Goal: Contribute content: Contribute content

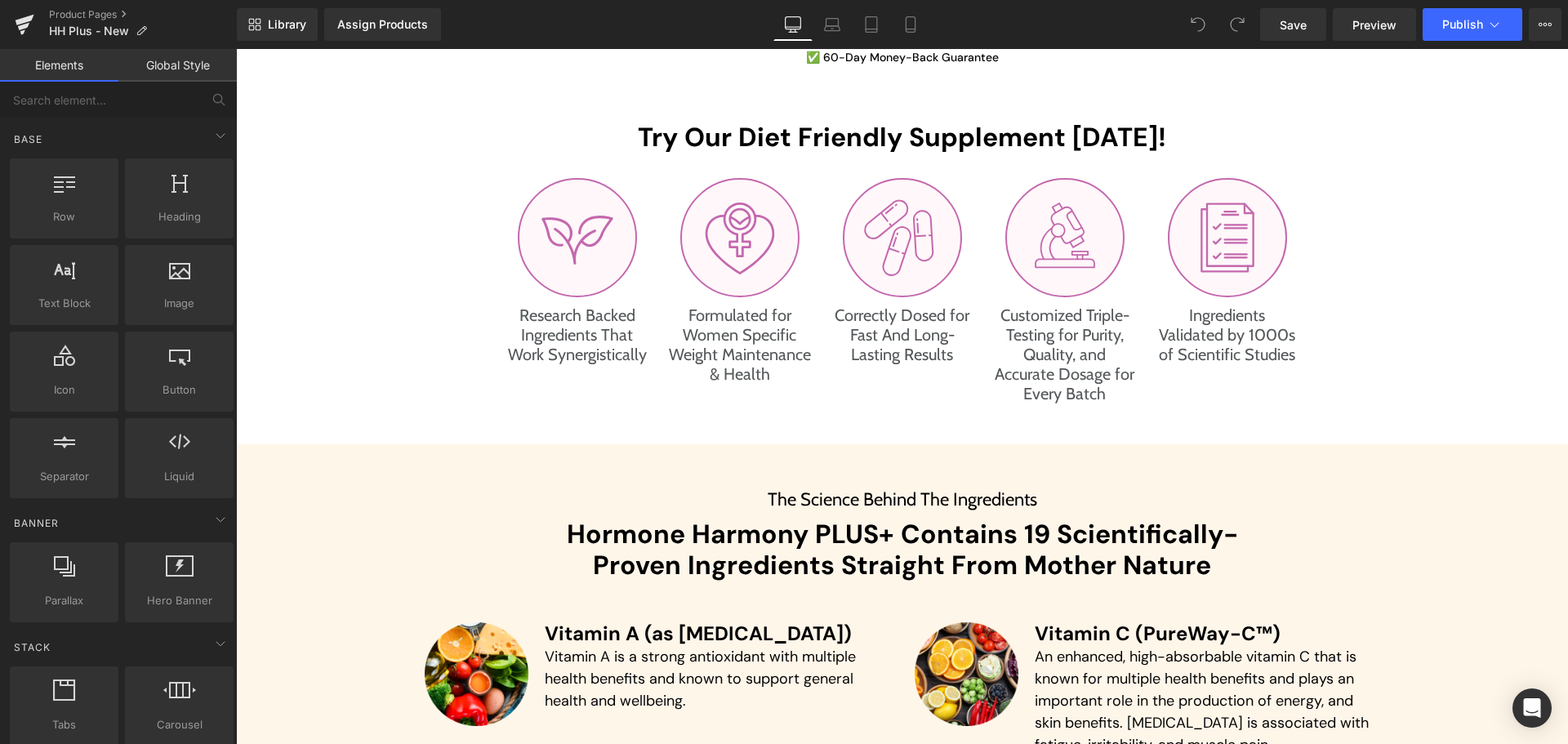
scroll to position [3510, 0]
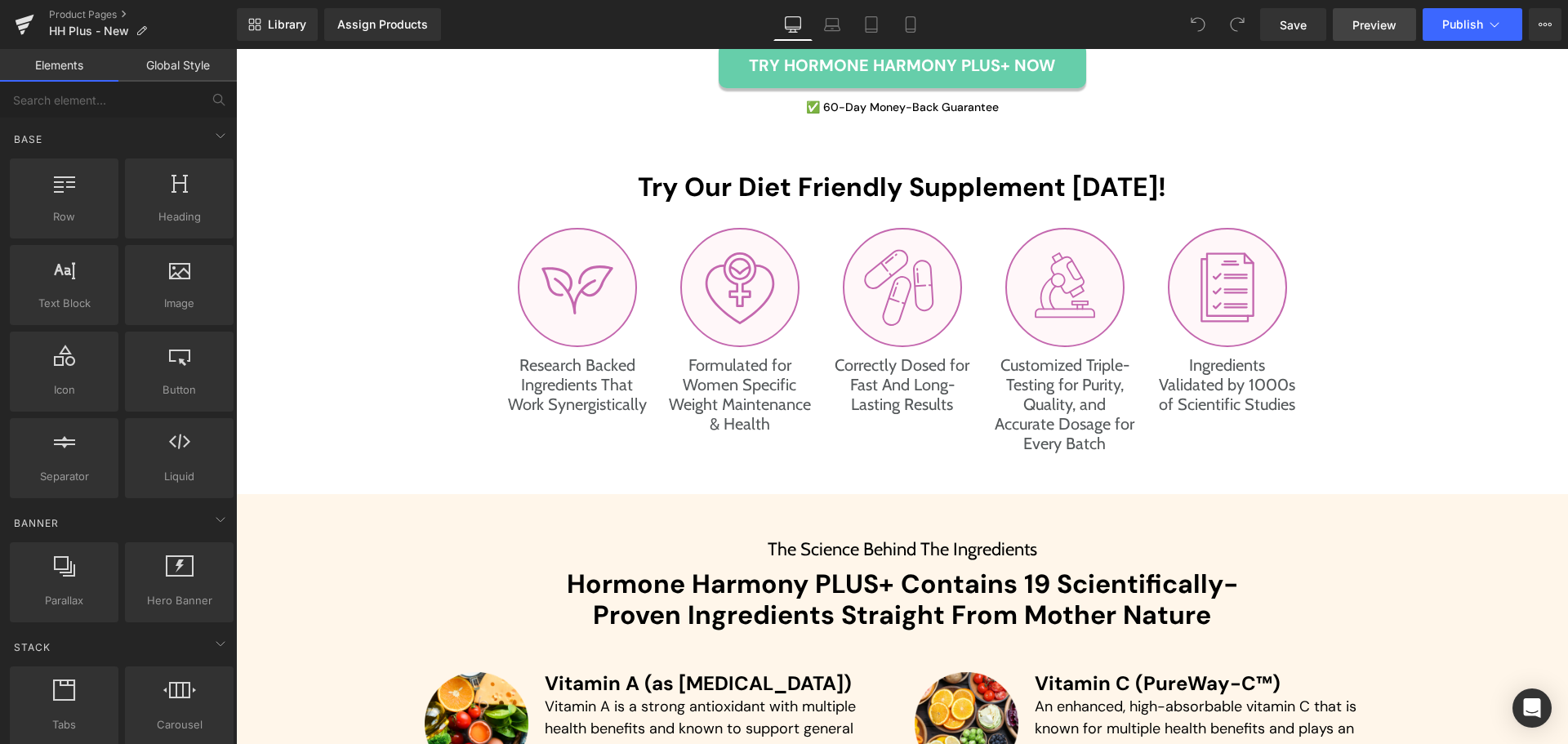
click at [1354, 37] on link "Preview" at bounding box center [1374, 24] width 83 height 33
click at [527, 14] on div "Library Assign Products Product Preview No product match your search. Please tr…" at bounding box center [902, 24] width 1331 height 33
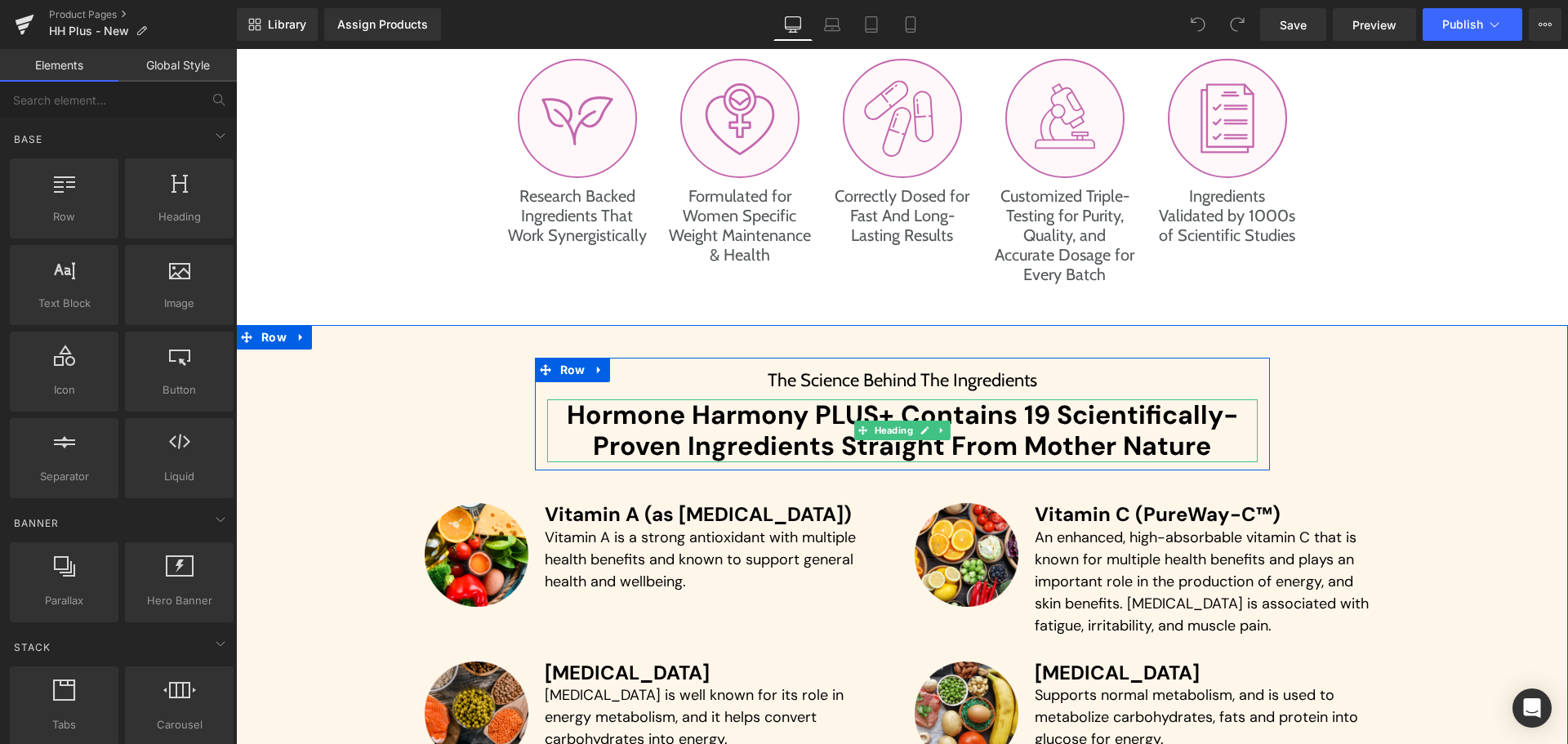
scroll to position [3705, 0]
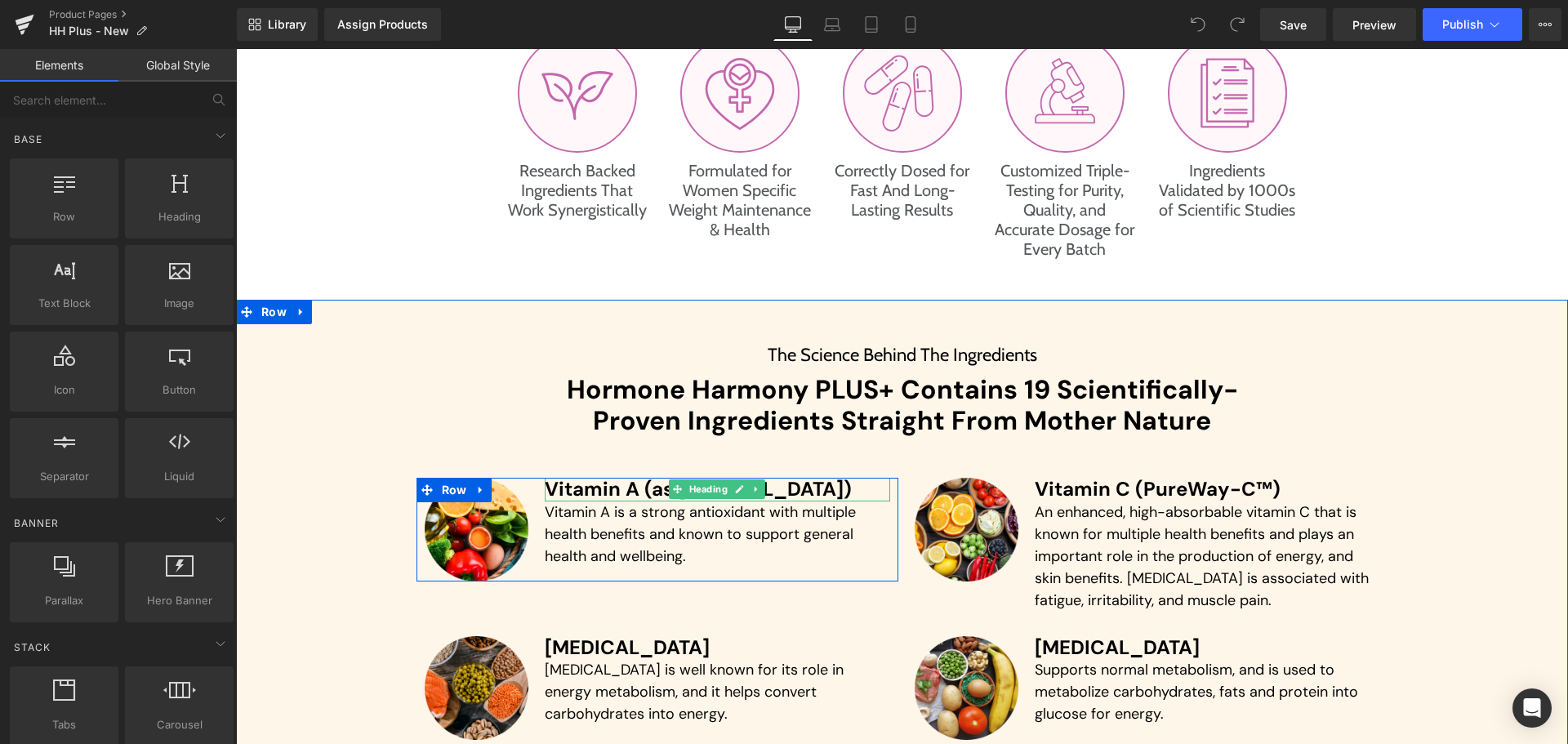
click at [624, 486] on h3 "Vitamin A (as [MEDICAL_DATA])" at bounding box center [716, 490] width 345 height 24
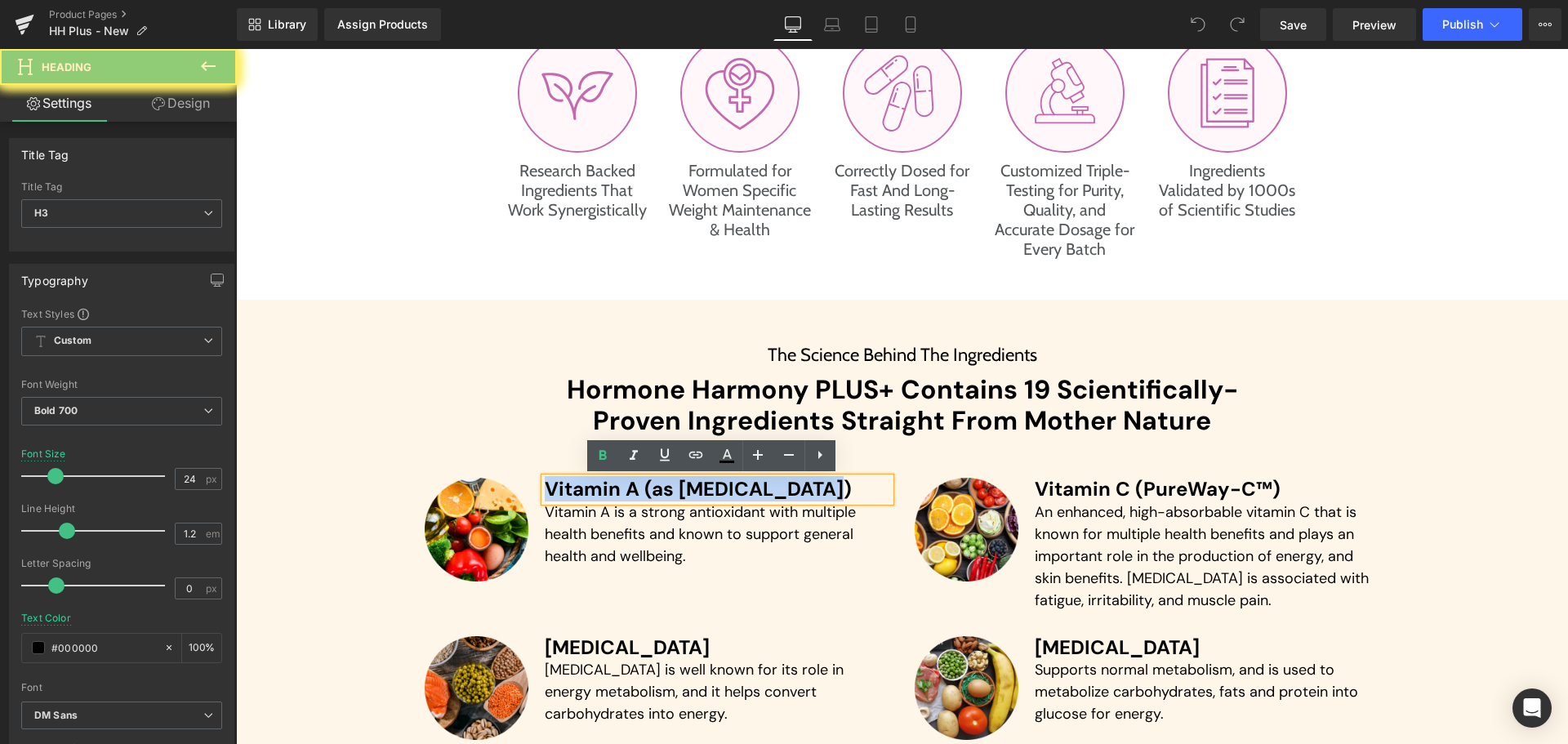
click at [624, 486] on h3 "Vitamin A (as [MEDICAL_DATA])" at bounding box center [716, 490] width 345 height 24
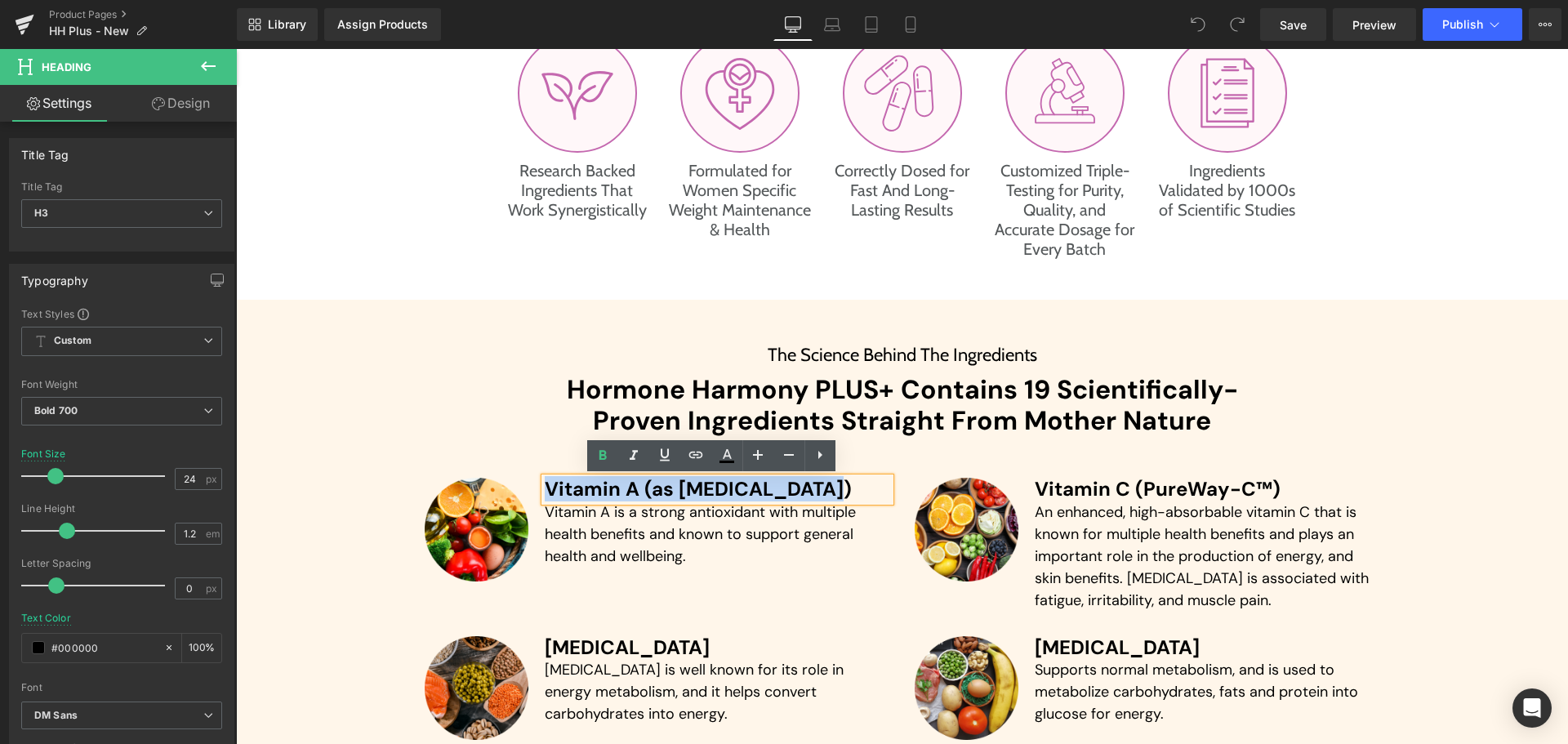
paste div
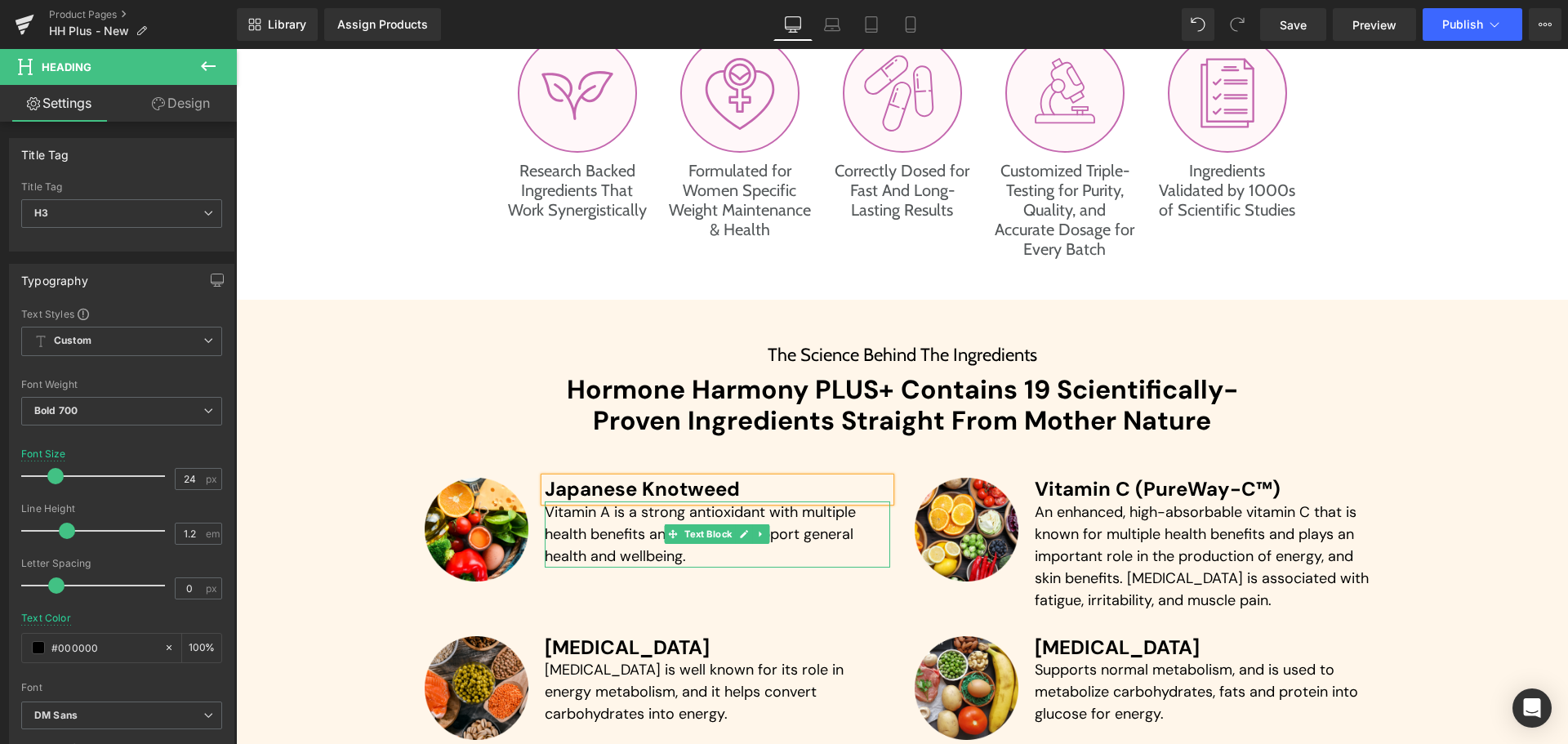
click at [583, 533] on p "Vitamin A is a strong antioxidant with multiple health benefits and known to su…" at bounding box center [716, 534] width 345 height 66
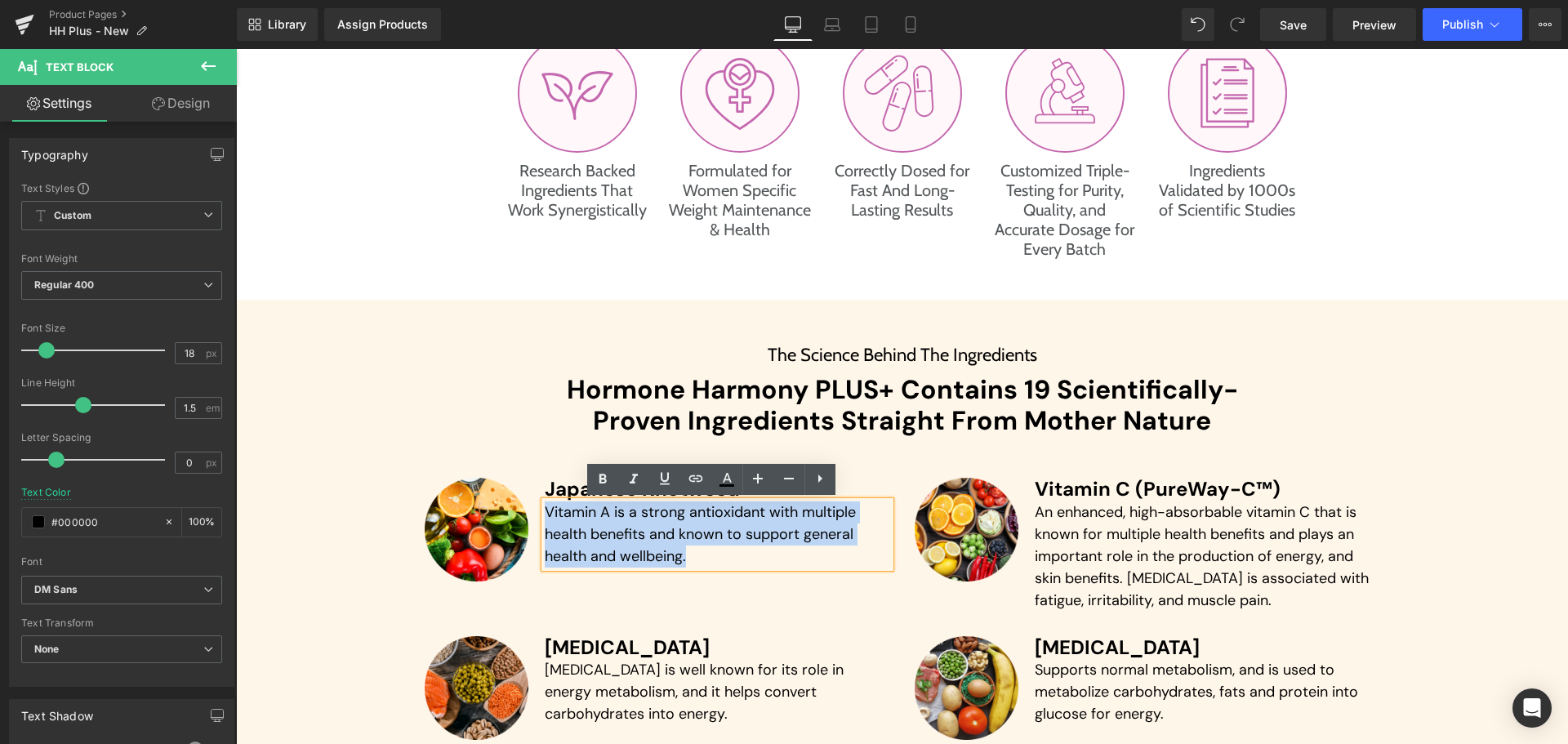
paste div
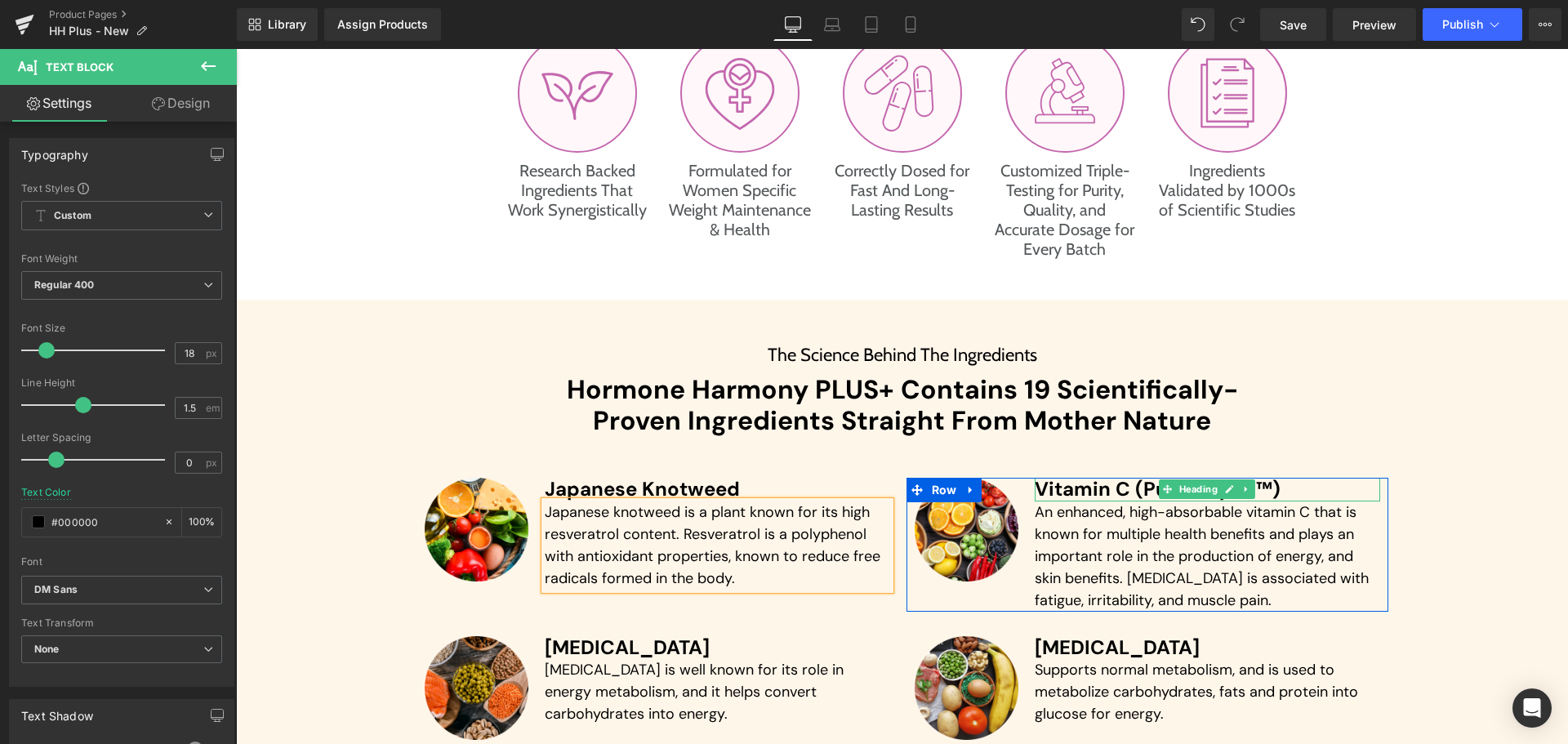
click at [1083, 487] on h3 "Vitamin C (PureWay-C™)" at bounding box center [1207, 490] width 345 height 24
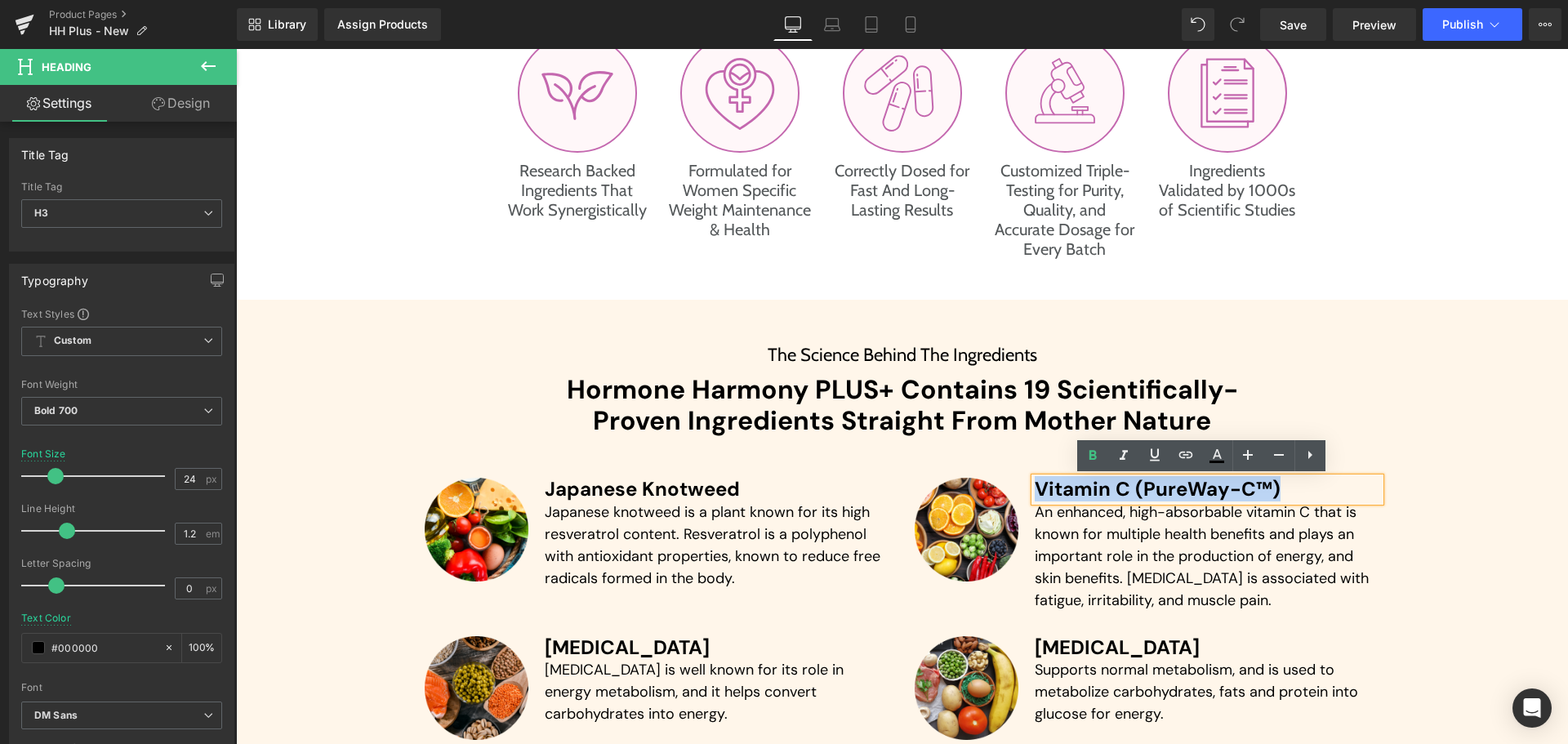
paste div
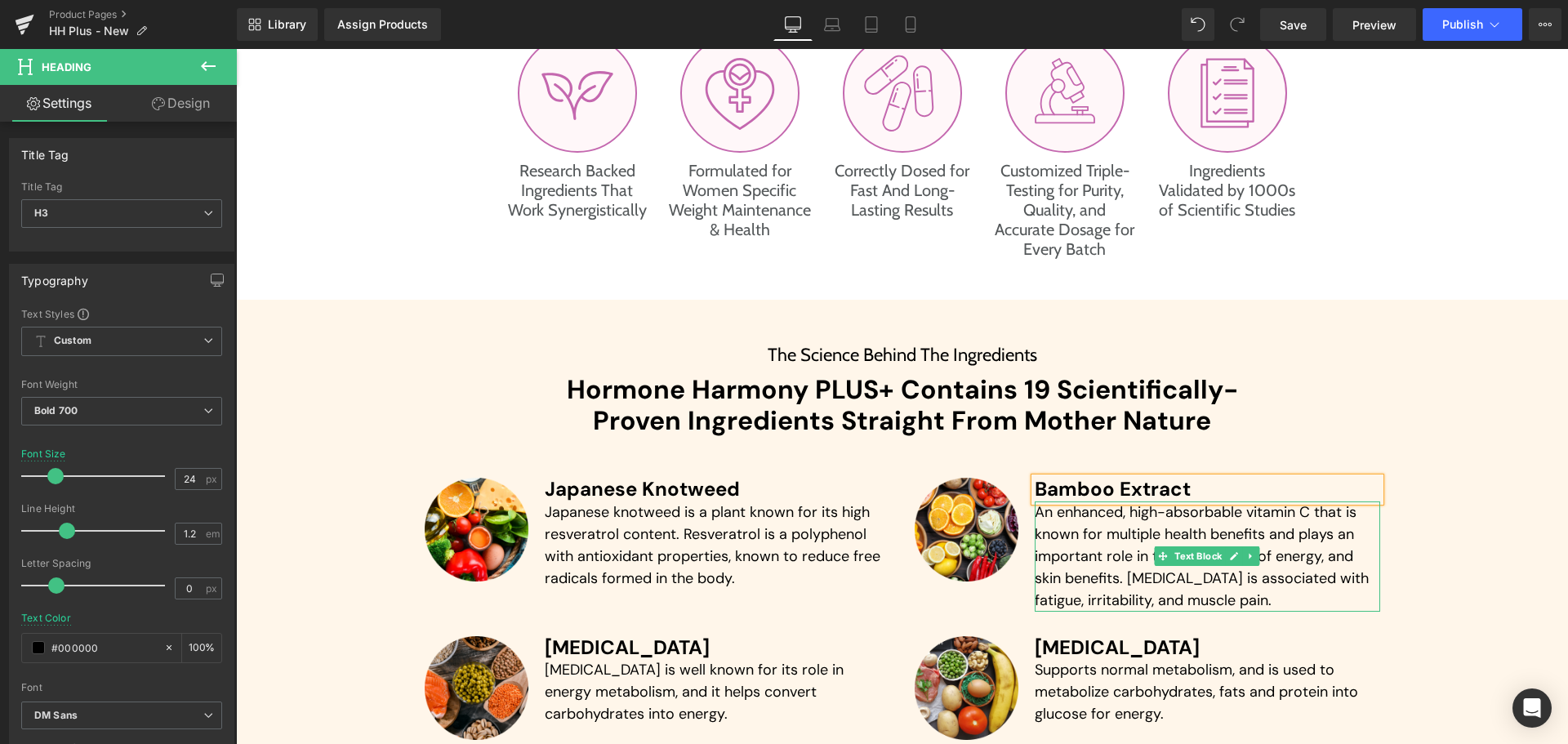
drag, startPoint x: 1168, startPoint y: 553, endPoint x: 1096, endPoint y: 549, distance: 72.1
click at [1172, 553] on span "Text Block" at bounding box center [1198, 555] width 54 height 19
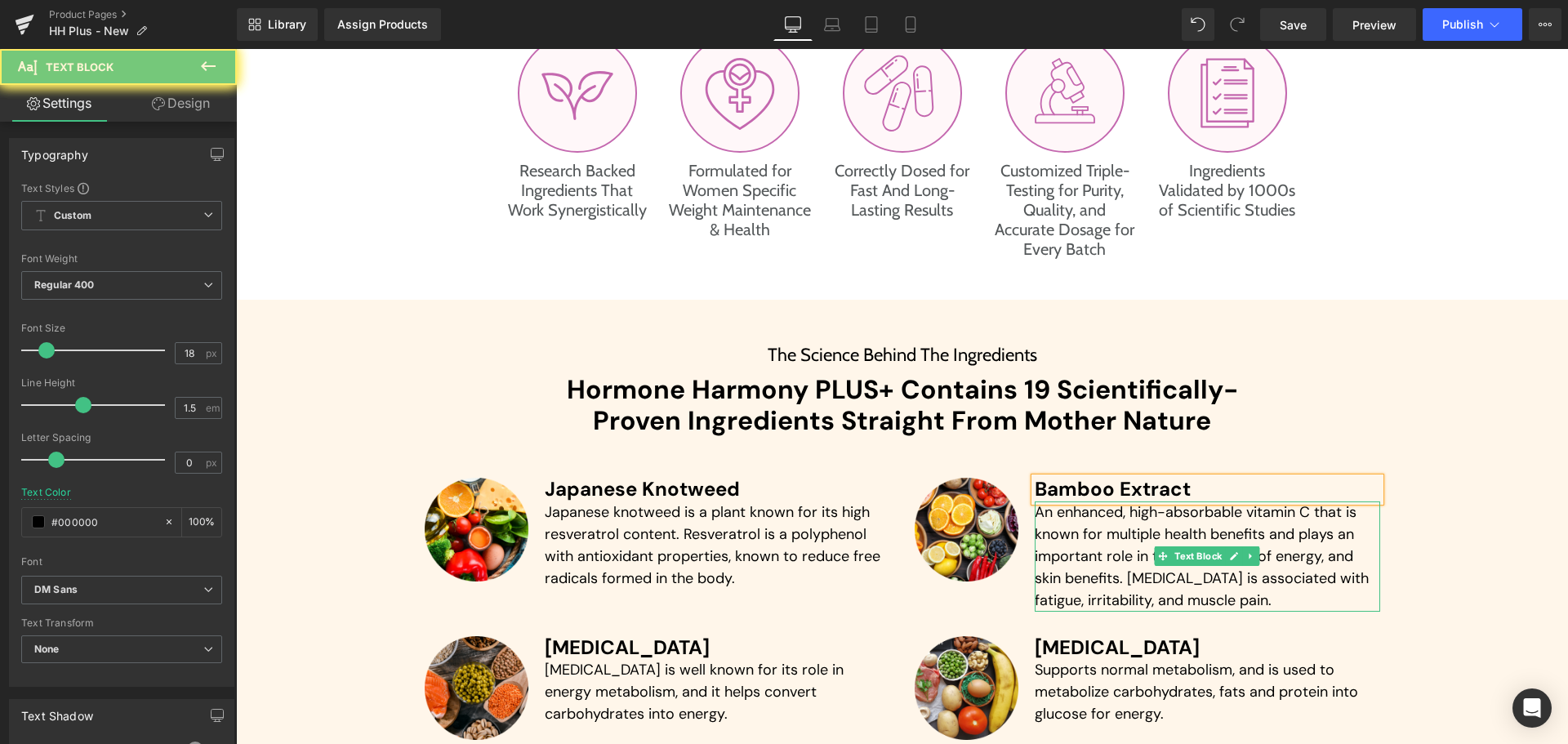
click at [1096, 549] on p "An enhanced, high-absorbable vitamin C that is known for multiple health benefi…" at bounding box center [1207, 556] width 345 height 110
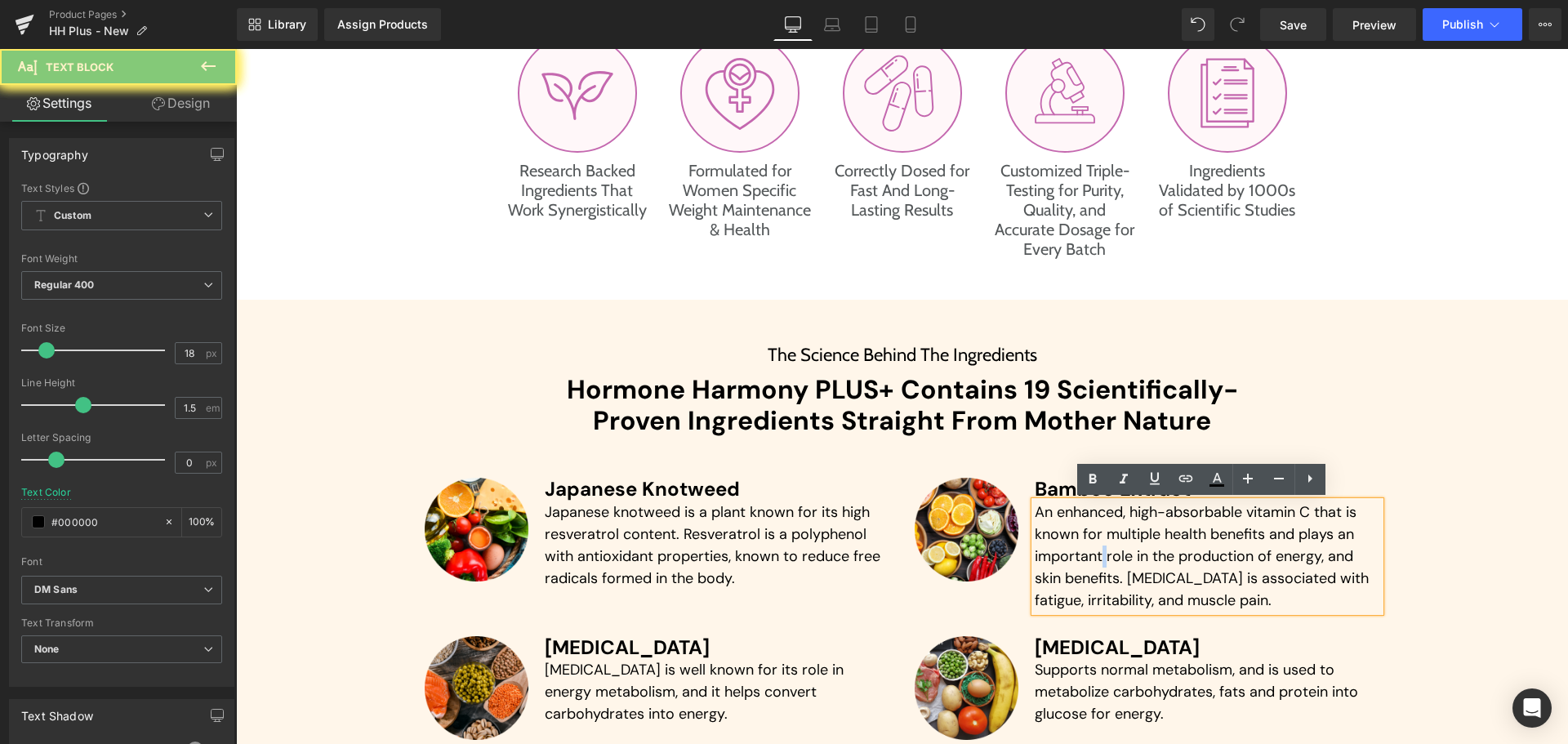
click at [1096, 549] on p "An enhanced, high-absorbable vitamin C that is known for multiple health benefi…" at bounding box center [1207, 556] width 345 height 110
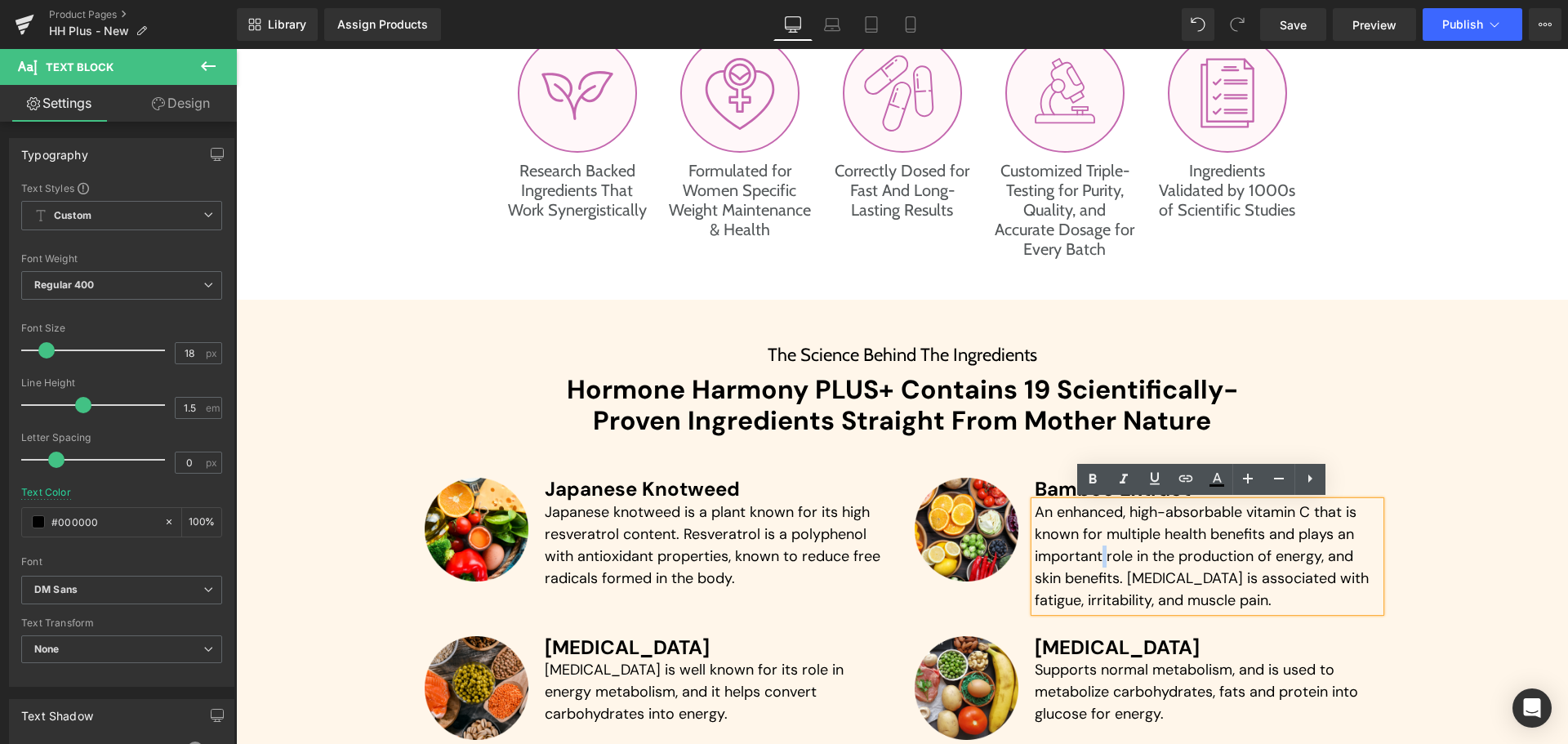
click at [1096, 549] on p "An enhanced, high-absorbable vitamin C that is known for multiple health benefi…" at bounding box center [1207, 556] width 345 height 110
paste div
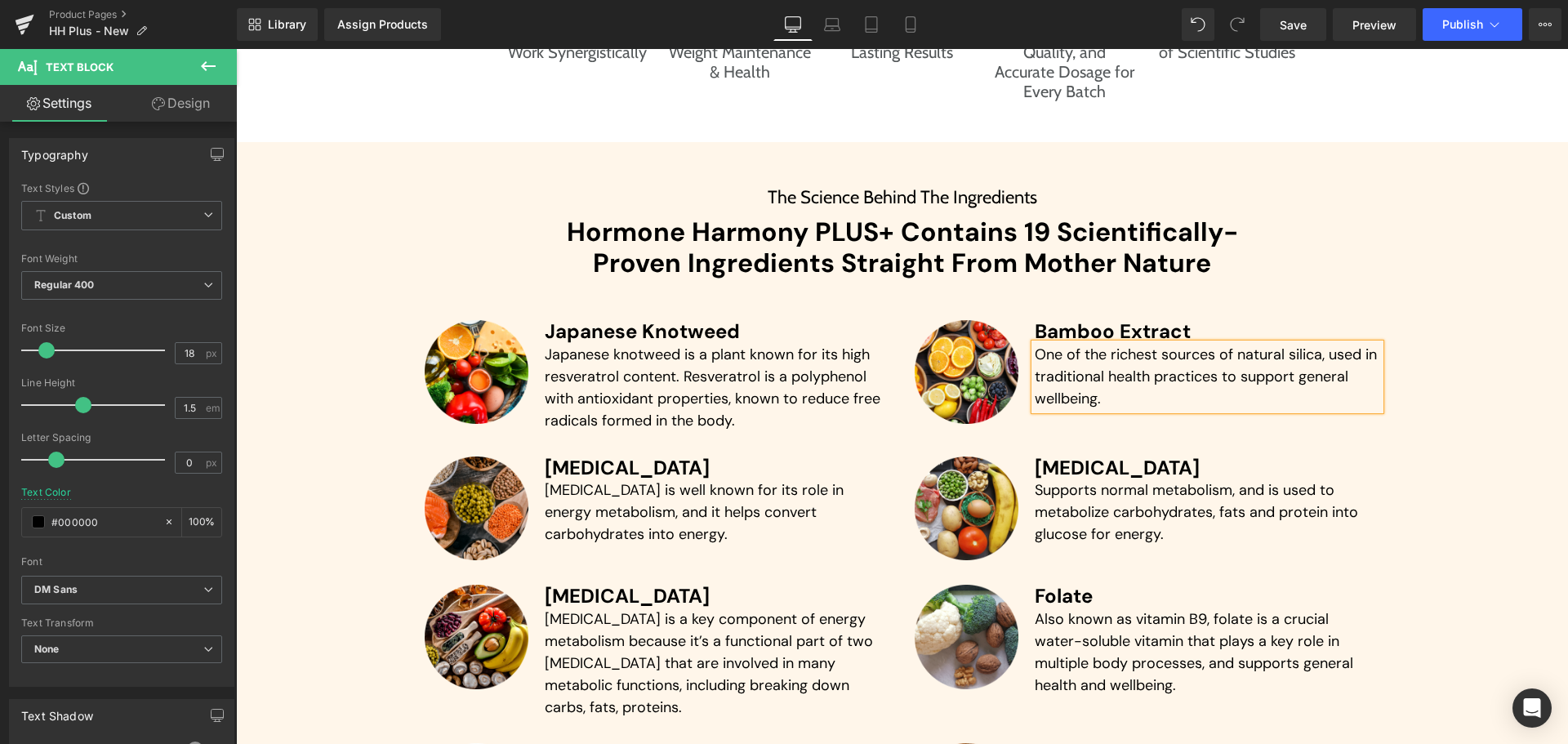
scroll to position [3863, 0]
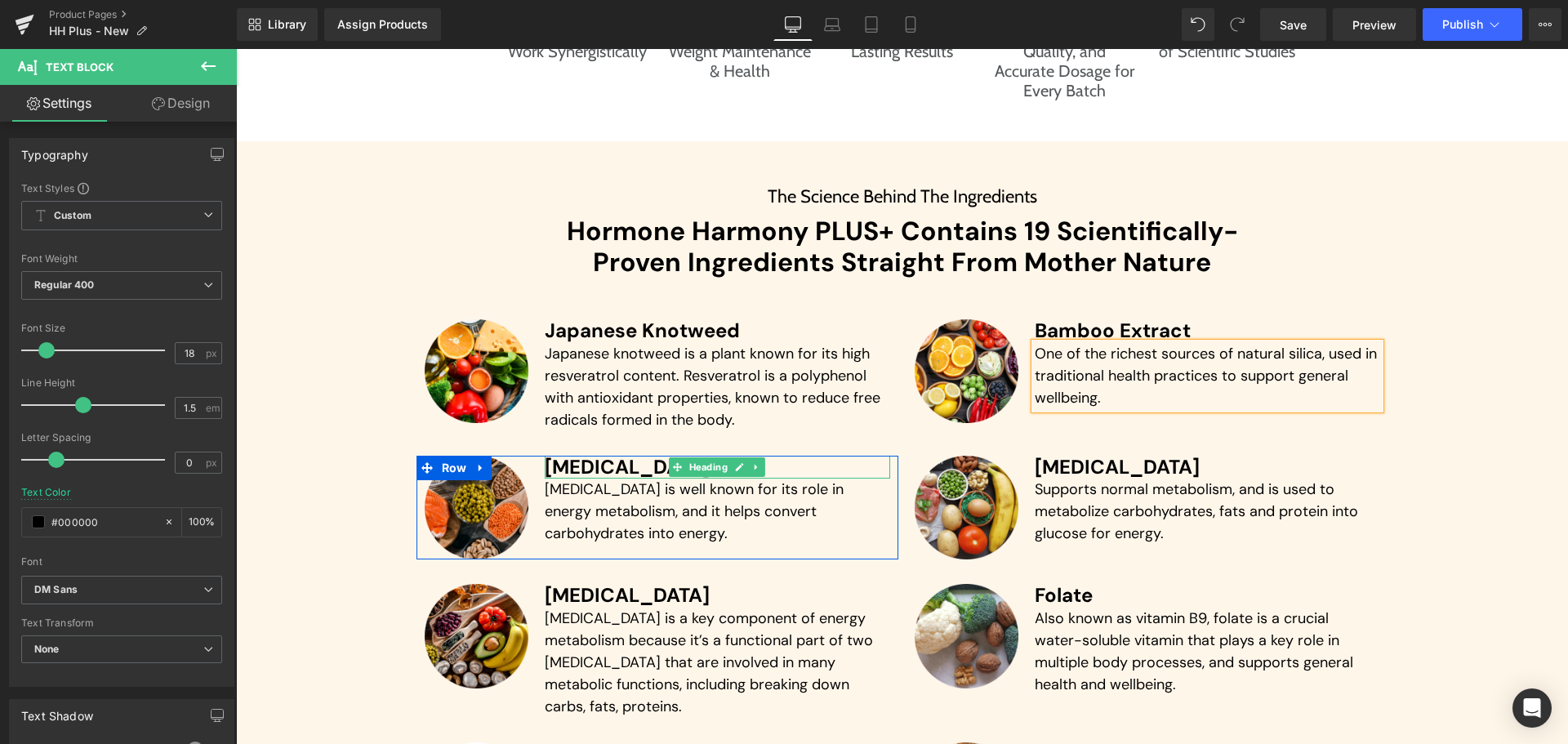
click at [561, 462] on h3 "[MEDICAL_DATA]" at bounding box center [716, 467] width 345 height 24
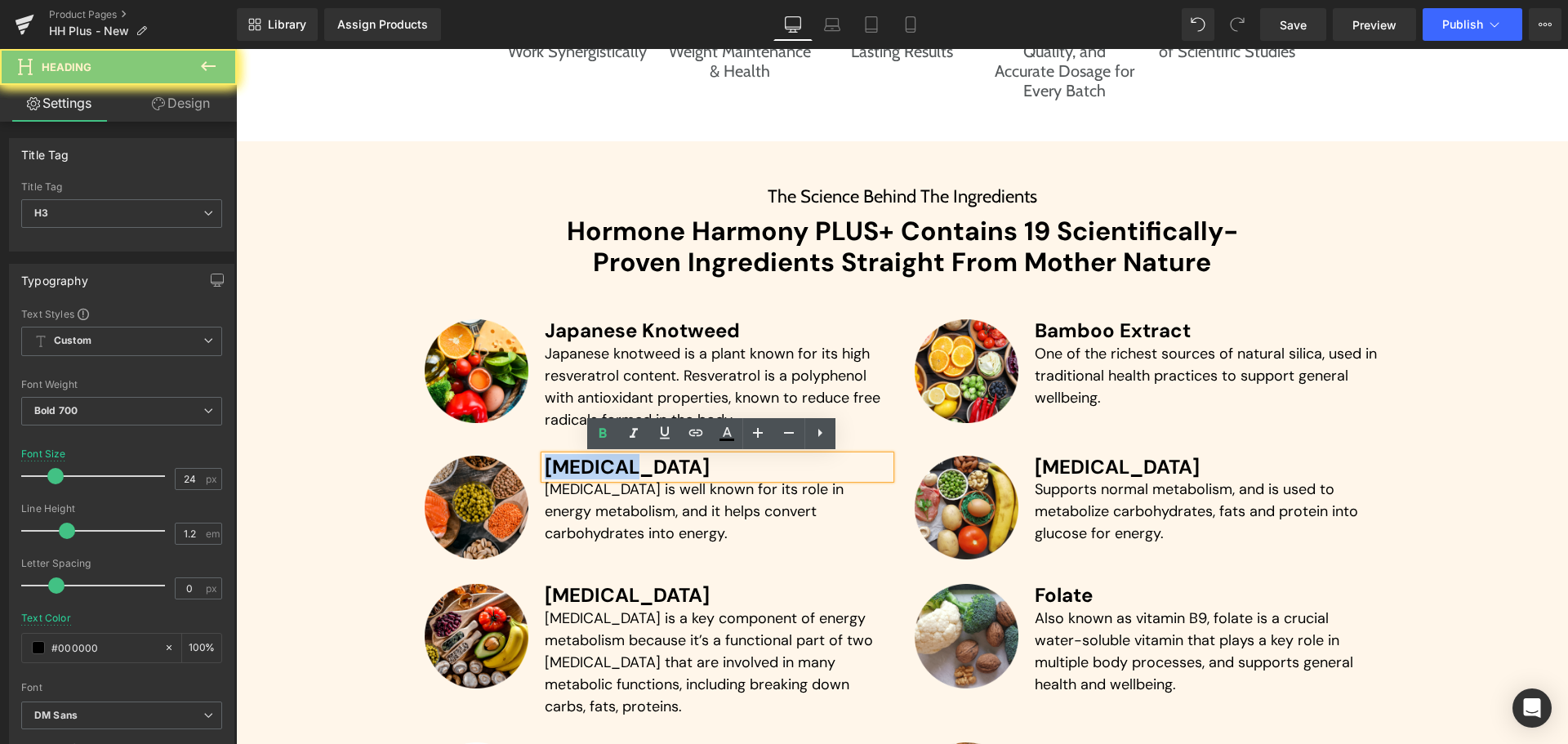
click at [561, 462] on h3 "[MEDICAL_DATA]" at bounding box center [716, 467] width 345 height 24
paste div
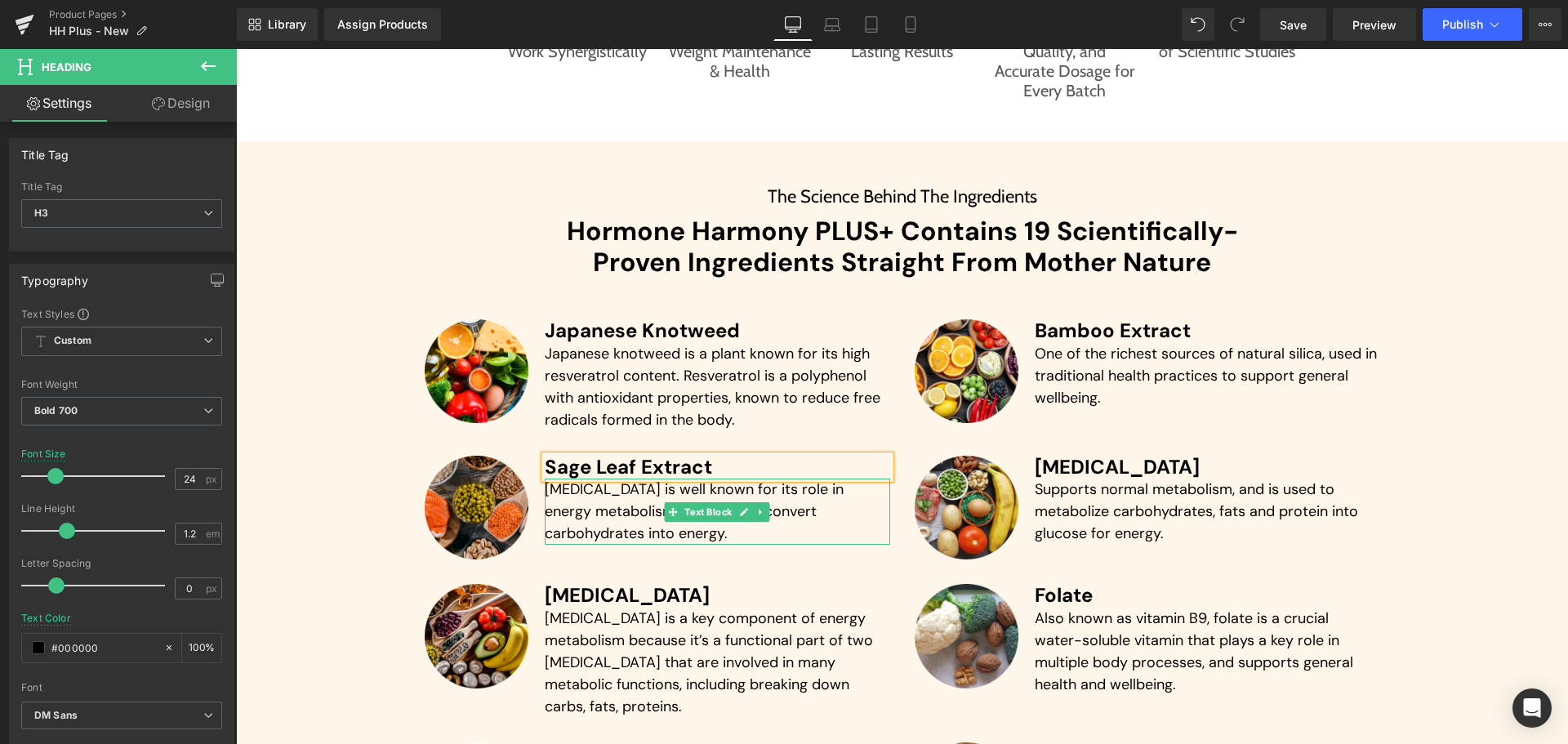
click at [578, 508] on p "[MEDICAL_DATA] is well known for its role in energy metabolism, and it helps co…" at bounding box center [716, 511] width 345 height 66
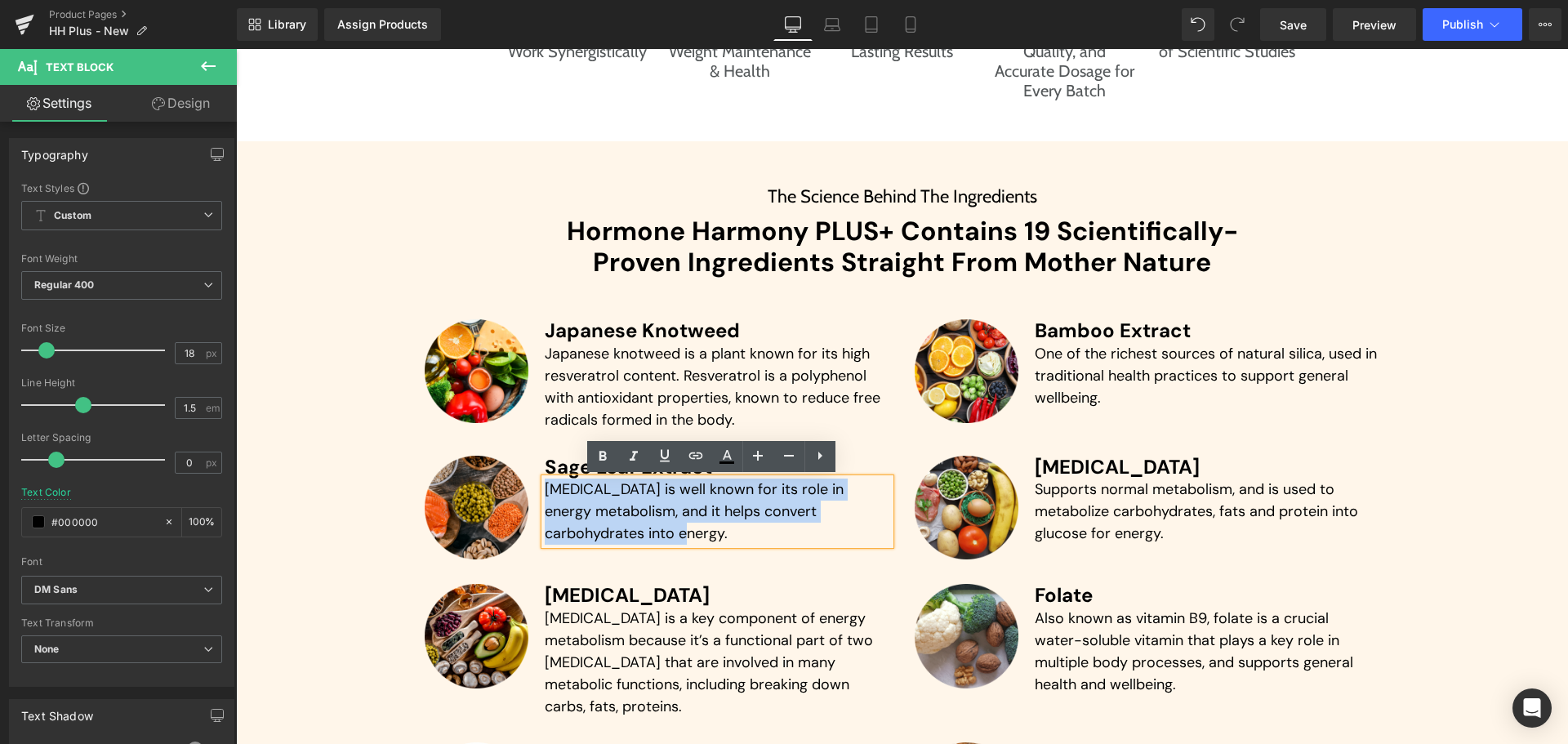
paste div
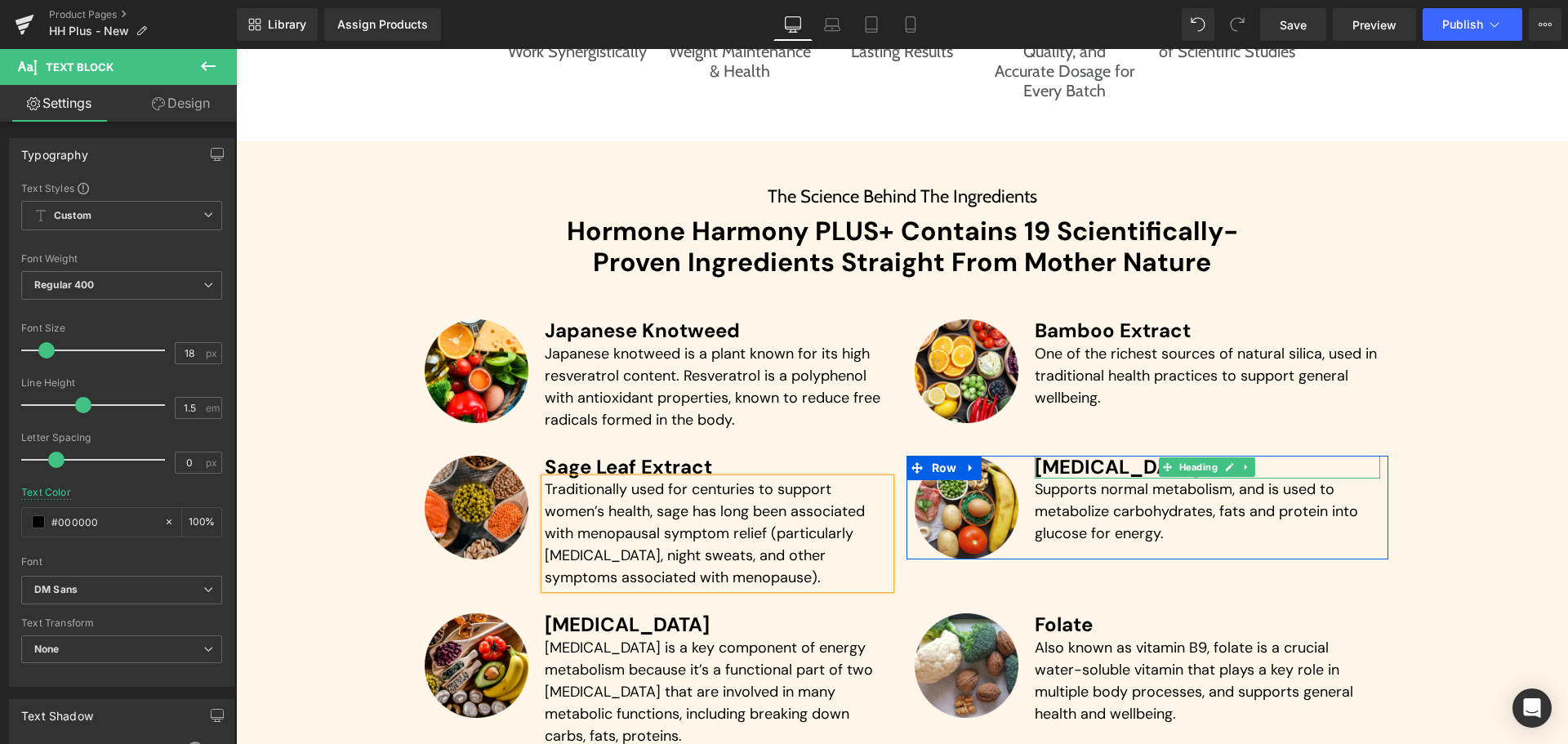
click at [1066, 464] on h3 "[MEDICAL_DATA]" at bounding box center [1207, 467] width 345 height 24
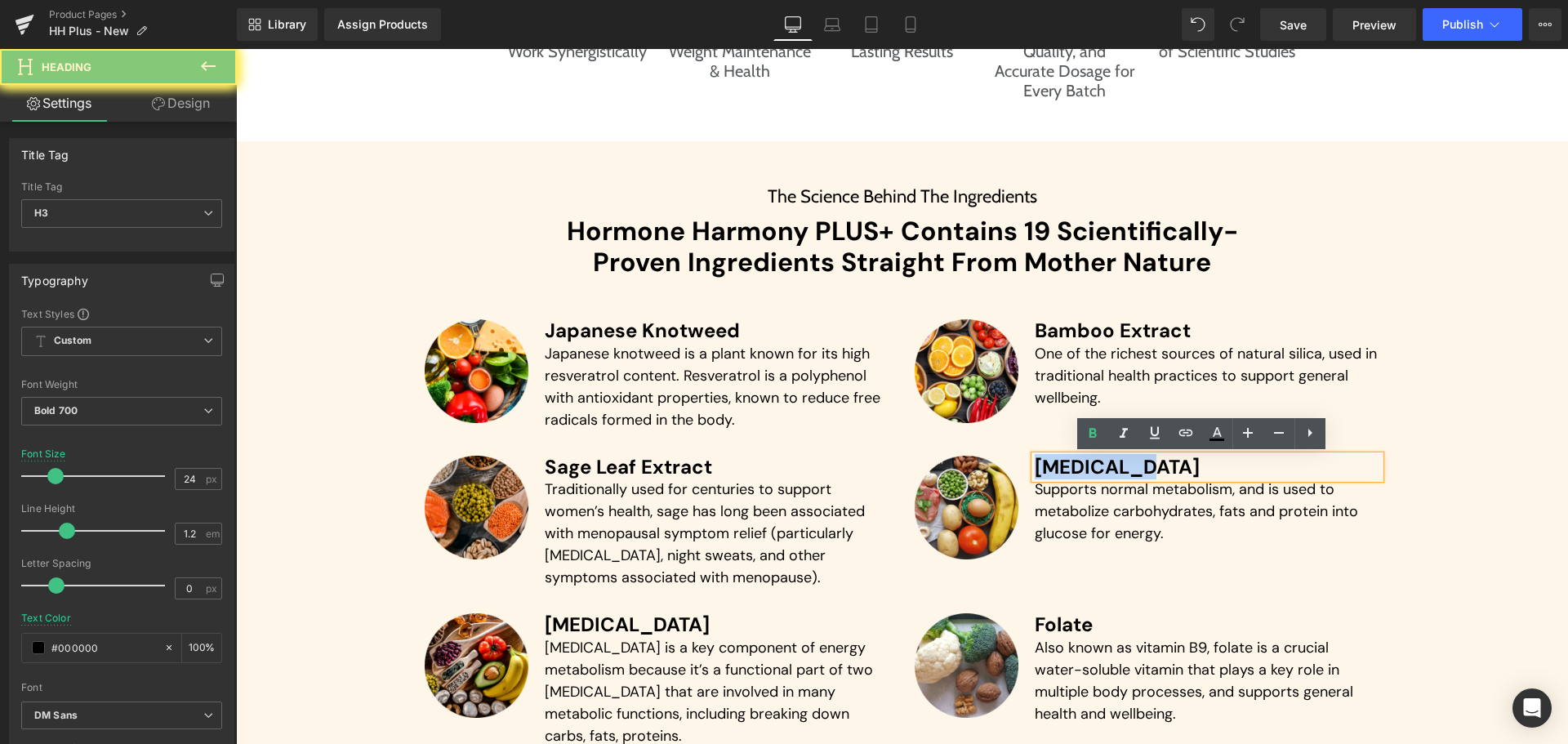
click at [1066, 464] on h3 "[MEDICAL_DATA]" at bounding box center [1207, 467] width 345 height 24
paste div
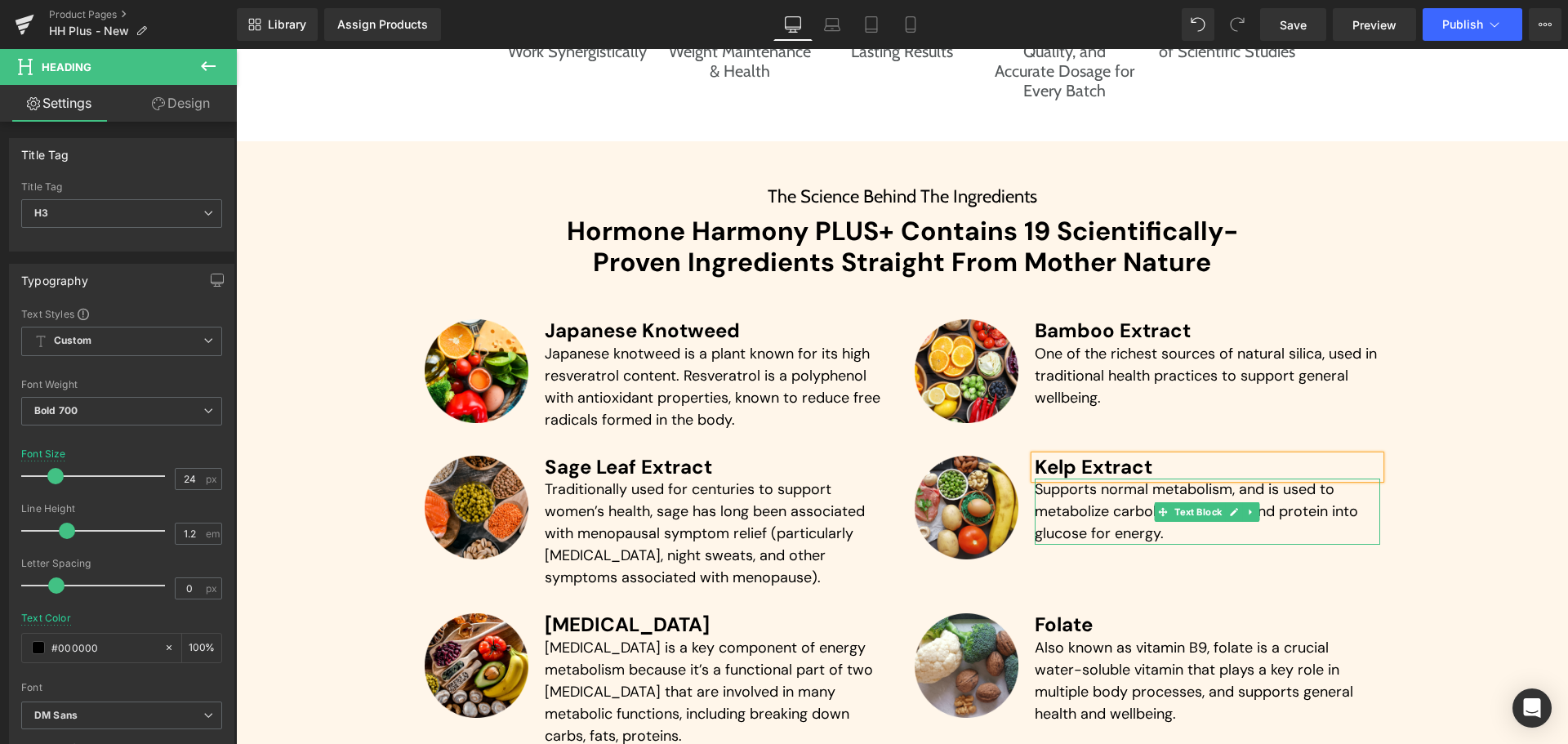
click at [1095, 515] on p "Supports normal metabolism, and is used to metabolize carbohydrates, fats and p…" at bounding box center [1207, 511] width 345 height 66
click at [1095, 514] on p "Supports normal metabolism, and is used to metabolize carbohydrates, fats and p…" at bounding box center [1207, 511] width 345 height 66
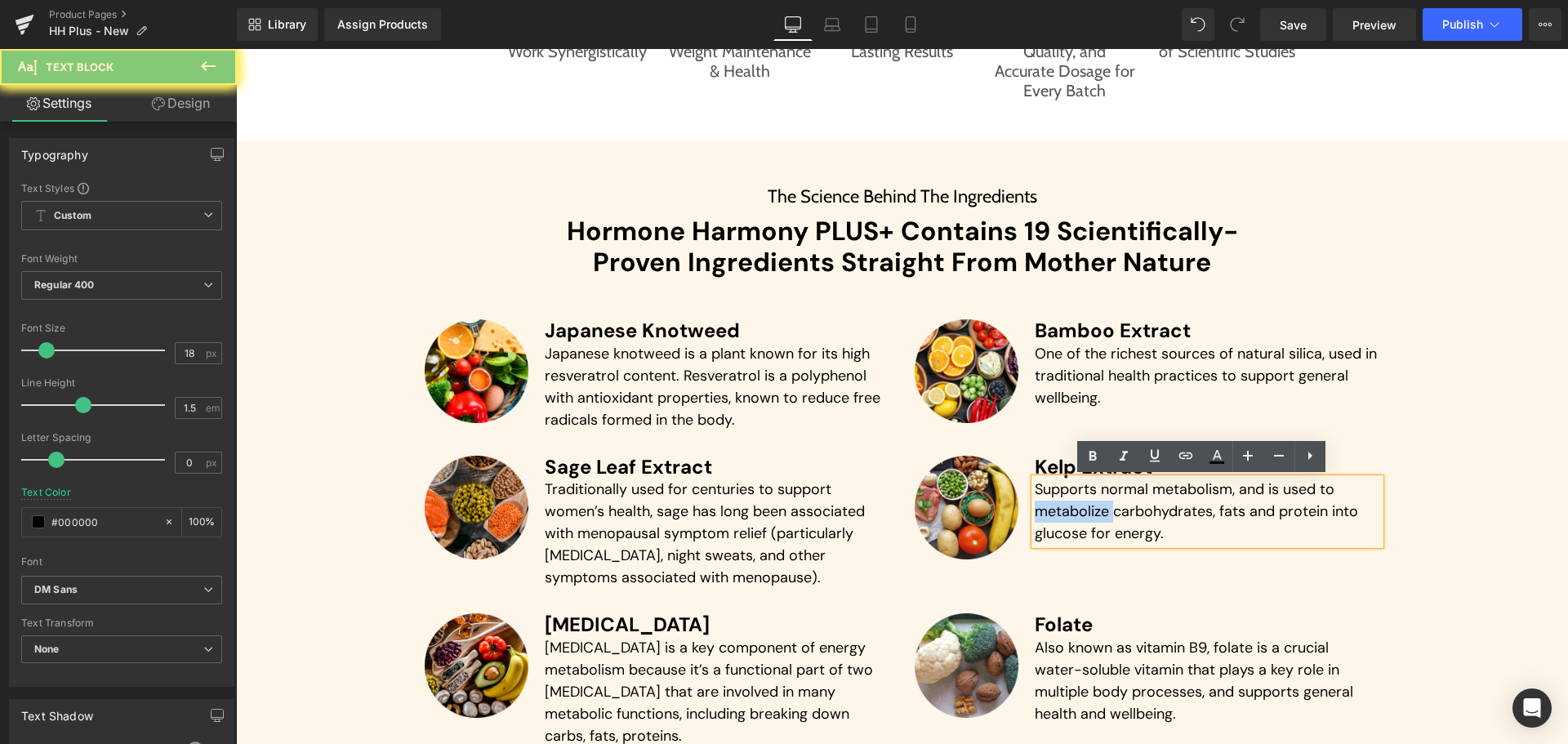
click at [1095, 514] on p "Supports normal metabolism, and is used to metabolize carbohydrates, fats and p…" at bounding box center [1207, 511] width 345 height 66
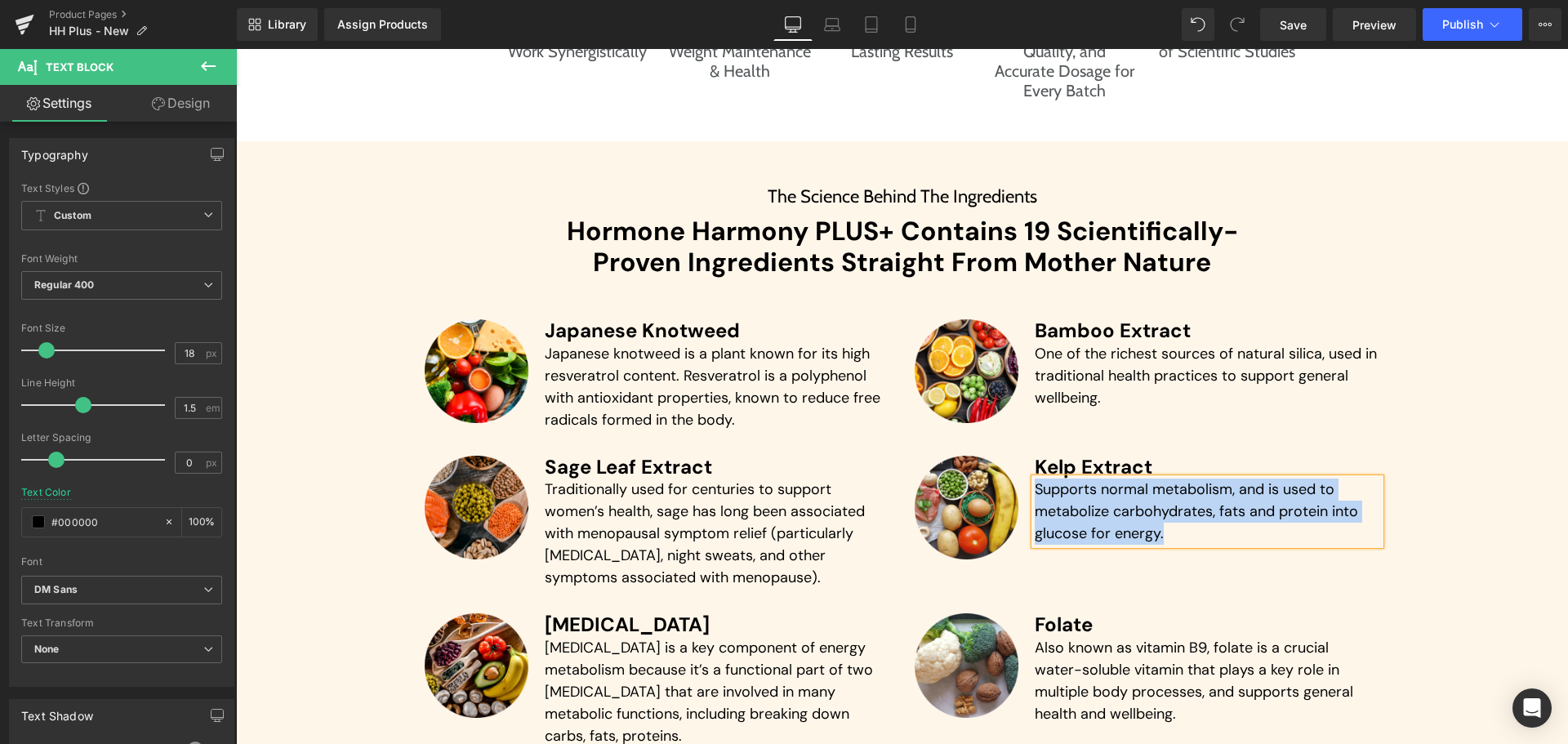
paste div
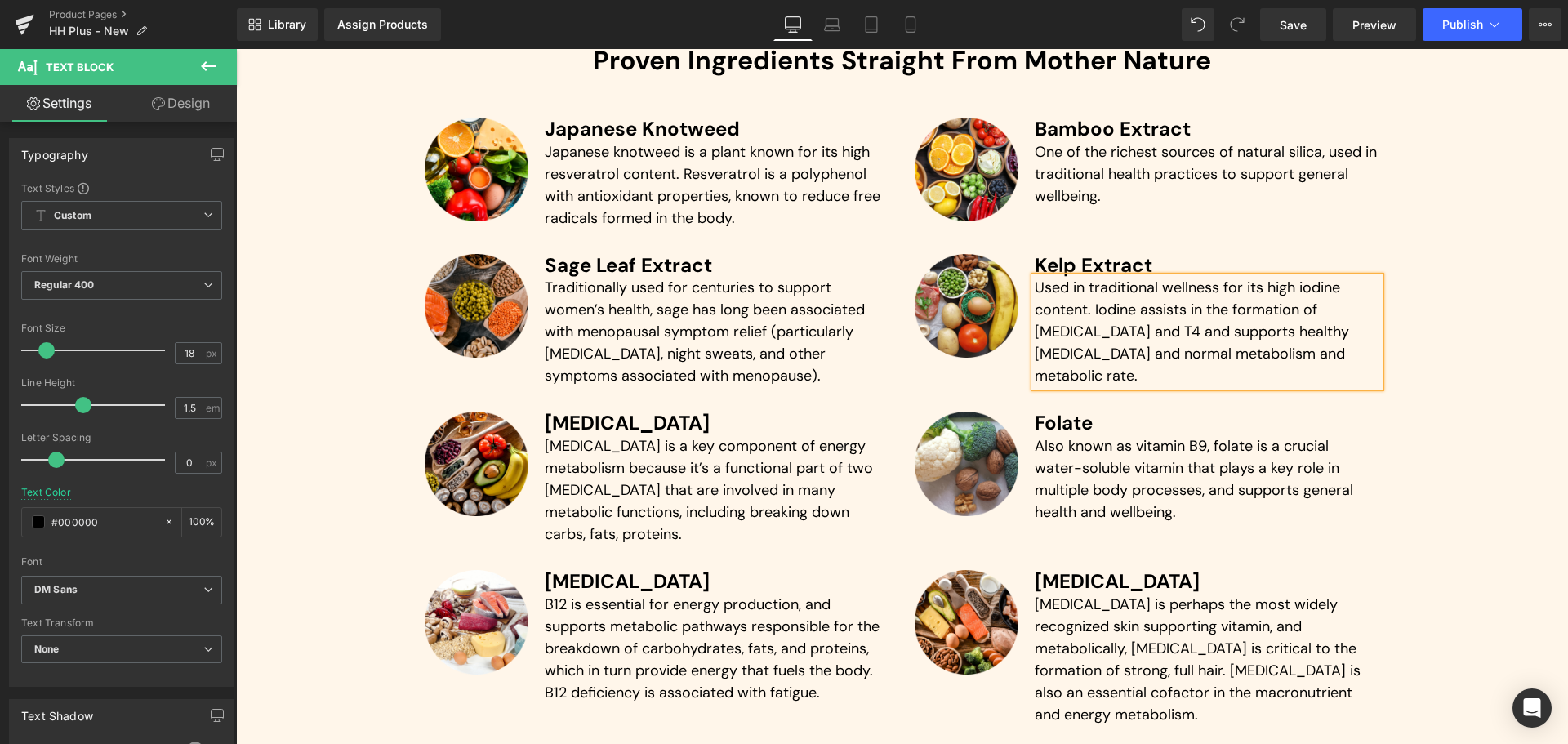
scroll to position [4080, 0]
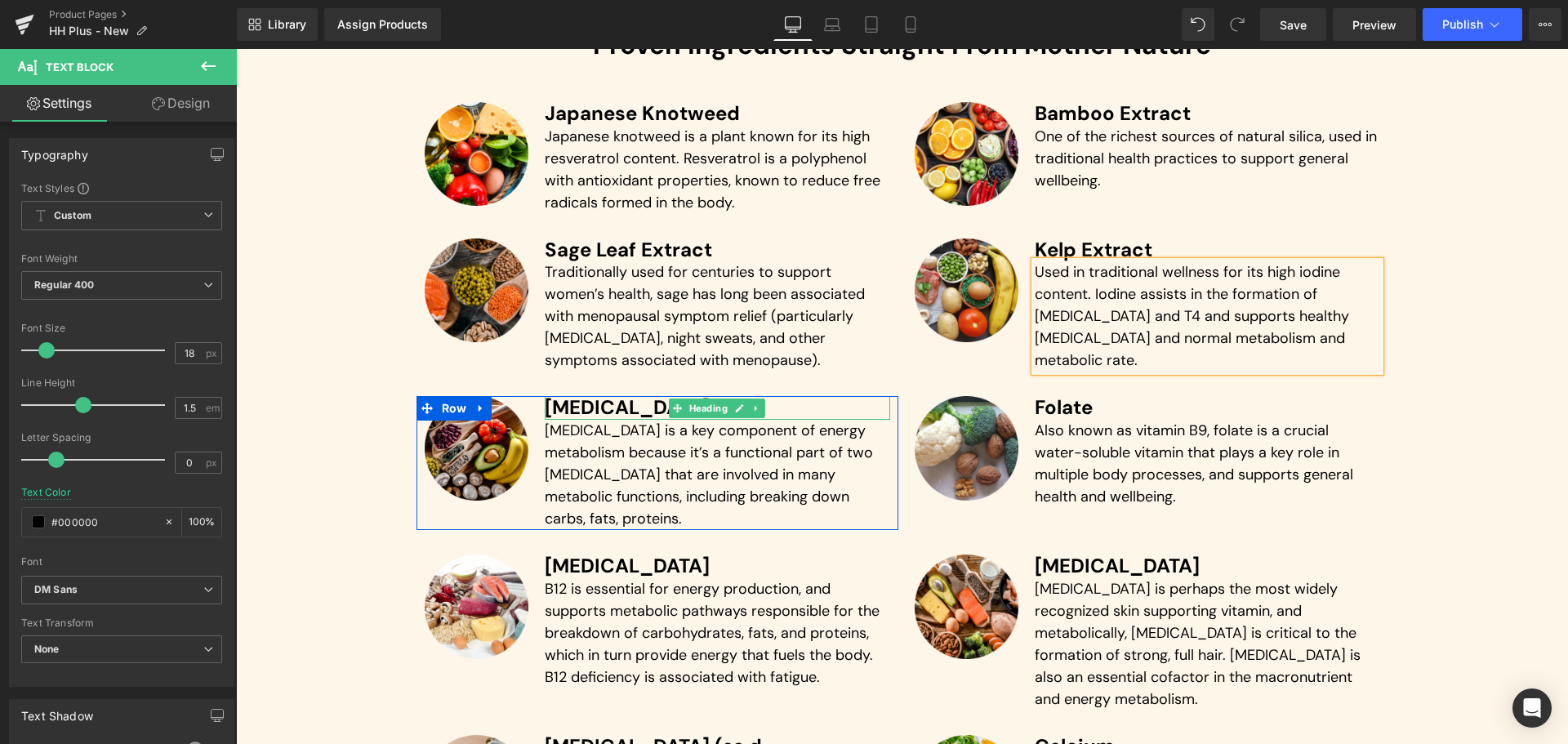
click at [576, 402] on h3 "[MEDICAL_DATA]" at bounding box center [716, 408] width 345 height 24
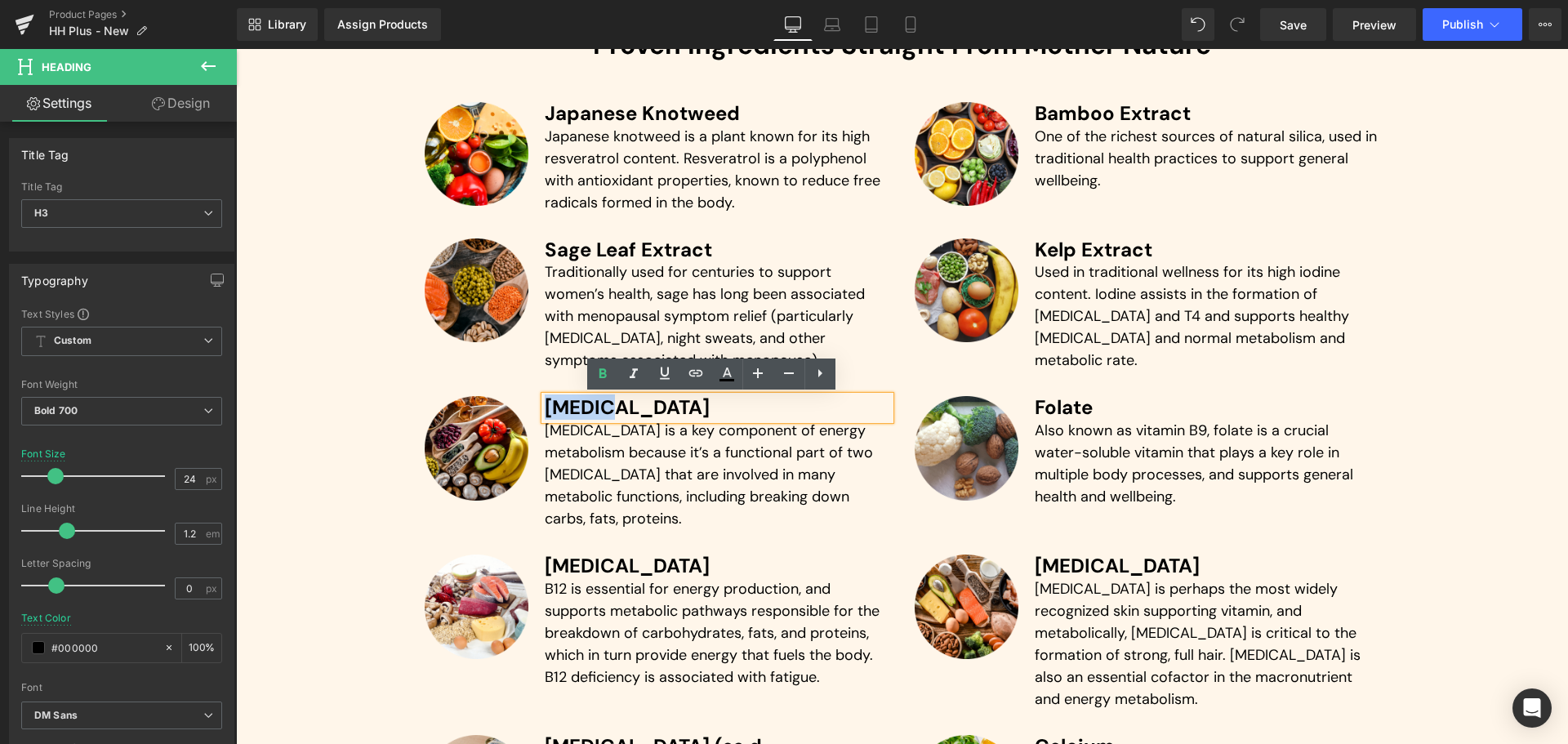
paste div
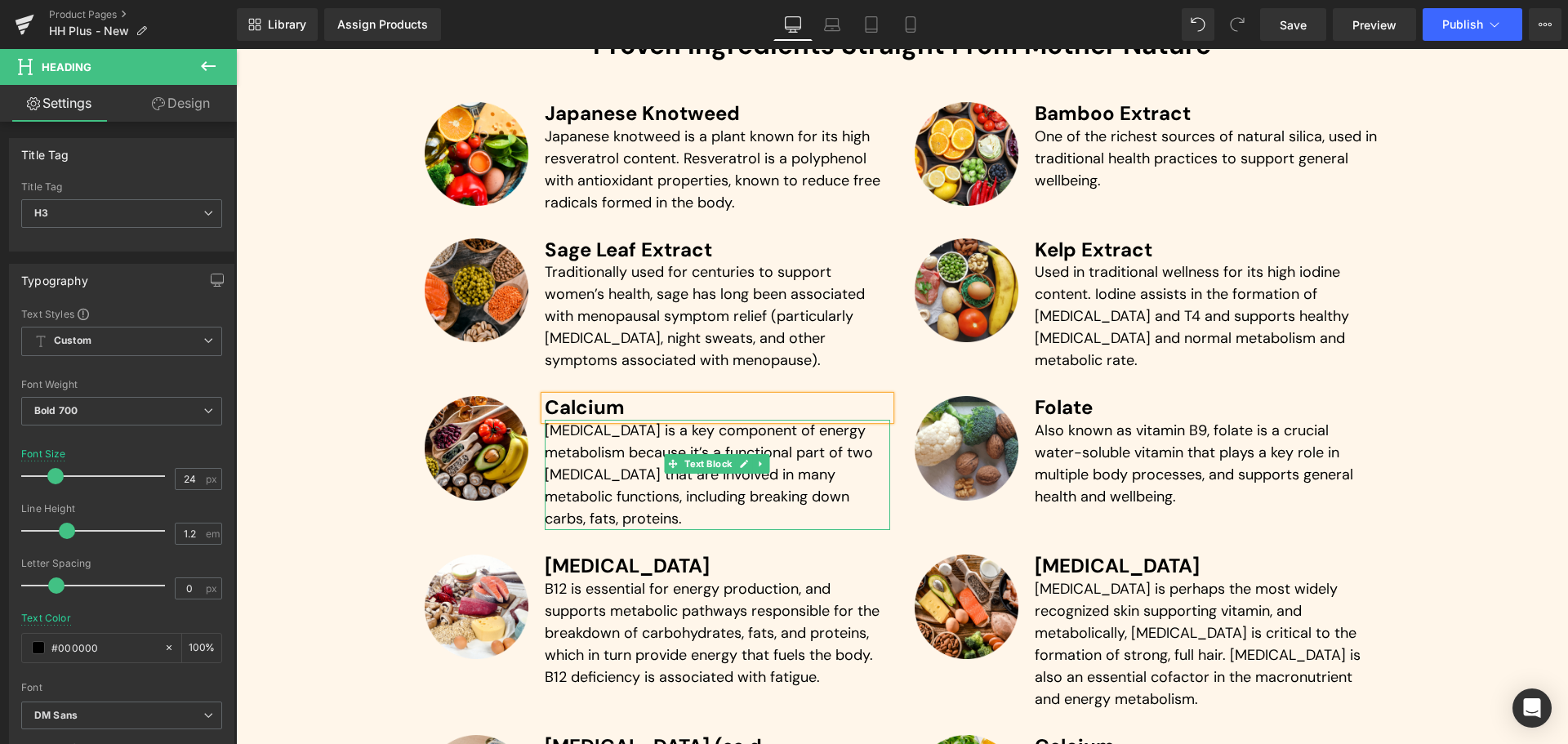
click at [616, 465] on p "[MEDICAL_DATA] is a key component of energy metabolism because it’s a functiona…" at bounding box center [716, 474] width 345 height 110
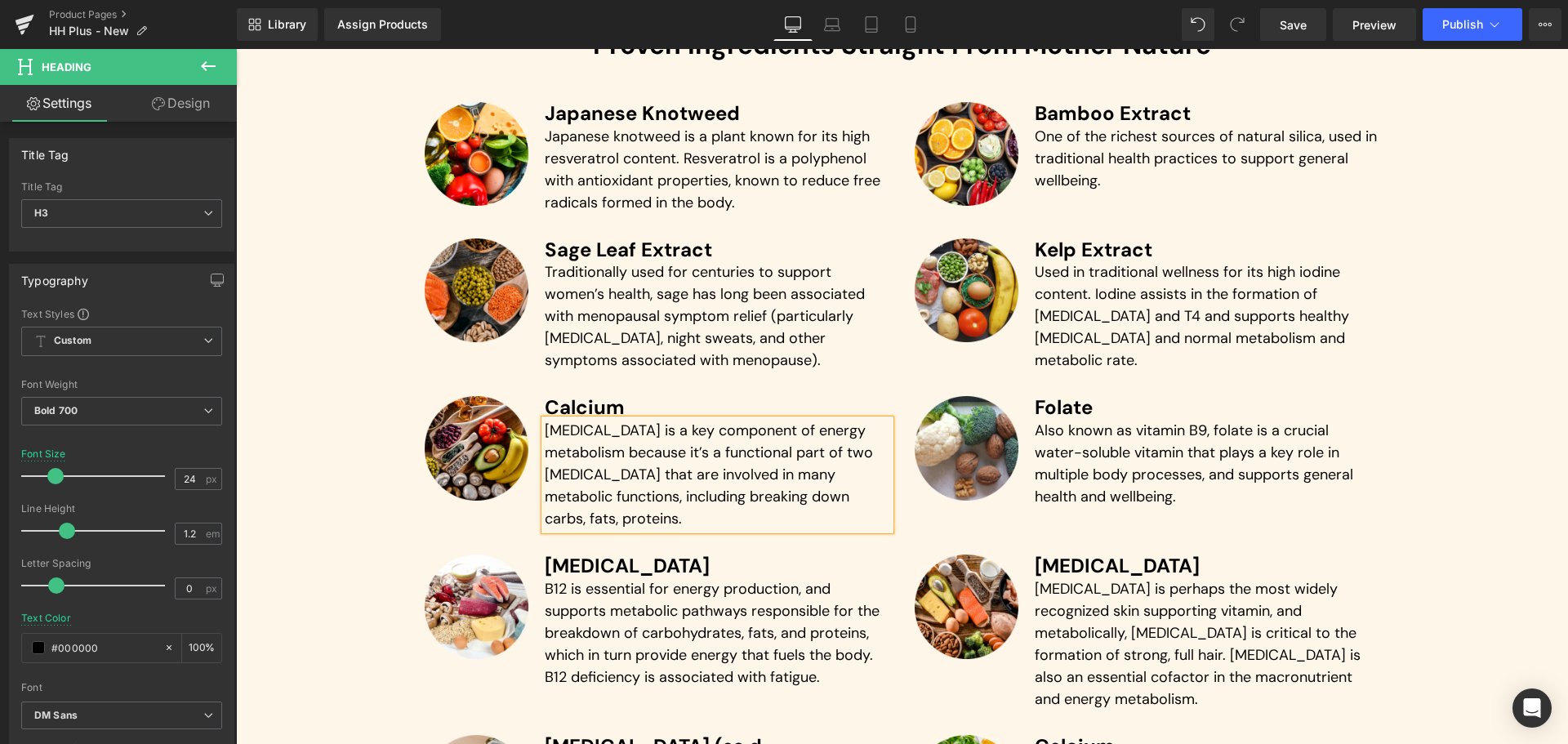
click at [616, 465] on p "[MEDICAL_DATA] is a key component of energy metabolism because it’s a functiona…" at bounding box center [716, 474] width 345 height 110
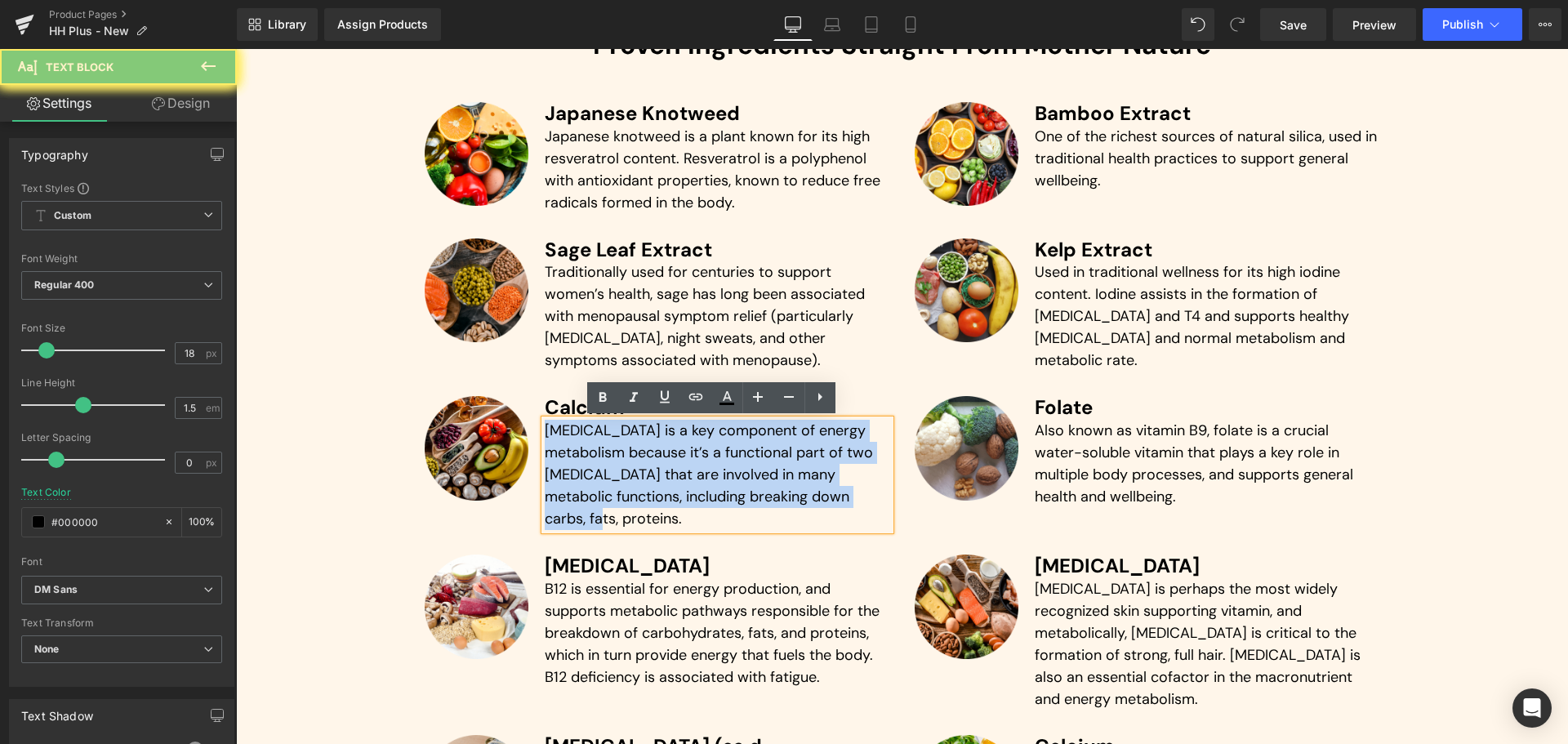
click at [616, 465] on p "[MEDICAL_DATA] is a key component of energy metabolism because it’s a functiona…" at bounding box center [716, 474] width 345 height 110
paste div
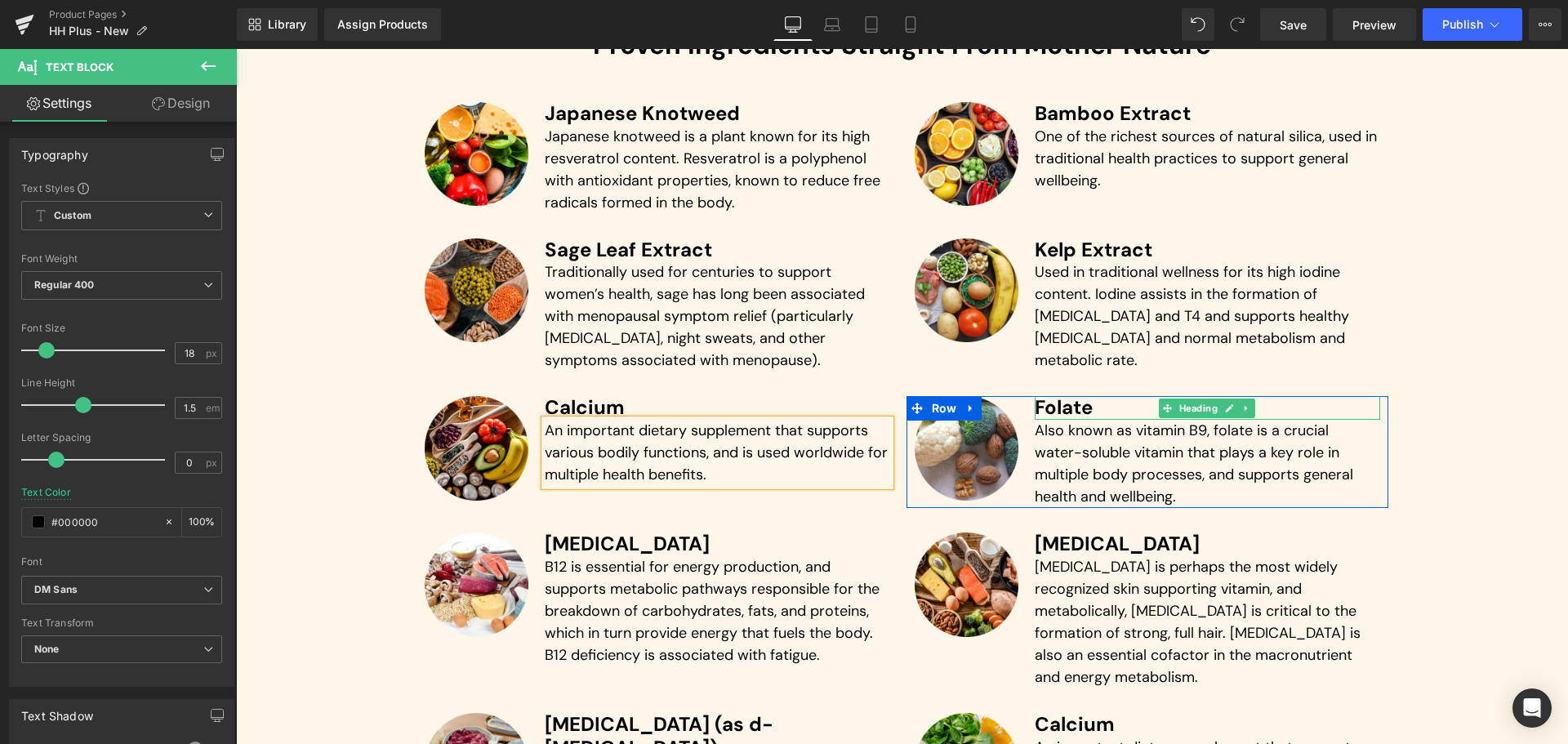
click at [1054, 406] on h3 "Folate" at bounding box center [1207, 408] width 345 height 24
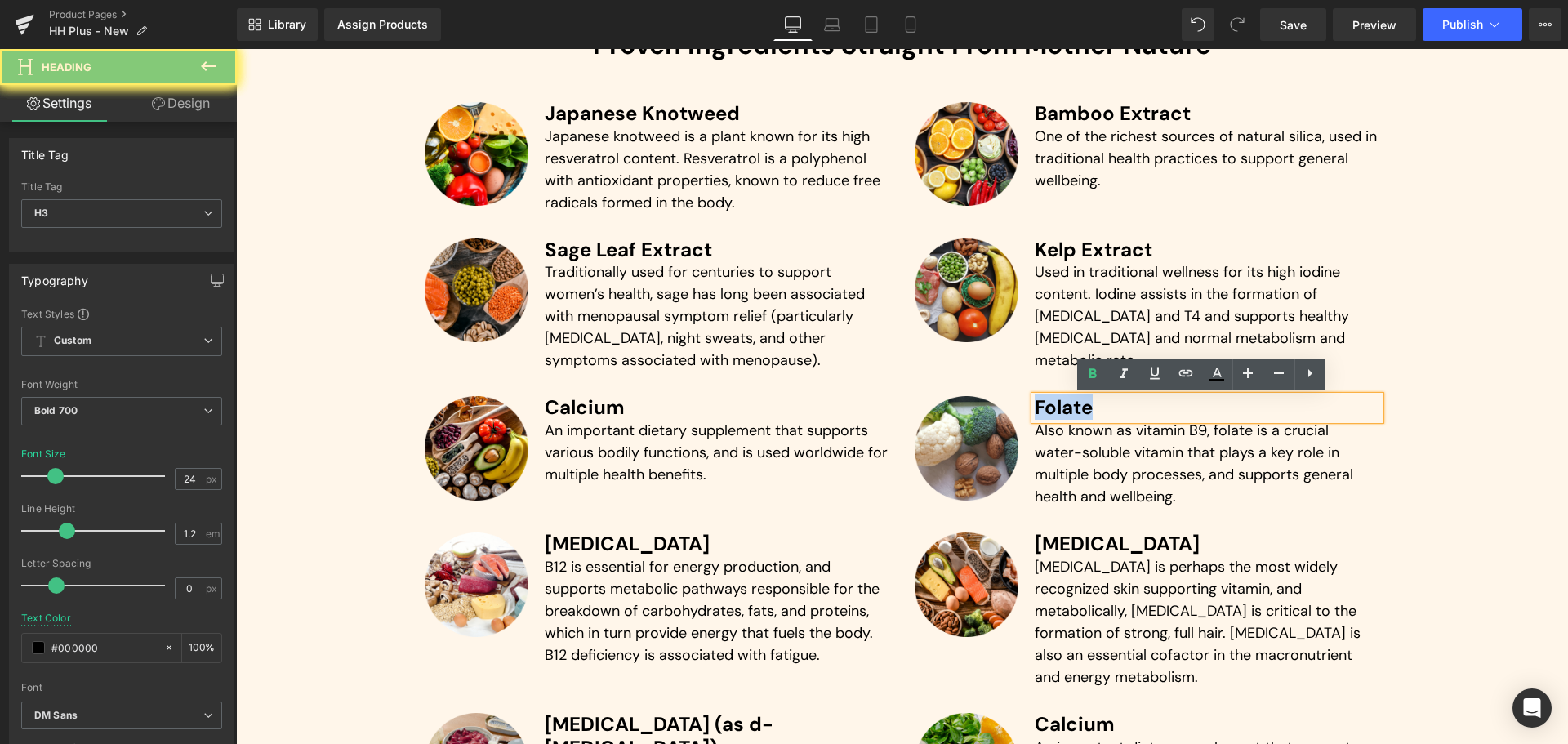
paste div
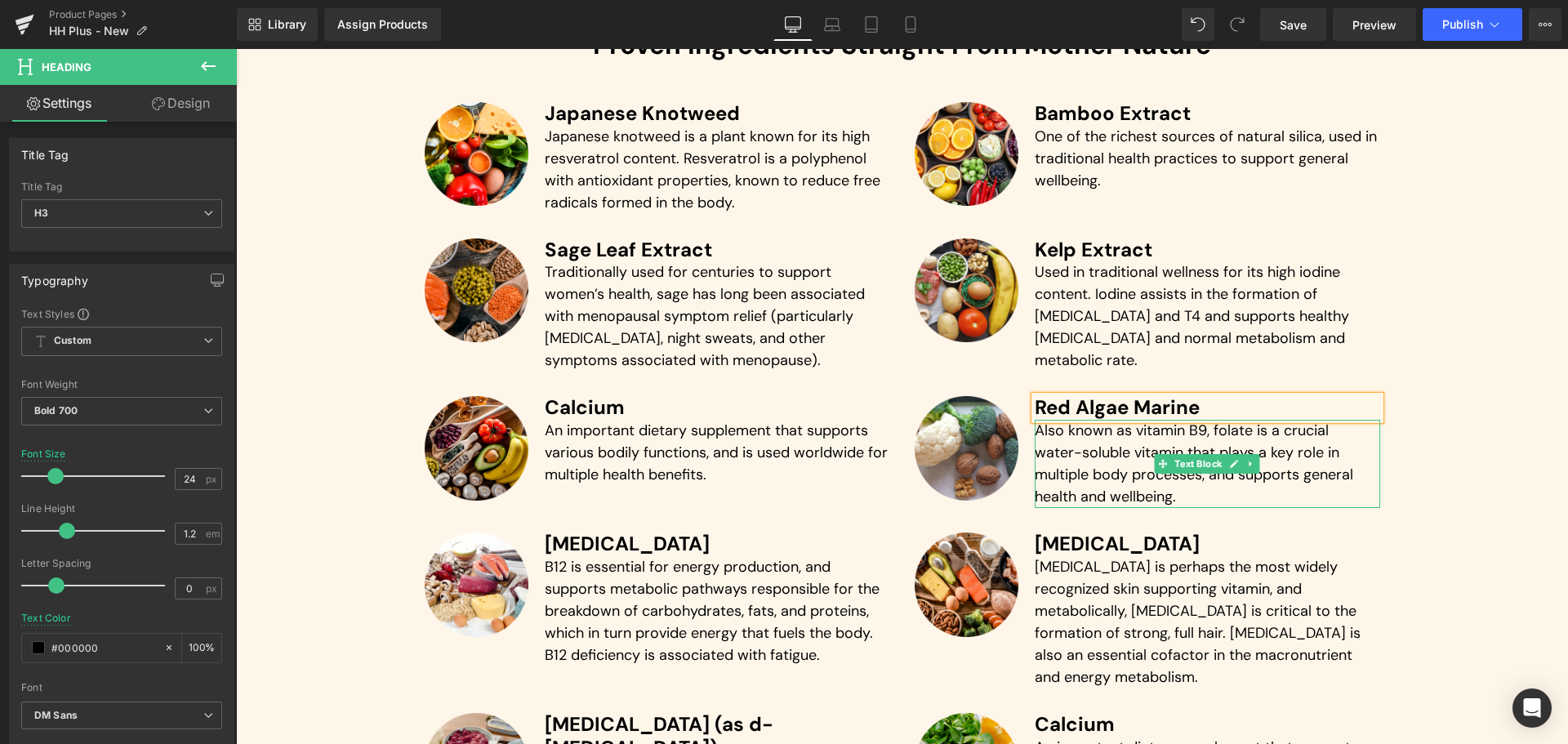
click at [1079, 434] on p "Also known as vitamin B9, folate is a crucial water-soluble vitamin that plays …" at bounding box center [1207, 464] width 345 height 88
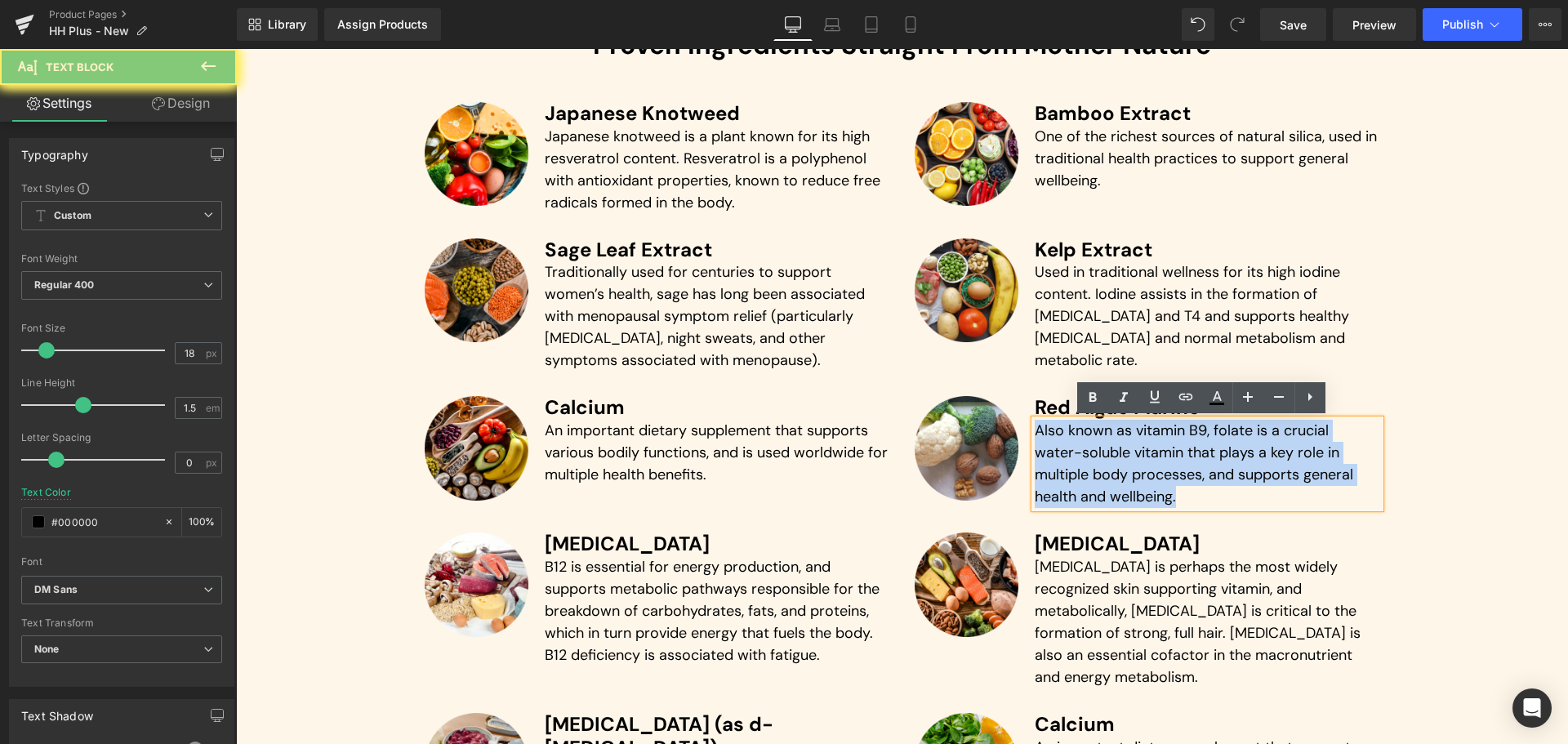
click at [1079, 434] on p "Also known as vitamin B9, folate is a crucial water-soluble vitamin that plays …" at bounding box center [1207, 464] width 345 height 88
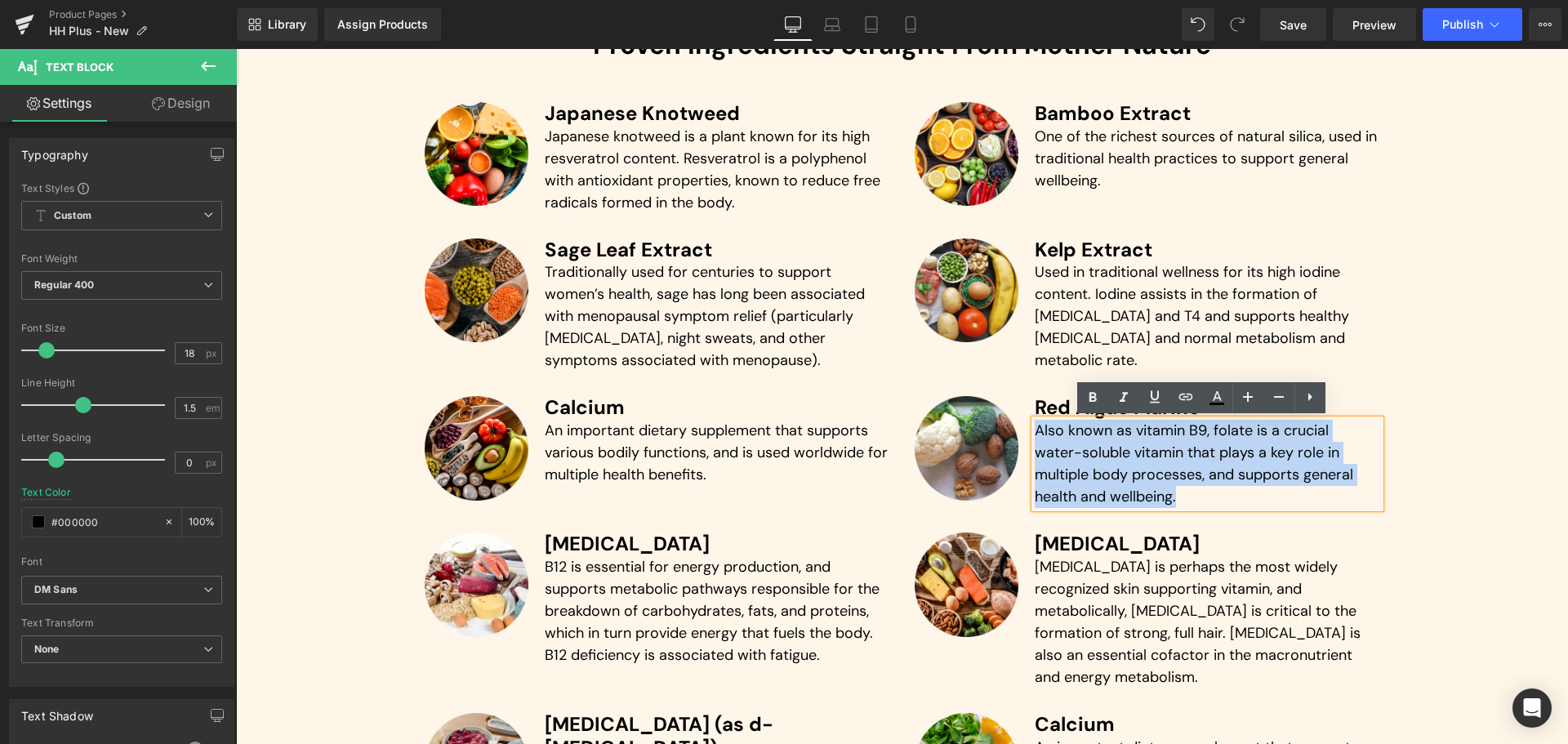
paste div
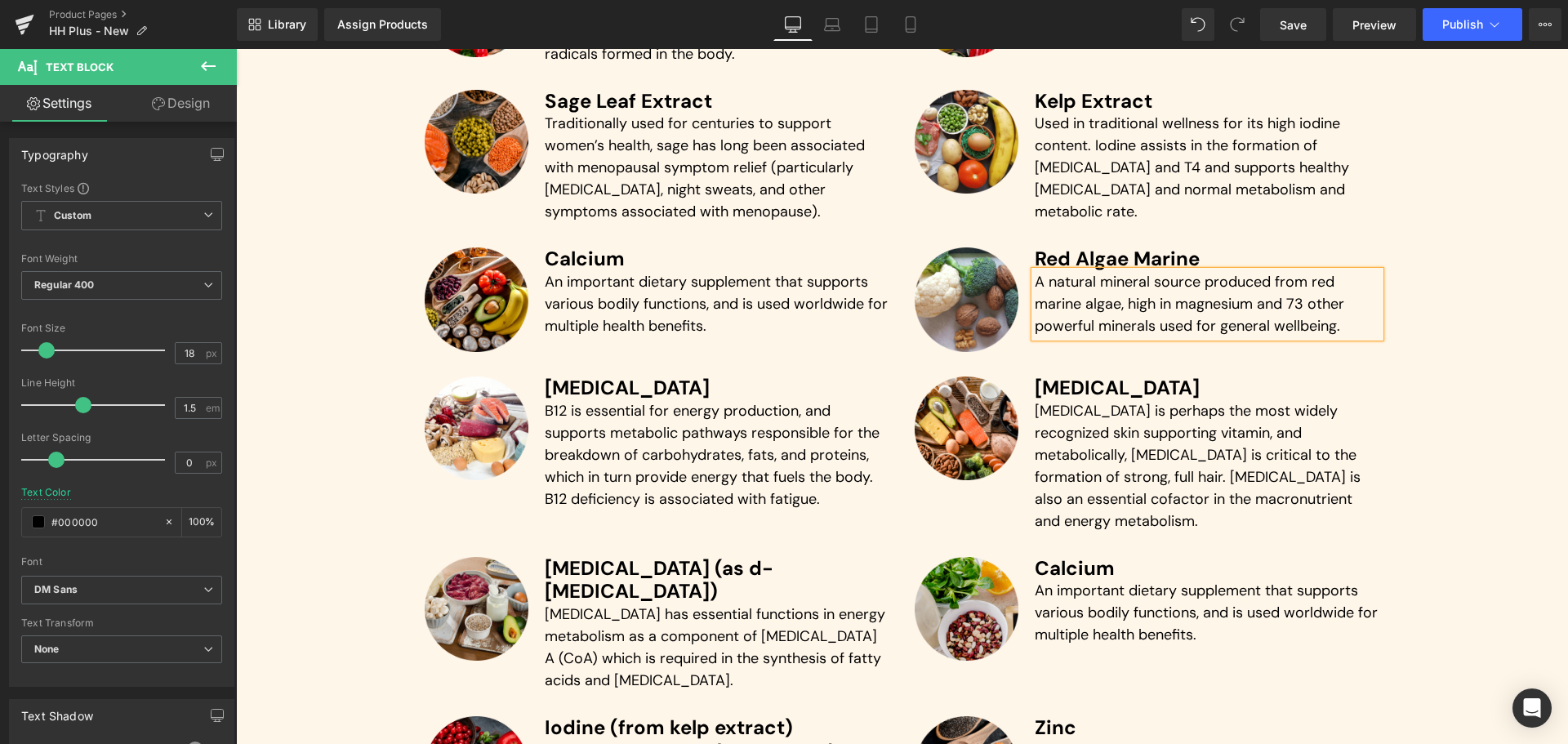
scroll to position [4231, 0]
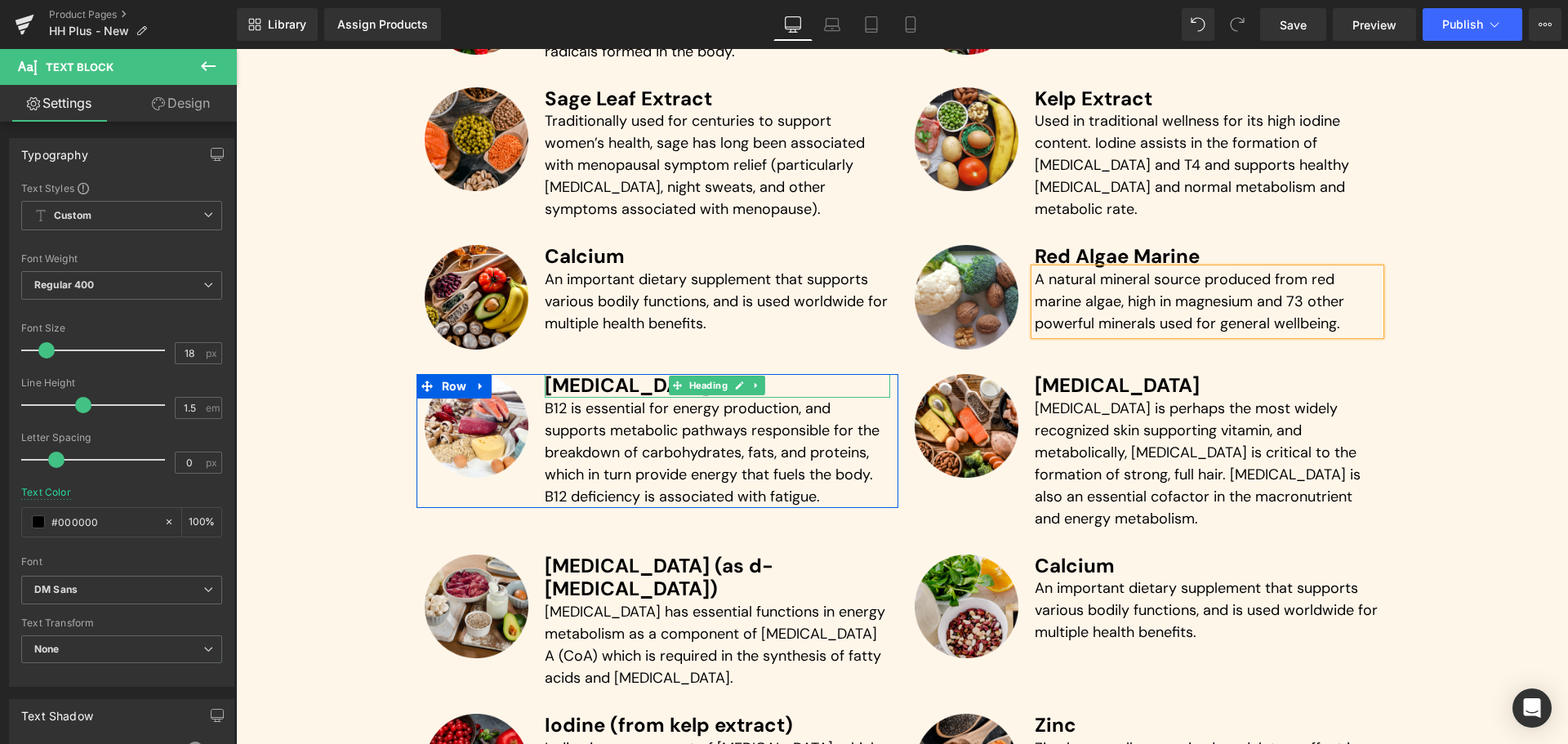
click at [594, 385] on h3 "[MEDICAL_DATA]" at bounding box center [716, 385] width 345 height 24
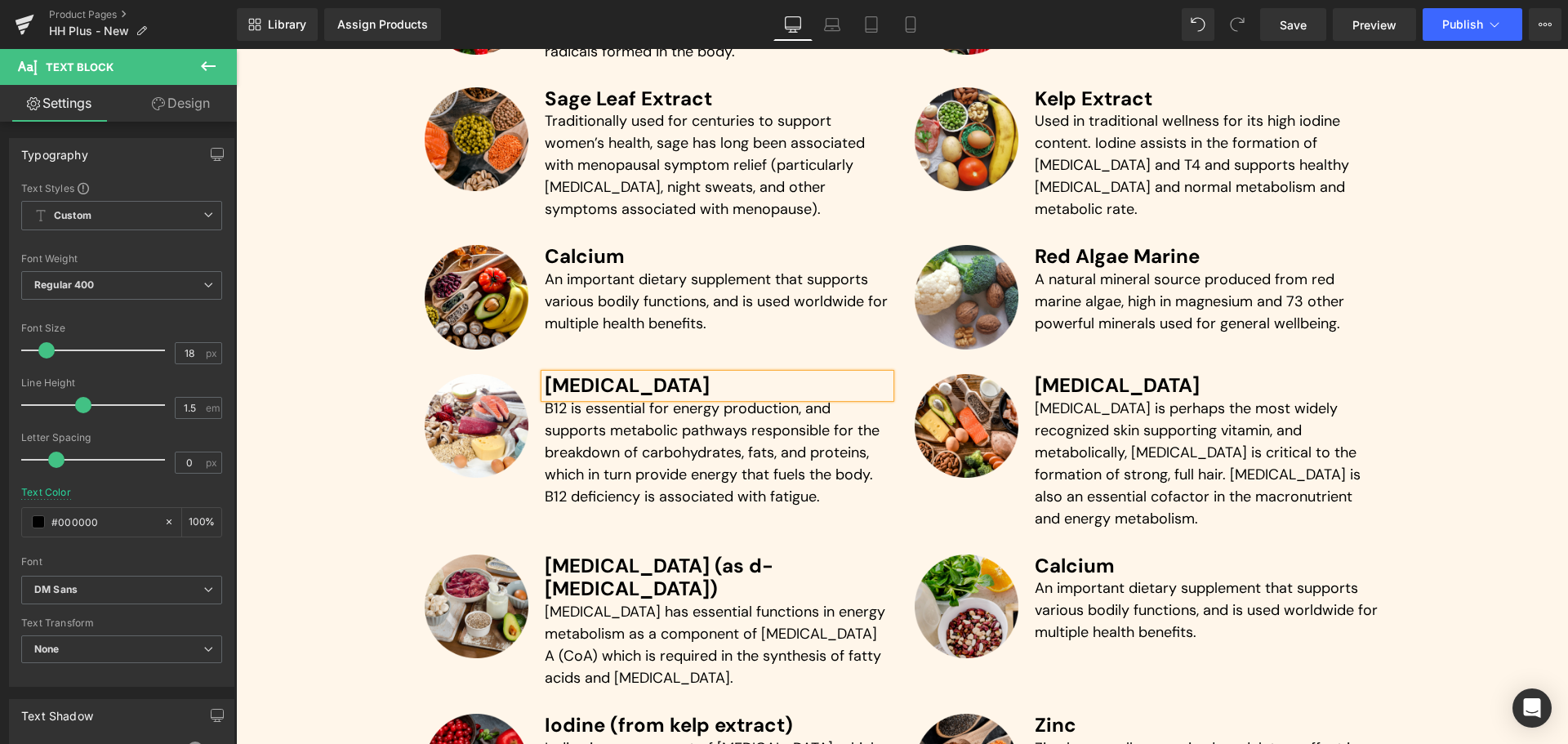
click at [594, 385] on h3 "[MEDICAL_DATA]" at bounding box center [716, 385] width 345 height 24
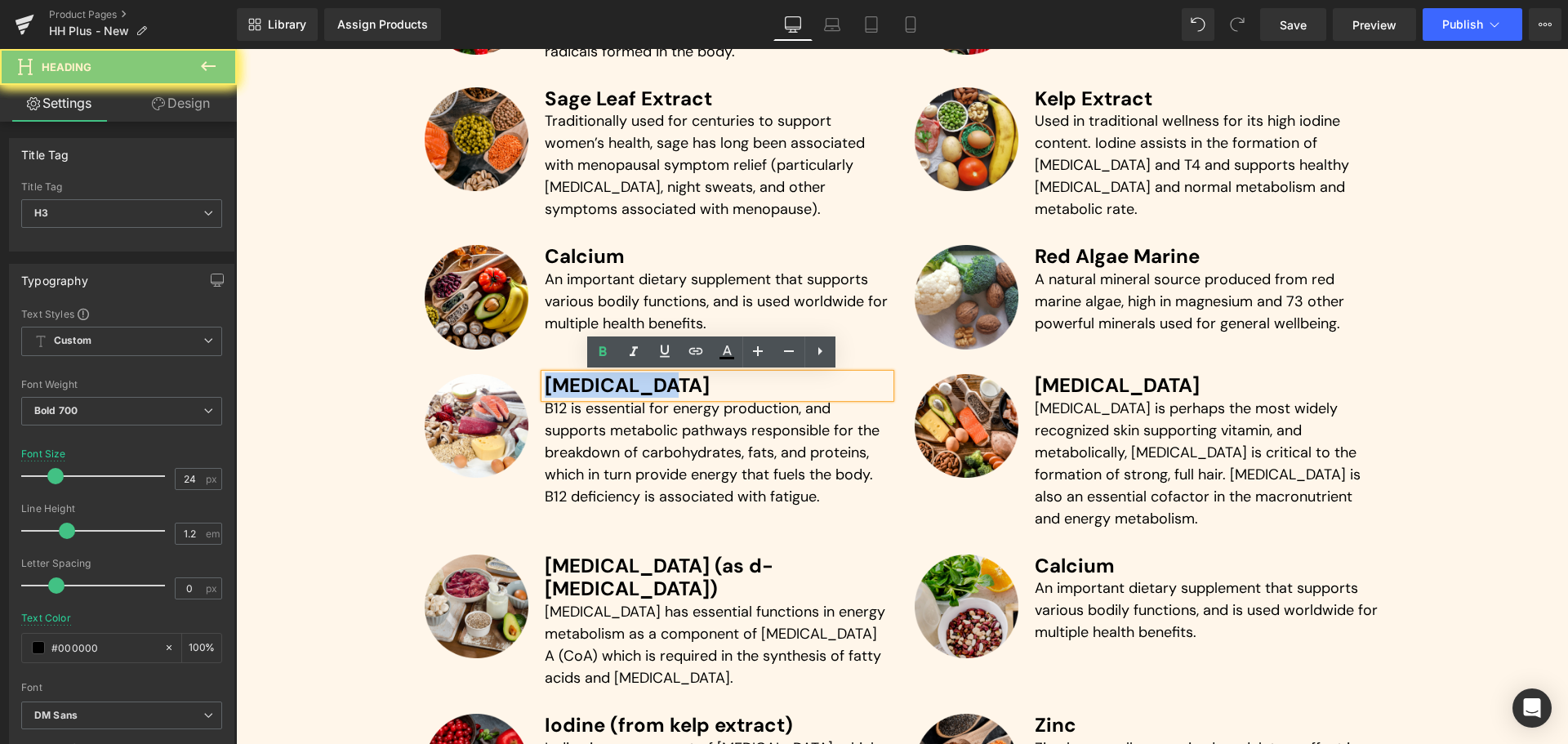
paste div
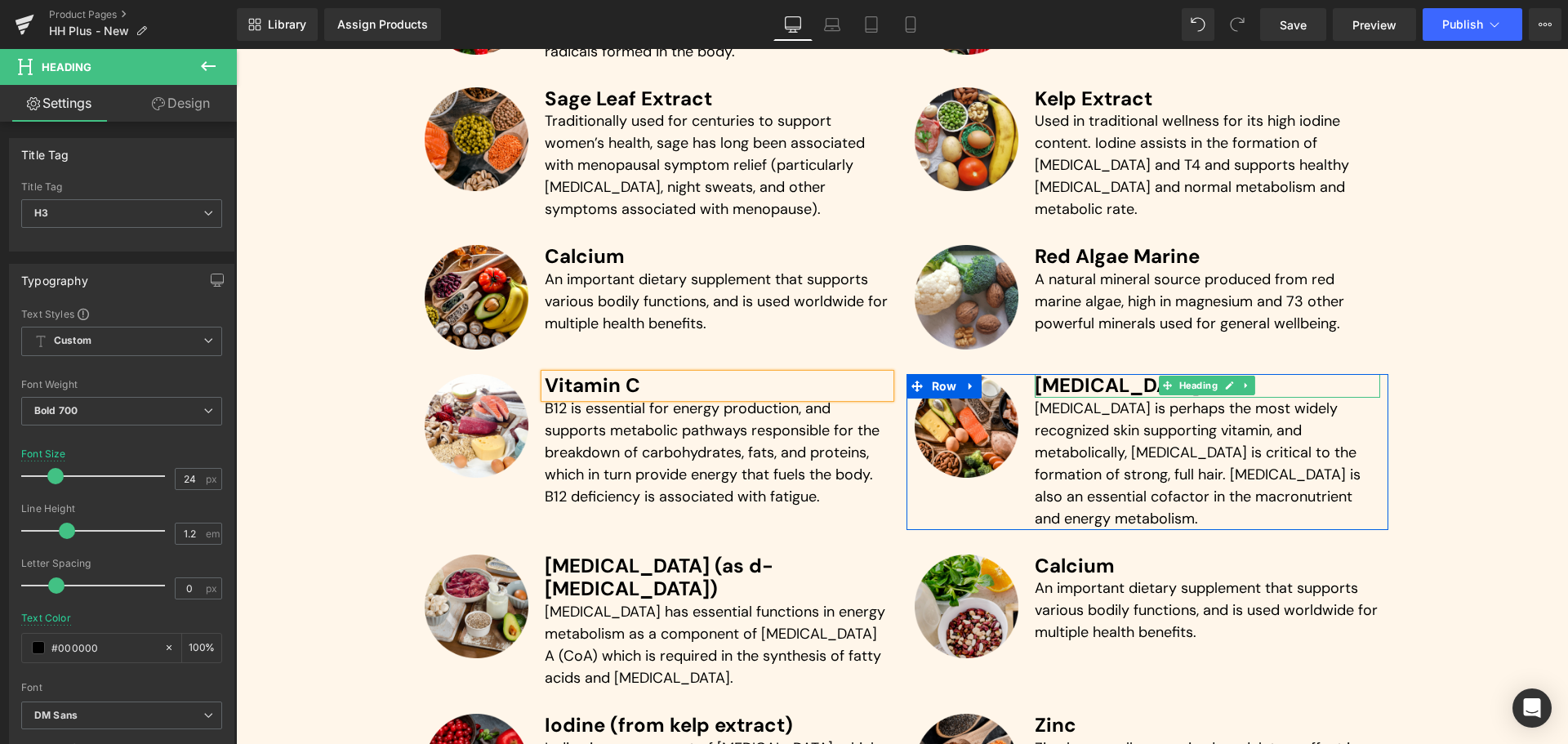
click at [1060, 382] on h3 "[MEDICAL_DATA]" at bounding box center [1207, 385] width 345 height 24
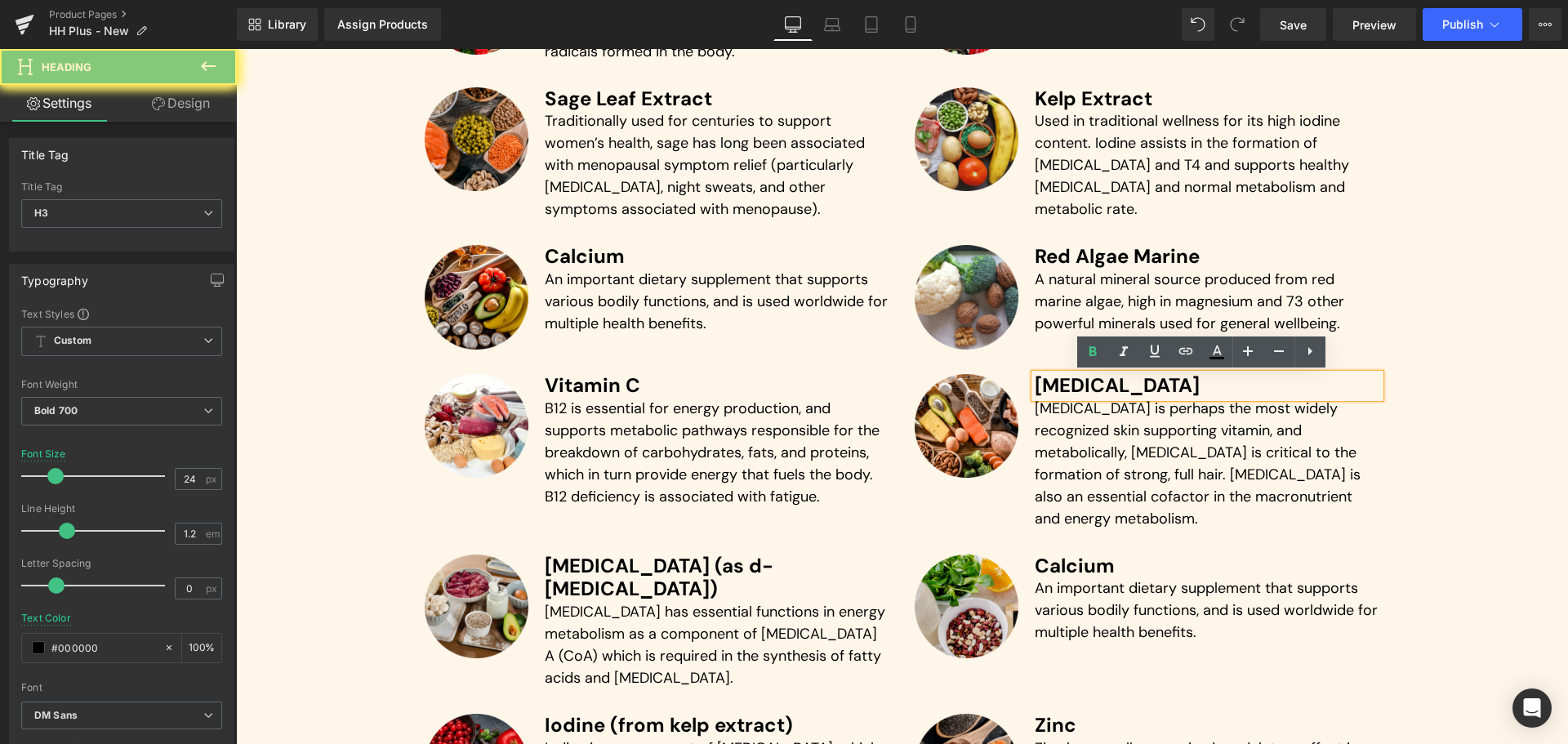
click at [1060, 382] on h3 "[MEDICAL_DATA]" at bounding box center [1207, 385] width 345 height 24
paste div
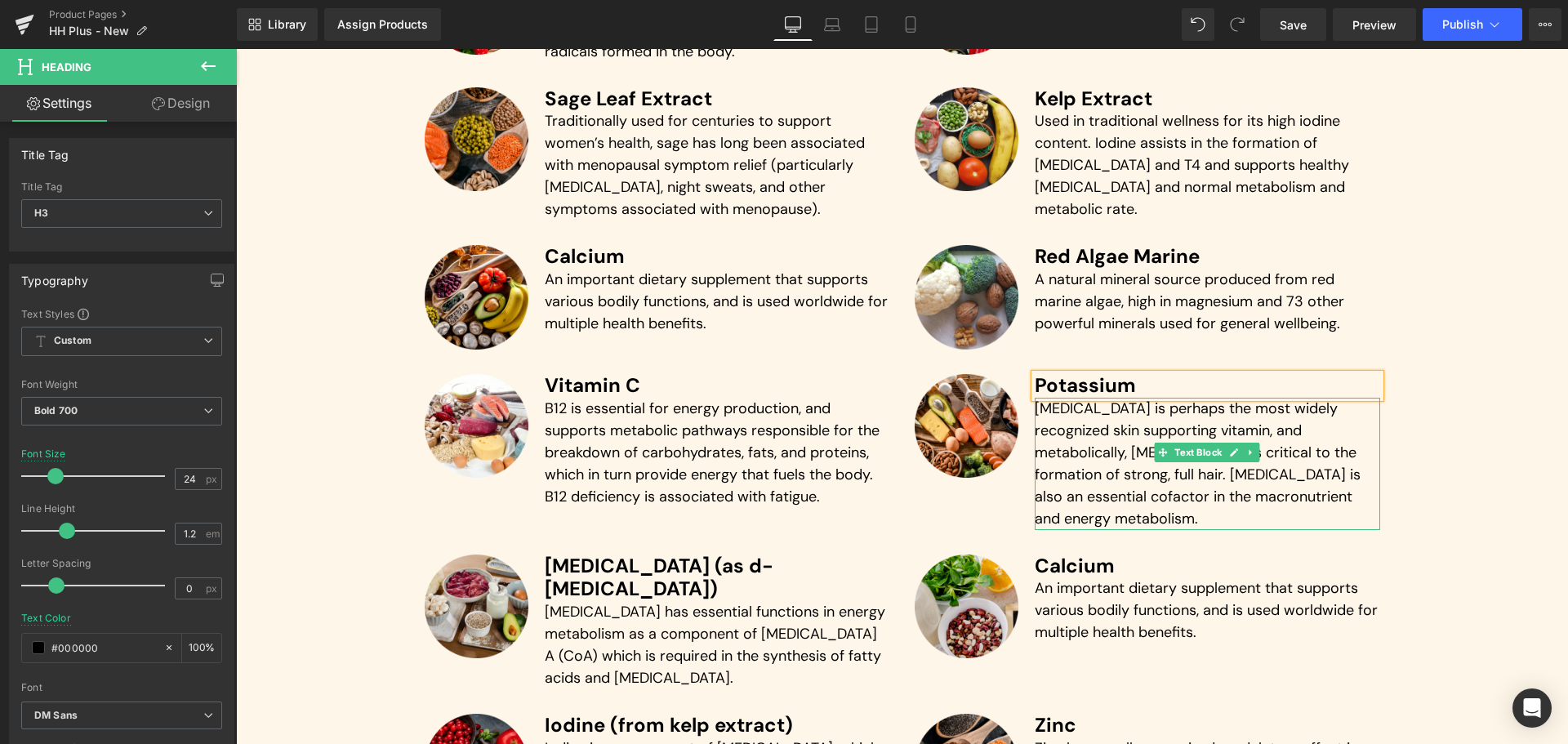
click at [1087, 455] on p "[MEDICAL_DATA] is perhaps the most widely recognized skin supporting vitamin, a…" at bounding box center [1207, 463] width 345 height 132
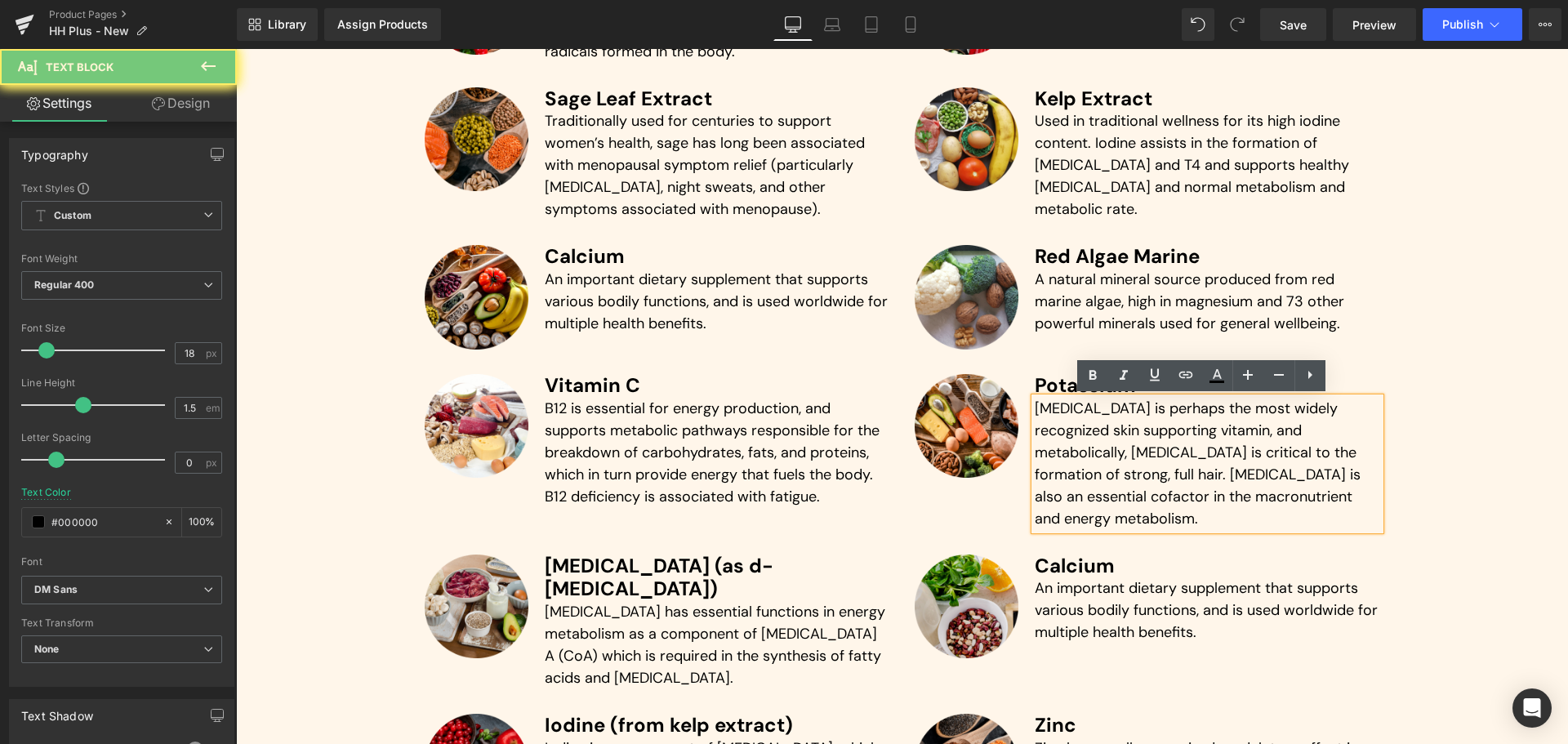
click at [1087, 455] on p "[MEDICAL_DATA] is perhaps the most widely recognized skin supporting vitamin, a…" at bounding box center [1207, 463] width 345 height 132
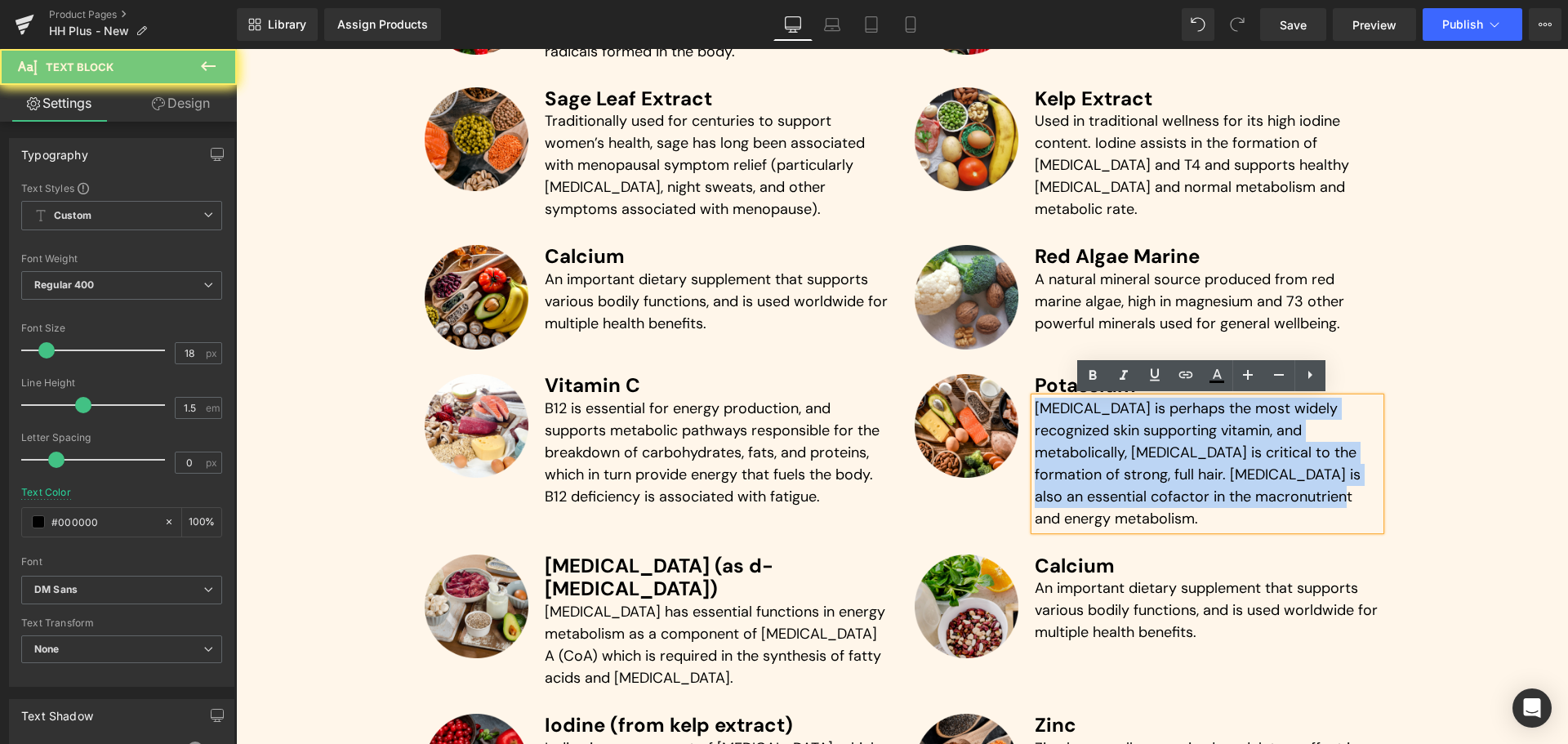
click at [1087, 455] on p "[MEDICAL_DATA] is perhaps the most widely recognized skin supporting vitamin, a…" at bounding box center [1207, 463] width 345 height 132
paste div
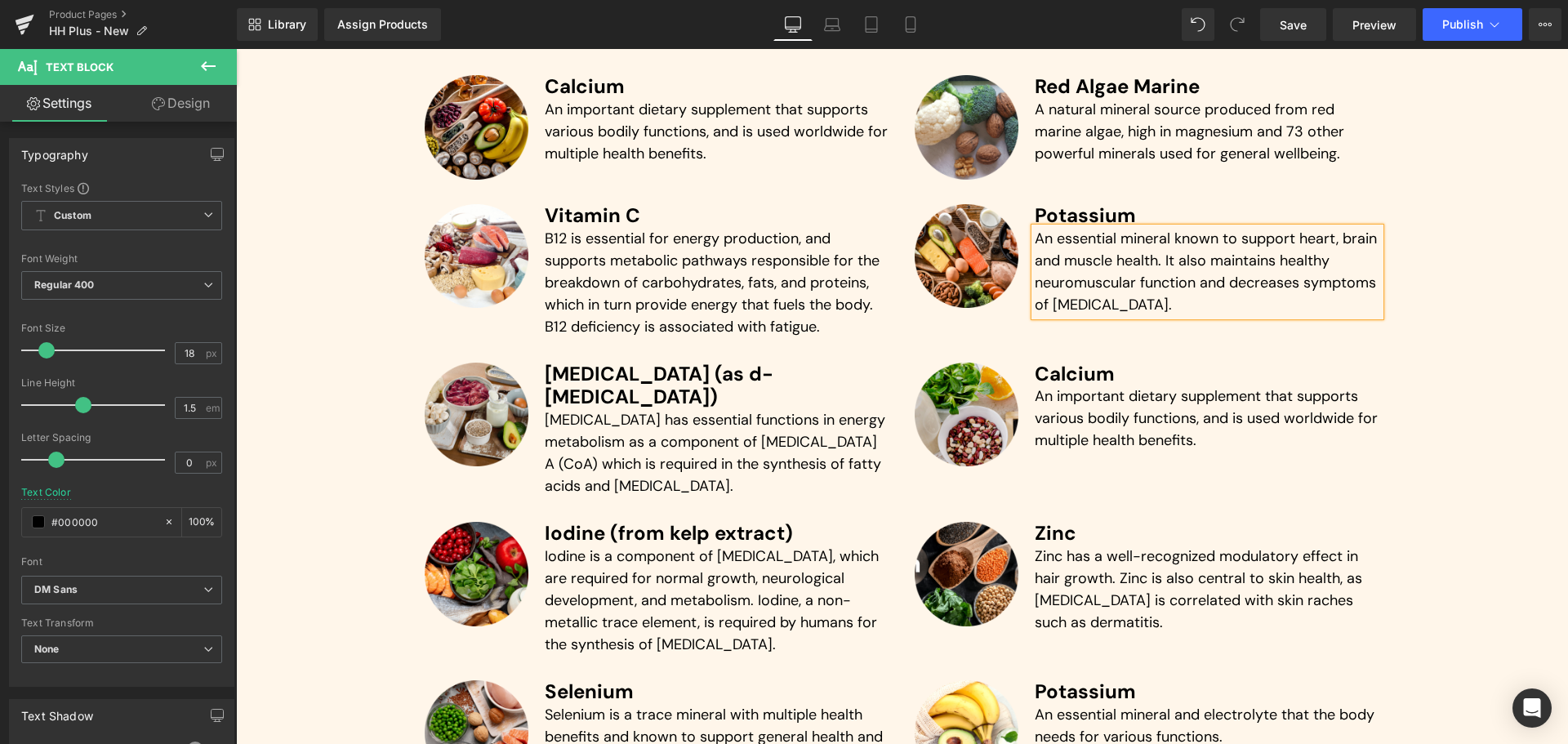
scroll to position [4403, 0]
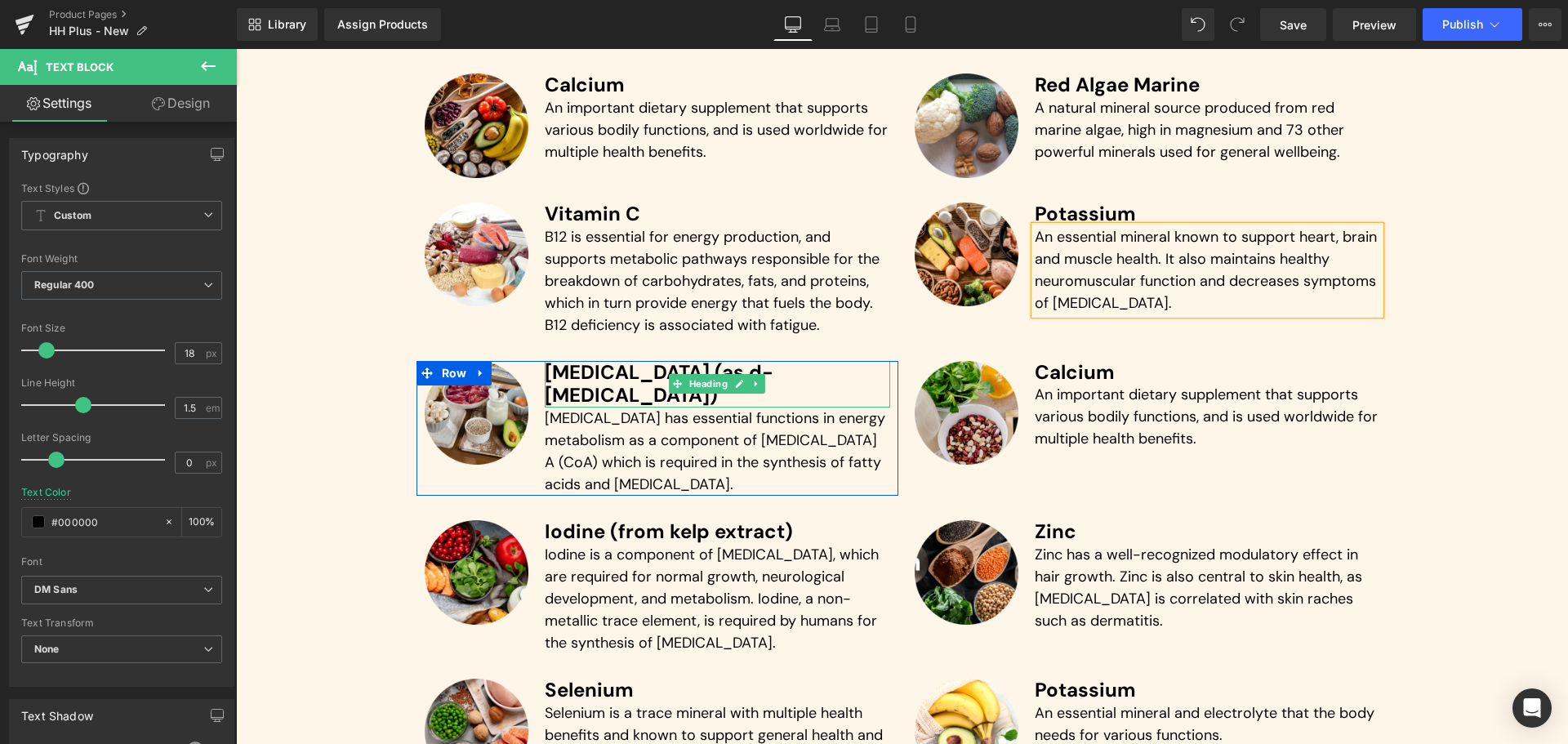
click at [580, 373] on h3 "[MEDICAL_DATA] (as d-[MEDICAL_DATA])" at bounding box center [716, 385] width 345 height 47
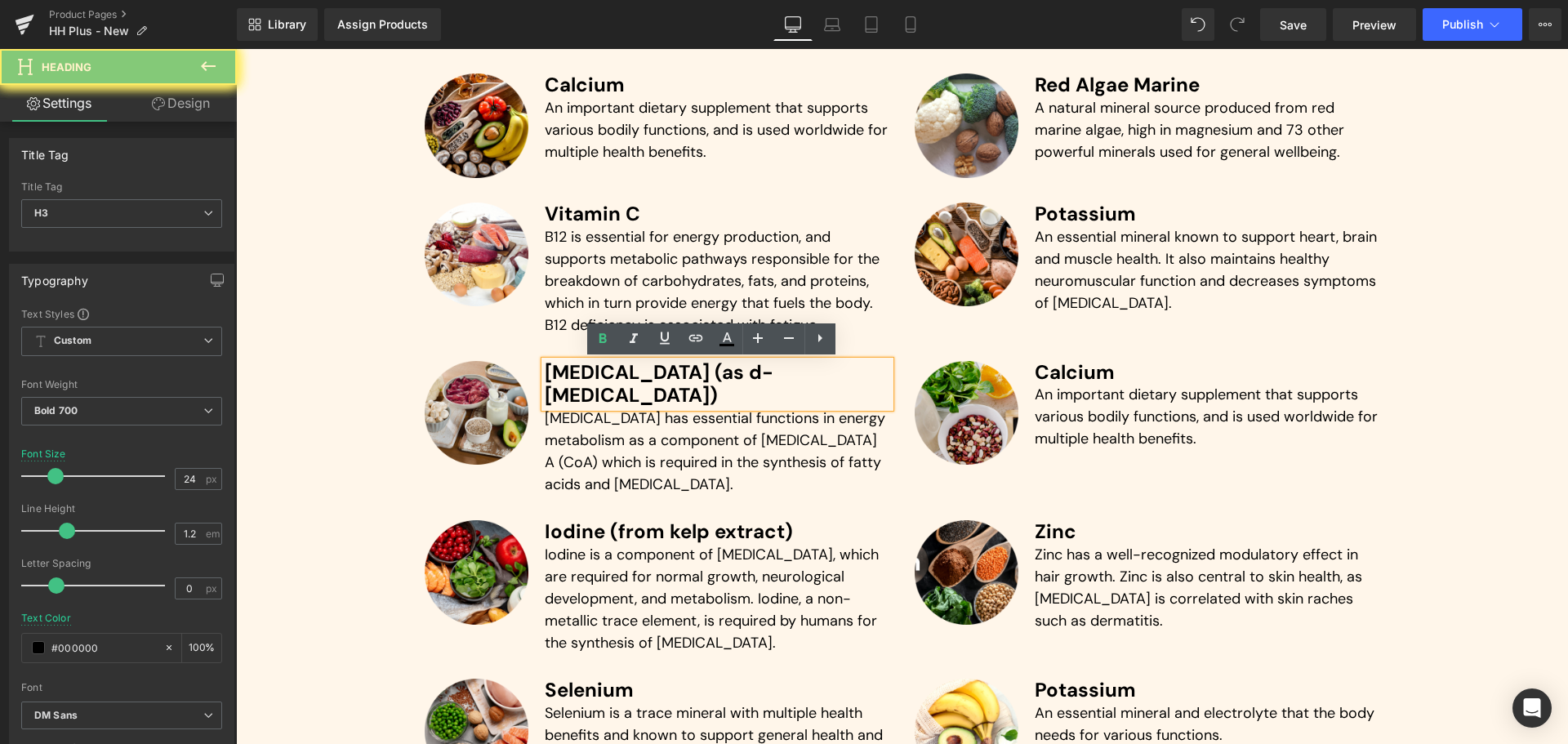
click at [580, 373] on h3 "[MEDICAL_DATA] (as d-[MEDICAL_DATA])" at bounding box center [716, 385] width 345 height 47
paste div
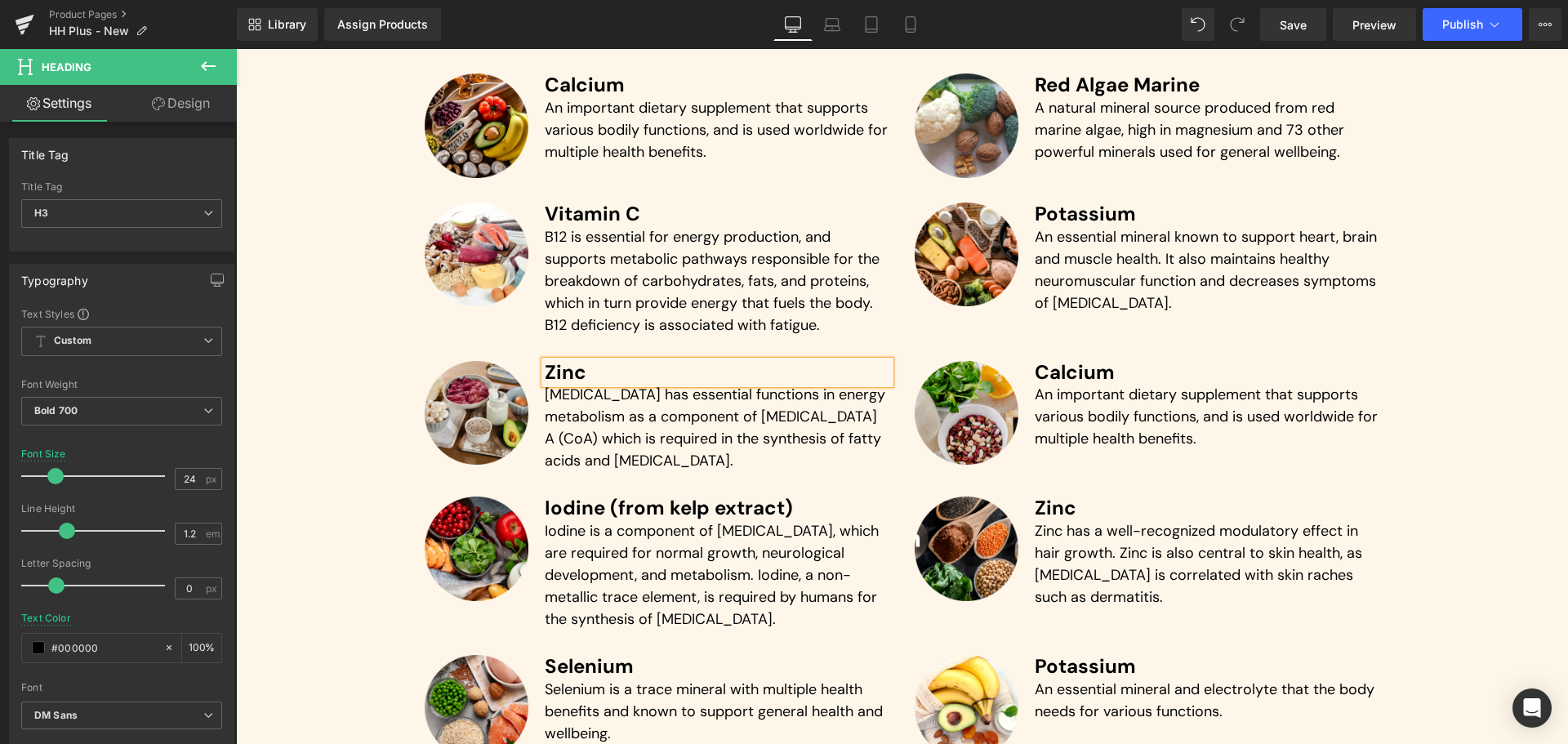
click at [589, 429] on p "[MEDICAL_DATA] has essential functions in energy metabolism as a component of […" at bounding box center [716, 427] width 345 height 88
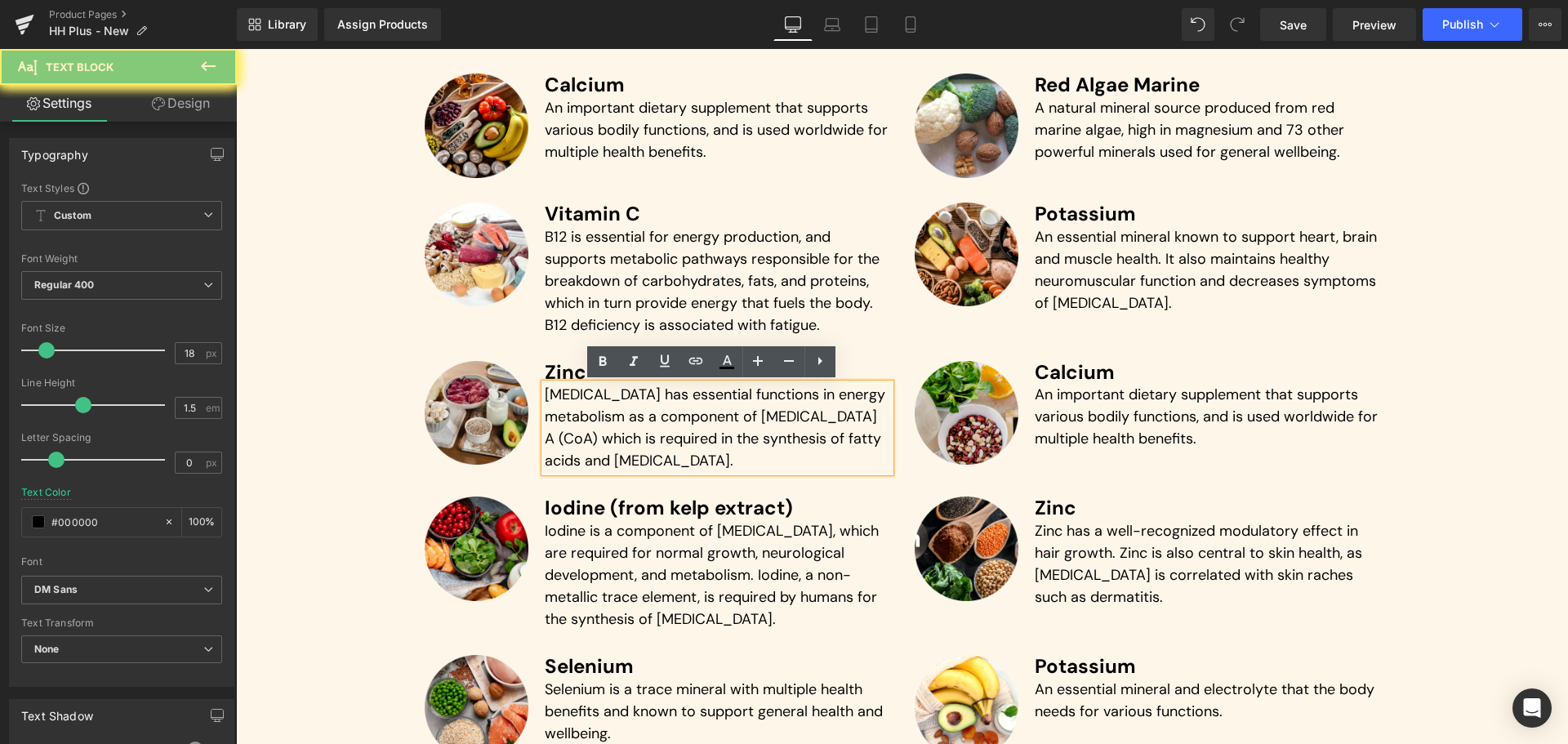
click at [589, 429] on p "[MEDICAL_DATA] has essential functions in energy metabolism as a component of […" at bounding box center [716, 427] width 345 height 88
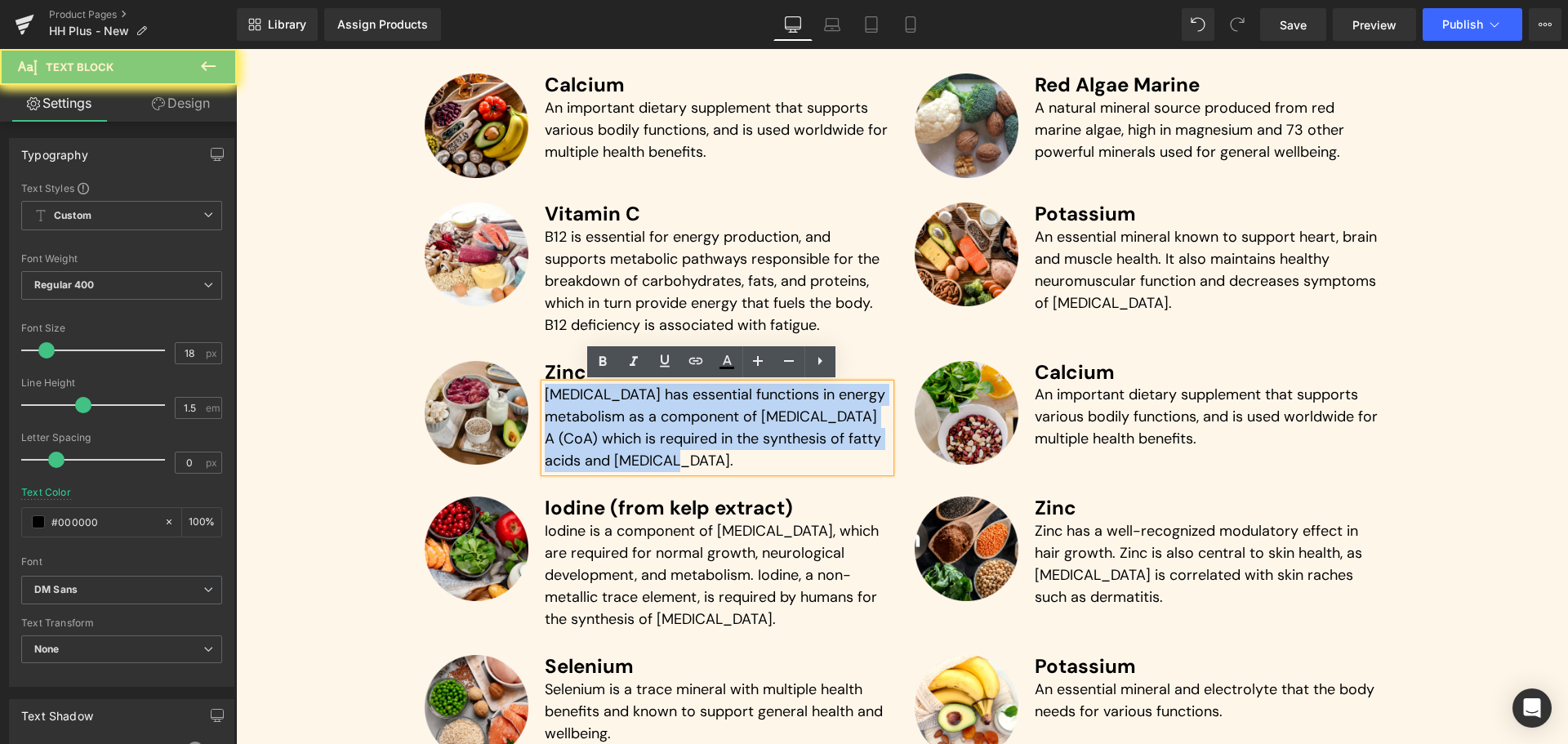
paste div
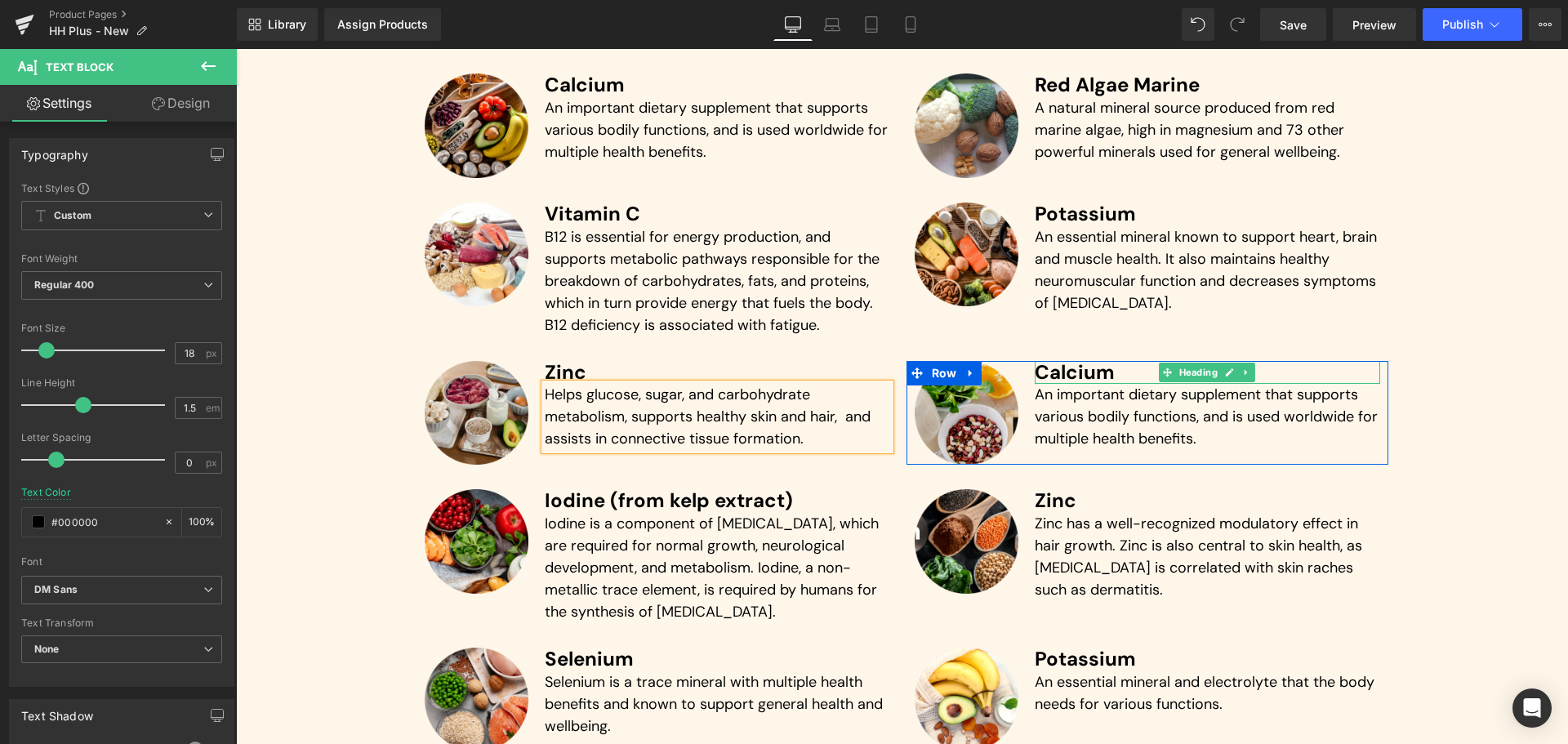
click at [1076, 372] on h3 "Calcium" at bounding box center [1207, 373] width 345 height 24
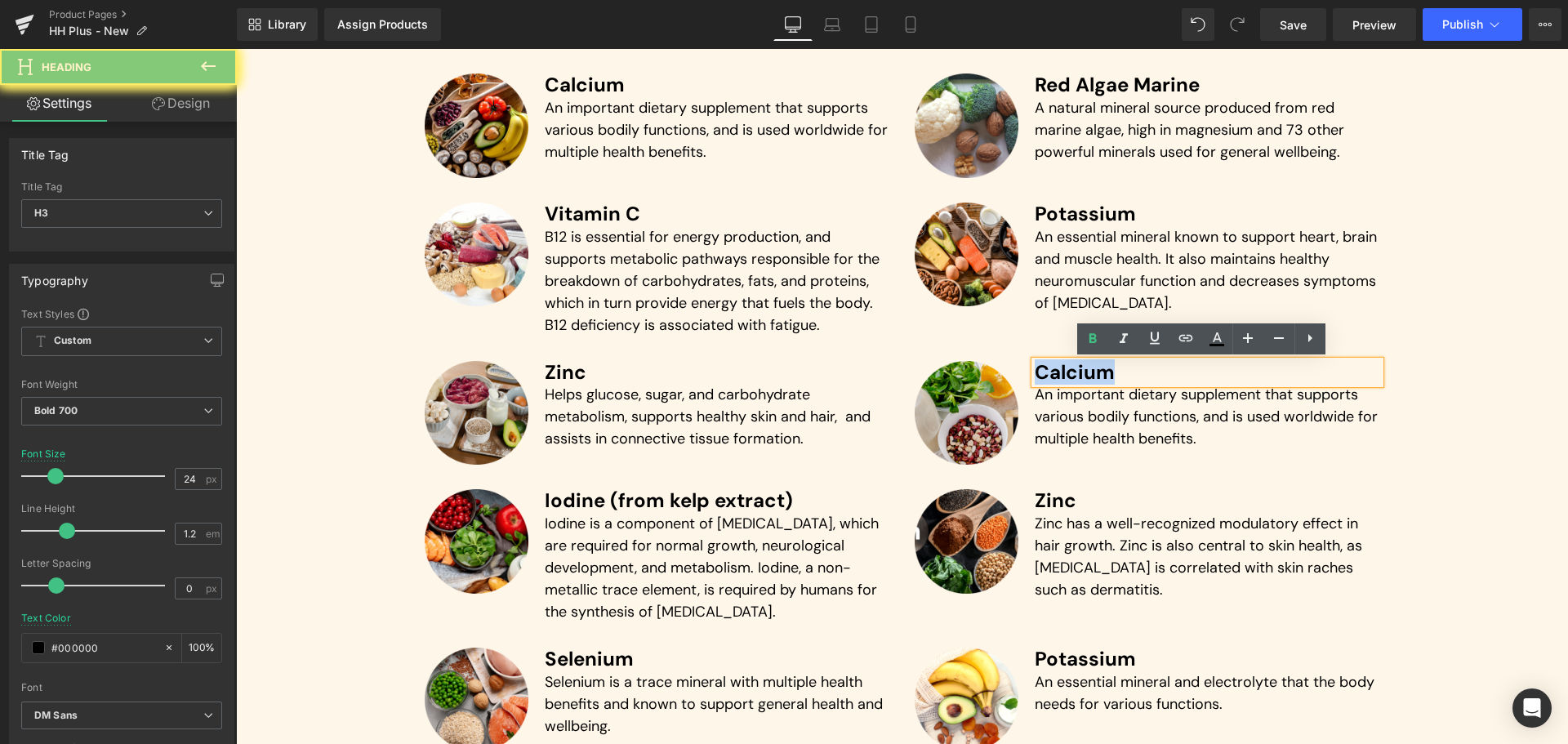
click at [1076, 372] on h3 "Calcium" at bounding box center [1207, 373] width 345 height 24
paste div
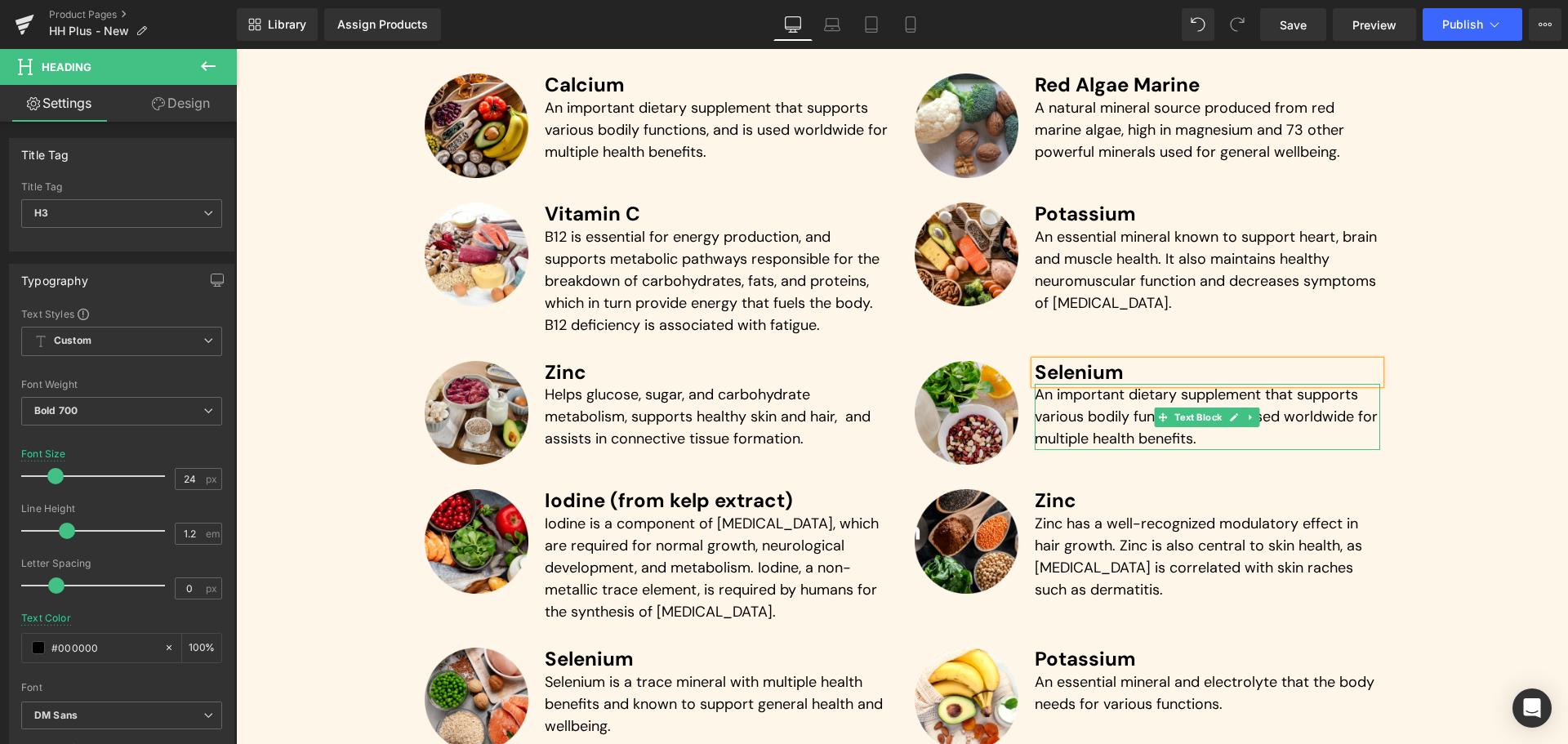
click at [1122, 418] on p "An important dietary supplement that supports various bodily functions, and is …" at bounding box center [1207, 417] width 345 height 66
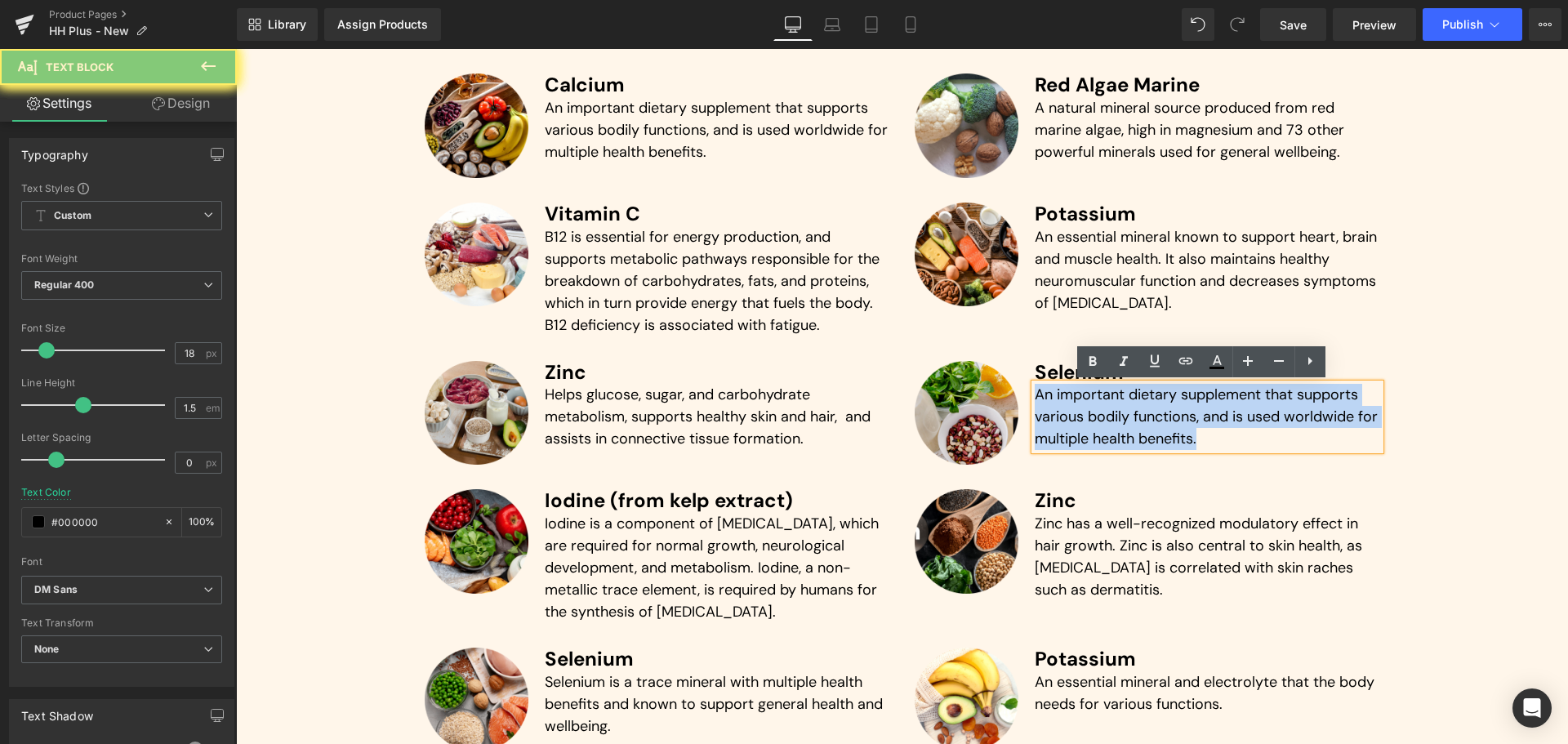
click at [1122, 418] on p "An important dietary supplement that supports various bodily functions, and is …" at bounding box center [1207, 417] width 345 height 66
paste div
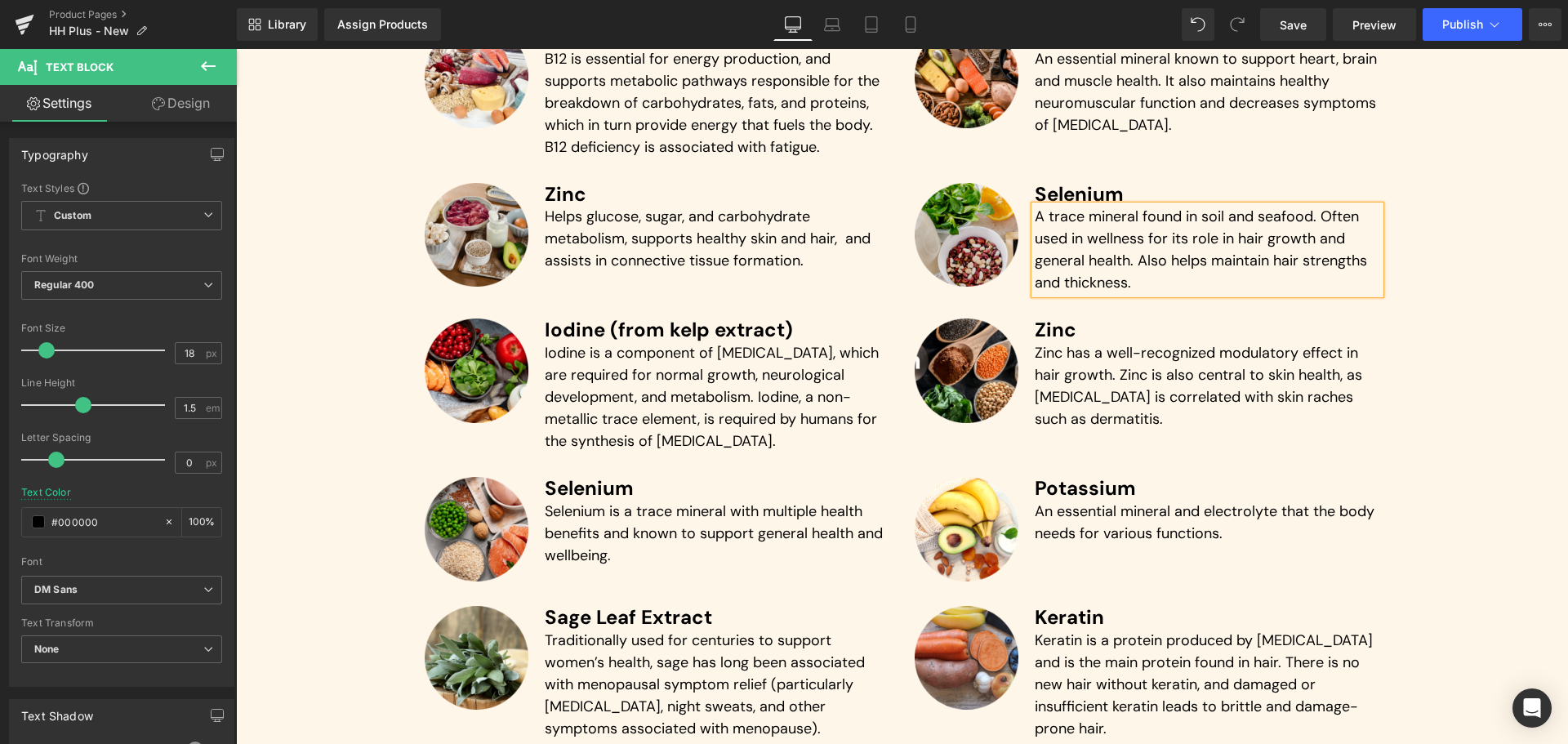
scroll to position [4591, 0]
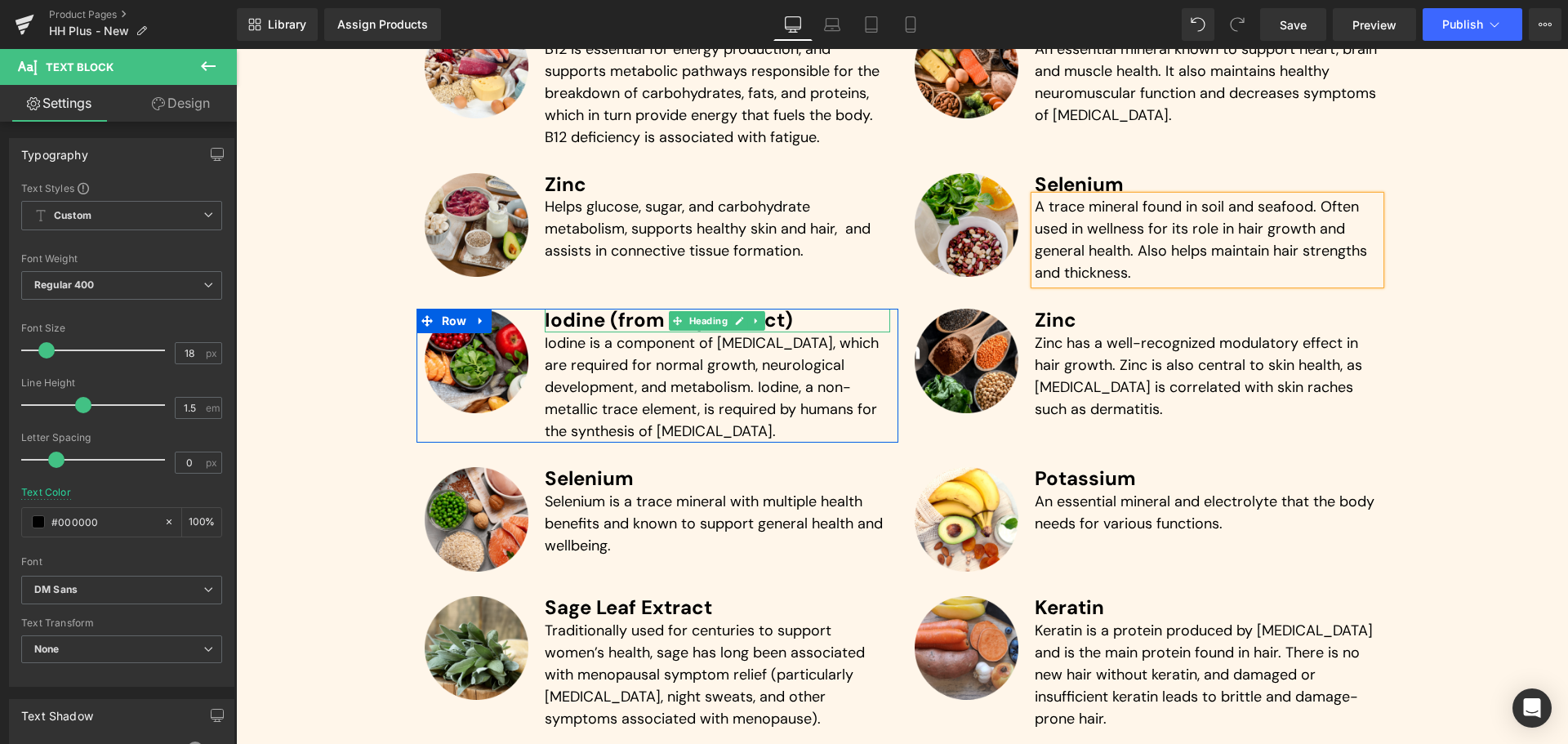
drag, startPoint x: 696, startPoint y: 313, endPoint x: 609, endPoint y: 311, distance: 87.0
click at [696, 313] on span "Heading" at bounding box center [708, 320] width 45 height 19
click at [609, 311] on div at bounding box center [658, 310] width 482 height 4
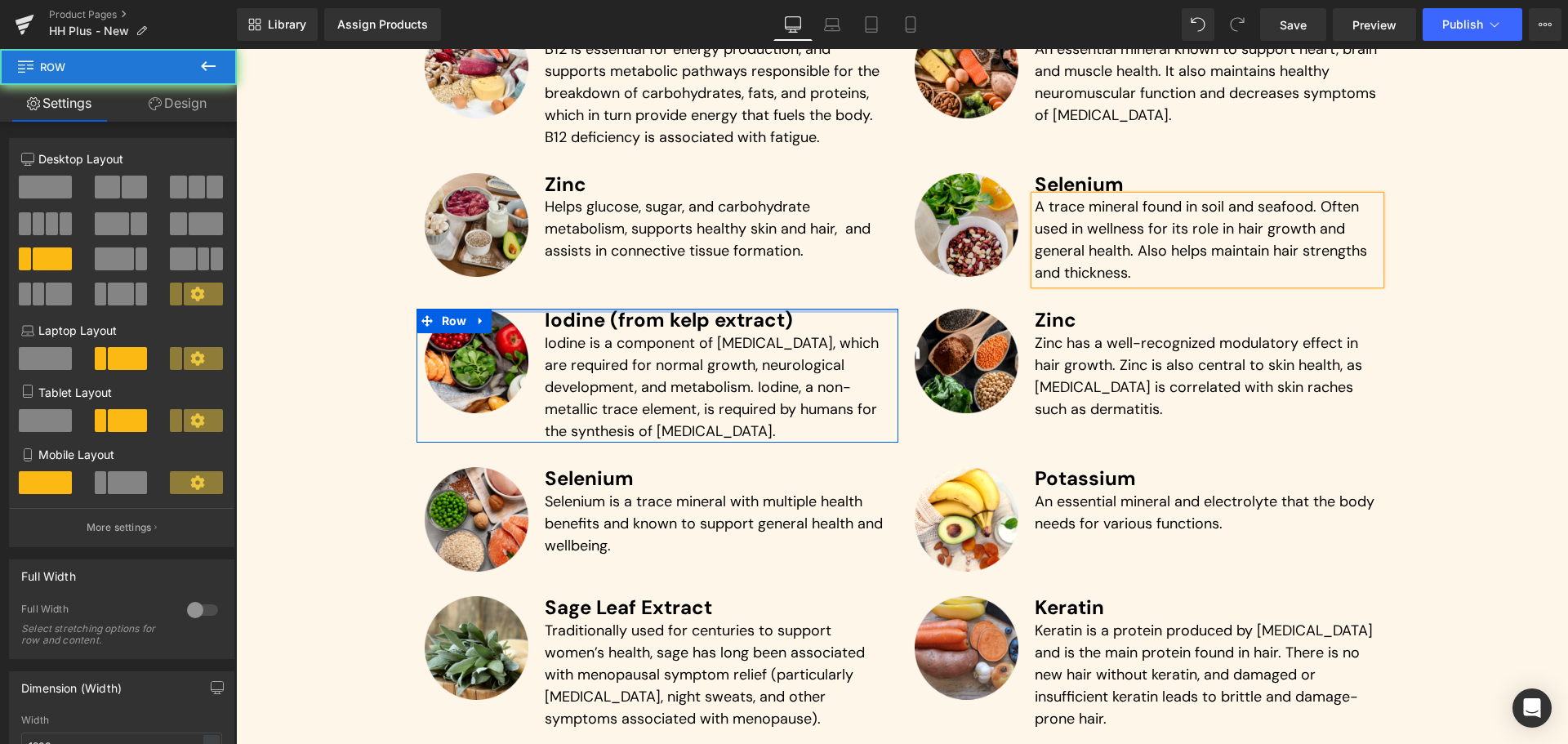
click at [609, 311] on div at bounding box center [658, 310] width 482 height 4
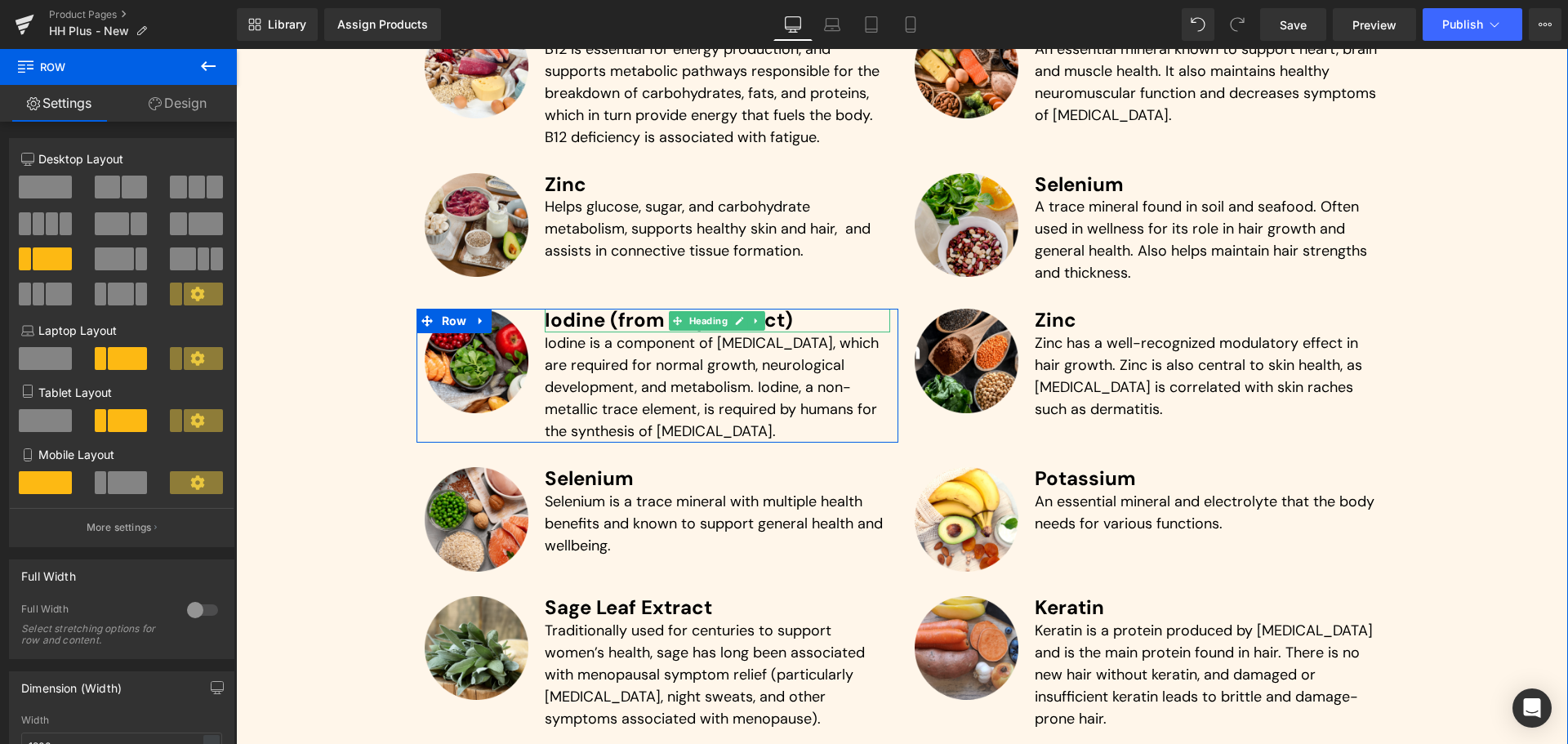
click at [603, 316] on h3 "Iodine (from kelp extract)" at bounding box center [716, 320] width 345 height 24
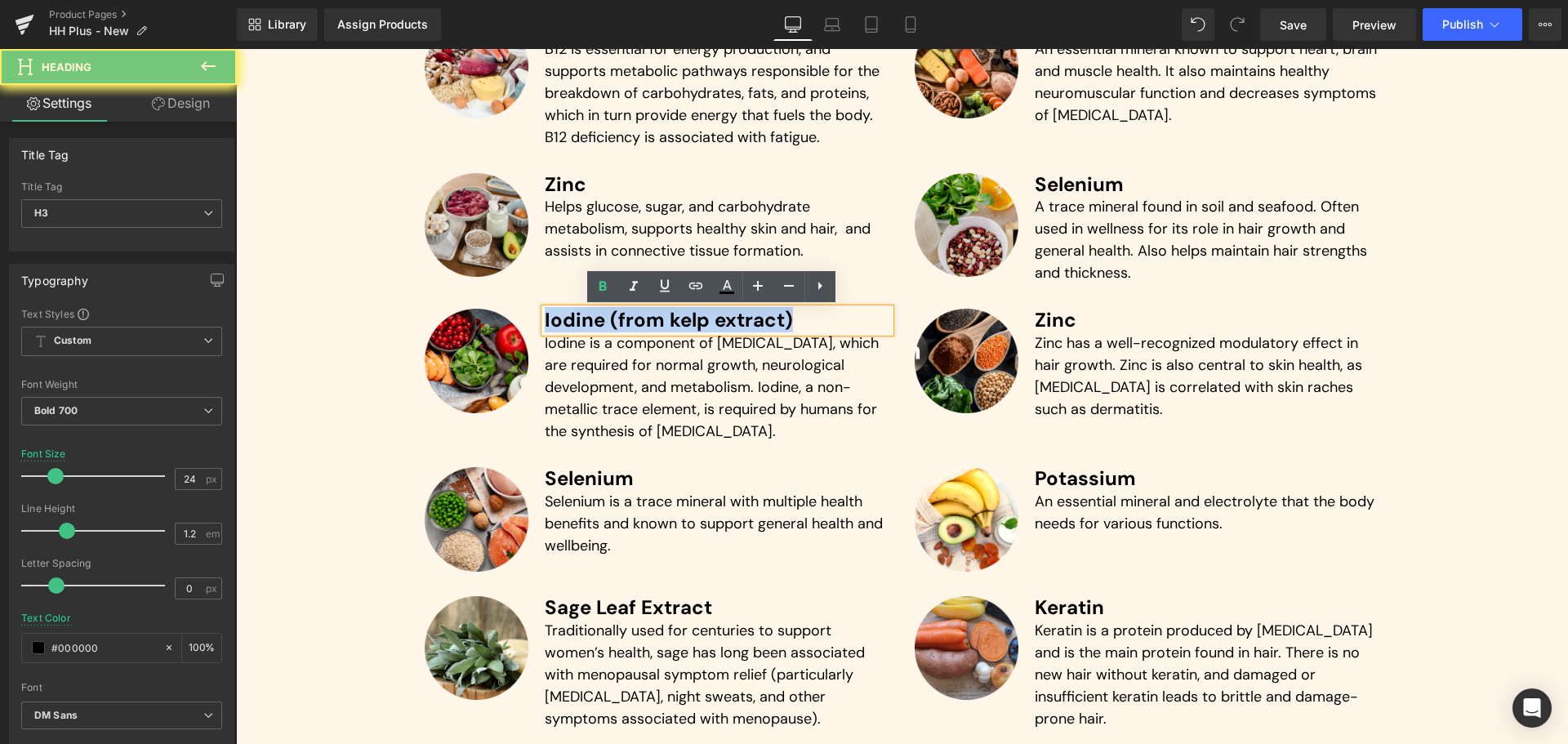
click at [603, 316] on h3 "Iodine (from kelp extract)" at bounding box center [716, 320] width 345 height 24
paste div
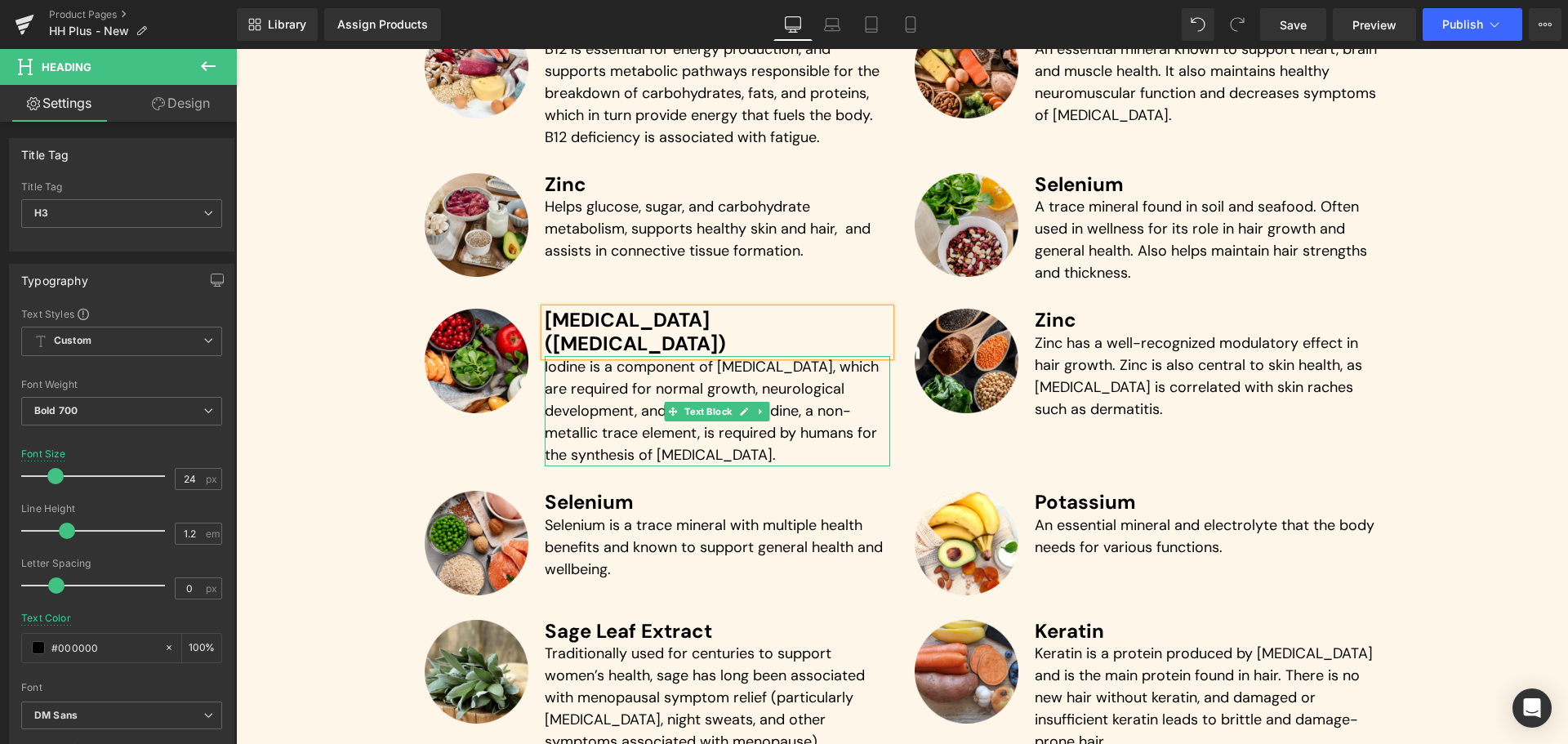
click at [674, 367] on p "Iodine is a component of [MEDICAL_DATA], which are required for normal growth, …" at bounding box center [716, 411] width 345 height 110
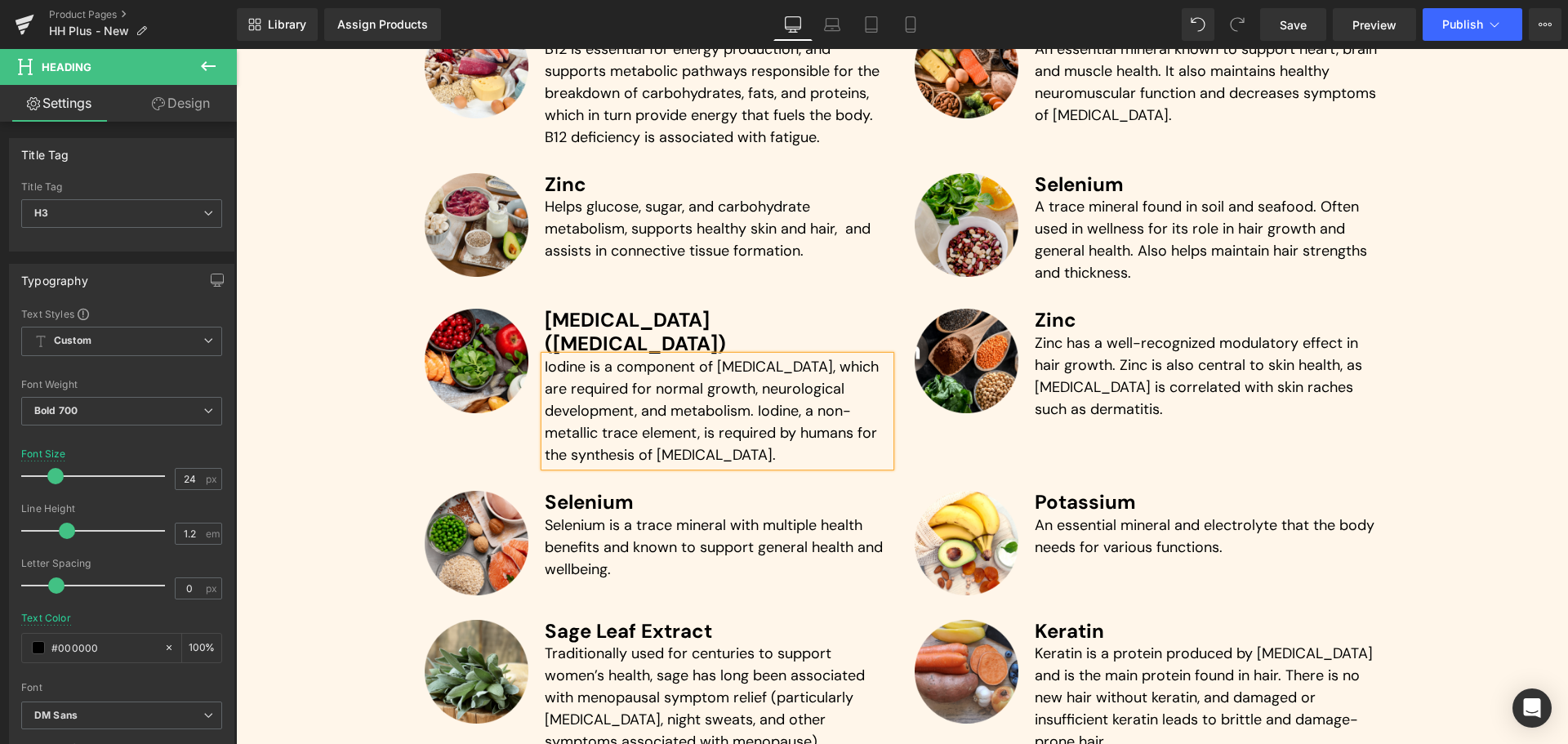
click at [674, 367] on p "Iodine is a component of [MEDICAL_DATA], which are required for normal growth, …" at bounding box center [716, 411] width 345 height 110
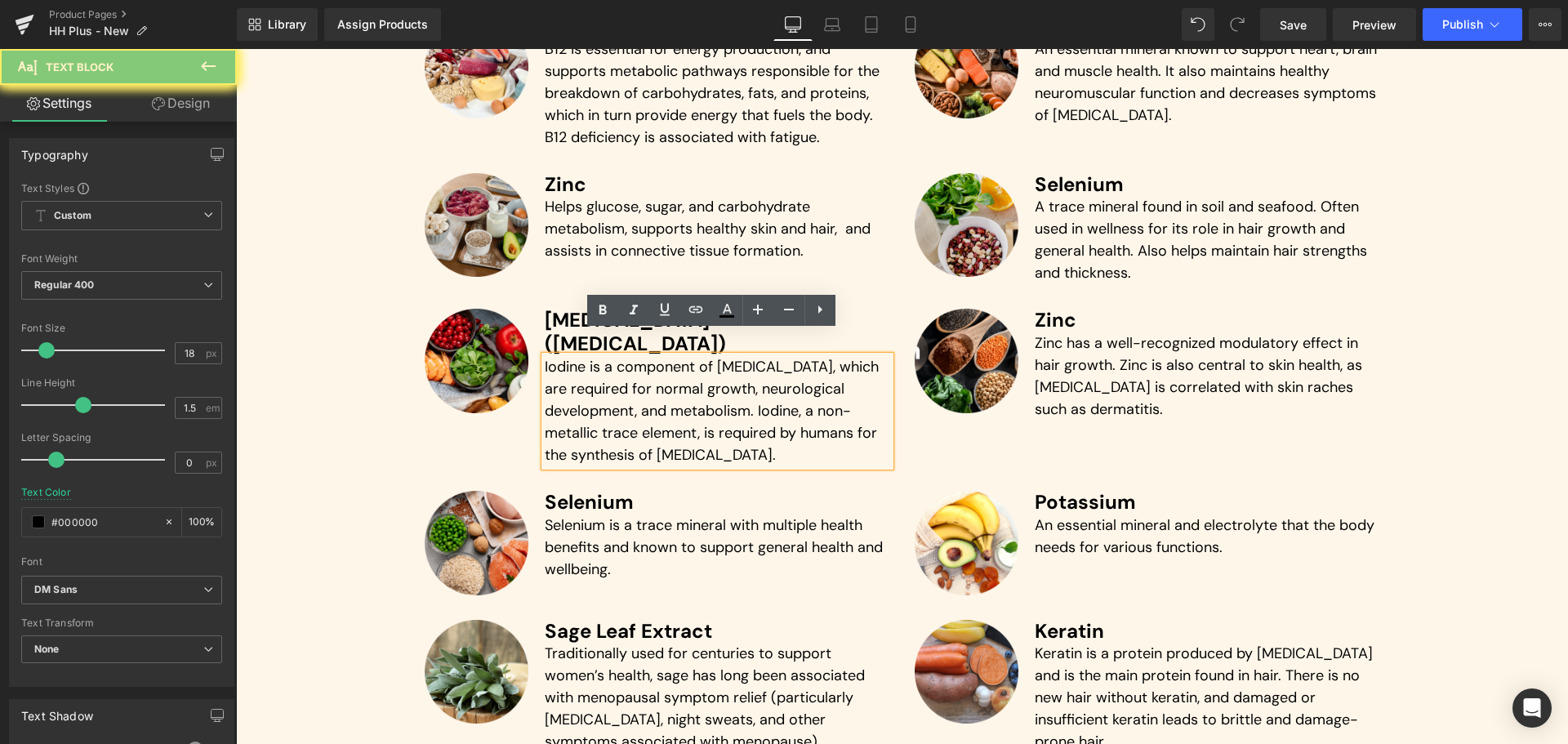
paste div
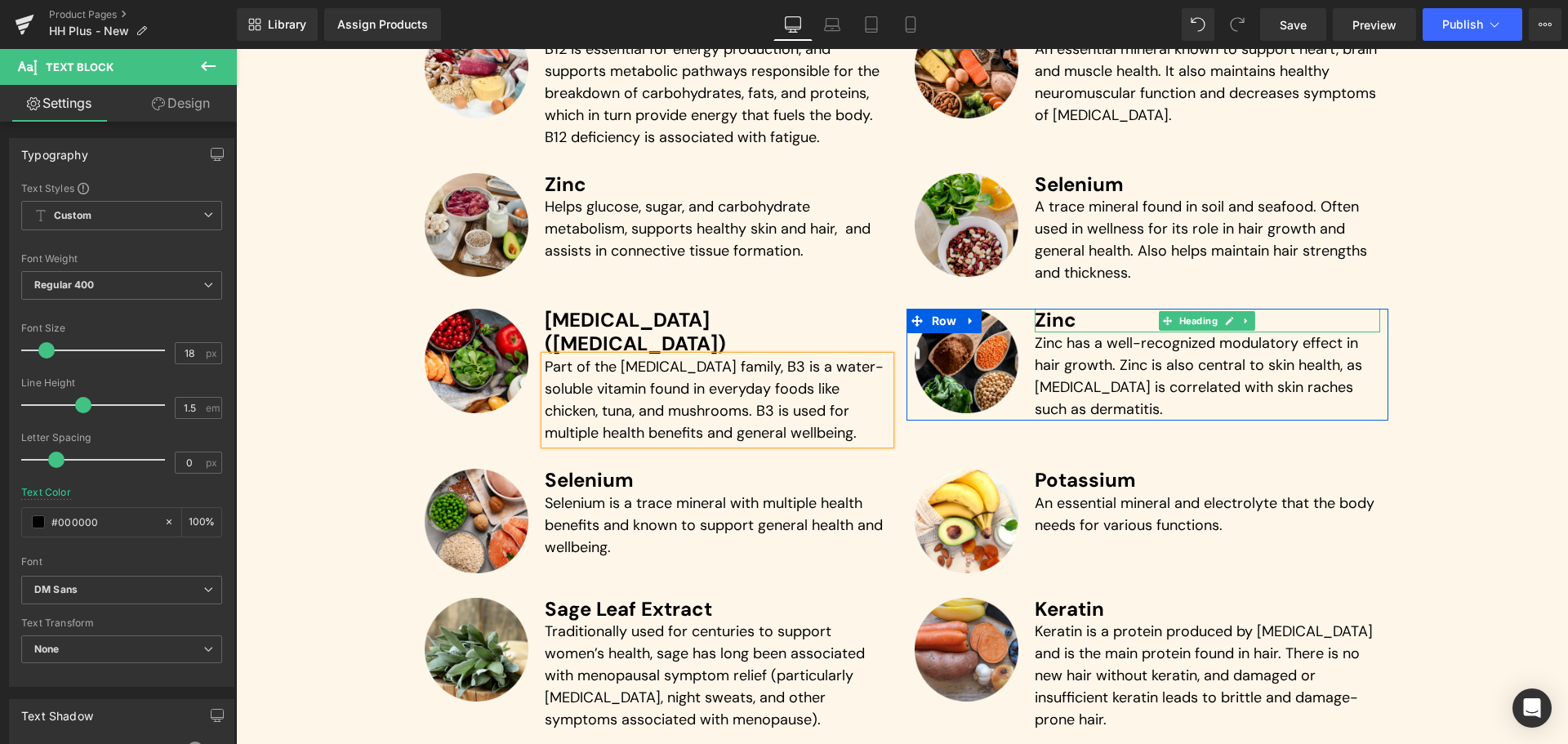
click at [1050, 319] on h3 "Zinc" at bounding box center [1207, 320] width 345 height 24
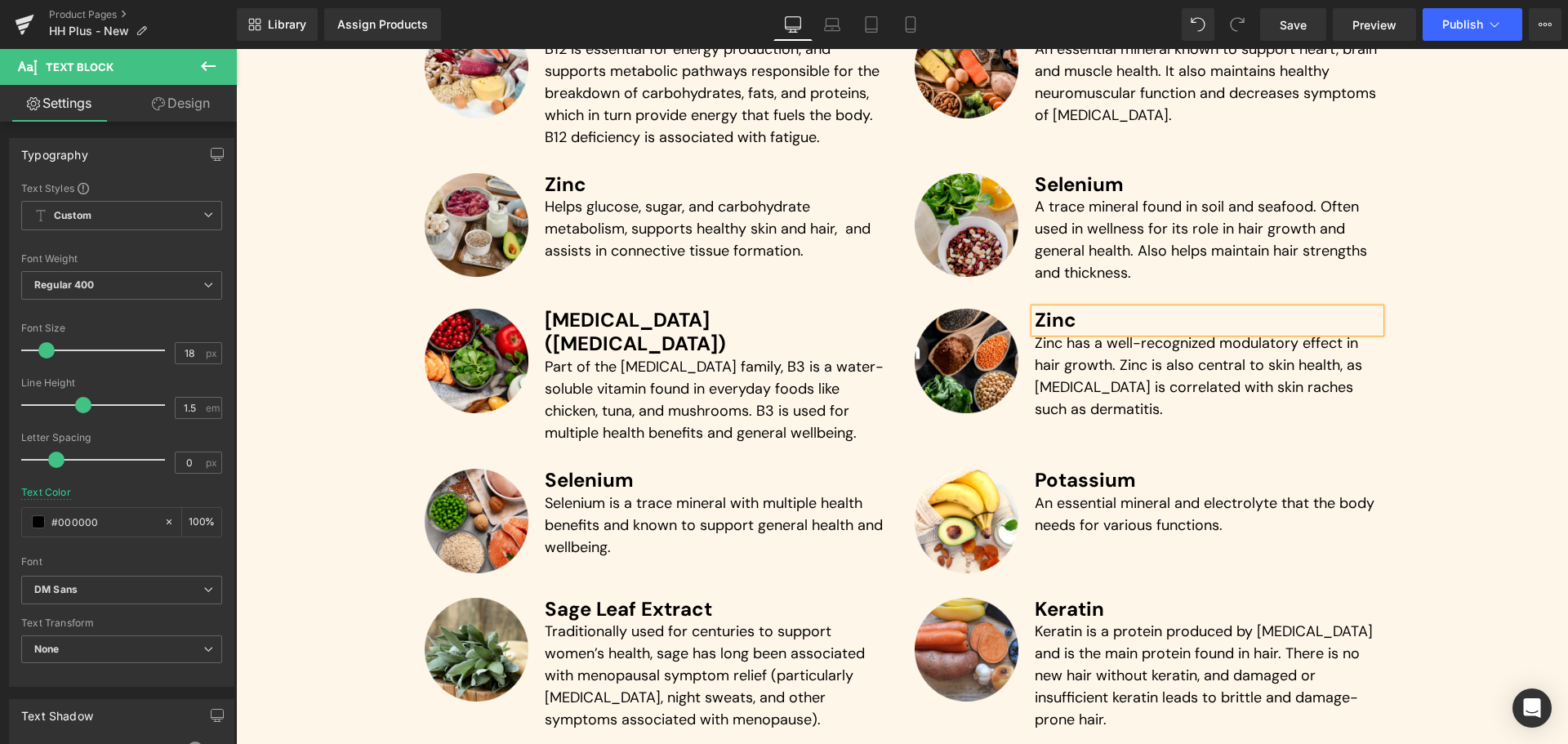
click at [1050, 319] on h3 "Zinc" at bounding box center [1207, 320] width 345 height 24
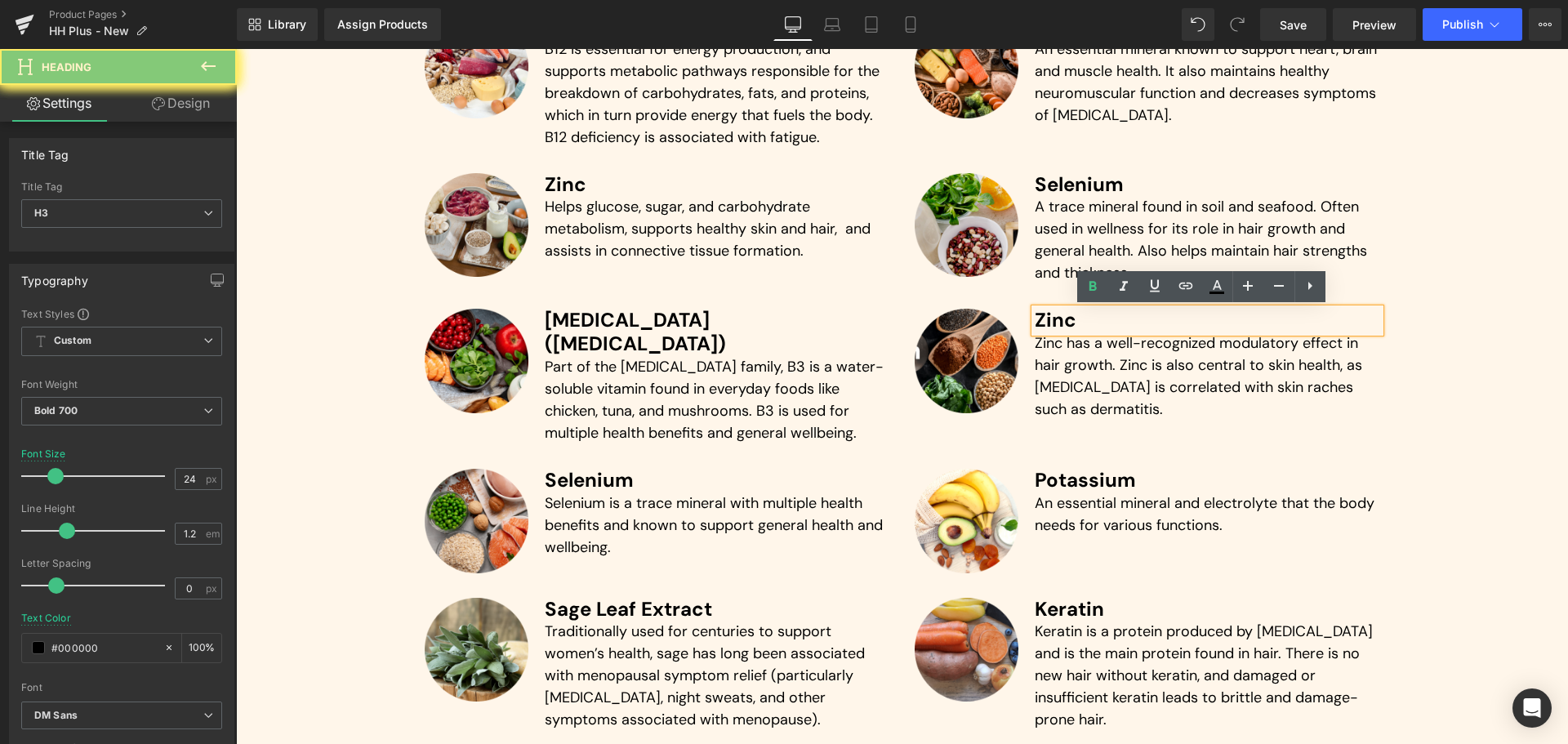
click at [1050, 319] on h3 "Zinc" at bounding box center [1207, 320] width 345 height 24
paste div
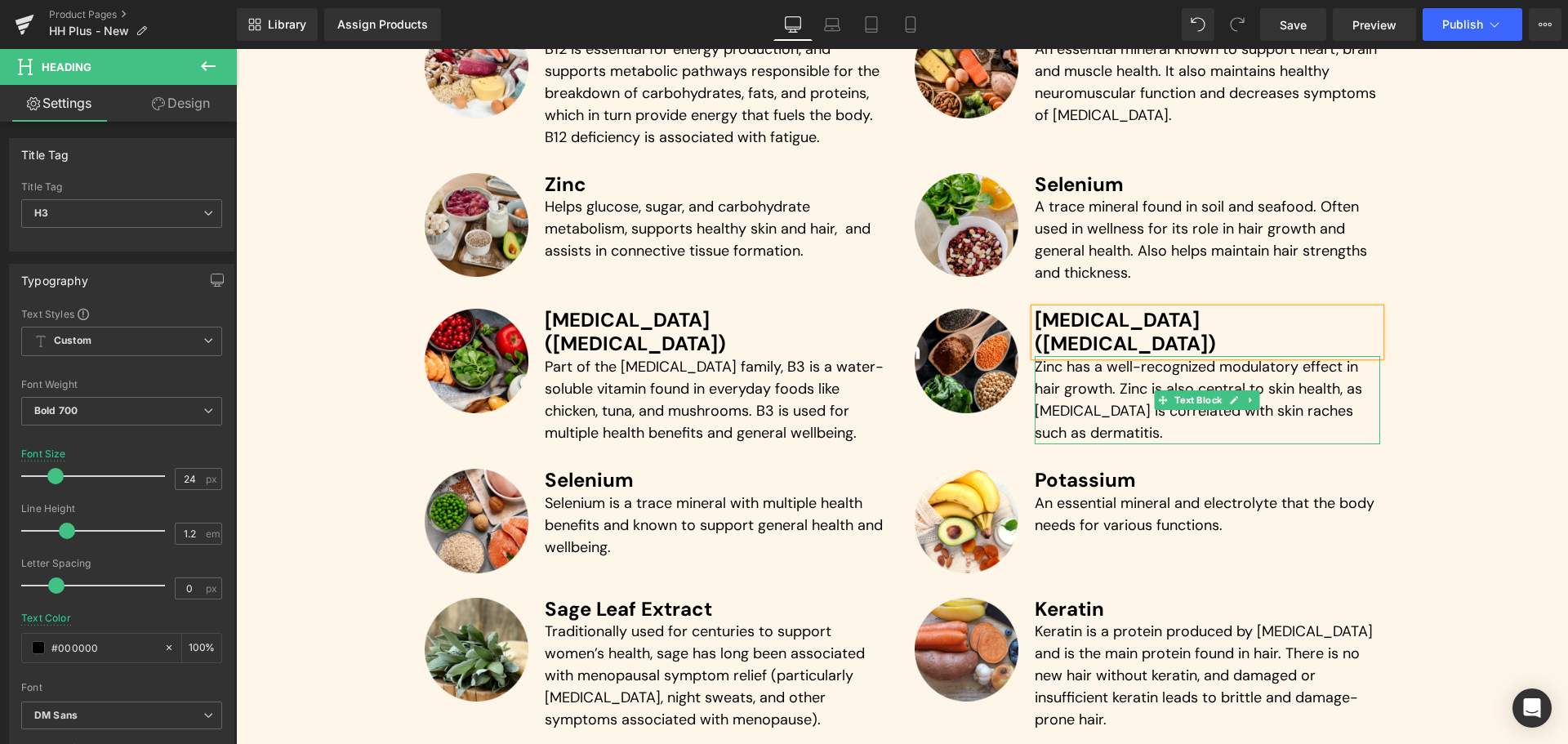
click at [1036, 390] on p "Zinc has a well-recognized modulatory effect in hair growth. Zinc is also centr…" at bounding box center [1207, 400] width 345 height 88
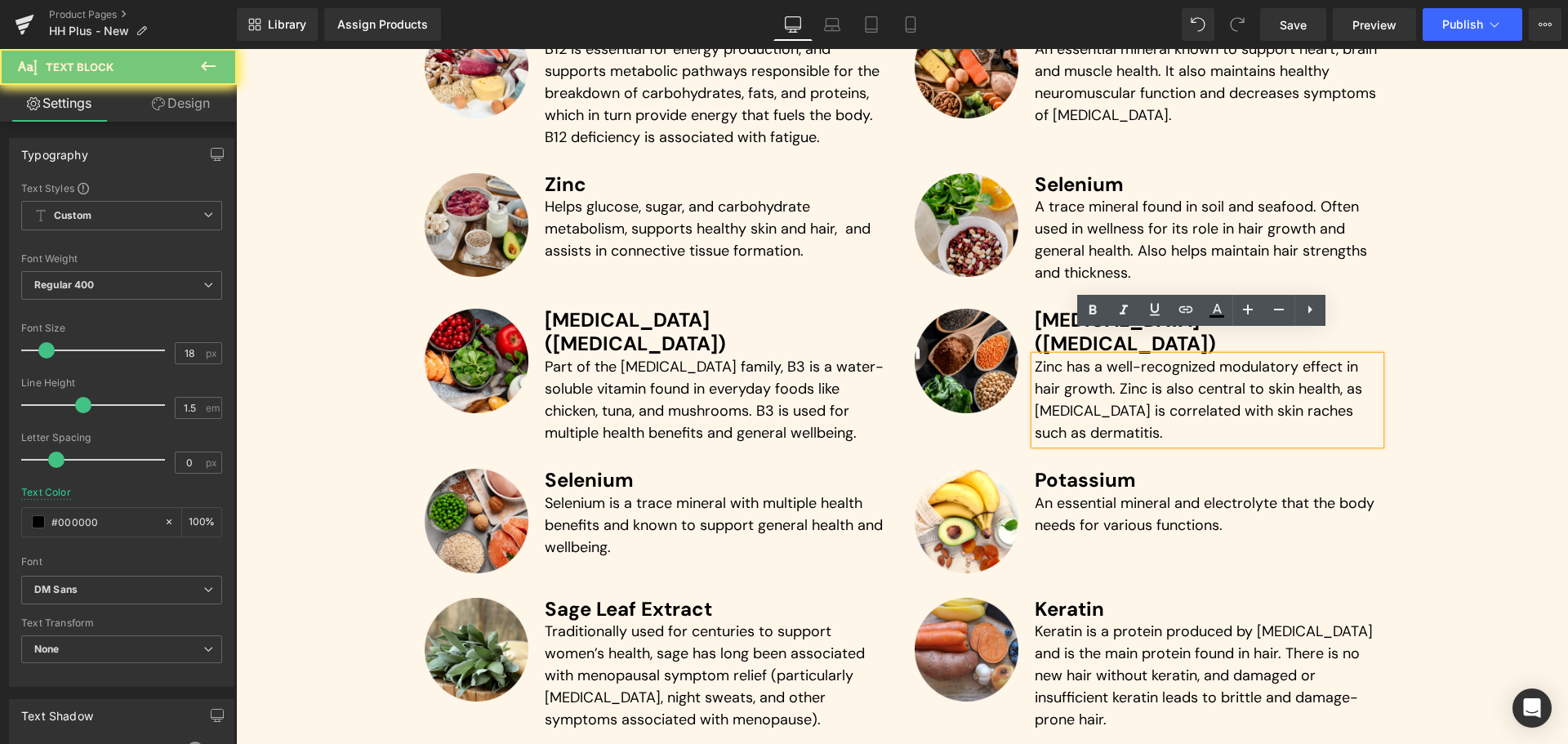
click at [1036, 390] on p "Zinc has a well-recognized modulatory effect in hair growth. Zinc is also centr…" at bounding box center [1207, 400] width 345 height 88
paste div
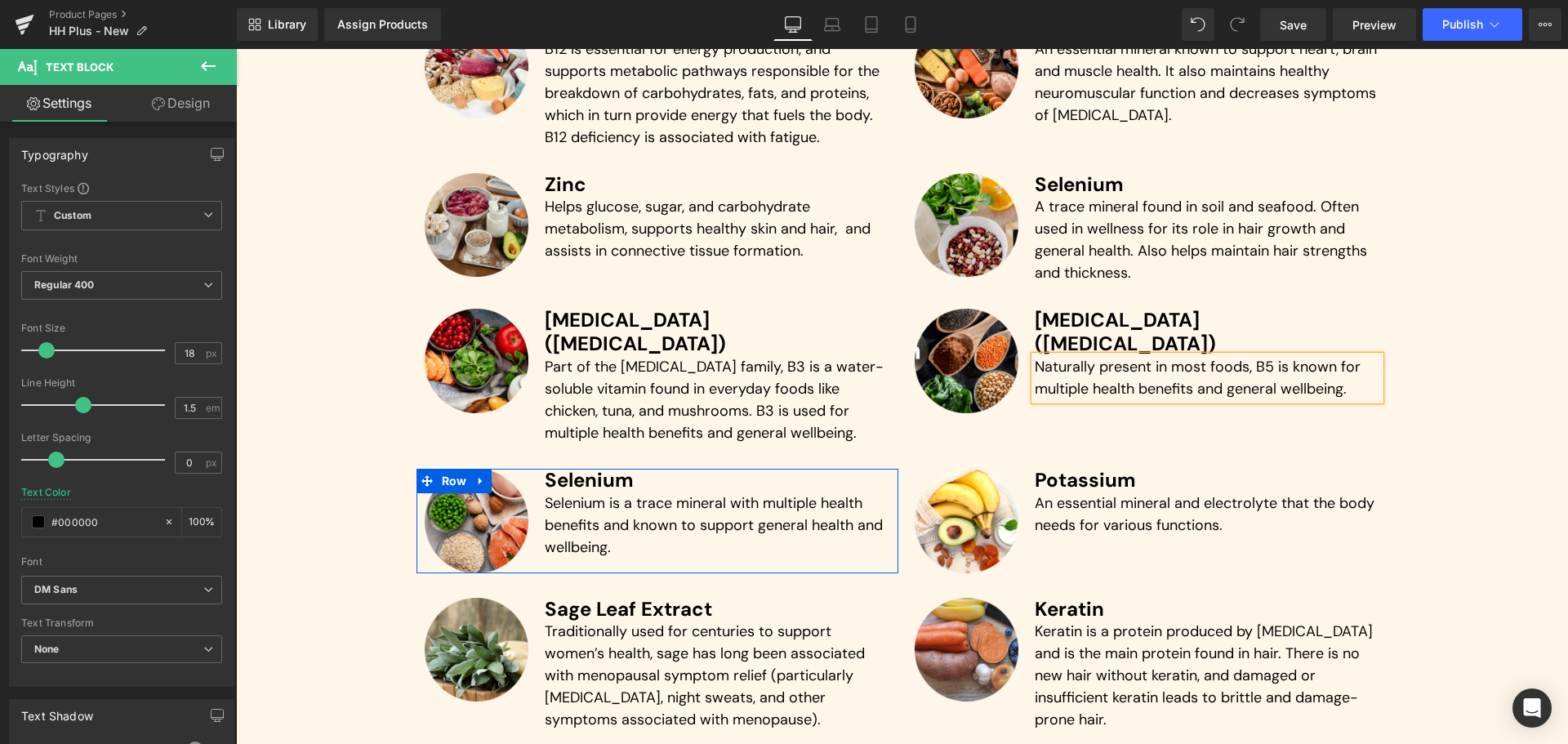
click at [574, 469] on h3 "Selenium" at bounding box center [716, 480] width 345 height 24
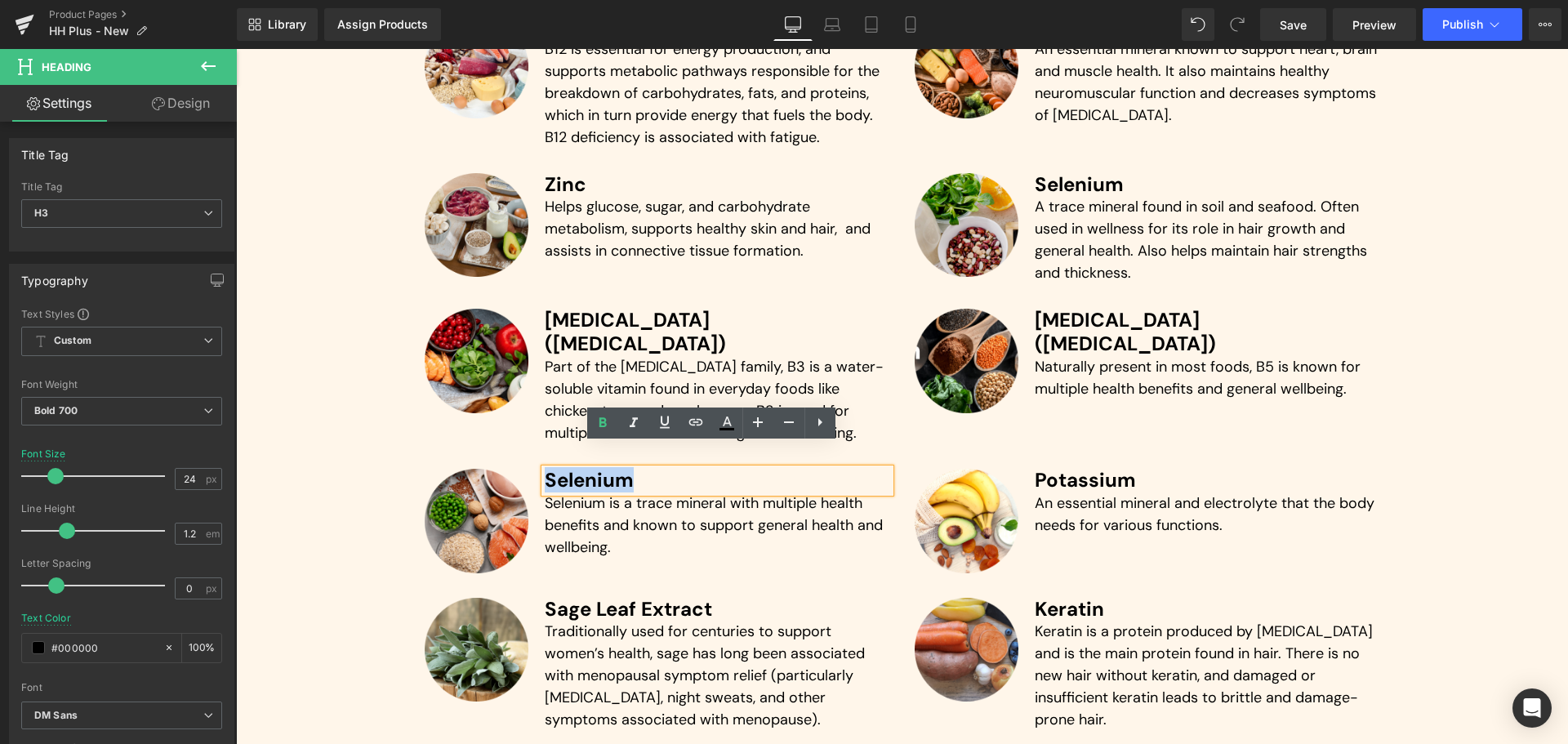
paste div
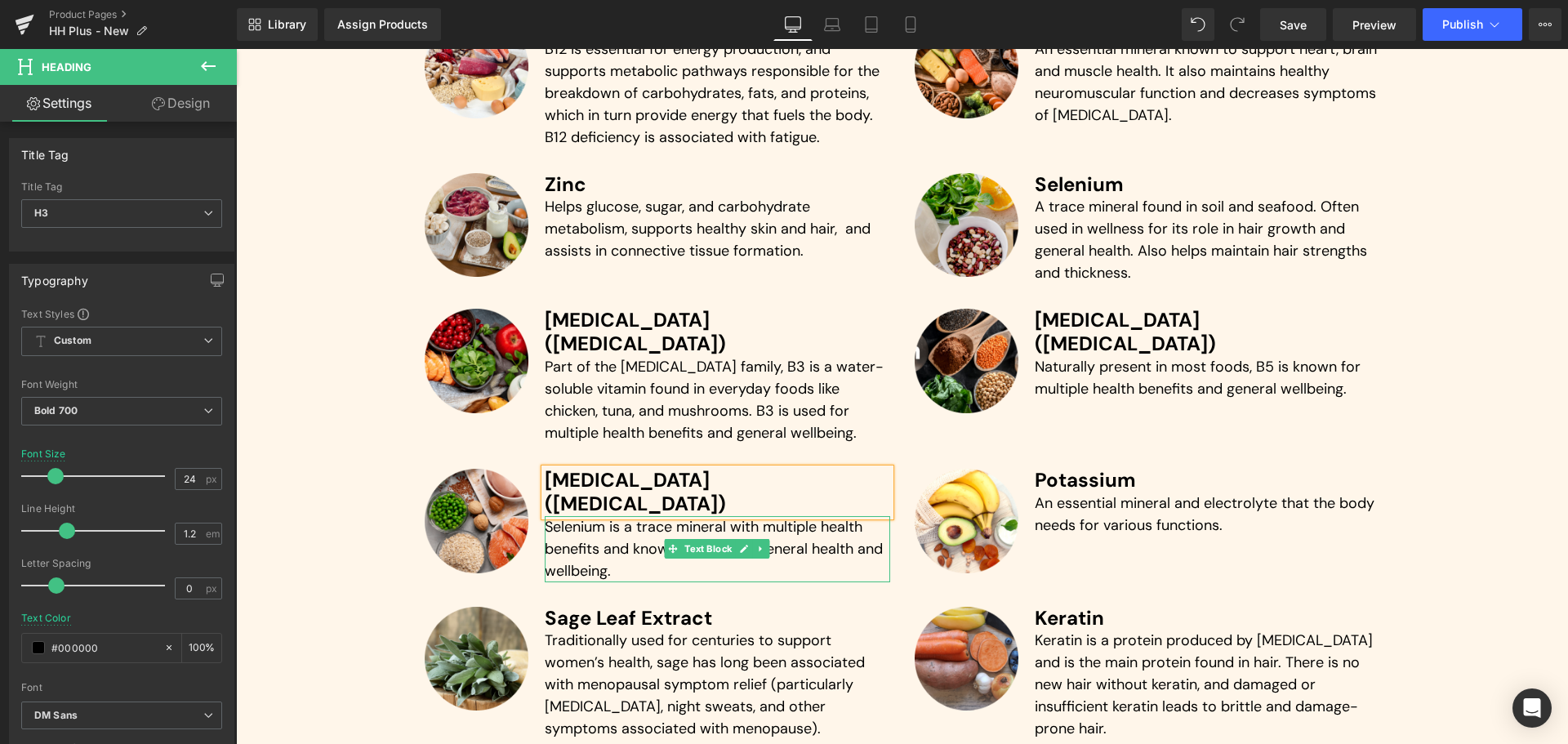
click at [596, 516] on p "Selenium is a trace mineral with multiple health benefits and known to support …" at bounding box center [716, 548] width 345 height 66
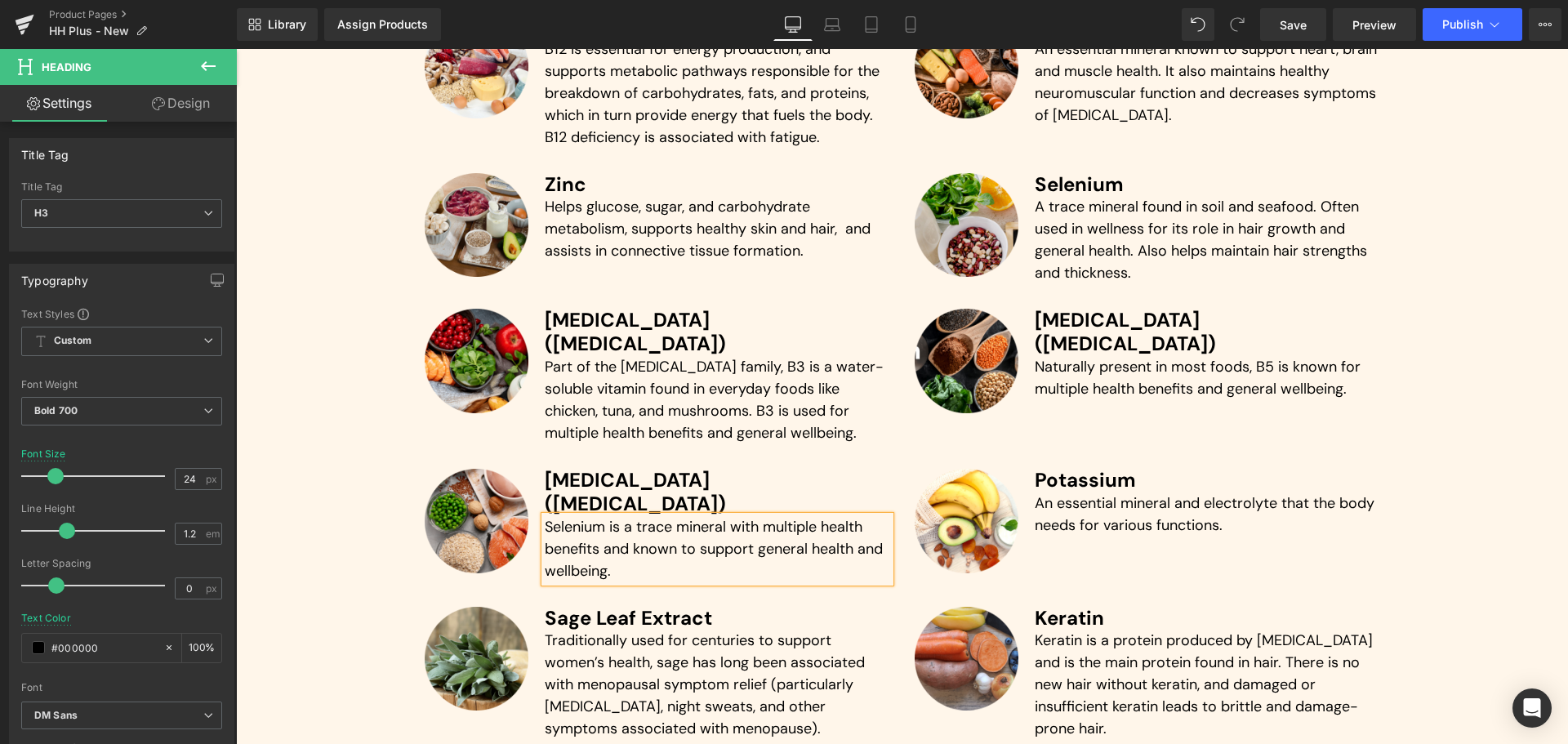
click at [596, 516] on p "Selenium is a trace mineral with multiple health benefits and known to support …" at bounding box center [716, 548] width 345 height 66
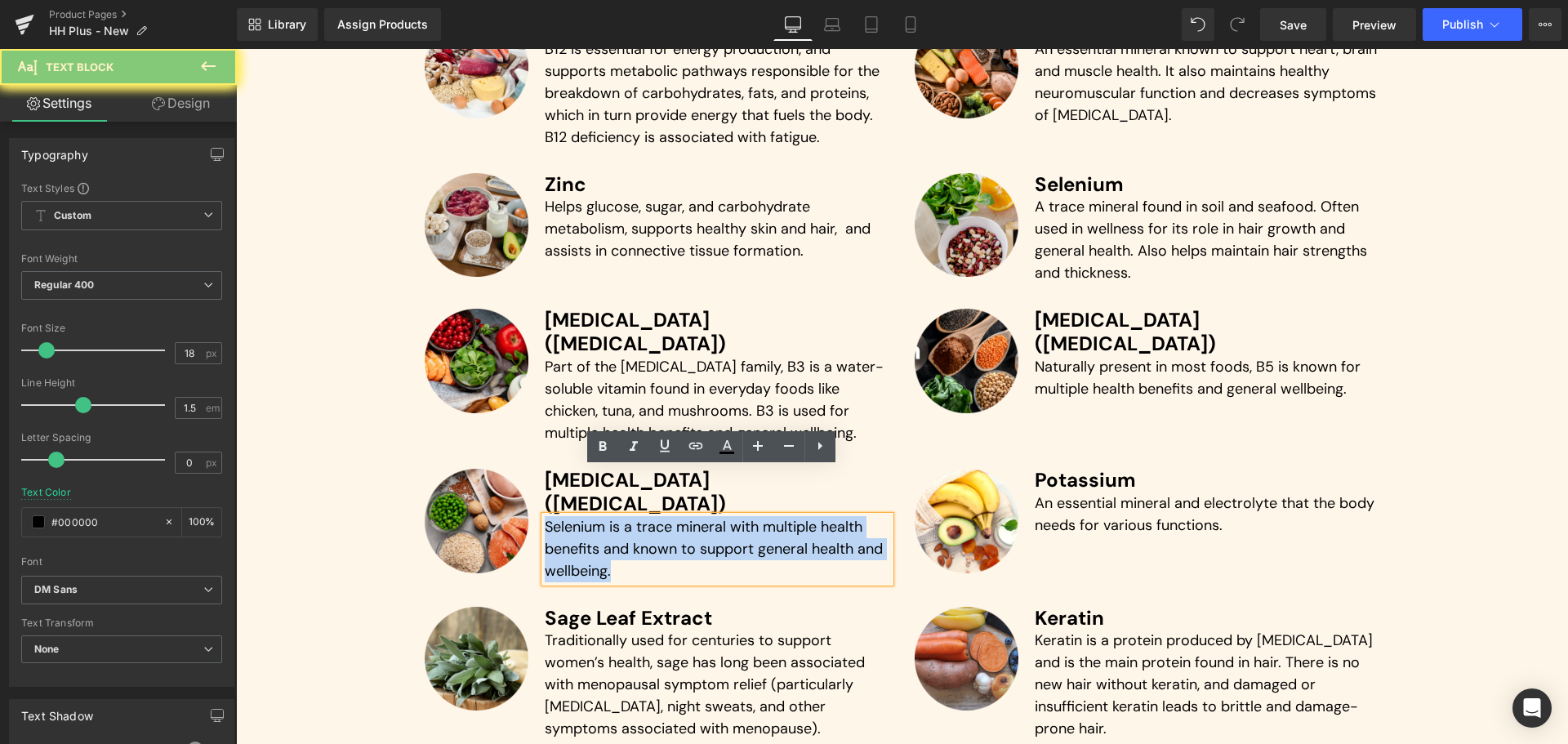
paste div
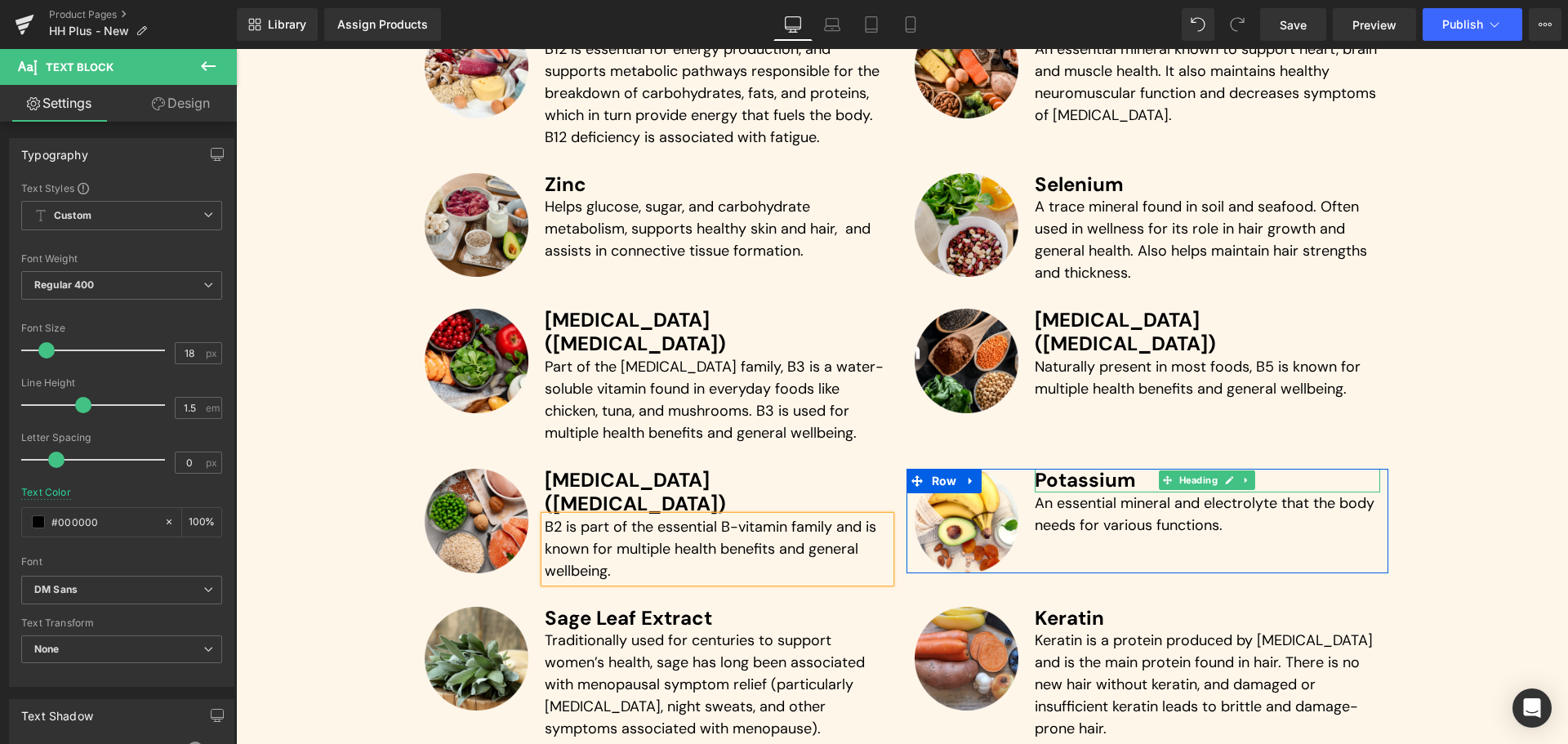
click at [1092, 469] on h3 "Potassium" at bounding box center [1207, 480] width 345 height 24
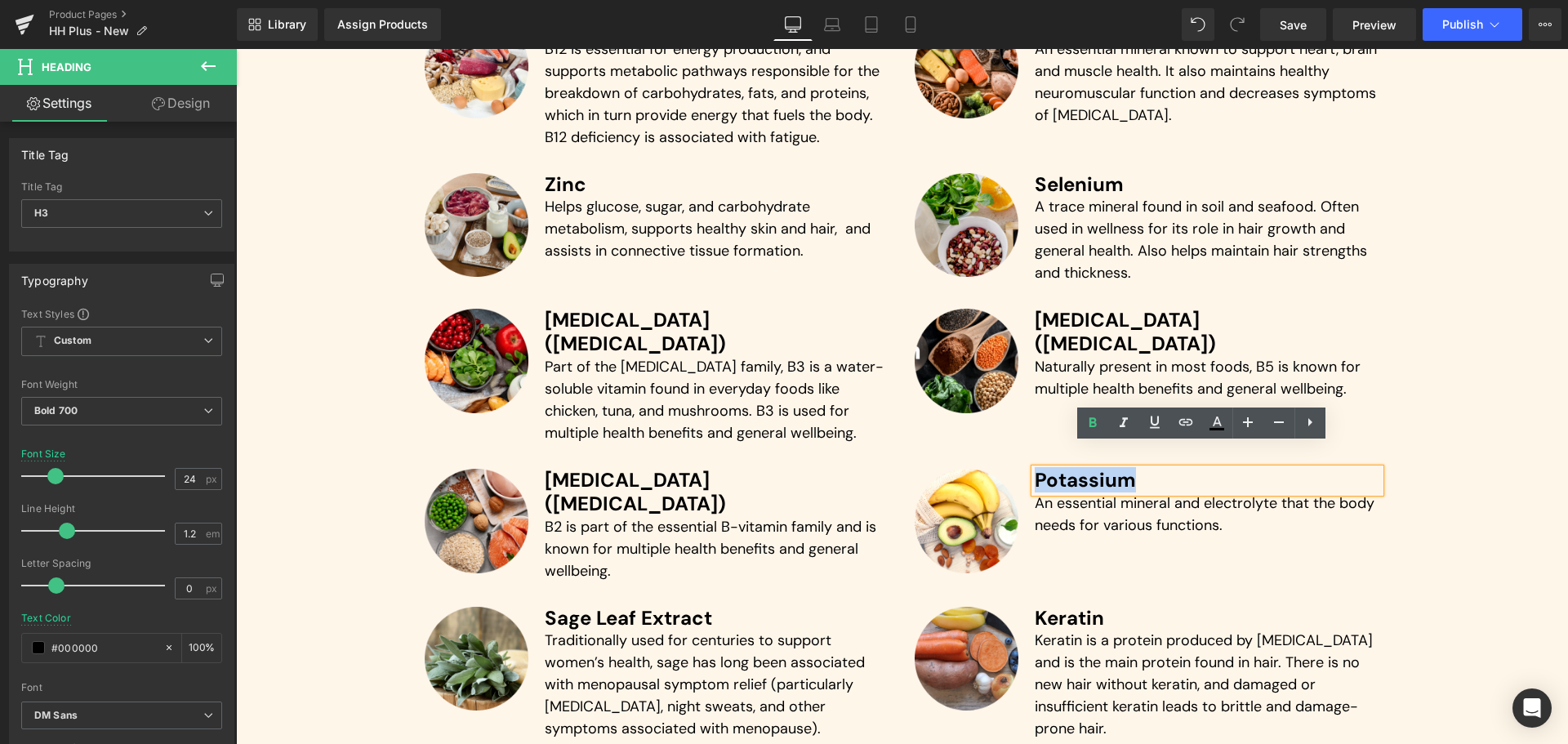
paste div
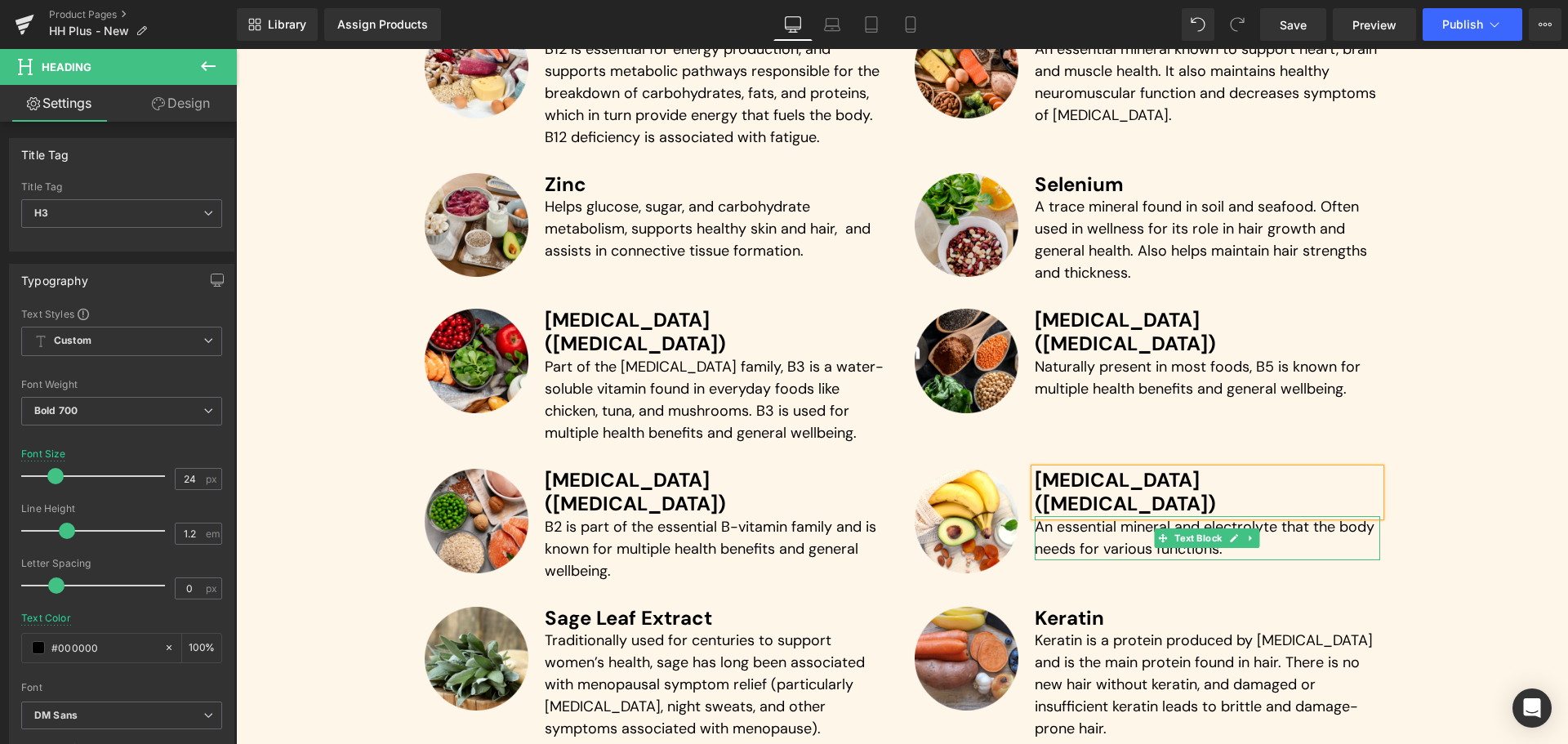
click at [1050, 516] on p "An essential mineral and electrolyte that the body needs for various functions." at bounding box center [1207, 537] width 345 height 44
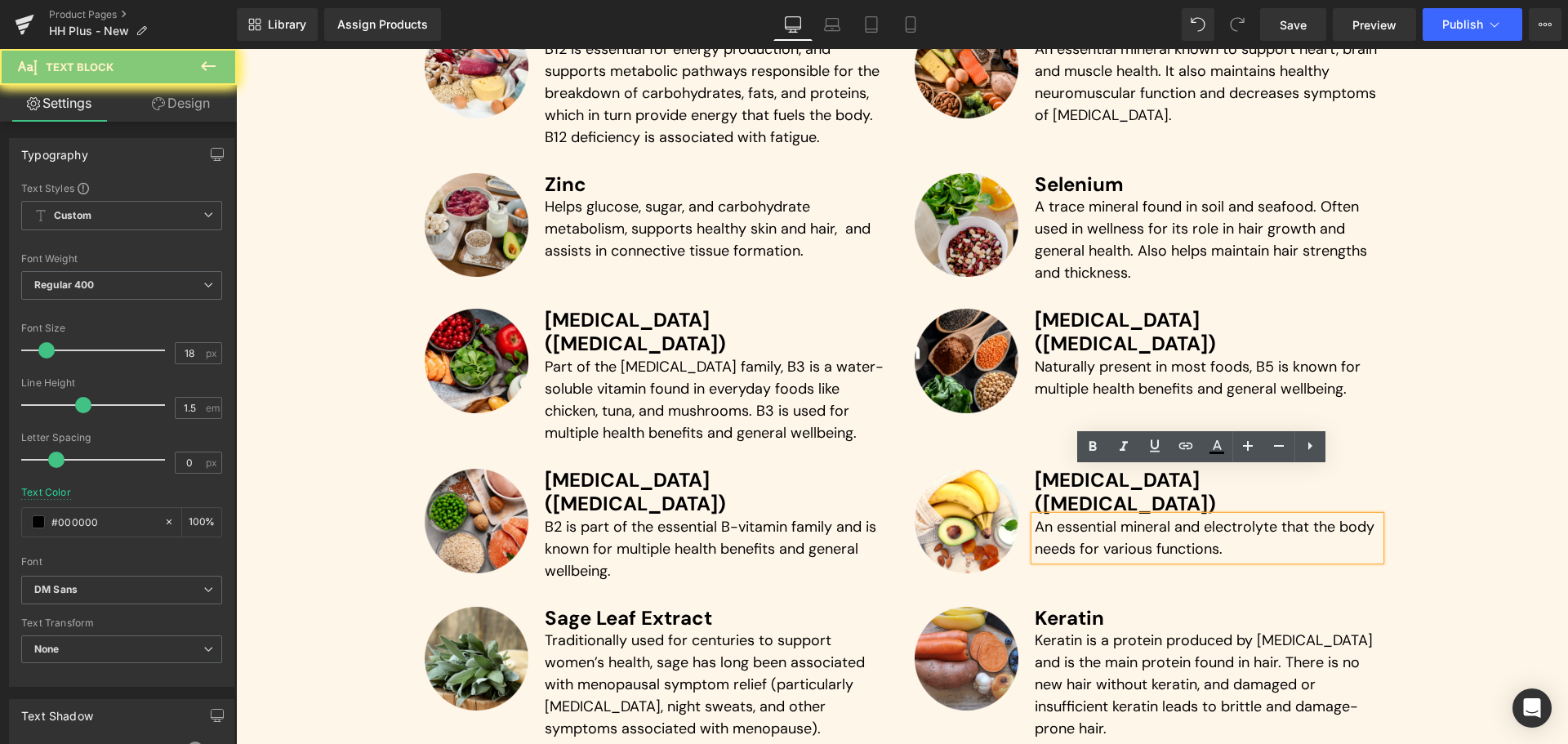
click at [1050, 516] on p "An essential mineral and electrolyte that the body needs for various functions." at bounding box center [1207, 537] width 345 height 44
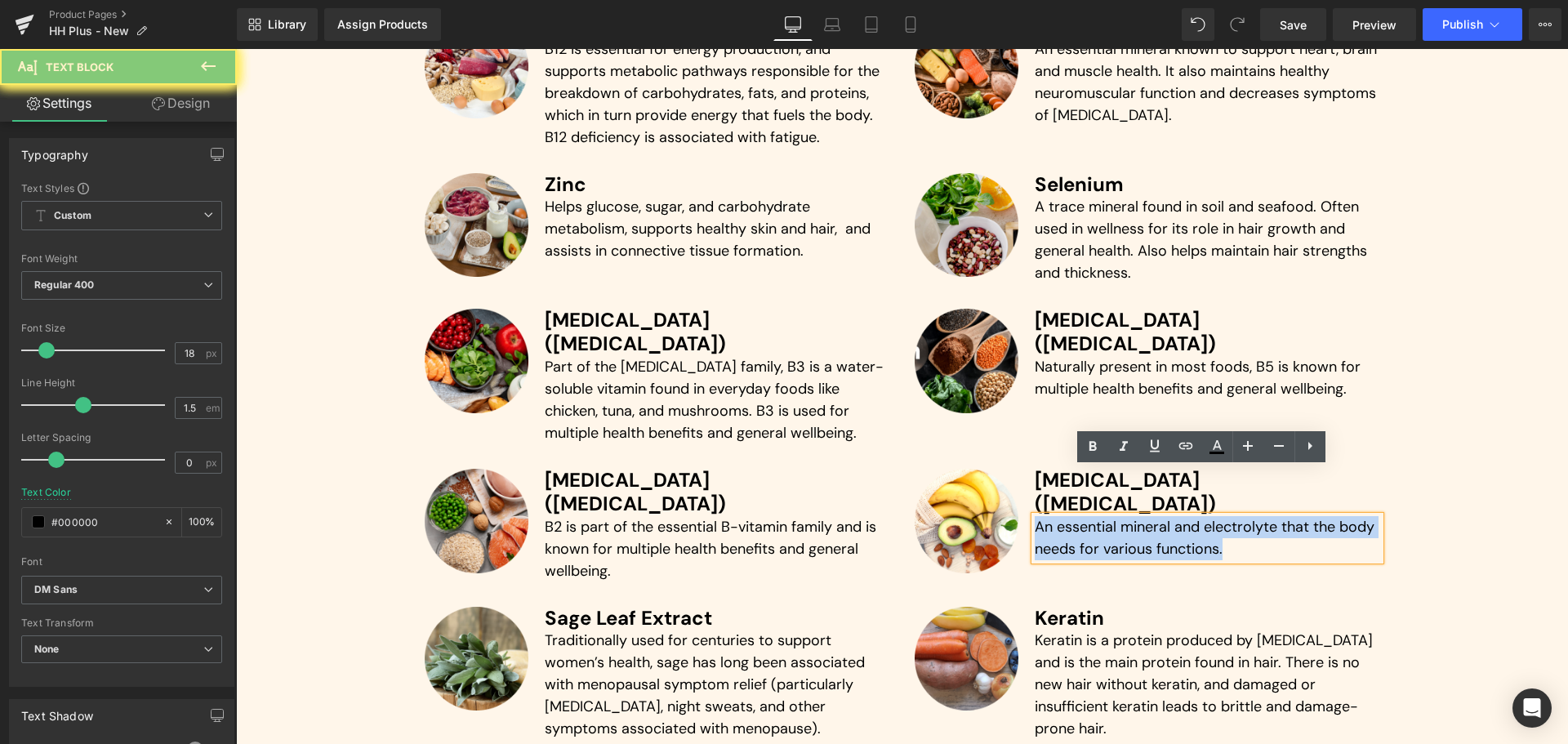
paste div
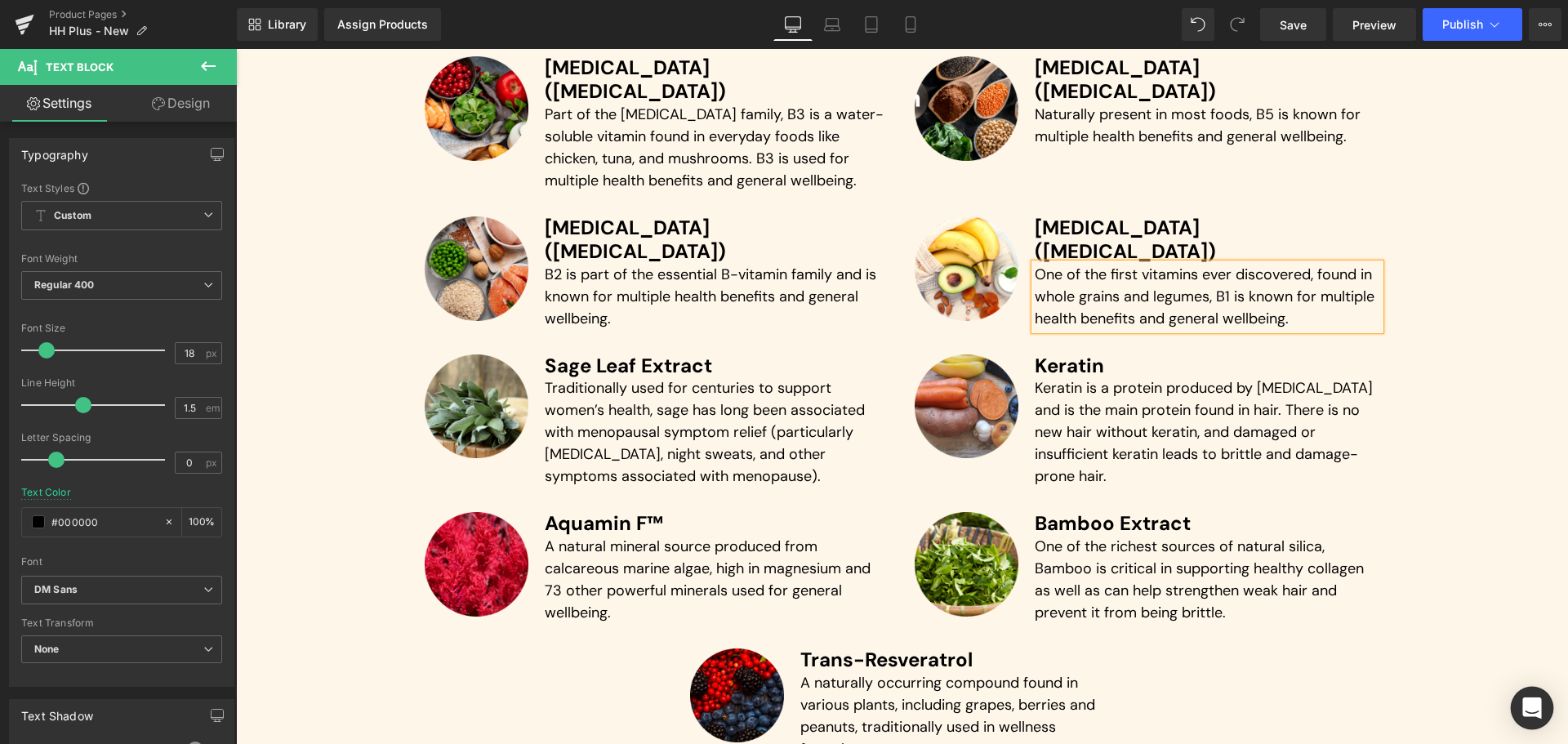
scroll to position [4844, 0]
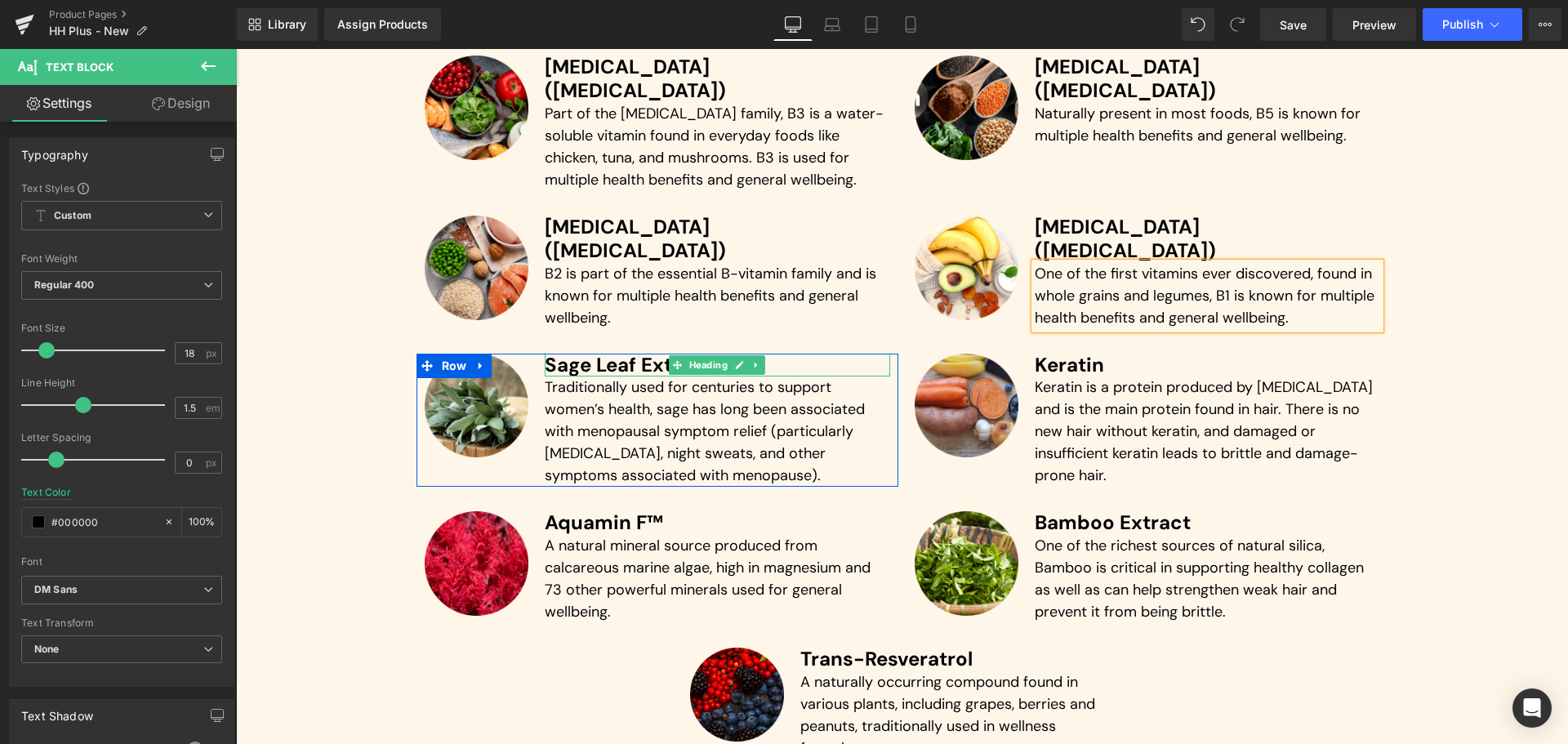
click at [636, 354] on h3 "Sage Leaf Extract" at bounding box center [716, 365] width 345 height 24
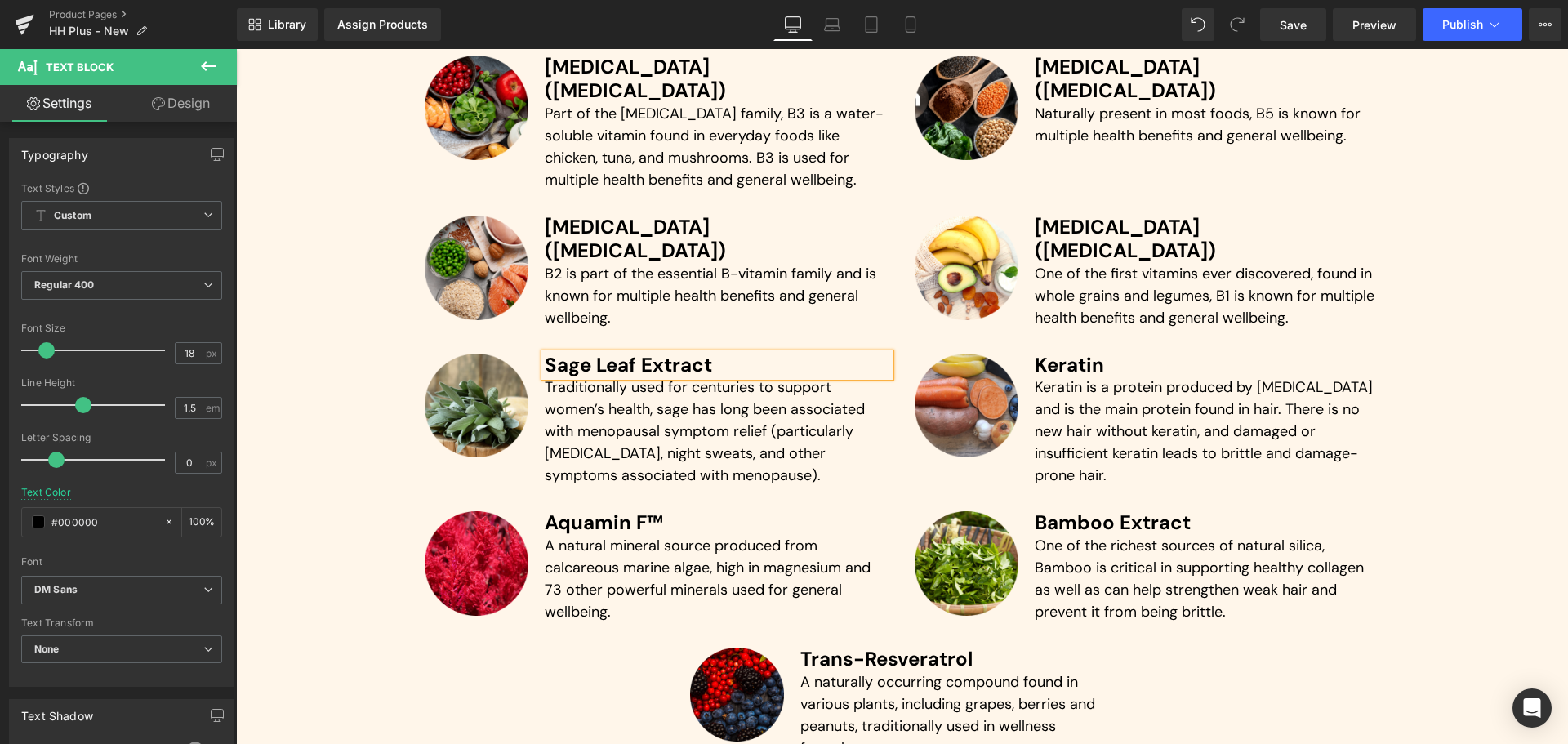
click at [636, 354] on h3 "Sage Leaf Extract" at bounding box center [716, 365] width 345 height 24
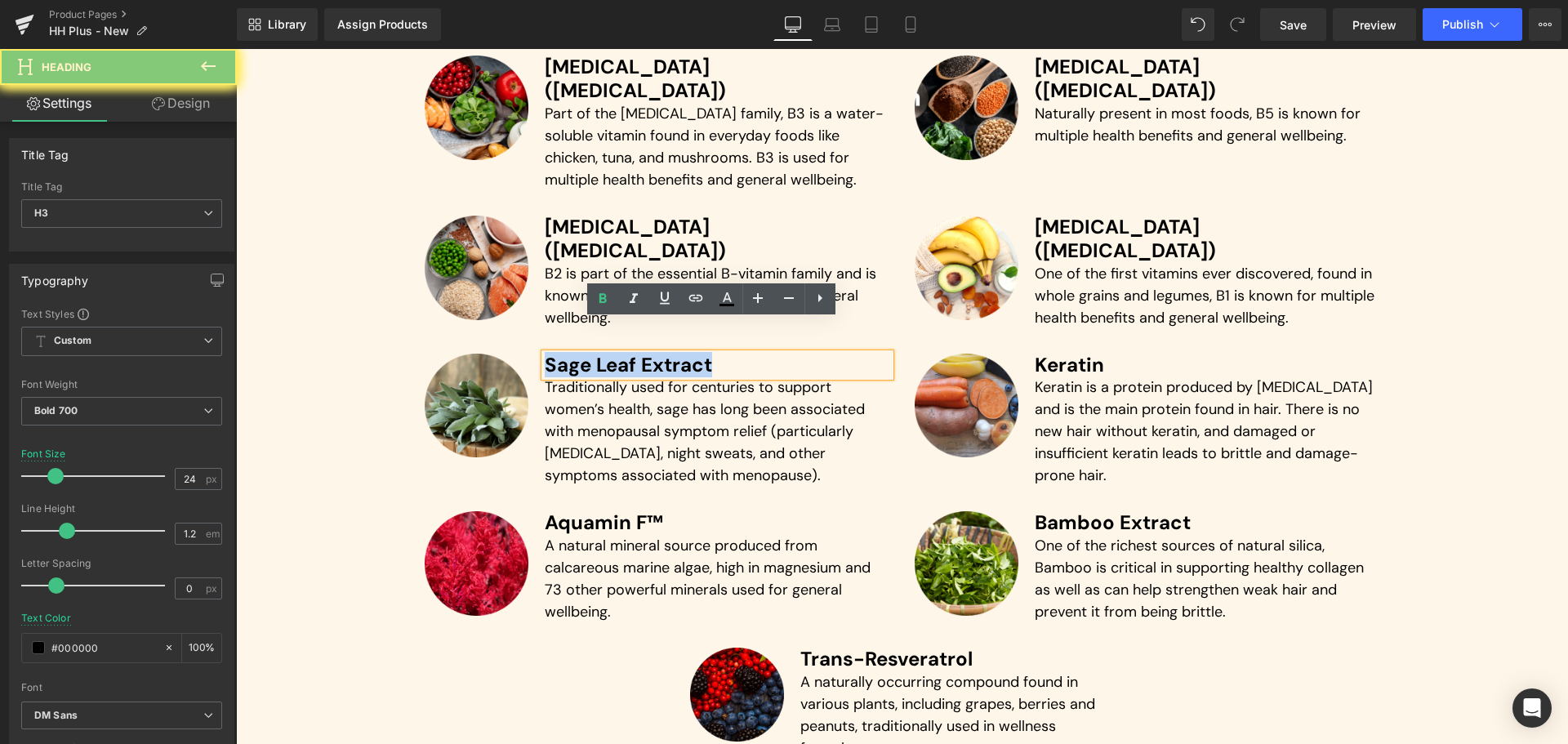
click at [636, 354] on h3 "Sage Leaf Extract" at bounding box center [716, 365] width 345 height 24
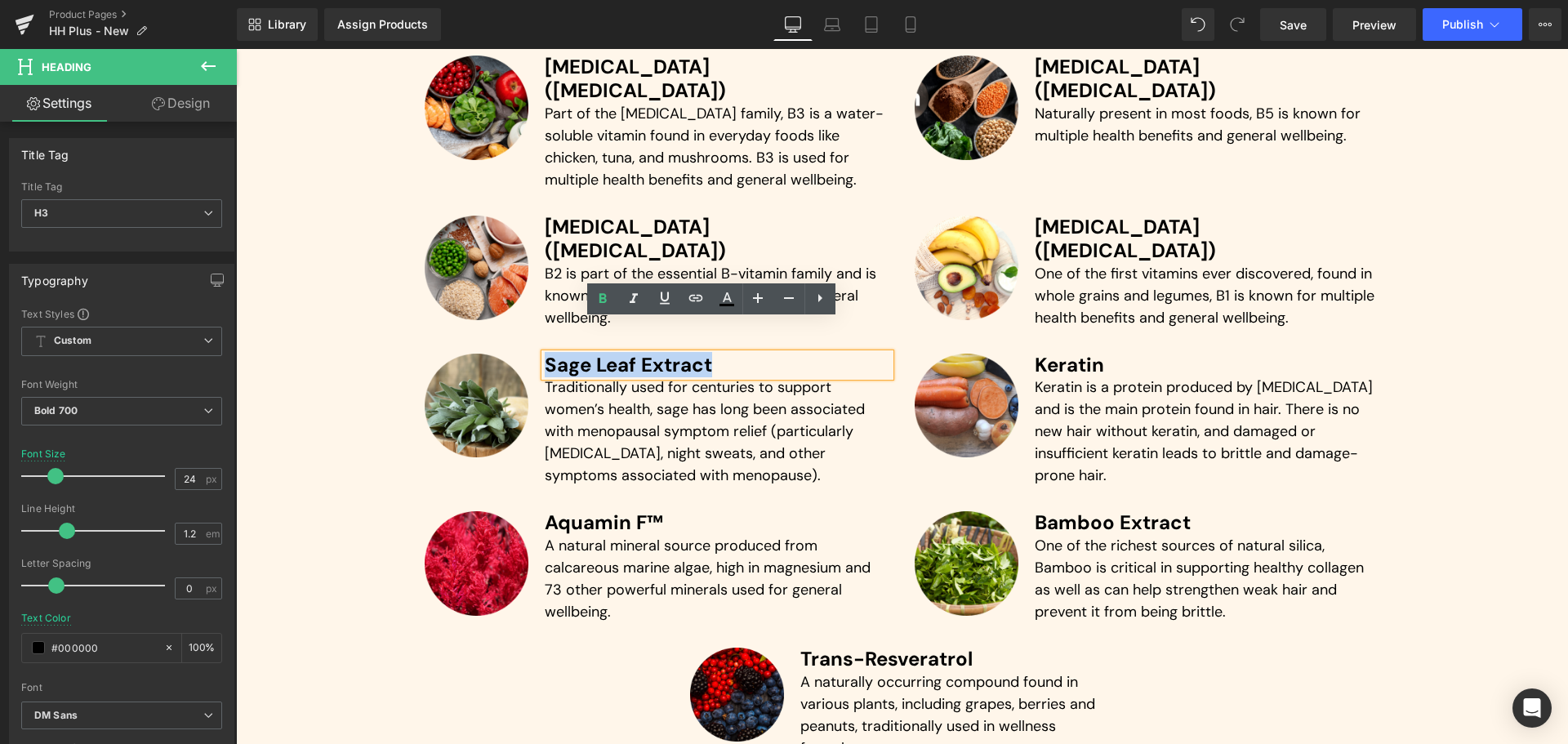
paste div
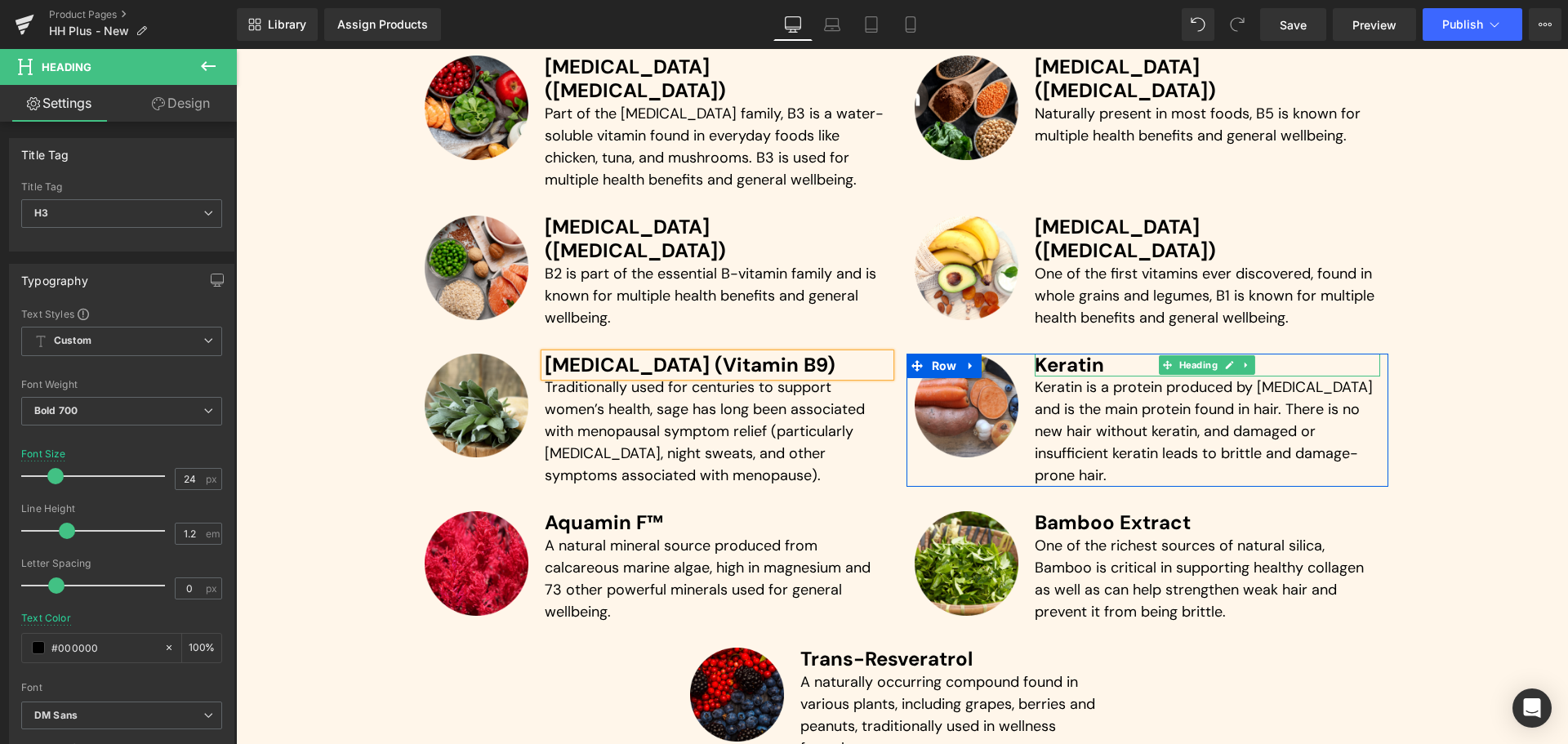
click at [1046, 354] on h3 "Keratin" at bounding box center [1207, 365] width 345 height 24
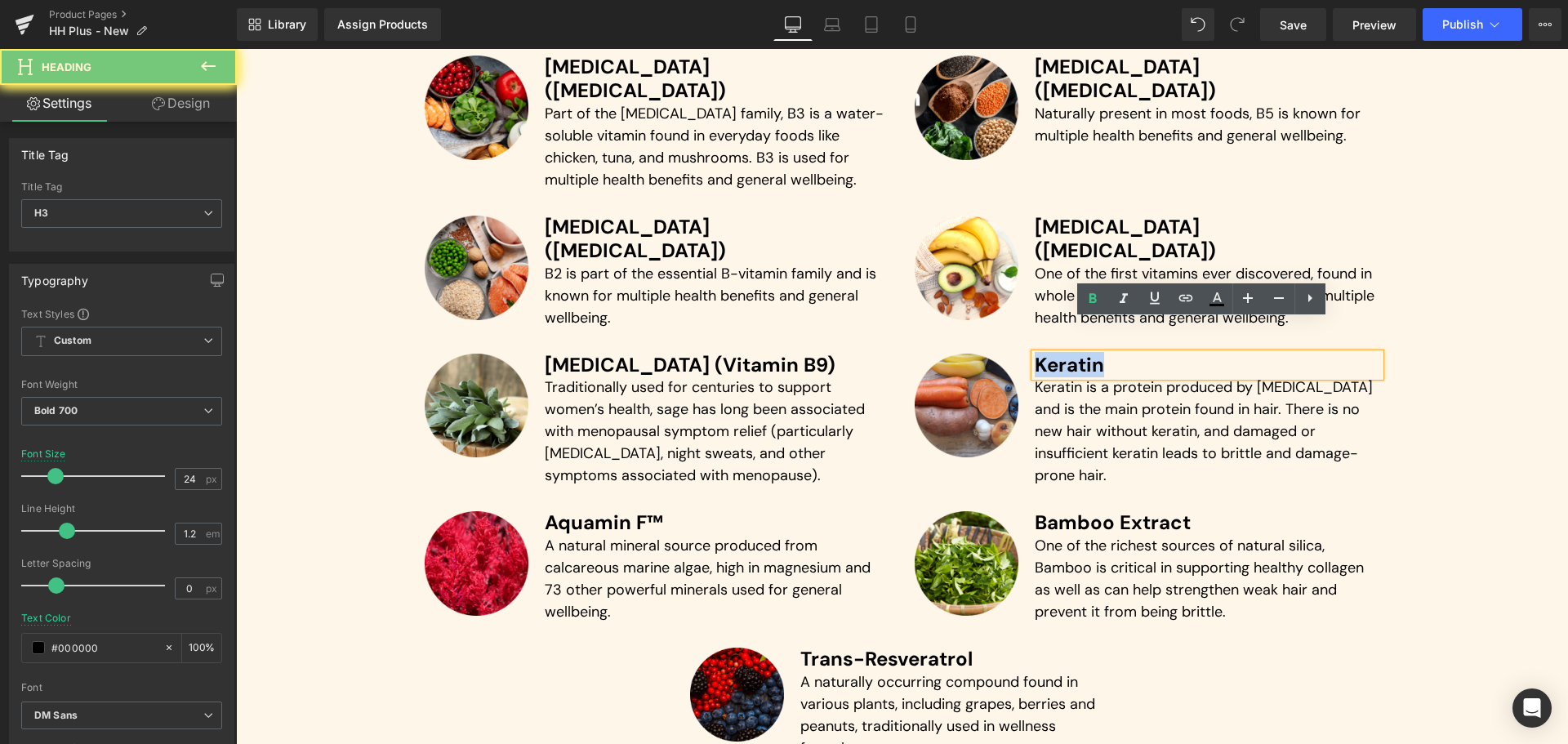
click at [1046, 354] on h3 "Keratin" at bounding box center [1207, 365] width 345 height 24
paste div
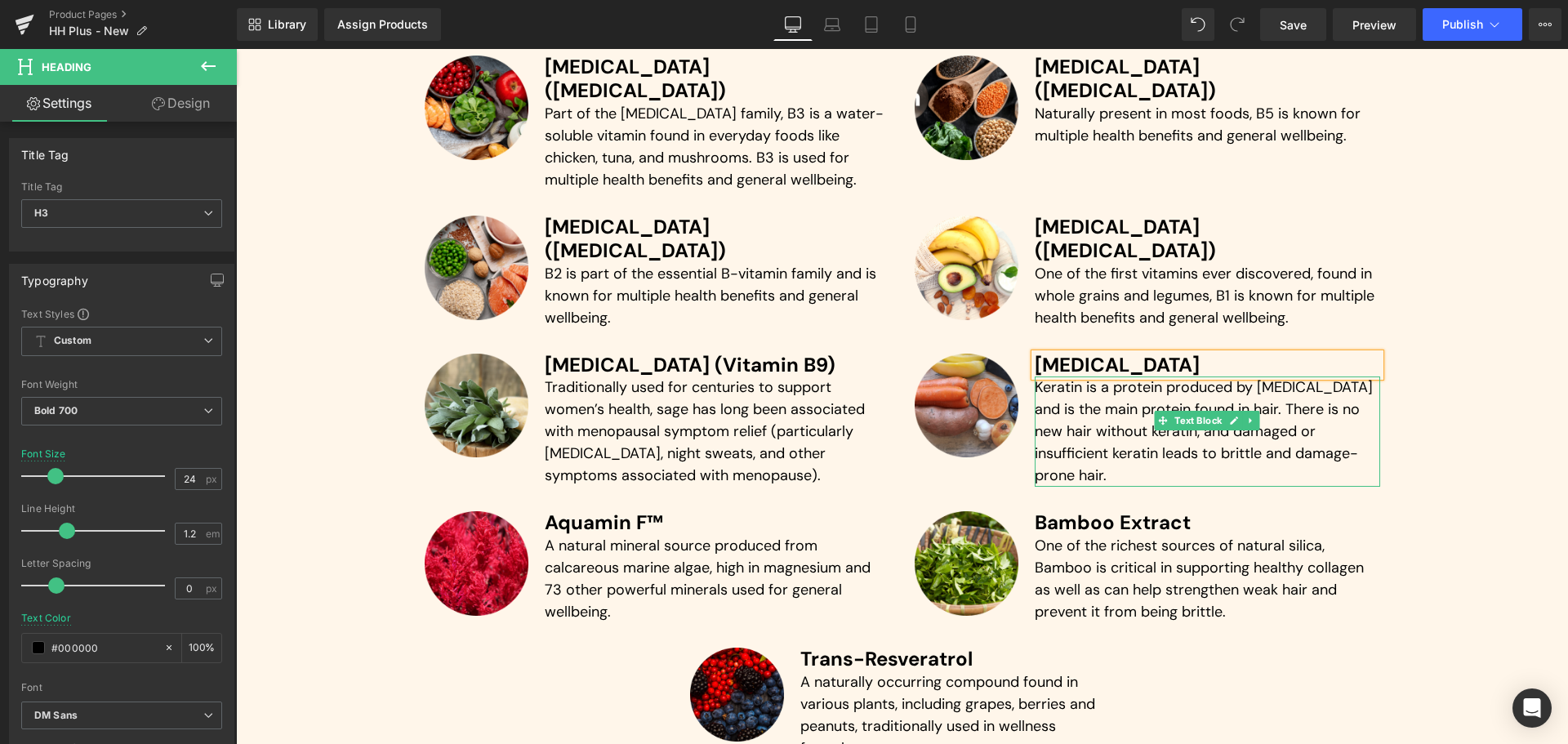
click at [1090, 380] on p "Keratin is a protein produced by [MEDICAL_DATA] and is the main protein found i…" at bounding box center [1207, 431] width 345 height 110
click at [1091, 380] on p "Keratin is a protein produced by [MEDICAL_DATA] and is the main protein found i…" at bounding box center [1207, 431] width 345 height 110
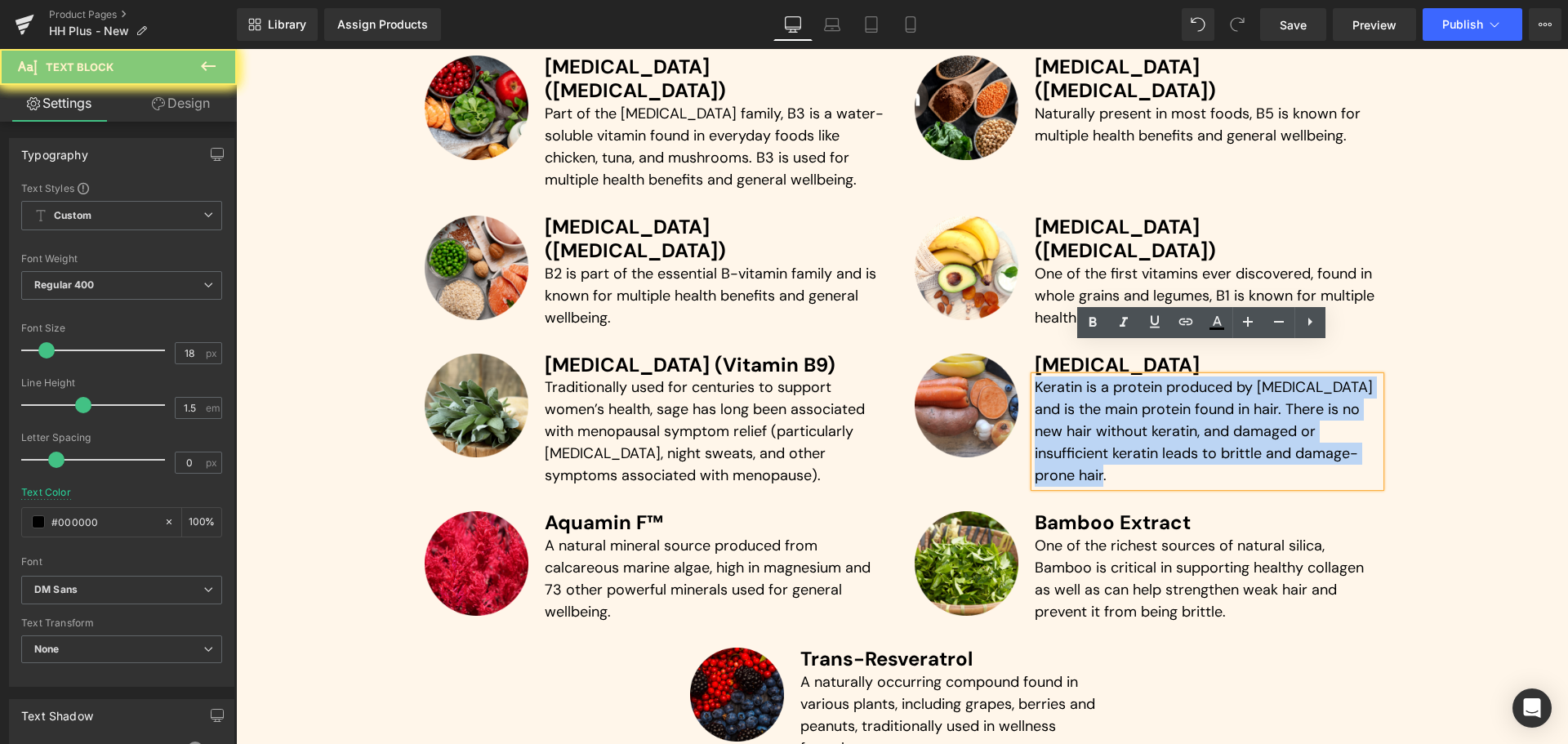
click at [1091, 380] on p "Keratin is a protein produced by [MEDICAL_DATA] and is the main protein found i…" at bounding box center [1207, 431] width 345 height 110
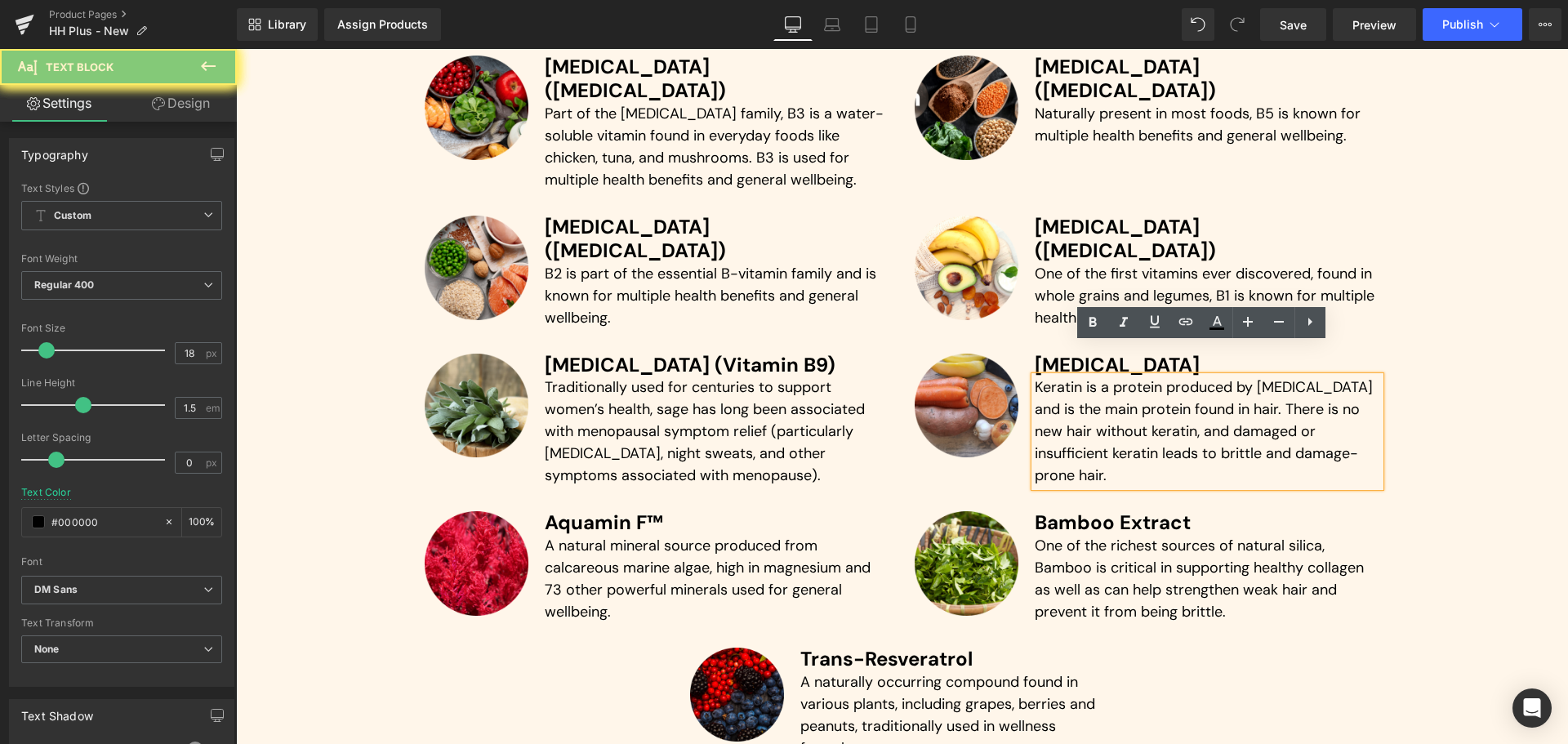
paste div
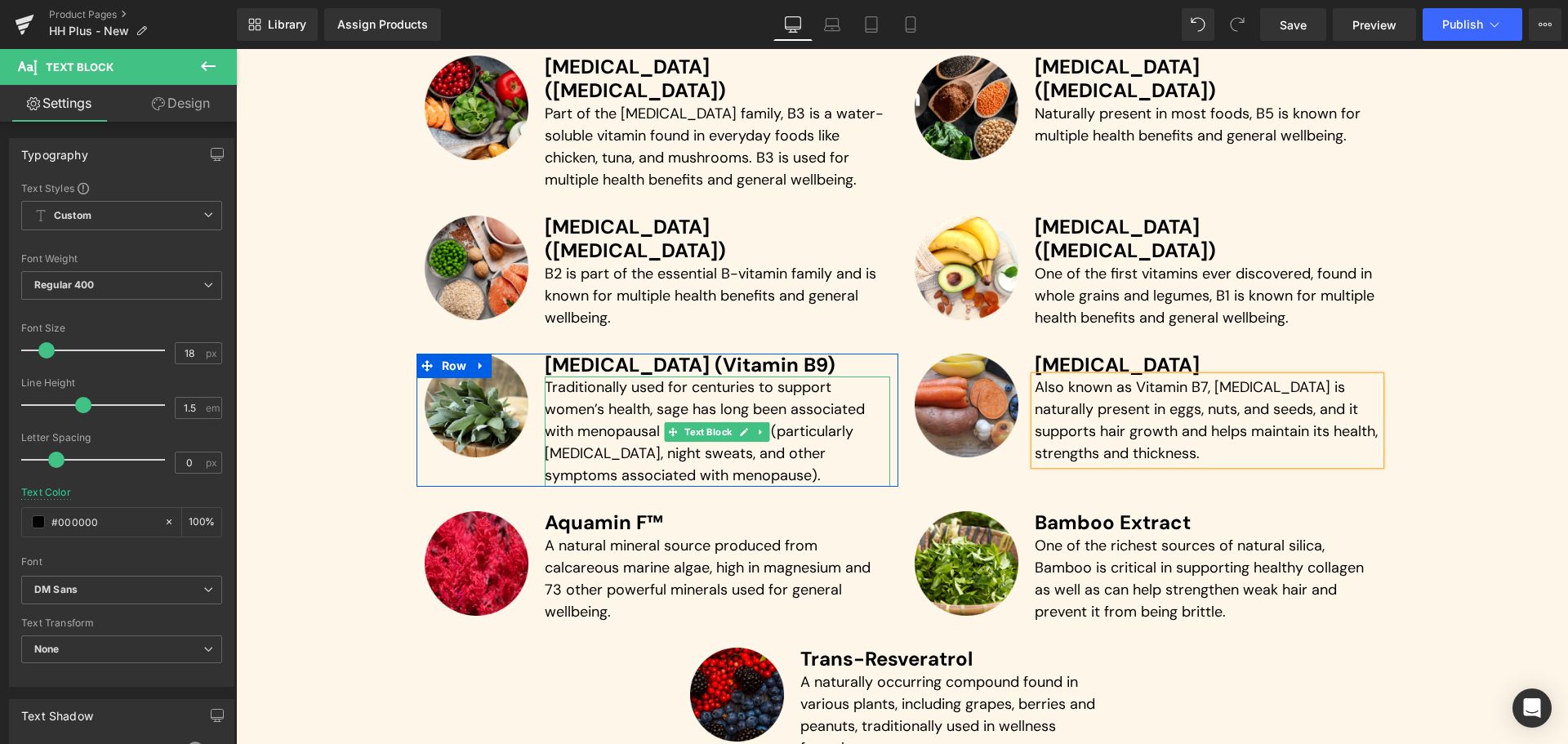
click at [625, 385] on p "Traditionally used for centuries to support women’s health, sage has long been …" at bounding box center [716, 431] width 345 height 110
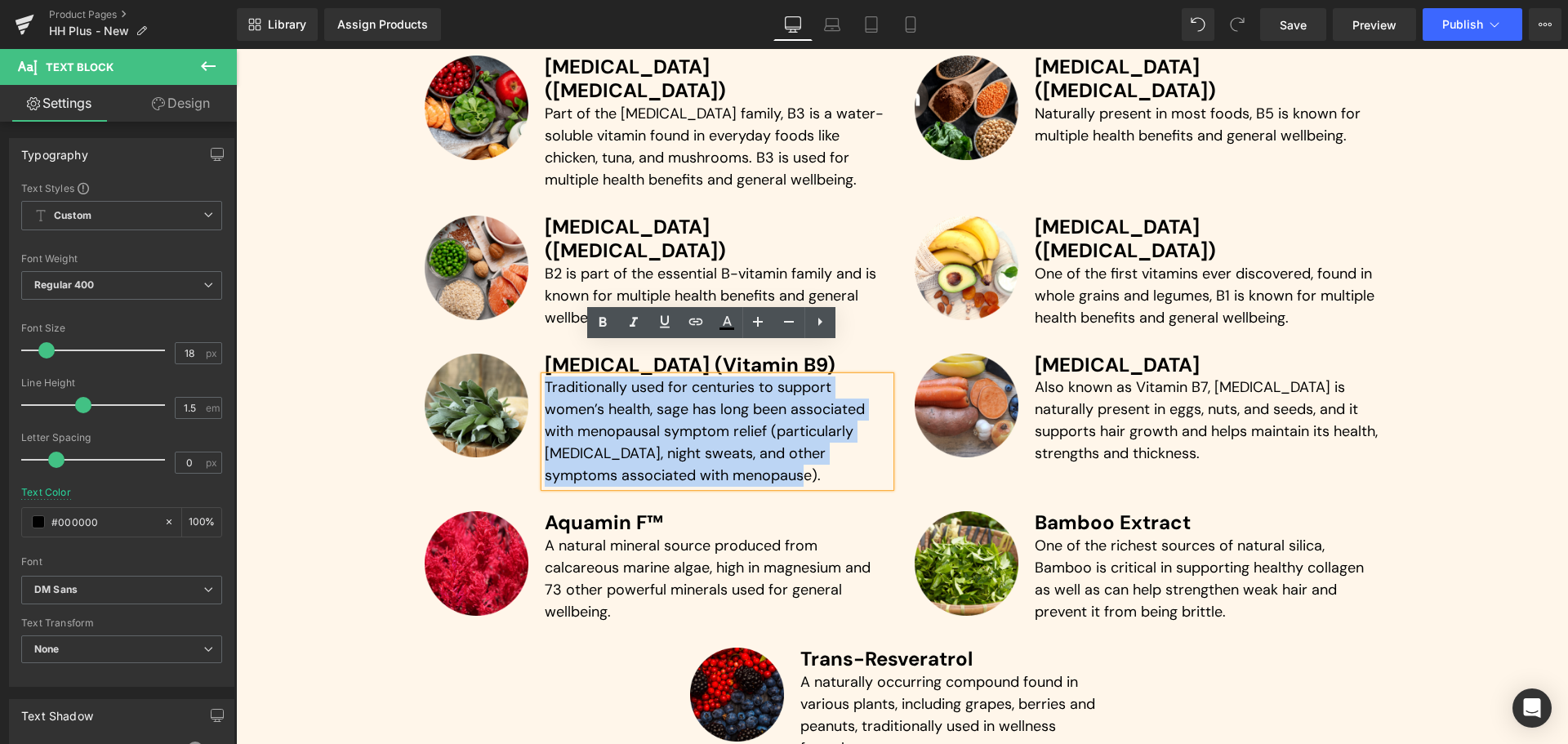
paste div
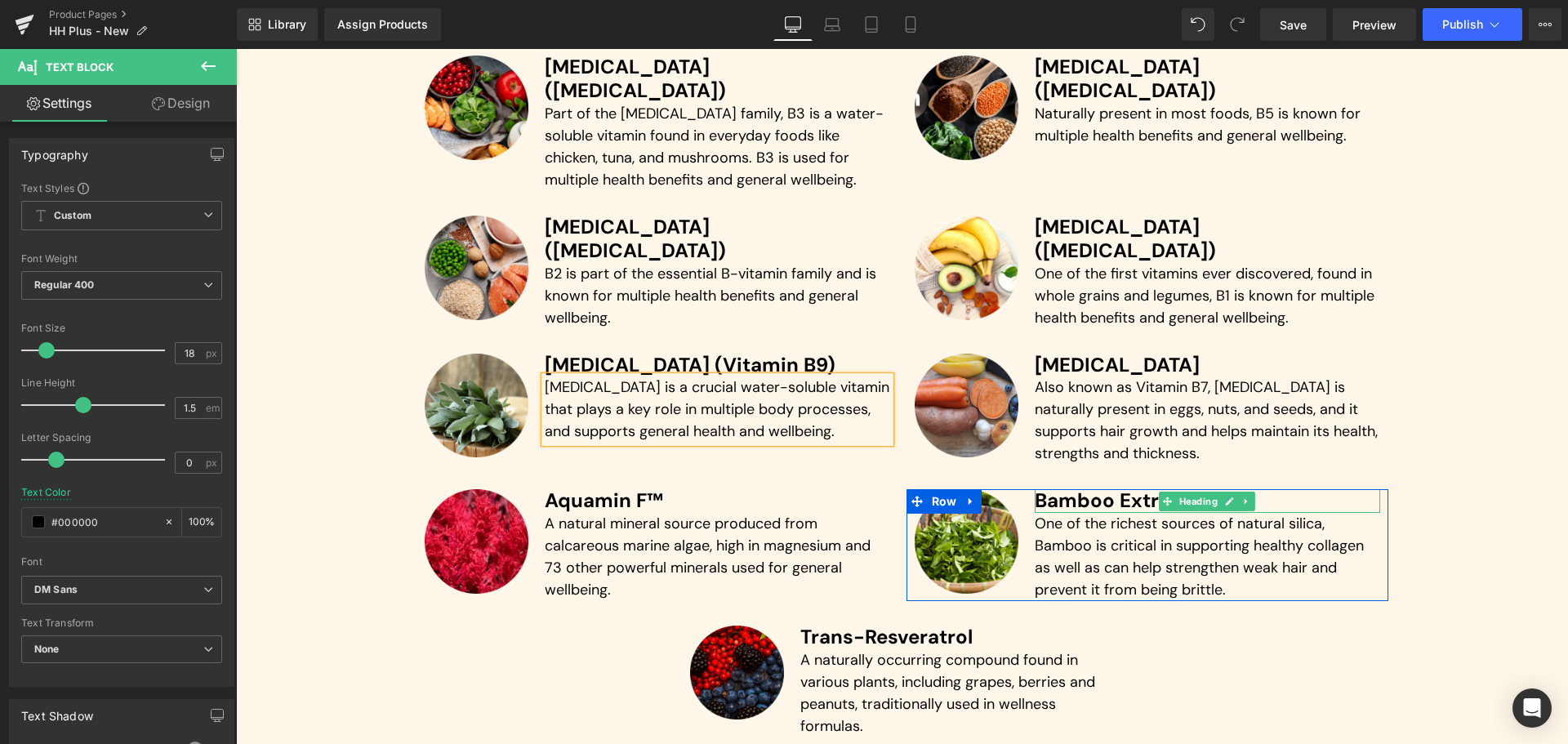
click at [1051, 489] on h3 "Bamboo Extract" at bounding box center [1207, 500] width 345 height 24
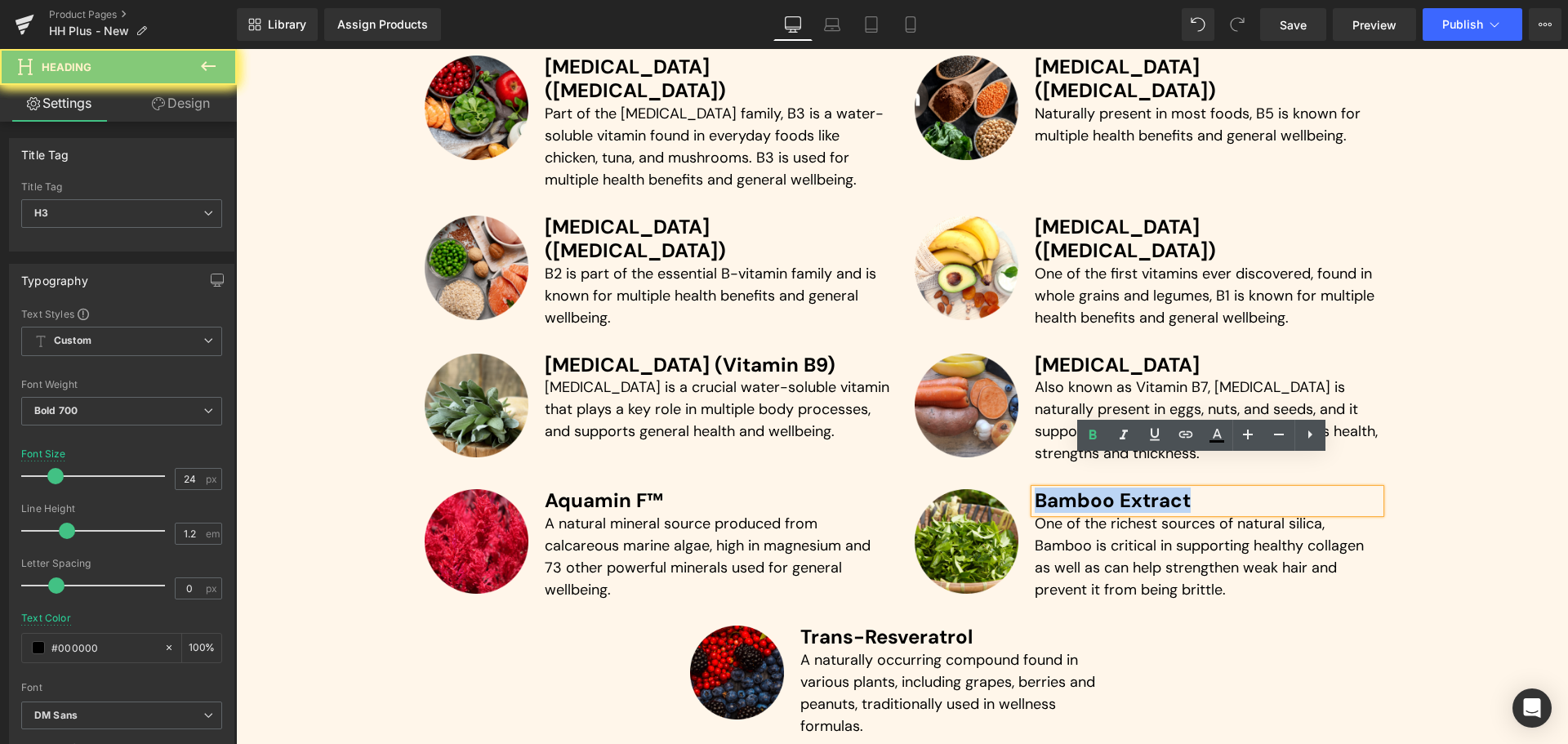
paste div
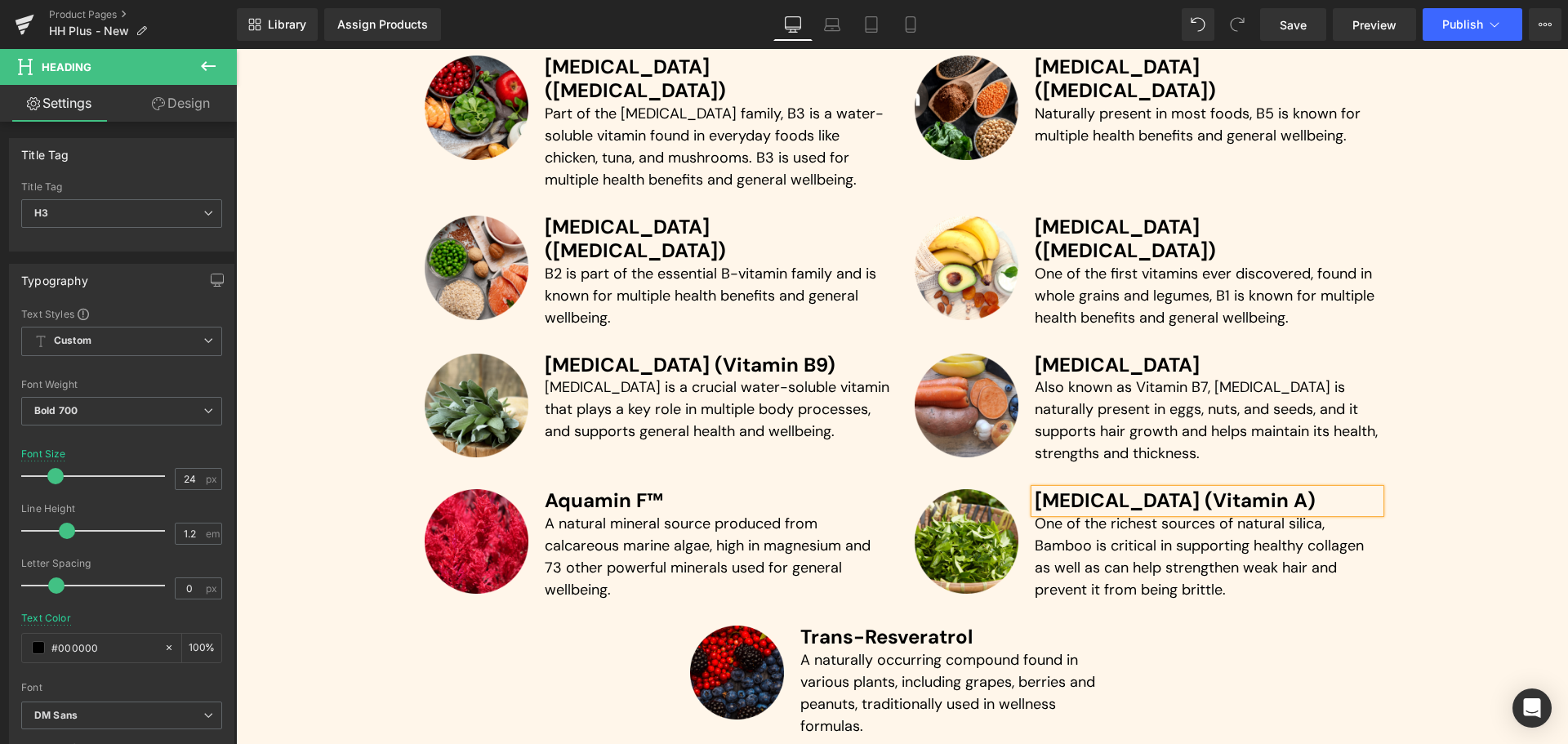
click at [1107, 523] on p "One of the richest sources of natural silica, Bamboo is critical in supporting …" at bounding box center [1207, 557] width 345 height 88
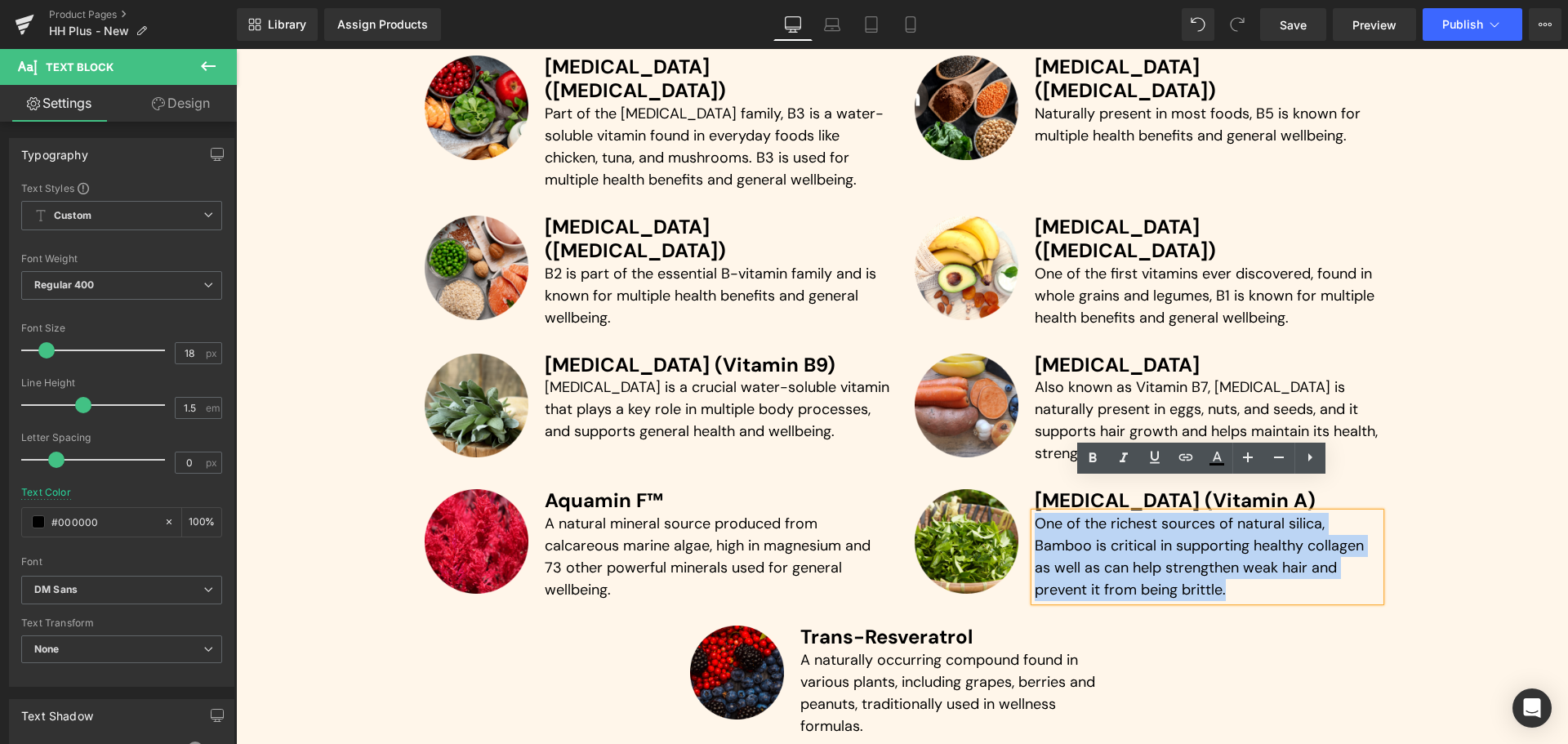
paste div
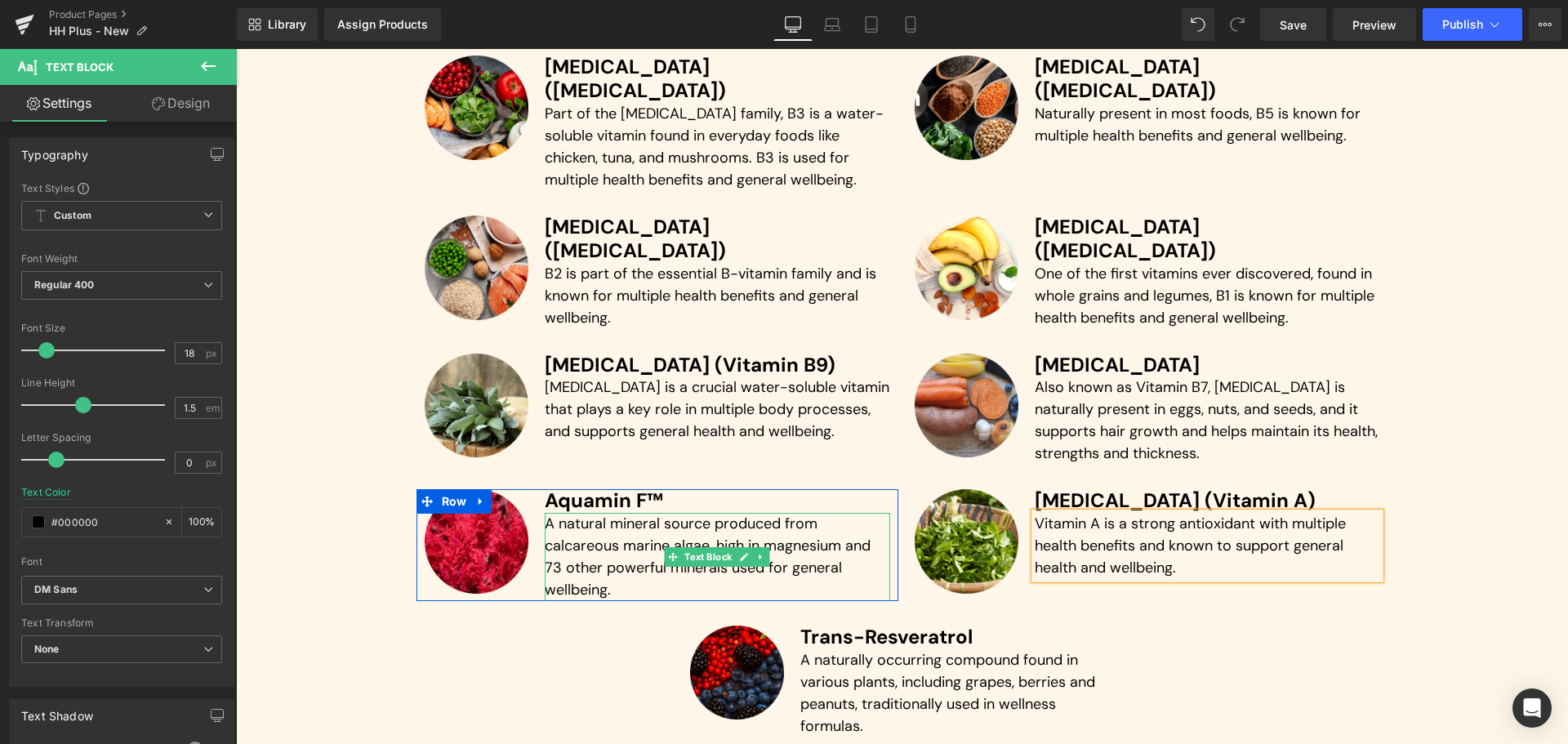
click at [560, 514] on p "A natural mineral source produced from calcareous marine algae, high in magnesi…" at bounding box center [716, 557] width 345 height 88
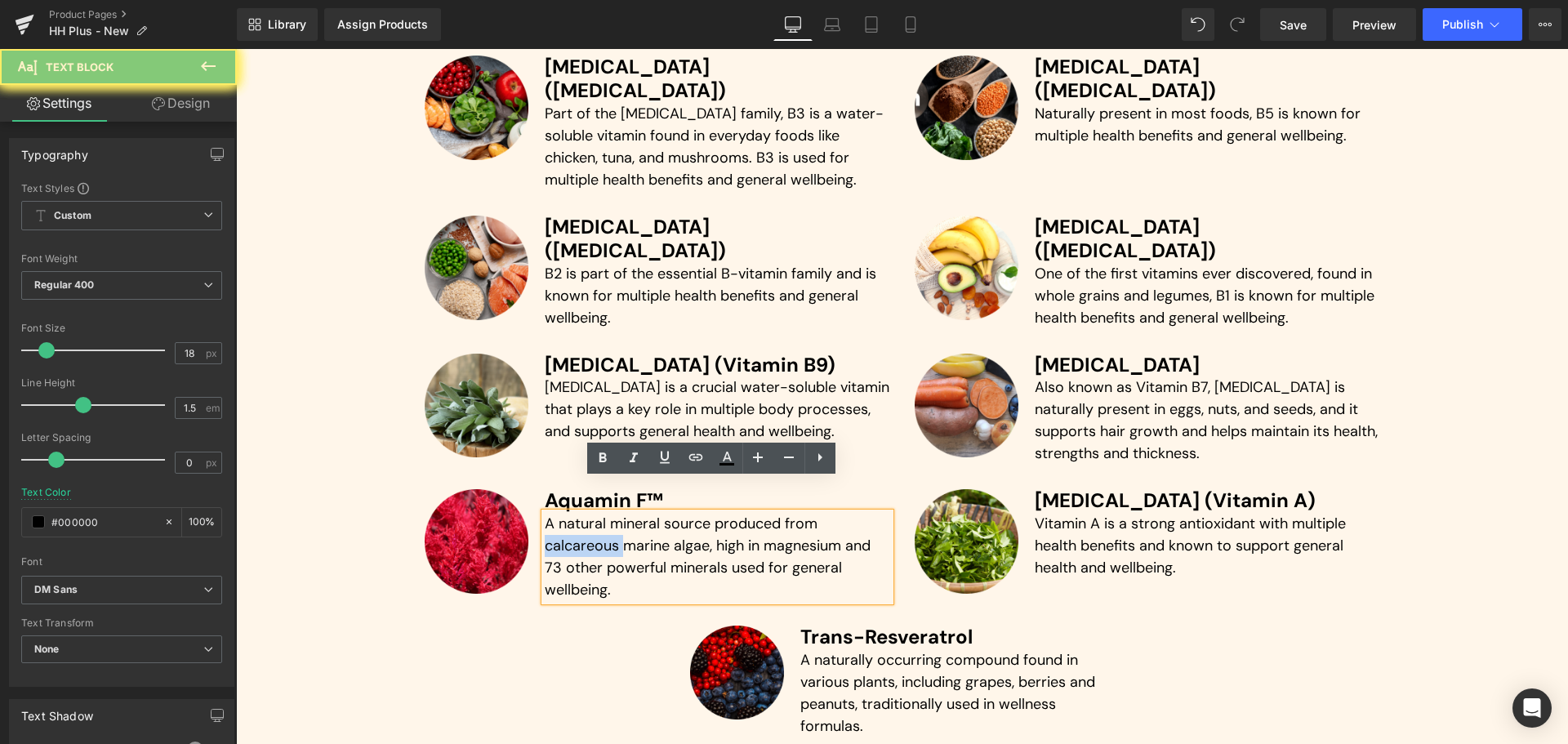
click at [560, 514] on p "A natural mineral source produced from calcareous marine algae, high in magnesi…" at bounding box center [716, 557] width 345 height 88
click at [578, 513] on p "A natural mineral source produced from calcareous marine algae, high in magnesi…" at bounding box center [716, 557] width 345 height 88
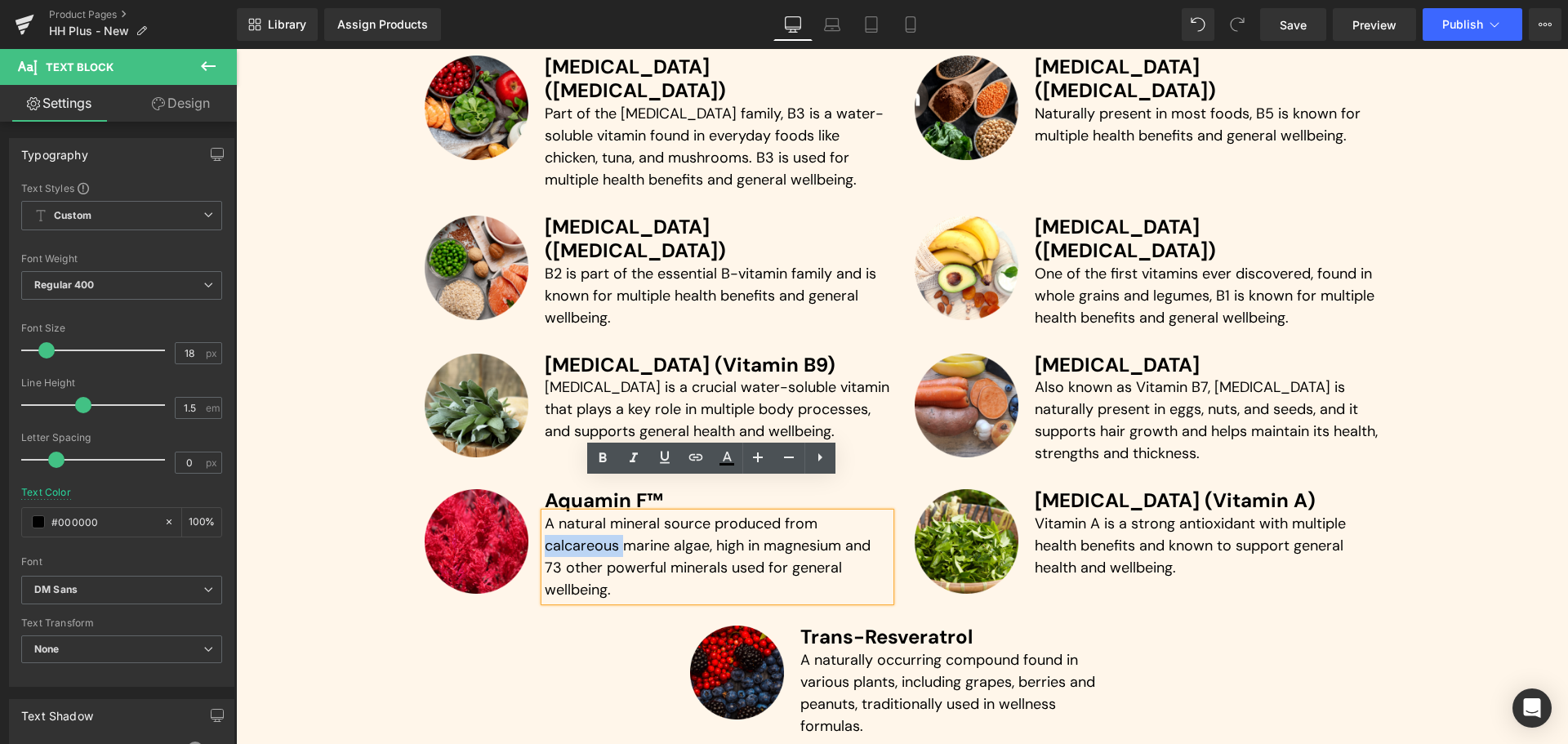
click at [578, 513] on p "A natural mineral source produced from calcareous marine algae, high in magnesi…" at bounding box center [716, 557] width 345 height 88
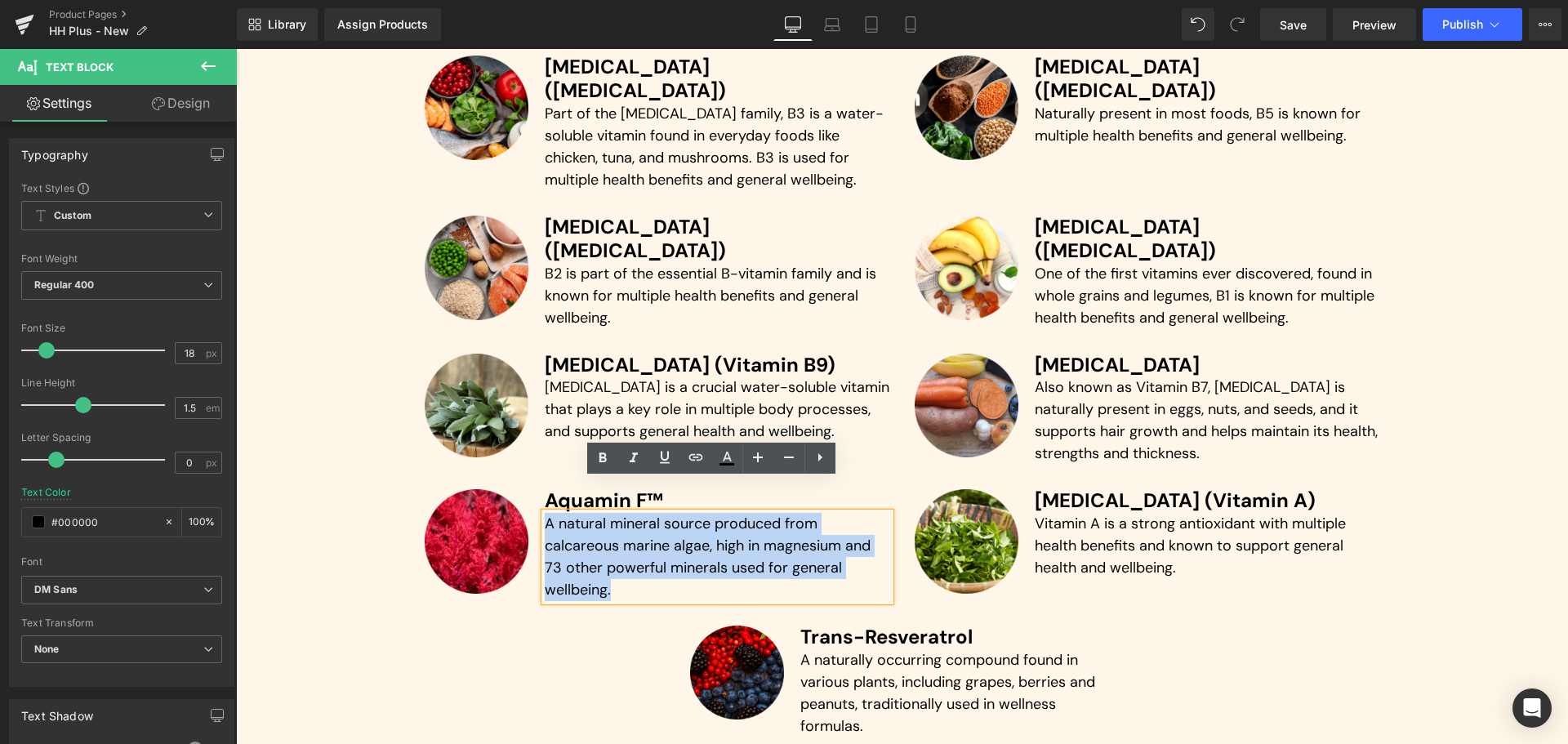
click at [578, 513] on p "A natural mineral source produced from calcareous marine algae, high in magnesi…" at bounding box center [716, 557] width 345 height 88
paste div
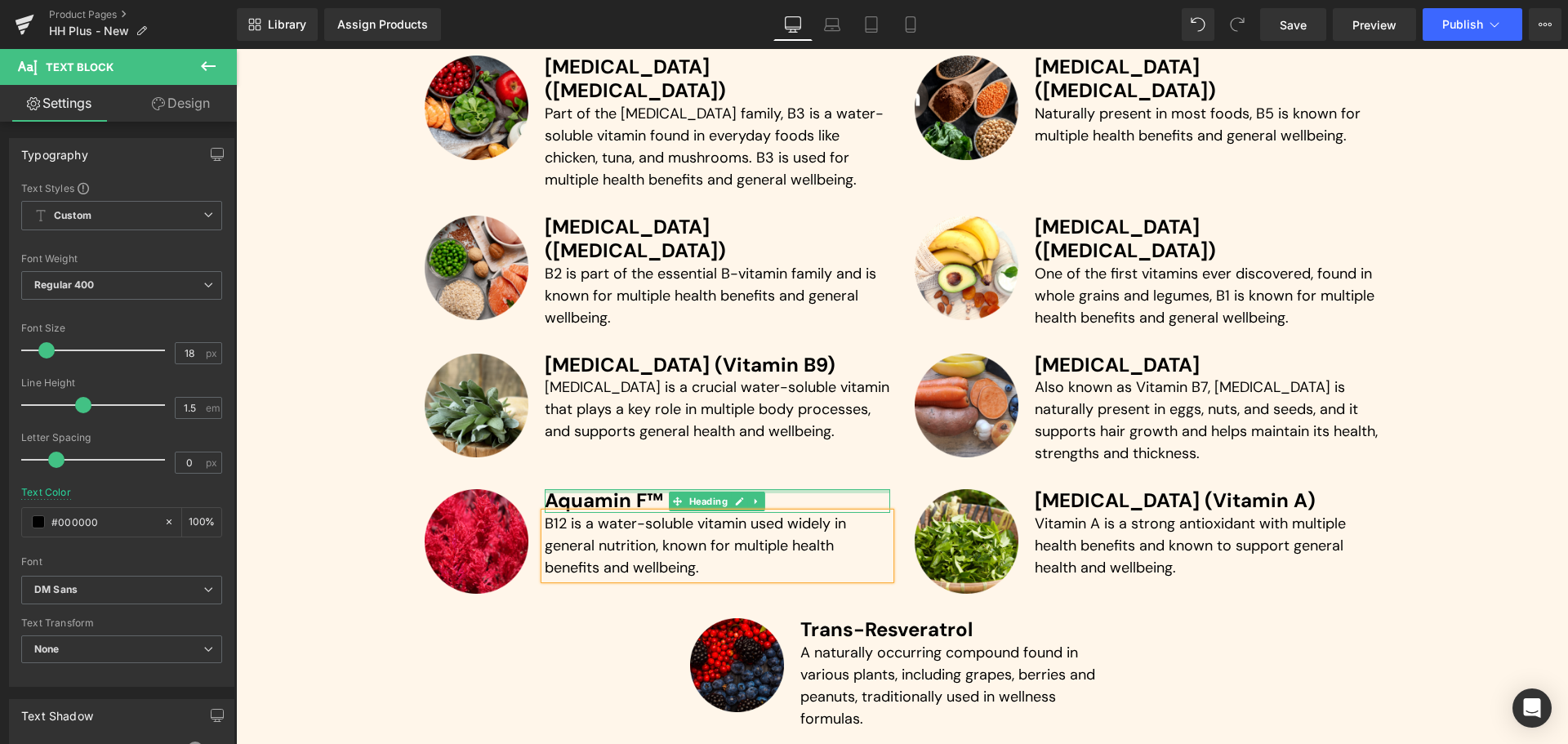
click at [611, 489] on div "Aquamin F™ Heading" at bounding box center [716, 500] width 345 height 24
click at [611, 489] on h3 "Aquamin F™" at bounding box center [716, 500] width 345 height 24
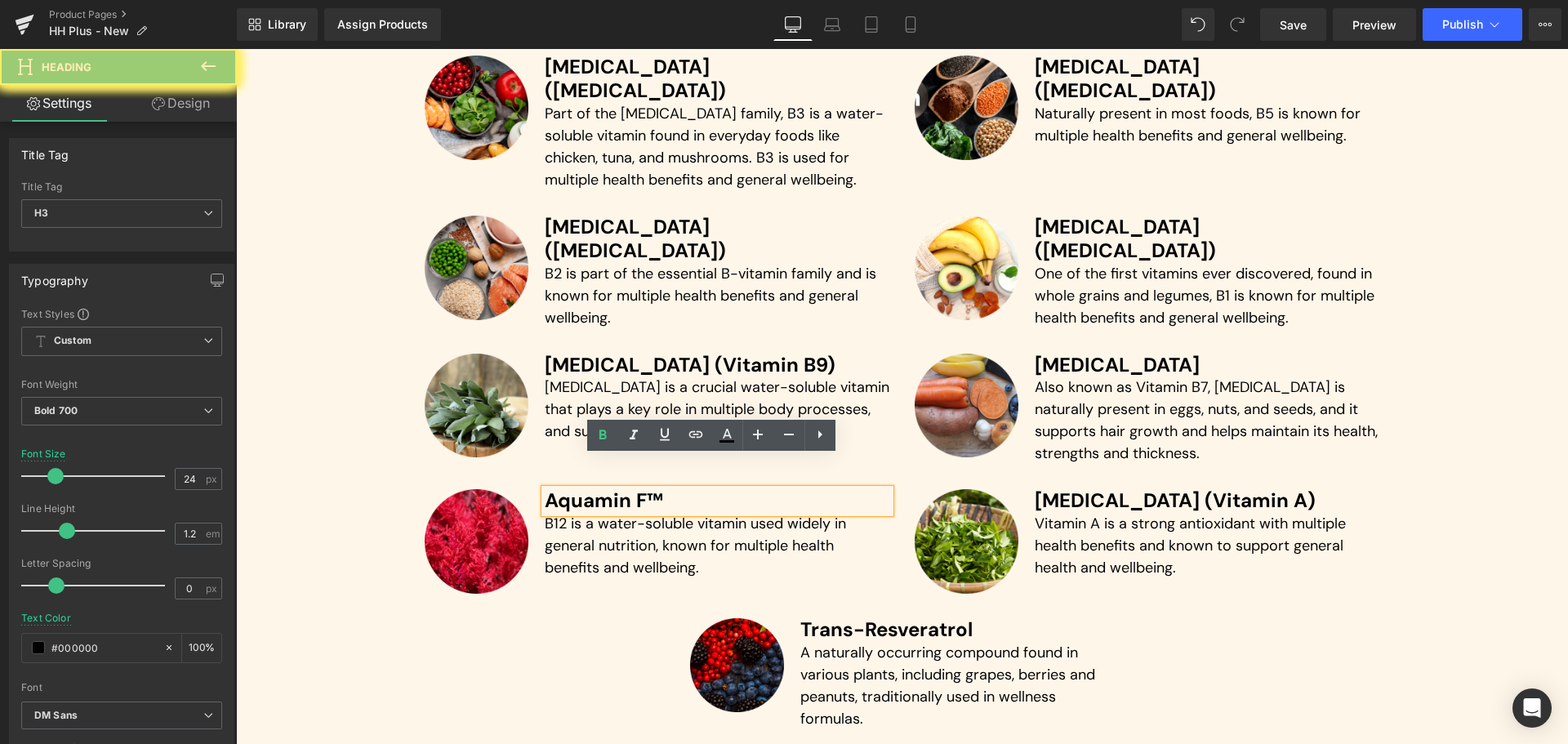
click at [613, 489] on h3 "Aquamin F™" at bounding box center [716, 500] width 345 height 24
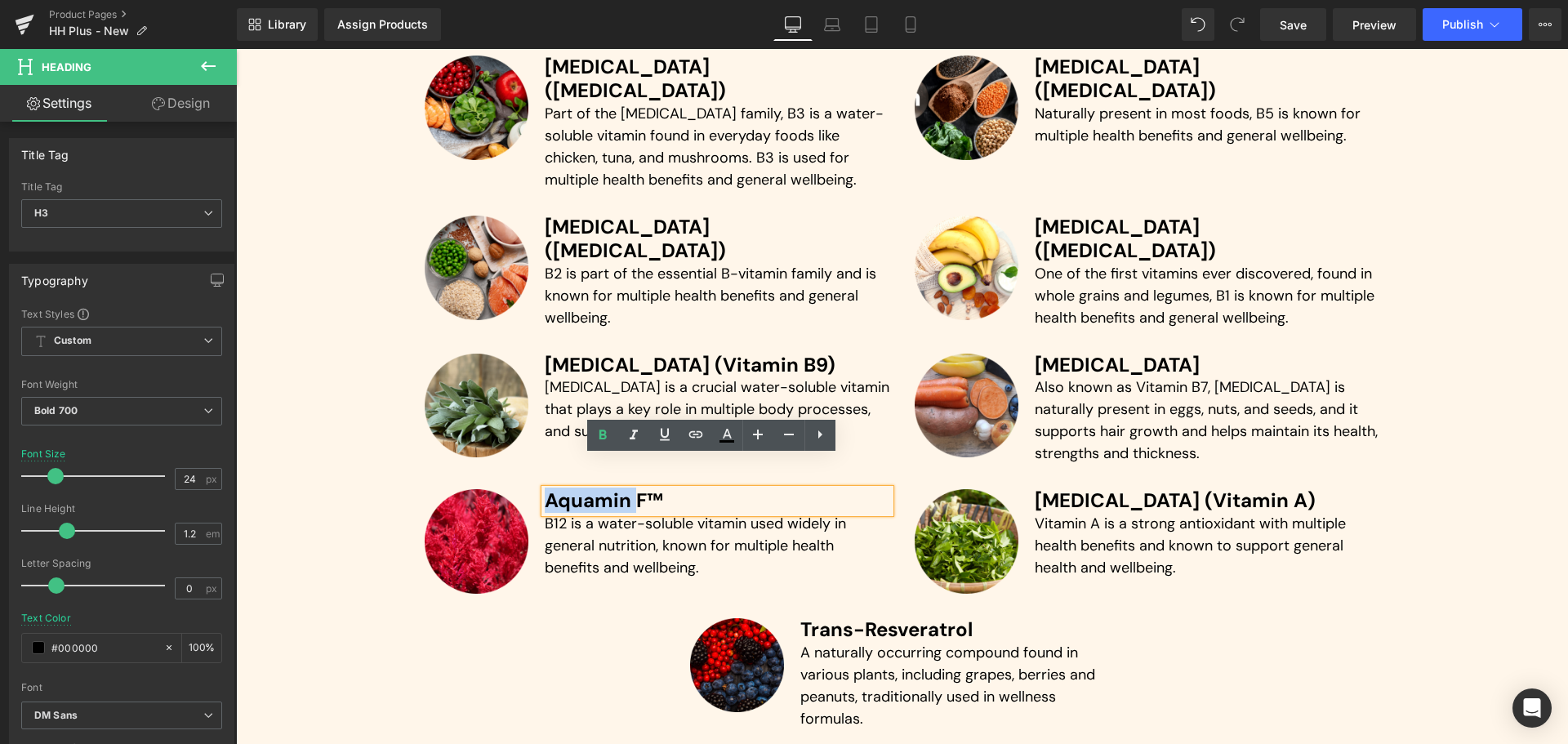
click at [613, 489] on h3 "Aquamin F™" at bounding box center [716, 500] width 345 height 24
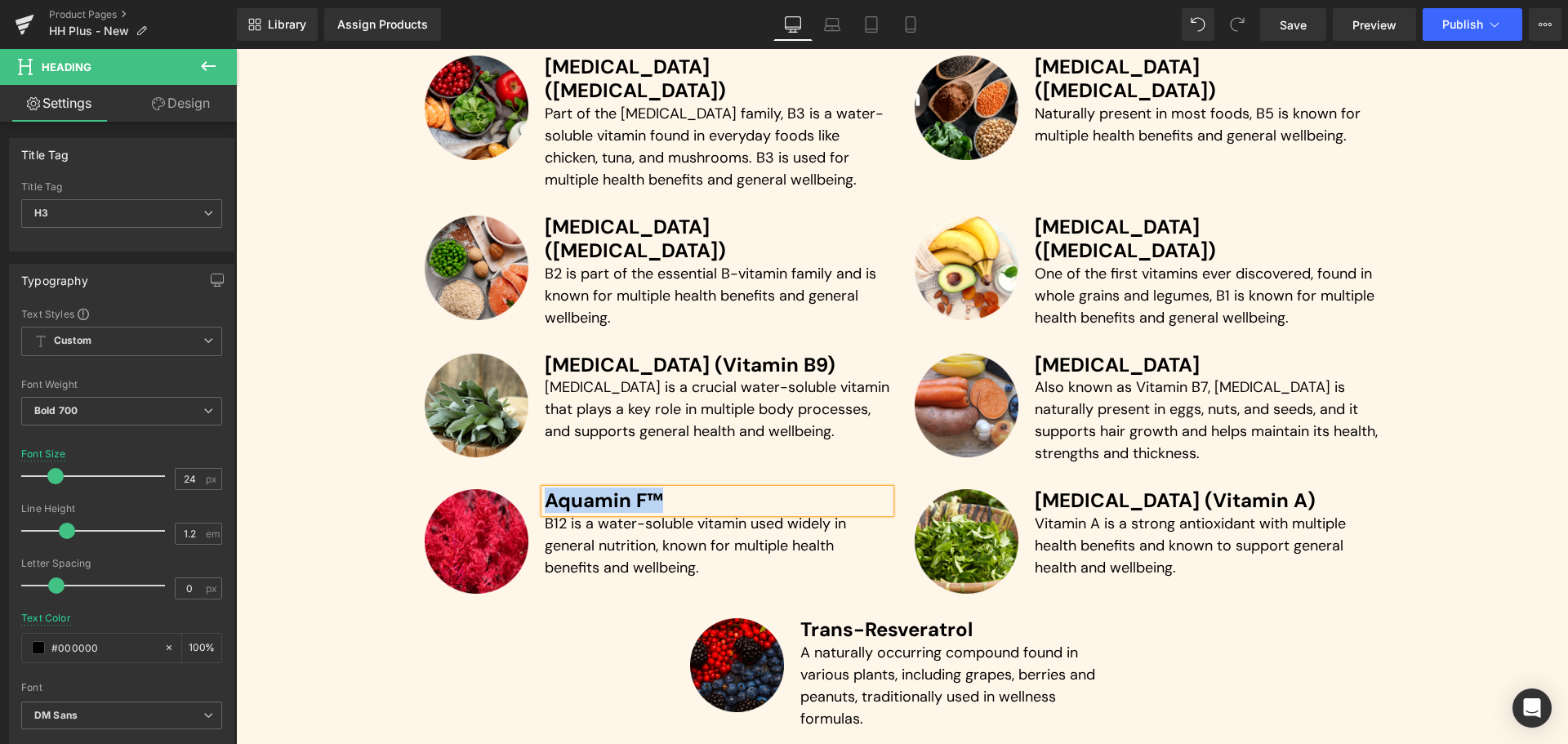
paste div
click at [606, 605] on div "The Science Behind The Ingredients Text Block Hormone Harmony PLUS+ Contains 19…" at bounding box center [902, 13] width 1332 height 1641
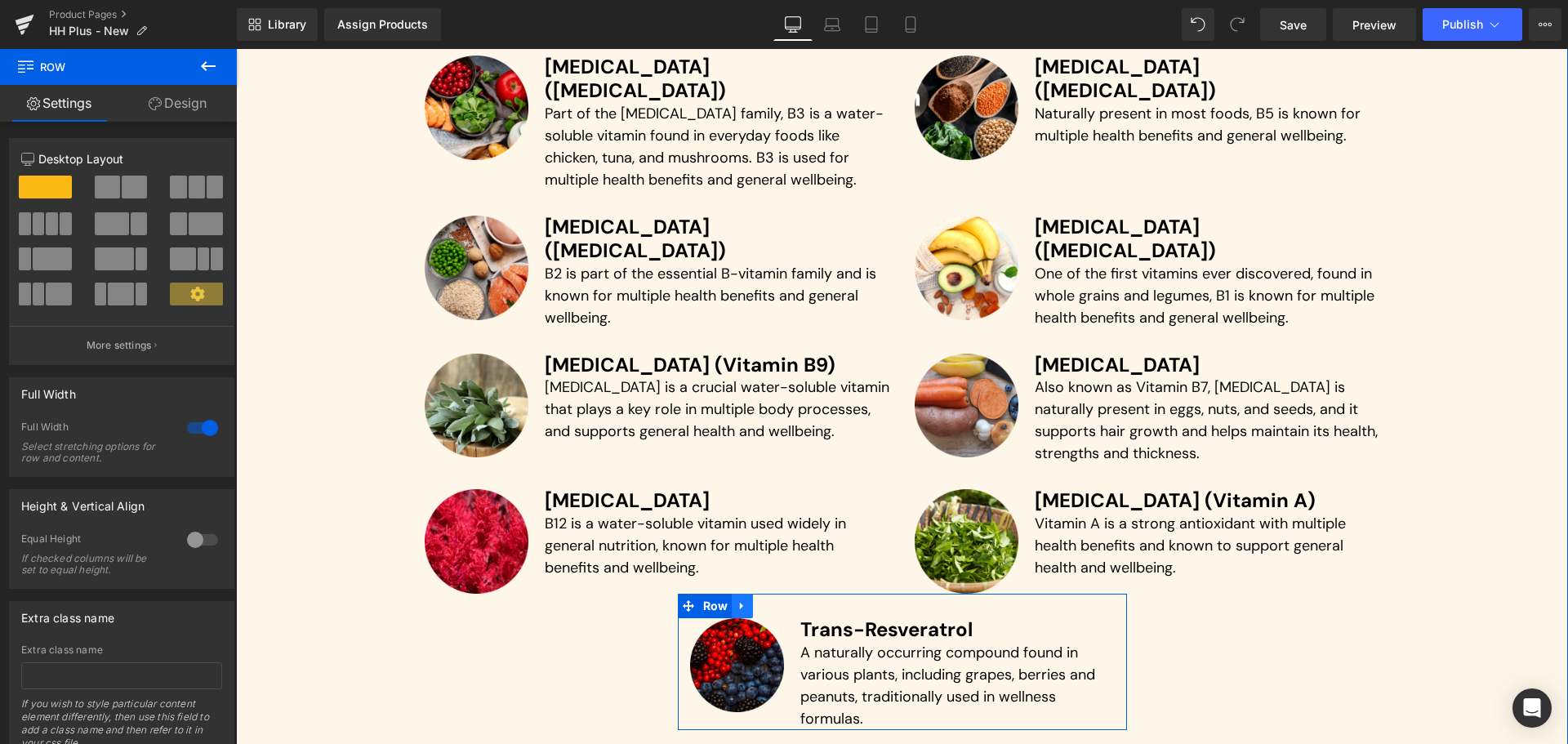
click at [740, 602] on icon at bounding box center [742, 605] width 3 height 8
click at [779, 600] on icon at bounding box center [784, 606] width 12 height 12
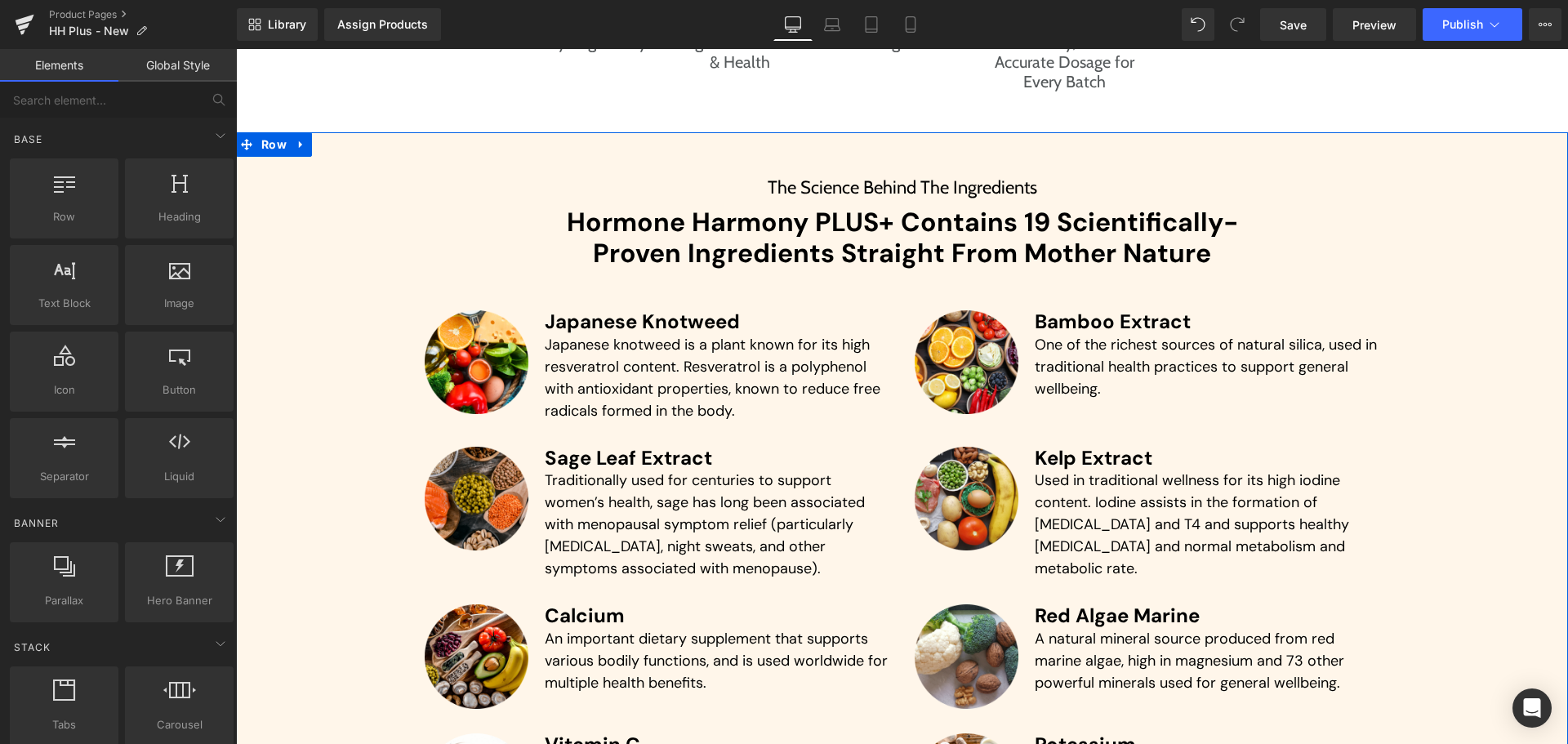
scroll to position [3871, 0]
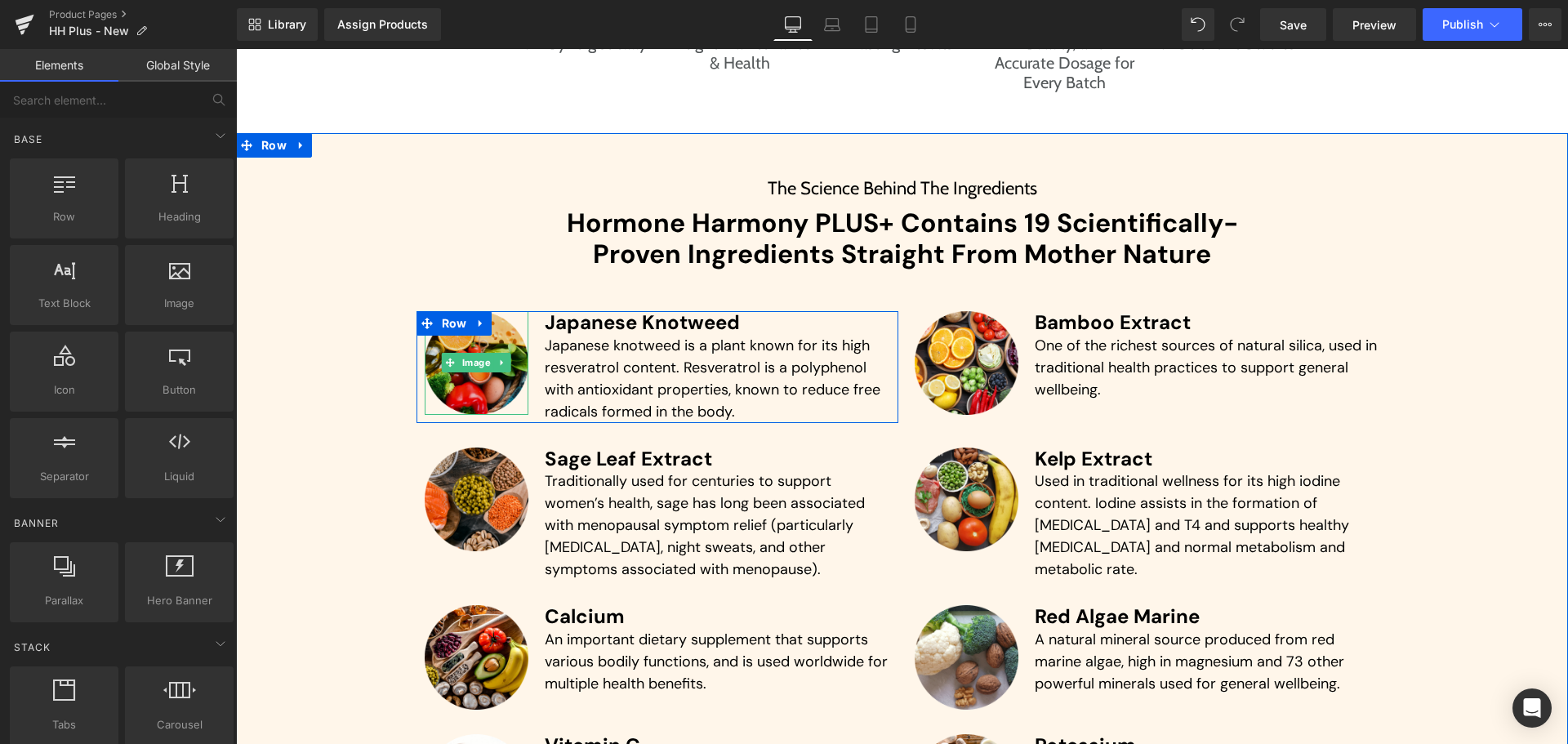
click at [470, 348] on img at bounding box center [477, 363] width 104 height 104
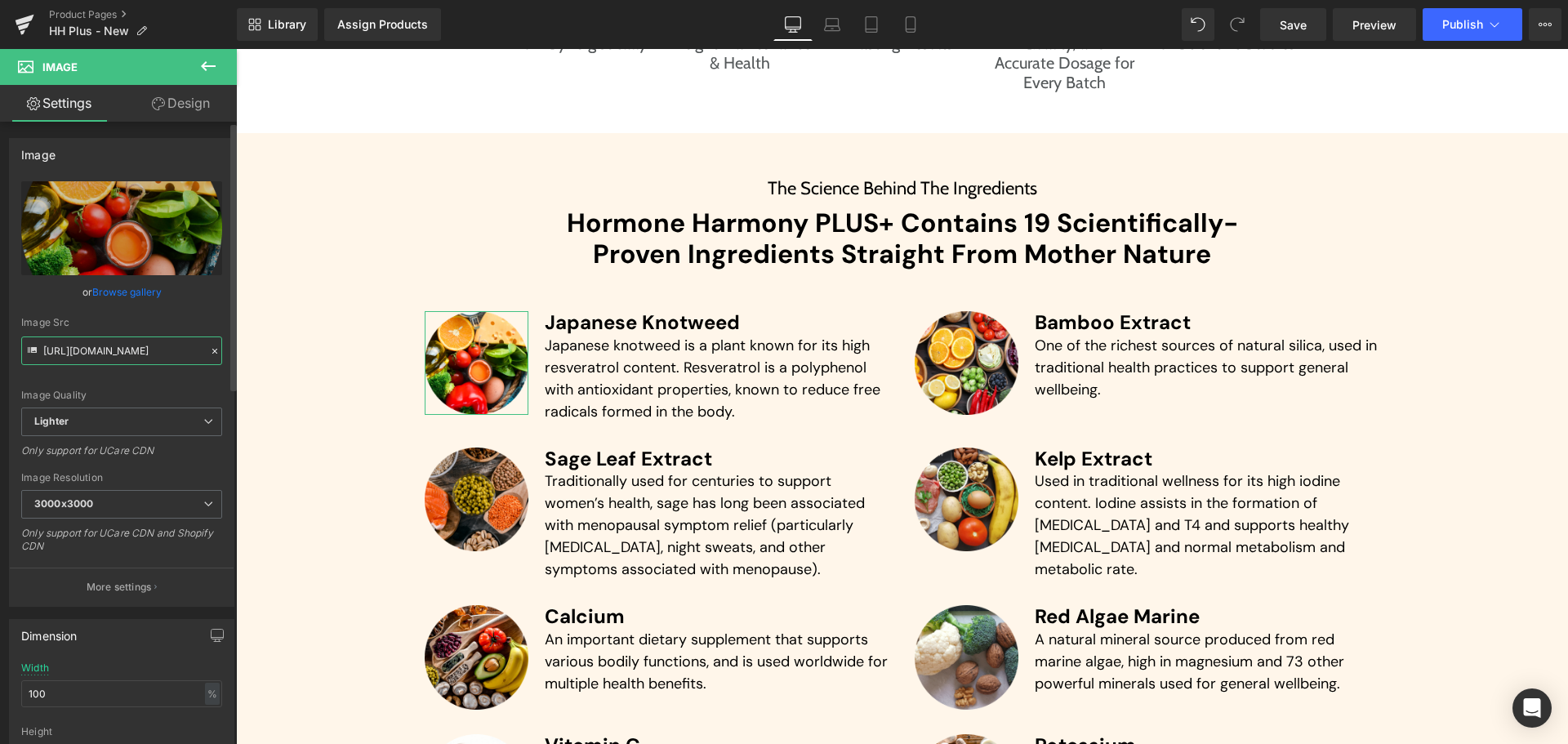
click at [139, 349] on input "[URL][DOMAIN_NAME]" at bounding box center [121, 351] width 201 height 29
paste input "0cf62a2f-907d-45b6-8c55-e493b9f3af2b/-/format/auto/-/preview/3000x3000/-/qualit…"
type input "[URL][DOMAIN_NAME]"
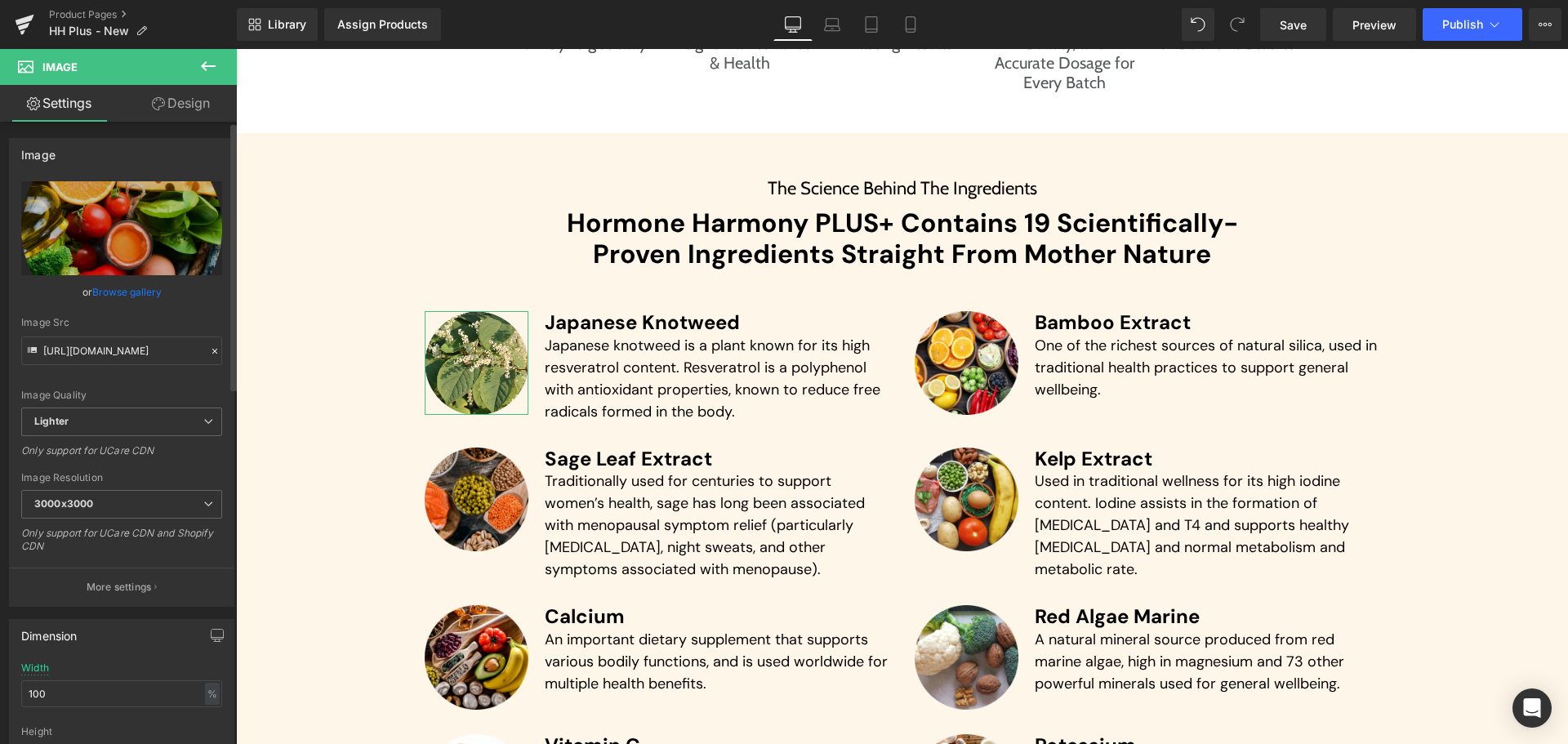
click at [218, 308] on div "[URL][DOMAIN_NAME] Replace Image Upload image or Browse gallery Image Src [URL]…" at bounding box center [122, 394] width 223 height 425
click at [155, 341] on input "[URL][DOMAIN_NAME]" at bounding box center [121, 351] width 201 height 29
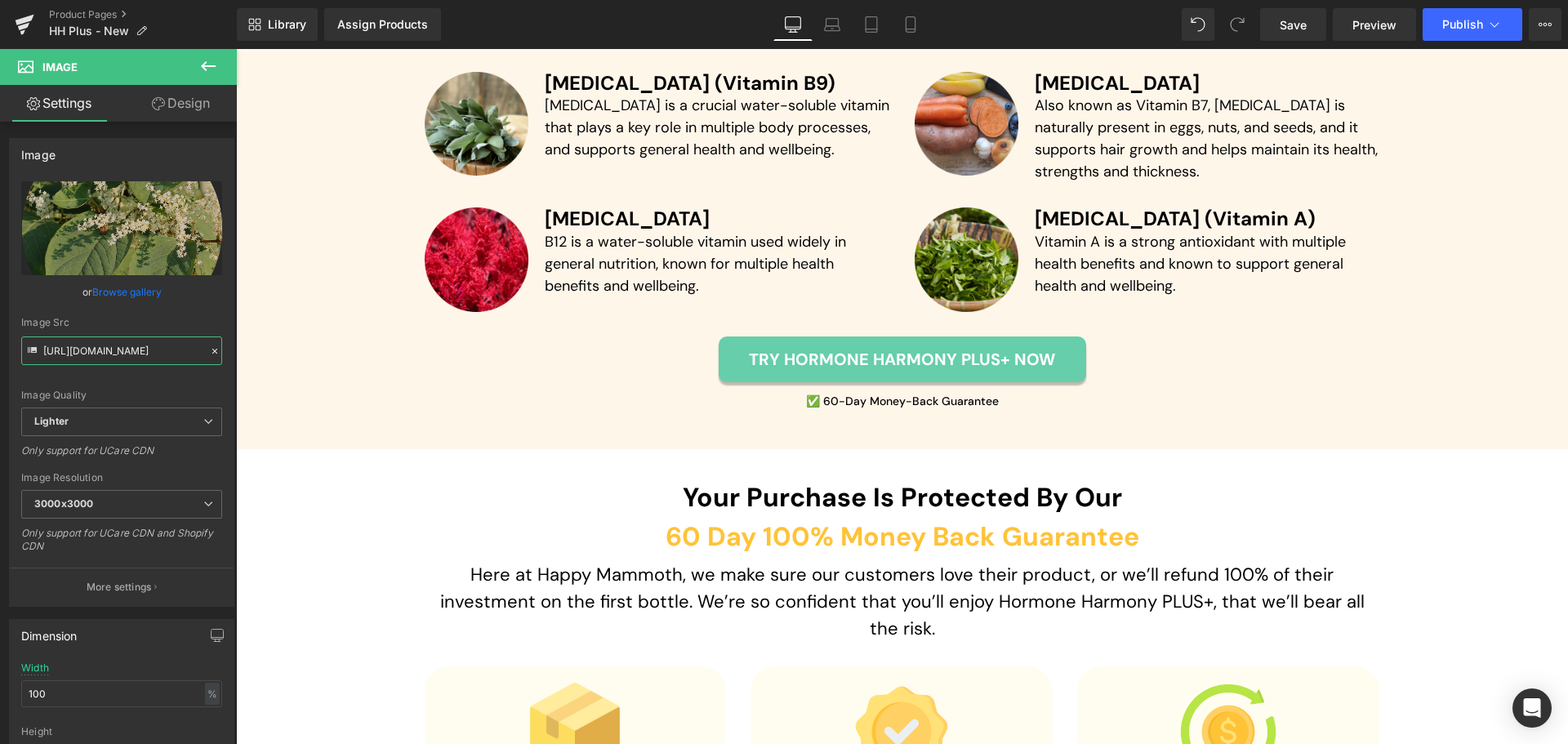
scroll to position [5127, 0]
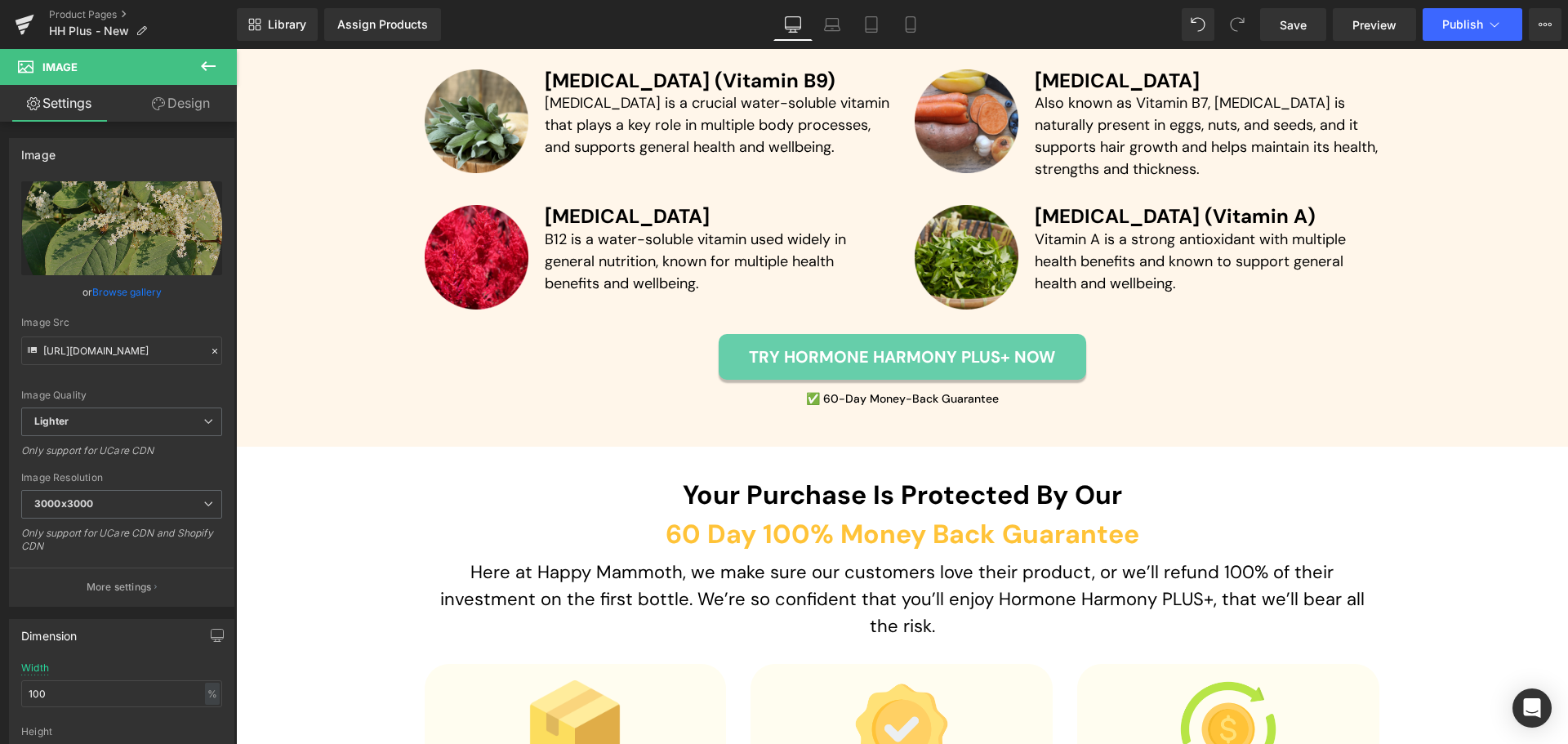
click at [962, 238] on img at bounding box center [967, 257] width 104 height 104
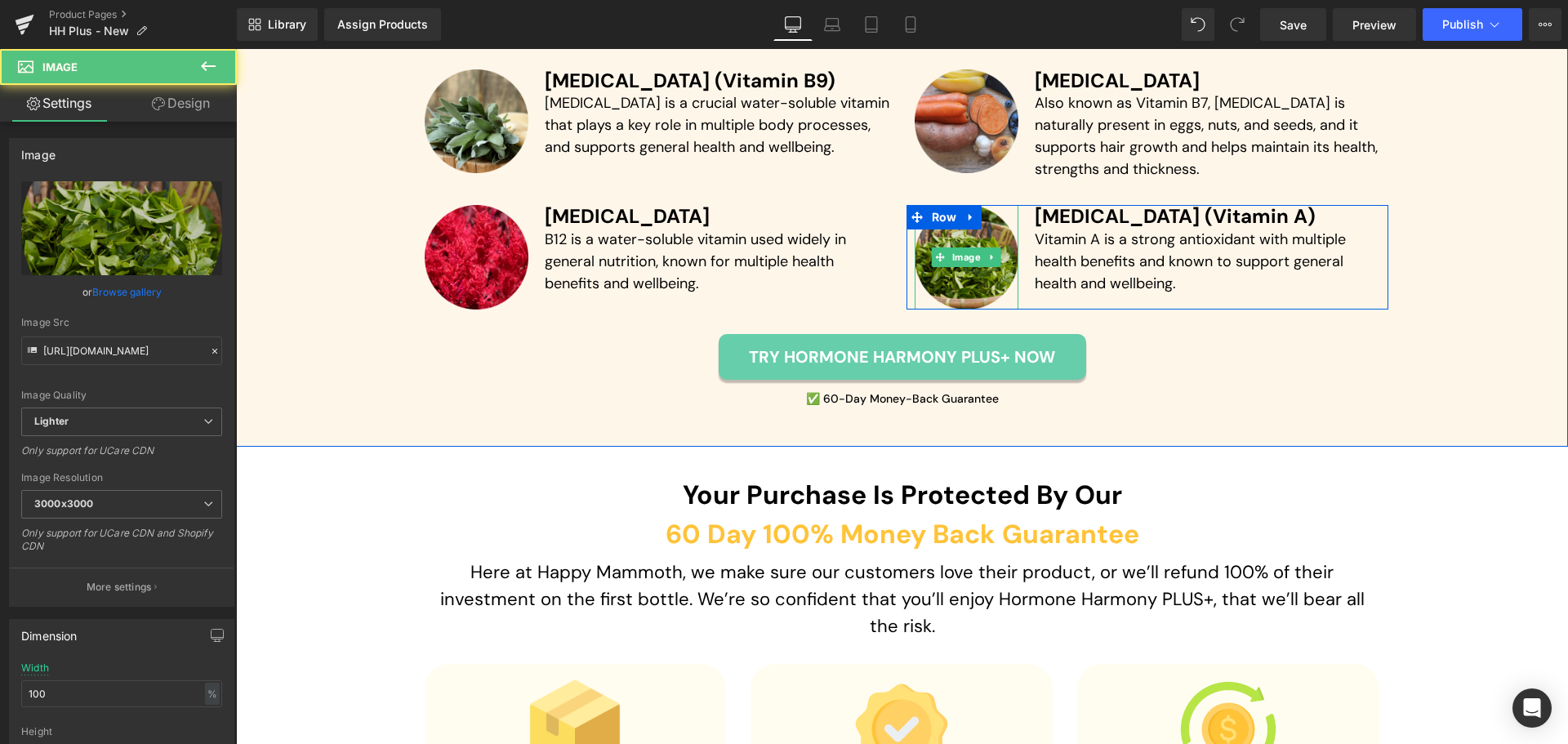
click at [958, 241] on img at bounding box center [967, 257] width 104 height 104
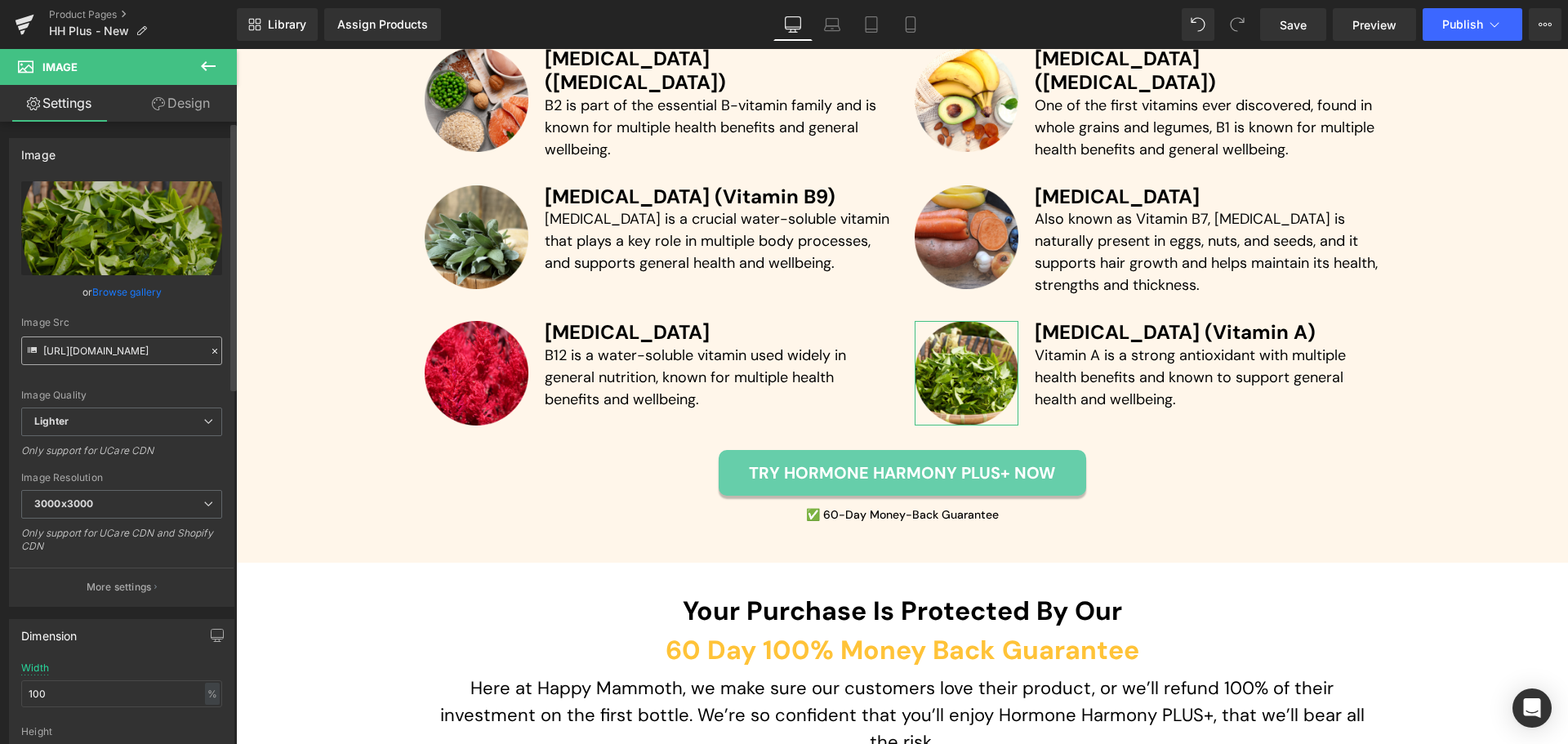
scroll to position [5011, 0]
click at [66, 353] on input "[URL][DOMAIN_NAME]" at bounding box center [121, 351] width 201 height 29
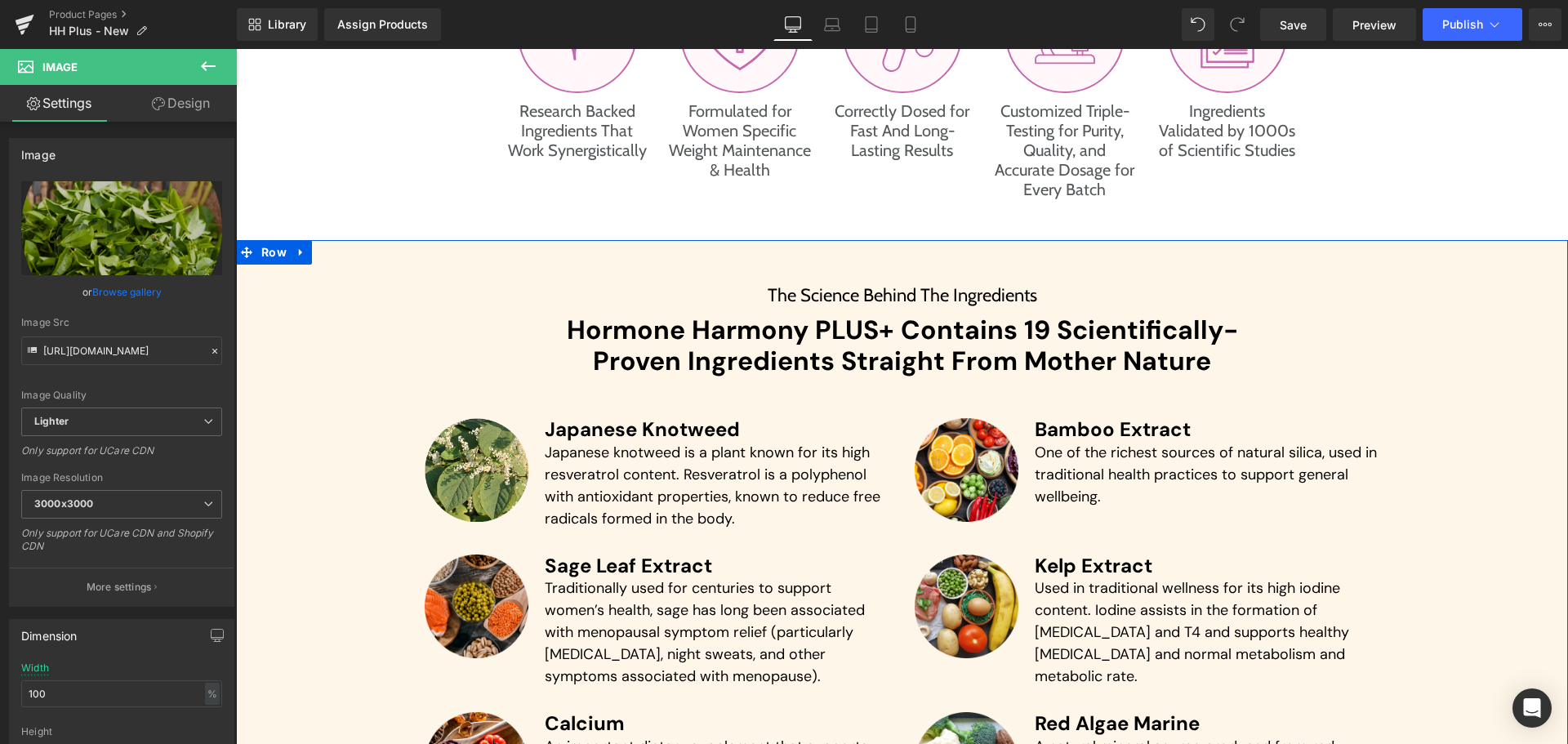
click at [975, 469] on div "Image" at bounding box center [967, 470] width 104 height 104
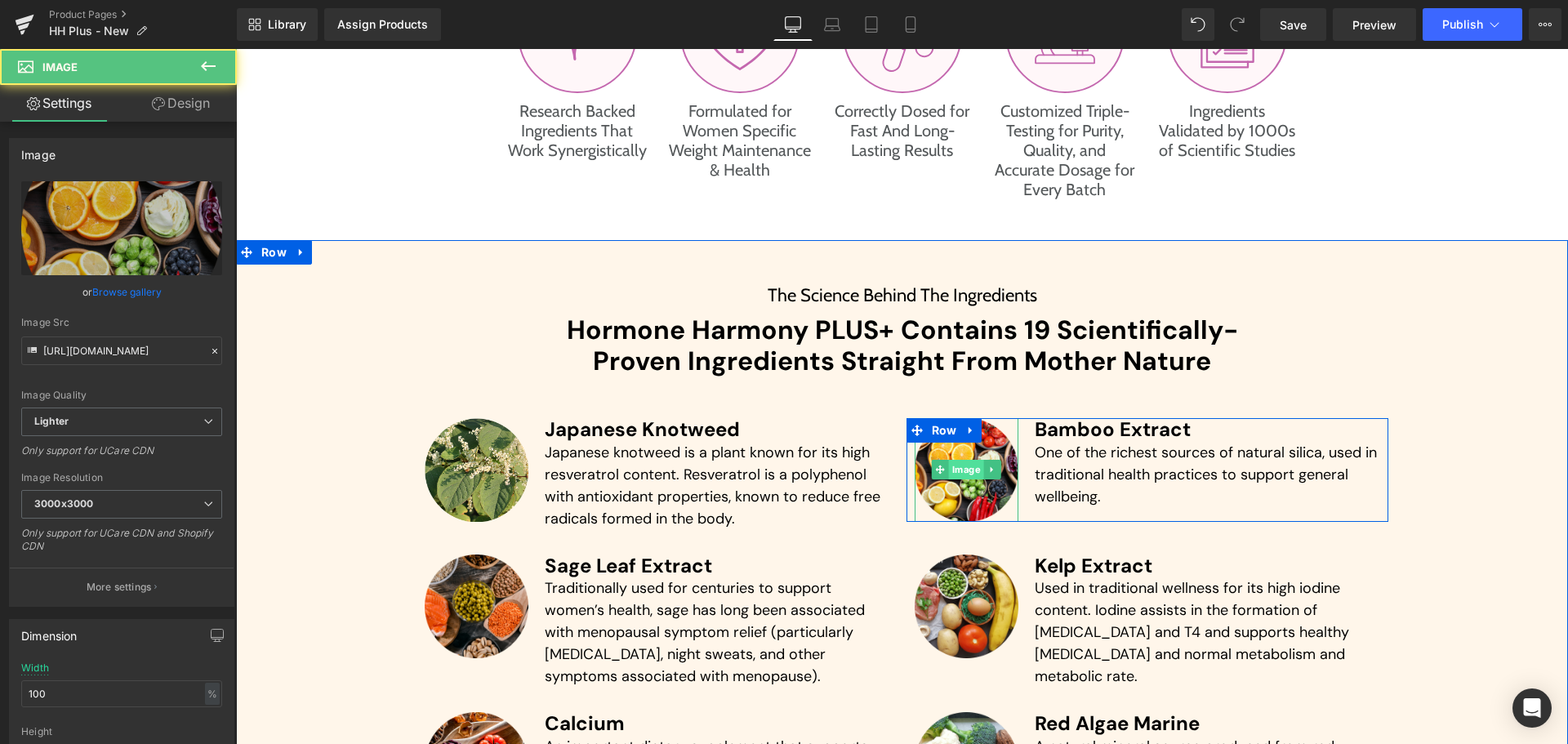
scroll to position [3763, 0]
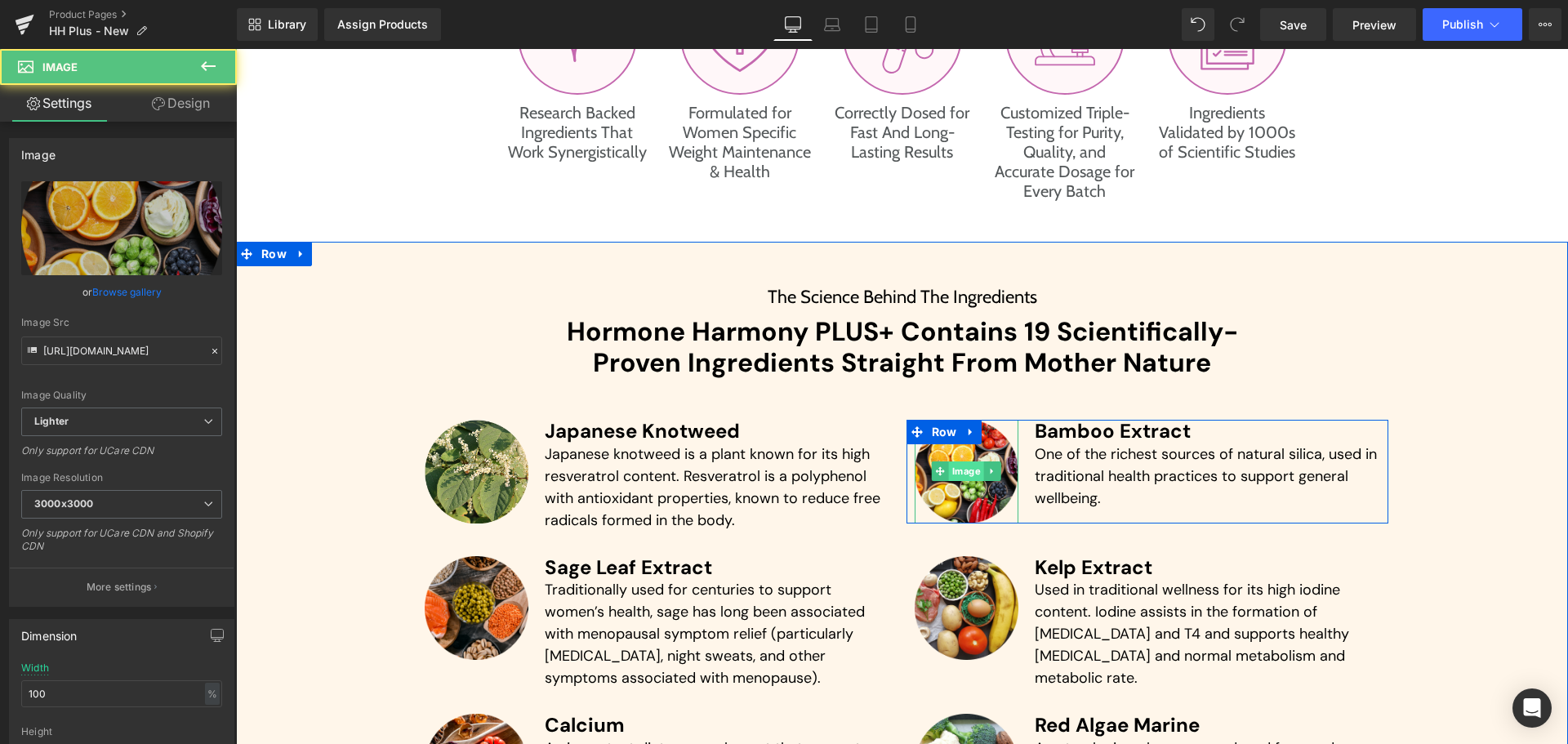
click at [963, 472] on span "Image" at bounding box center [967, 470] width 35 height 19
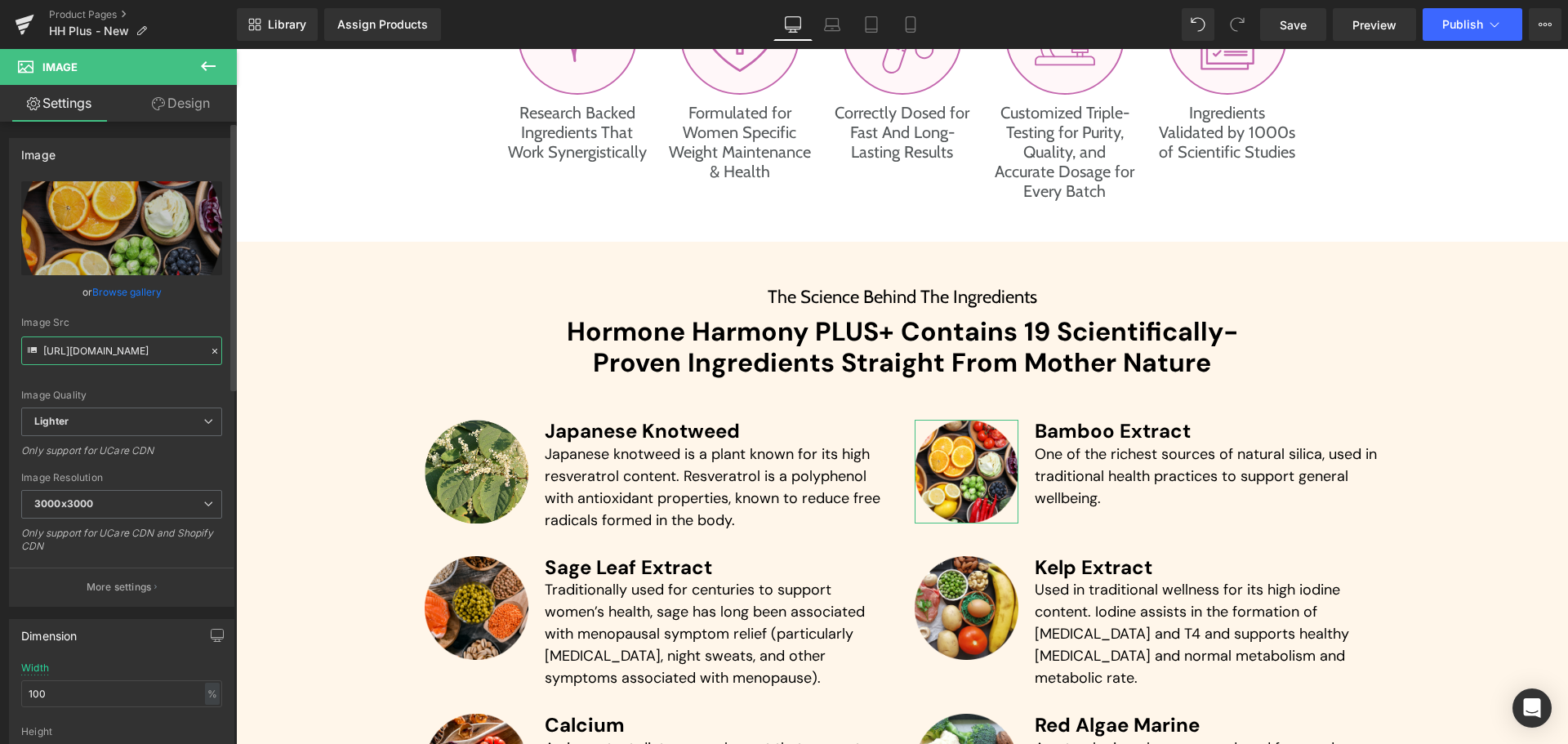
click at [95, 355] on input "[URL][DOMAIN_NAME]" at bounding box center [121, 351] width 201 height 29
paste input "d7620400-75e6-4e92-bdbb-fbc681032171/-/format/auto/-/preview/3000x3000/-/qualit…"
type input "[URL][DOMAIN_NAME]"
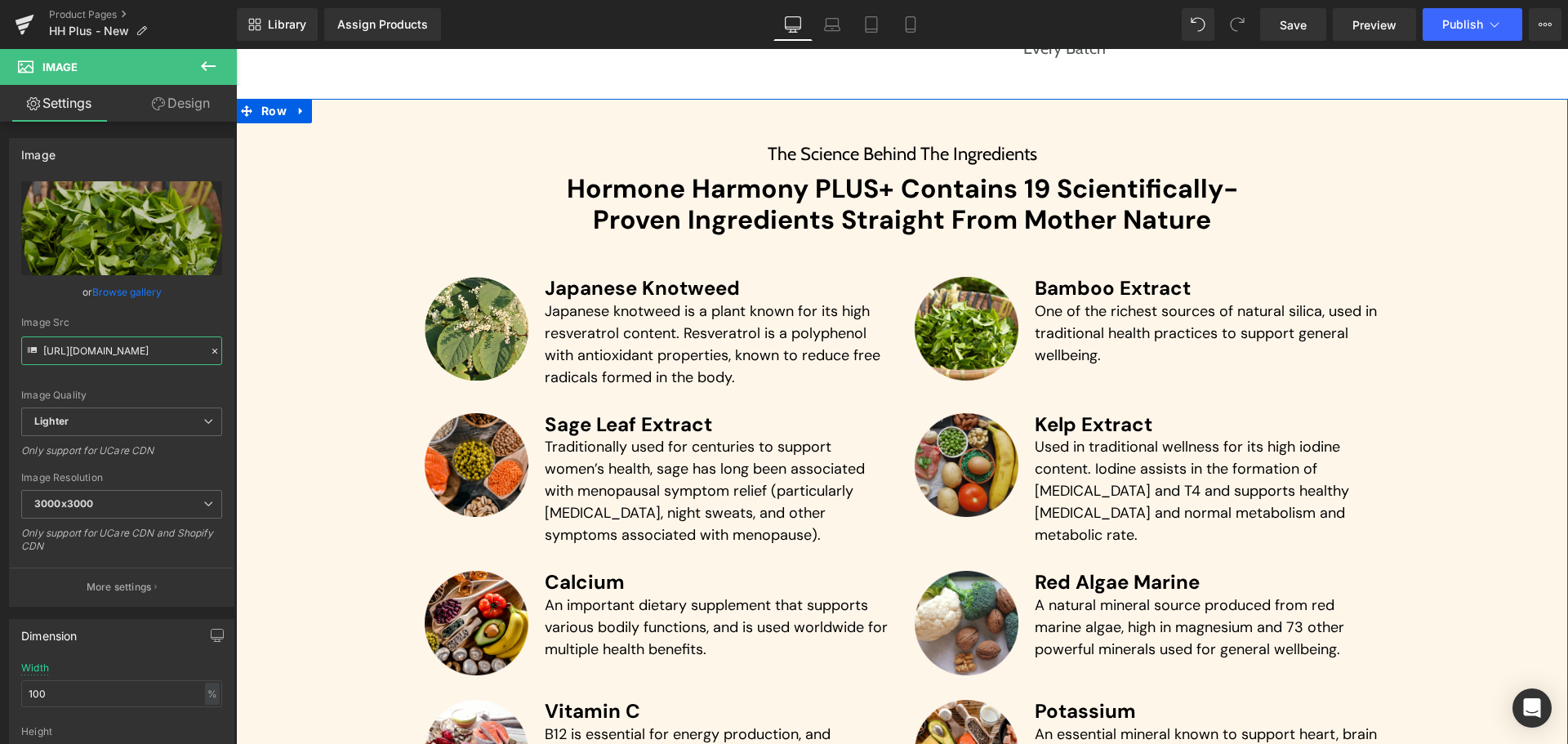
scroll to position [3906, 0]
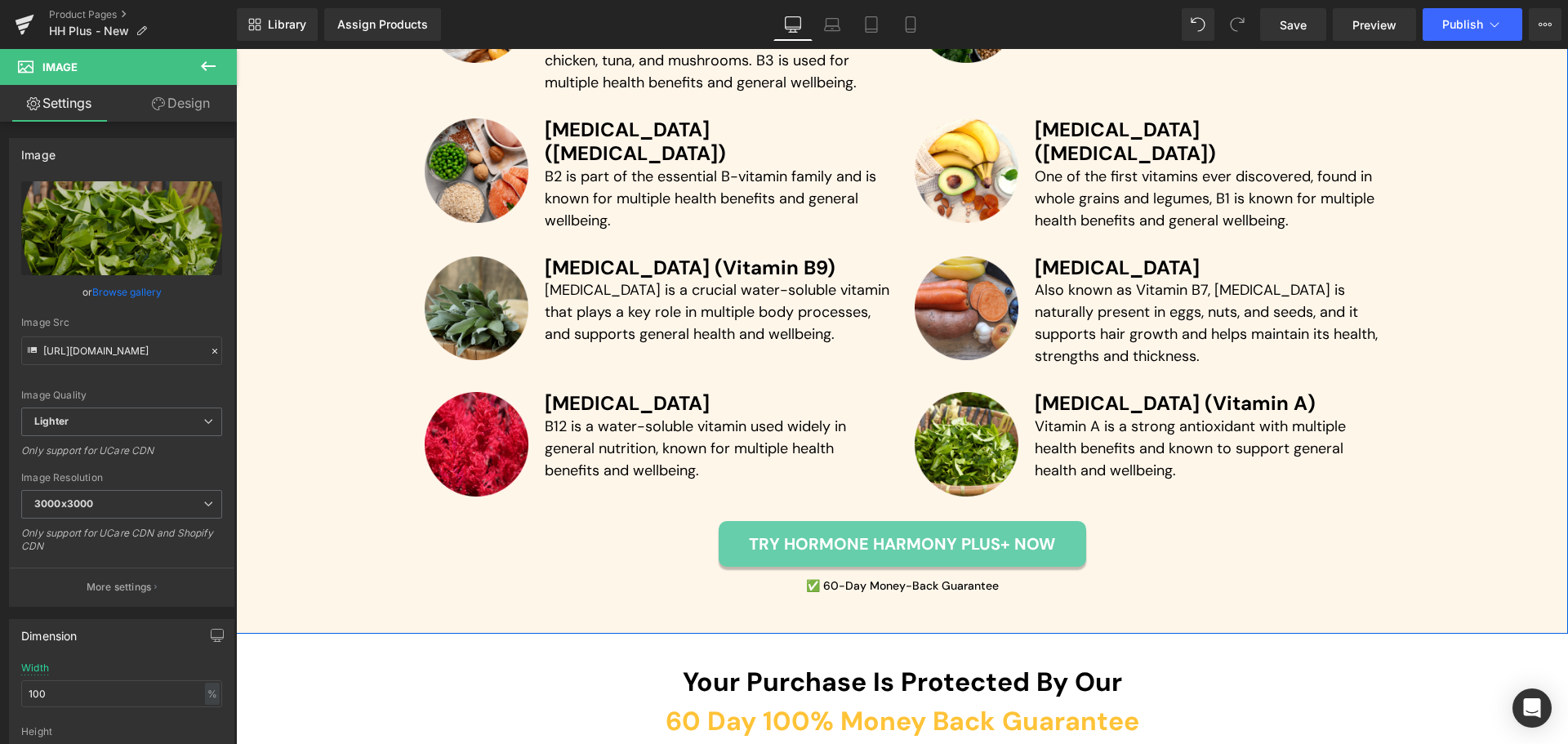
click at [481, 270] on div "Image" at bounding box center [477, 308] width 104 height 104
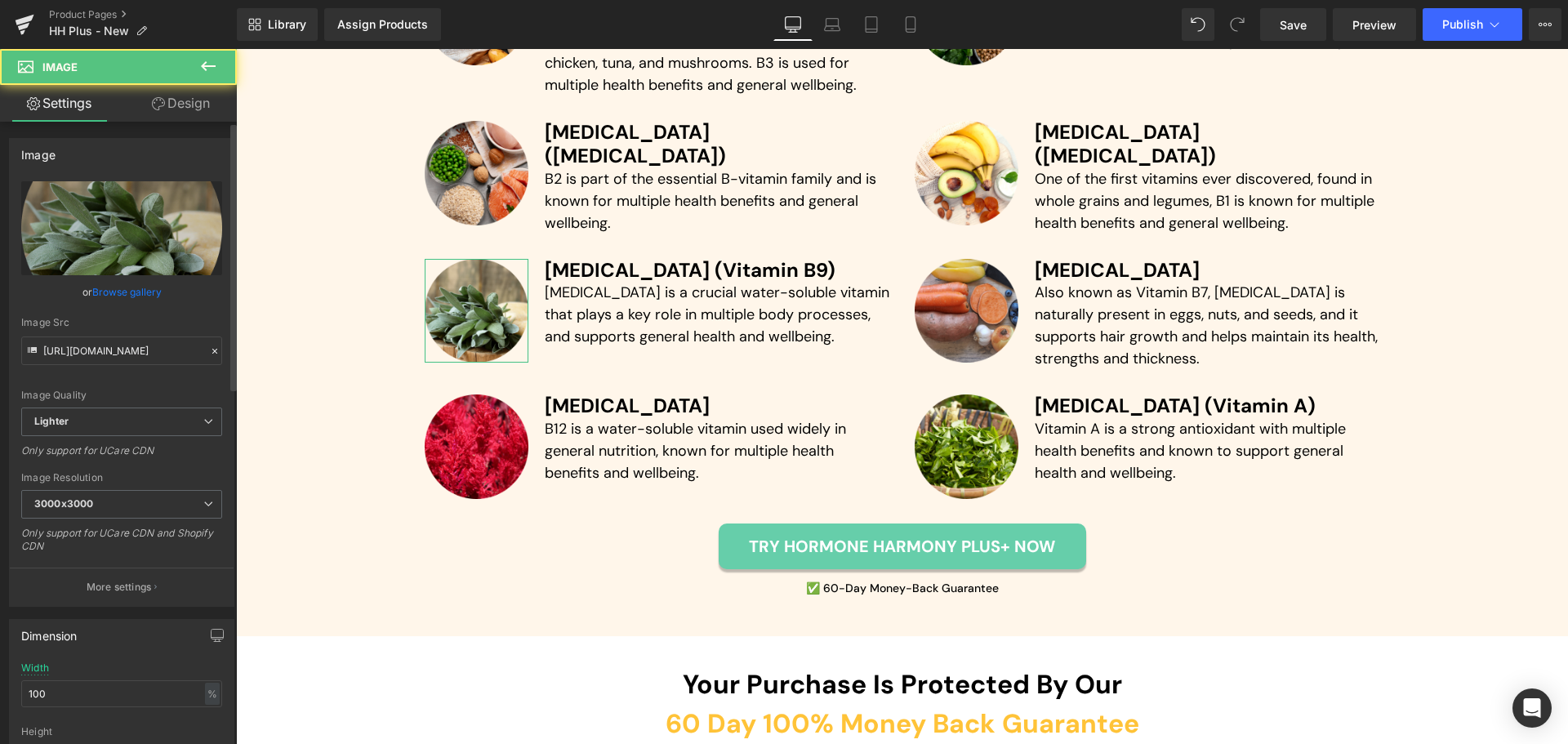
scroll to position [4938, 0]
click at [134, 367] on div "Image Quality Lighter Lightest Lighter Lighter Lightest Only support for UCare …" at bounding box center [121, 294] width 201 height 226
click at [139, 356] on input "[URL][DOMAIN_NAME]" at bounding box center [121, 351] width 201 height 29
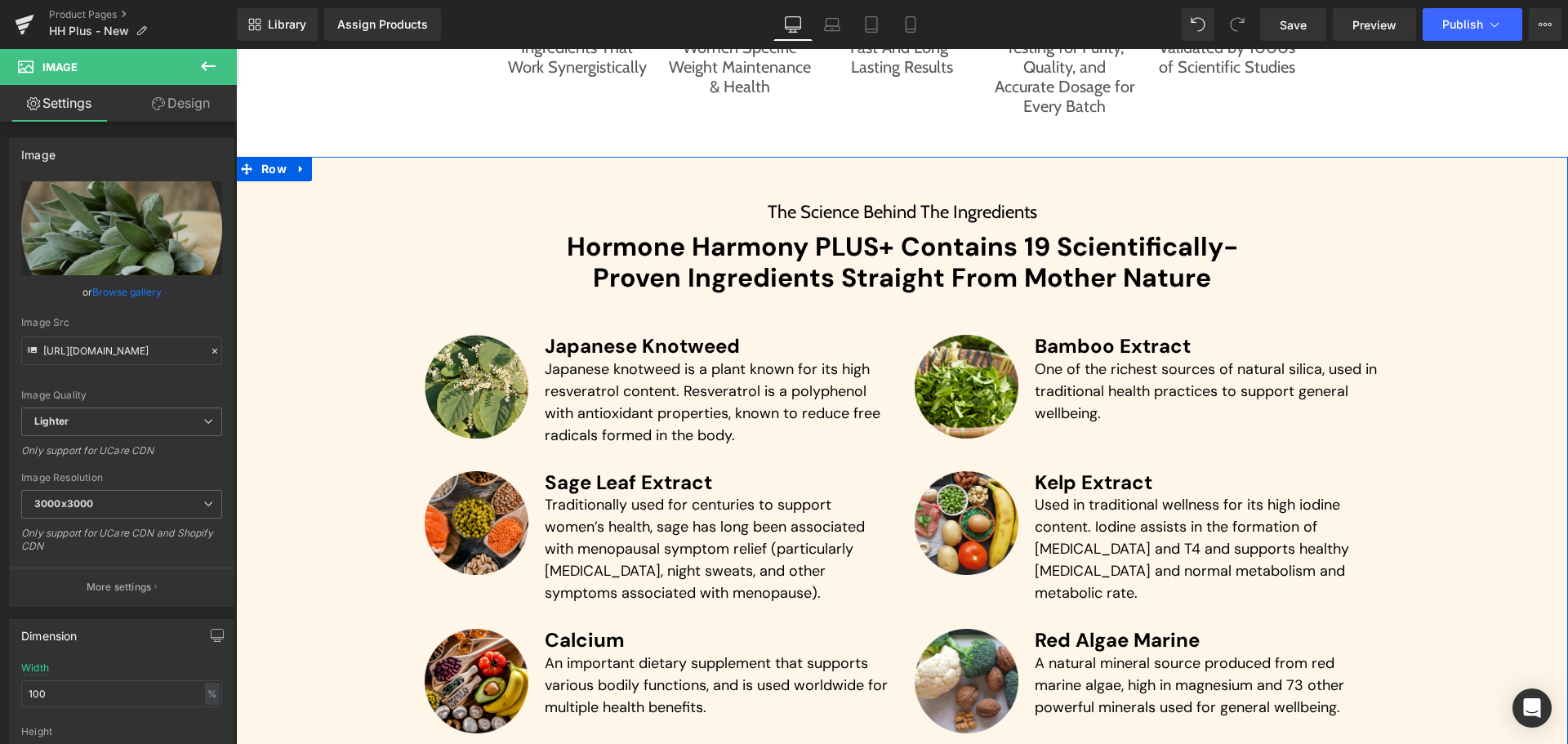
click at [494, 508] on img at bounding box center [477, 523] width 104 height 104
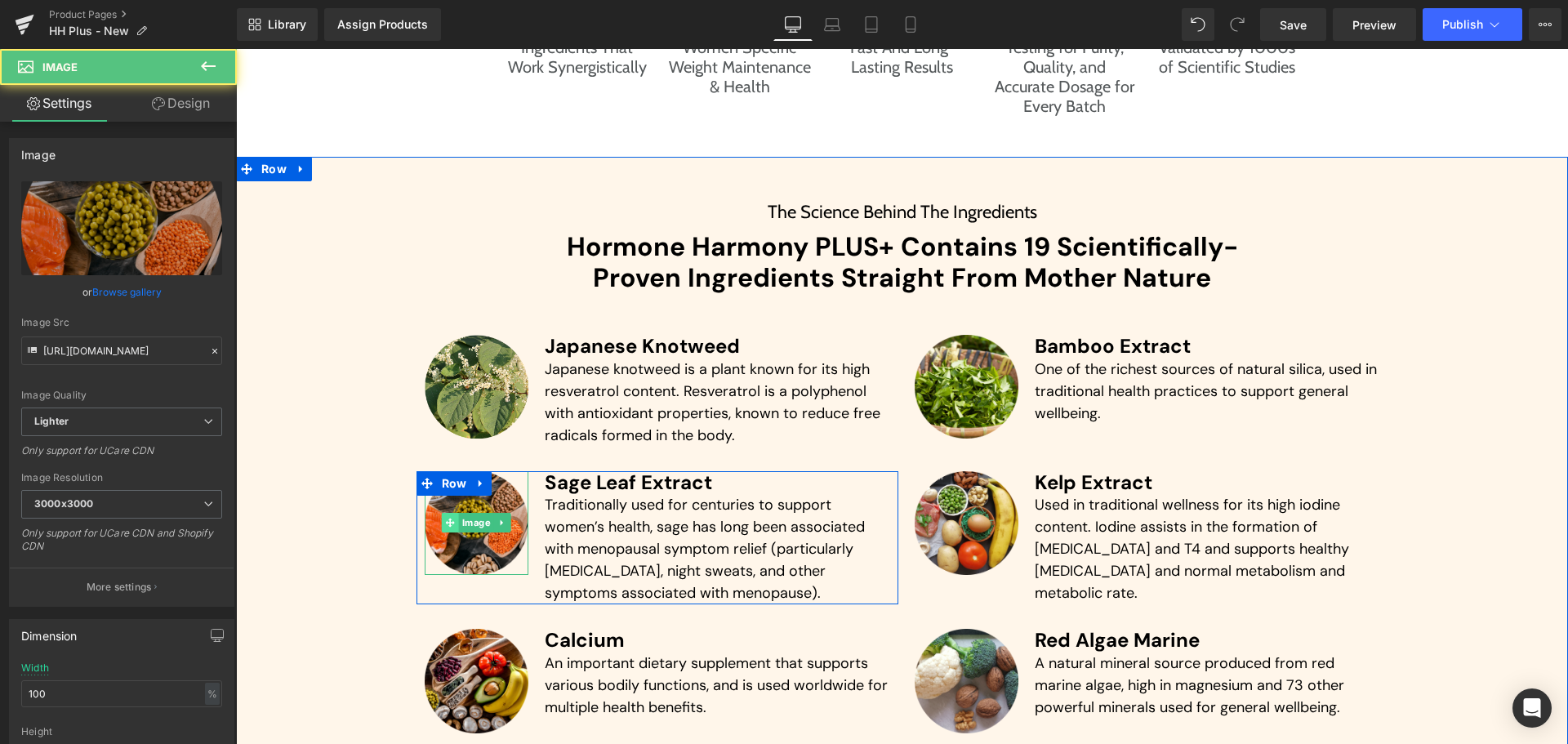
scroll to position [3847, 0]
click at [448, 528] on span at bounding box center [450, 523] width 17 height 19
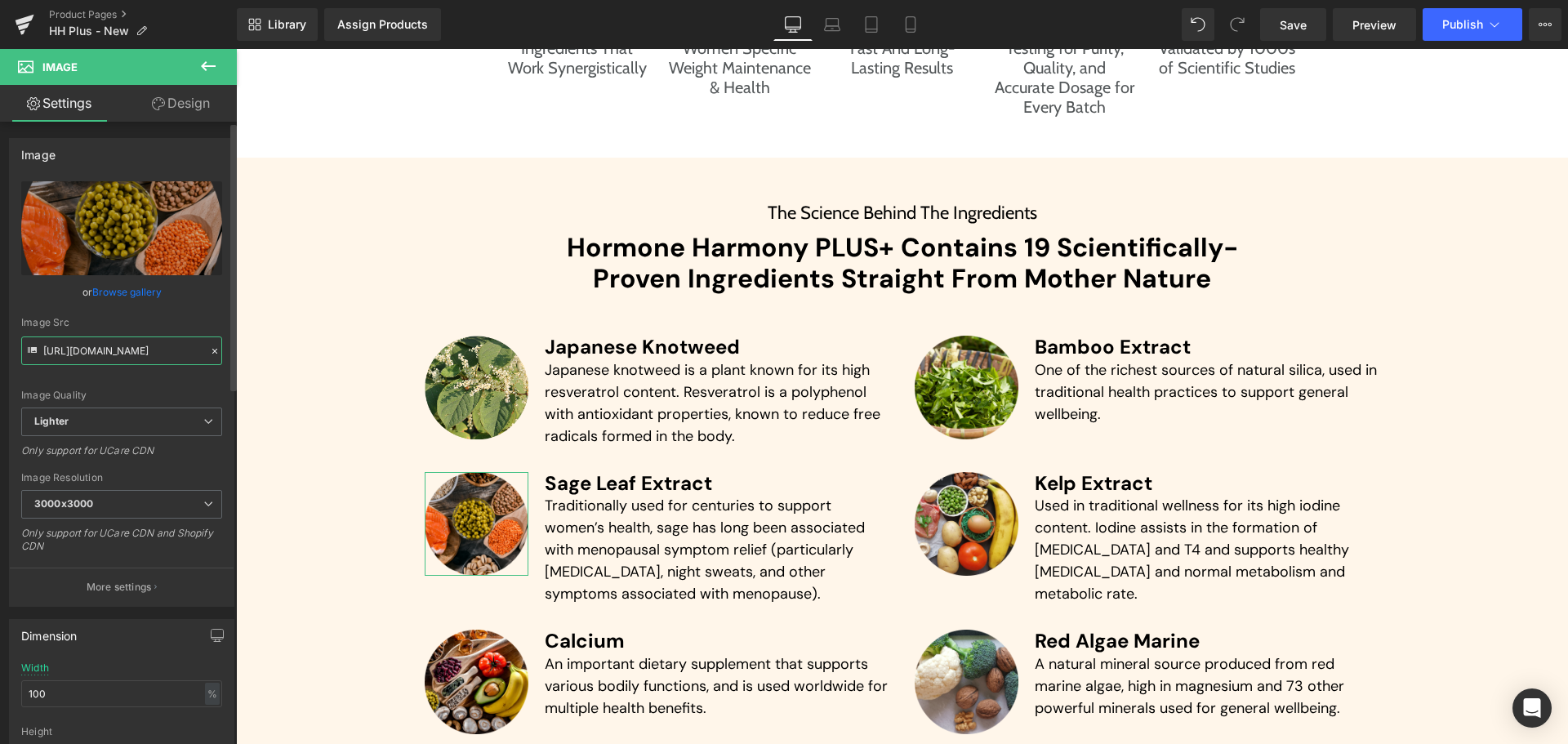
click at [102, 351] on input "[URL][DOMAIN_NAME]" at bounding box center [121, 351] width 201 height 29
paste input "90c3cf13-99df-40b6-826d-6385f9bfc288/-/format/auto/-/preview/3000x3000/-/qualit…"
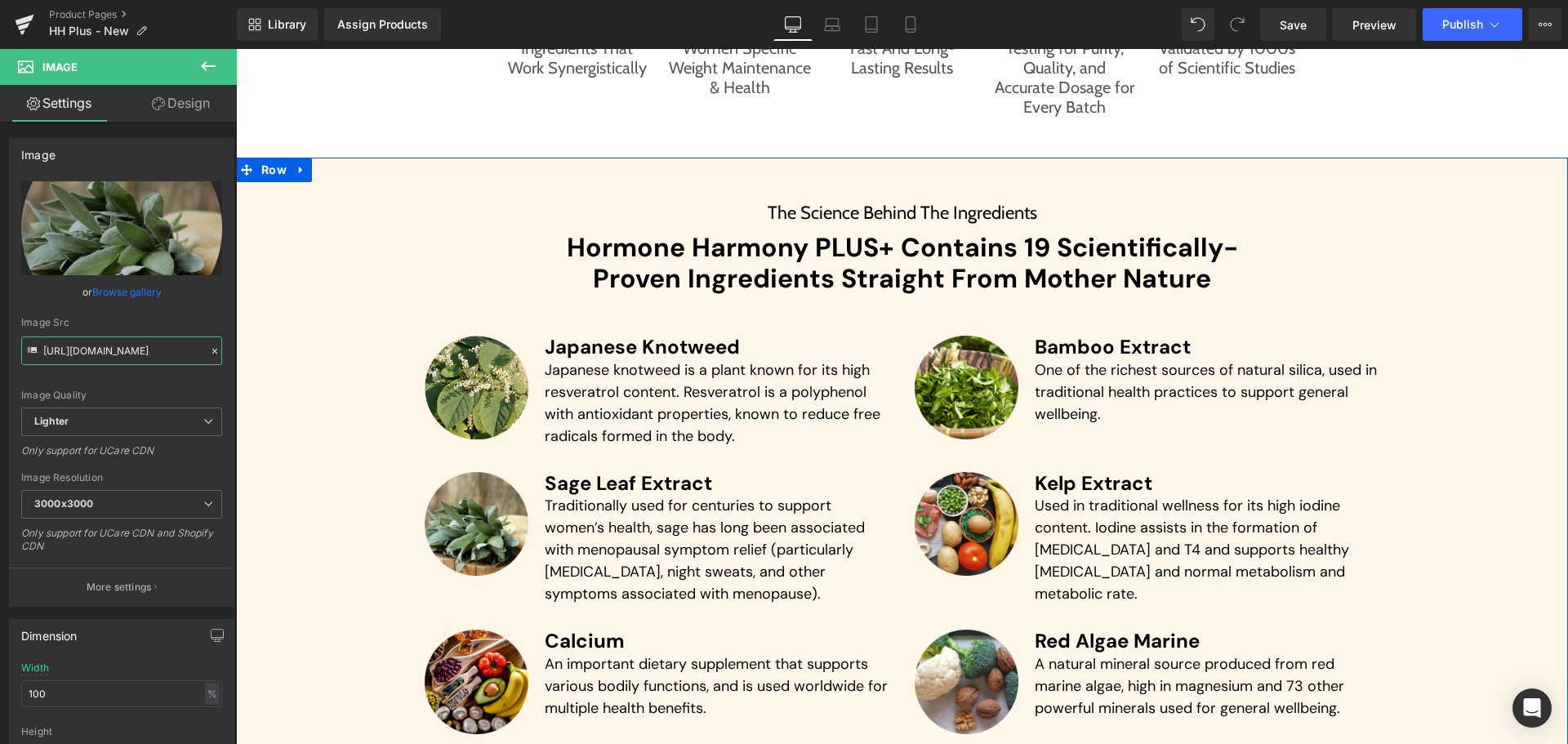
type input "[URL][DOMAIN_NAME]"
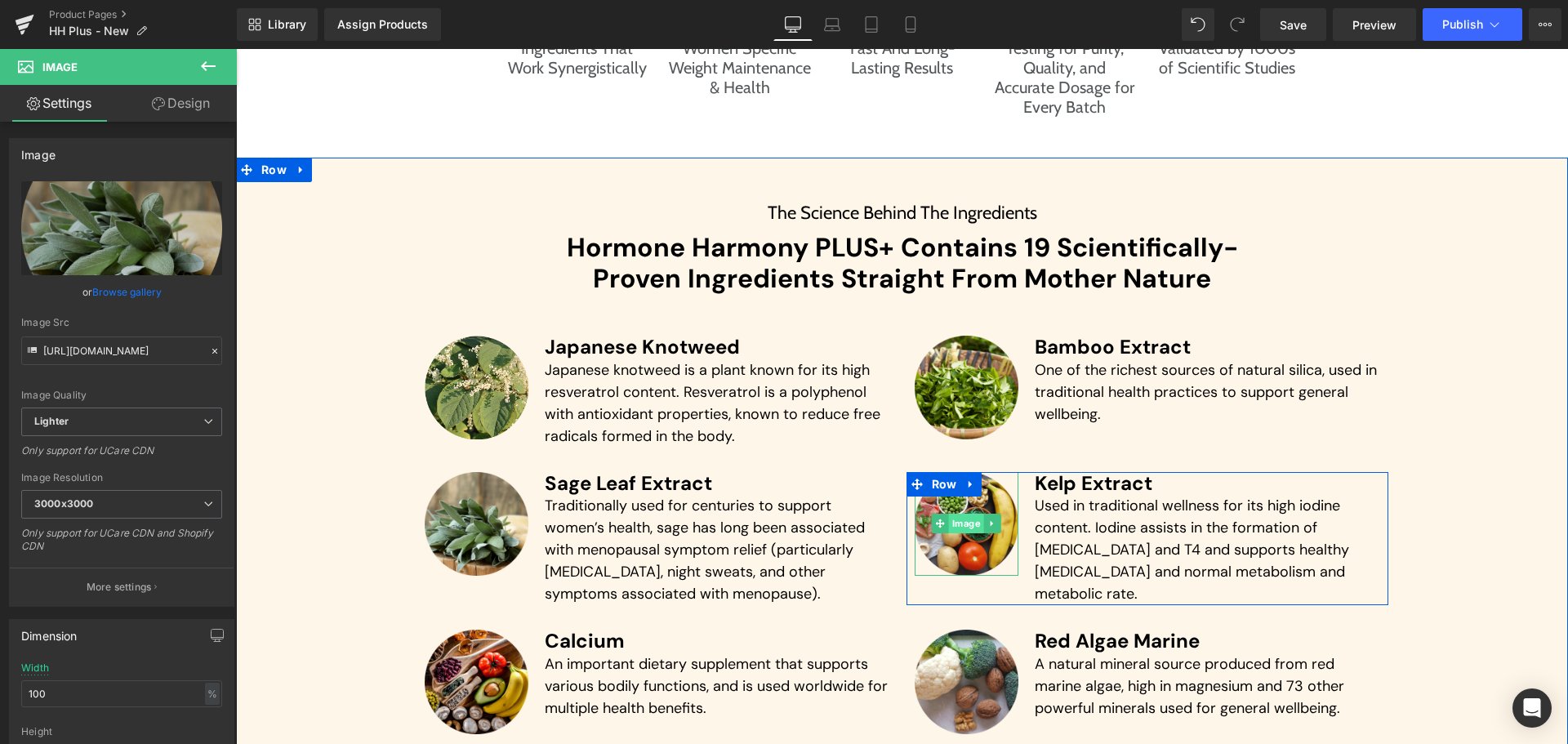
click at [962, 528] on span "Image" at bounding box center [967, 523] width 35 height 19
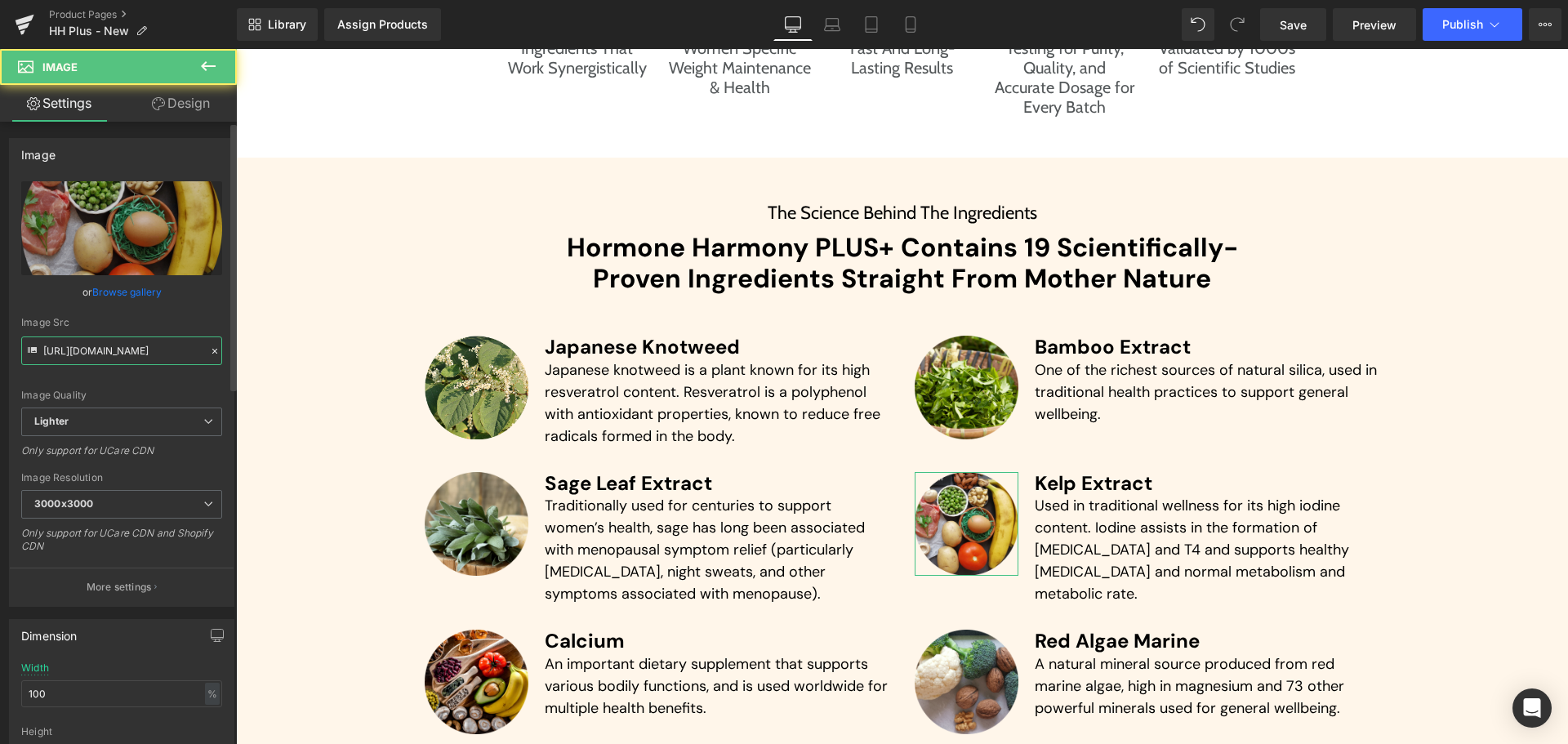
click at [137, 363] on input "[URL][DOMAIN_NAME]" at bounding box center [121, 351] width 201 height 29
paste input "[URL][DOMAIN_NAME]"
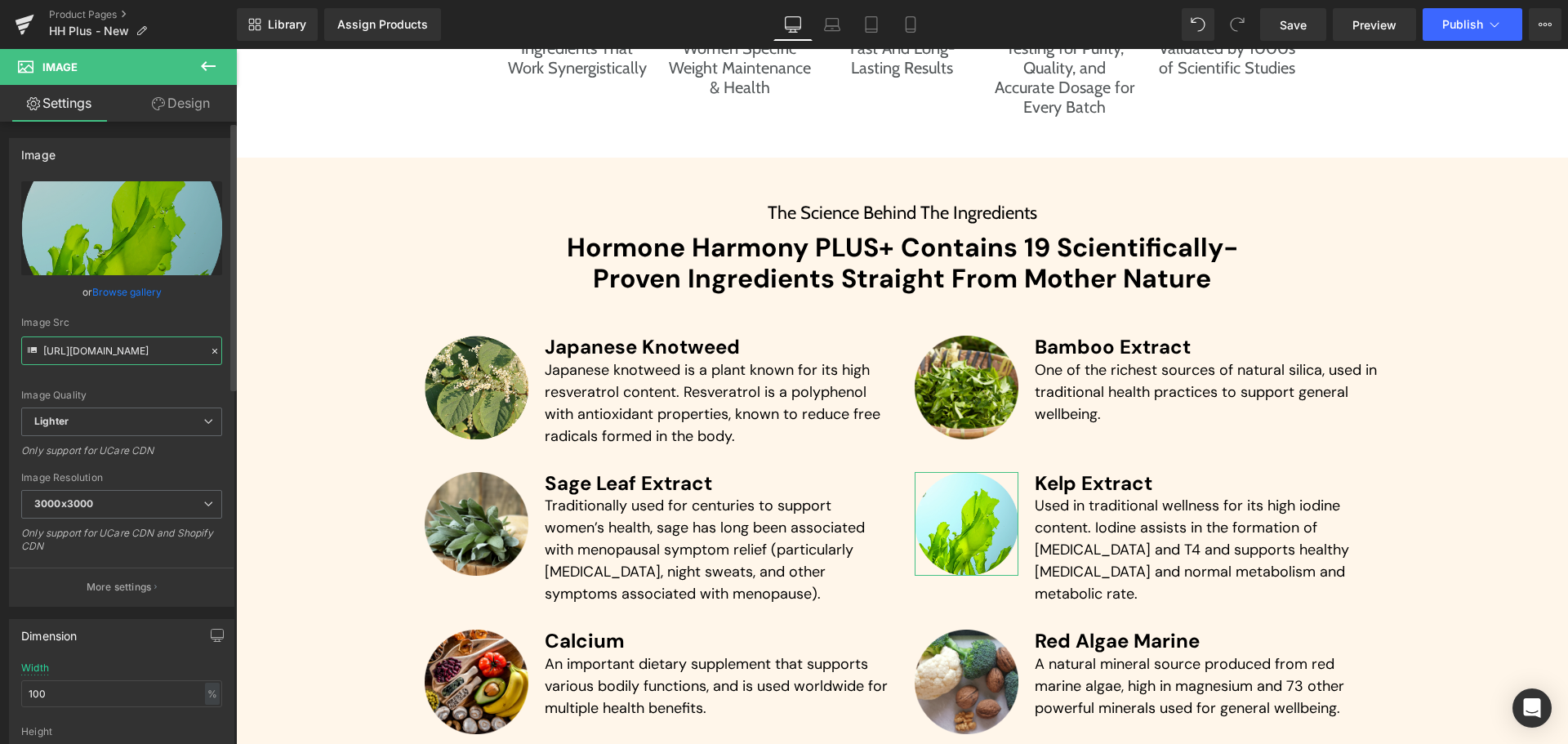
type input "[URL][DOMAIN_NAME]"
click at [197, 290] on div "or Browse gallery" at bounding box center [121, 291] width 201 height 17
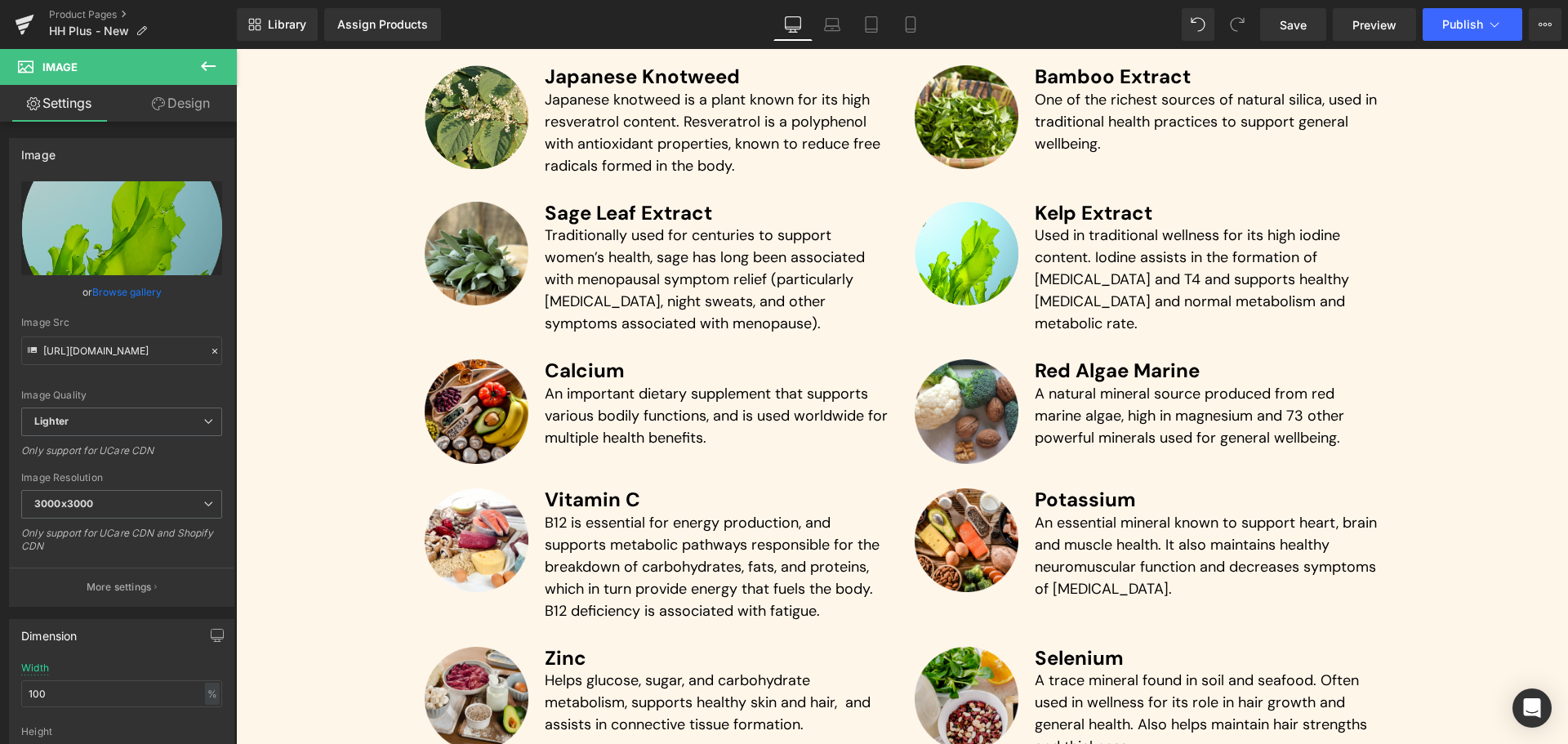
scroll to position [4118, 0]
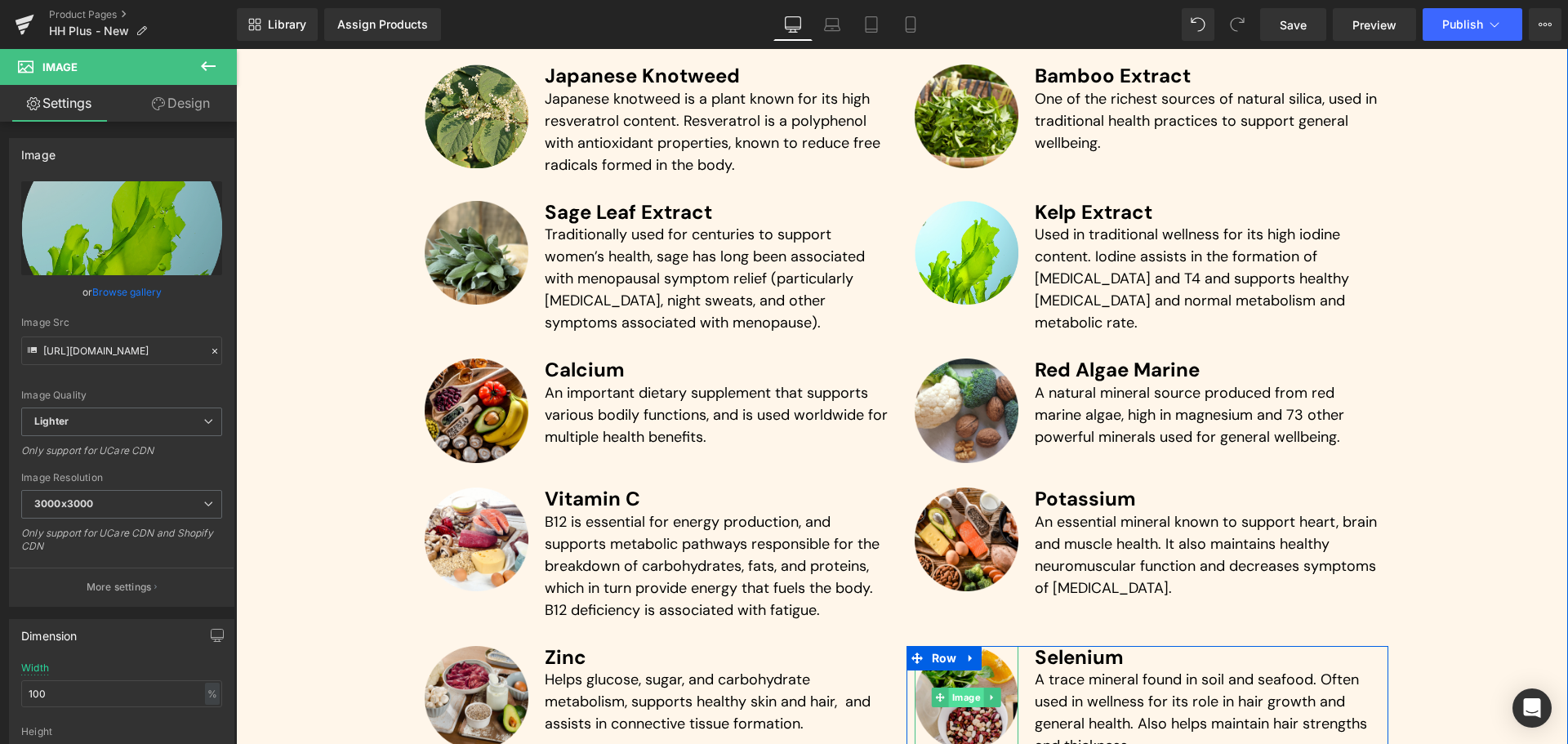
click at [959, 688] on span "Image" at bounding box center [967, 697] width 35 height 19
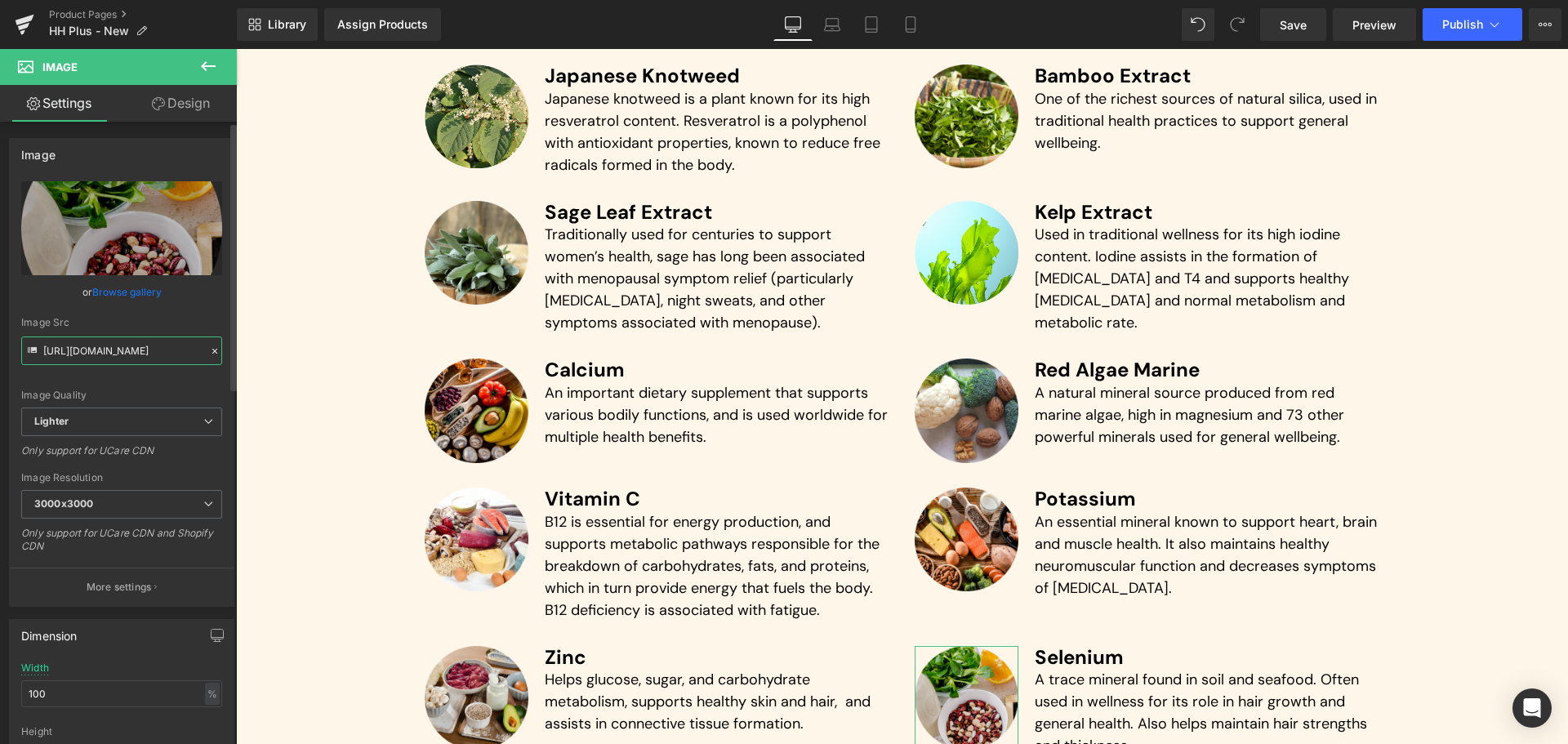
click at [140, 352] on input "[URL][DOMAIN_NAME]" at bounding box center [121, 351] width 201 height 29
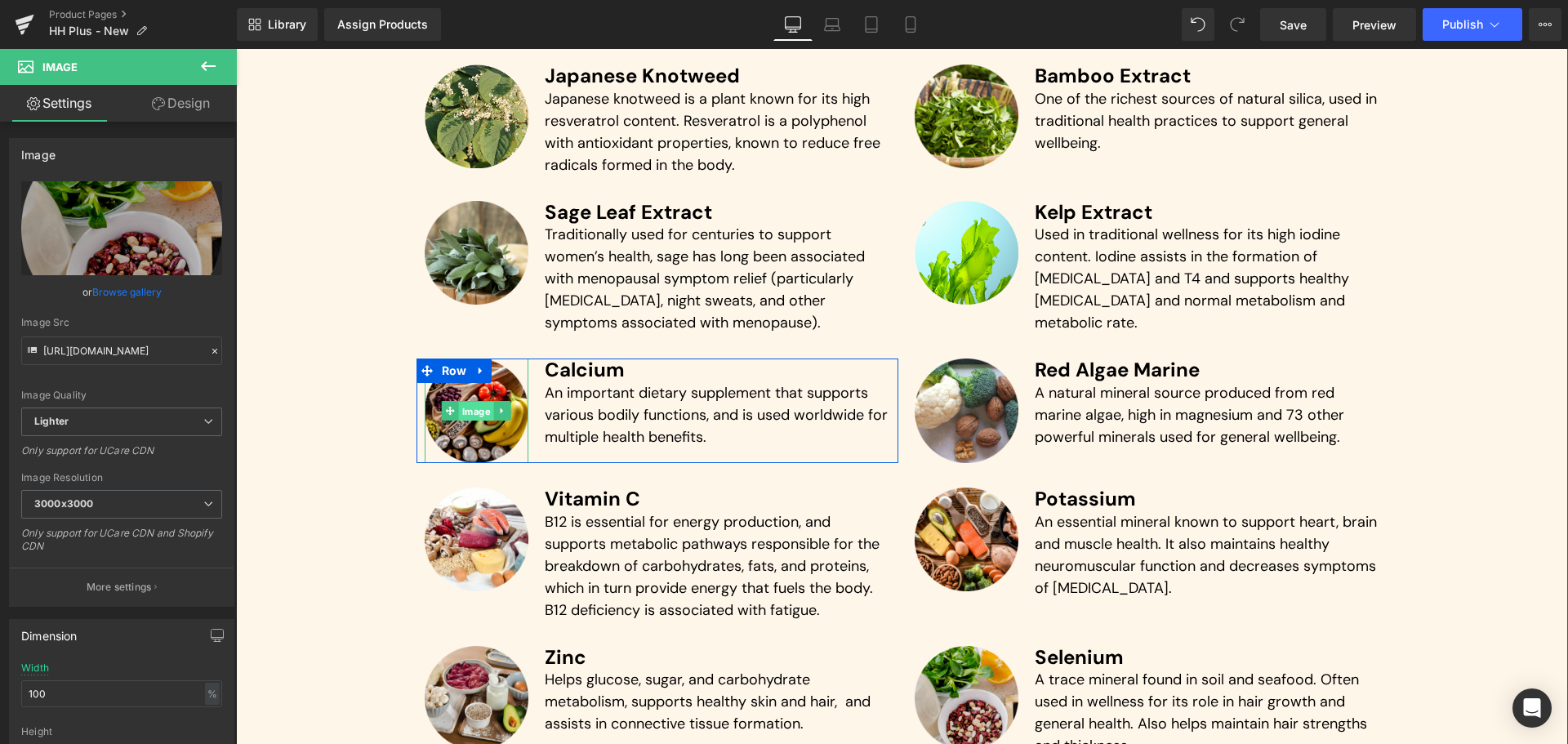
click at [464, 419] on span "Image" at bounding box center [476, 411] width 35 height 19
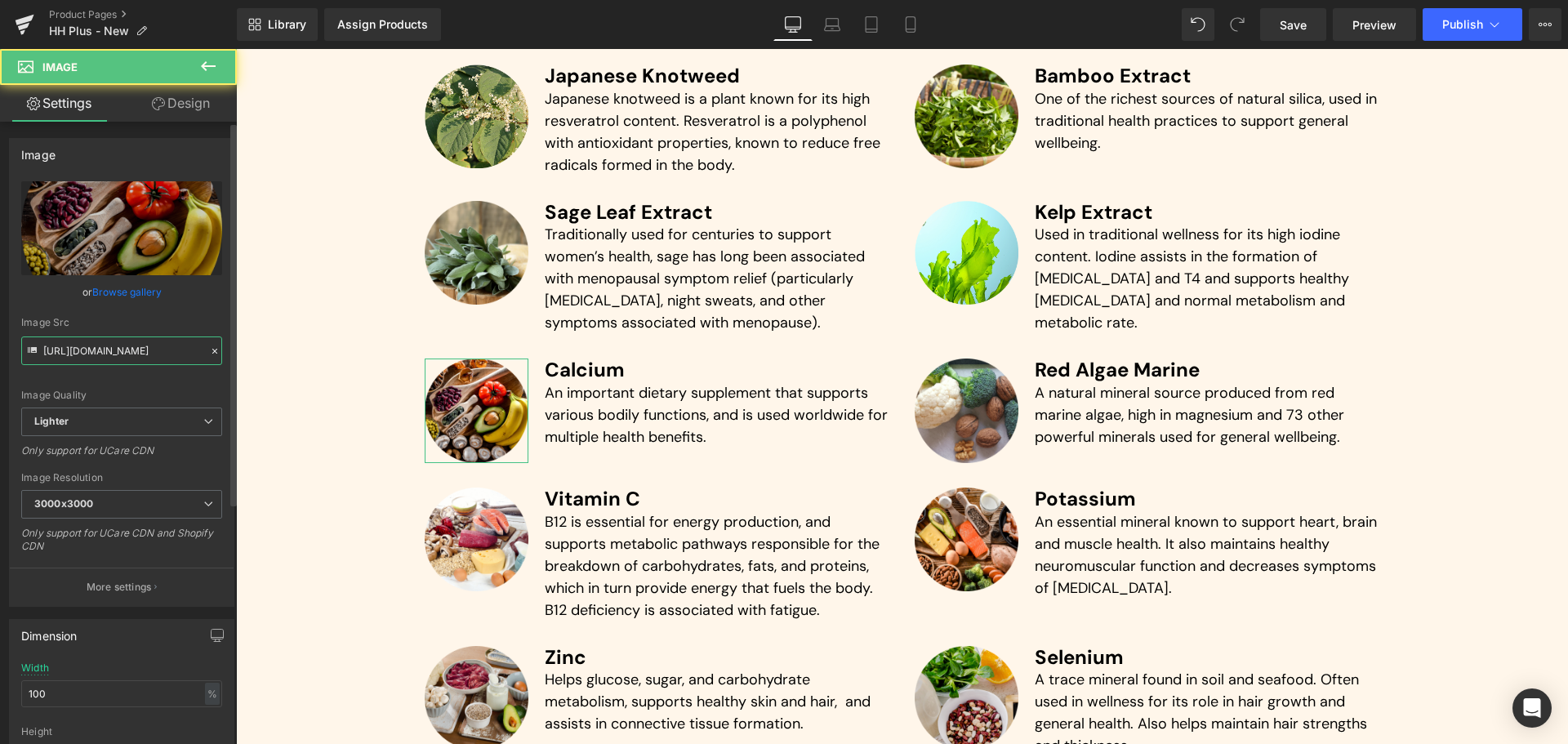
click at [121, 357] on input "[URL][DOMAIN_NAME]" at bounding box center [121, 351] width 201 height 29
paste input "5b0b03a0-77d6-48f8-b3a6-25a96b404ba1/-/format/auto/-/preview/3000x3000/-/qualit…"
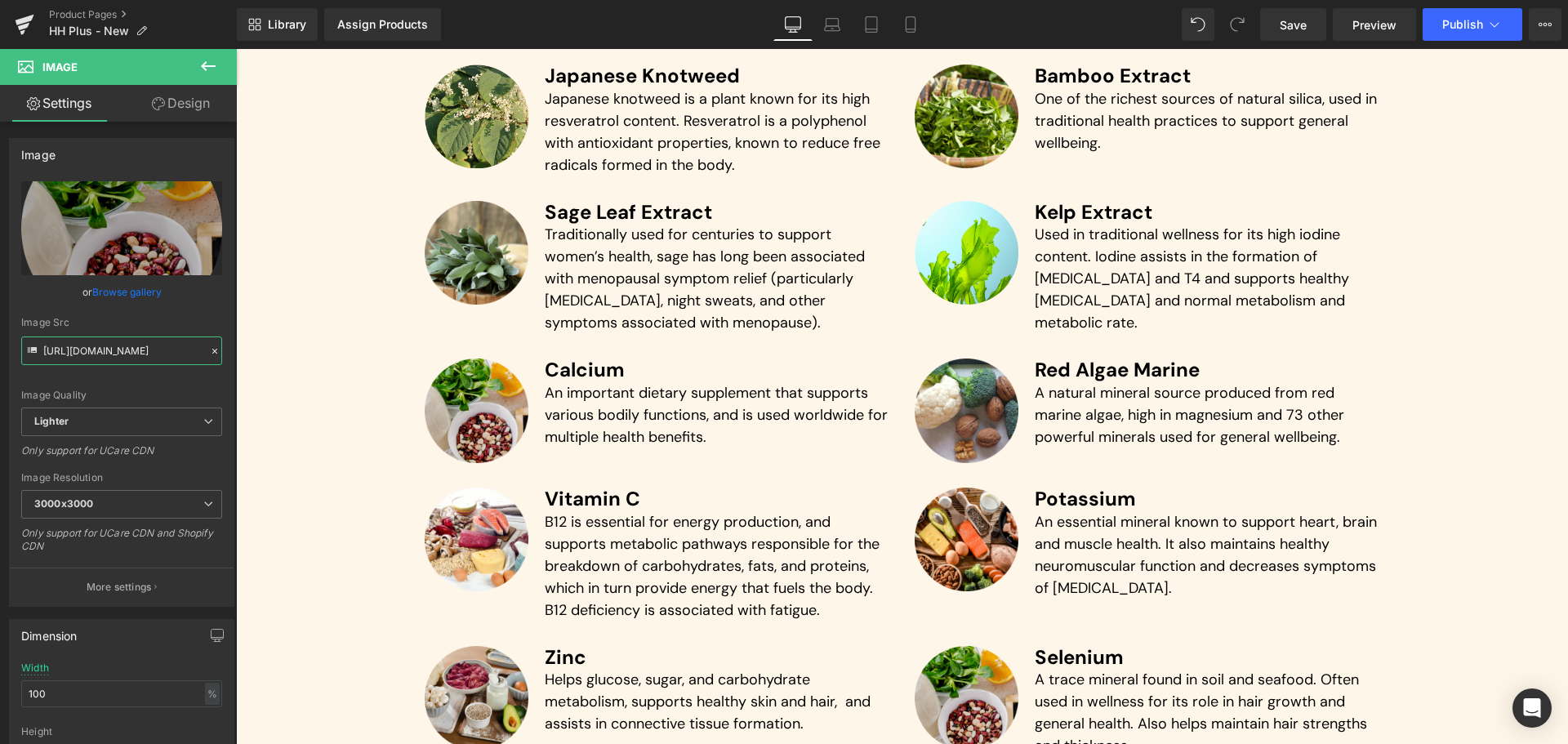
type input "[URL][DOMAIN_NAME]"
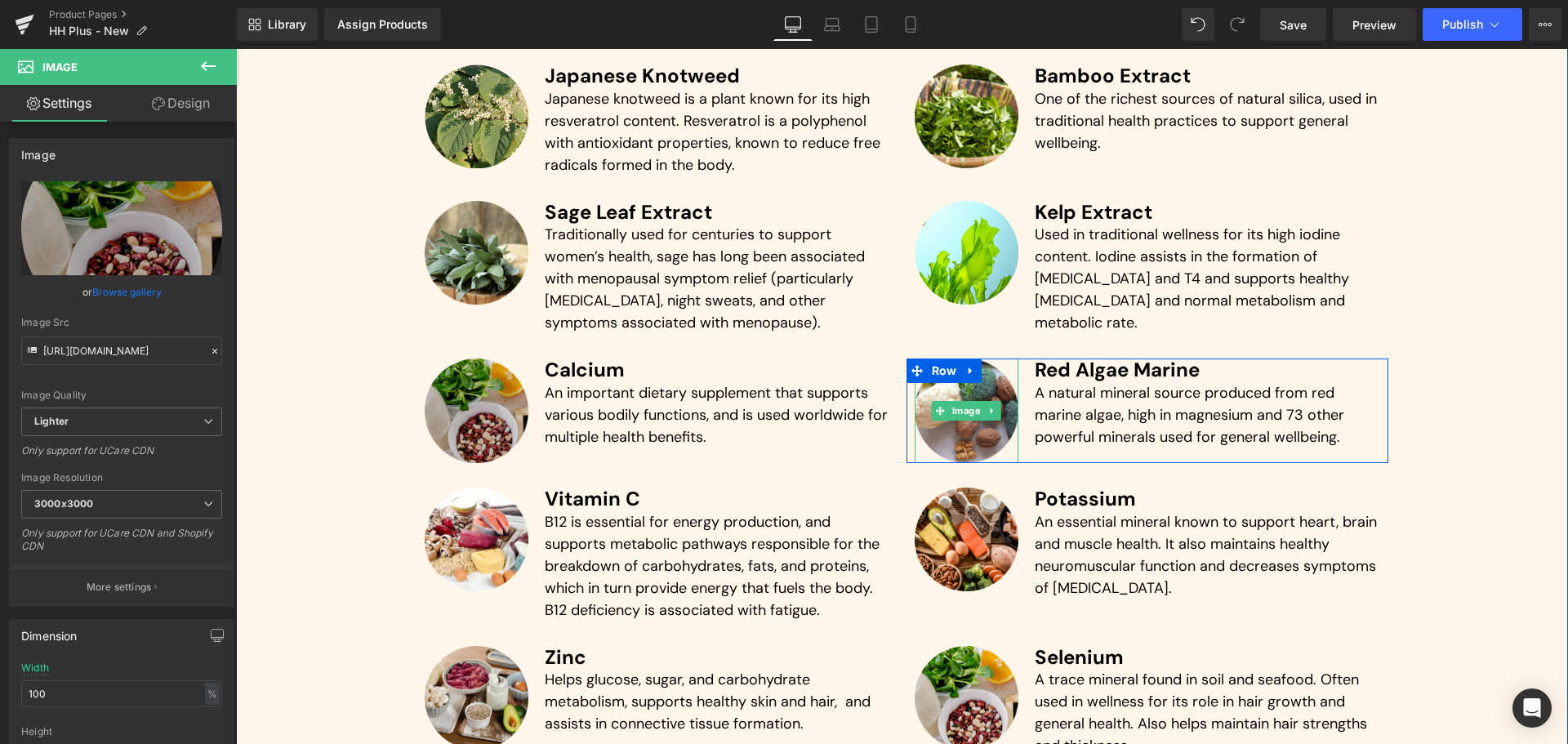
click at [952, 396] on img at bounding box center [967, 411] width 104 height 104
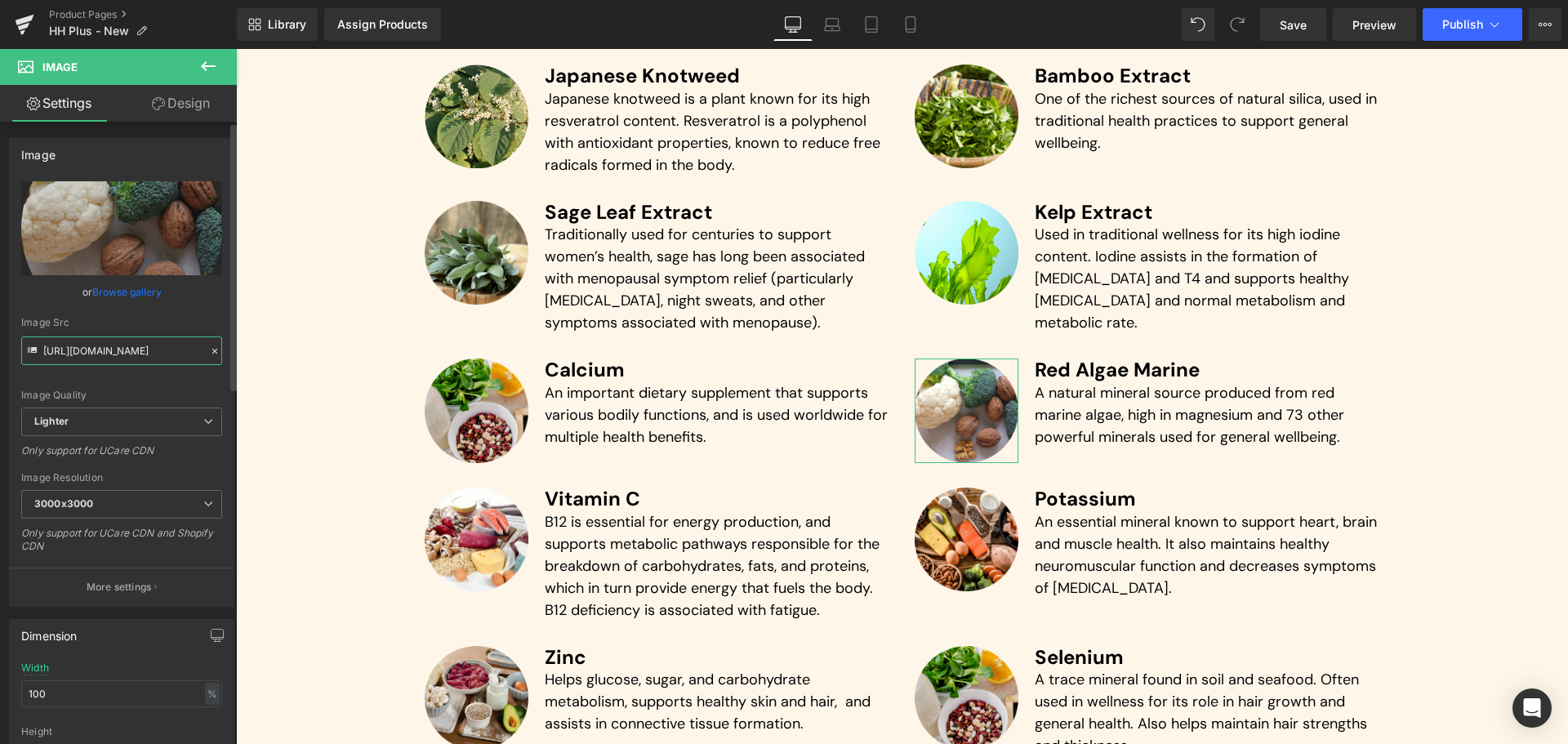
click at [90, 361] on input "[URL][DOMAIN_NAME]" at bounding box center [121, 351] width 201 height 29
paste input "5556f036-684a-408f-8ddf-1c607ed064b7/-/format/auto/-/preview/3000x3000/-/qualit…"
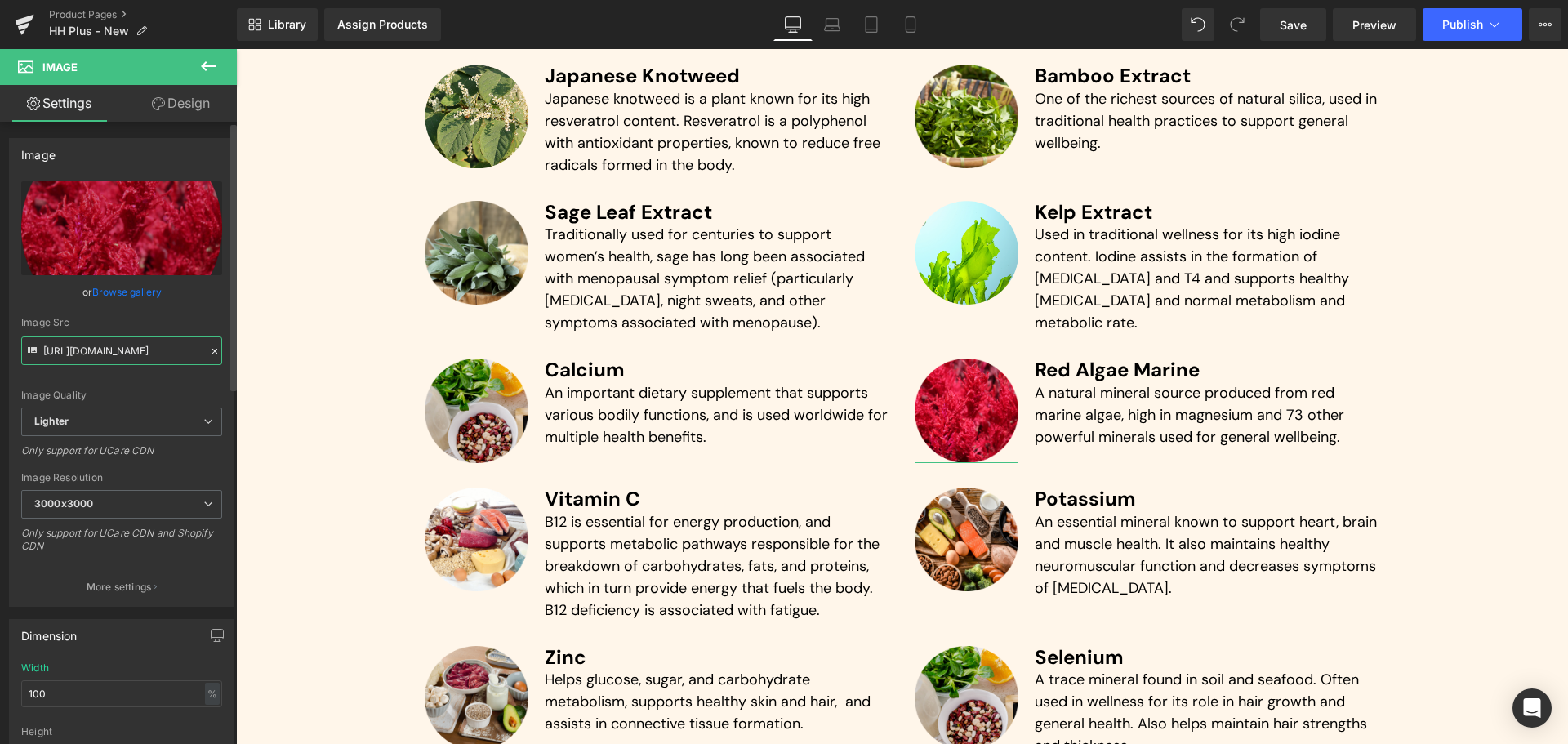
type input "[URL][DOMAIN_NAME]"
click at [203, 322] on div "Image Src" at bounding box center [121, 322] width 201 height 12
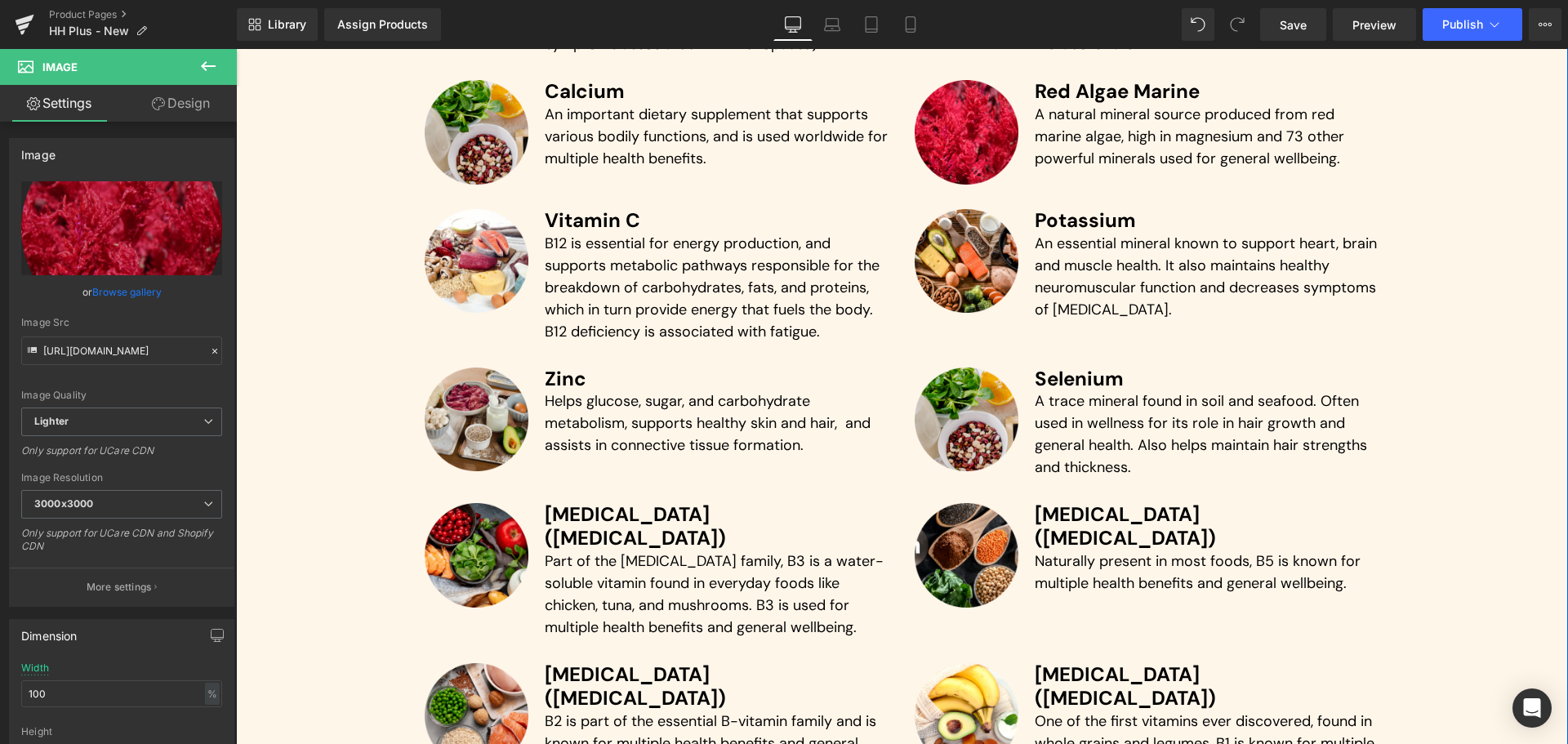
scroll to position [4394, 0]
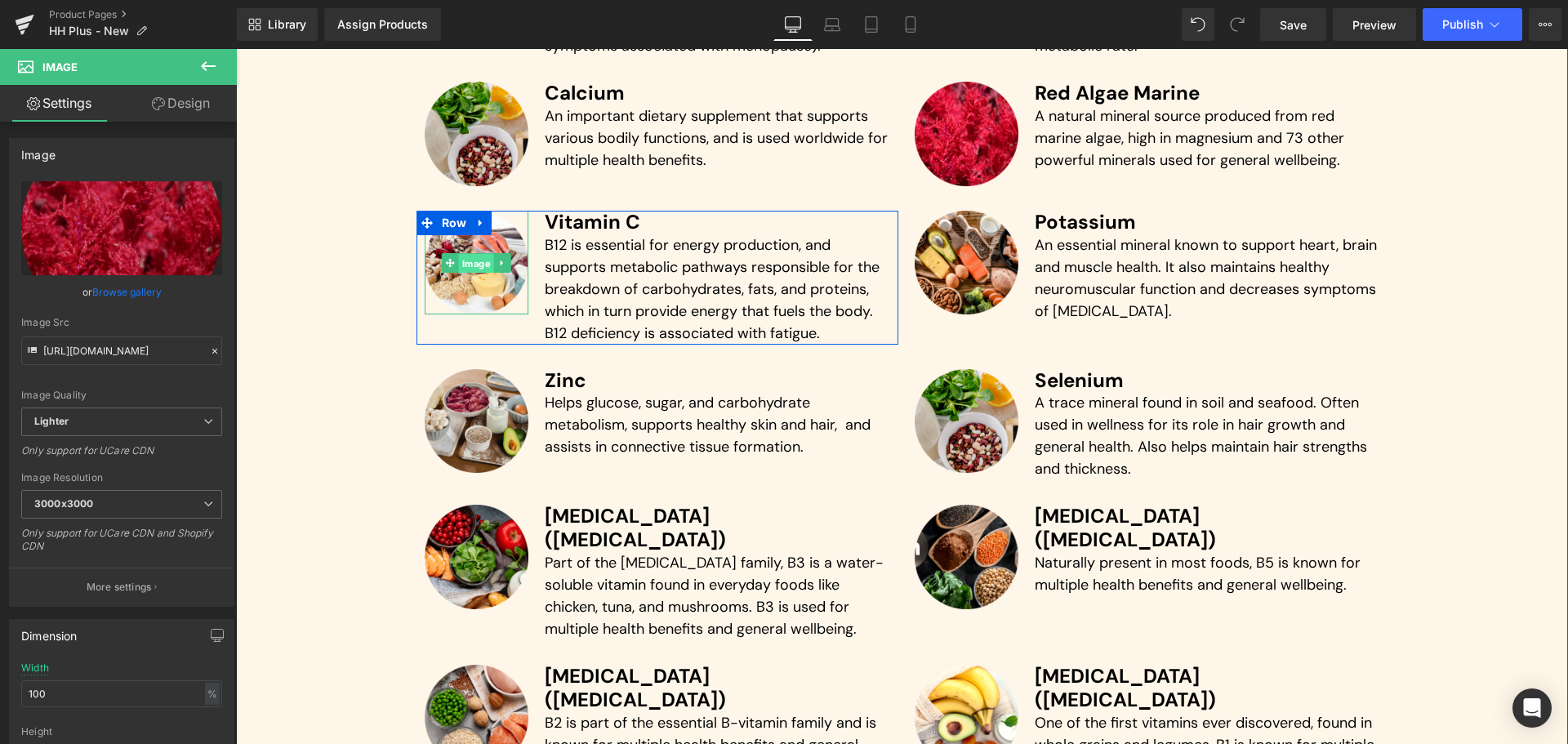
click at [472, 256] on span "Image" at bounding box center [476, 262] width 35 height 19
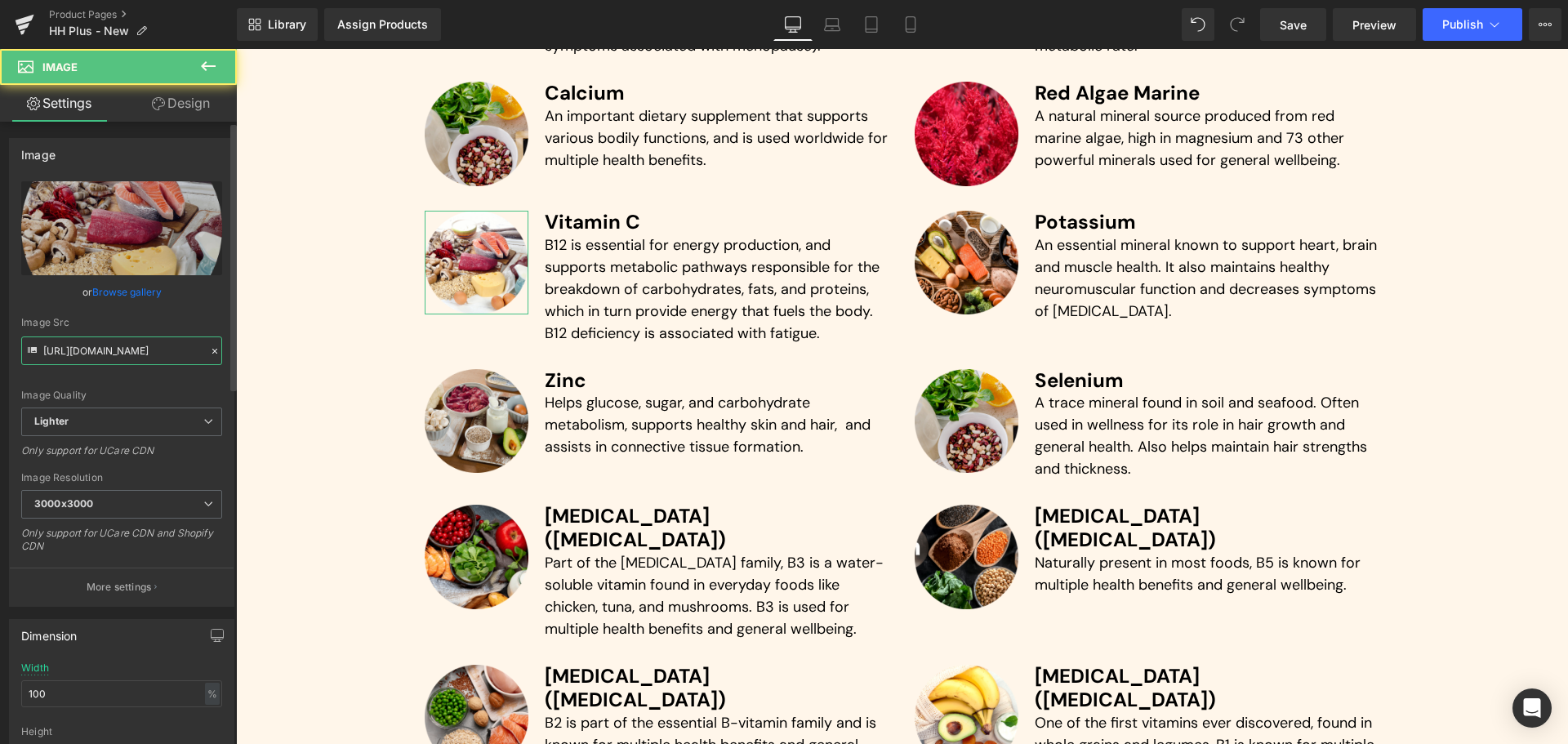
click at [113, 348] on input "[URL][DOMAIN_NAME]" at bounding box center [121, 351] width 201 height 29
paste input "3d60a0a2-3442-4e90-9b6c-3cfec2d58f58/-/format/auto/-/preview/3000x3000/-/qualit…"
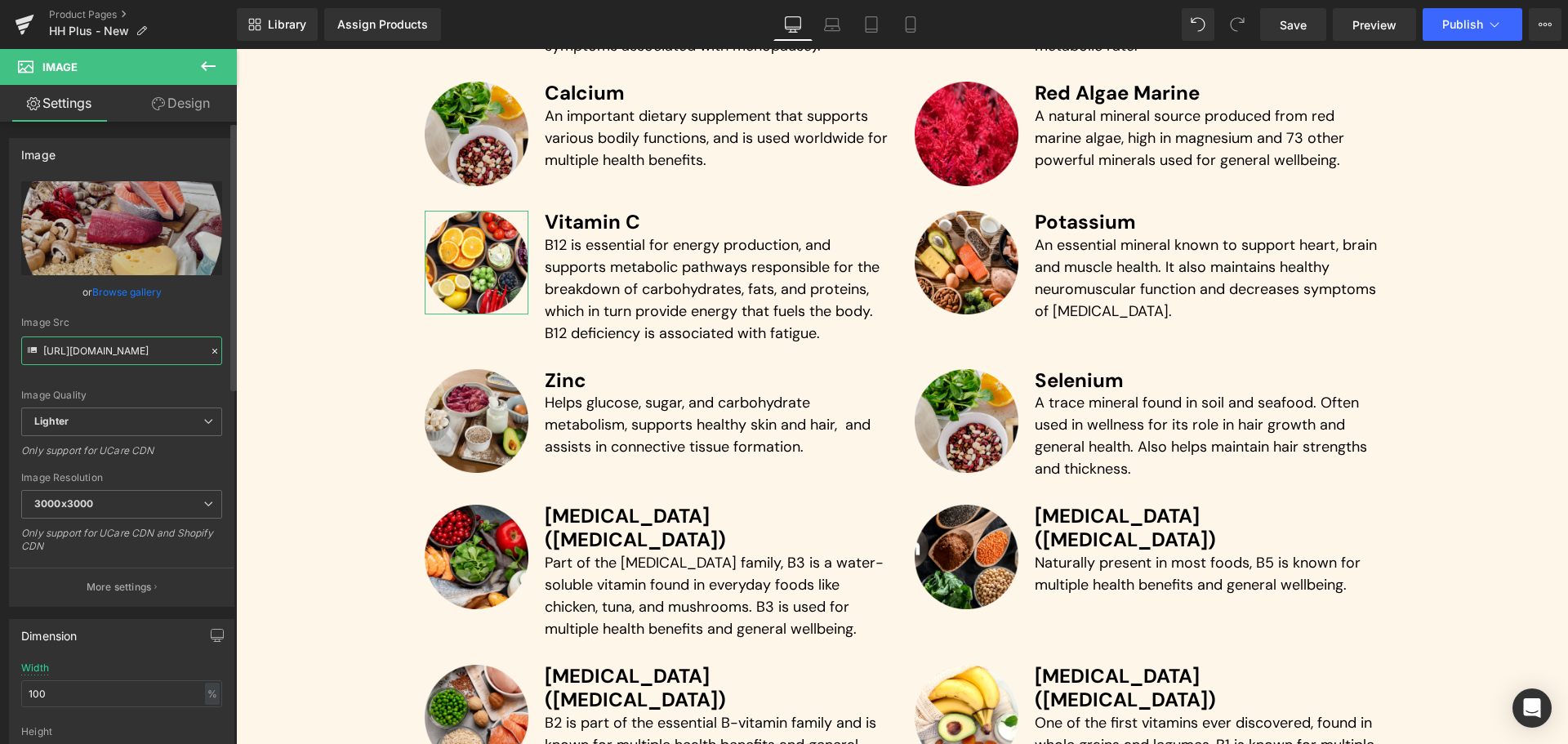
type input "[URL][DOMAIN_NAME]"
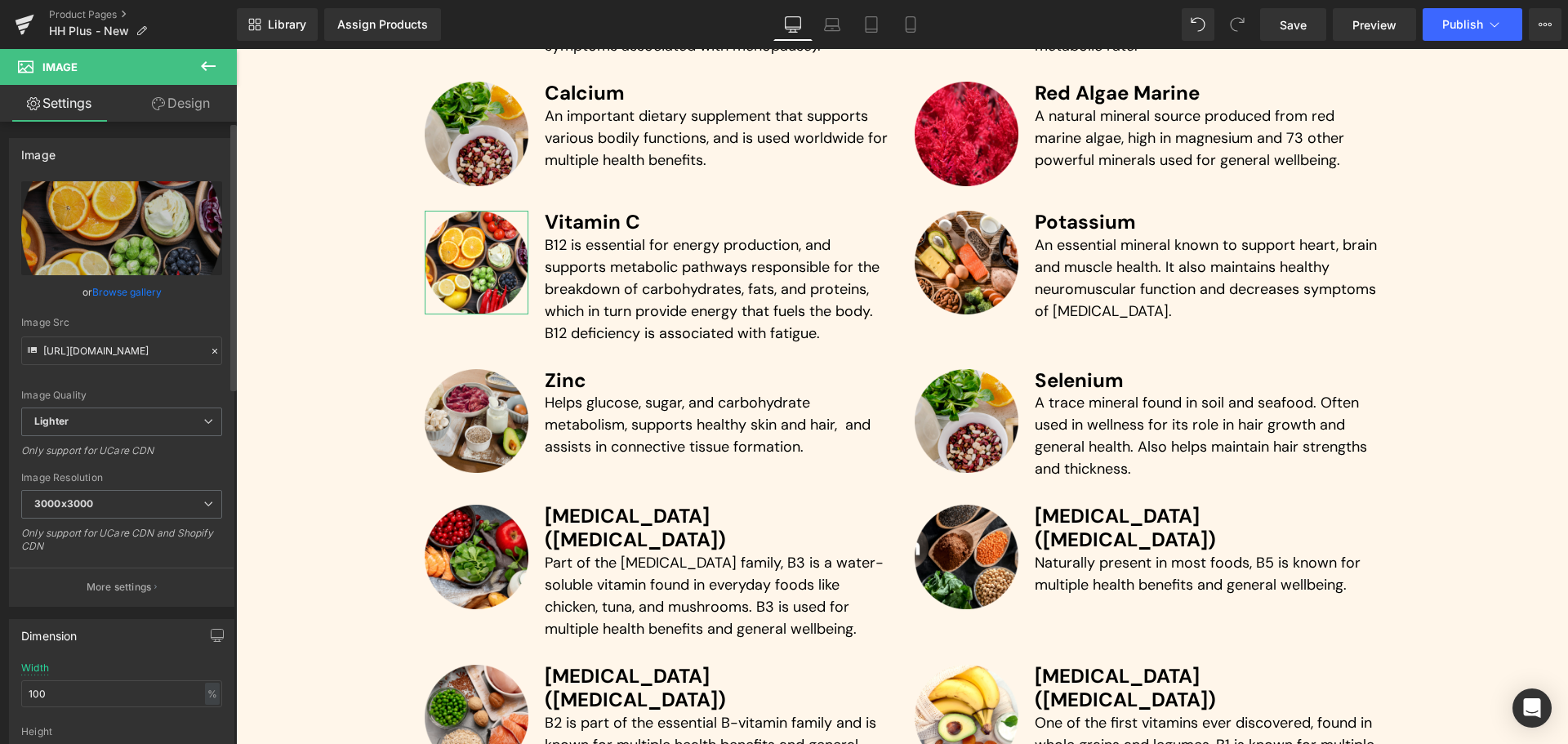
click at [196, 306] on div "Image Quality Lighter Lightest Lighter Lighter Lightest Only support for UCare …" at bounding box center [121, 294] width 201 height 226
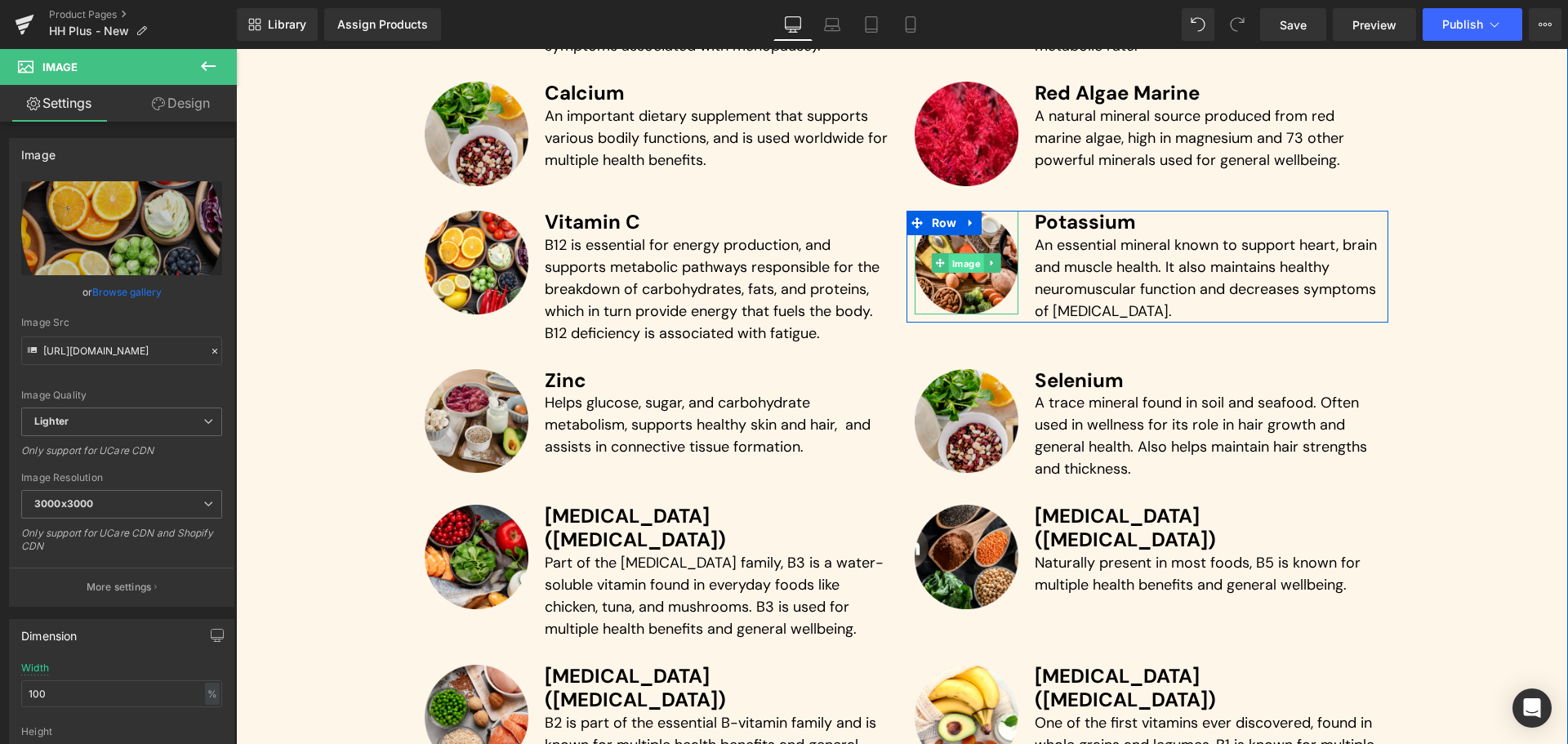
click at [959, 260] on span "Image" at bounding box center [967, 262] width 35 height 19
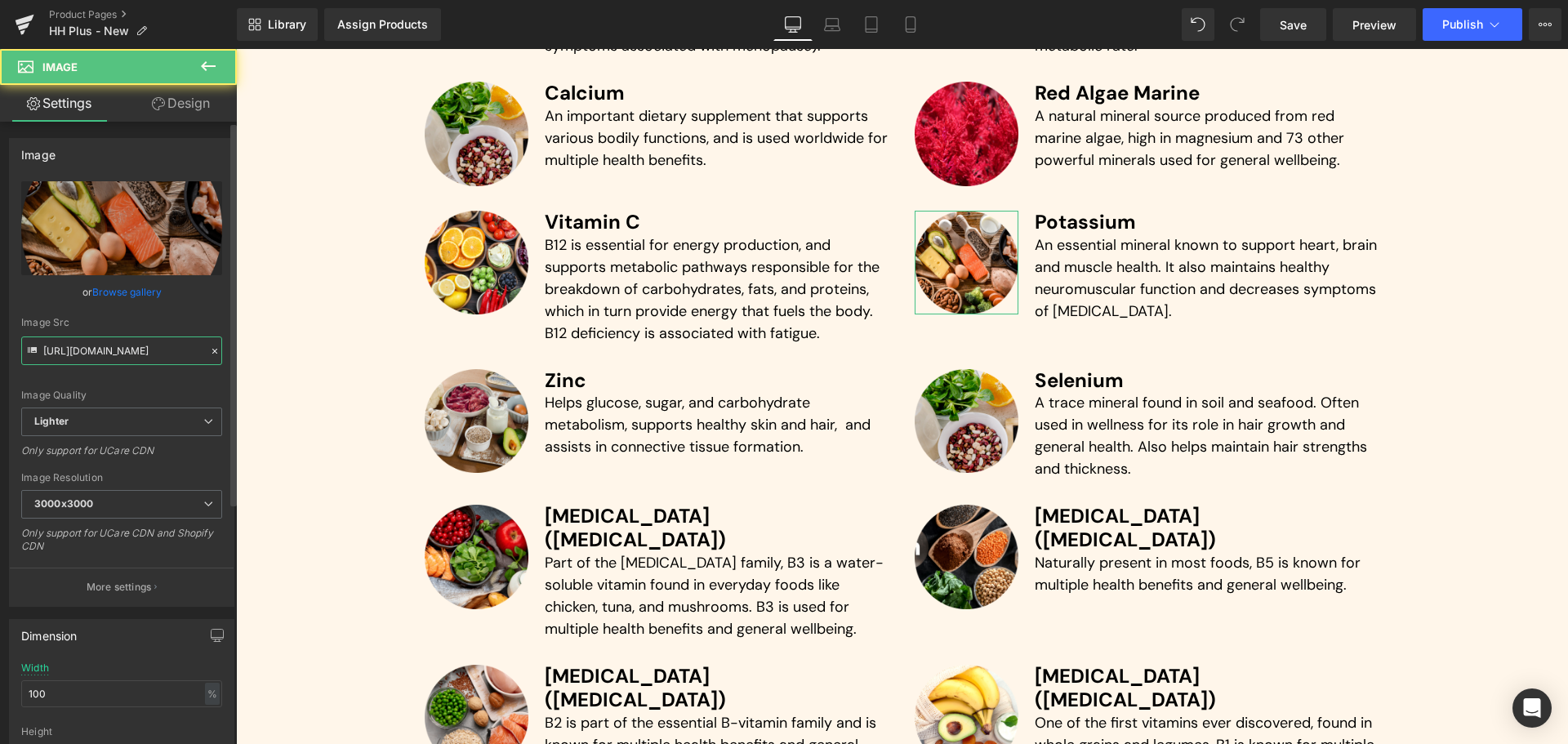
click at [108, 351] on input "[URL][DOMAIN_NAME]" at bounding box center [121, 351] width 201 height 29
paste input "4a521b8e-9576-4ced-9b18-6f63f8bad38a/-/format/auto/-/preview/3000x3000/-/qualit…"
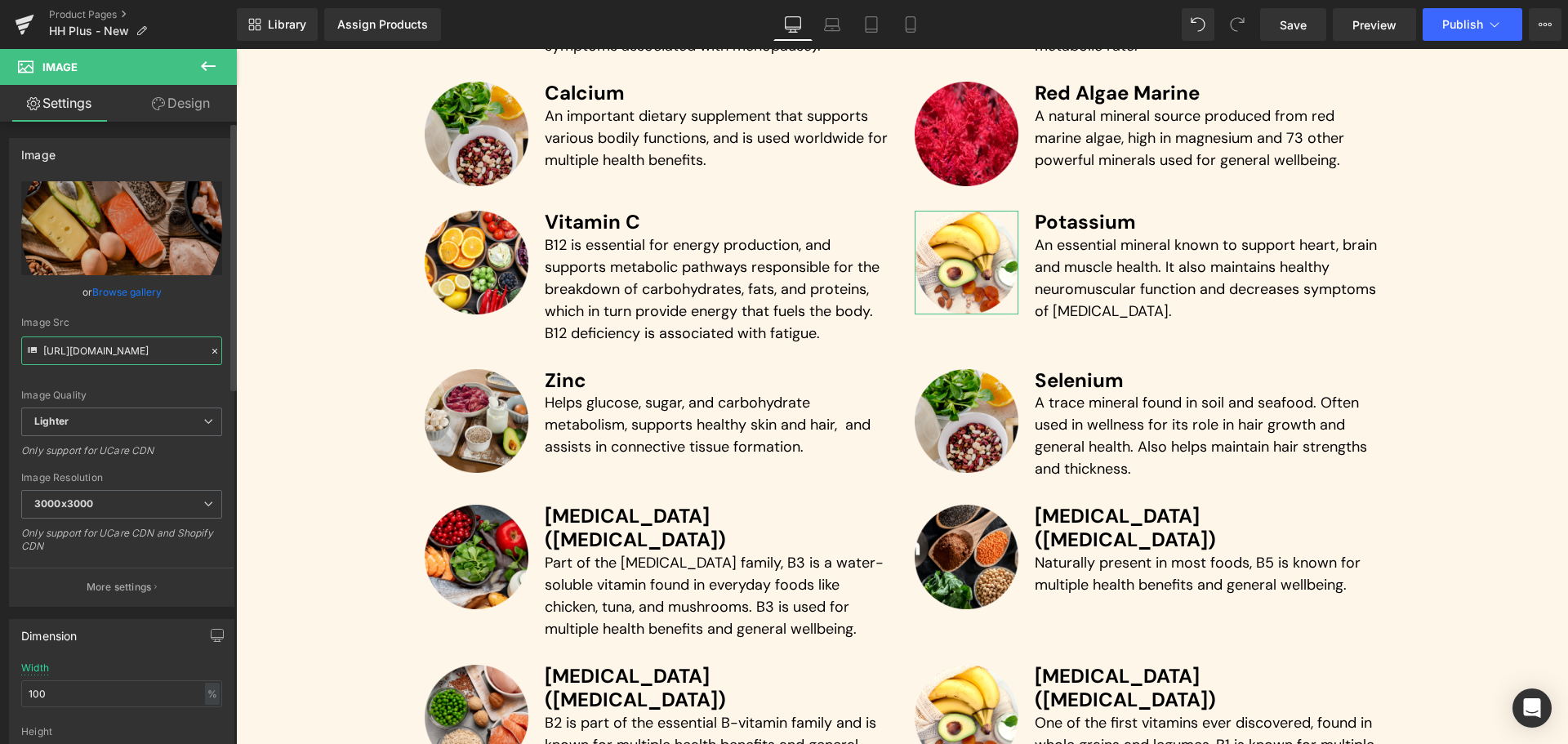
type input "[URL][DOMAIN_NAME]"
click at [204, 308] on div "Image Quality Lighter Lightest Lighter Lighter Lightest Only support for UCare …" at bounding box center [121, 294] width 201 height 226
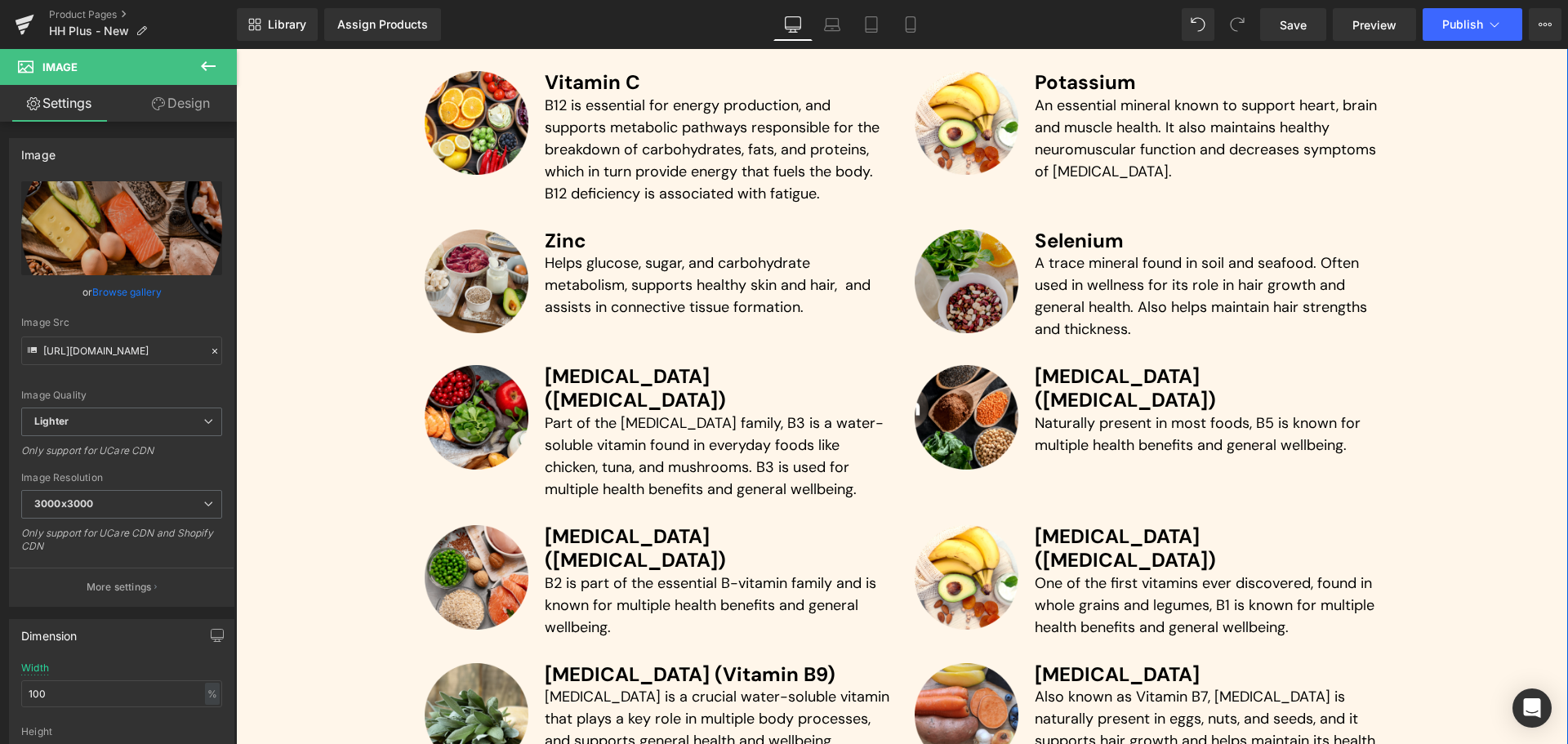
scroll to position [4535, 0]
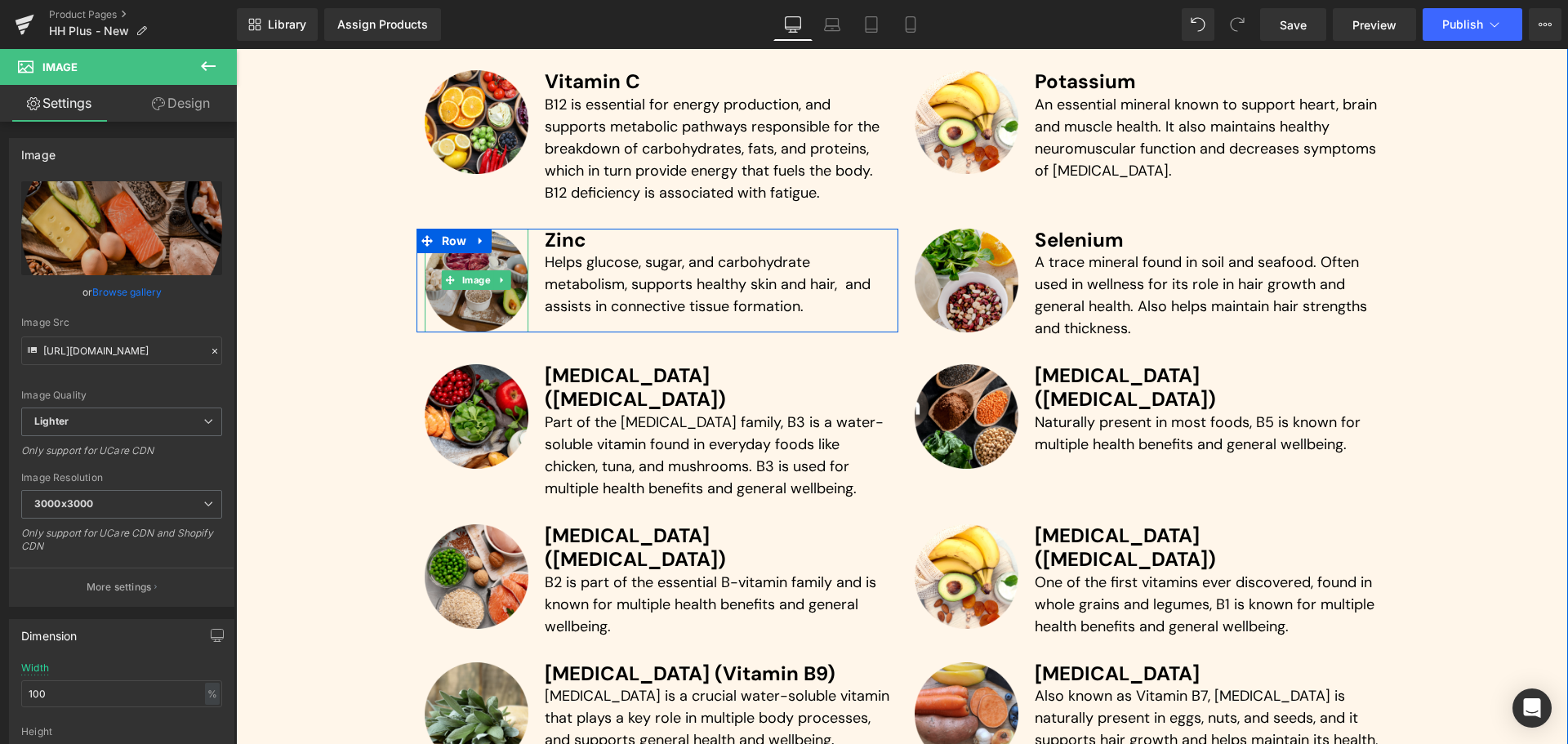
click at [443, 310] on img at bounding box center [477, 280] width 104 height 104
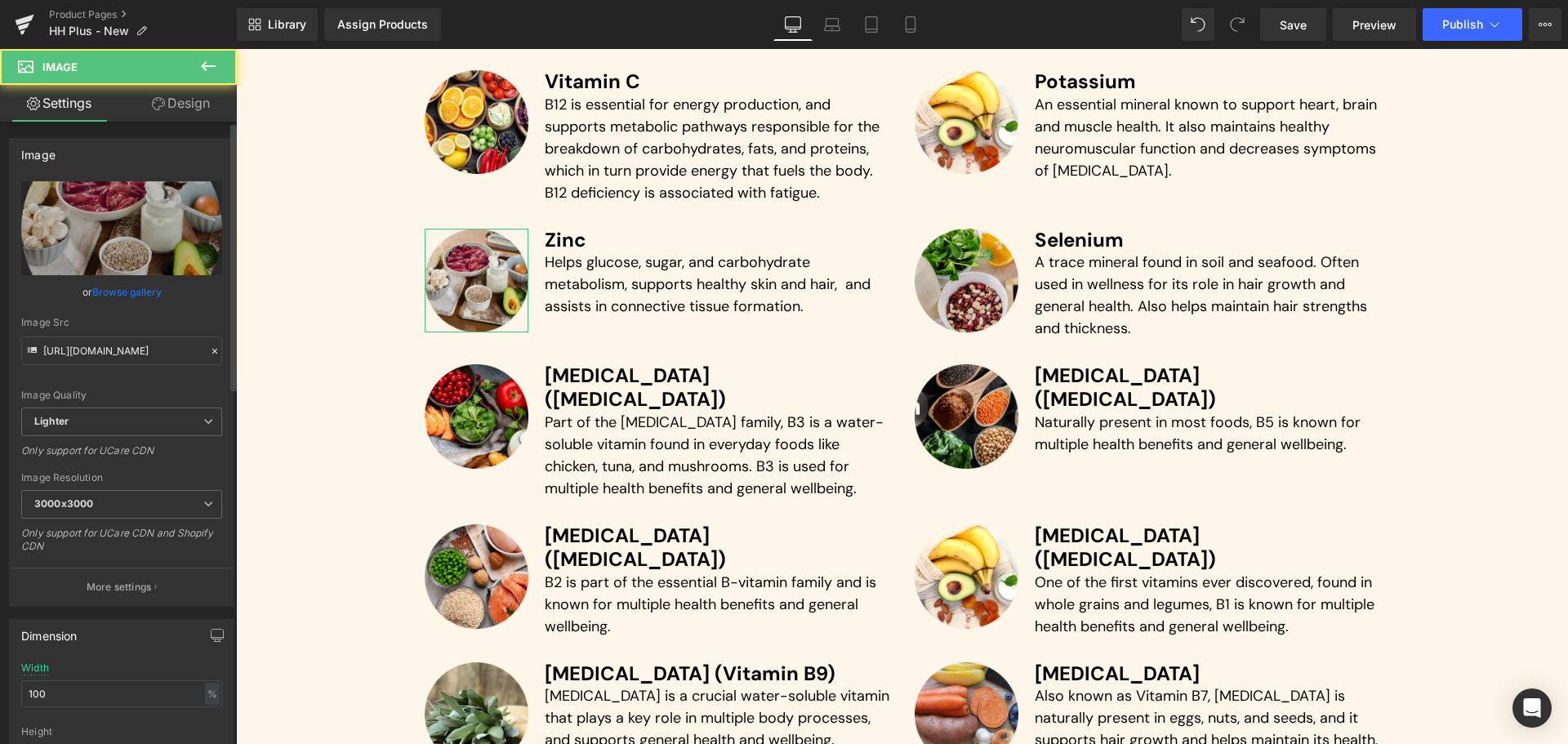
click at [74, 369] on div "Image Quality Lighter Lightest Lighter Lighter Lightest Only support for UCare …" at bounding box center [121, 294] width 201 height 226
click at [85, 357] on input "[URL][DOMAIN_NAME]" at bounding box center [121, 351] width 201 height 29
paste input "5a8fed89-d95e-4765-890d-9e75926a9b5f/-/format/auto/-/preview/3000x3000/-/qualit…"
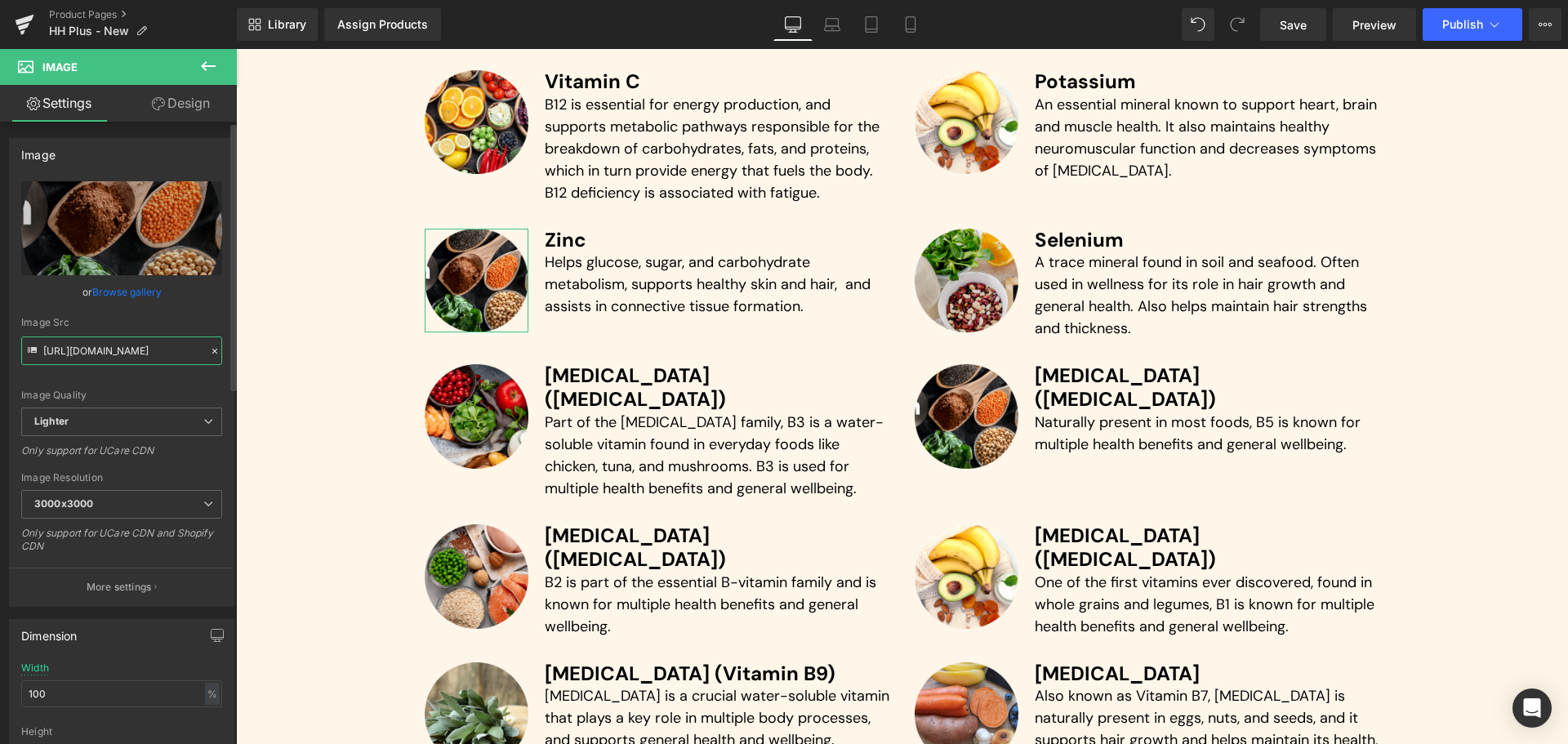
type input "[URL][DOMAIN_NAME]"
click at [206, 301] on div "Image Quality Lighter Lightest Lighter Lighter Lightest Only support for UCare …" at bounding box center [121, 294] width 201 height 226
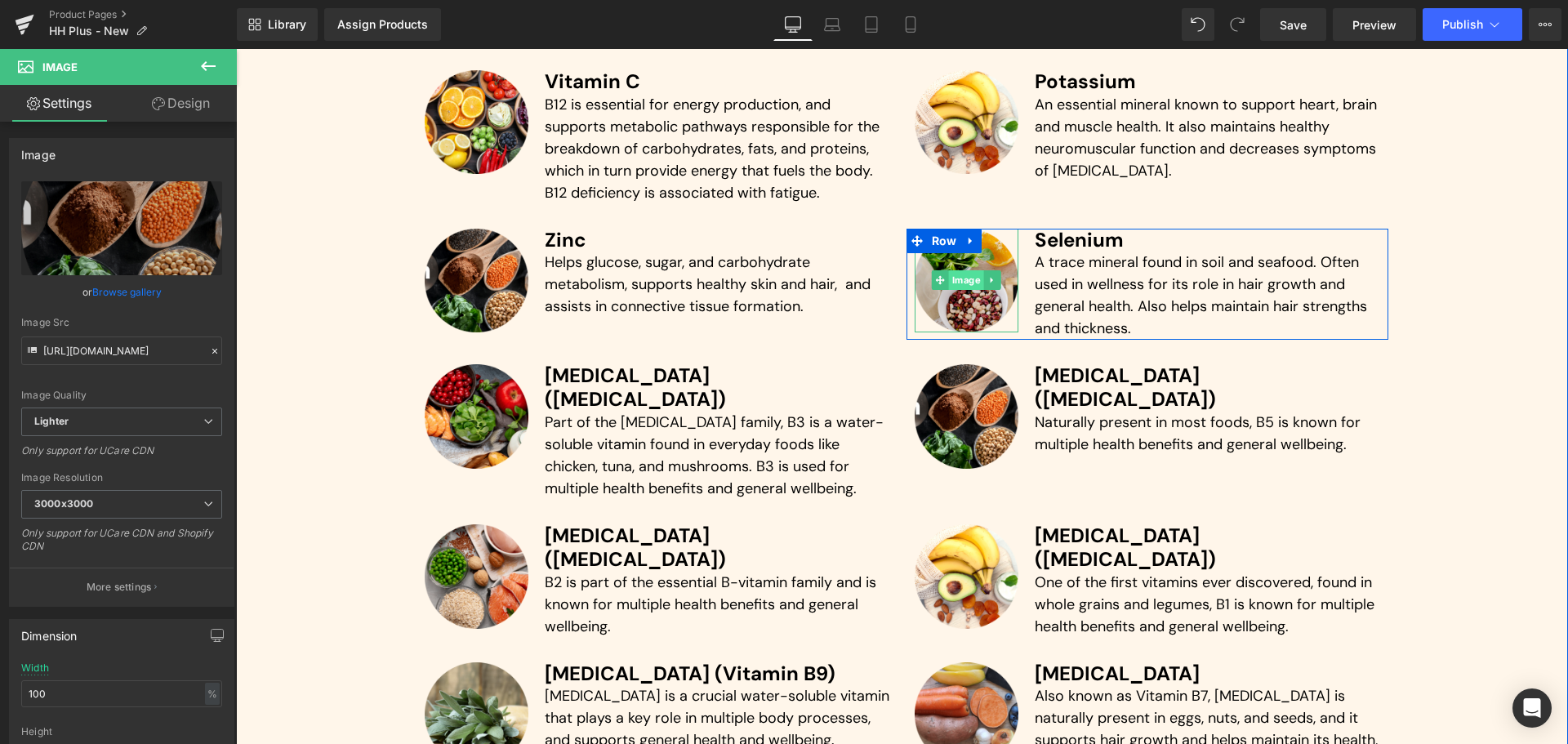
click at [949, 279] on span "Image" at bounding box center [967, 280] width 35 height 19
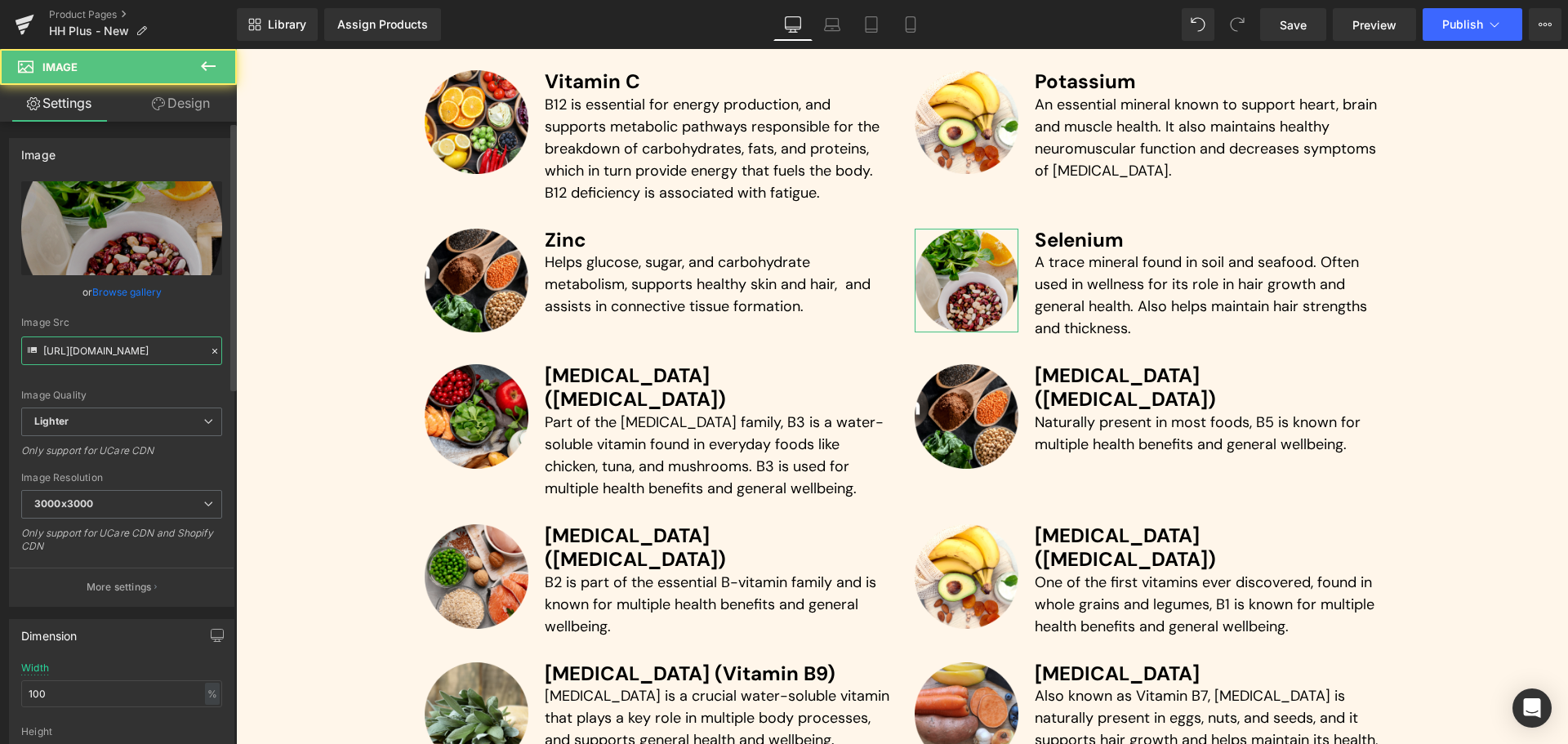
click at [113, 354] on input "[URL][DOMAIN_NAME]" at bounding box center [121, 351] width 201 height 29
paste input "71b064de-6614-4377-b7e3-59f59b554df5/-/format/auto/-/preview/3000x3000/-/qualit…"
type input "[URL][DOMAIN_NAME]"
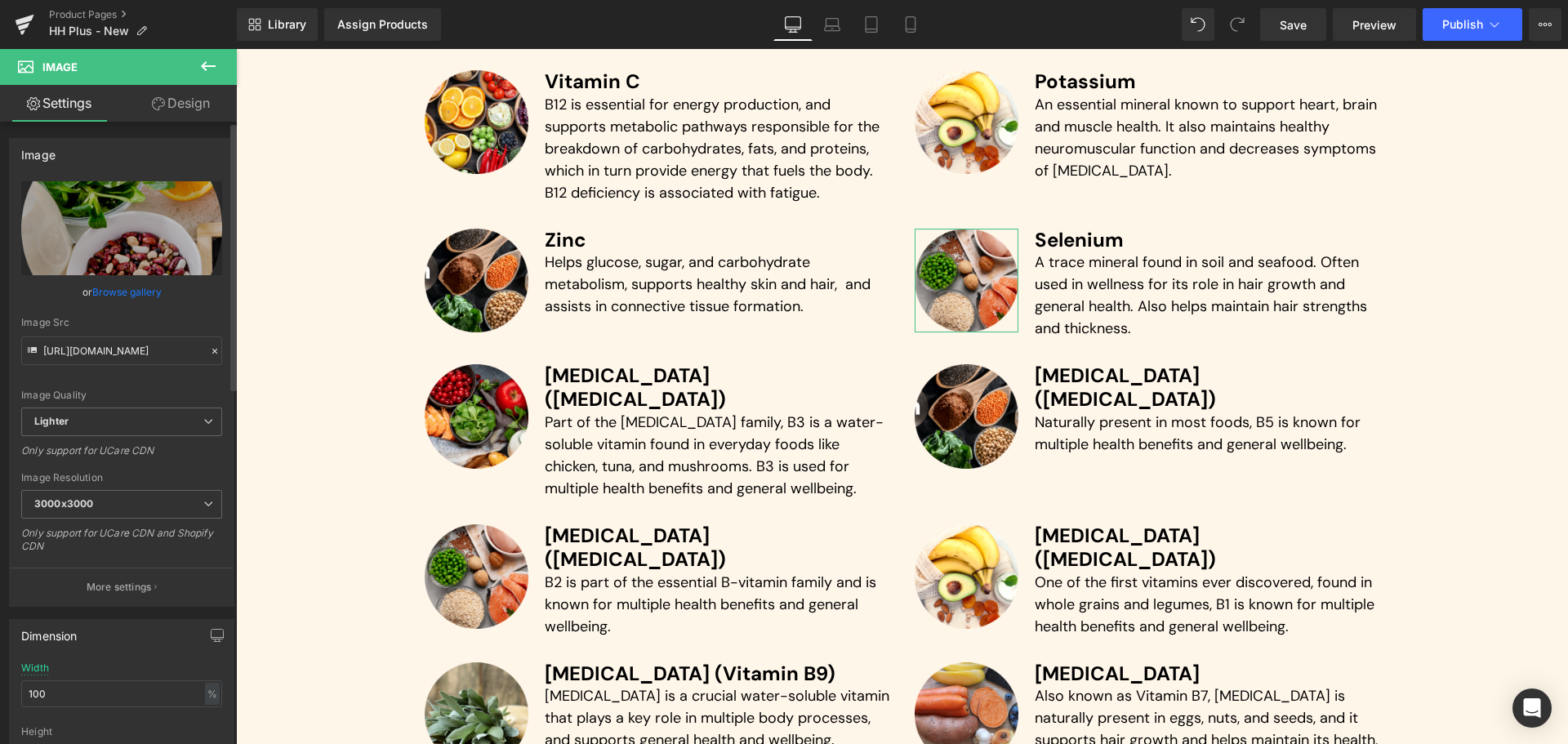
scroll to position [0, 0]
click at [201, 305] on div "Image Quality Lighter Lightest Lighter Lighter Lightest Only support for UCare …" at bounding box center [121, 294] width 201 height 226
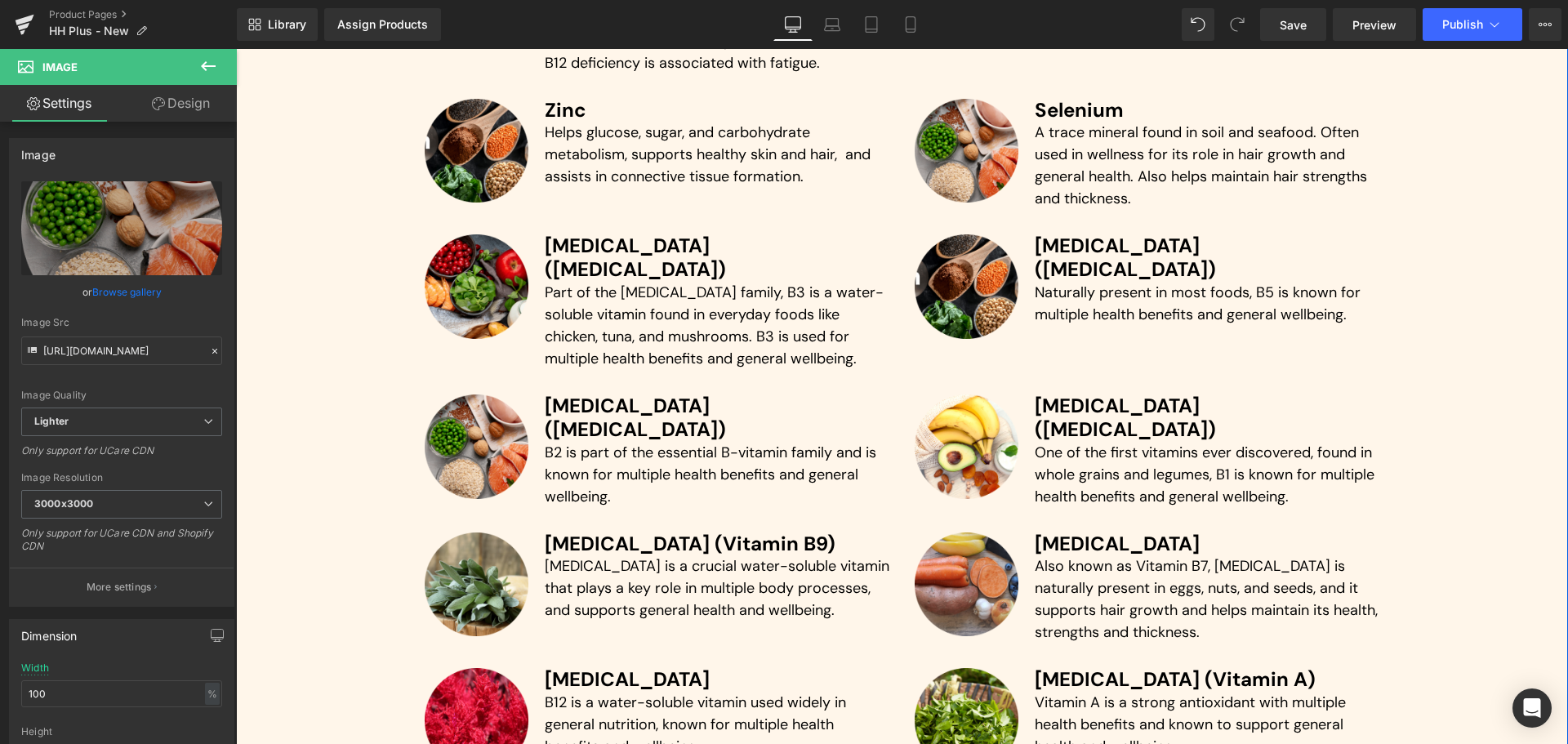
scroll to position [4666, 0]
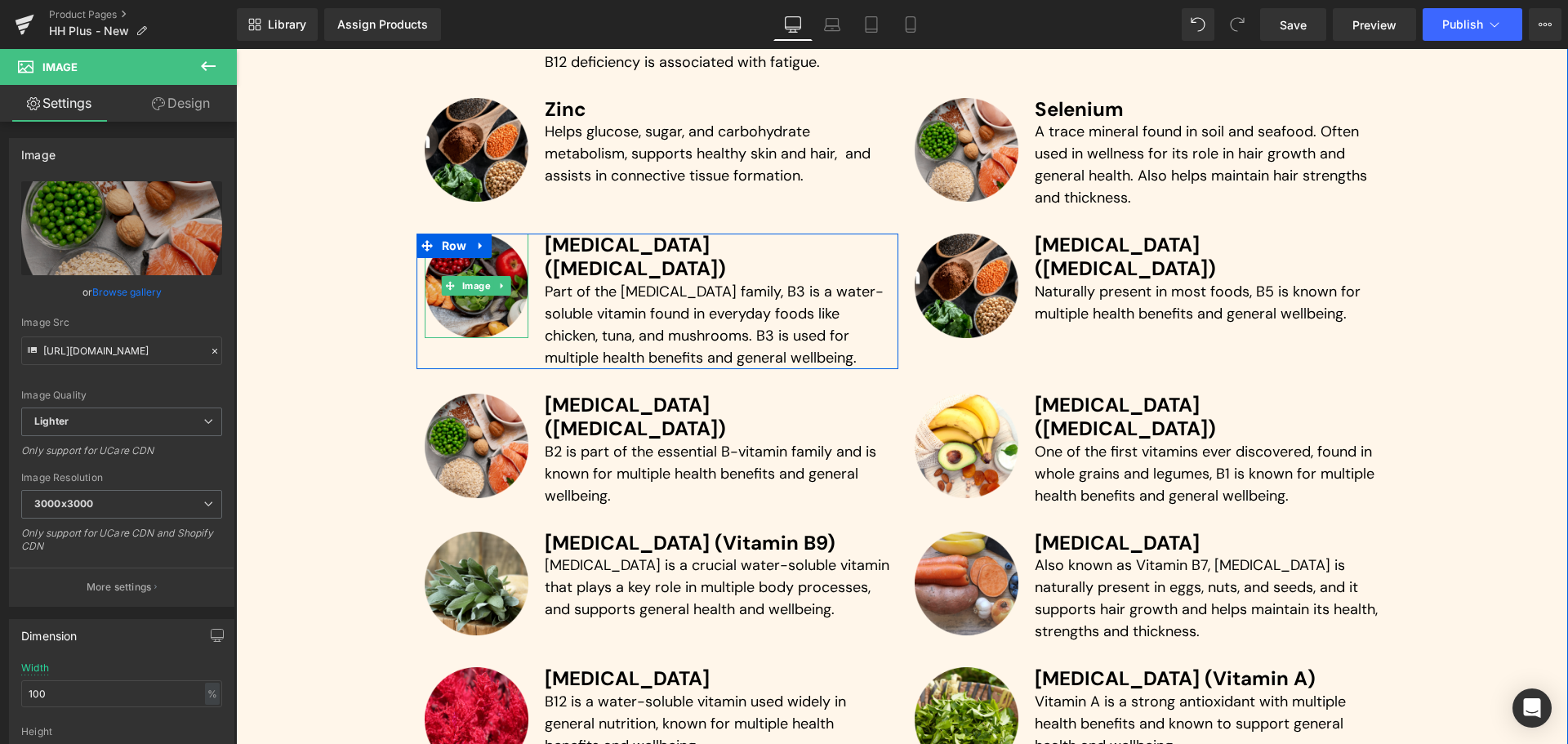
click at [465, 306] on img at bounding box center [477, 286] width 104 height 104
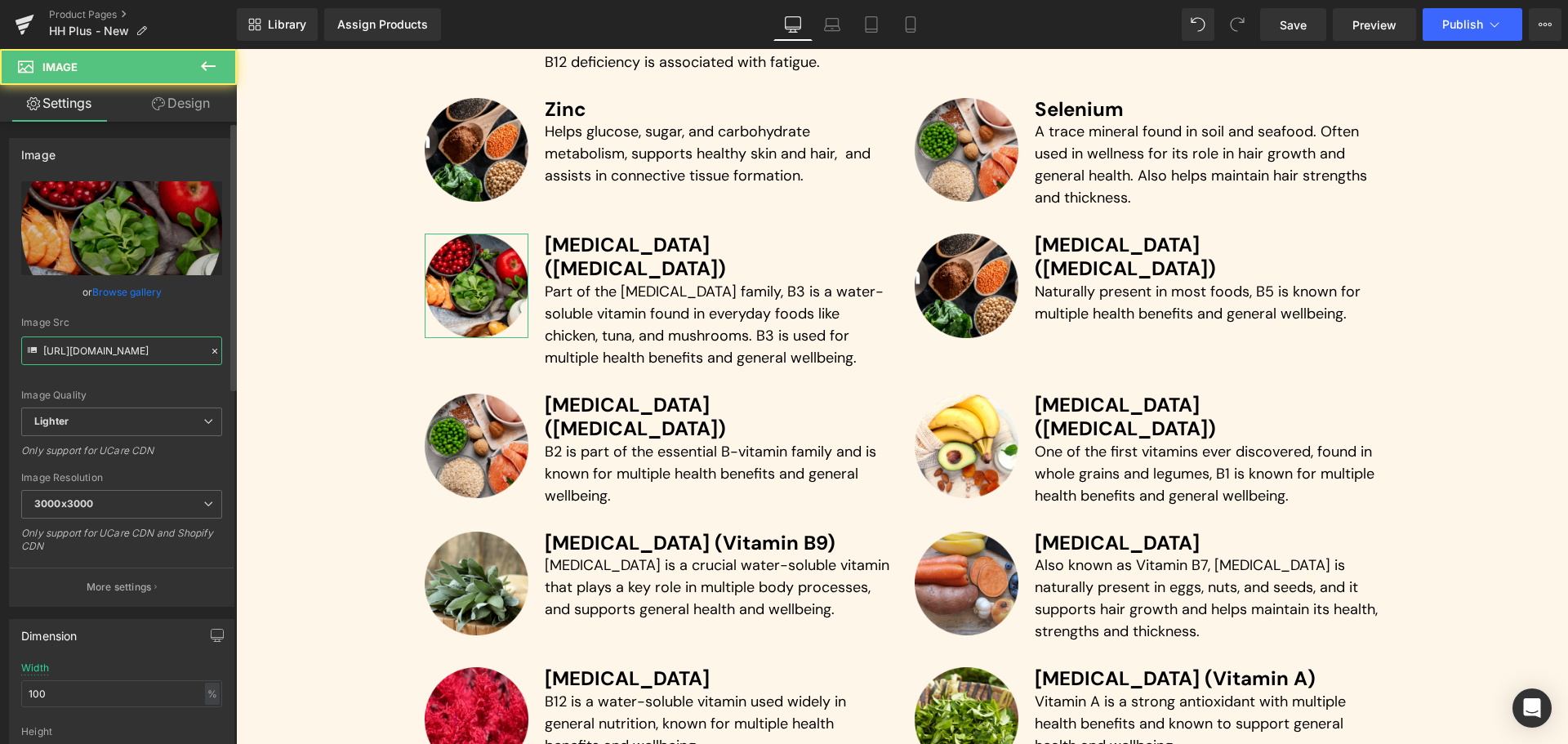
click at [61, 354] on input "[URL][DOMAIN_NAME]" at bounding box center [121, 351] width 201 height 29
paste input "df7946db-dc12-44dd-8682-9b489d6f45fc/-/format/auto/-/preview/3000x3000/-/qualit…"
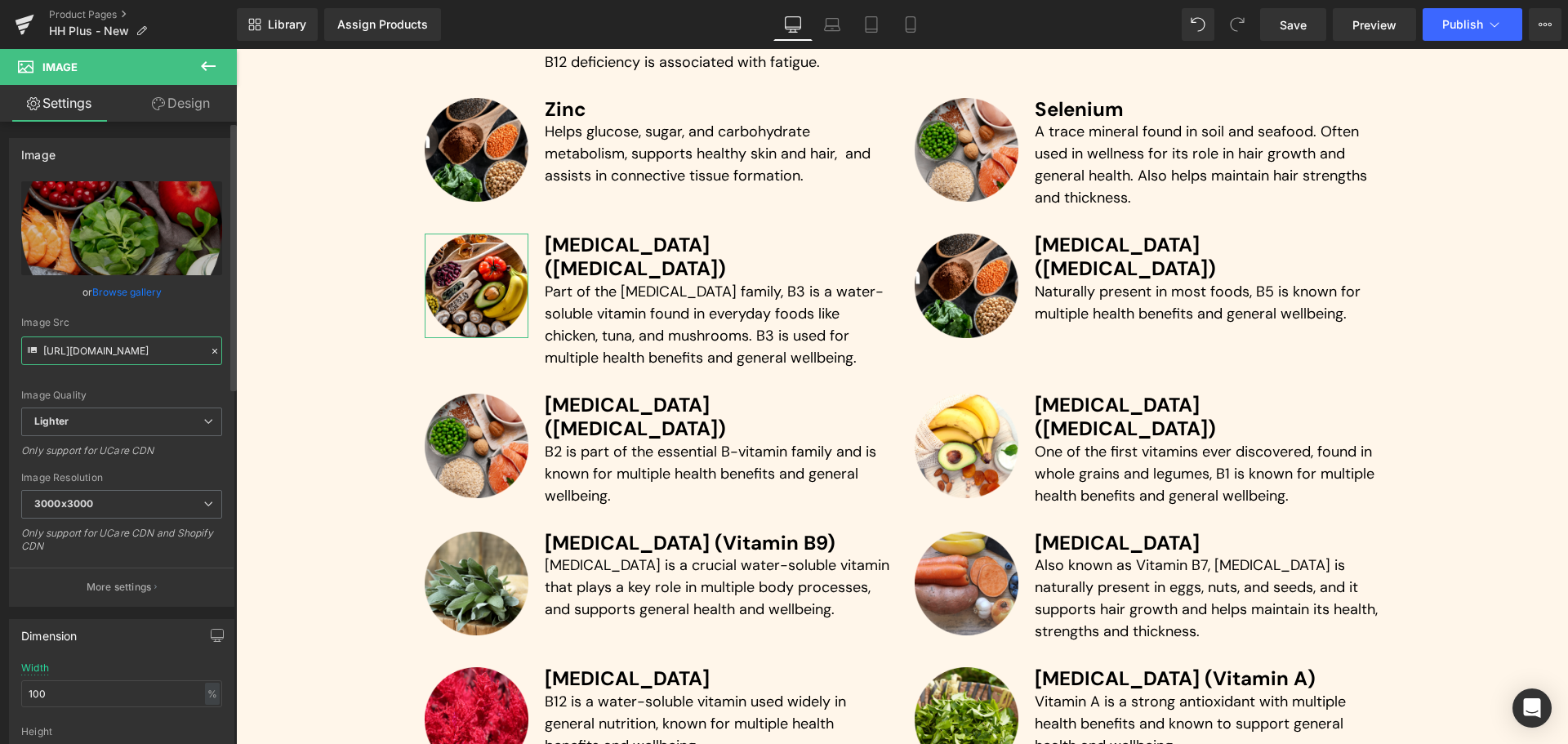
type input "[URL][DOMAIN_NAME]"
click at [196, 312] on div "Image Quality Lighter Lightest Lighter Lighter Lightest Only support for UCare …" at bounding box center [121, 294] width 201 height 226
click at [128, 354] on input "[URL][DOMAIN_NAME]" at bounding box center [121, 351] width 201 height 29
paste input "[URL][DOMAIN_NAME]"
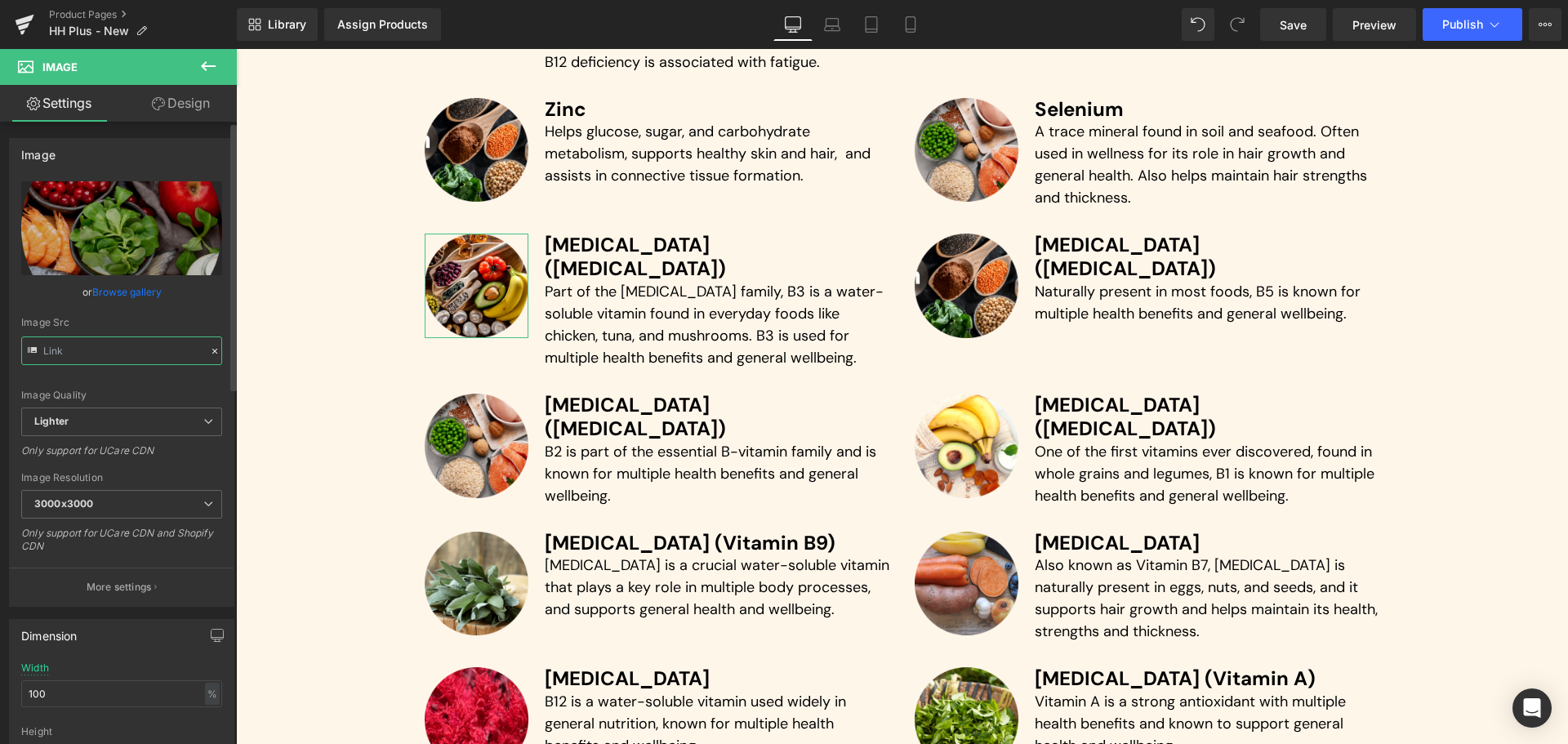
type input "[URL][DOMAIN_NAME]"
click at [153, 401] on div "Image Quality Lighter Lightest Lighter Lighter Lightest Only support for UCare …" at bounding box center [121, 294] width 201 height 226
click at [1307, 24] on span "Save" at bounding box center [1293, 24] width 27 height 17
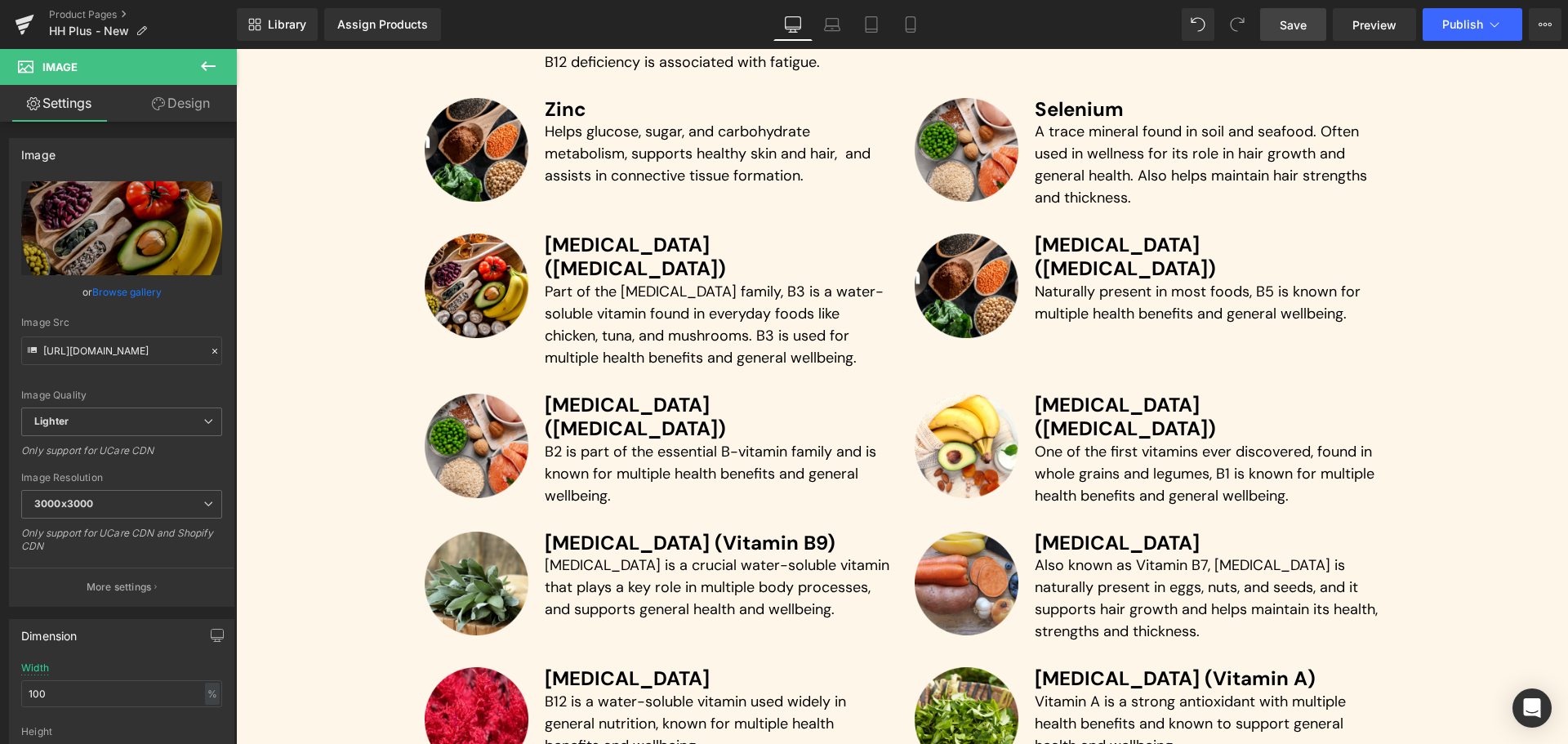
click at [1294, 24] on span "Save" at bounding box center [1293, 24] width 27 height 17
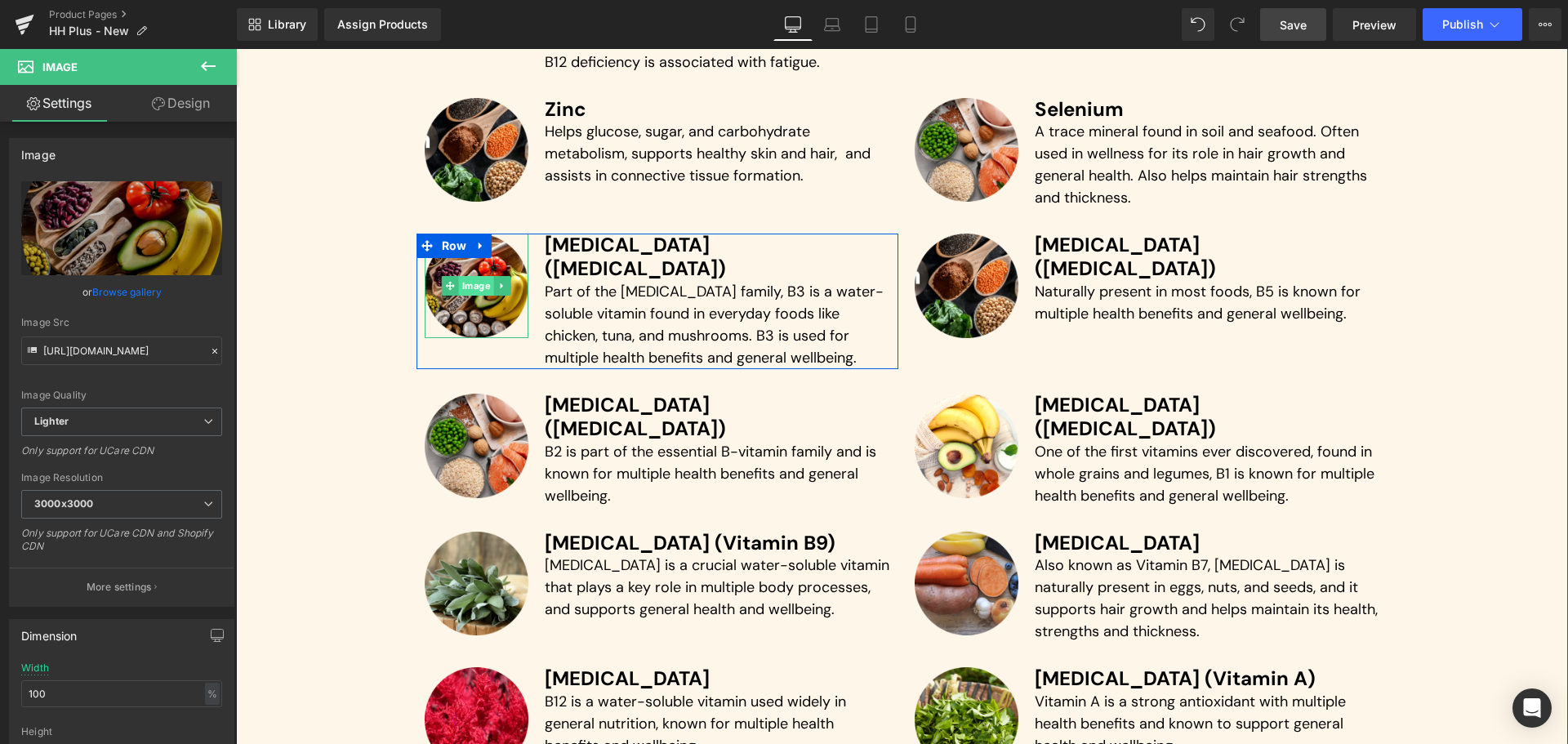
click at [464, 285] on span "Image" at bounding box center [476, 286] width 35 height 19
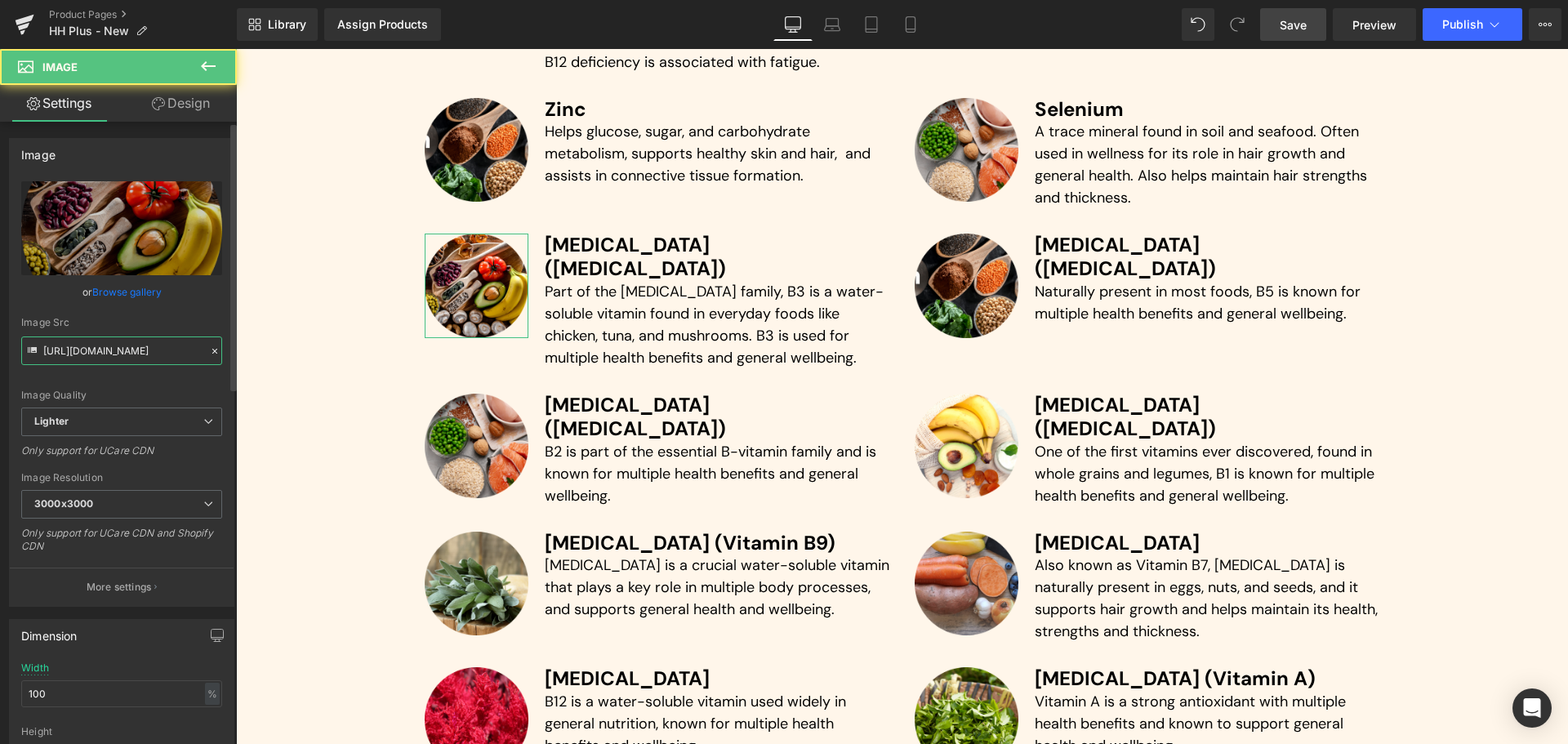
click at [149, 364] on input "[URL][DOMAIN_NAME]" at bounding box center [121, 351] width 201 height 29
paste input "[URL][DOMAIN_NAME]"
type input "[URL][DOMAIN_NAME]"
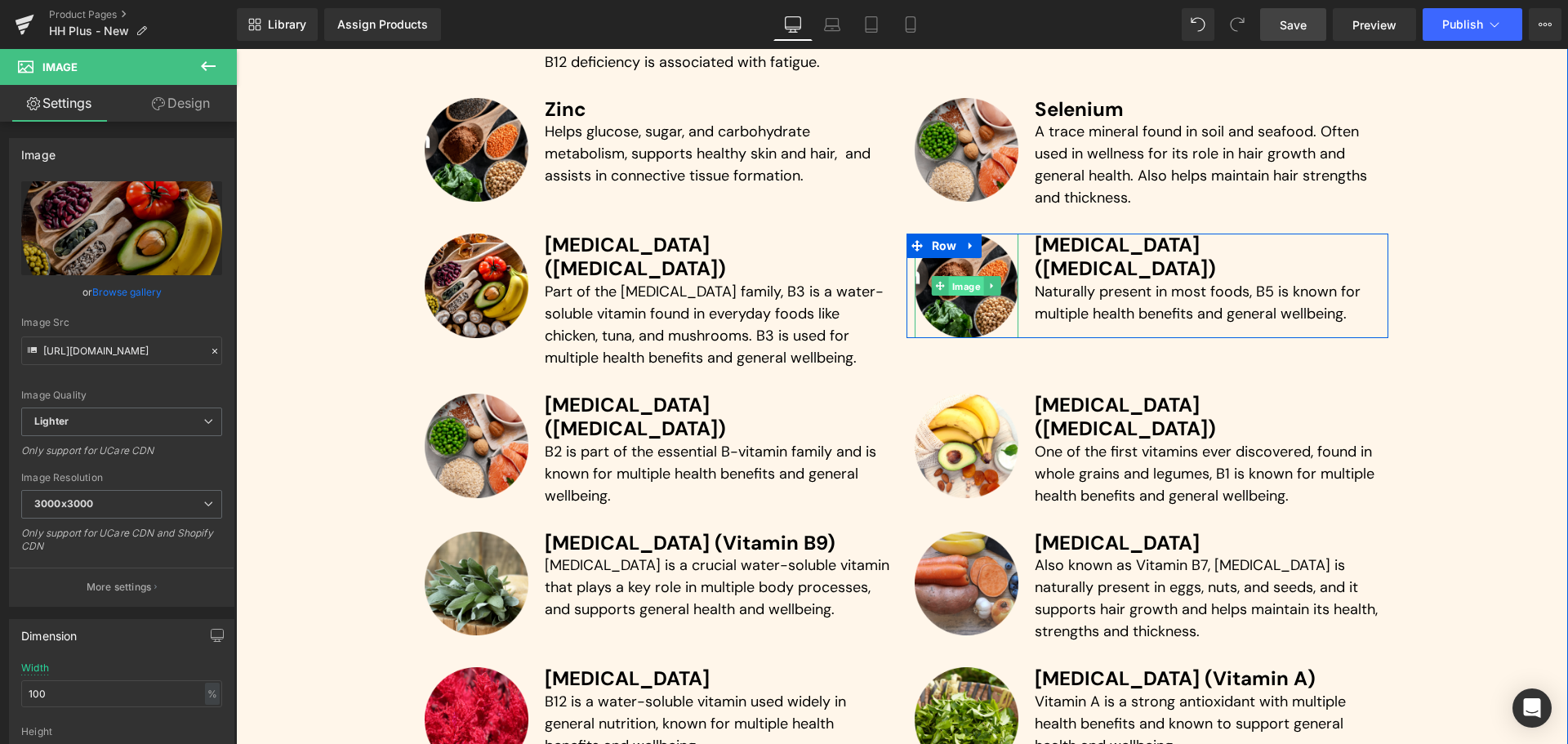
click at [973, 293] on span "Image" at bounding box center [967, 286] width 35 height 19
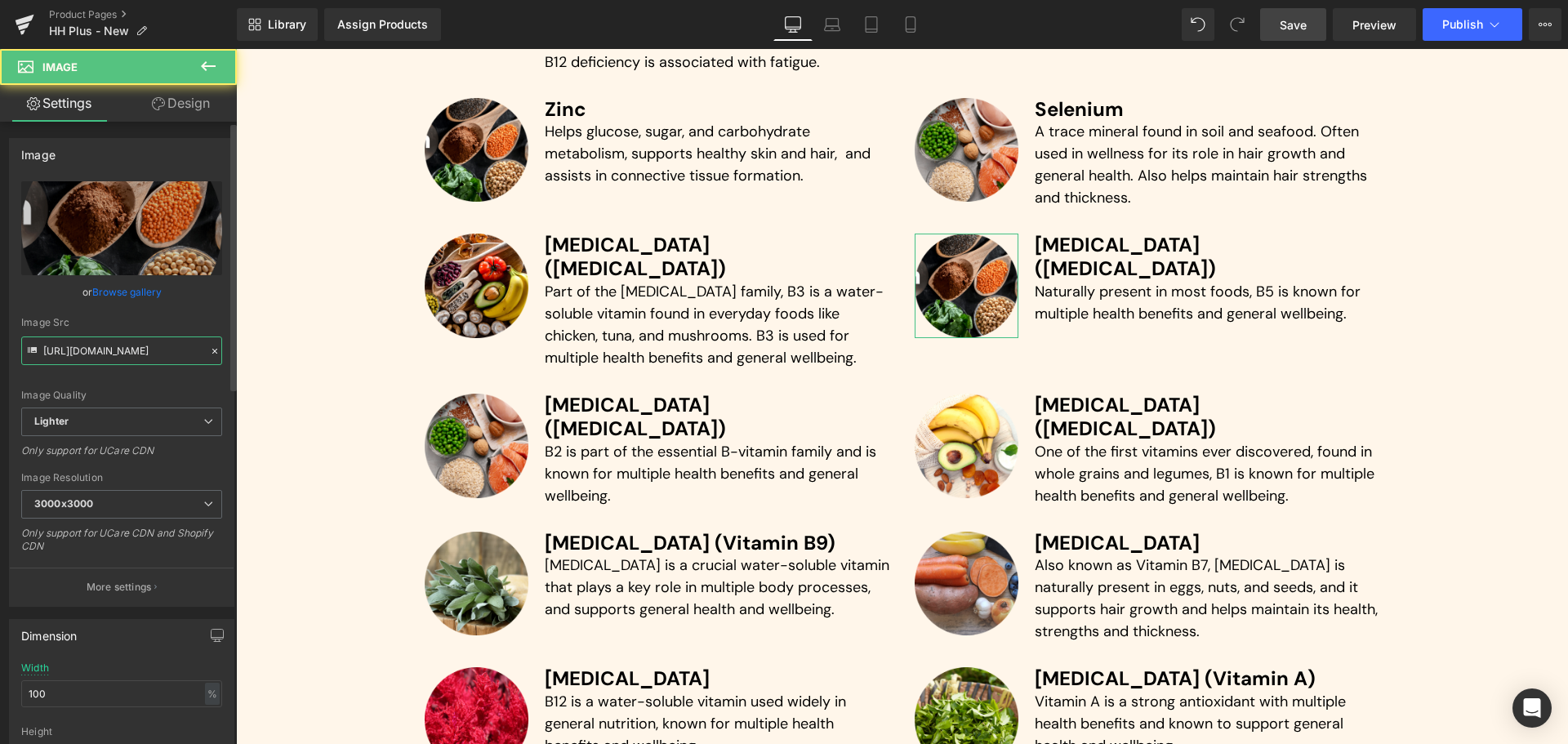
click at [155, 345] on input "[URL][DOMAIN_NAME]" at bounding box center [121, 351] width 201 height 29
paste input "50ec11b-c31a-4e05-858d-cdea38e3ad5c/-/format/auto/-/preview/3000x3000/-/quality…"
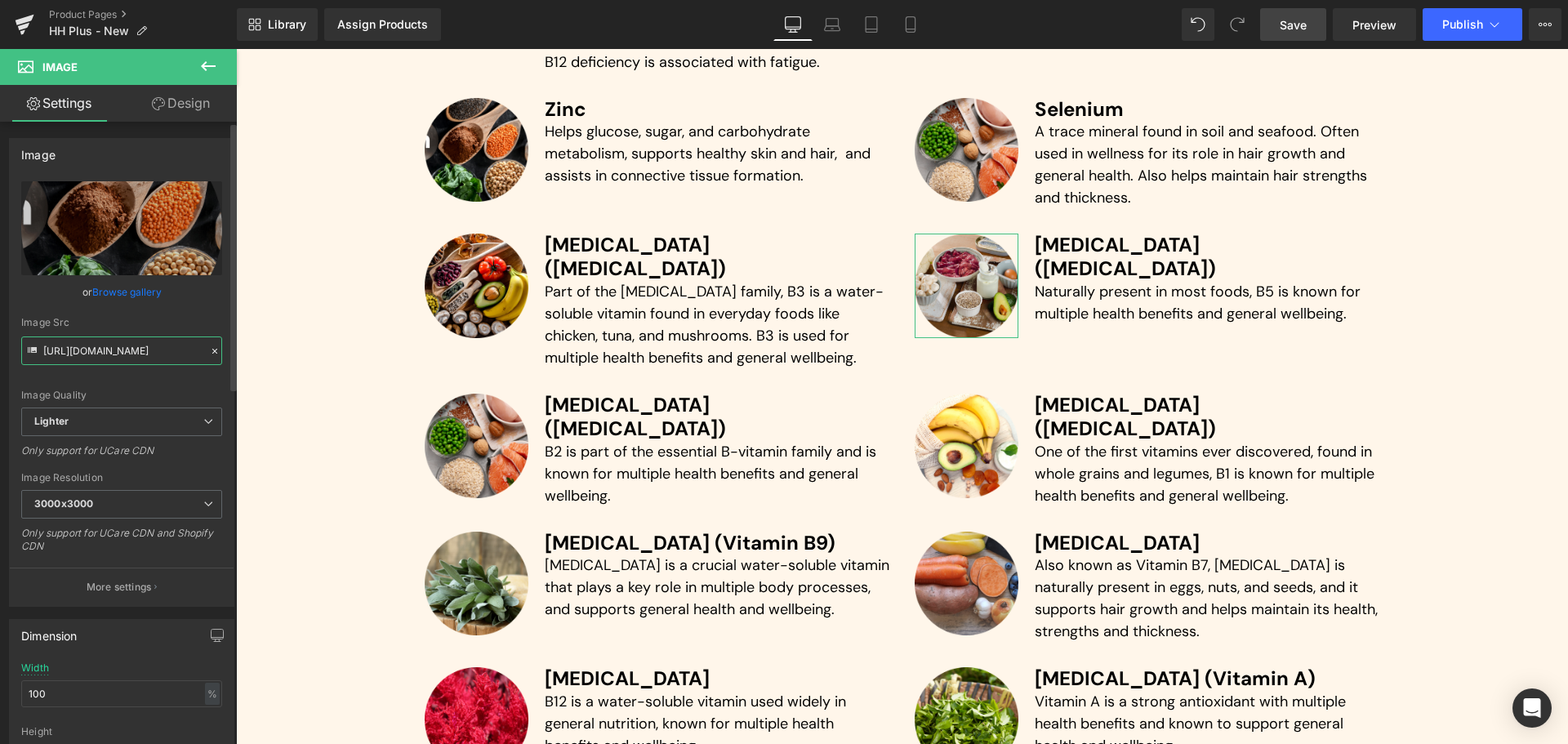
type input "[URL][DOMAIN_NAME]"
click at [202, 312] on div "Image Quality Lighter Lightest Lighter Lighter Lightest Only support for UCare …" at bounding box center [121, 294] width 201 height 226
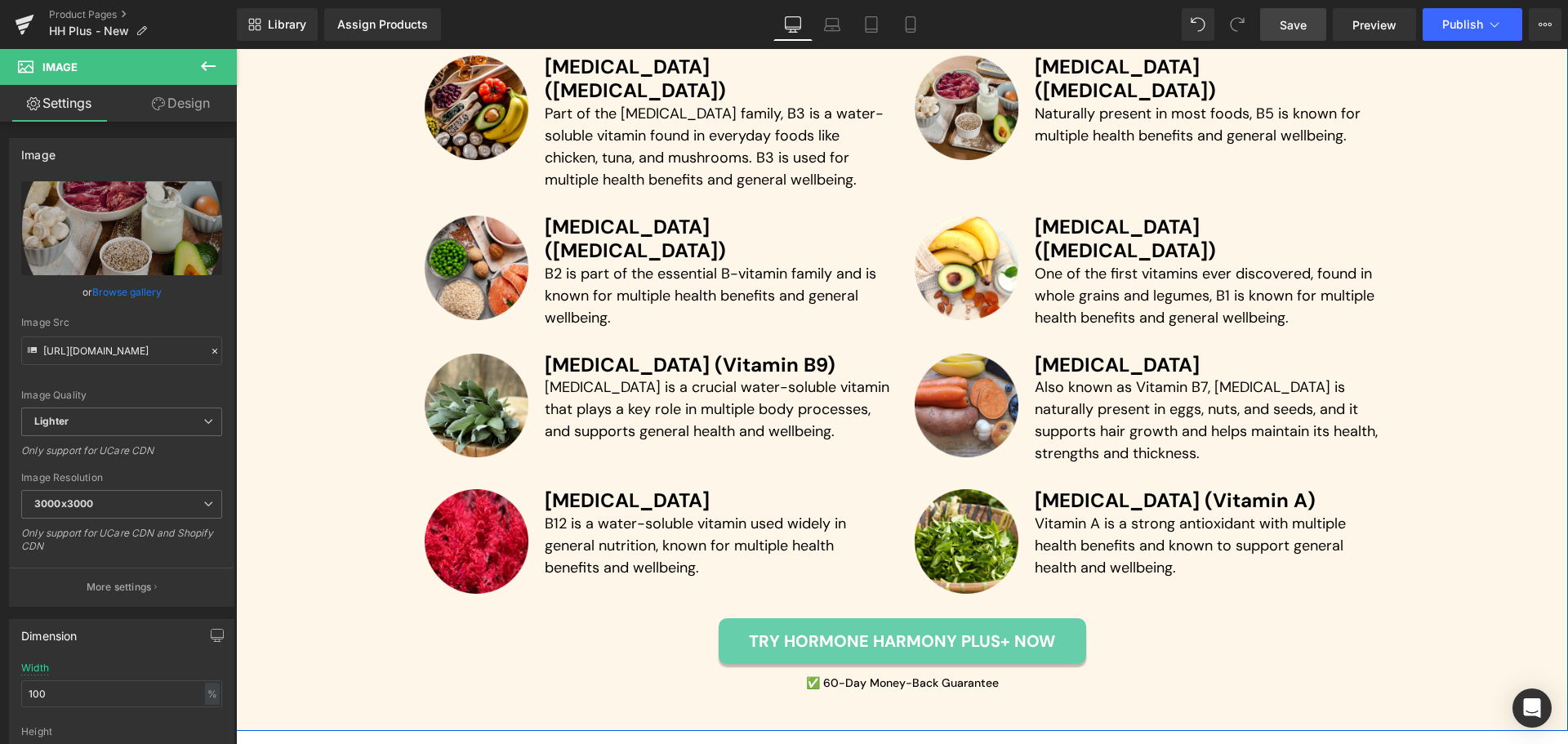
scroll to position [4844, 0]
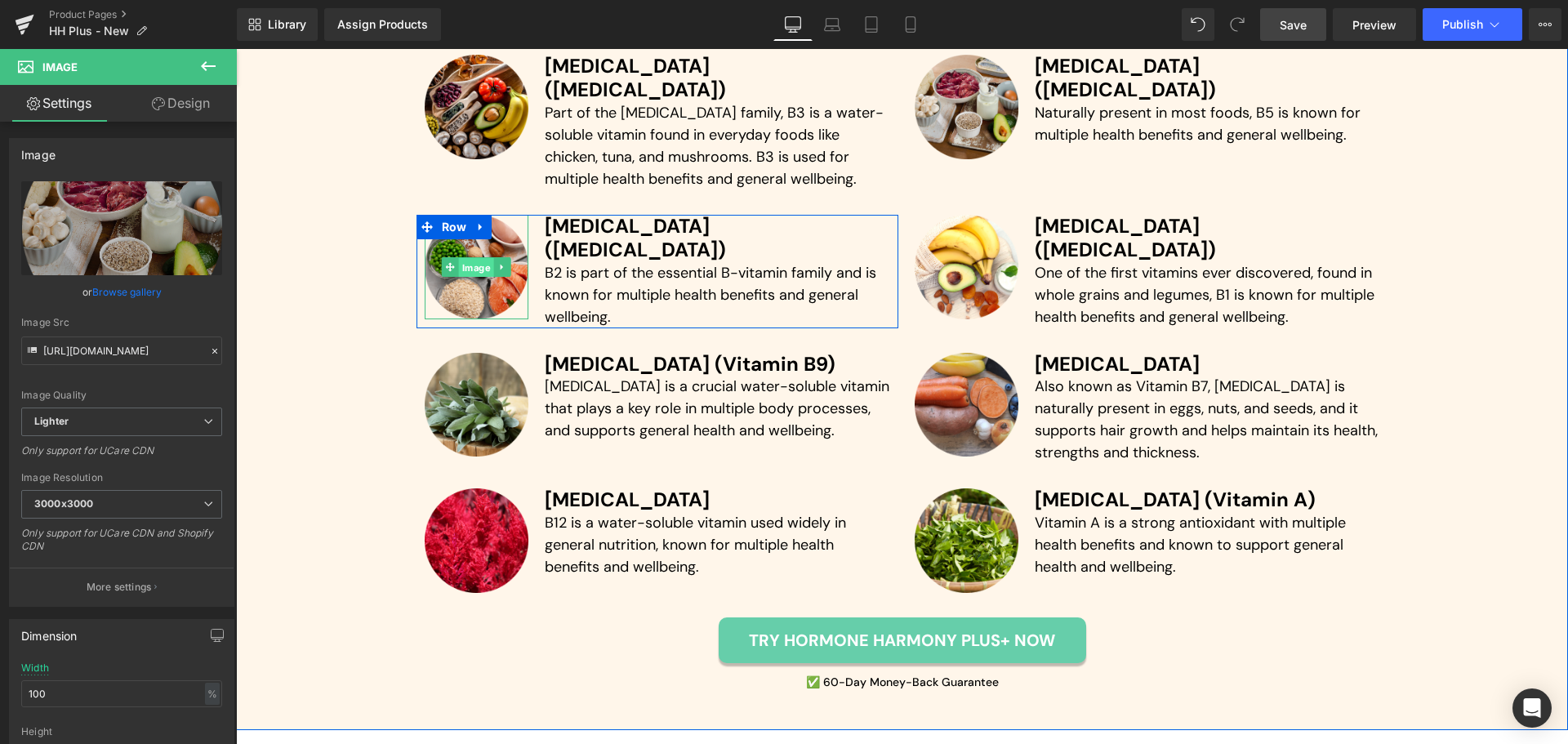
click at [479, 258] on span "Image" at bounding box center [476, 267] width 35 height 19
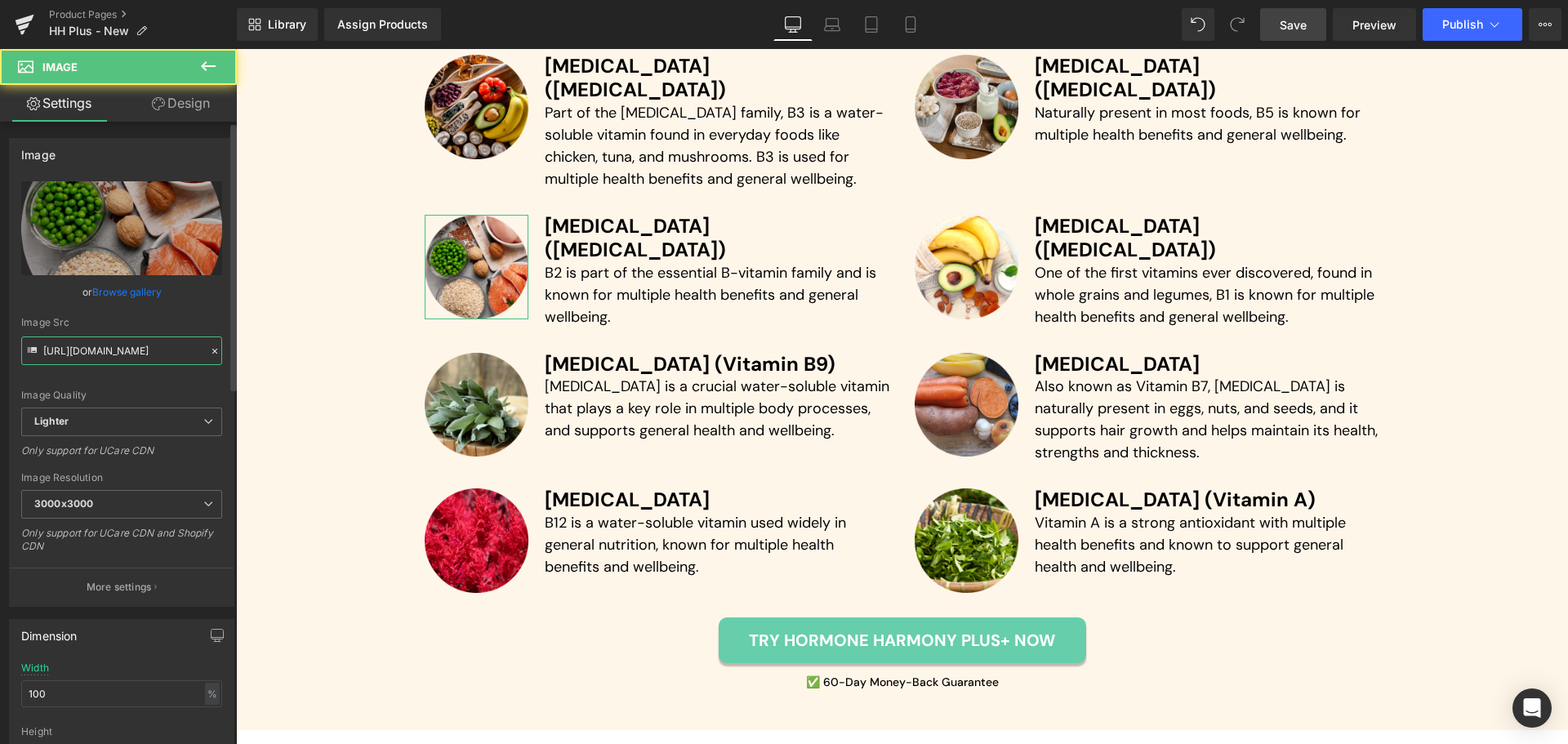
click at [155, 351] on input "[URL][DOMAIN_NAME]" at bounding box center [121, 351] width 201 height 29
paste input "d77106e-8304-40fe-9c55-fd5accc62bd5/-/format/auto/-/preview/3000x3000/-/quality…"
type input "[URL][DOMAIN_NAME]"
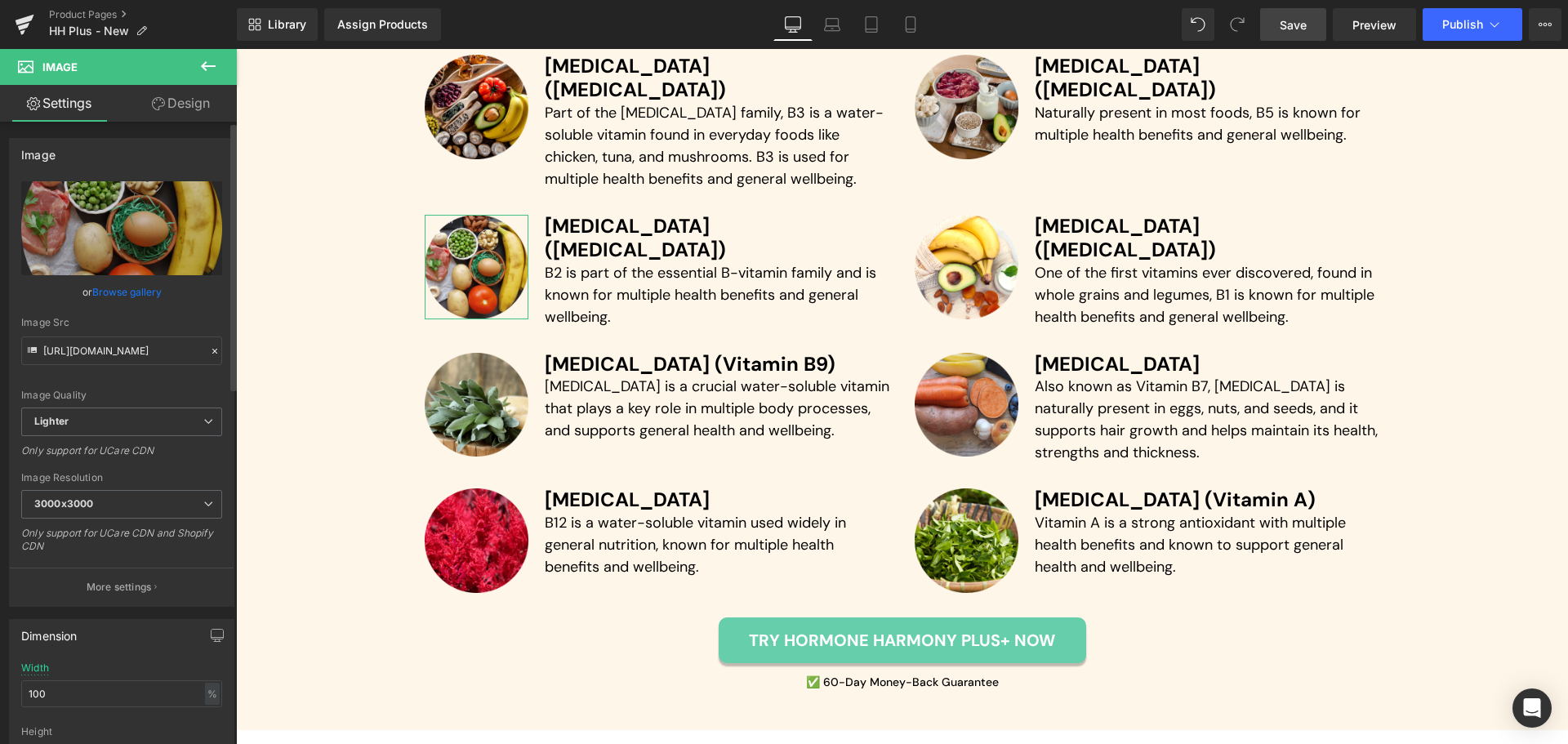
scroll to position [0, 0]
click at [202, 310] on div "Image Quality Lighter Lightest Lighter Lighter Lightest Only support for UCare …" at bounding box center [121, 294] width 201 height 226
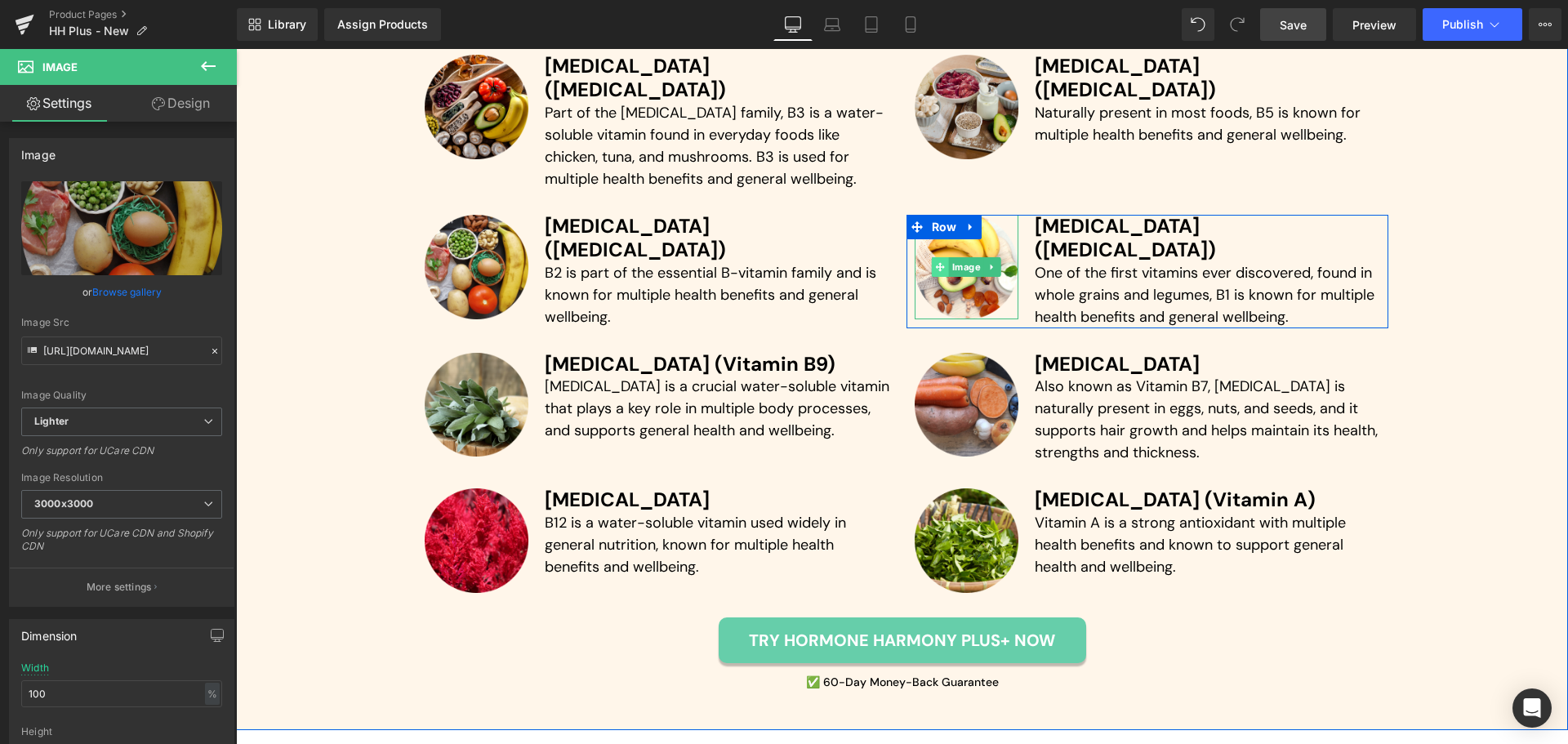
click at [941, 257] on span at bounding box center [940, 266] width 17 height 19
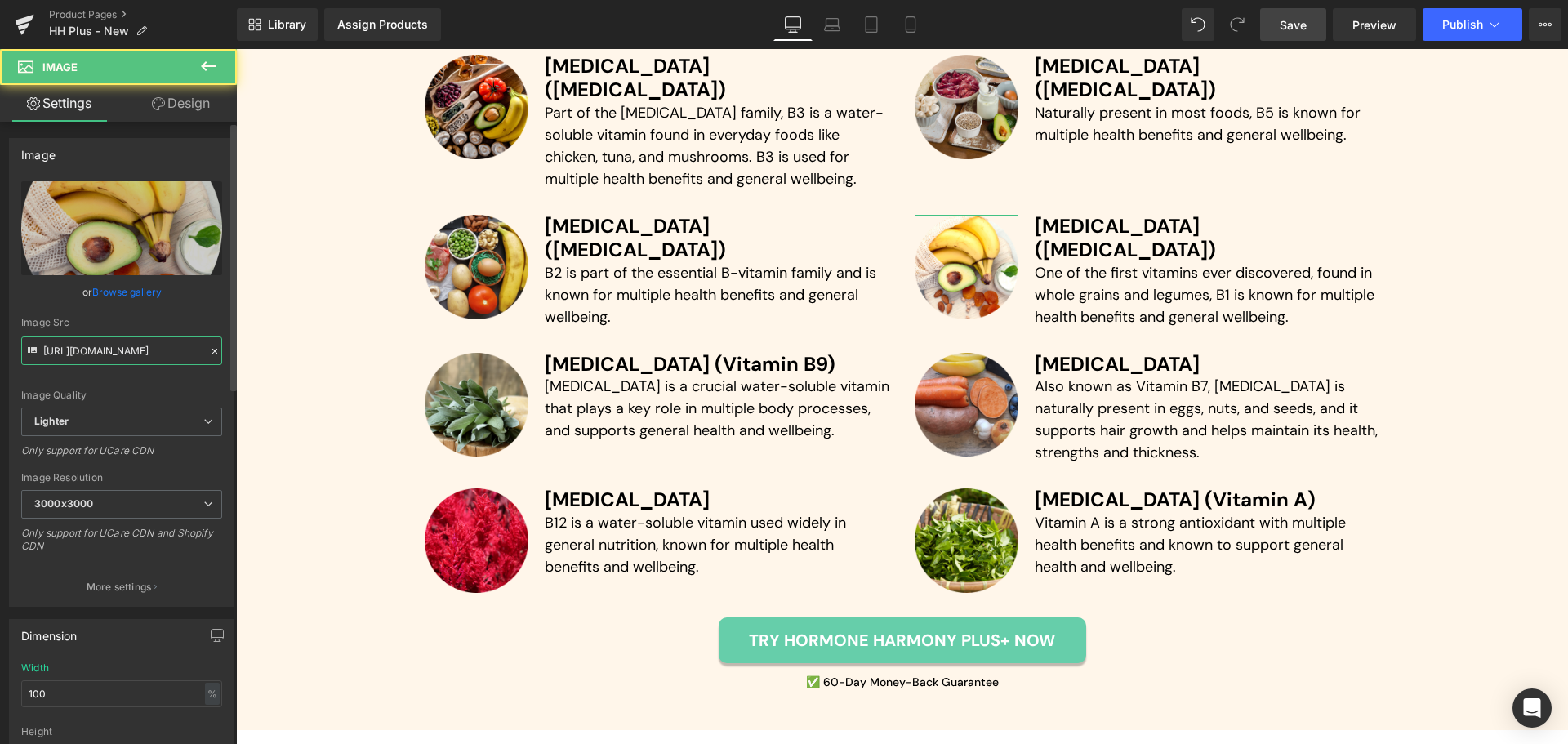
click at [123, 339] on input "[URL][DOMAIN_NAME]" at bounding box center [121, 351] width 201 height 29
paste input "4af6dfcf-680a-4e95-9995-0f52a410ff64/-/format/auto/-/preview/3000x3000/-/qualit…"
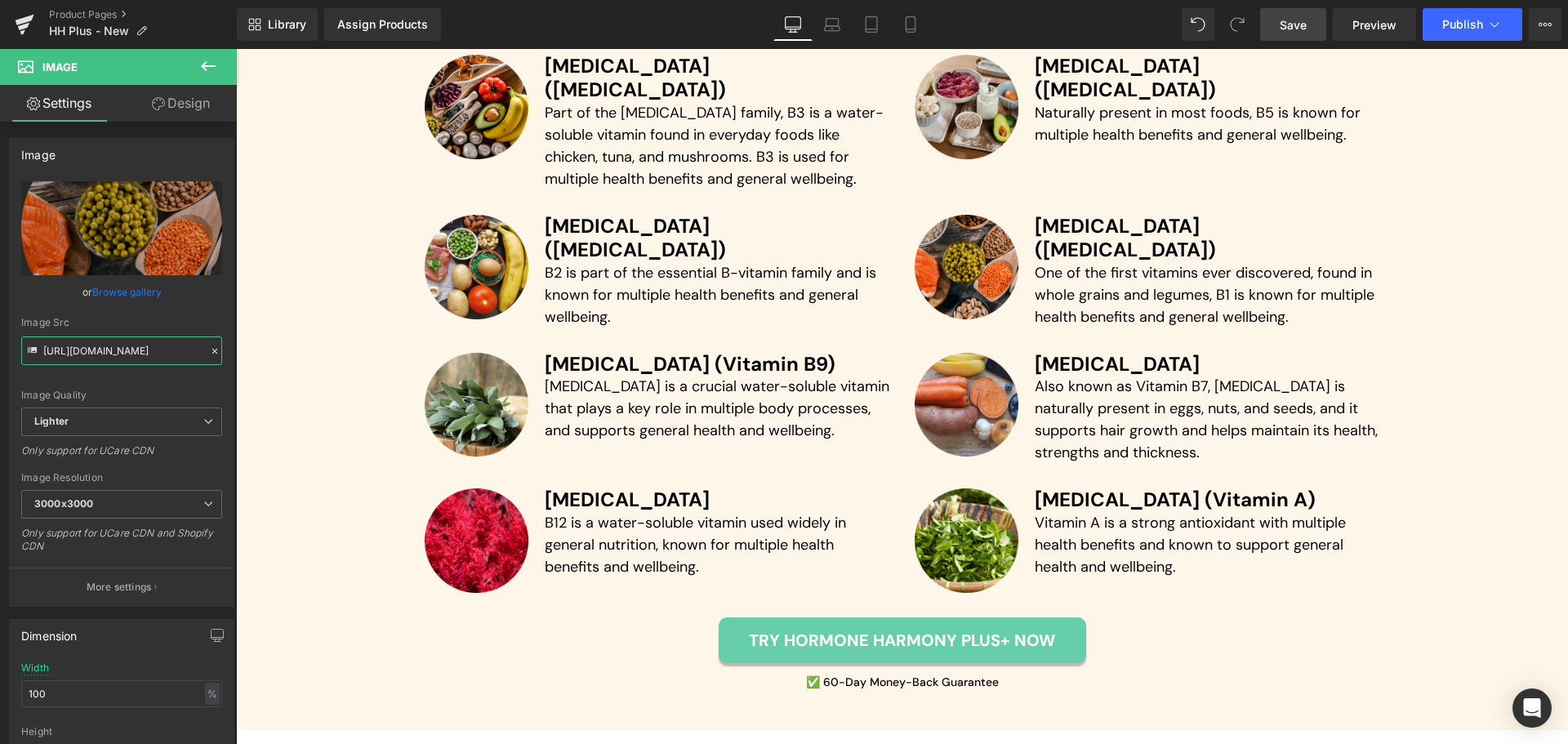
scroll to position [4847, 0]
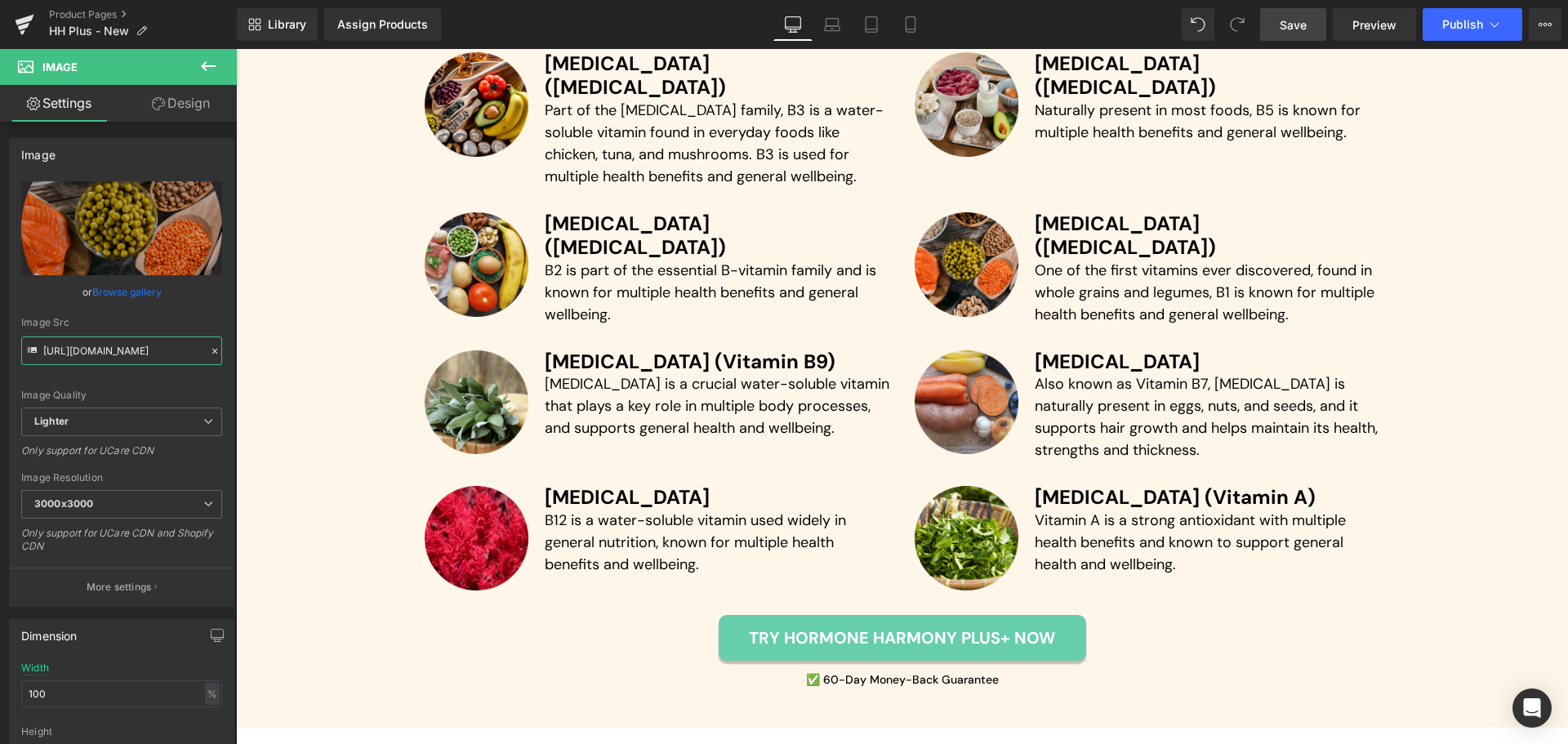
type input "[URL][DOMAIN_NAME]"
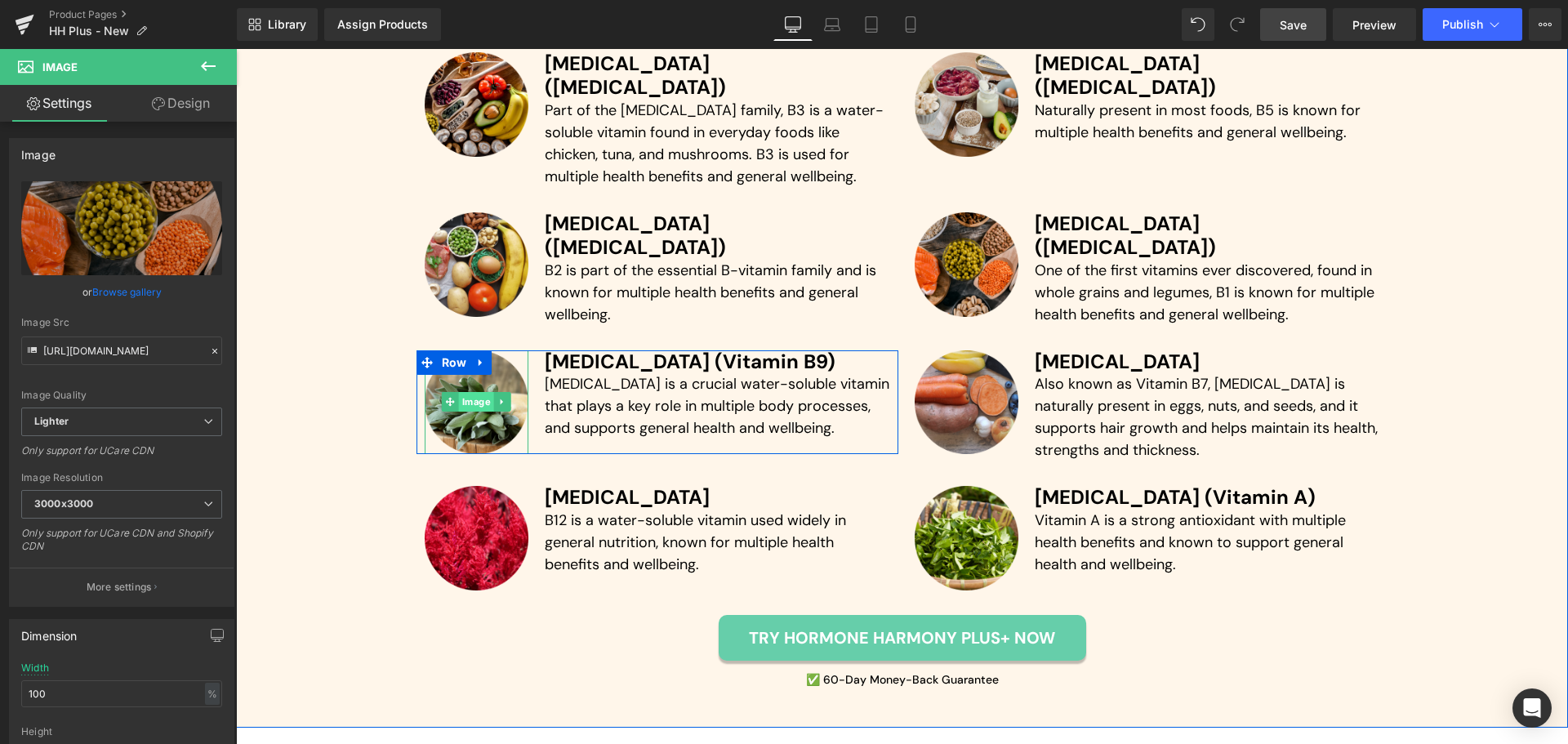
click at [459, 392] on span "Image" at bounding box center [476, 401] width 35 height 19
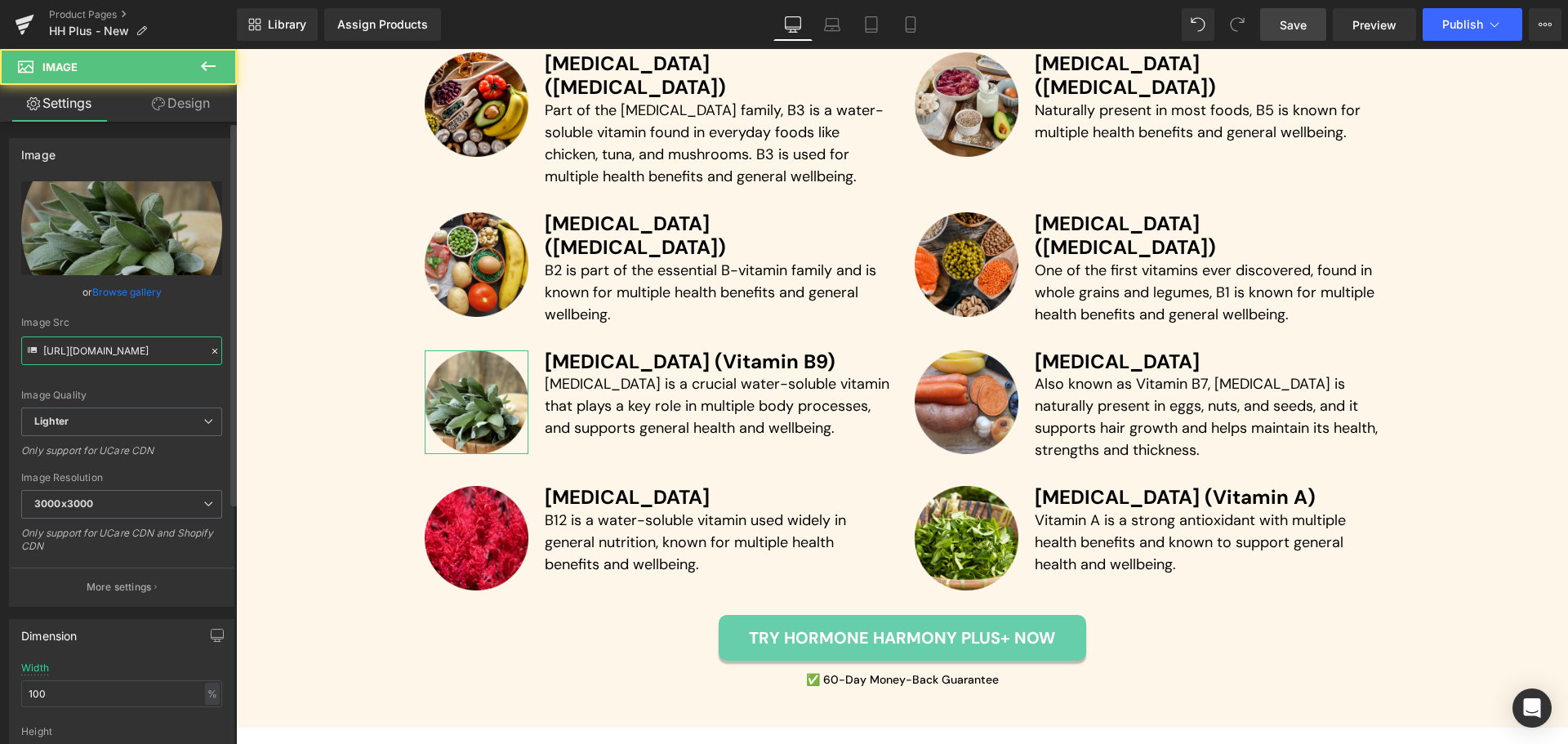
click at [155, 352] on input "[URL][DOMAIN_NAME]" at bounding box center [121, 351] width 201 height 29
paste input "89cd5214-ef13-4918-af09-3f32c5c3ae75/-/format/auto/-/preview/3000x3000/-/qualit…"
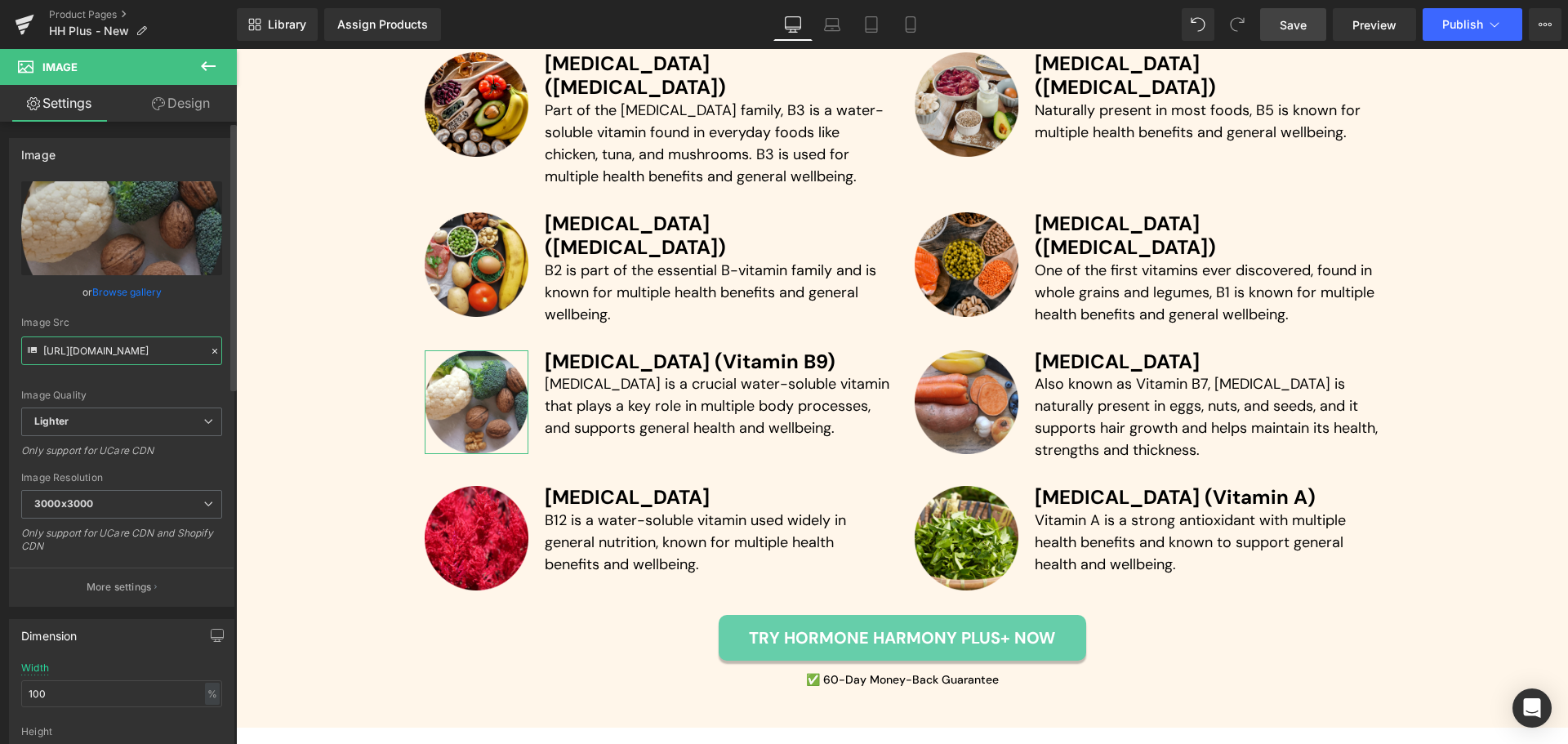
type input "[URL][DOMAIN_NAME]"
click at [215, 312] on div "Image Quality Lighter Lightest Lighter Lighter Lightest Only support for UCare …" at bounding box center [121, 294] width 201 height 226
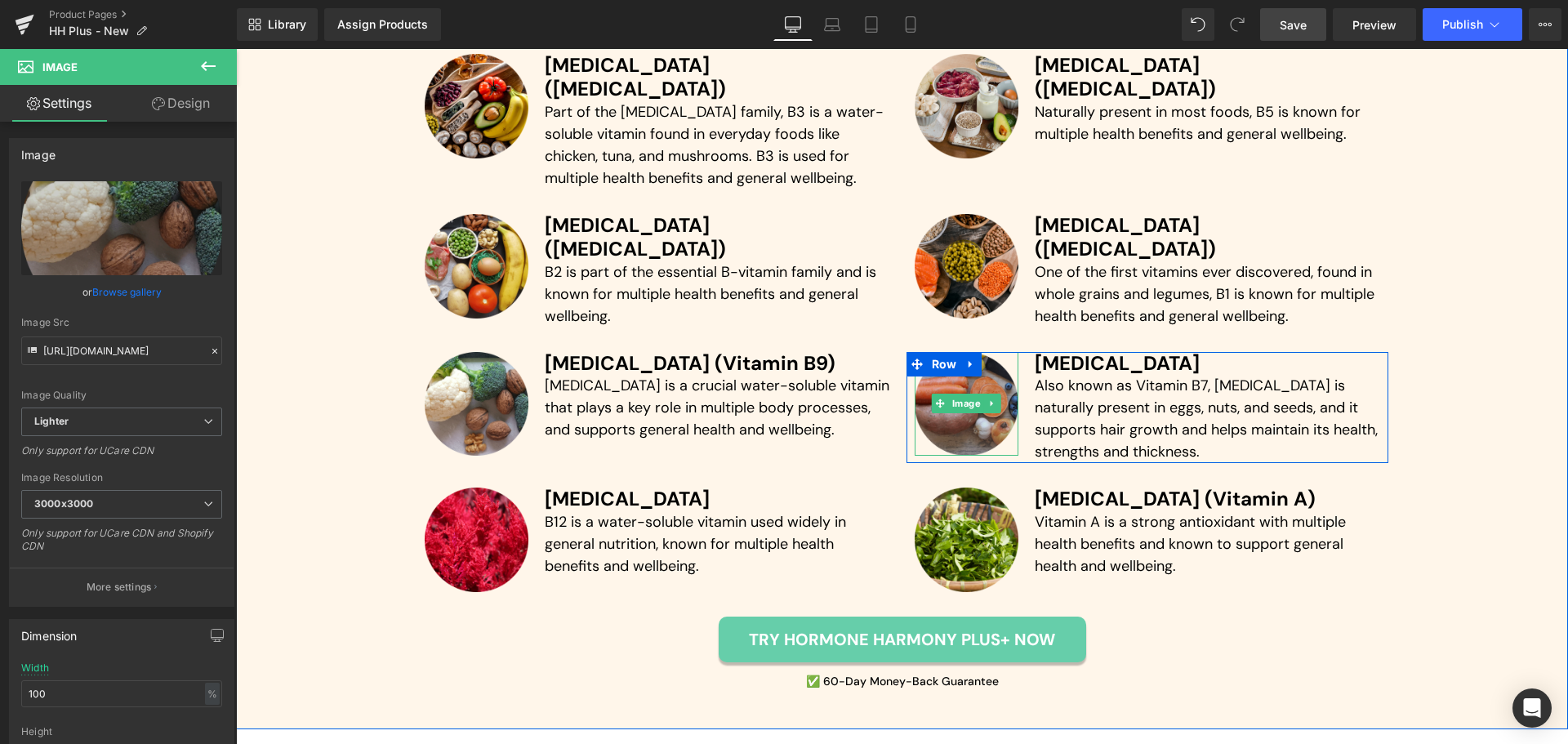
click at [962, 355] on img at bounding box center [967, 404] width 104 height 104
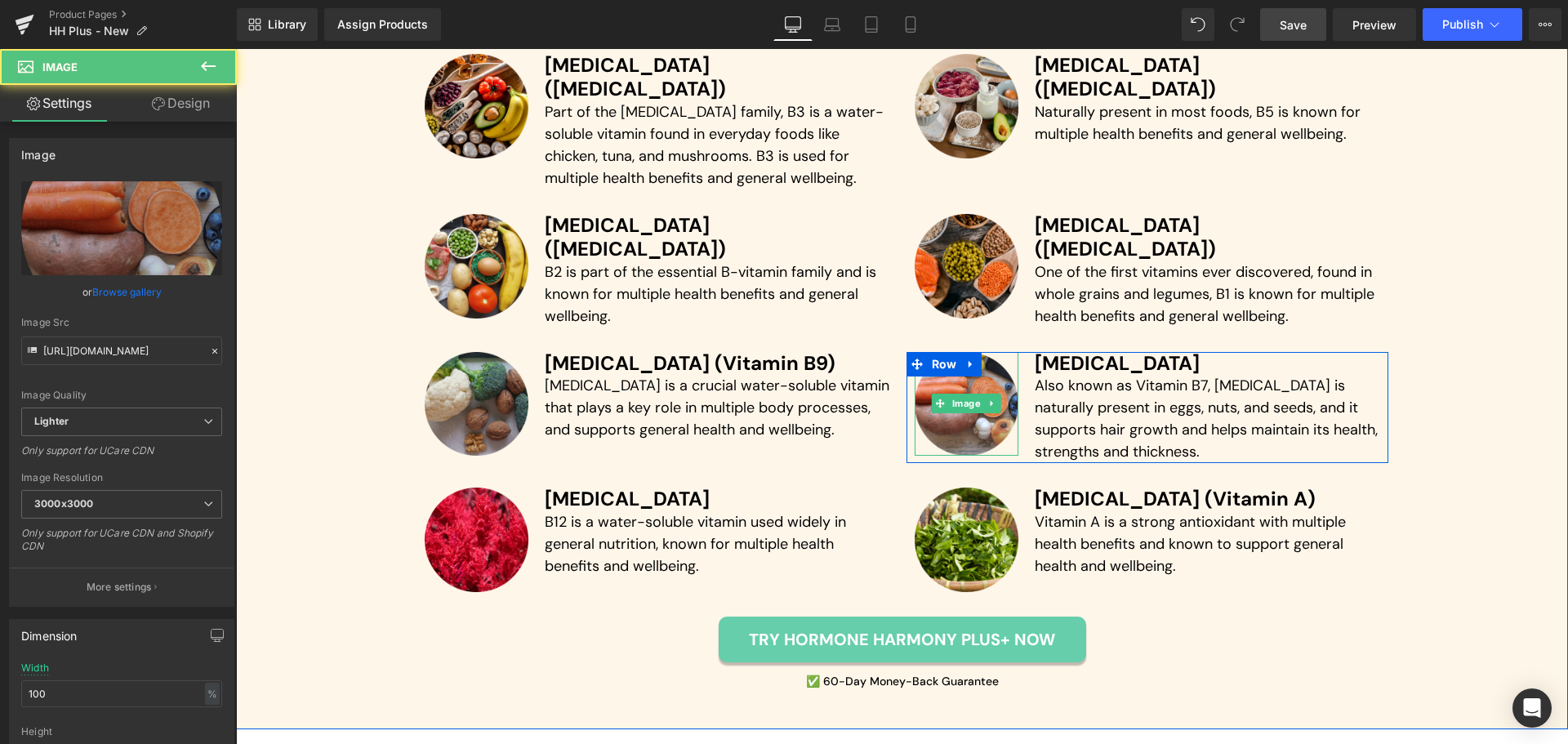
scroll to position [4844, 0]
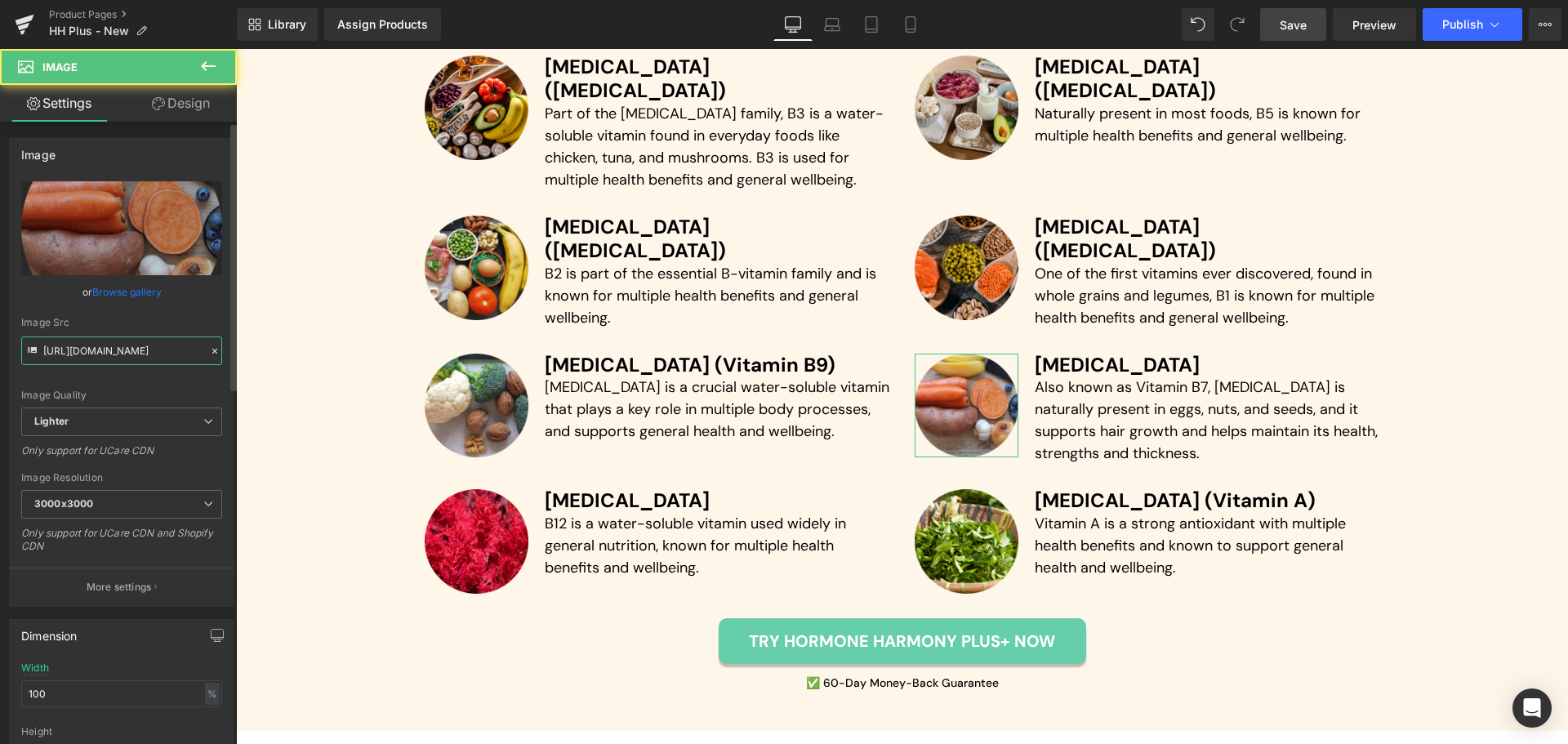
drag, startPoint x: 131, startPoint y: 353, endPoint x: 149, endPoint y: 346, distance: 19.3
click at [131, 352] on input "[URL][DOMAIN_NAME]" at bounding box center [121, 351] width 201 height 29
paste input "5a34e4f4-9aa1-4db1-9dc4-cde4bb766677/-/format/auto/-/preview/3000x3000/-/qualit…"
type input "[URL][DOMAIN_NAME]"
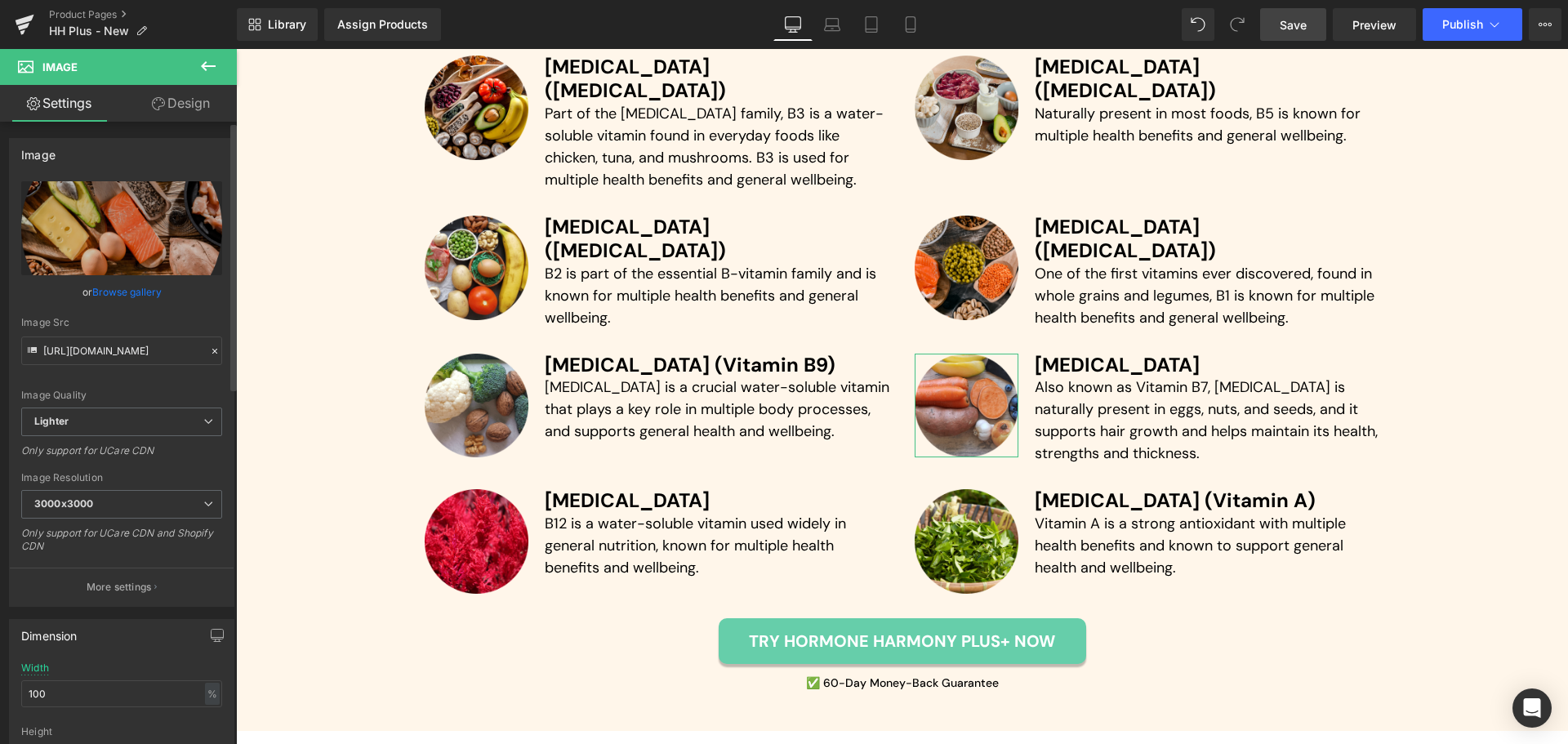
scroll to position [0, 0]
click at [192, 311] on div "Image Quality Lighter Lightest Lighter Lighter Lightest Only support for UCare …" at bounding box center [121, 294] width 201 height 226
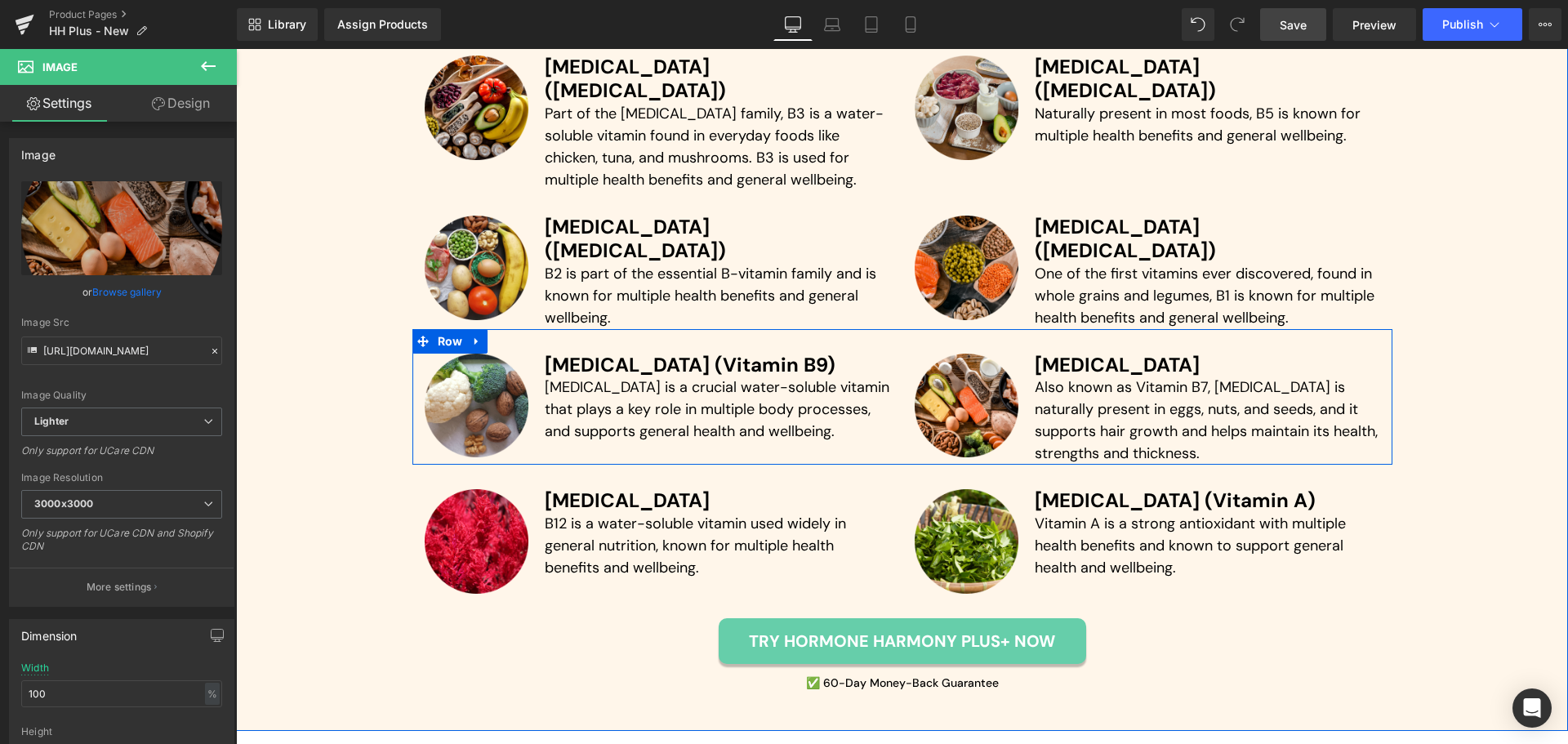
scroll to position [4843, 0]
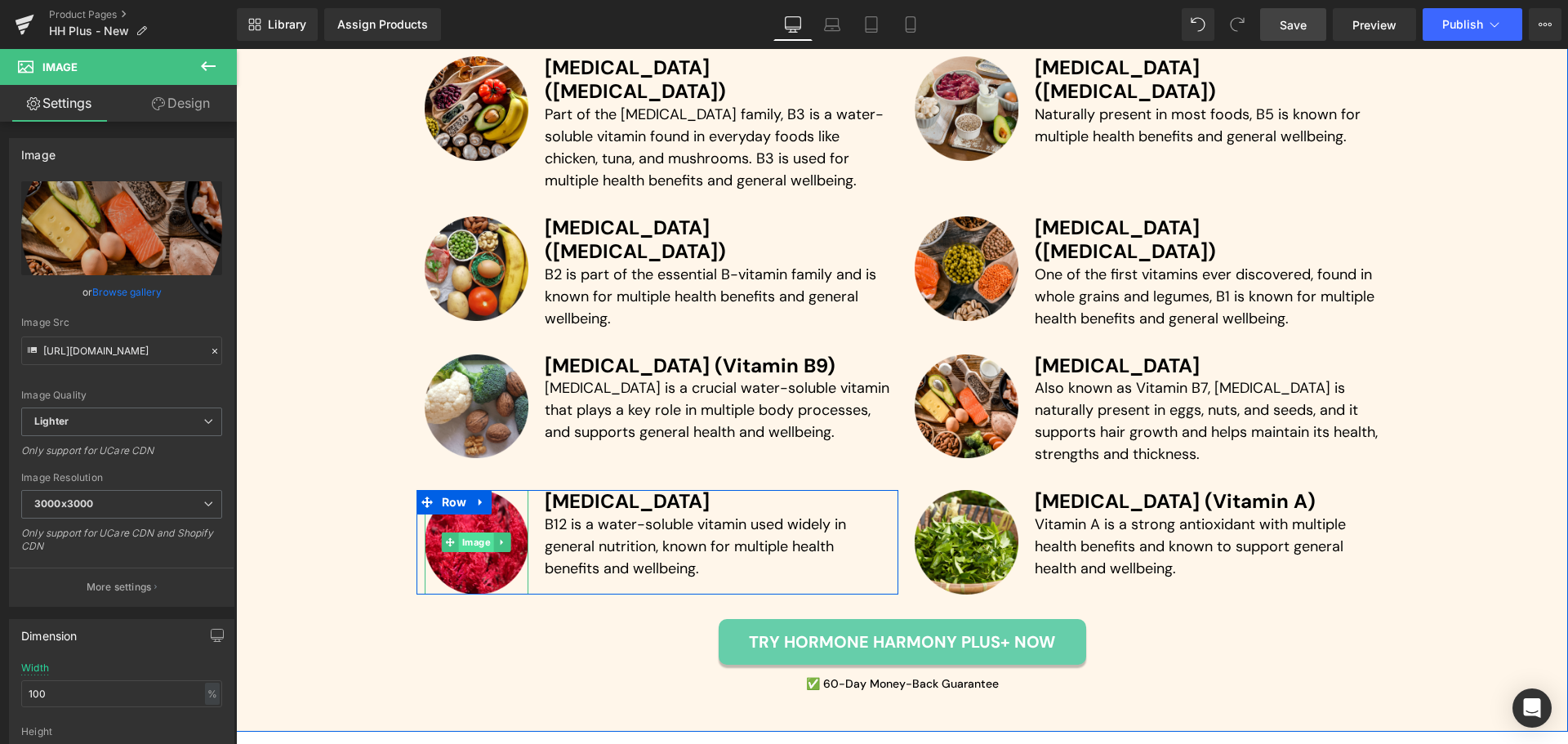
click at [468, 532] on span "Image" at bounding box center [476, 542] width 35 height 19
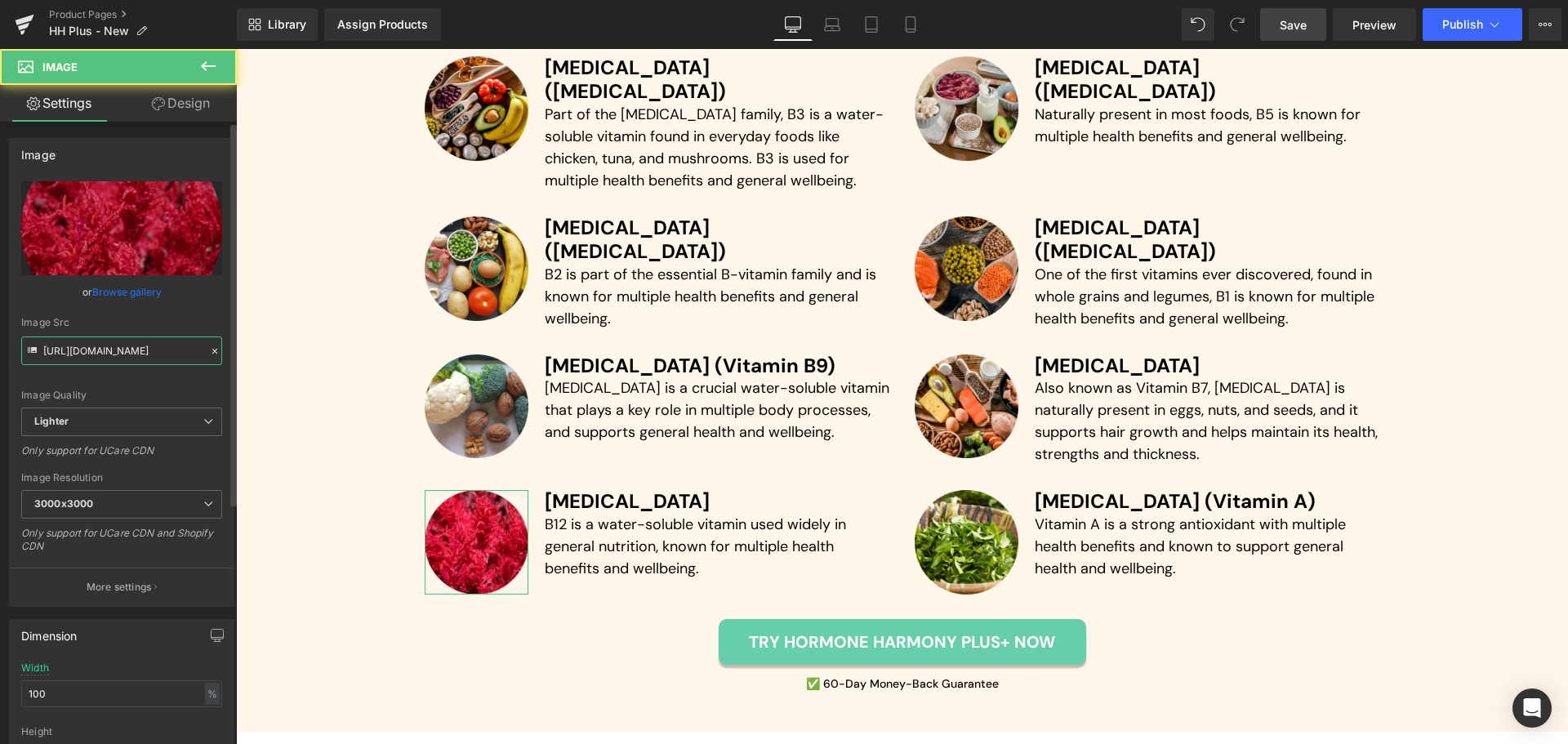
drag, startPoint x: 127, startPoint y: 358, endPoint x: 134, endPoint y: 351, distance: 9.9
click at [127, 357] on input "[URL][DOMAIN_NAME]" at bounding box center [121, 351] width 201 height 29
paste input "afb3e97e-7106-4c95-86ea-5ad316ce3844/-/format/auto/-/preview/3000x3000/-/qualit…"
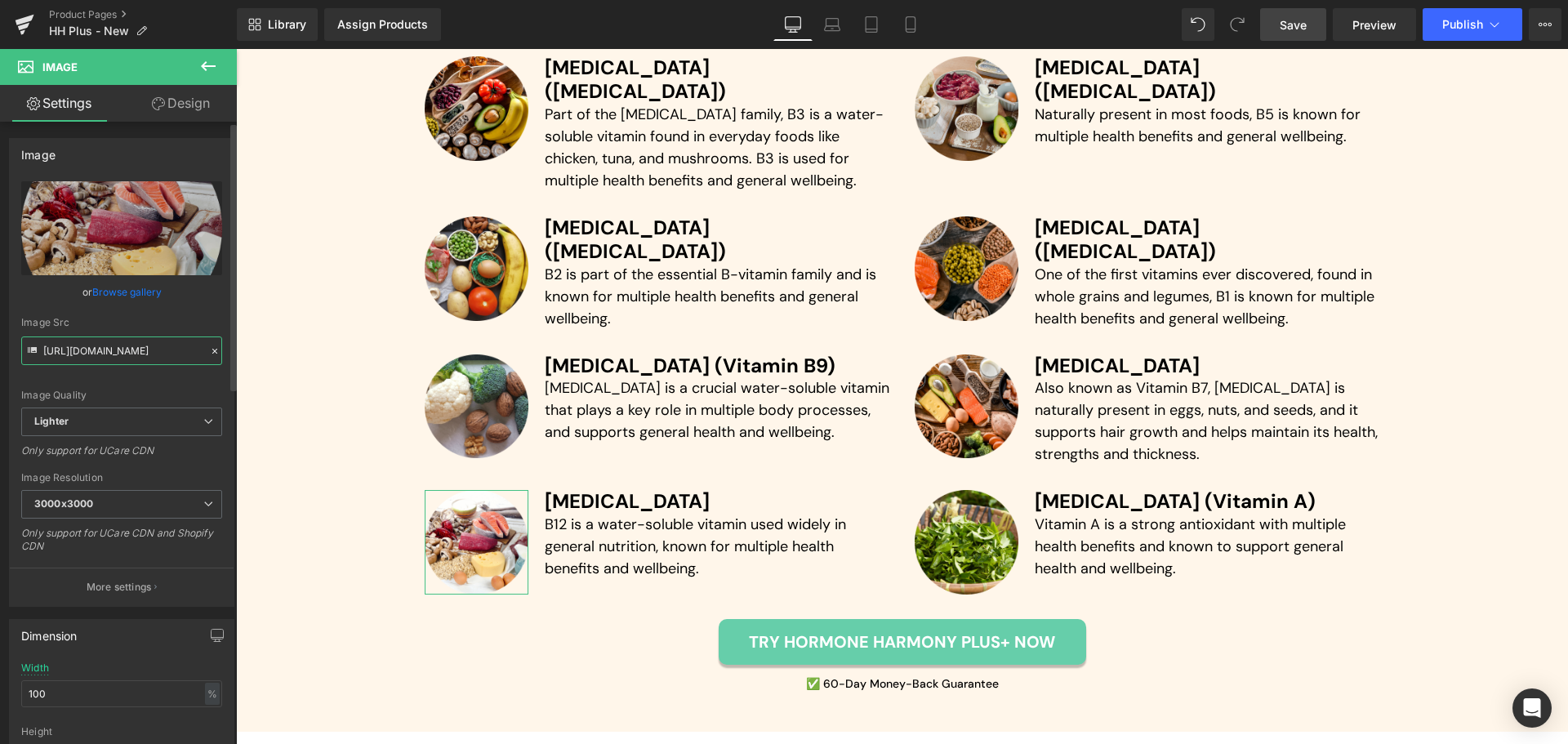
type input "[URL][DOMAIN_NAME]"
click at [199, 298] on div "or Browse gallery" at bounding box center [121, 291] width 201 height 17
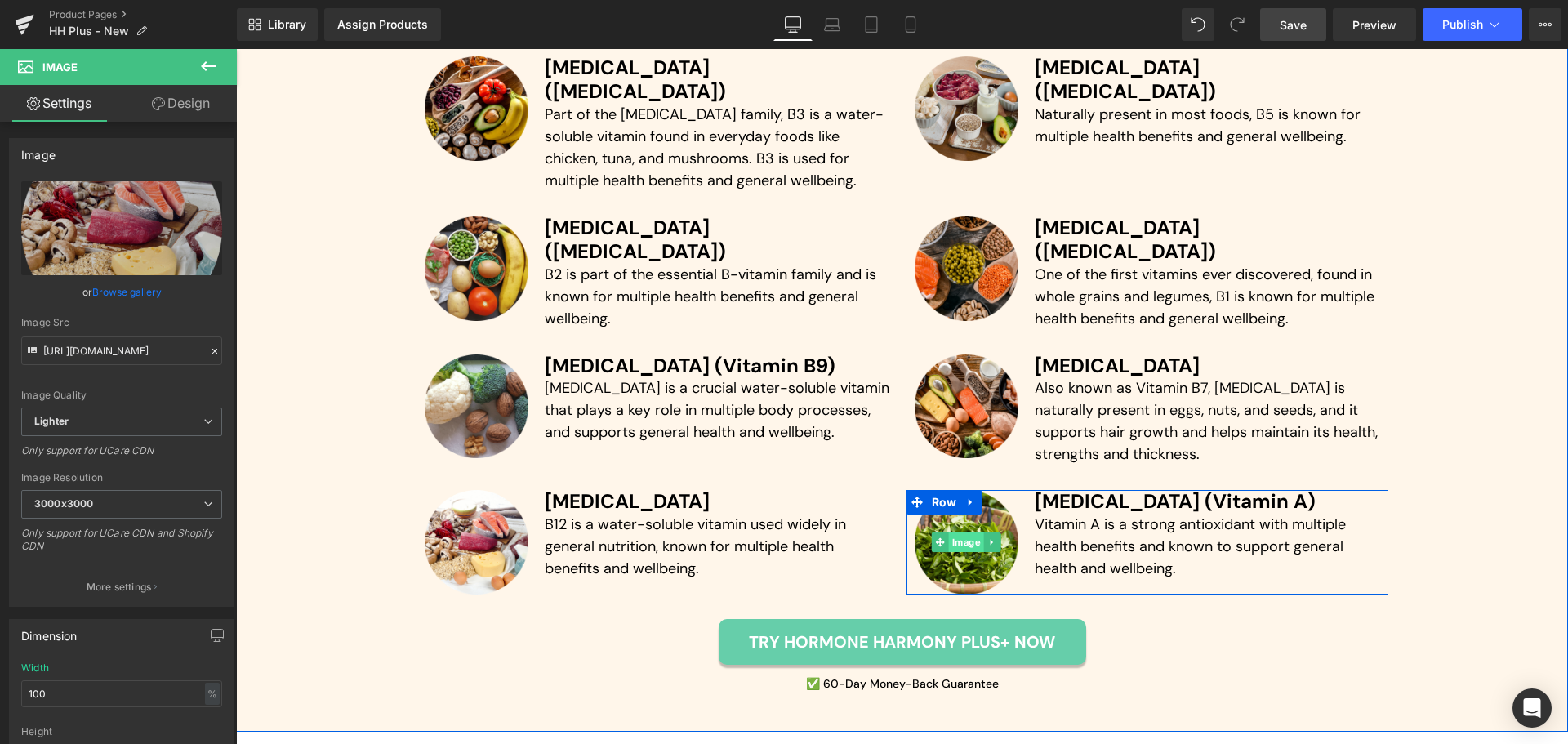
click at [968, 532] on span "Image" at bounding box center [967, 542] width 35 height 19
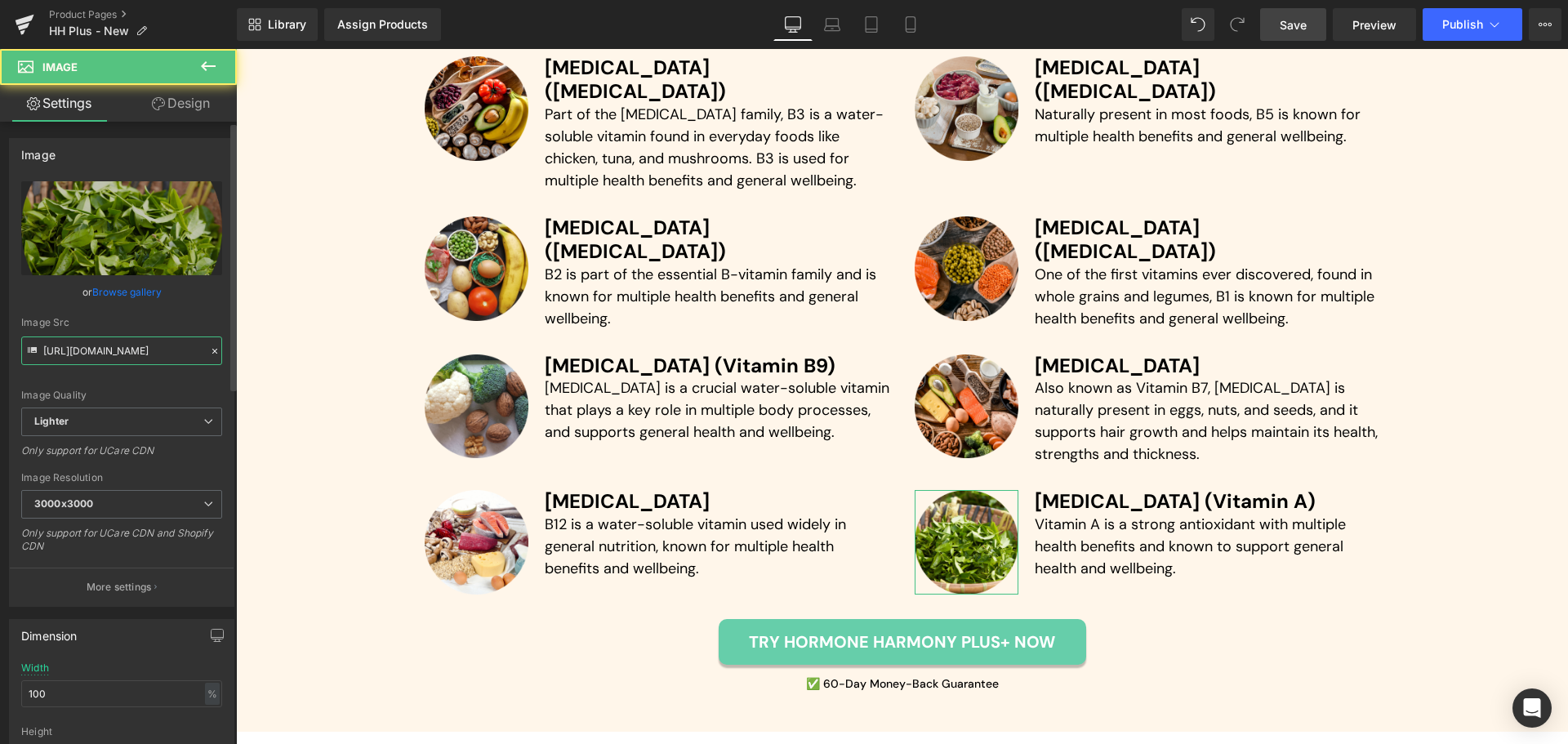
click at [184, 357] on input "[URL][DOMAIN_NAME]" at bounding box center [121, 351] width 201 height 29
paste input "e5b06ca4-90a5-4080-97f6-21fd75ca2a35/-/format/auto/-/preview/3000x3000/-/qualit…"
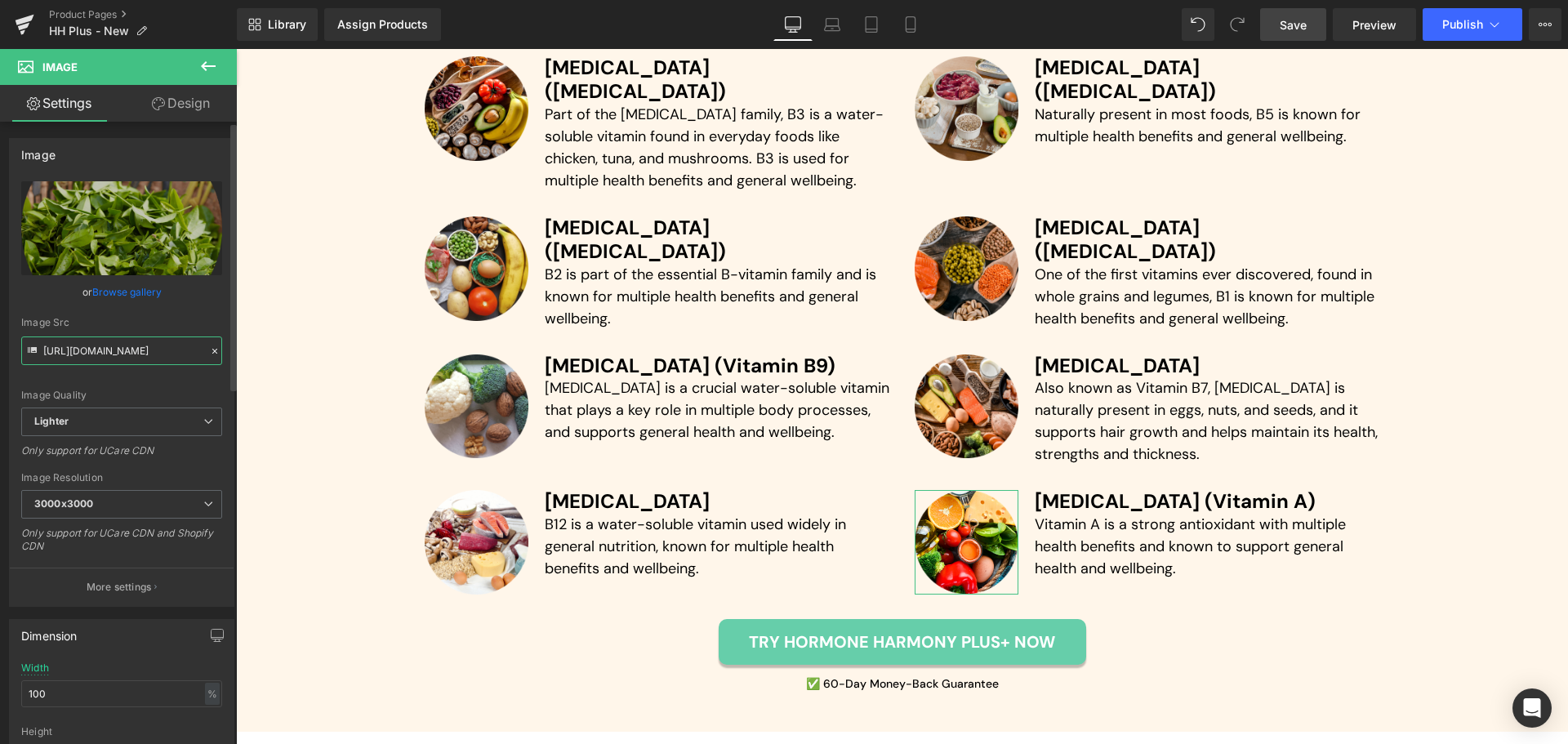
type input "[URL][DOMAIN_NAME]"
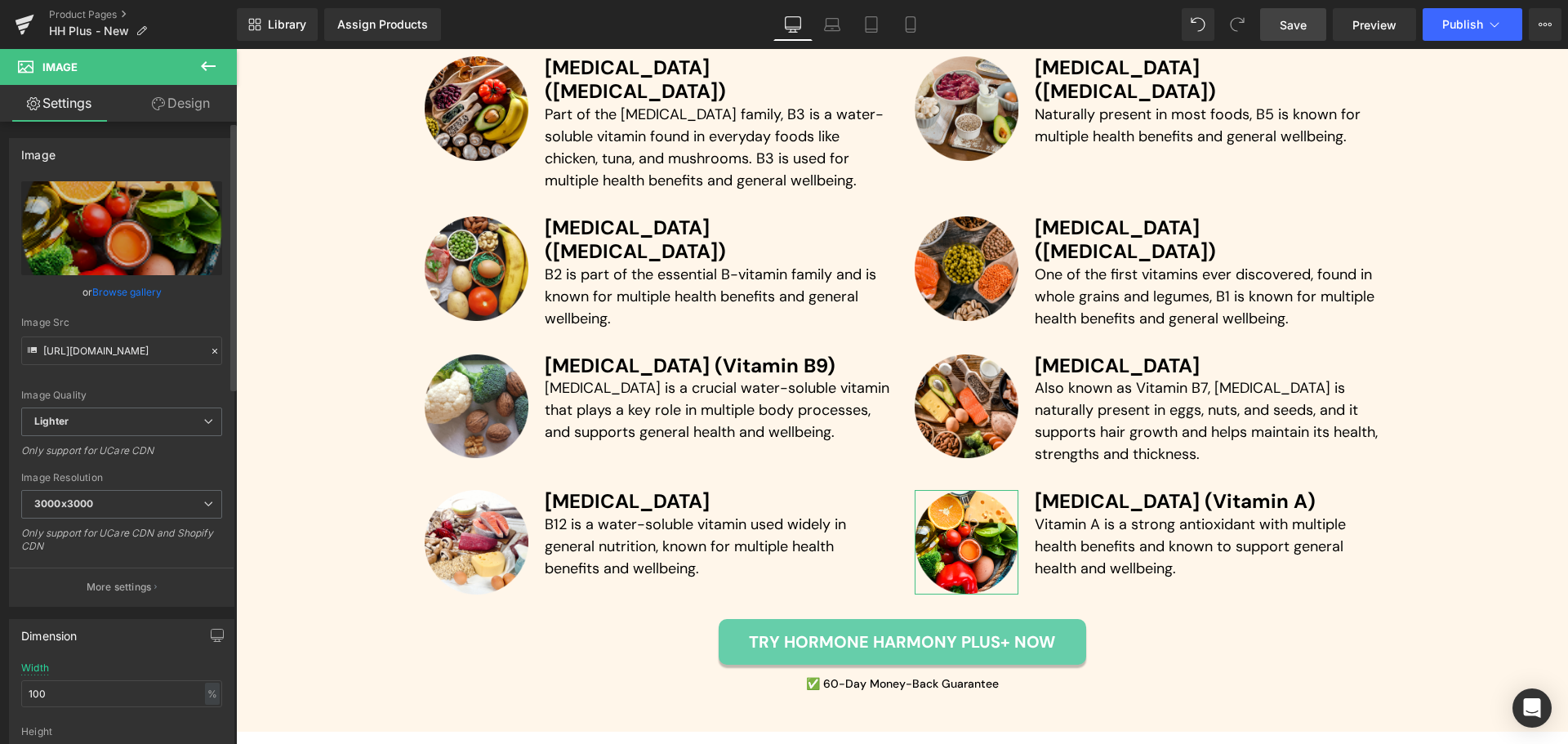
scroll to position [0, 0]
click at [202, 305] on div "Image Quality Lighter Lightest Lighter Lighter Lightest Only support for UCare …" at bounding box center [121, 294] width 201 height 226
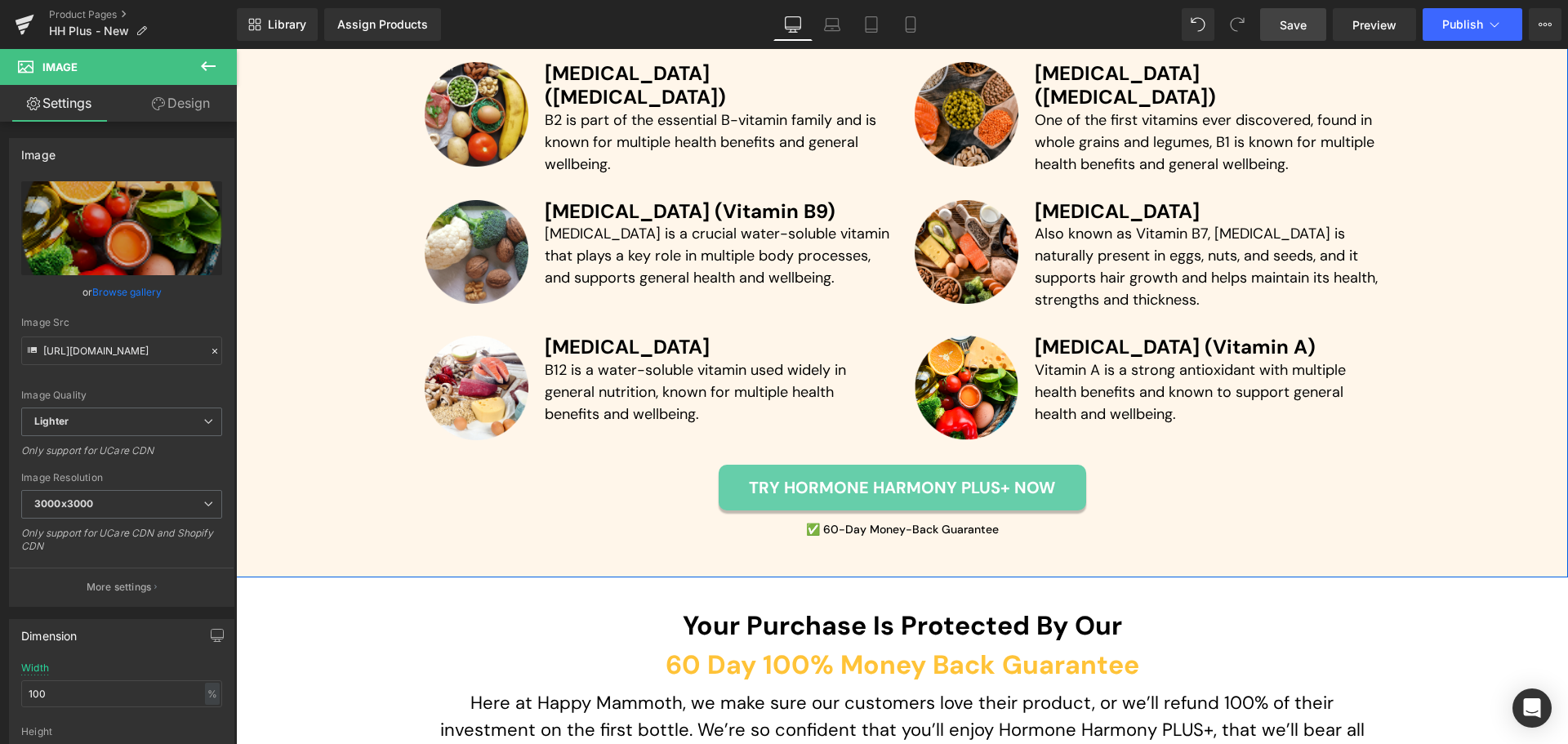
scroll to position [4998, 0]
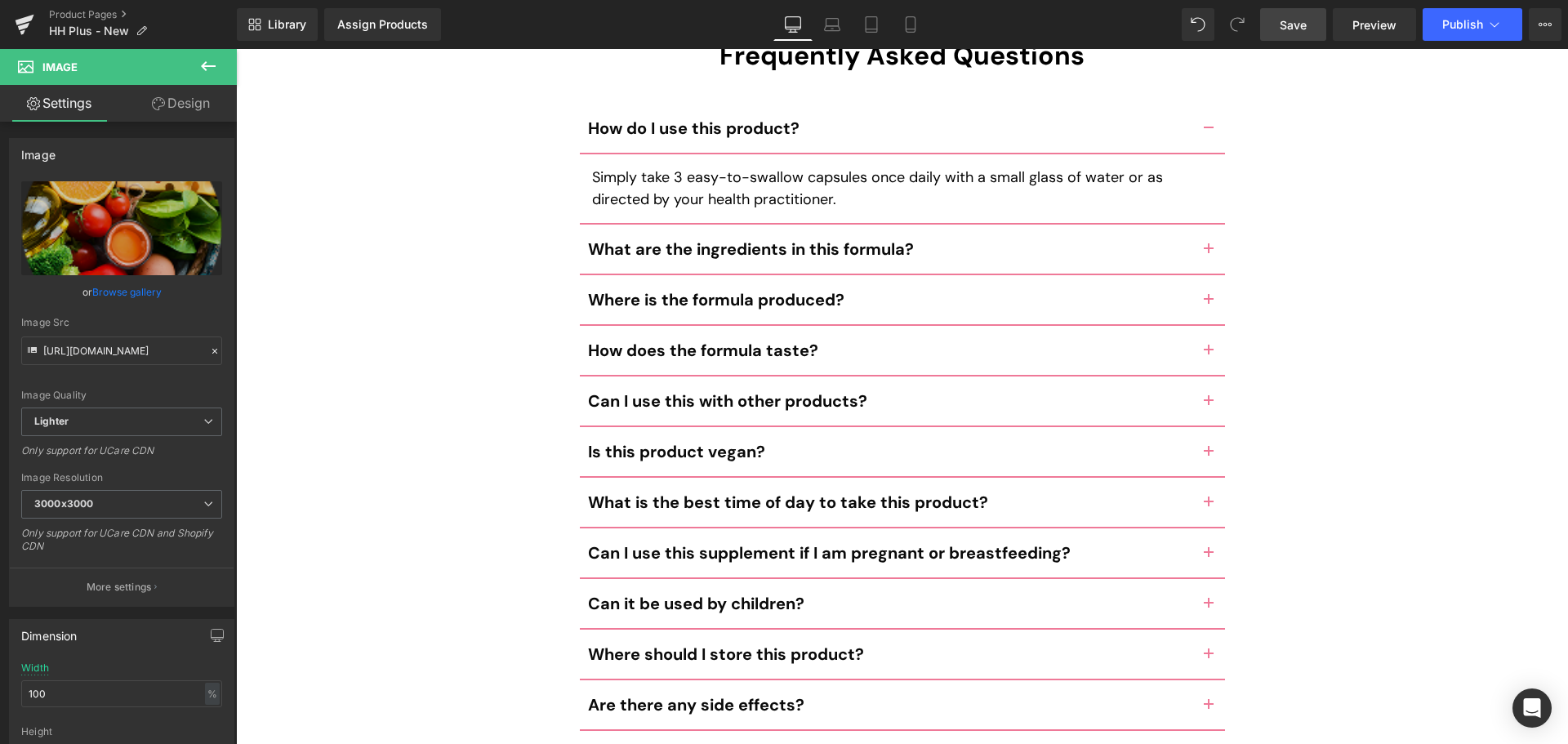
click at [1204, 224] on button "button" at bounding box center [1208, 249] width 33 height 49
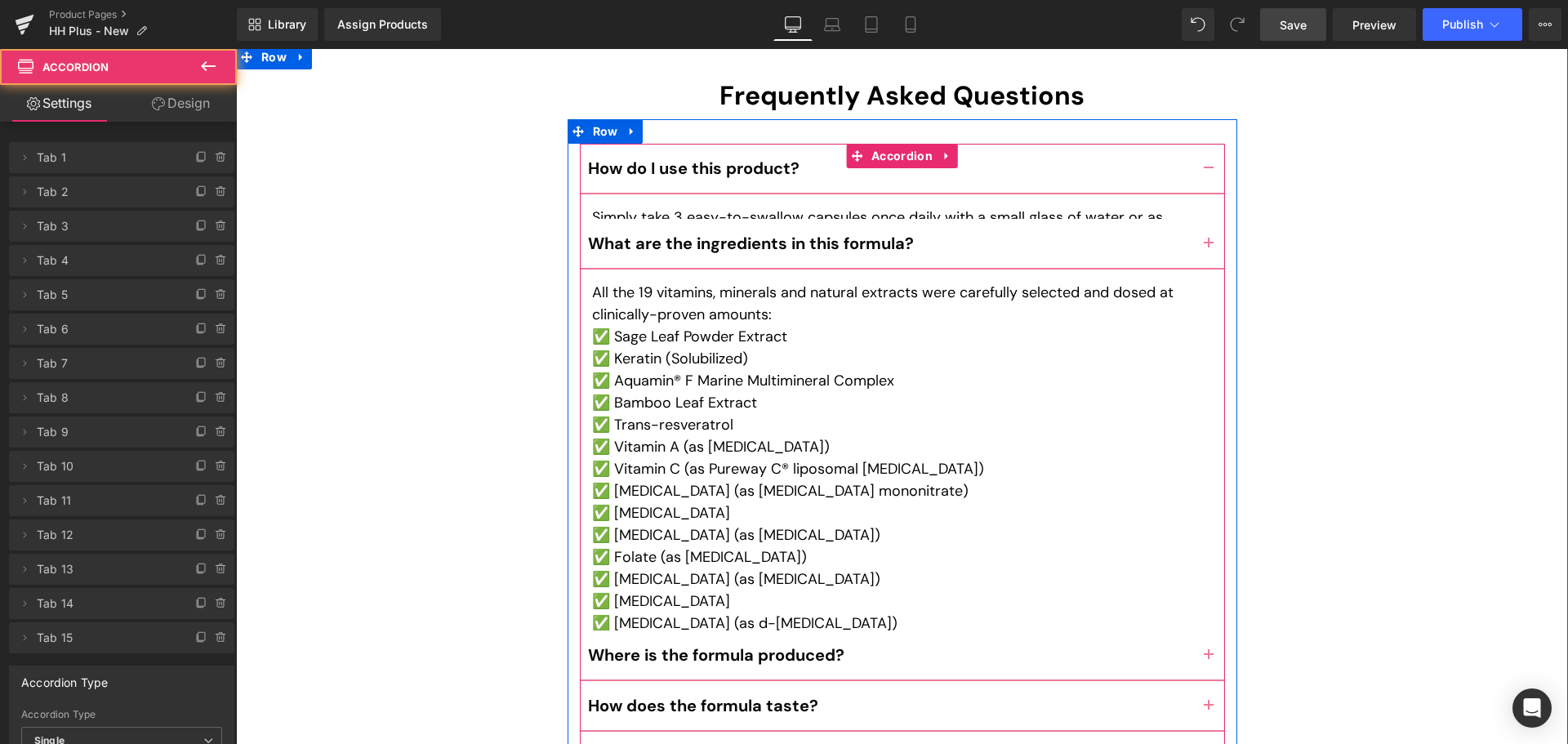
scroll to position [7748, 0]
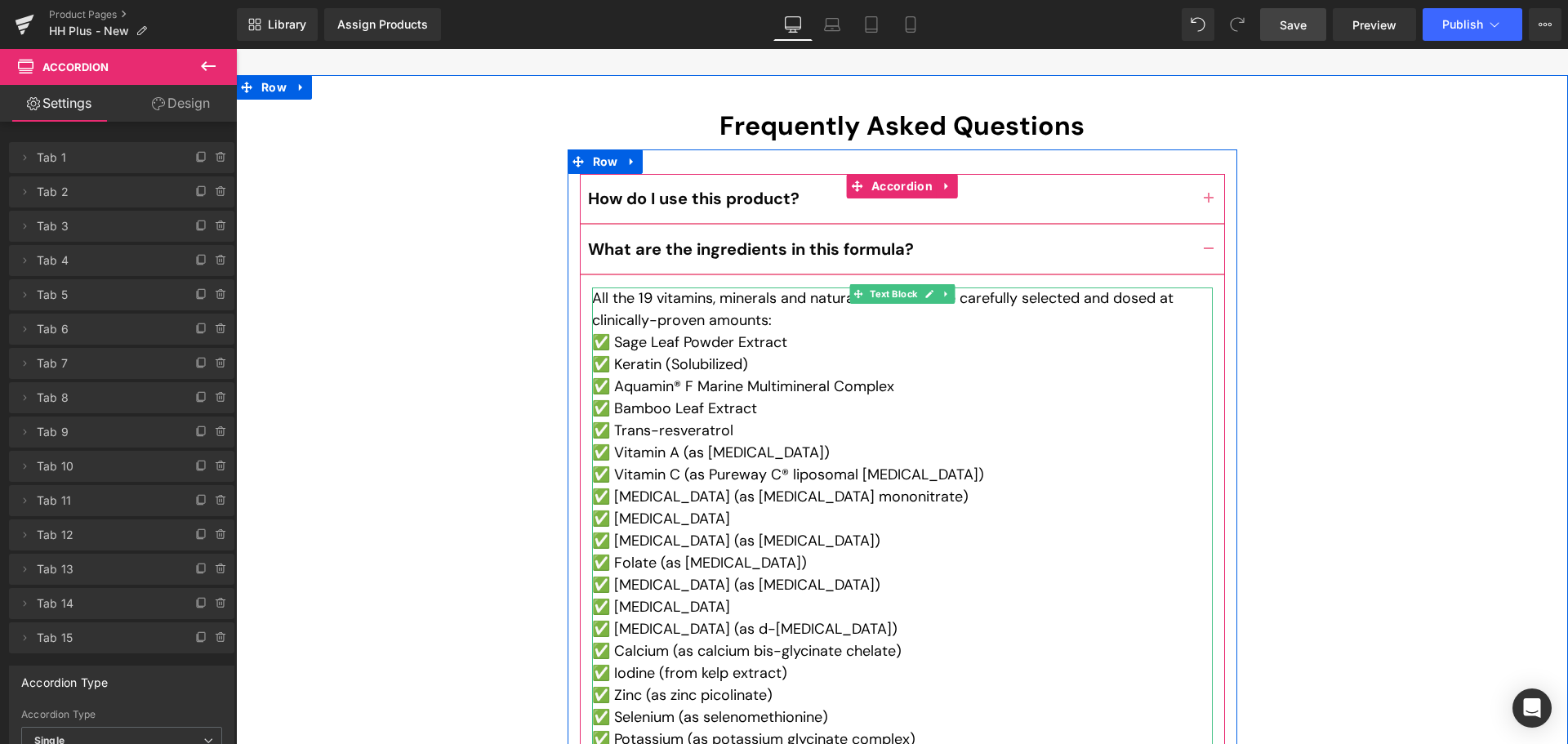
click at [630, 287] on p "All the 19 vitamins, minerals and natural extracts were carefully selected and …" at bounding box center [902, 309] width 621 height 44
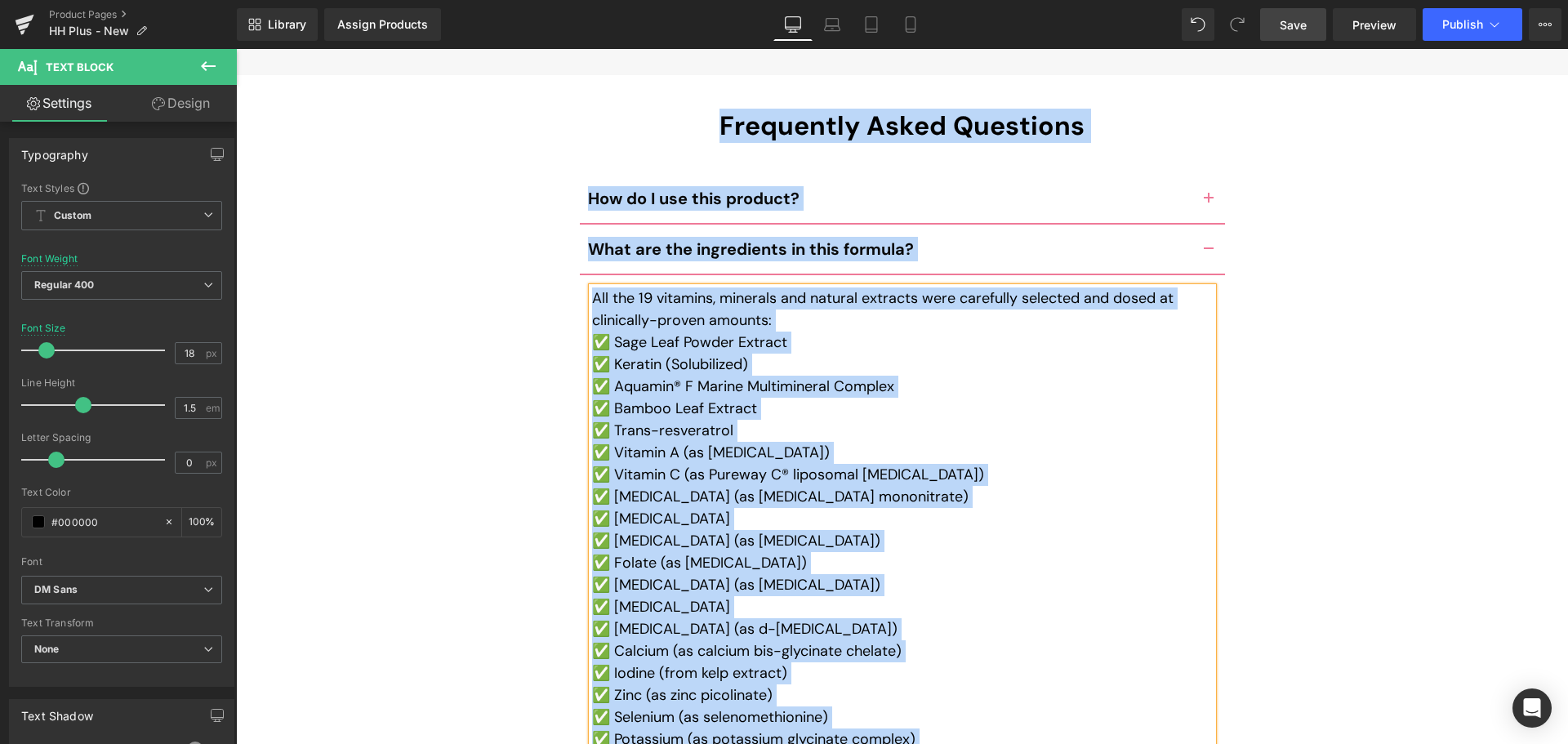
click at [660, 332] on p "✅ Sage Leaf Powder Extract" at bounding box center [902, 343] width 621 height 22
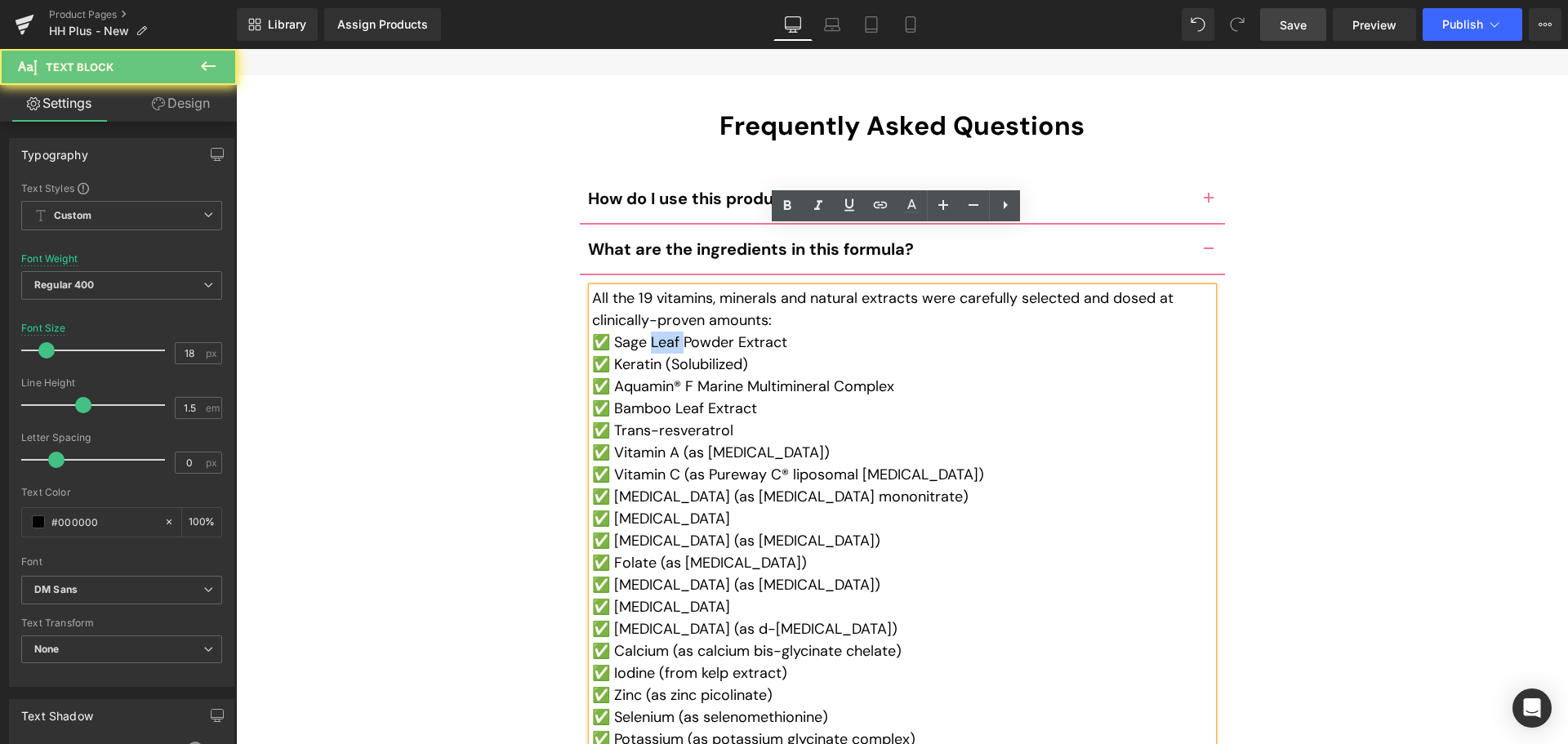
click at [660, 332] on p "✅ Sage Leaf Powder Extract" at bounding box center [902, 343] width 621 height 22
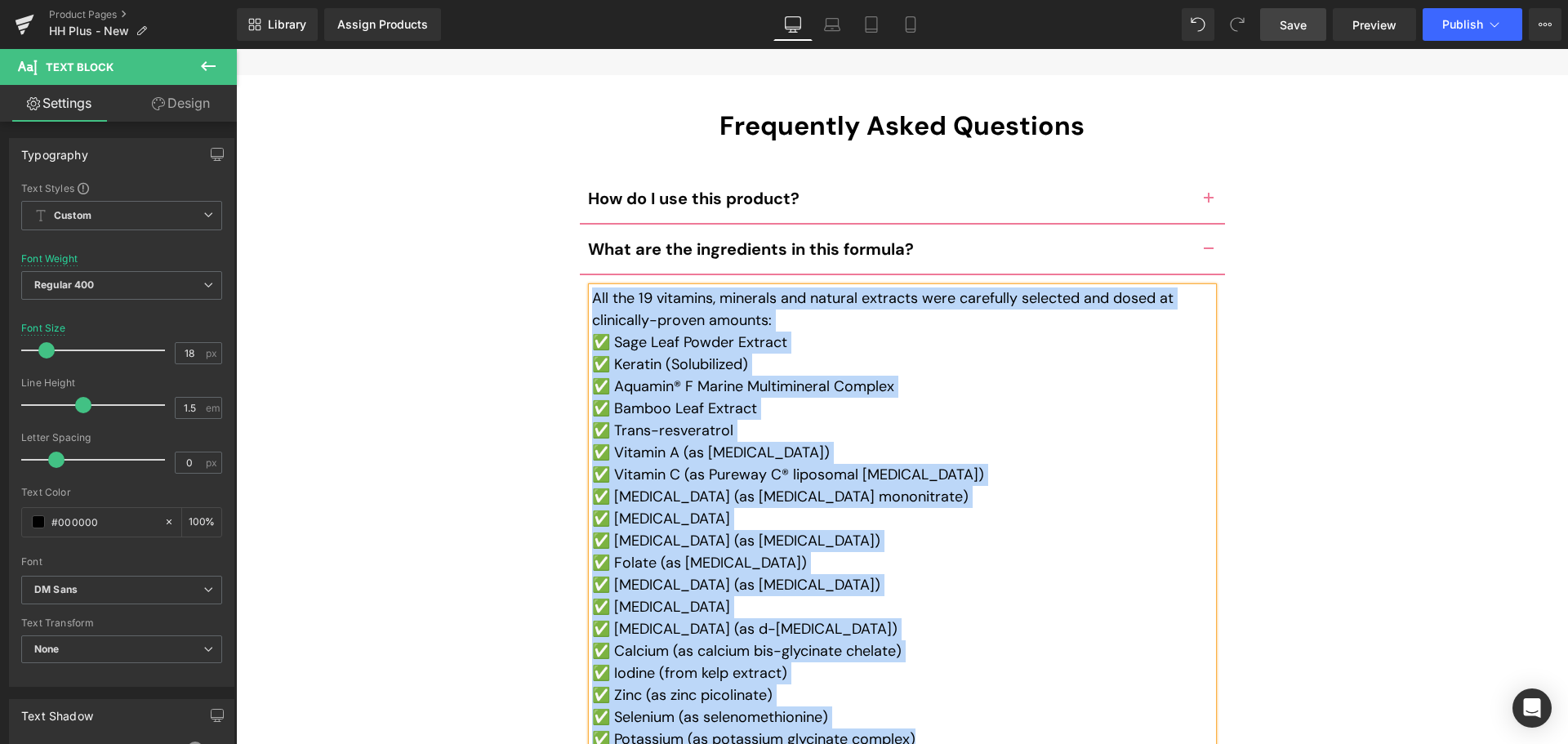
paste div
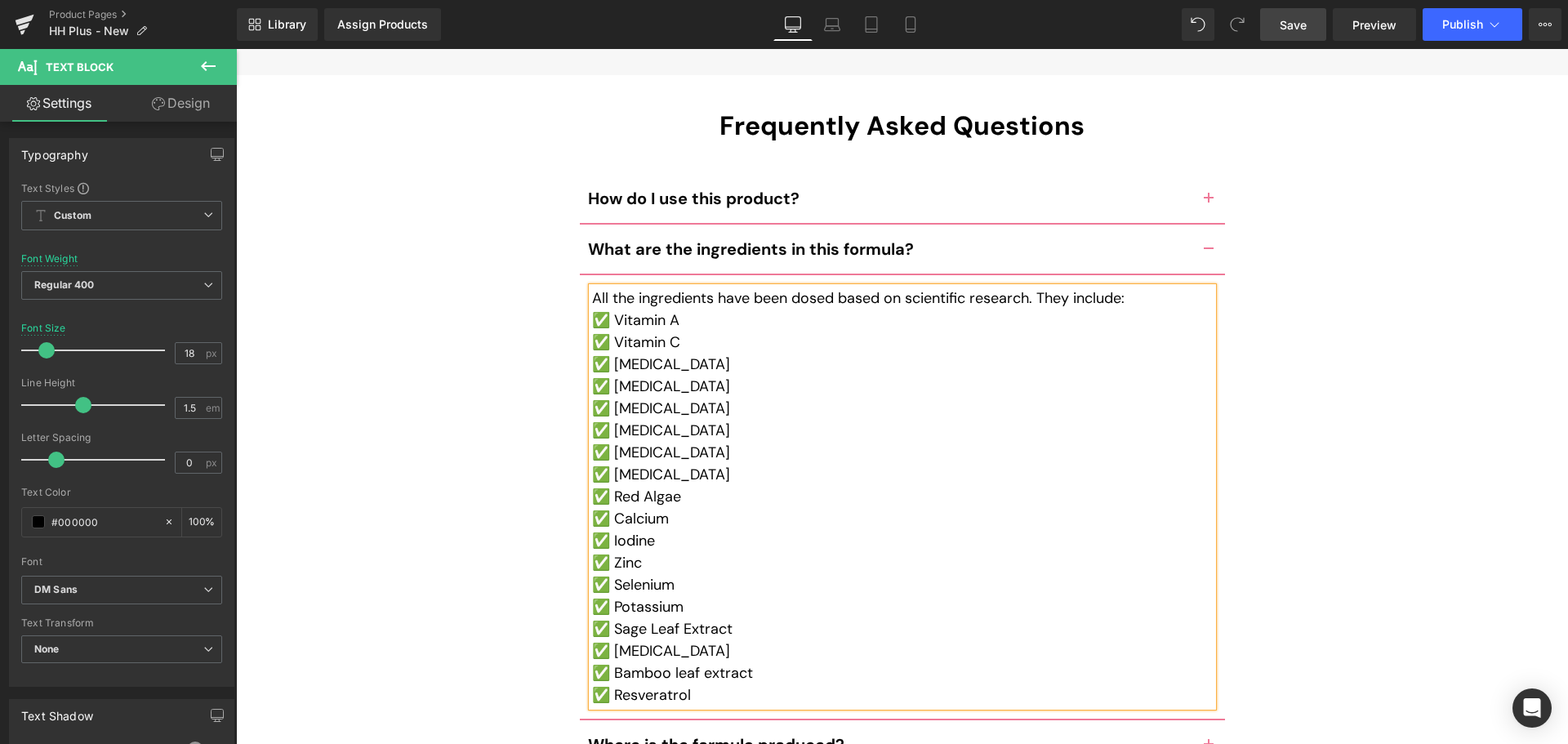
click at [1198, 174] on button "button" at bounding box center [1208, 198] width 33 height 49
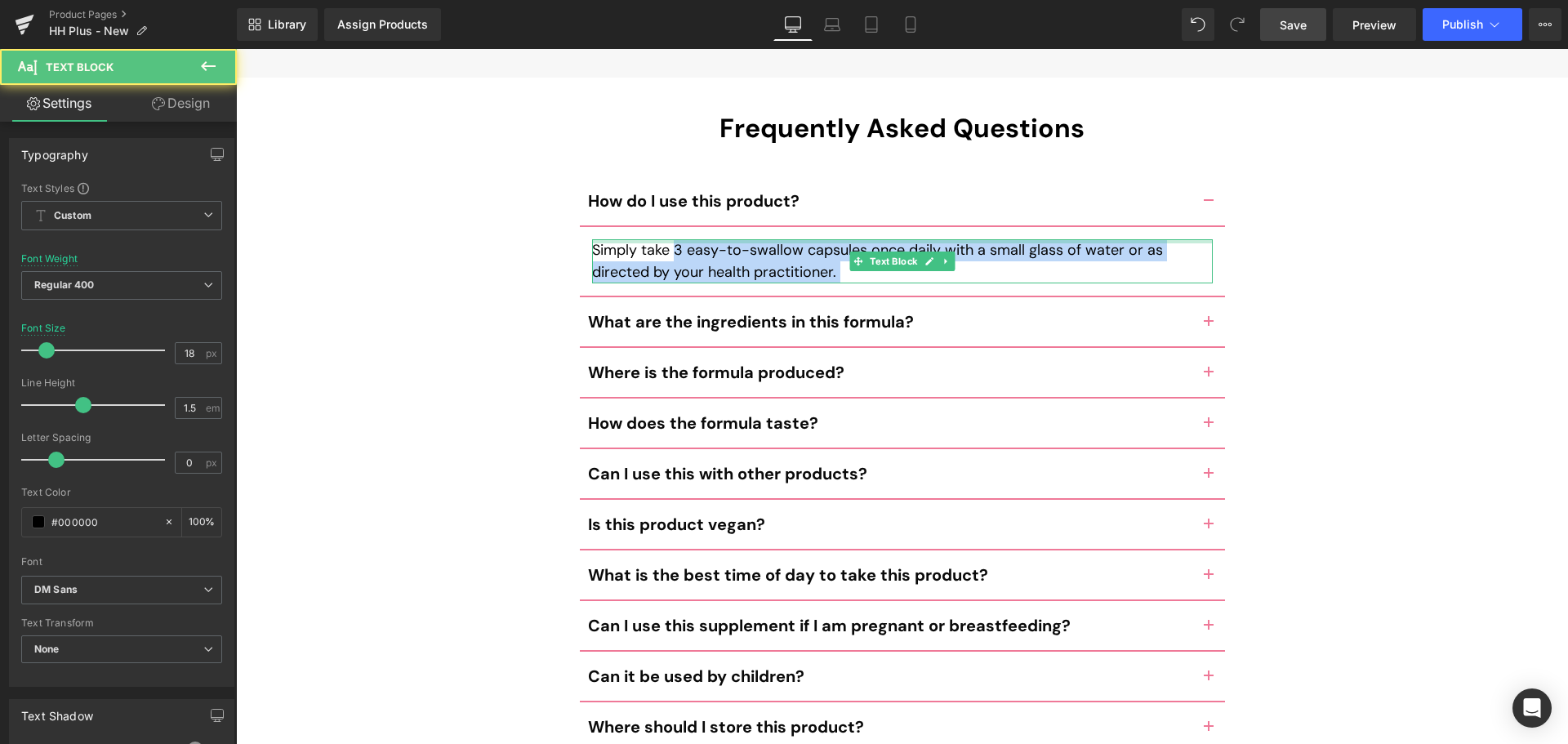
click at [674, 239] on div "Simply take 3 easy-to-swallow capsules once daily with a small glass of water o…" at bounding box center [902, 261] width 621 height 44
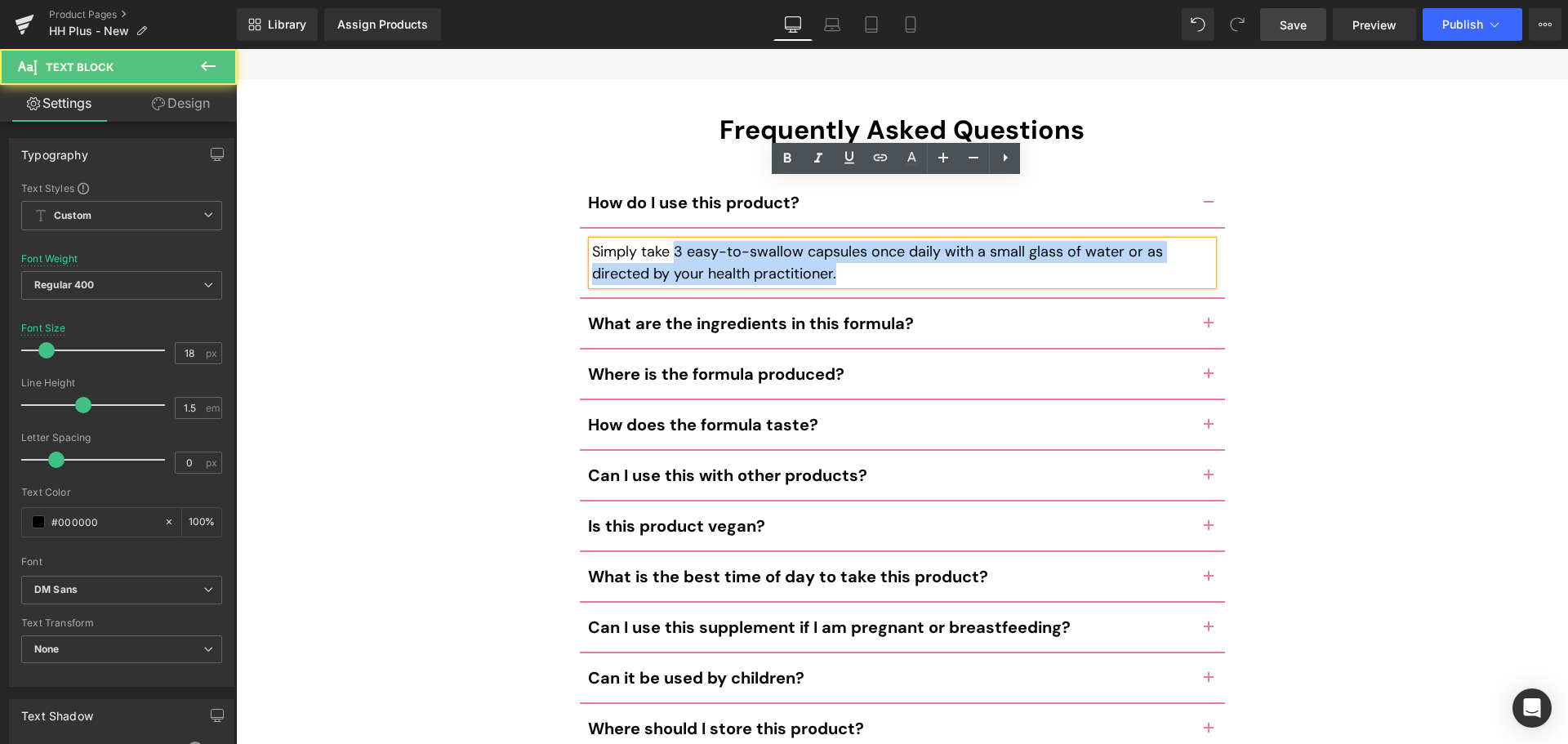
click at [674, 241] on p "Simply take 3 easy-to-swallow capsules once daily with a small glass of water o…" at bounding box center [902, 263] width 621 height 44
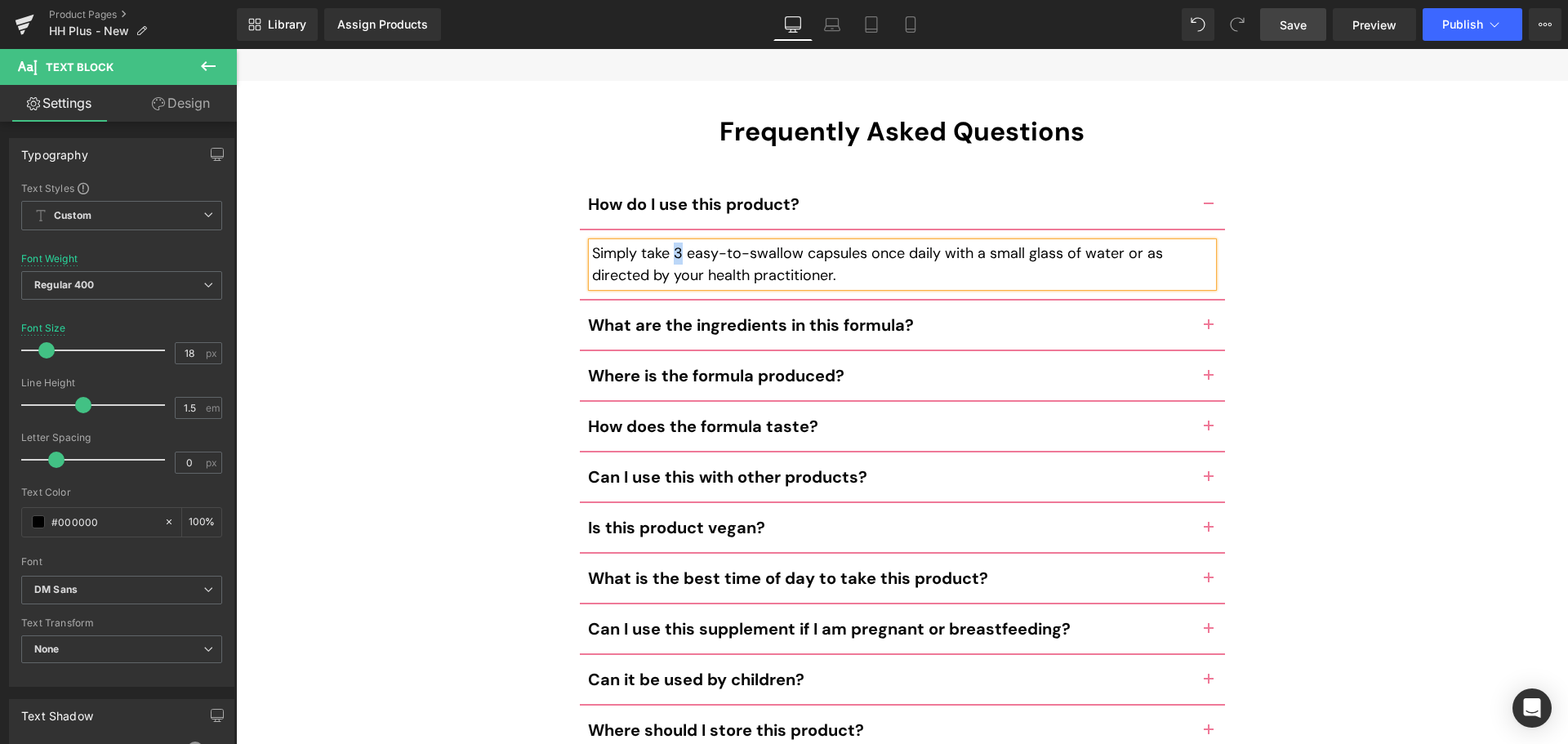
scroll to position [7741, 0]
click at [469, 294] on div "Frequently Asked Questions Heading How do I use this product? Text Block Simply…" at bounding box center [902, 631] width 1332 height 1030
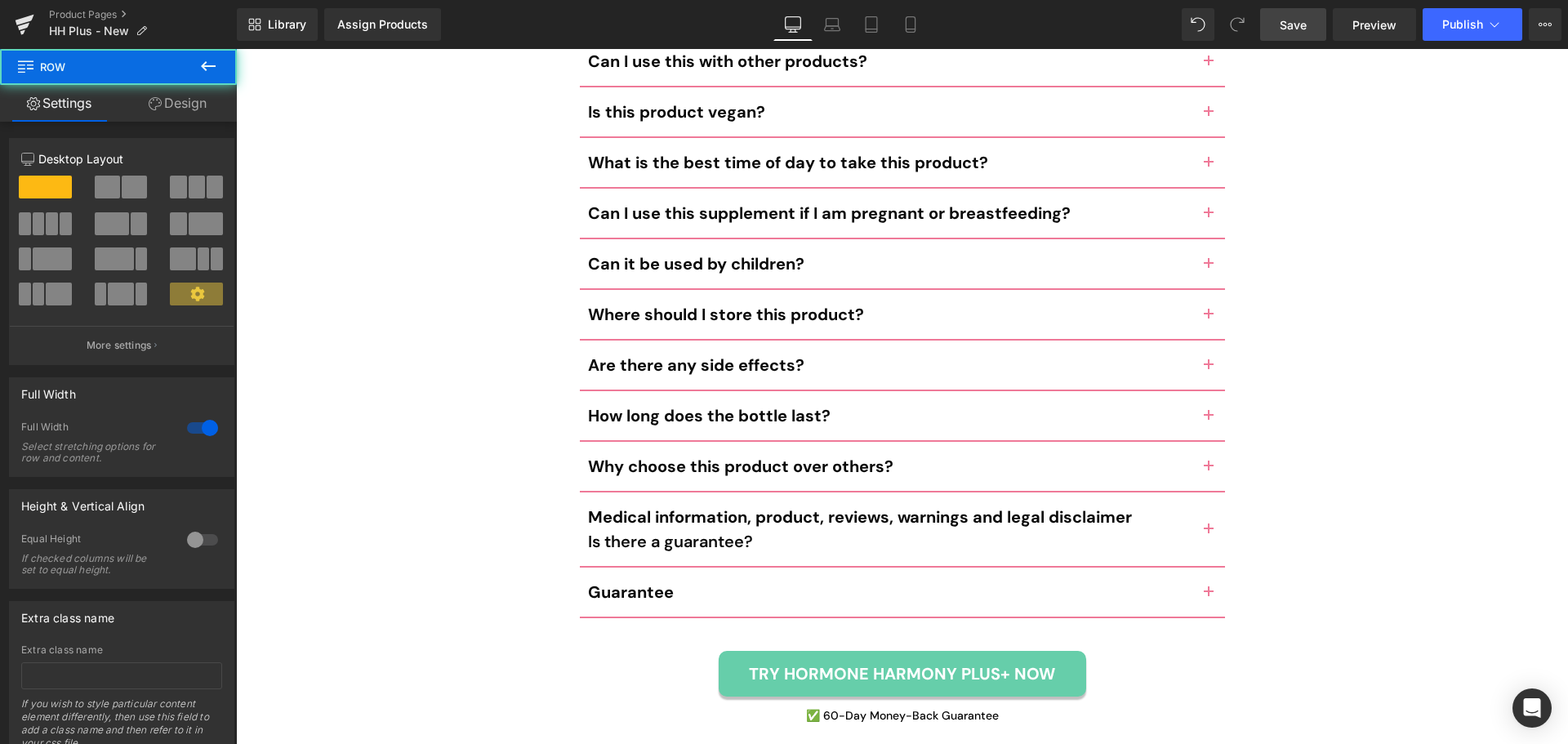
scroll to position [8224, 0]
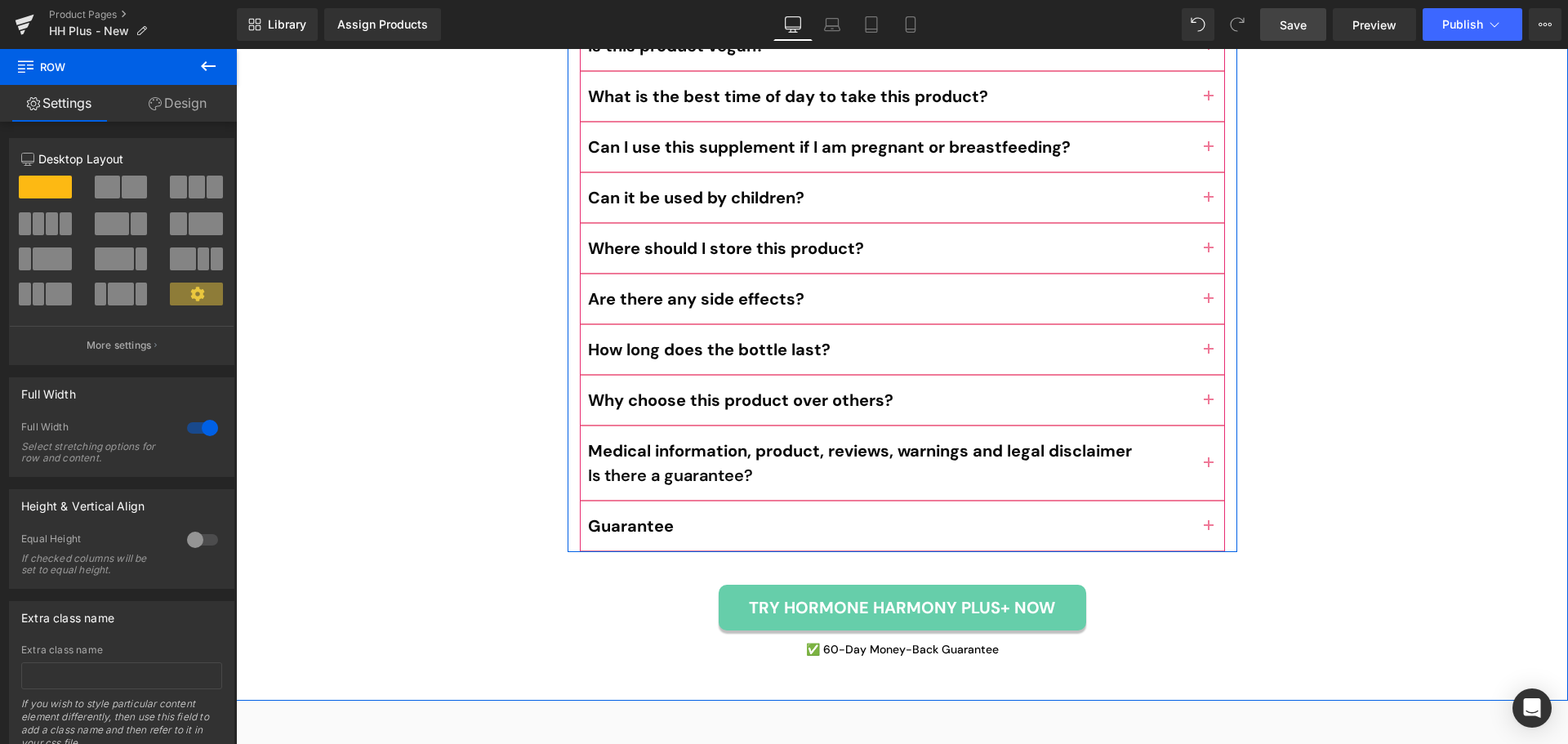
drag, startPoint x: 1205, startPoint y: 466, endPoint x: 1054, endPoint y: 485, distance: 152.2
click at [1204, 501] on button "button" at bounding box center [1208, 526] width 33 height 49
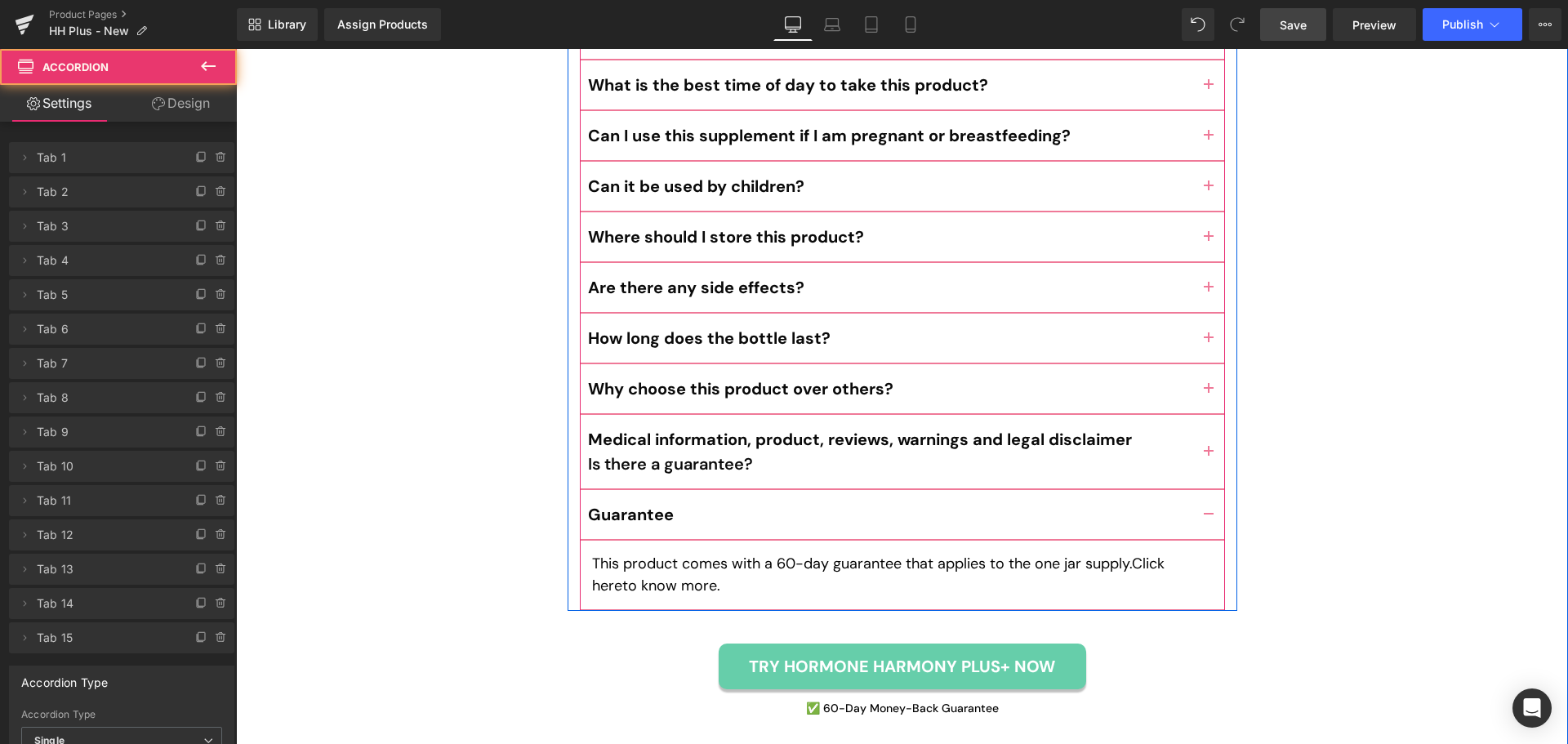
scroll to position [8151, 0]
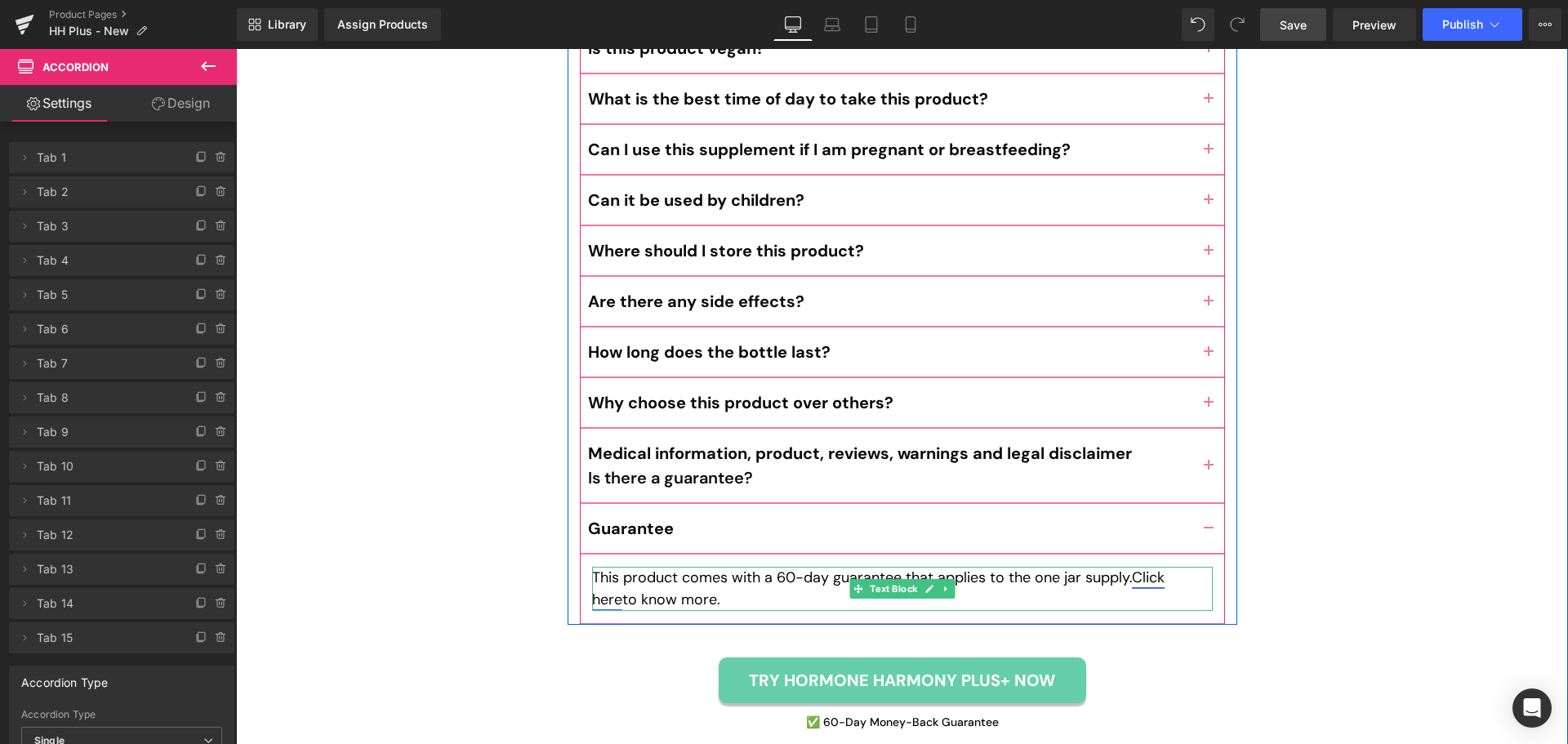
click at [1152, 568] on link "Click here" at bounding box center [878, 589] width 573 height 42
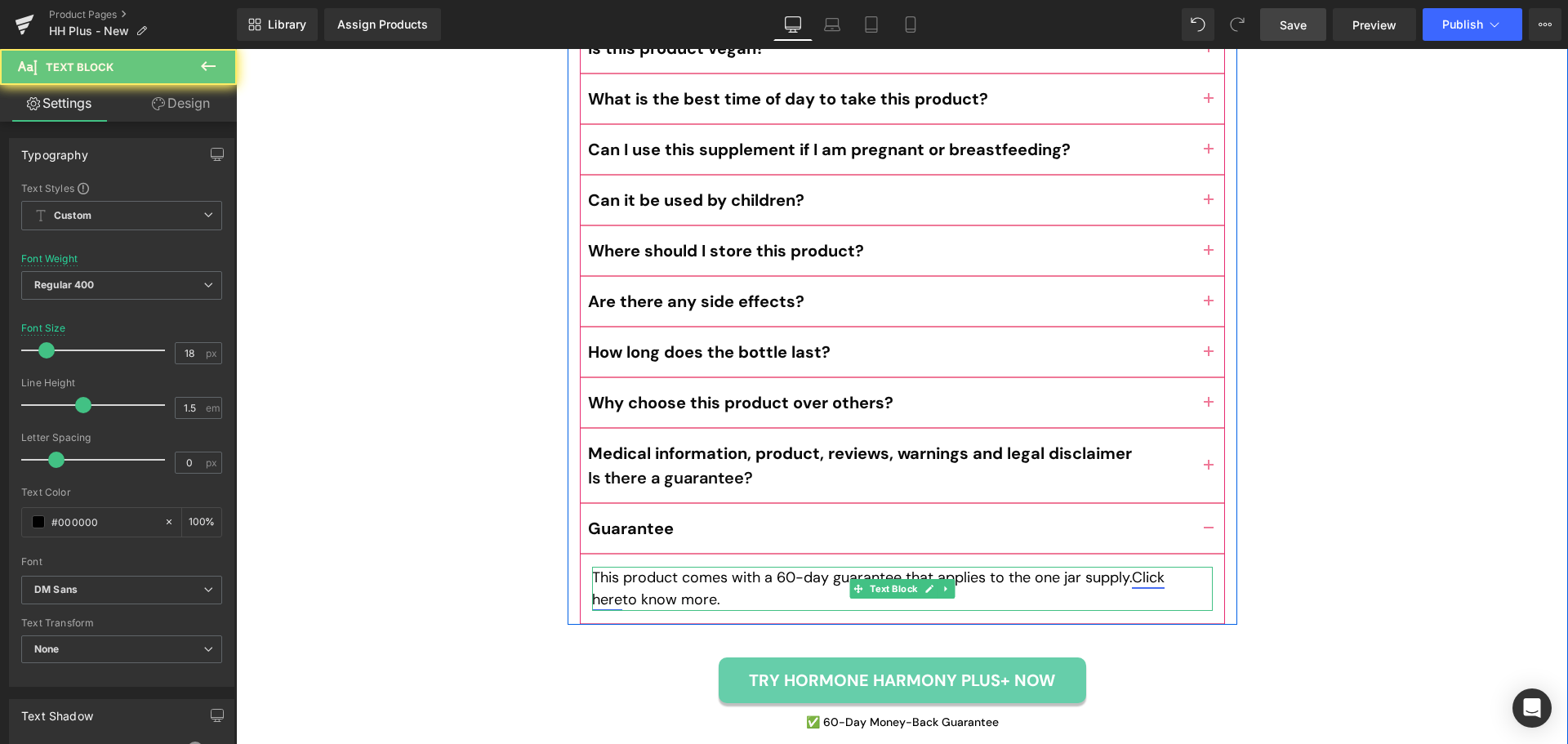
click at [1164, 568] on link "Click here" at bounding box center [878, 589] width 573 height 42
click at [1113, 567] on p "This product comes with a 60-day guarantee that applies to the one jar supply. …" at bounding box center [902, 589] width 621 height 44
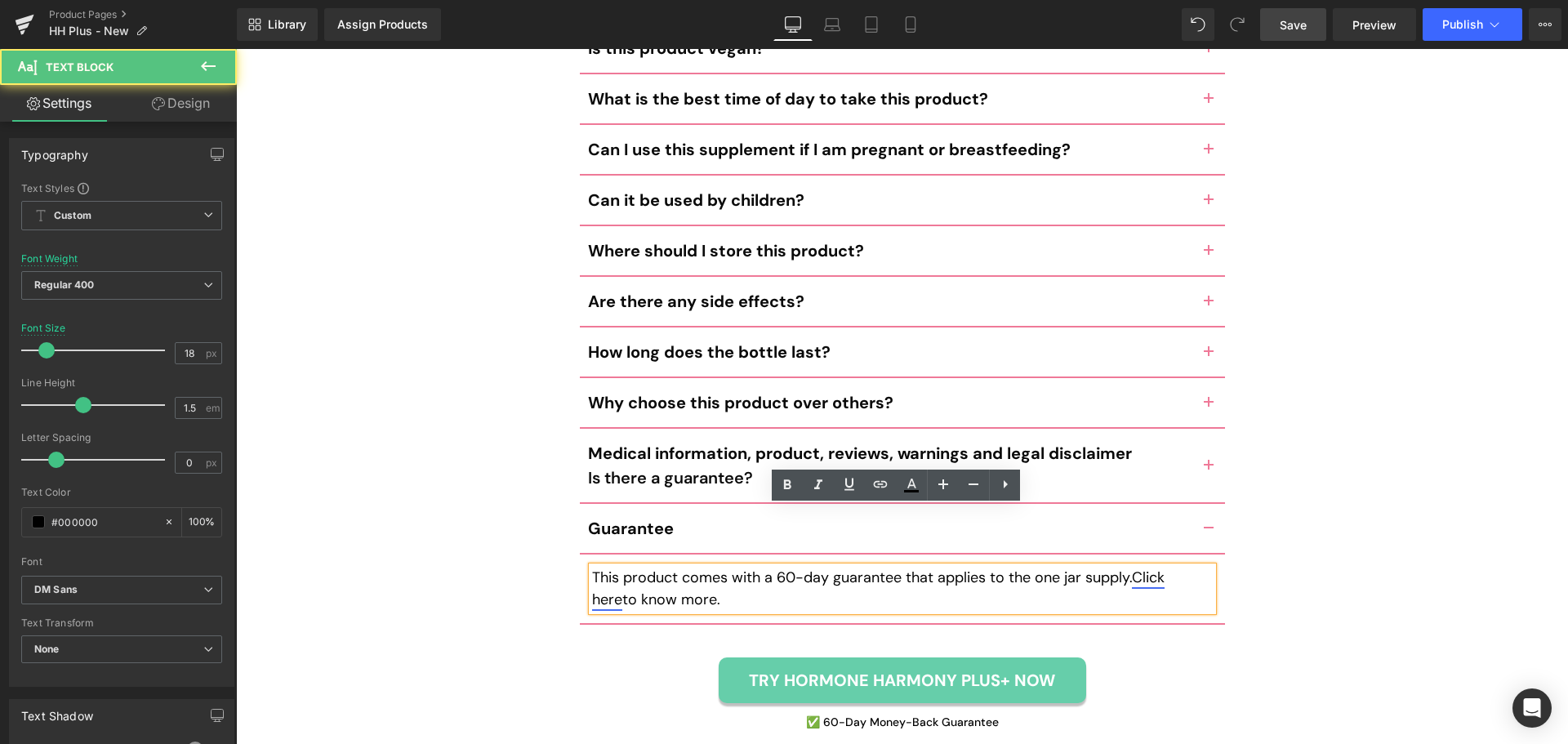
click at [1162, 568] on link "Click here" at bounding box center [878, 589] width 573 height 42
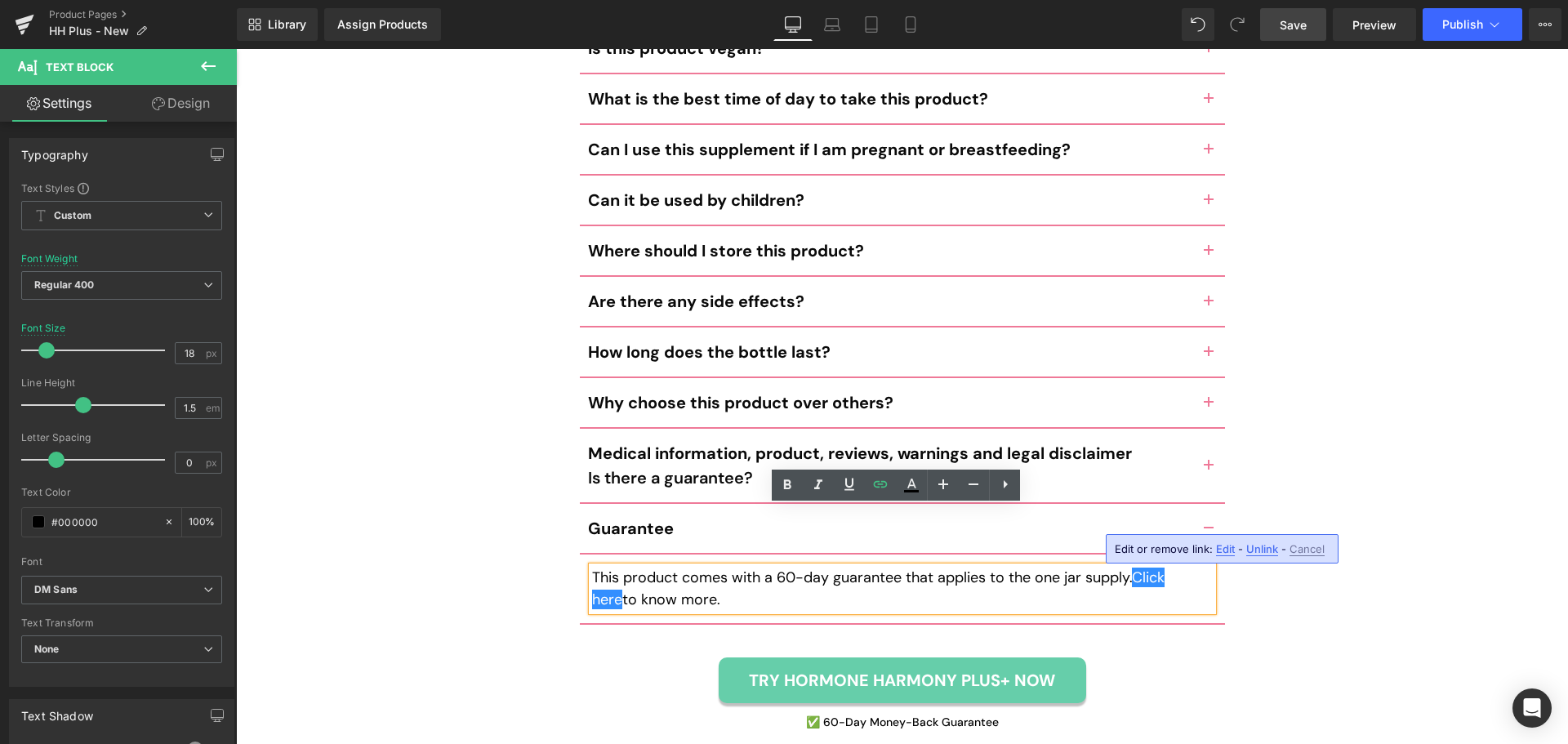
click at [1217, 544] on span "Edit" at bounding box center [1225, 549] width 18 height 14
click at [959, 557] on input "[URL][DOMAIN_NAME]" at bounding box center [1004, 554] width 251 height 41
drag, startPoint x: 959, startPoint y: 557, endPoint x: 980, endPoint y: 555, distance: 21.1
click at [960, 557] on input "[URL][DOMAIN_NAME]" at bounding box center [1004, 554] width 251 height 41
type input "[URL][DOMAIN_NAME]"
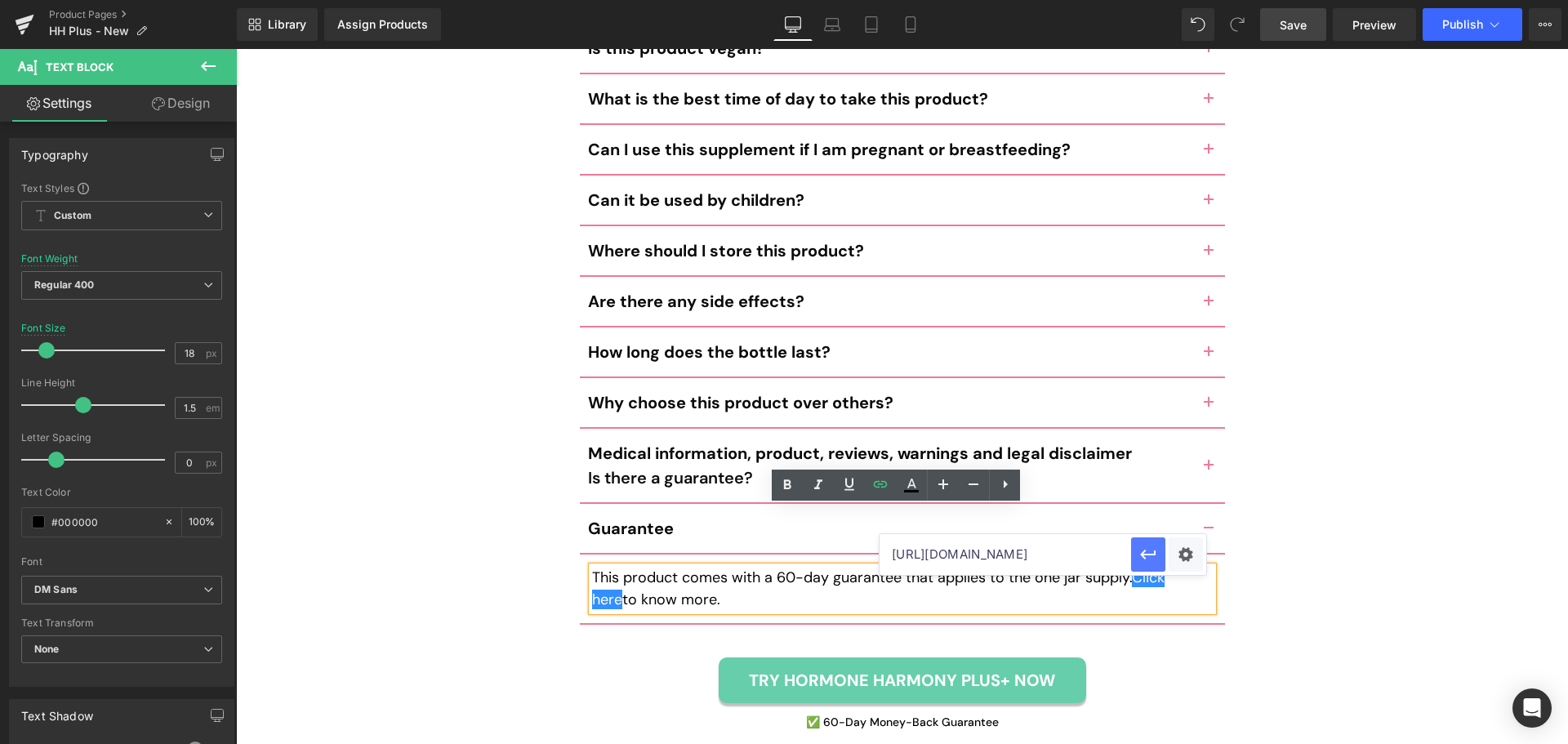
click at [1146, 547] on icon "button" at bounding box center [1147, 553] width 19 height 19
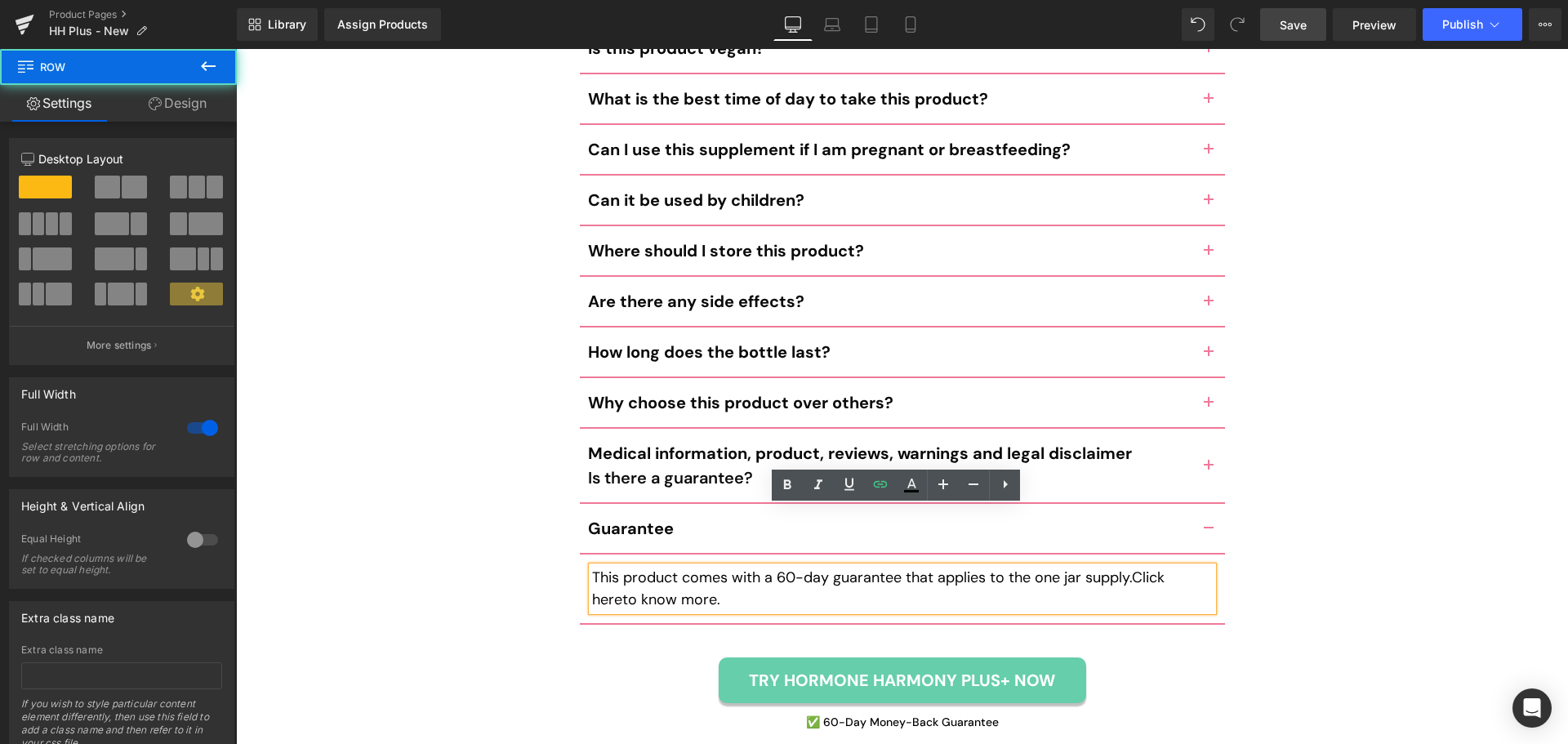
click at [1336, 503] on div "Frequently Asked Questions Heading How do I use this product? Text Block Simply…" at bounding box center [902, 222] width 1332 height 1030
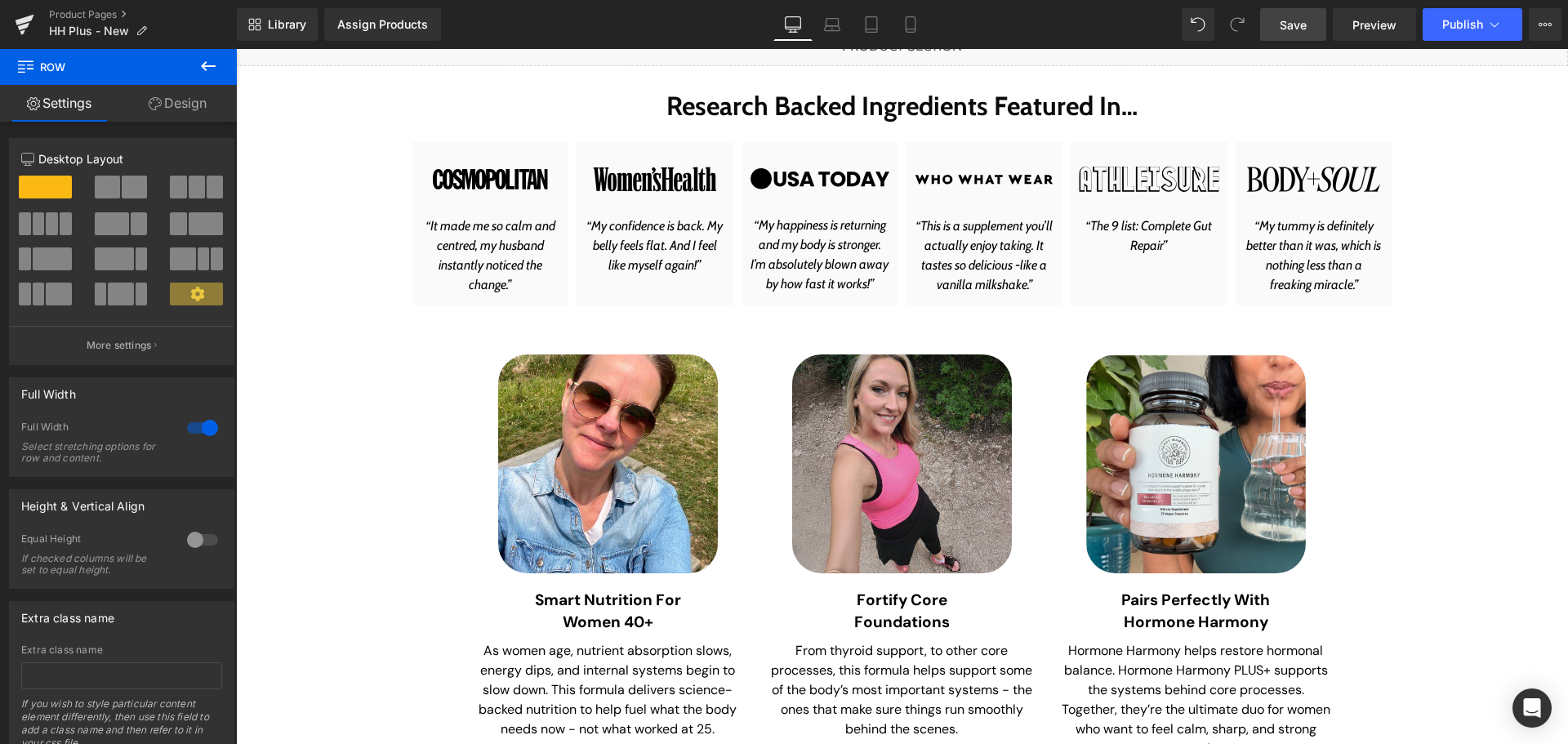
scroll to position [408, 0]
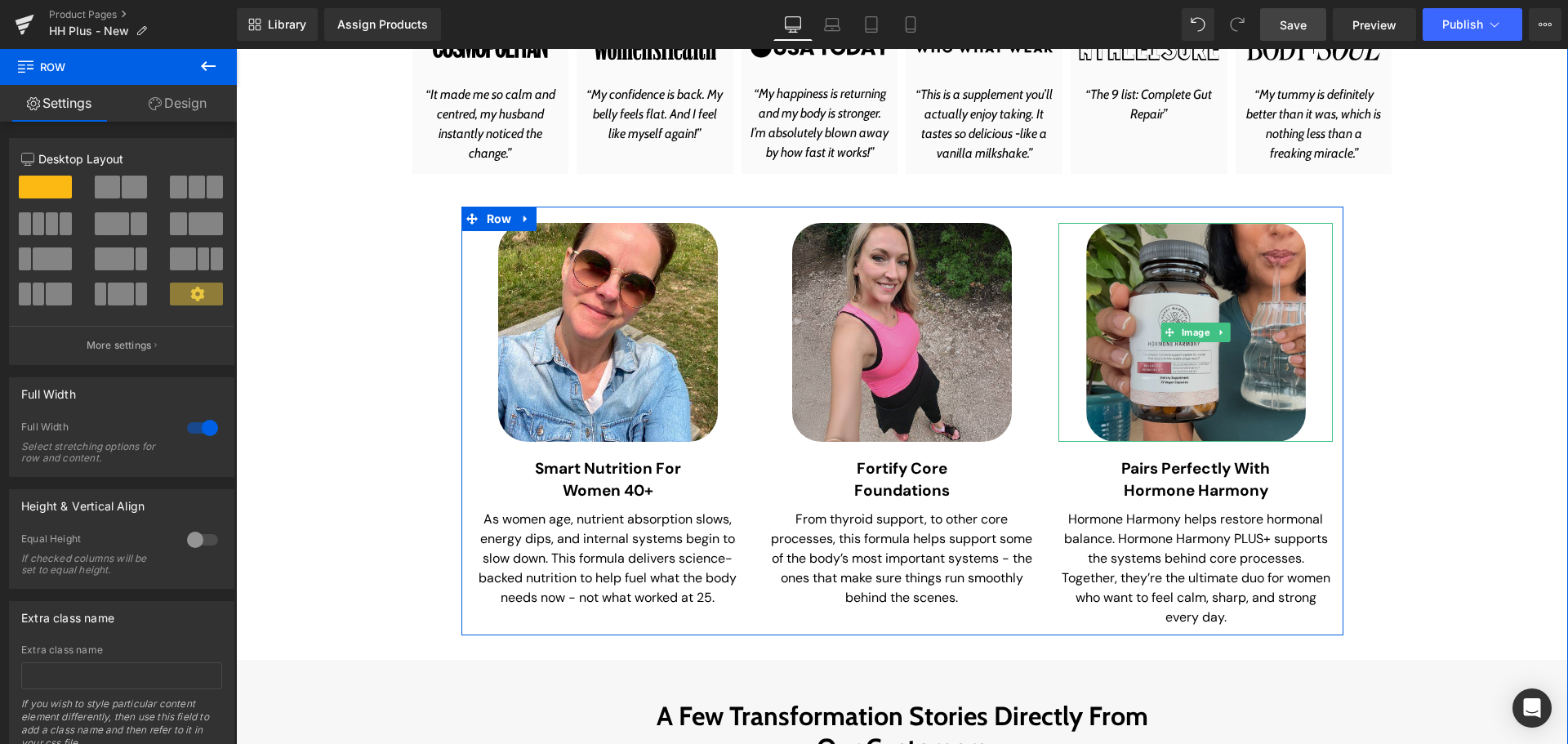
click at [1192, 386] on img at bounding box center [1196, 333] width 220 height 220
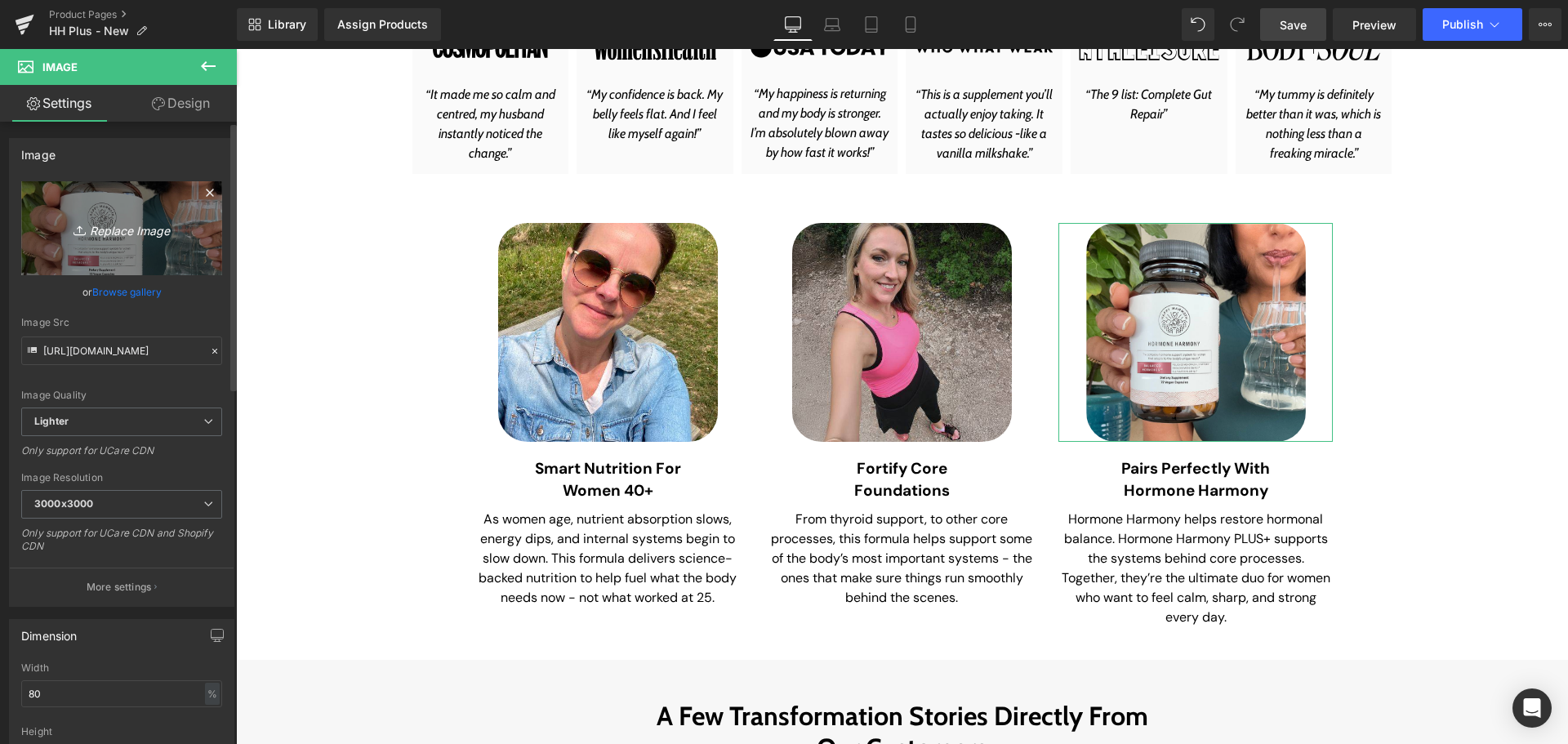
click at [108, 241] on link "Replace Image" at bounding box center [121, 228] width 201 height 94
type input "C:\fakepath\au-hhp-img.jpg"
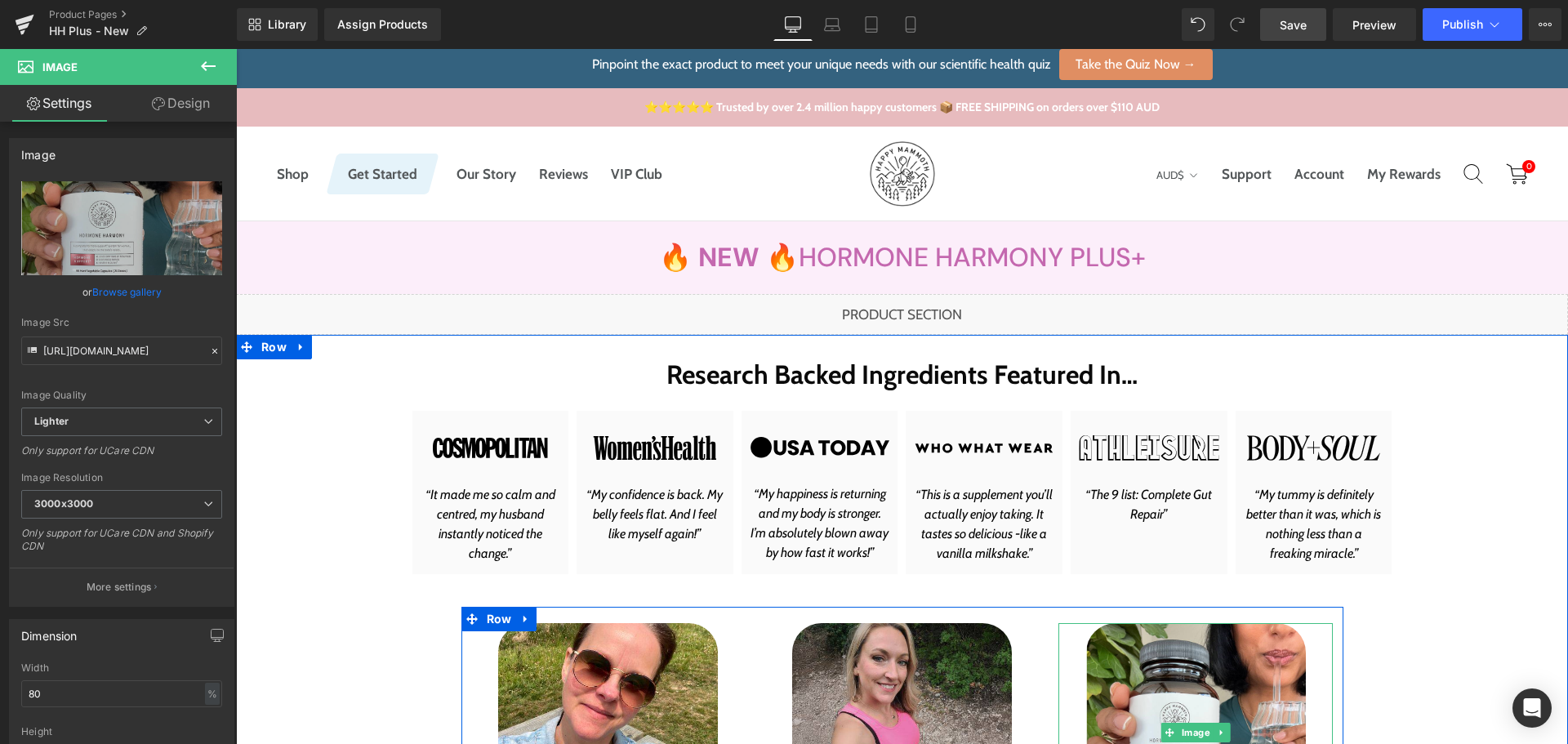
scroll to position [0, 0]
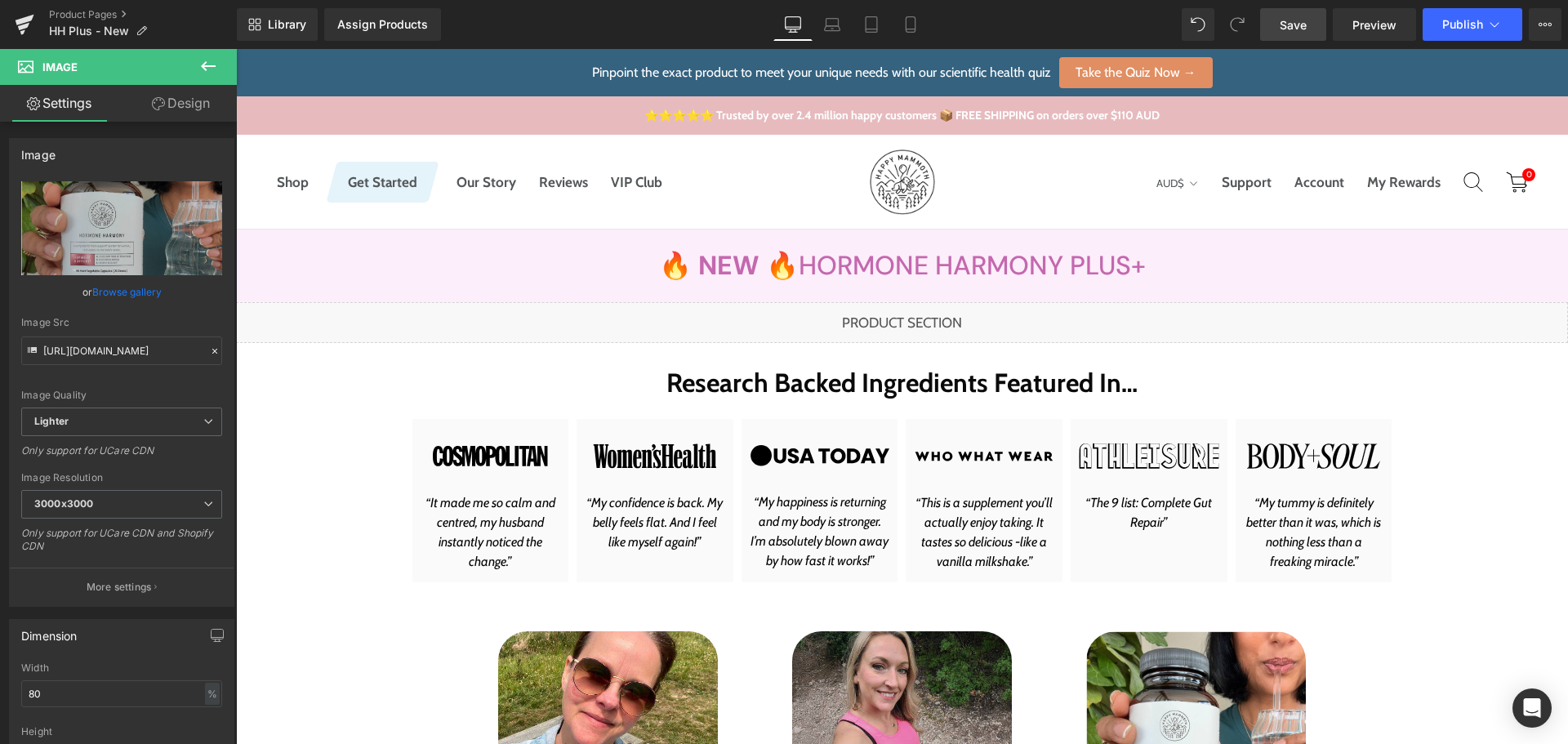
click at [1279, 14] on link "Save" at bounding box center [1293, 24] width 66 height 33
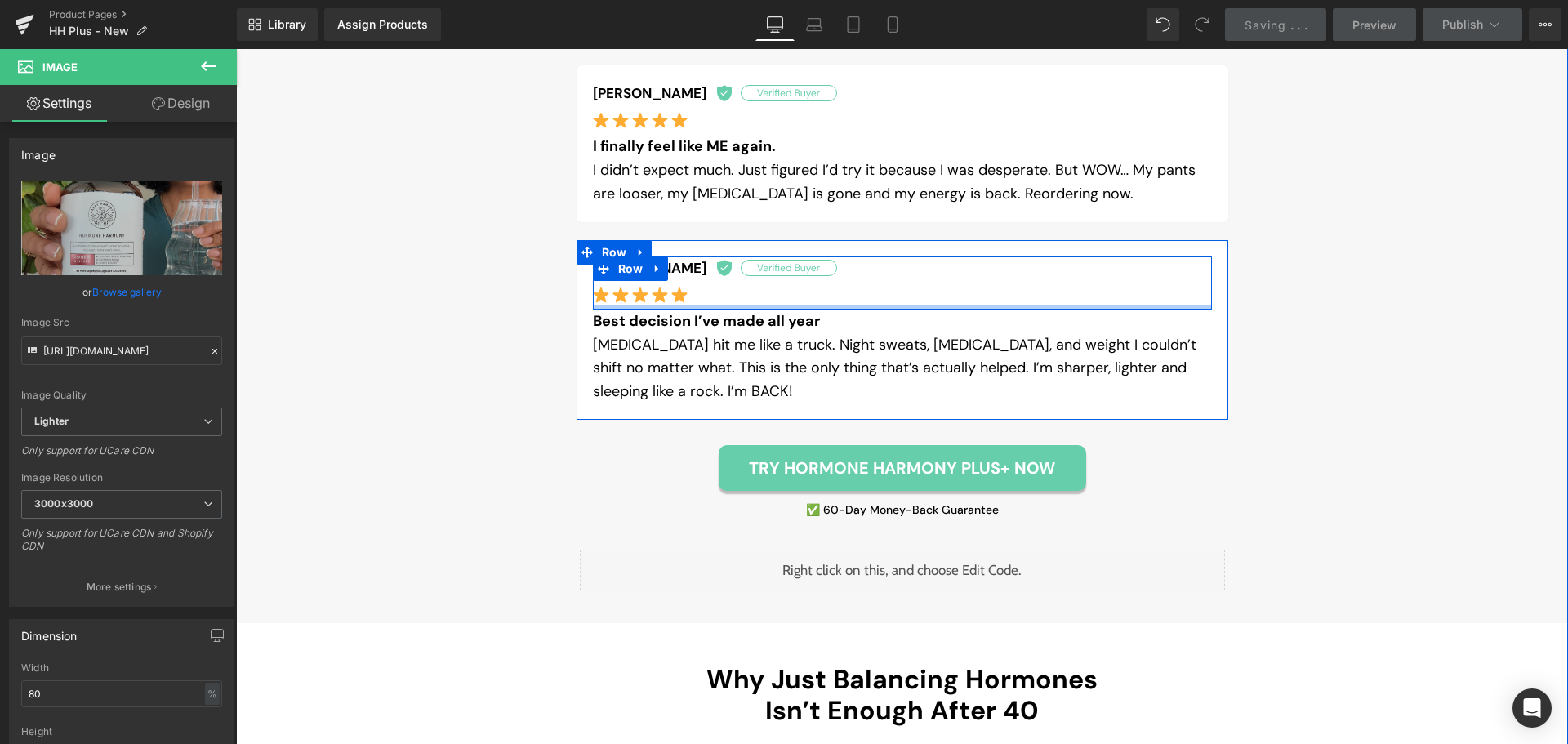
scroll to position [2123, 0]
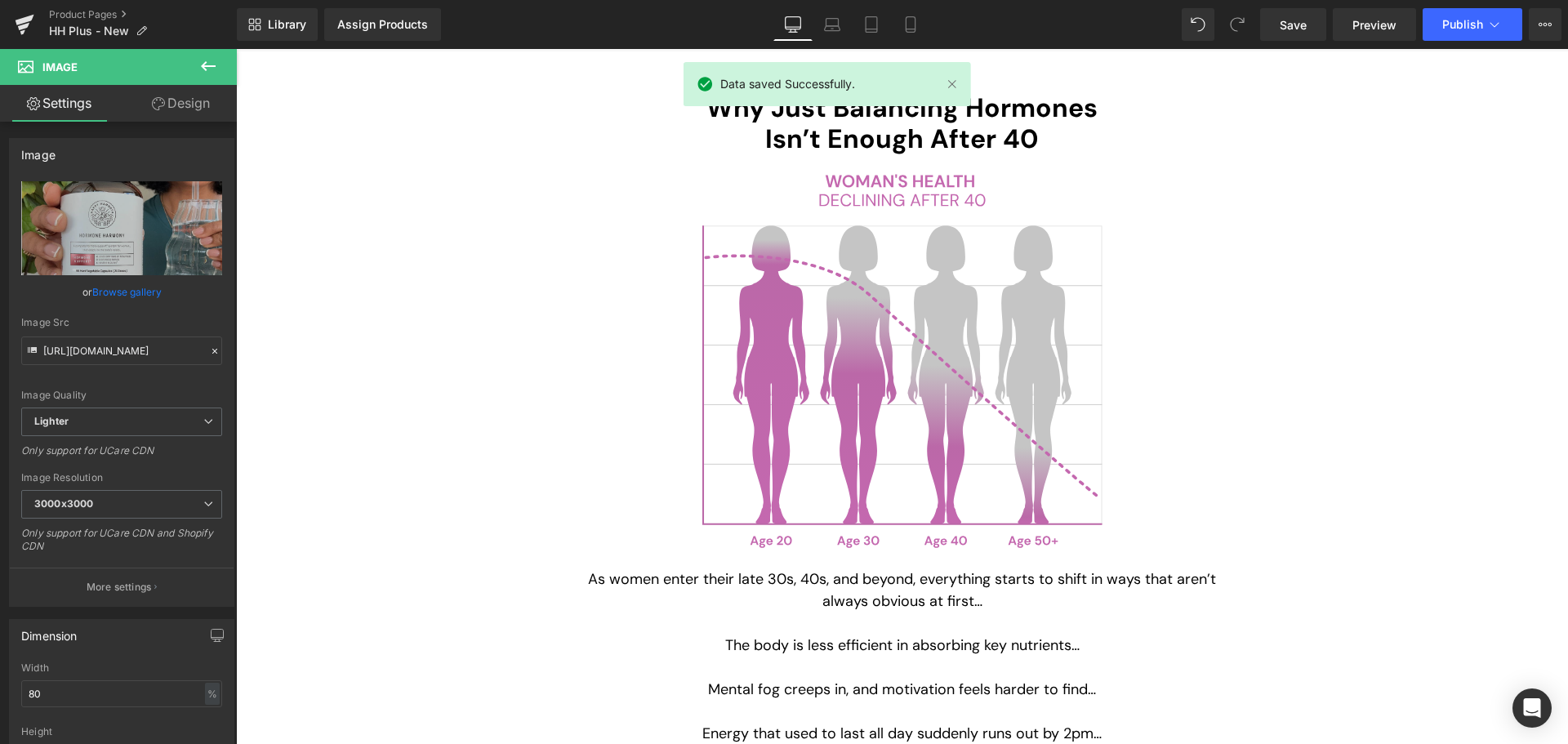
click at [1117, 26] on div "Library Assign Products Product Preview No product match your search. Please tr…" at bounding box center [902, 24] width 1331 height 33
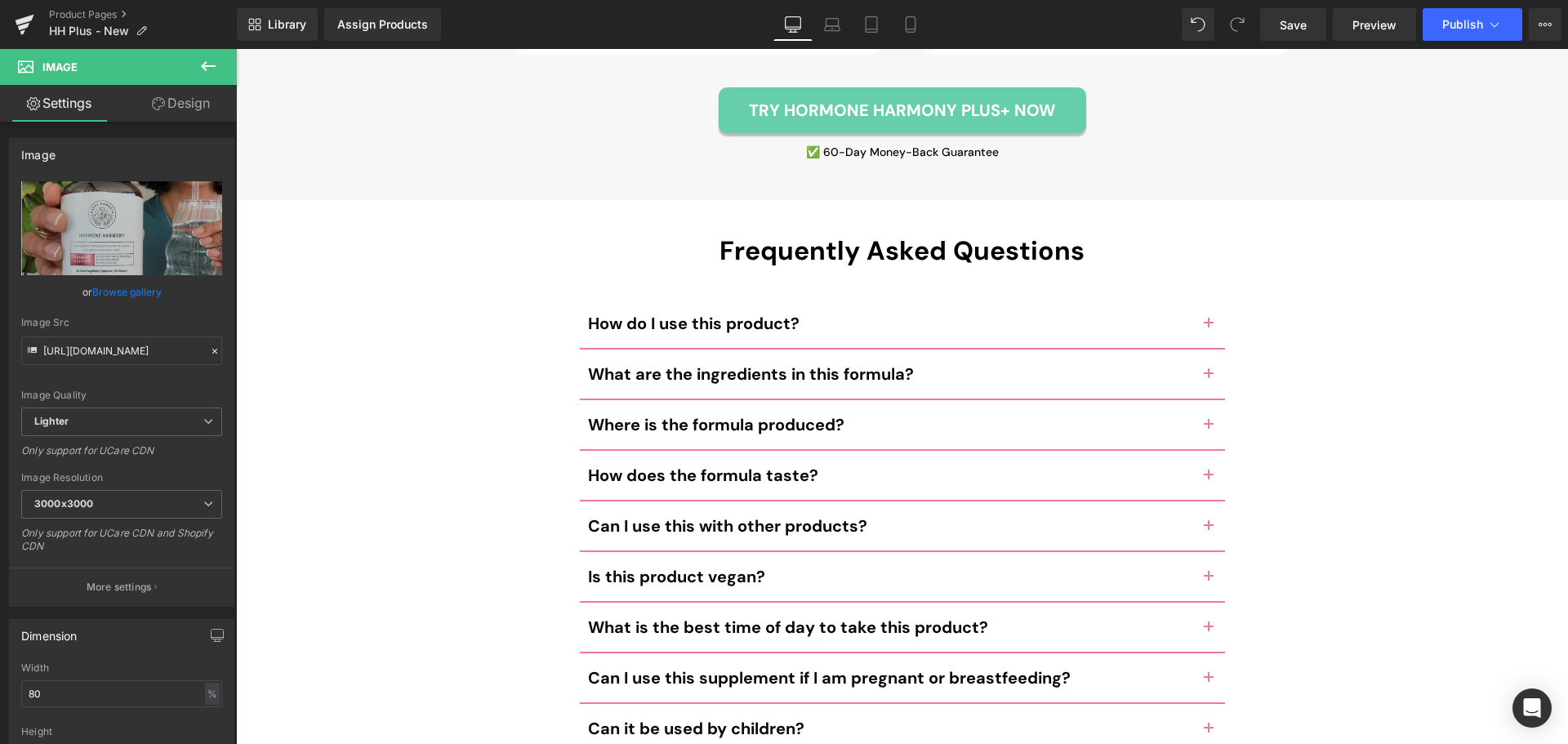
scroll to position [7622, 0]
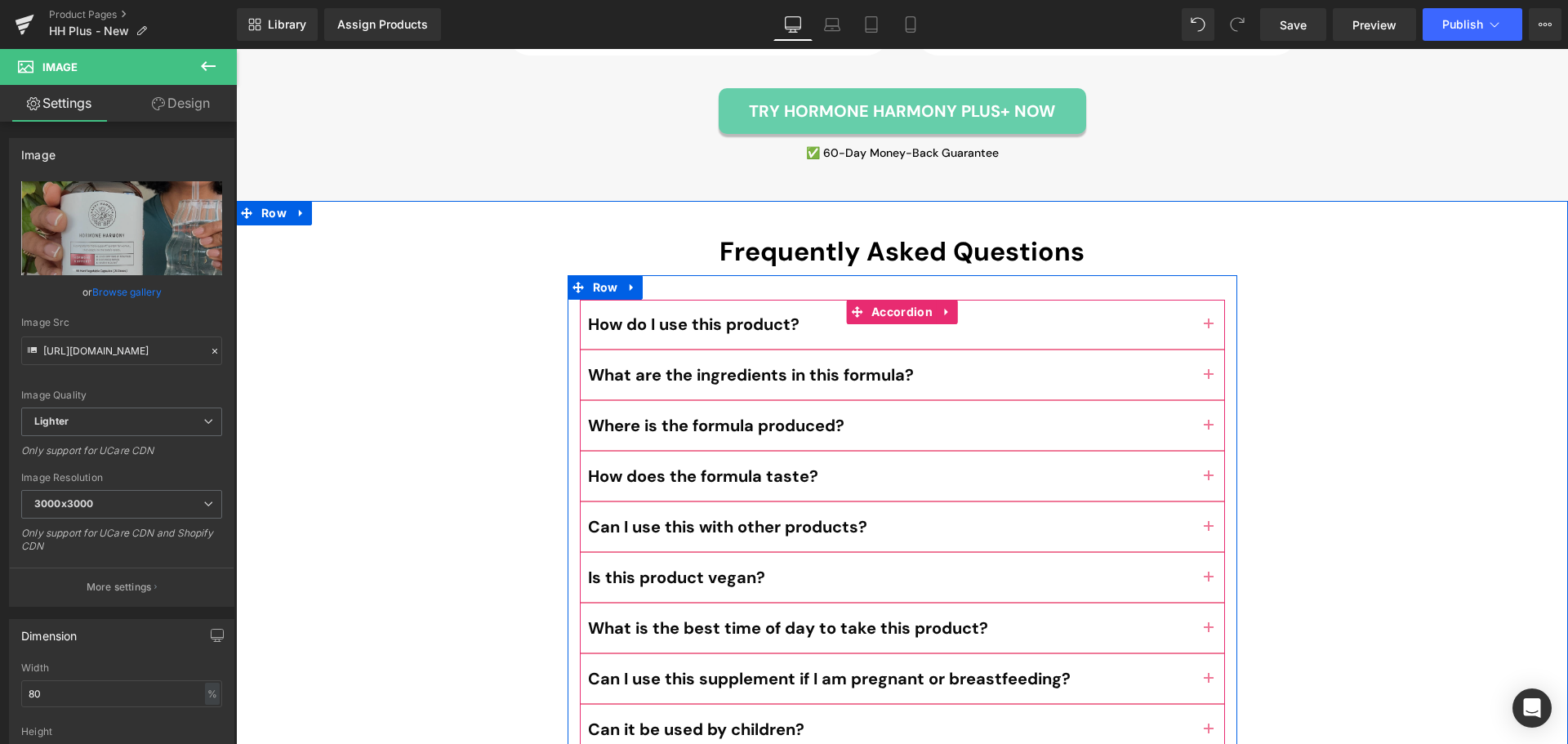
drag, startPoint x: 1194, startPoint y: 359, endPoint x: 1186, endPoint y: 384, distance: 26.2
click at [1194, 401] on button "button" at bounding box center [1208, 425] width 33 height 49
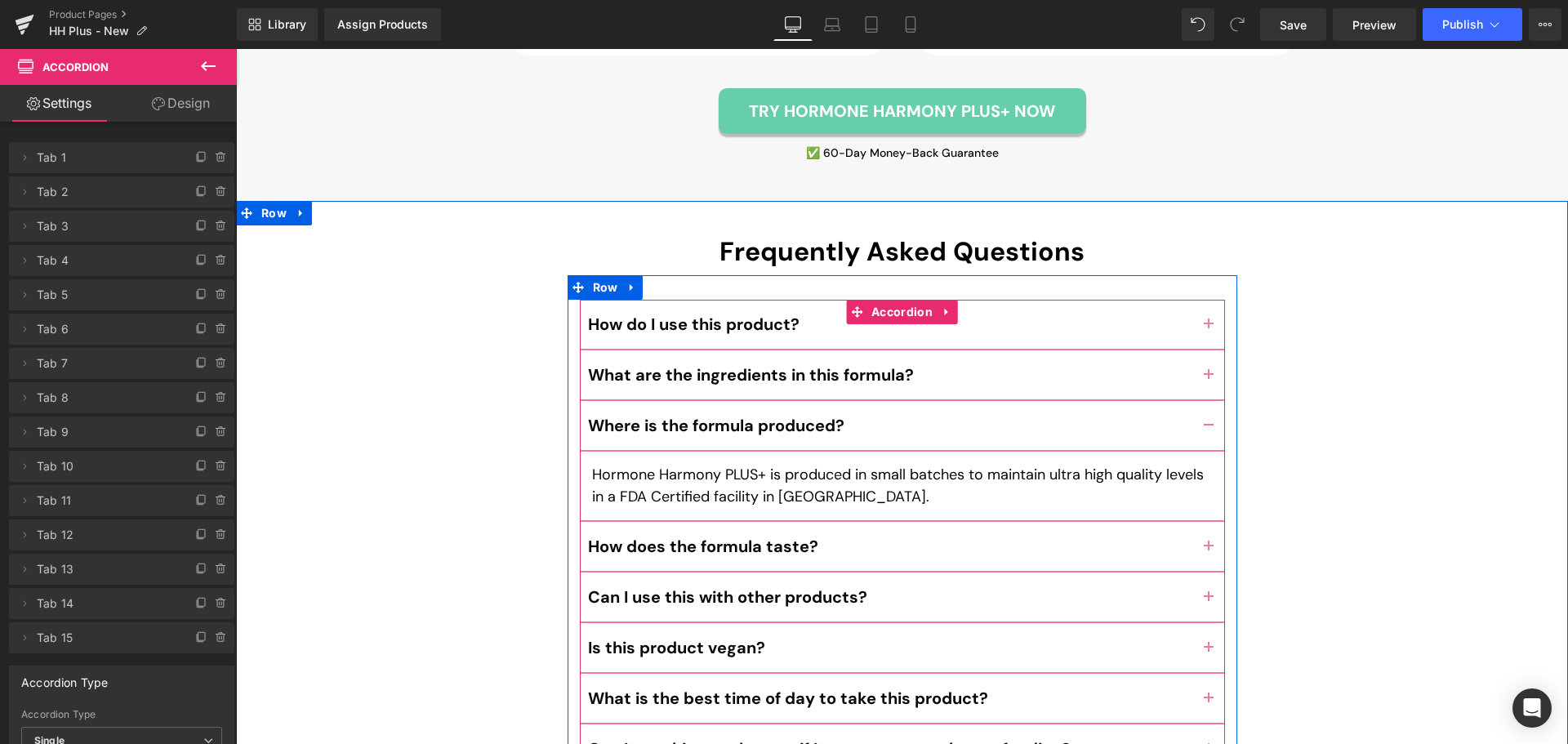
click at [1205, 300] on button "button" at bounding box center [1208, 324] width 33 height 49
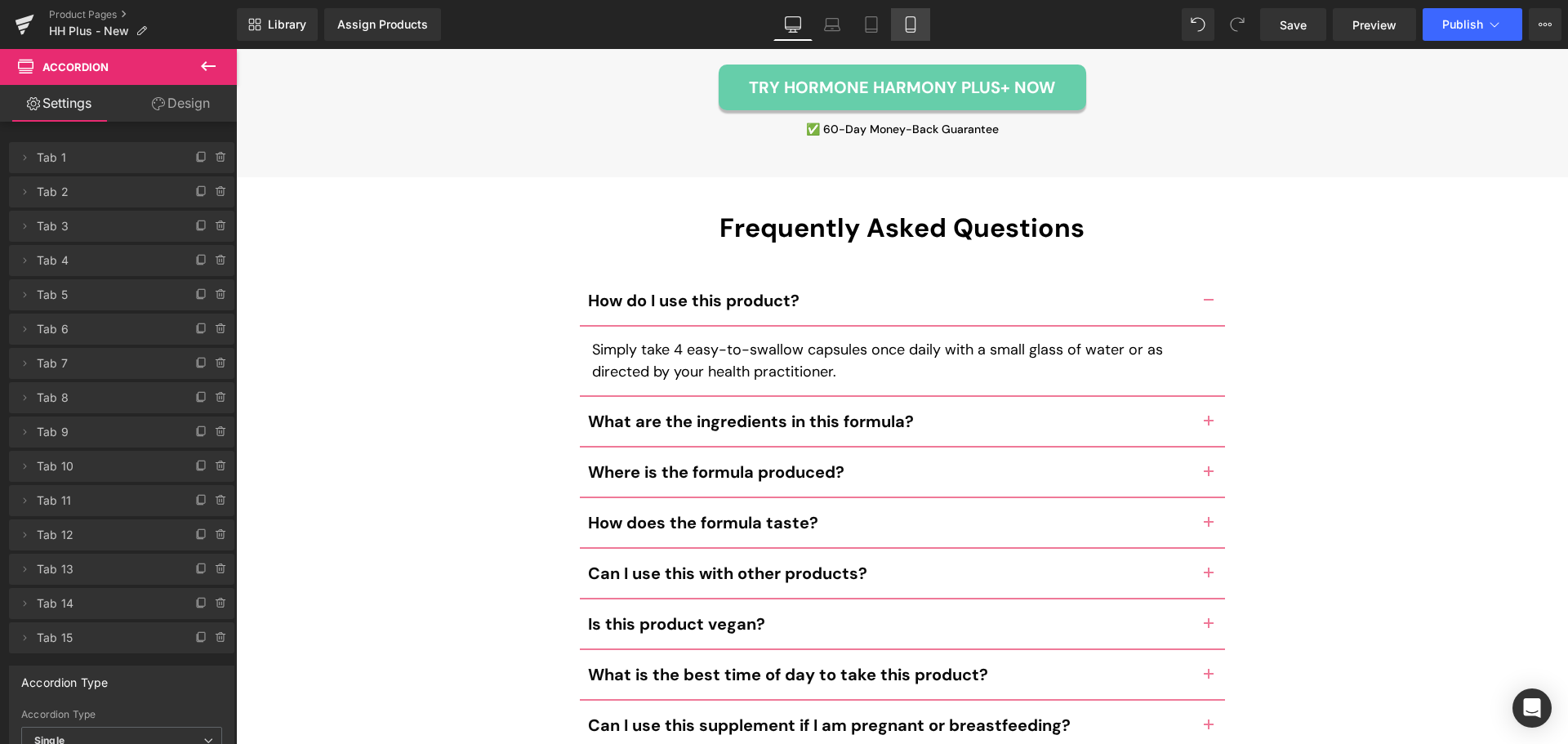
scroll to position [7647, 0]
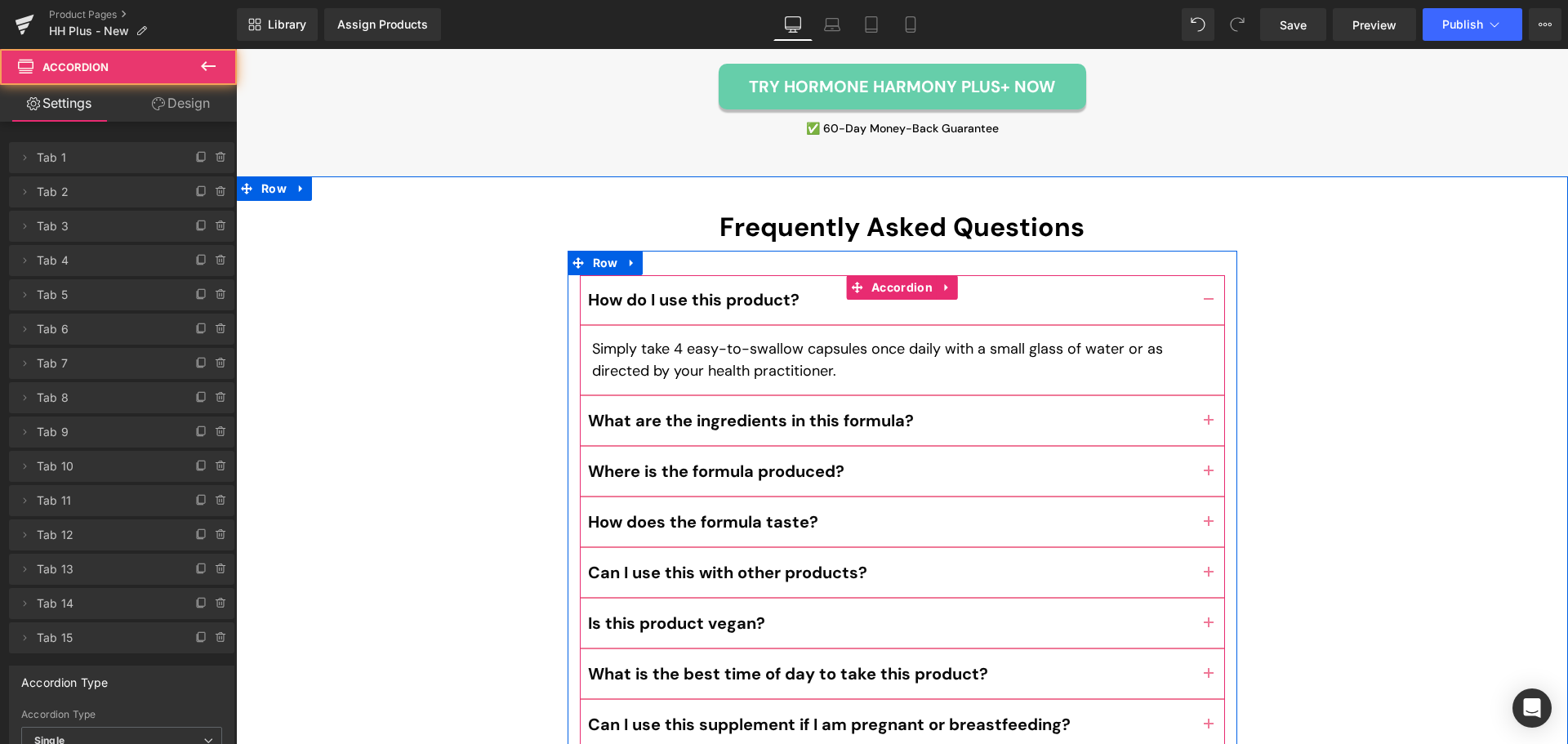
click at [1209, 447] on button "button" at bounding box center [1208, 471] width 33 height 49
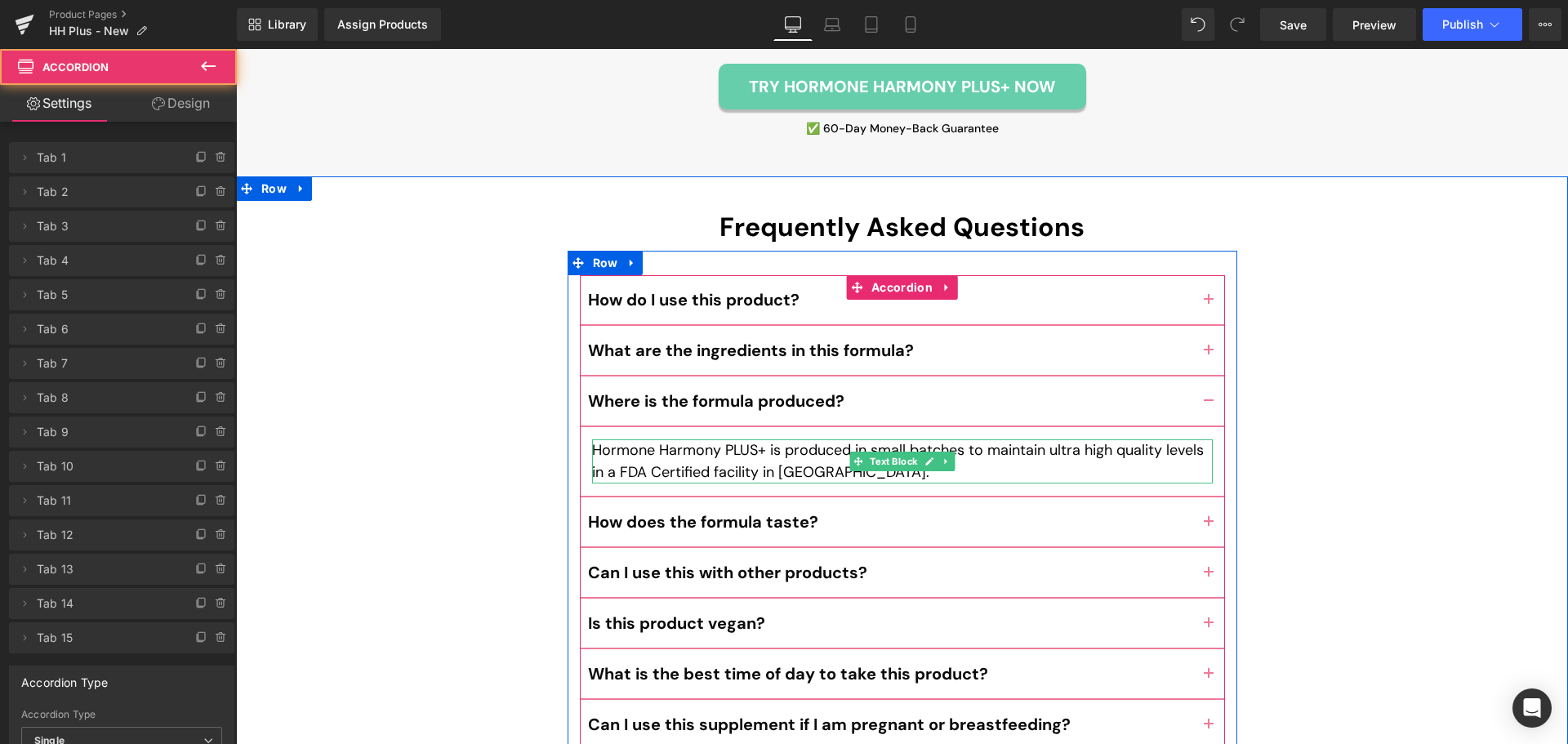
click at [642, 439] on p "Hormone Harmony PLUS+ is produced in small batches to maintain ultra high quali…" at bounding box center [902, 461] width 621 height 44
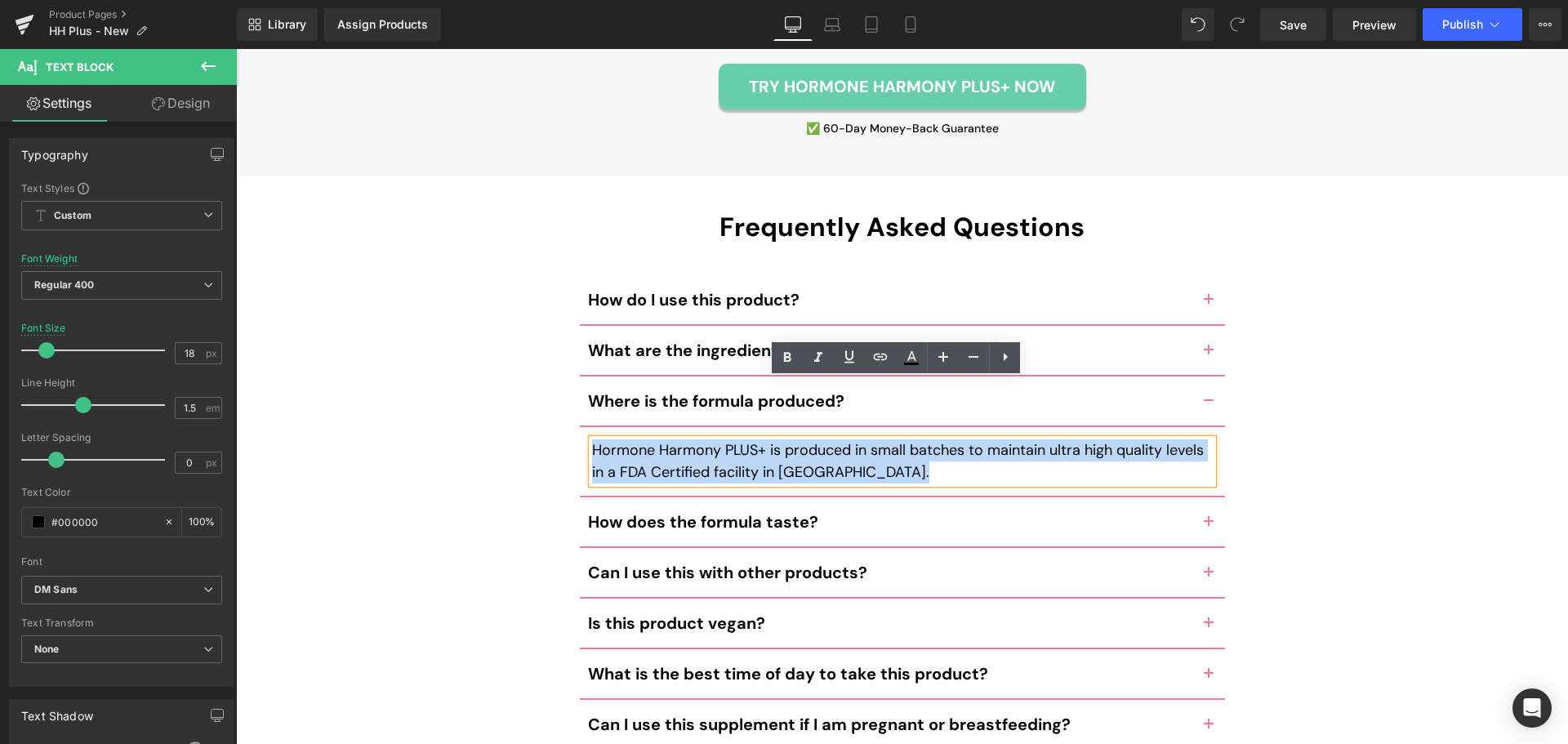
click at [642, 439] on p "Hormone Harmony PLUS+ is produced in small batches to maintain ultra high quali…" at bounding box center [902, 461] width 621 height 44
paste div
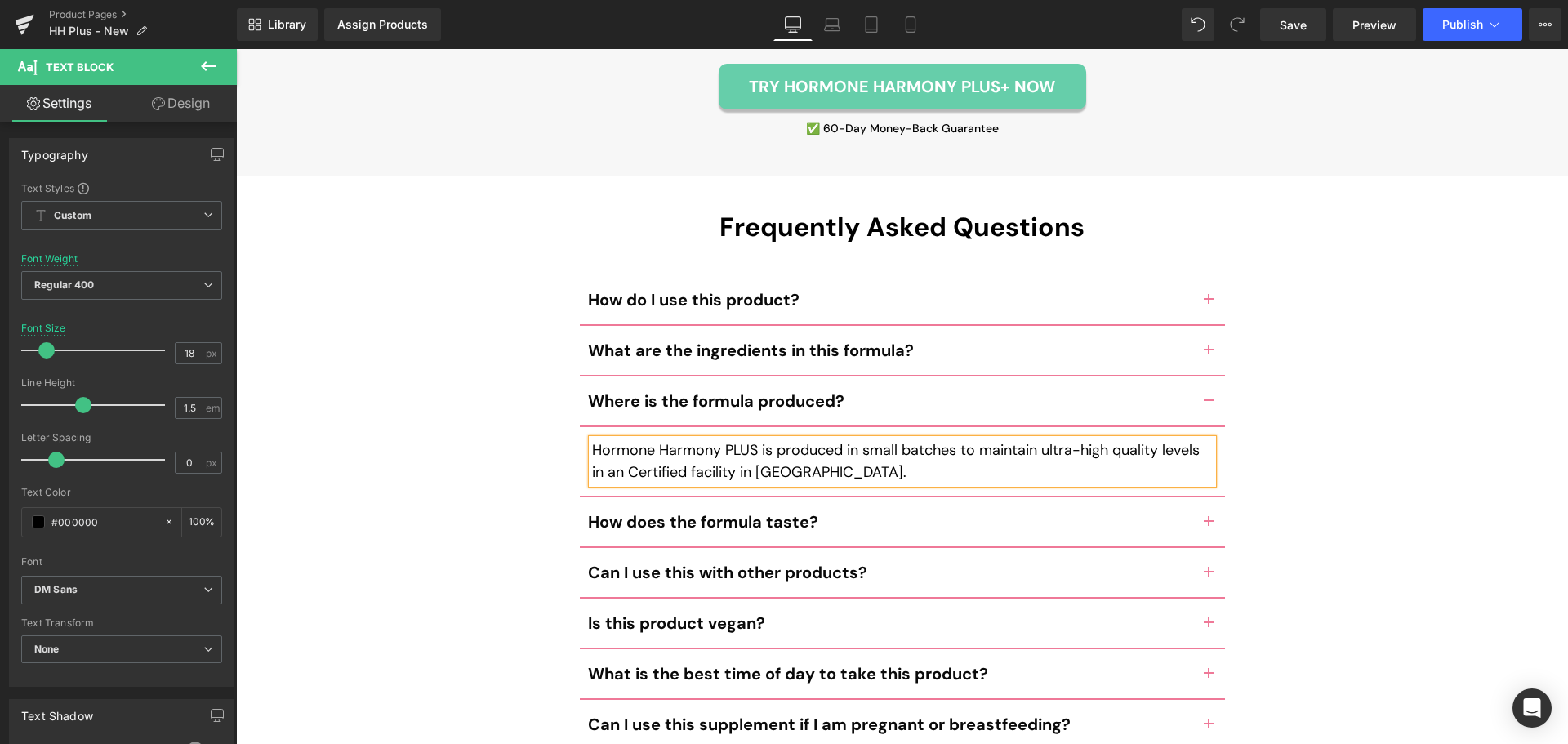
click at [1209, 527] on span "button" at bounding box center [1209, 527] width 0 height 0
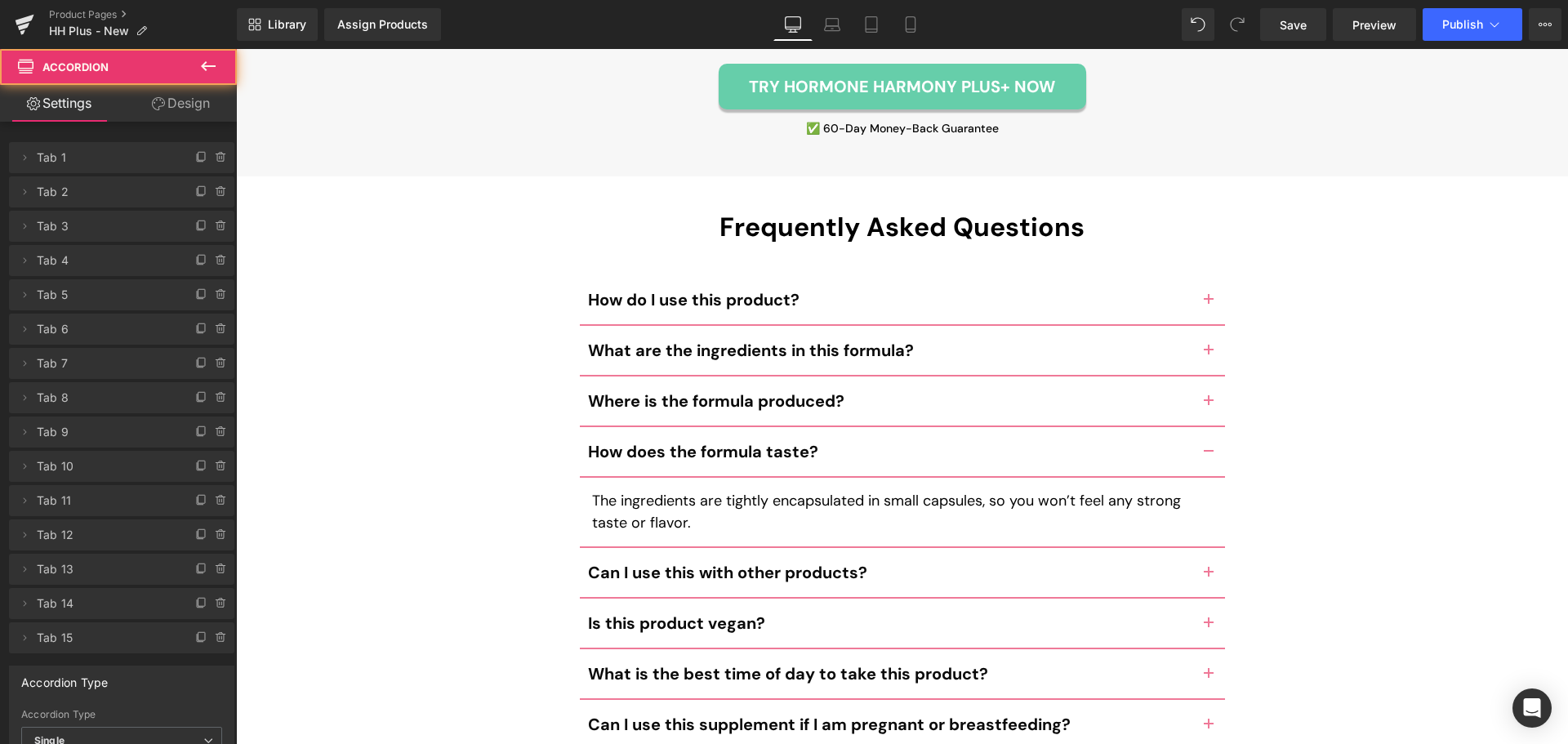
click at [1208, 548] on button "button" at bounding box center [1208, 572] width 33 height 49
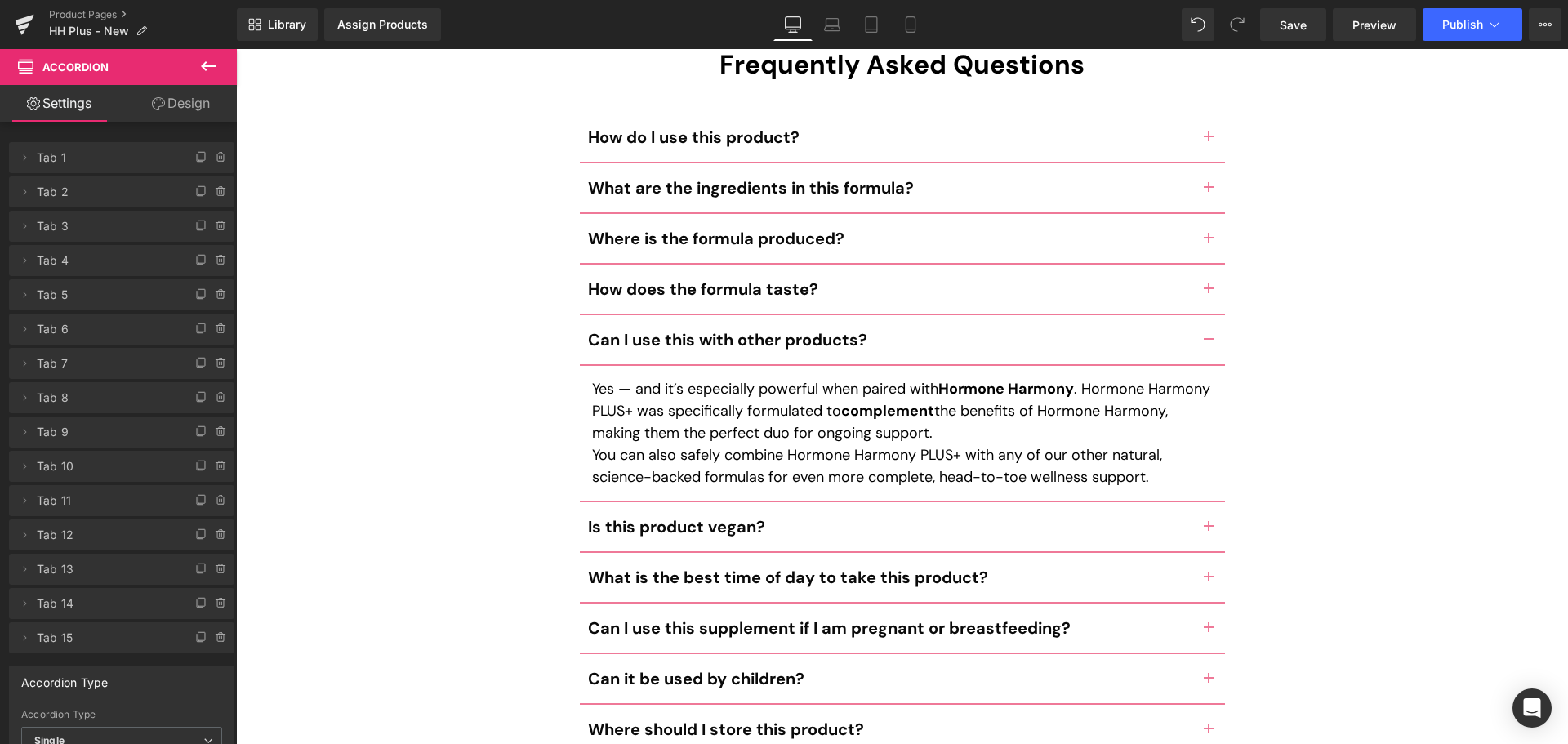
scroll to position [7810, 0]
click at [1009, 377] on p "Yes — and it’s especially powerful when paired with Hormone Harmony . Hormone H…" at bounding box center [902, 410] width 621 height 66
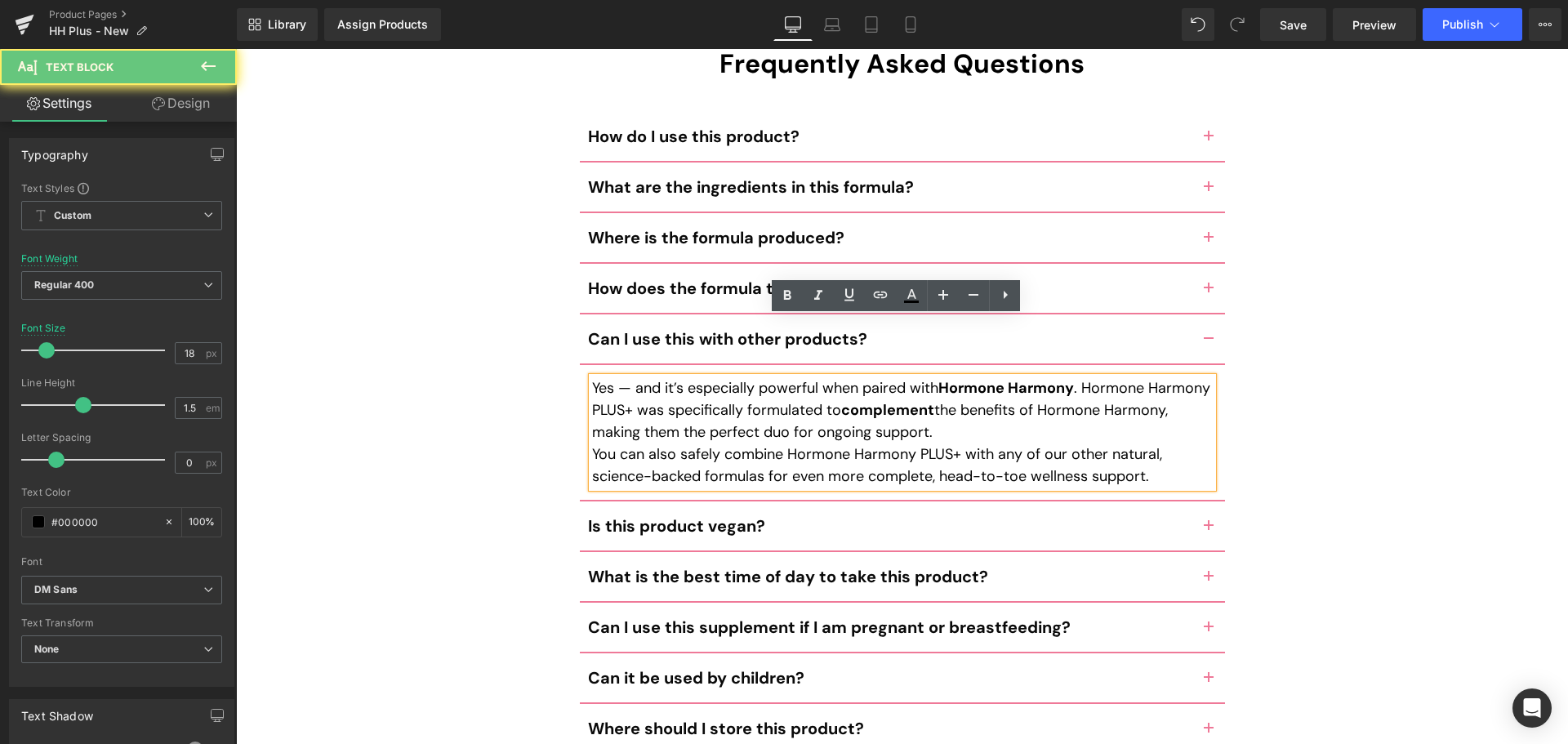
drag, startPoint x: 984, startPoint y: 375, endPoint x: 1004, endPoint y: 374, distance: 20.0
click at [984, 377] on p "Yes — and it’s especially powerful when paired with Hormone Harmony . Hormone H…" at bounding box center [902, 410] width 621 height 66
click at [1010, 377] on p "Yes — and it’s especially powerful when paired with Hormone Harmony . Hormone H…" at bounding box center [902, 410] width 621 height 66
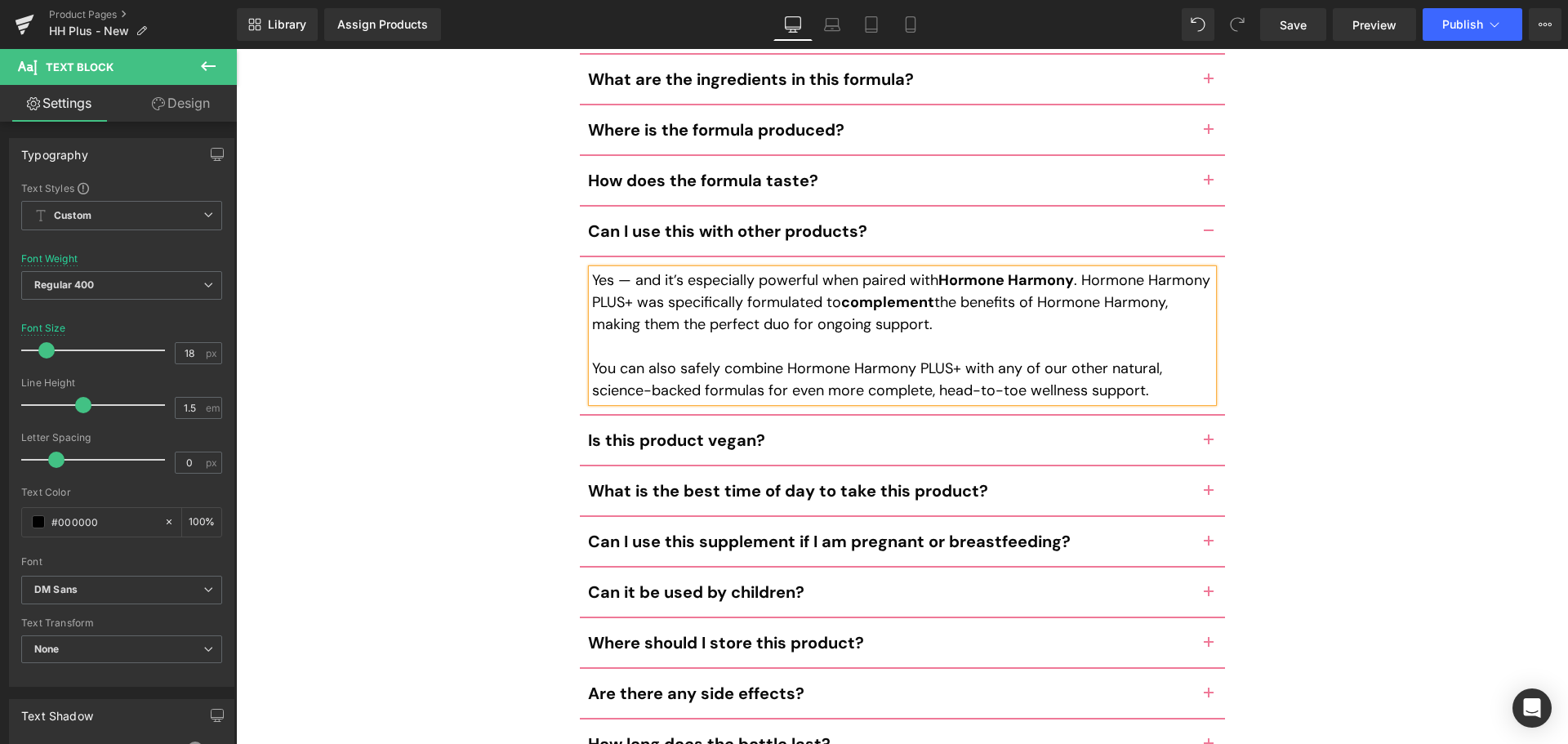
scroll to position [7919, 0]
click at [1199, 415] on button "button" at bounding box center [1208, 439] width 33 height 49
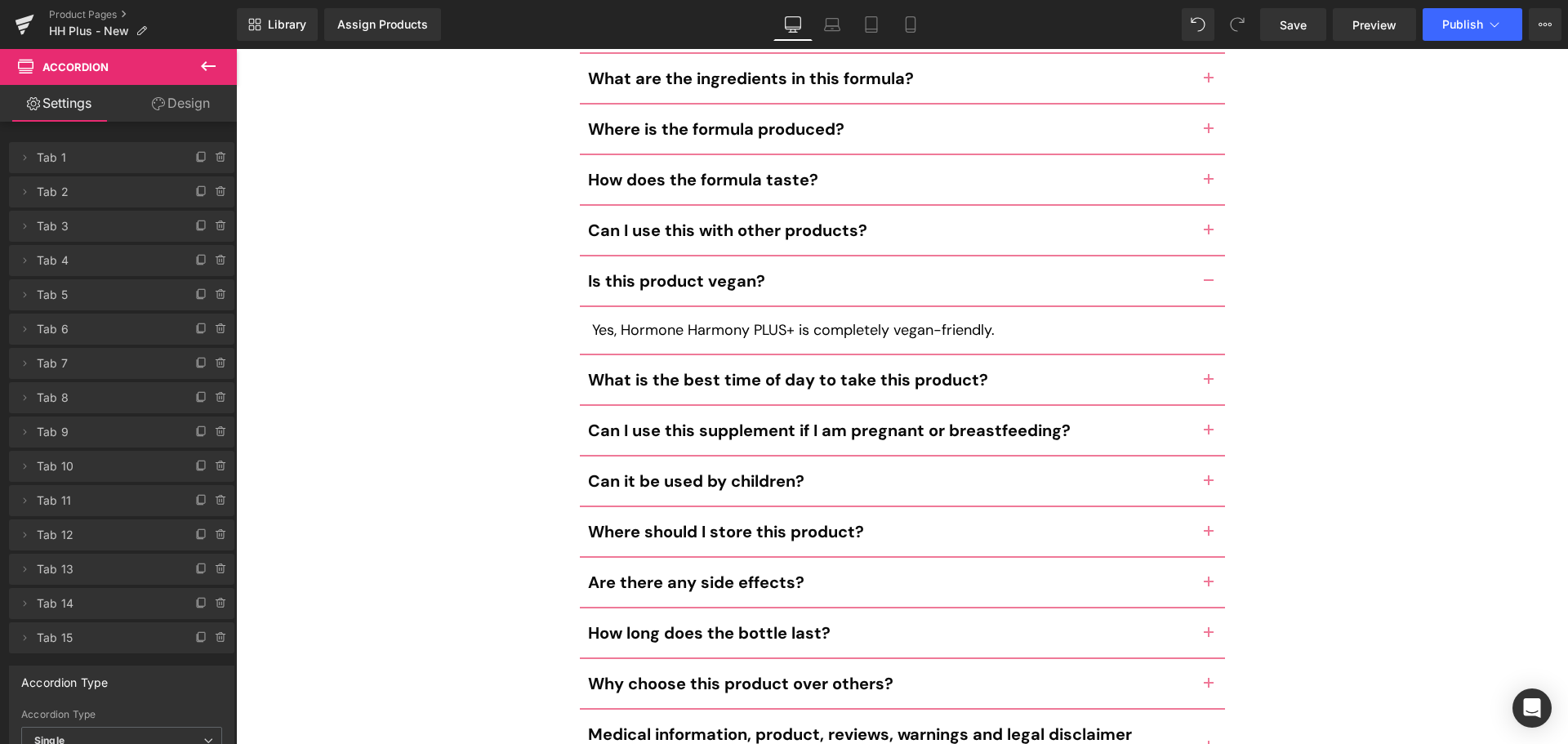
click at [1204, 355] on button "button" at bounding box center [1208, 380] width 33 height 49
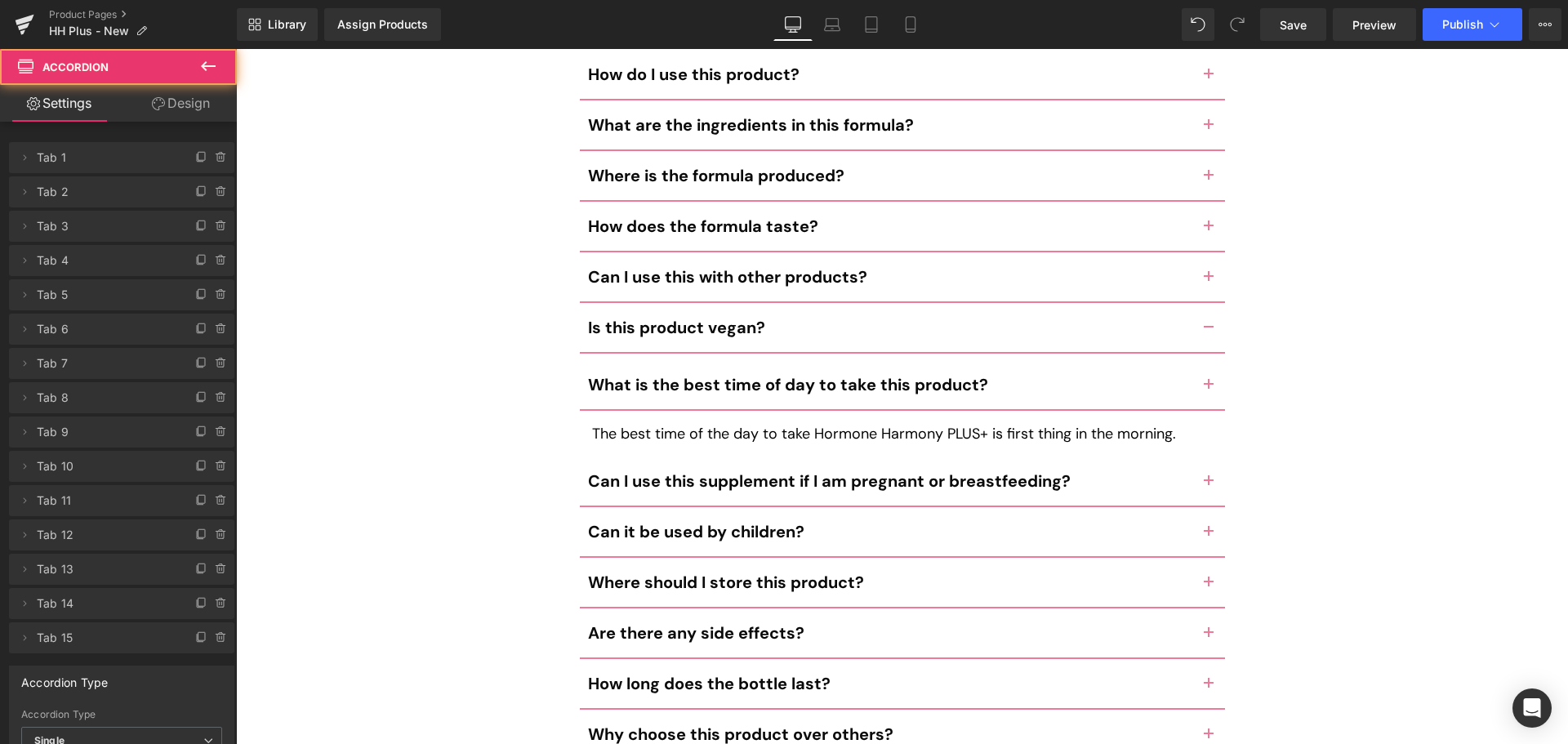
scroll to position [7871, 0]
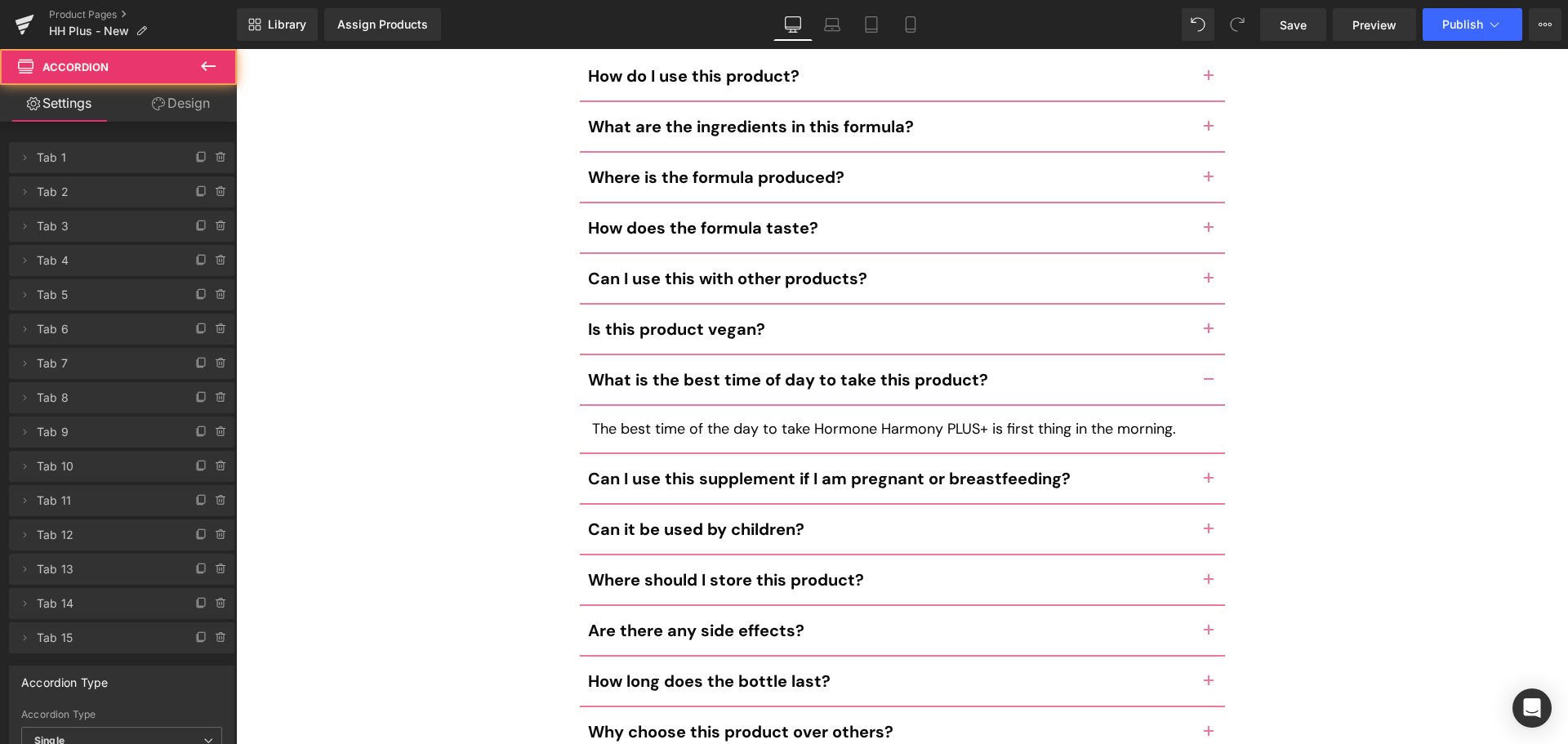
click at [1198, 454] on button "button" at bounding box center [1208, 479] width 33 height 49
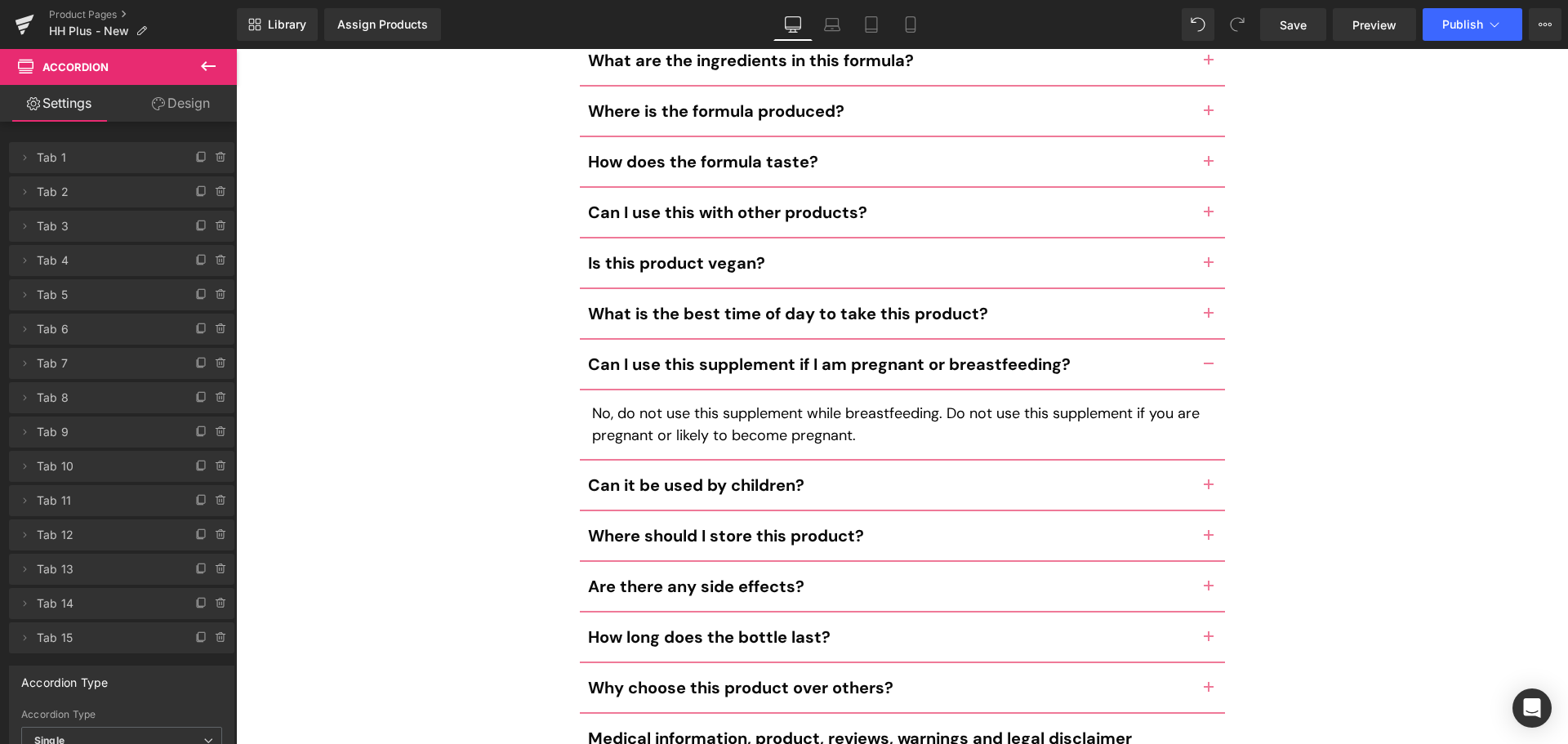
click at [1199, 460] on button "button" at bounding box center [1208, 485] width 33 height 49
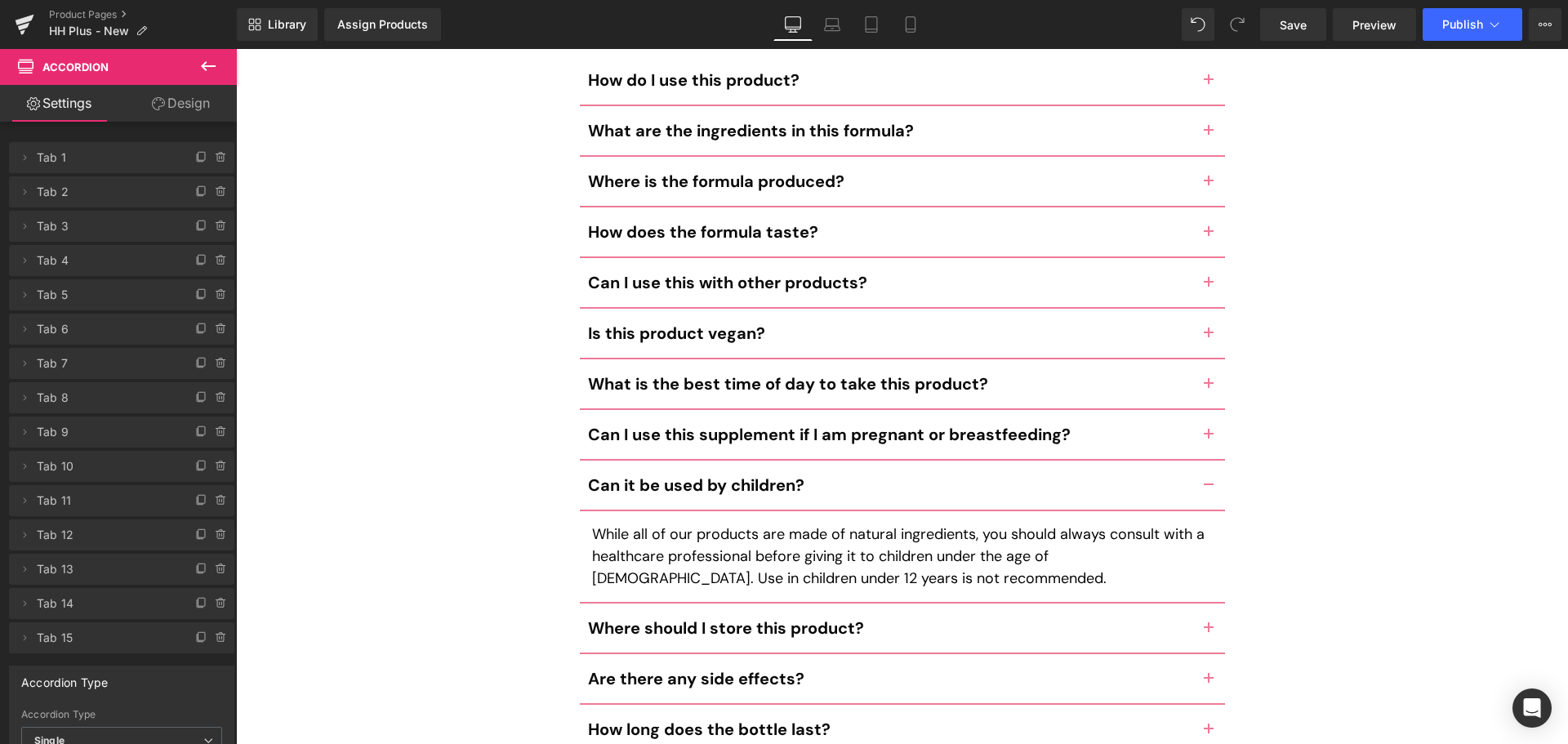
click at [1196, 603] on button "button" at bounding box center [1208, 627] width 33 height 49
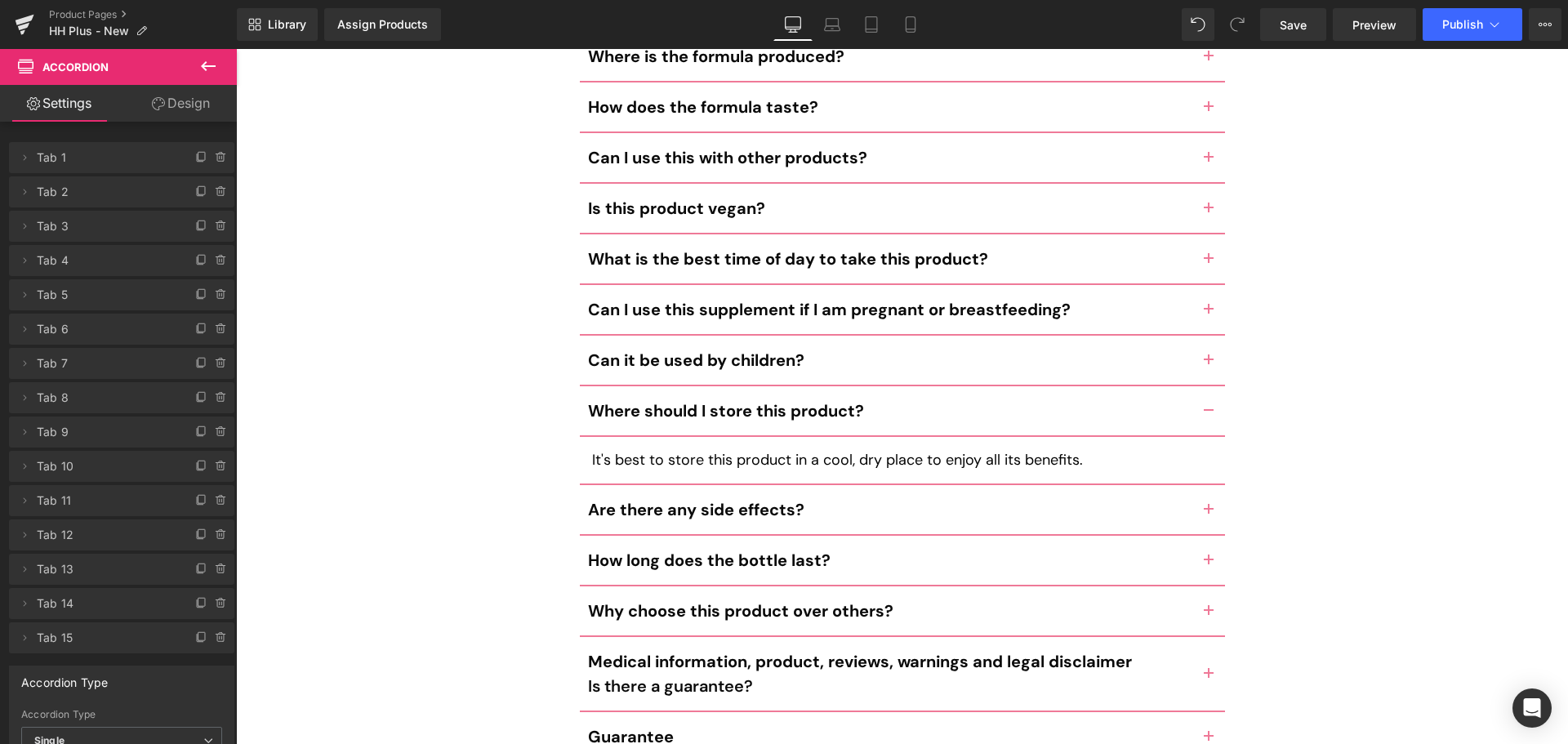
click at [1212, 485] on button "button" at bounding box center [1208, 509] width 33 height 49
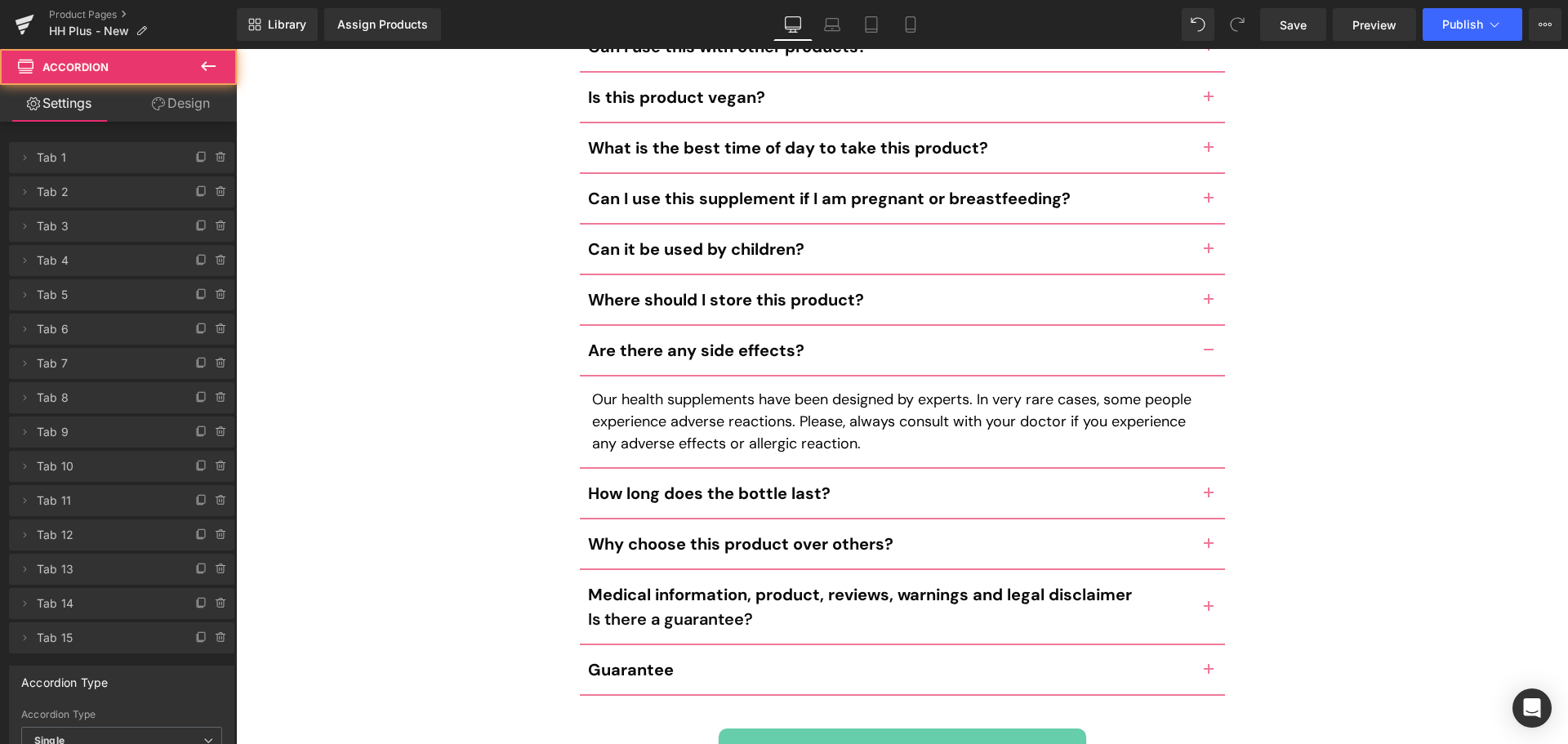
click at [1192, 469] on button "button" at bounding box center [1208, 493] width 33 height 49
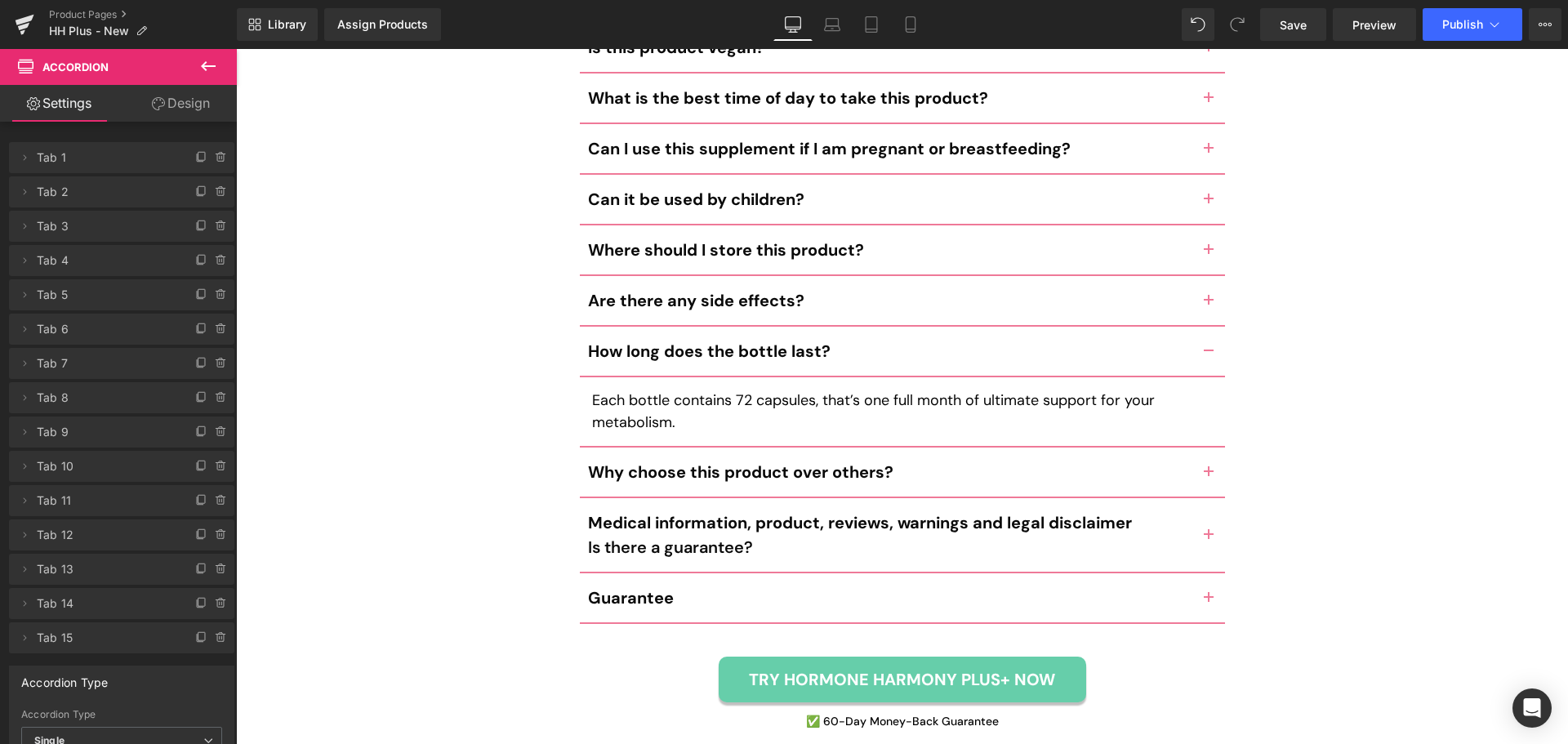
scroll to position [8154, 0]
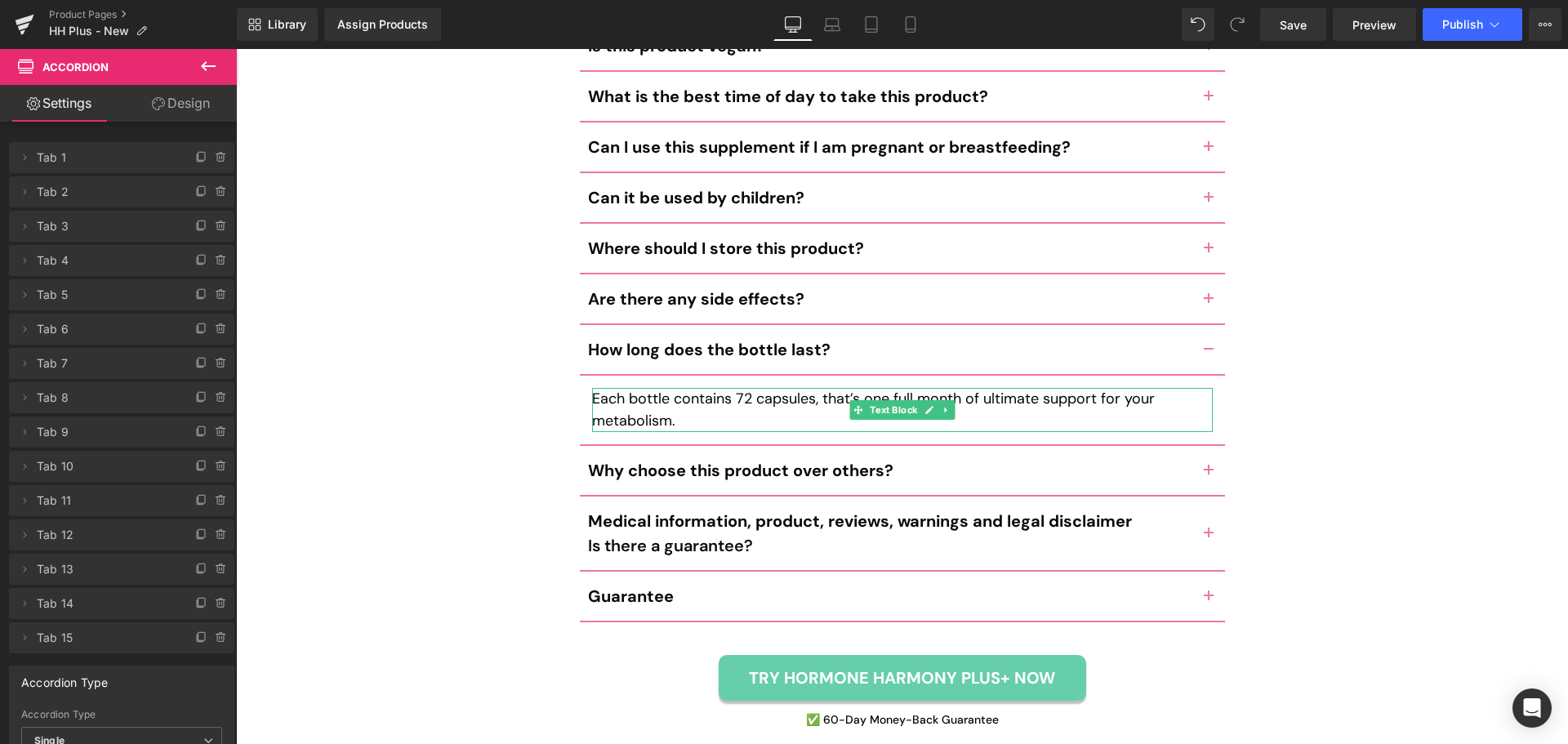
drag, startPoint x: 774, startPoint y: 347, endPoint x: 748, endPoint y: 343, distance: 26.3
click at [773, 388] on p "Each bottle contains 72 capsules, that’s one full month of ultimate support for…" at bounding box center [902, 410] width 621 height 44
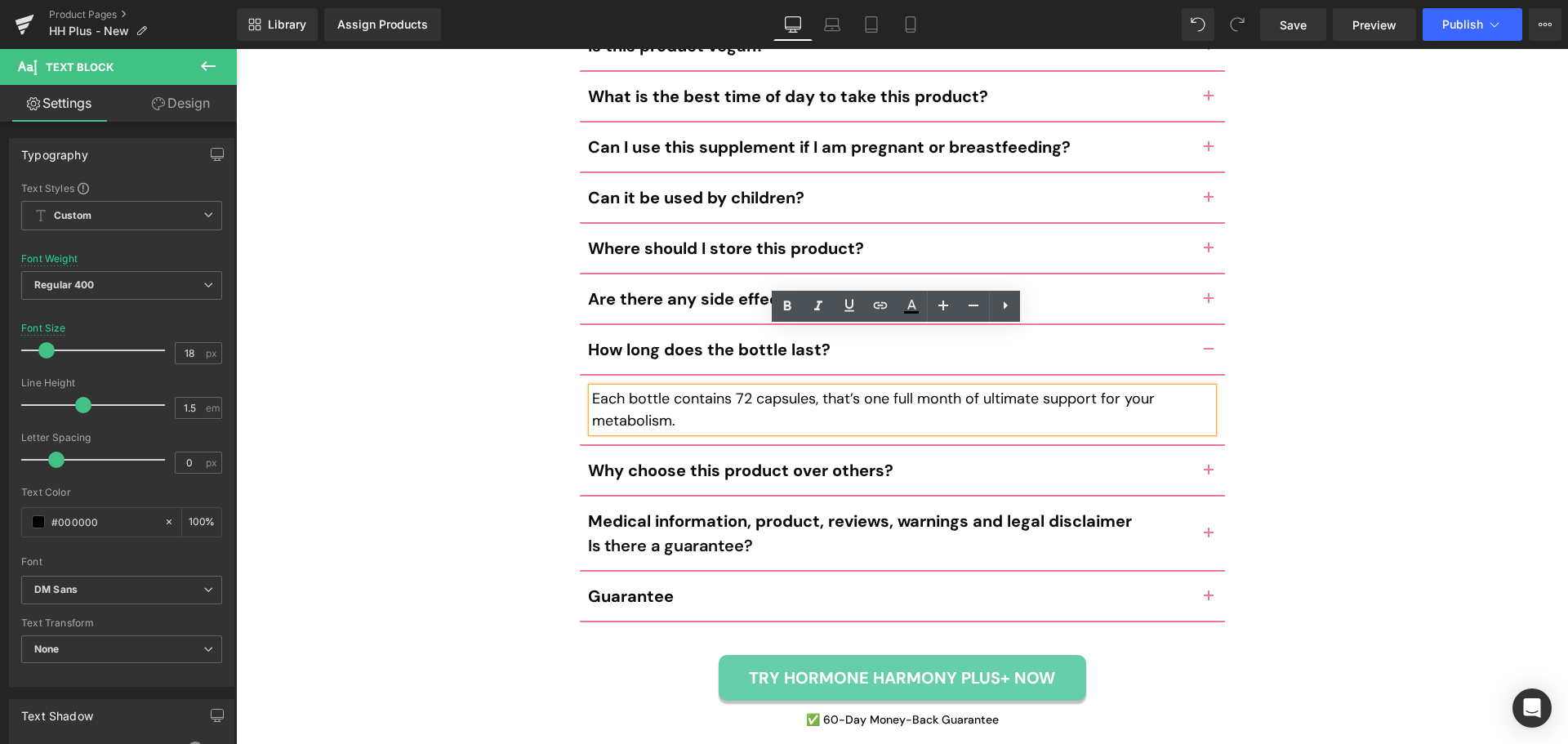
click at [735, 388] on p "Each bottle contains 72 capsules, that’s one full month of ultimate support for…" at bounding box center [902, 410] width 621 height 44
click at [740, 388] on p "Each bottle contains 72 capsules, that’s one full month of ultimate support for…" at bounding box center [902, 410] width 621 height 44
click at [747, 388] on p "Each bottle contains 72 capsules, that’s one full month of ultimate support for…" at bounding box center [902, 410] width 621 height 44
drag, startPoint x: 1194, startPoint y: 406, endPoint x: 1240, endPoint y: 410, distance: 46.2
click at [1193, 446] on button "button" at bounding box center [1208, 470] width 33 height 49
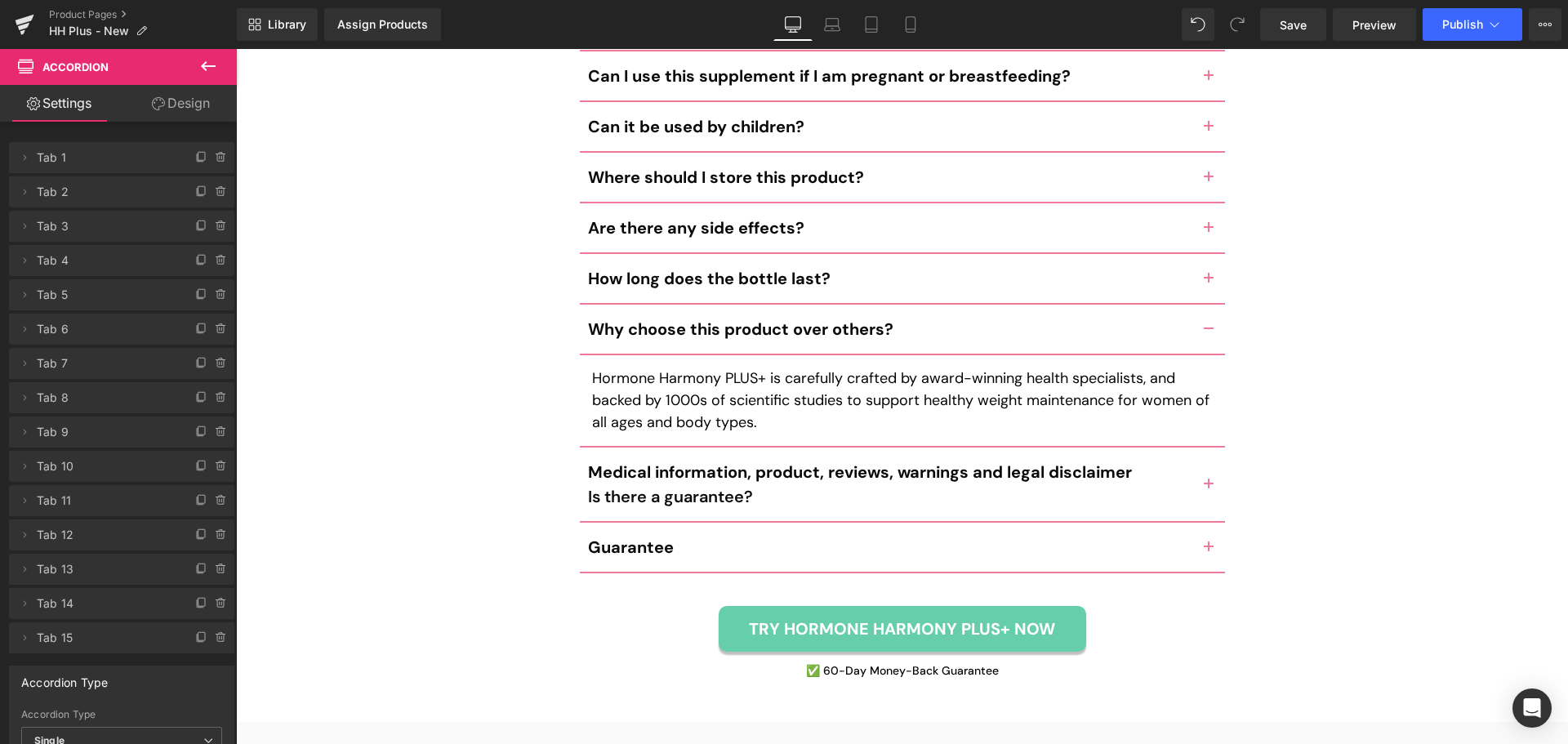
click at [1207, 448] on button "button" at bounding box center [1208, 484] width 33 height 73
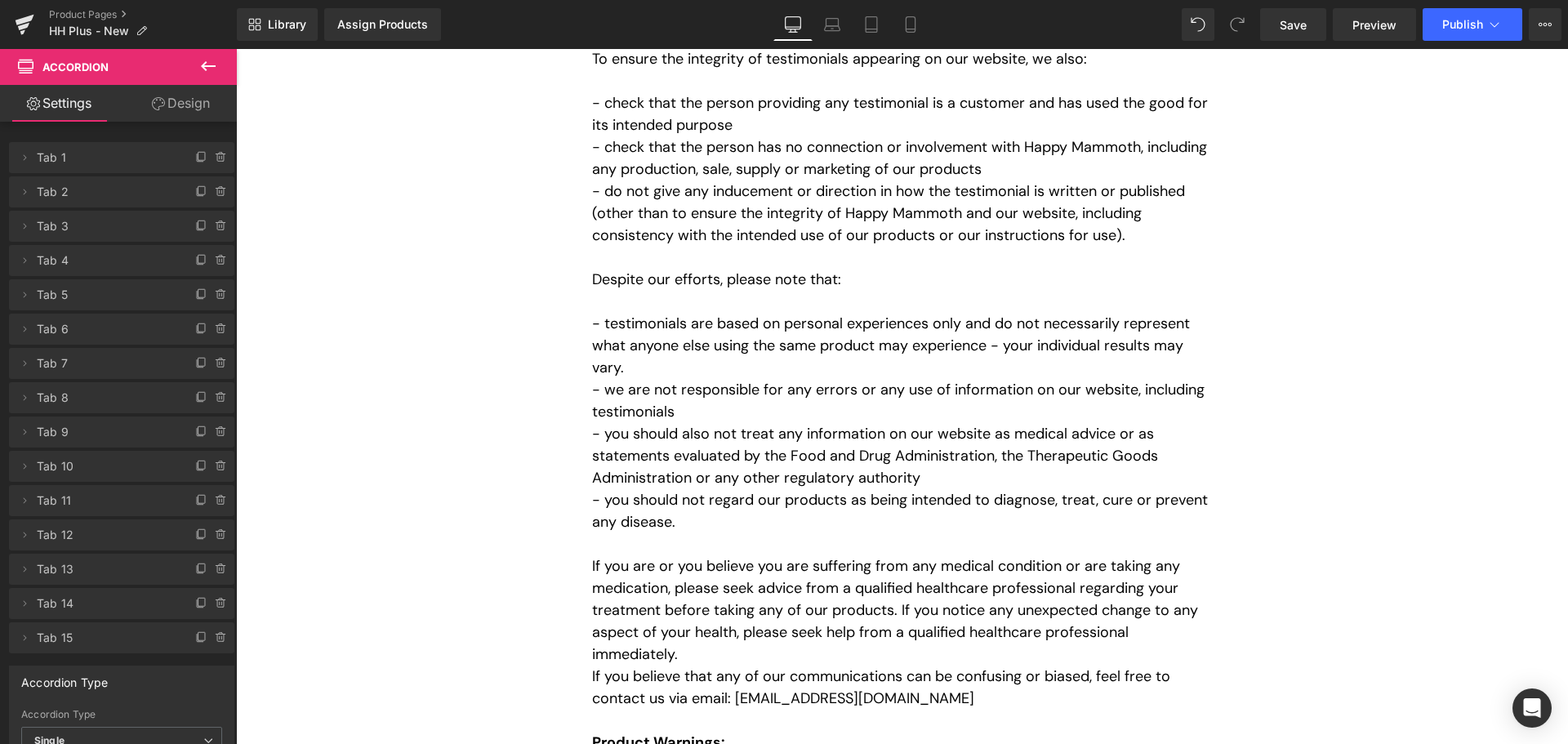
scroll to position [9897, 0]
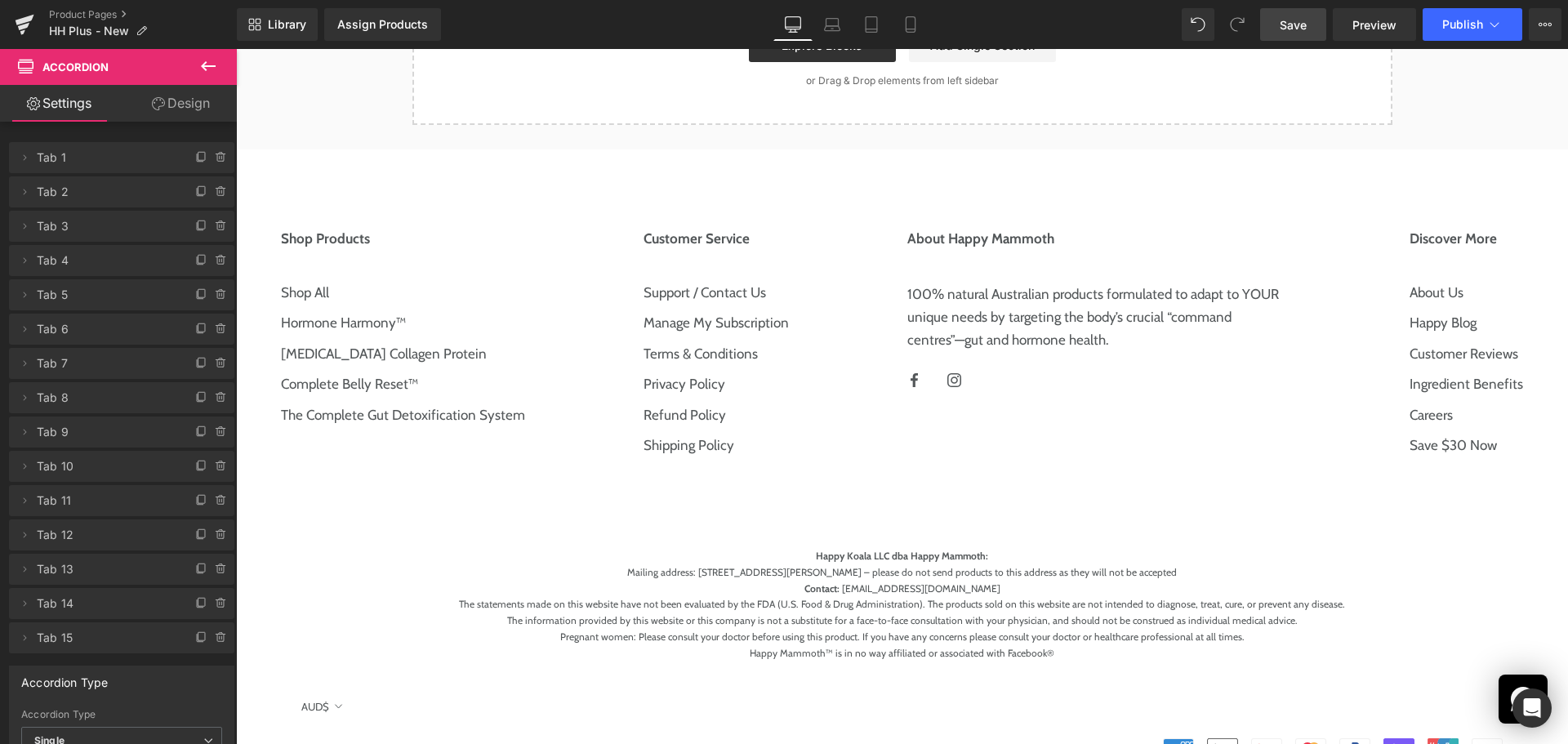
click at [1301, 38] on link "Save" at bounding box center [1293, 24] width 66 height 33
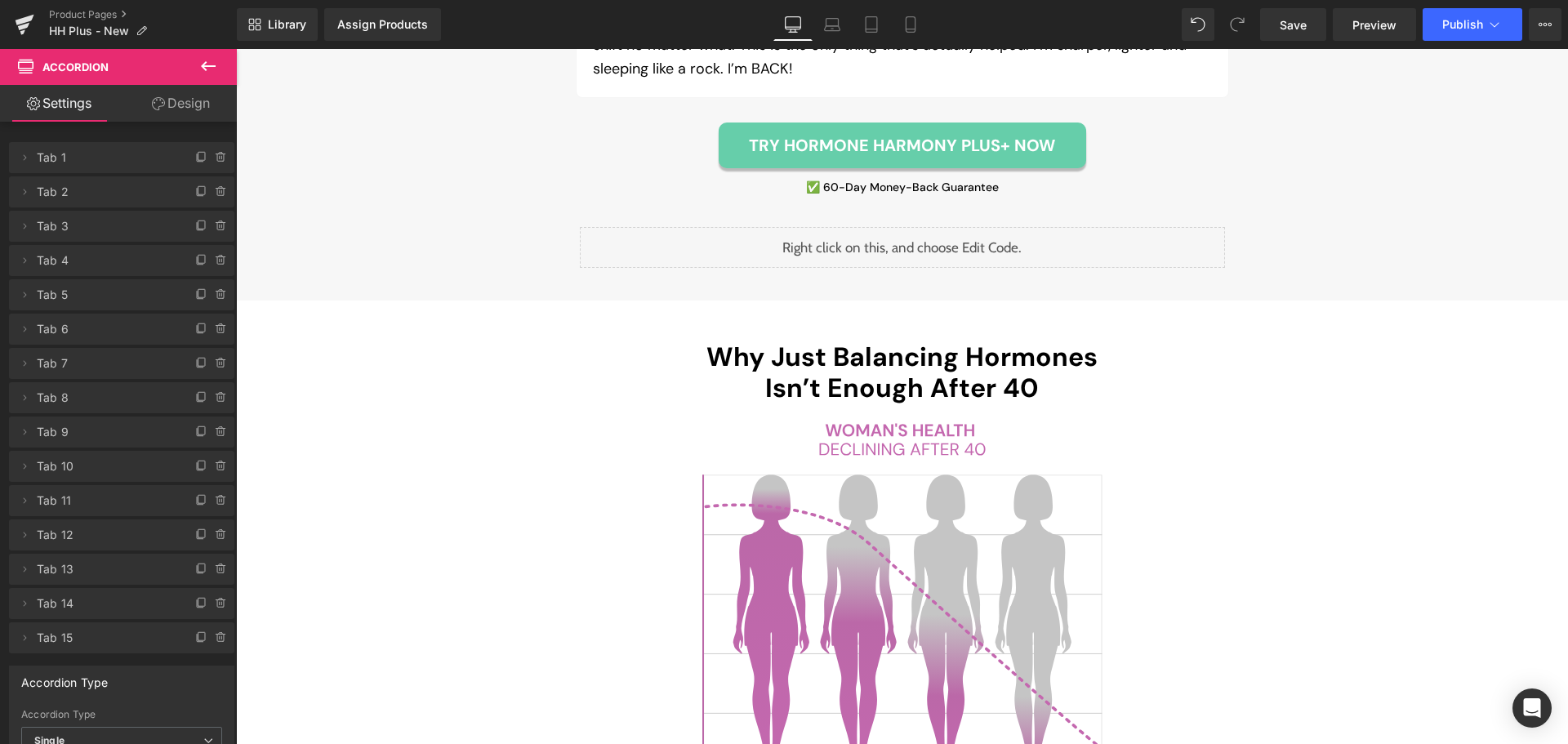
scroll to position [1874, 0]
click at [915, 245] on div "Liquid" at bounding box center [902, 246] width 645 height 41
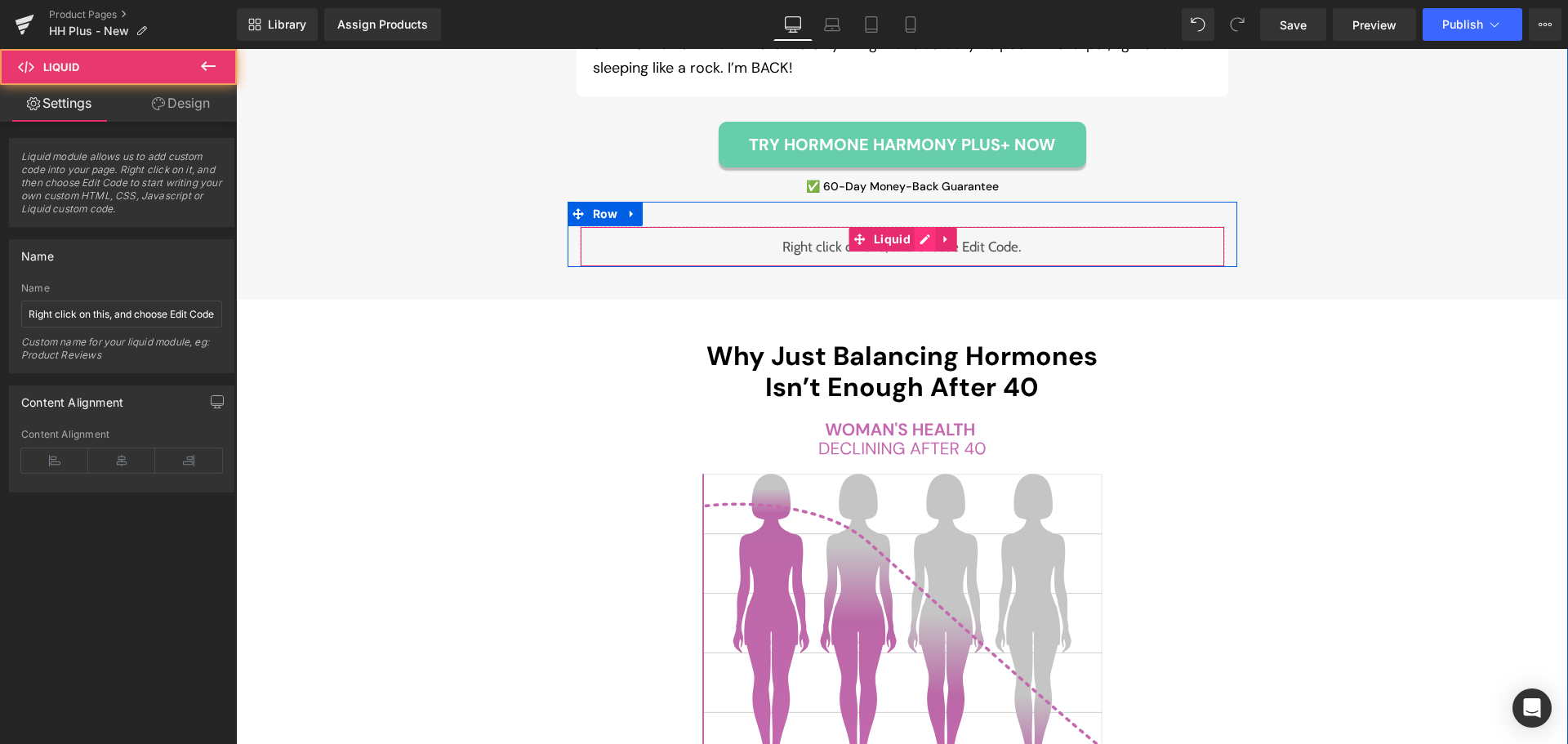
click at [918, 246] on div "Liquid" at bounding box center [902, 246] width 645 height 41
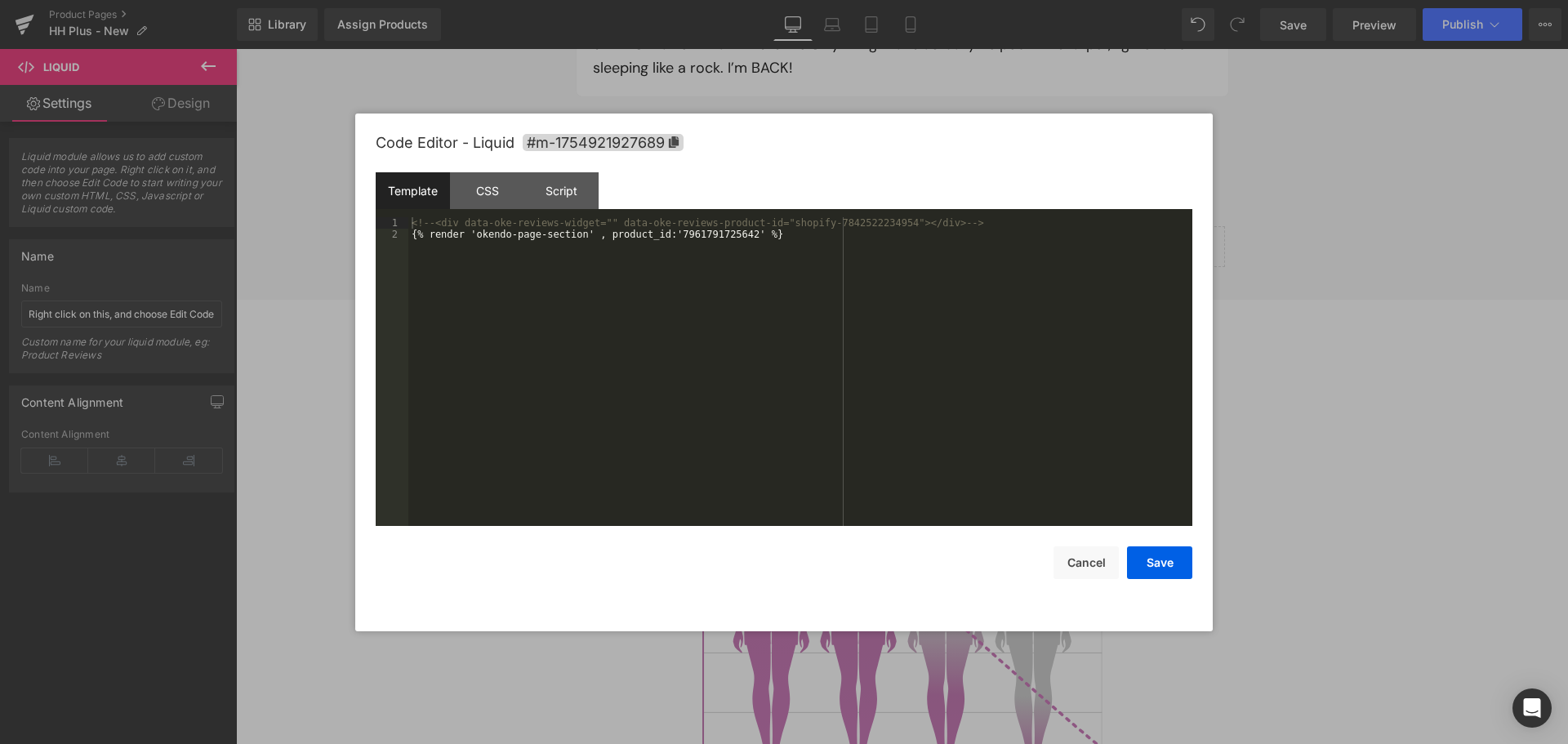
click at [706, 234] on div "<!-- <div data-oke-reviews-widget="" data-oke-reviews-product-id="shopify-78425…" at bounding box center [800, 383] width 784 height 332
click at [706, 233] on div "<!-- <div data-oke-reviews-widget="" data-oke-reviews-product-id="shopify-78425…" at bounding box center [800, 383] width 784 height 332
click at [857, 356] on div "<!-- <div data-oke-reviews-widget="" data-oke-reviews-product-id="shopify-78425…" at bounding box center [800, 383] width 784 height 332
click at [735, 301] on div "<!-- <div data-oke-reviews-widget="" data-oke-reviews-product-id="shopify-78425…" at bounding box center [800, 383] width 784 height 332
click at [728, 324] on div "< div data-oke-reviews-widget = "" data-oke-reviews-product-id = "shopify-75203…" at bounding box center [800, 383] width 784 height 332
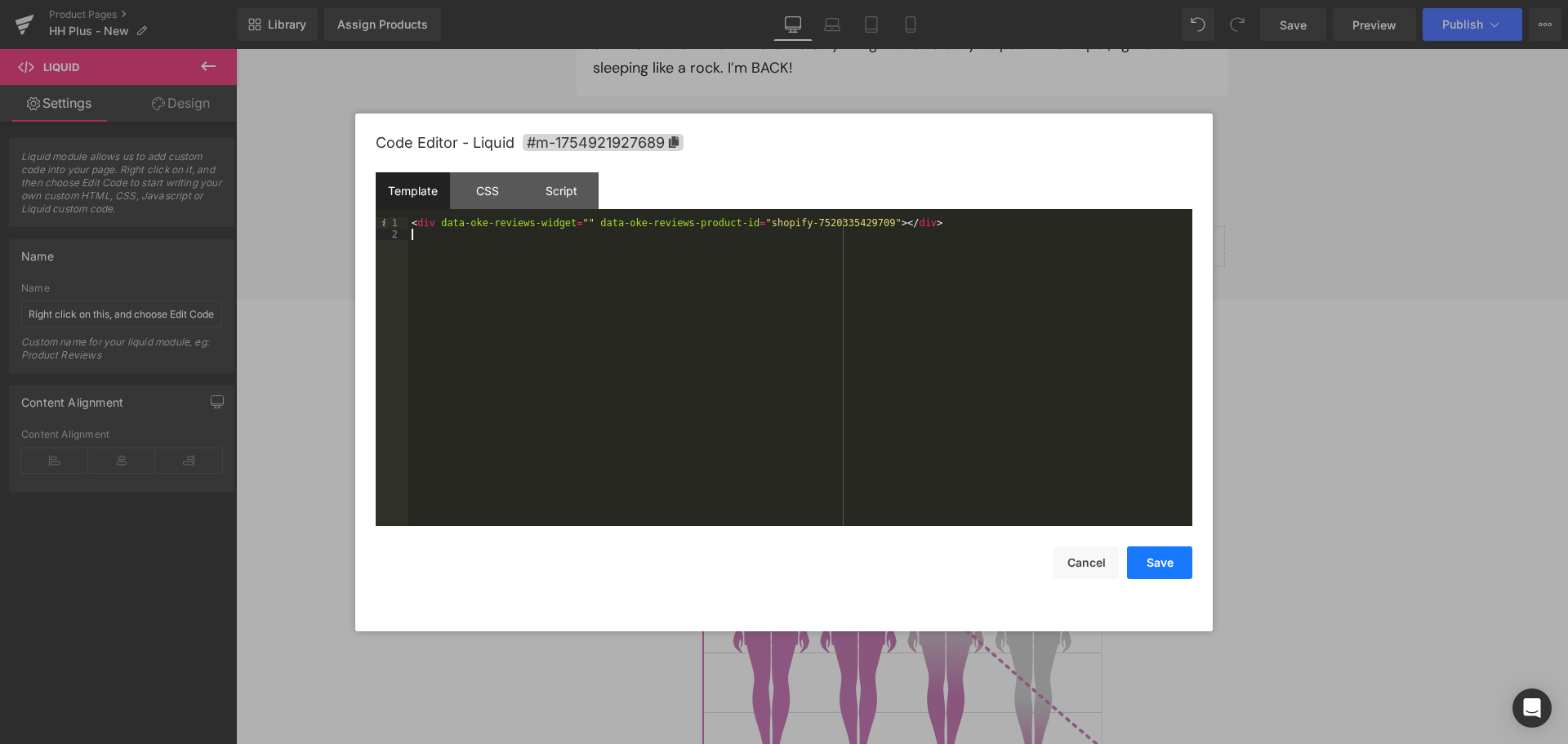
drag, startPoint x: 1159, startPoint y: 559, endPoint x: 1156, endPoint y: 546, distance: 13.3
click at [1158, 559] on button "Save" at bounding box center [1160, 562] width 66 height 33
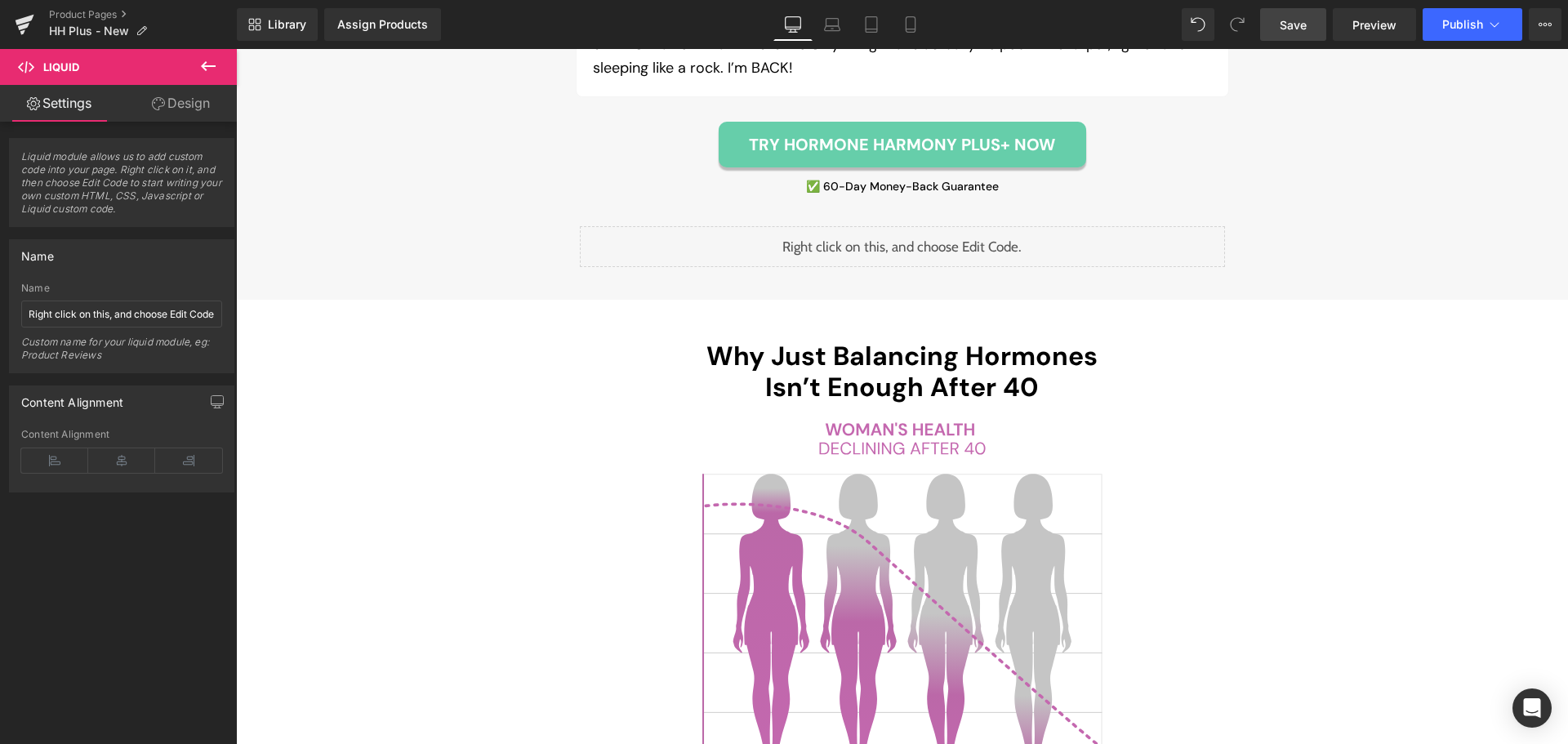
click at [1293, 27] on span "Save" at bounding box center [1293, 24] width 27 height 17
click at [1339, 26] on link "Preview" at bounding box center [1374, 24] width 83 height 33
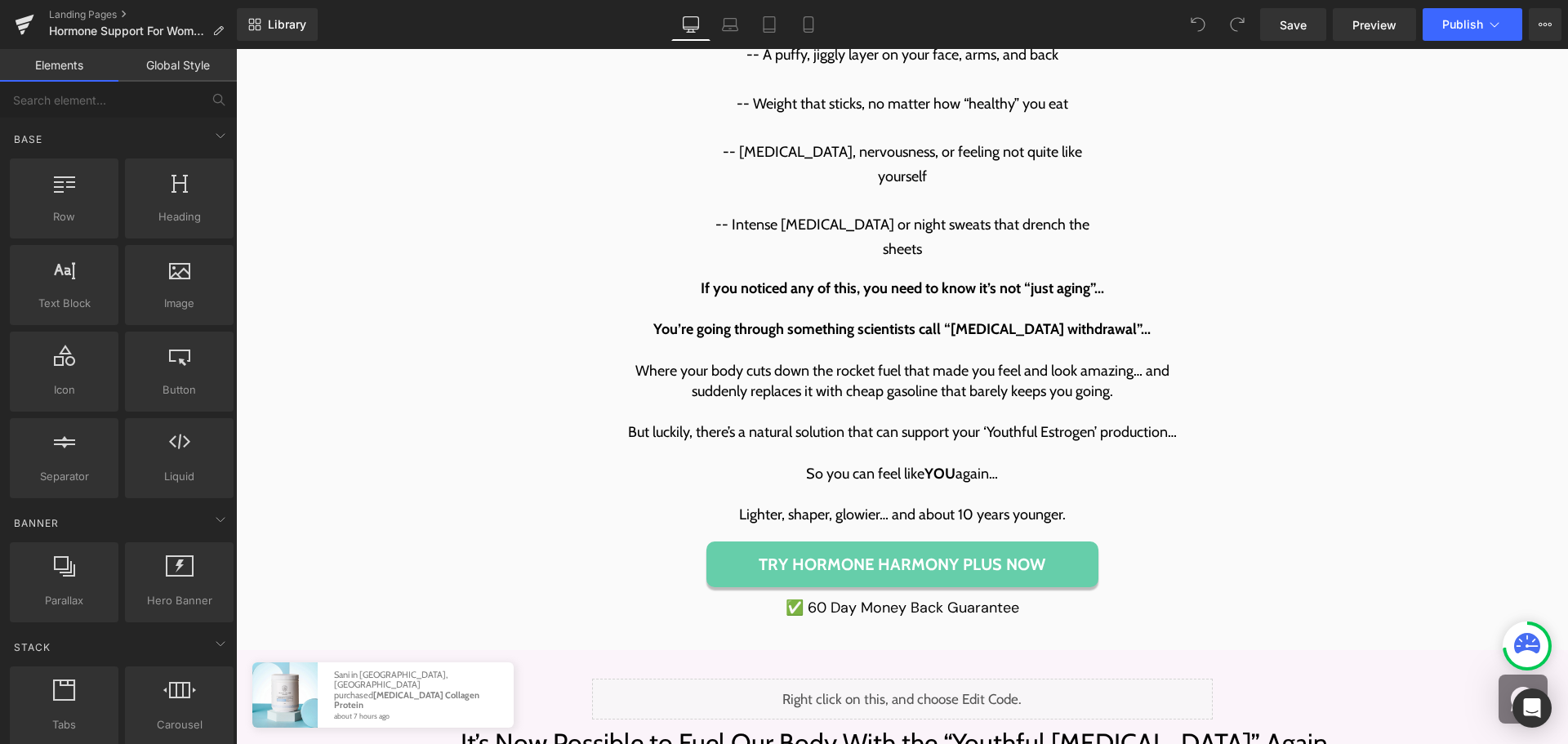
scroll to position [3100, 0]
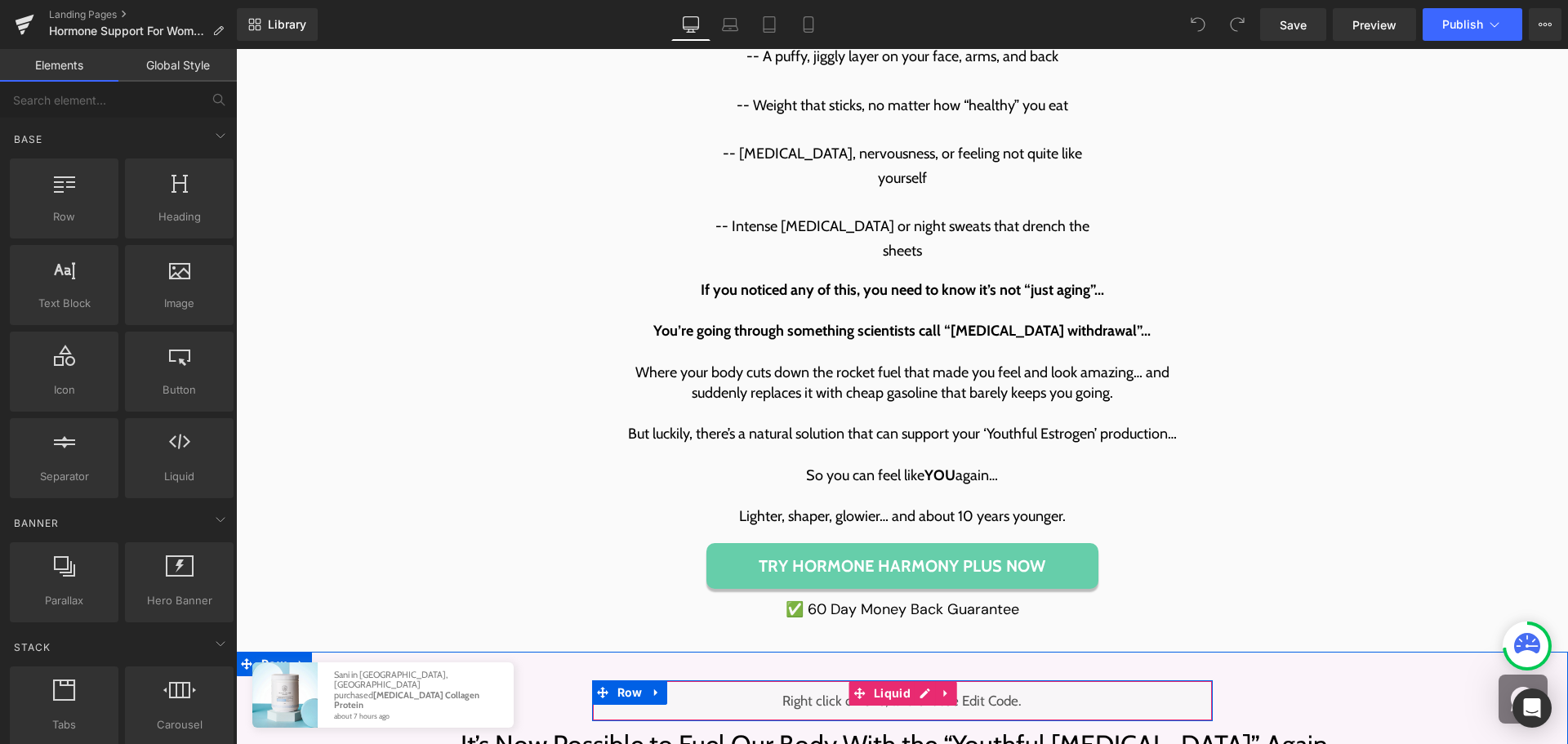
click at [913, 680] on div "Liquid" at bounding box center [902, 700] width 621 height 41
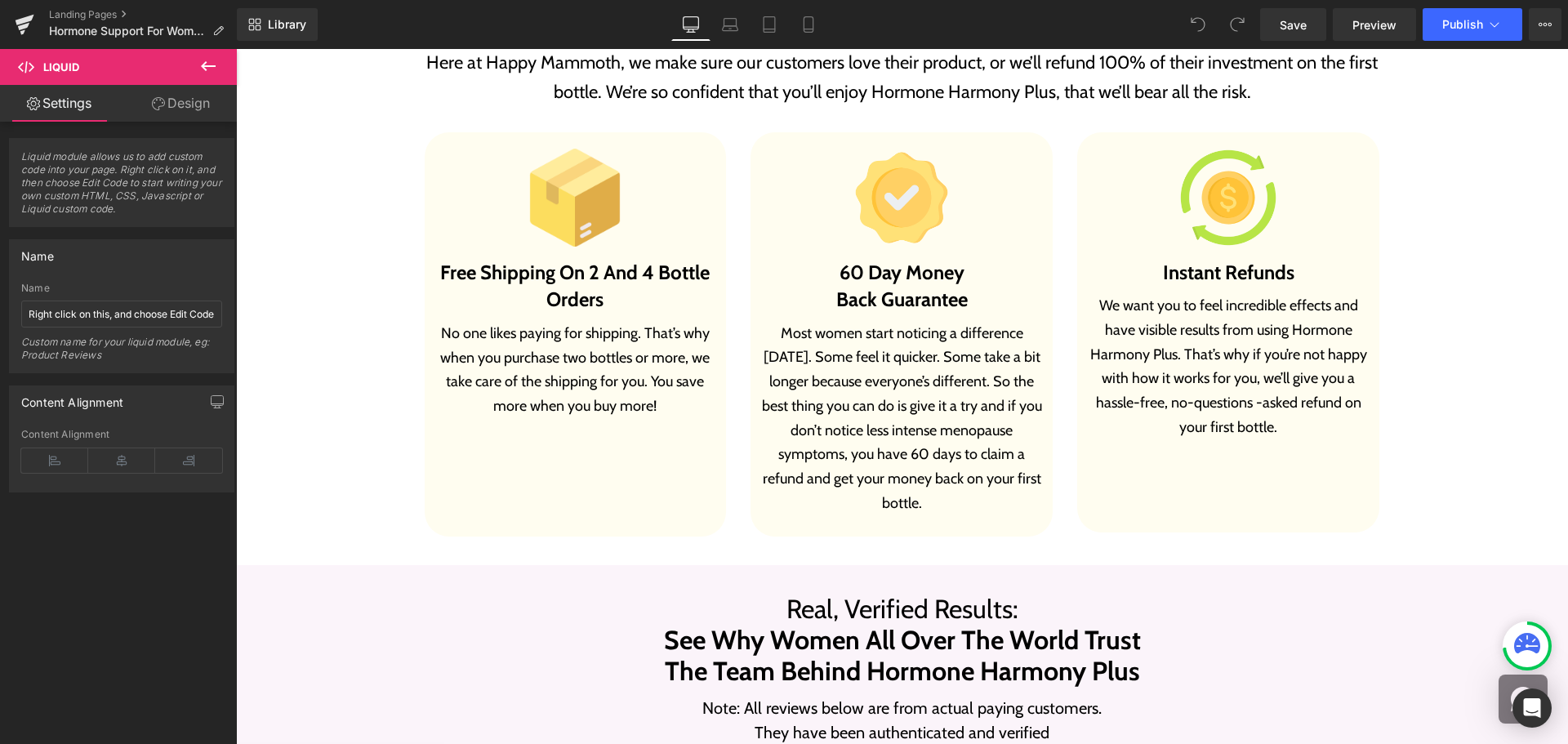
scroll to position [10994, 0]
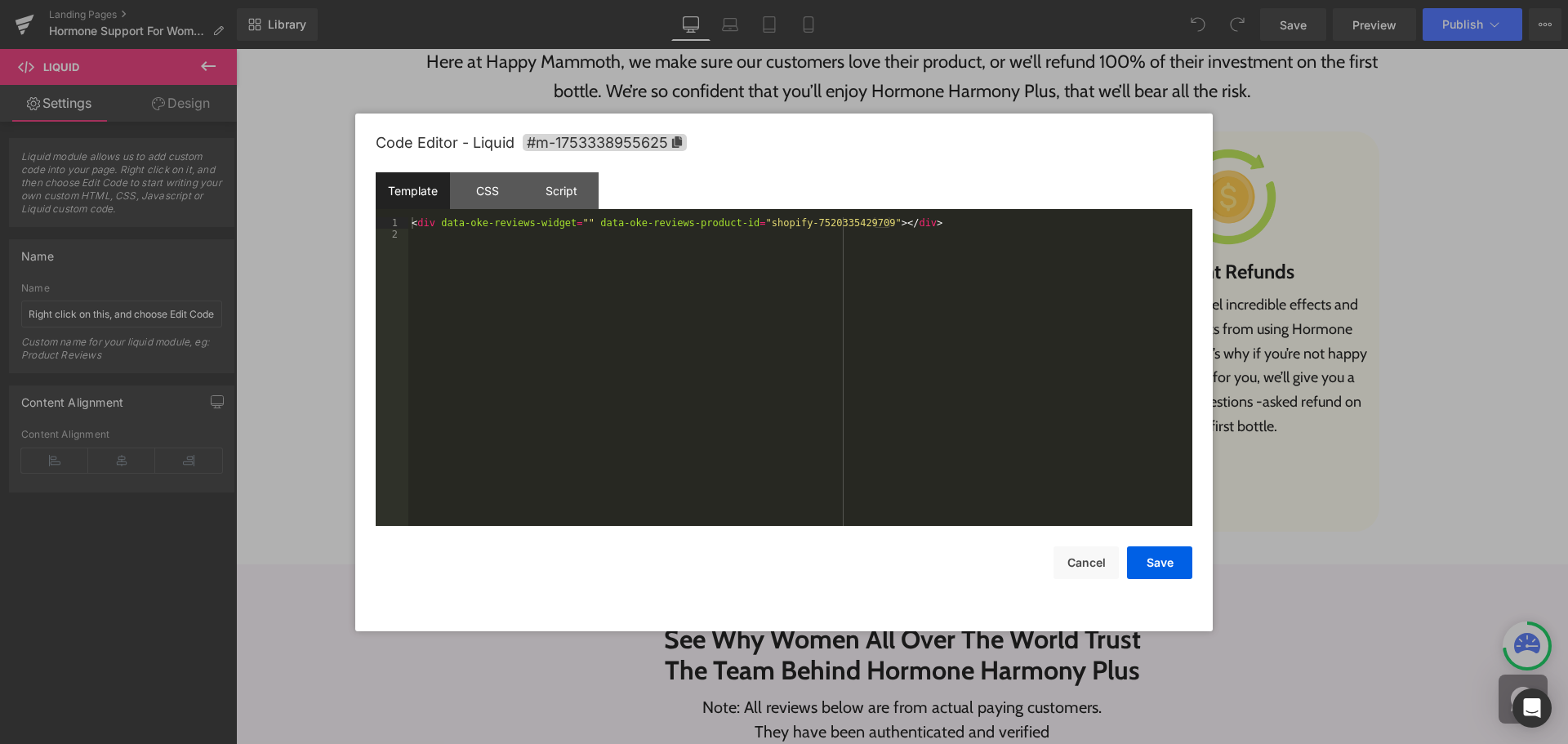
click at [807, 333] on div "< div data-oke-reviews-widget = "" data-oke-reviews-product-id = "shopify-75203…" at bounding box center [800, 383] width 784 height 332
